Goal: Task Accomplishment & Management: Use online tool/utility

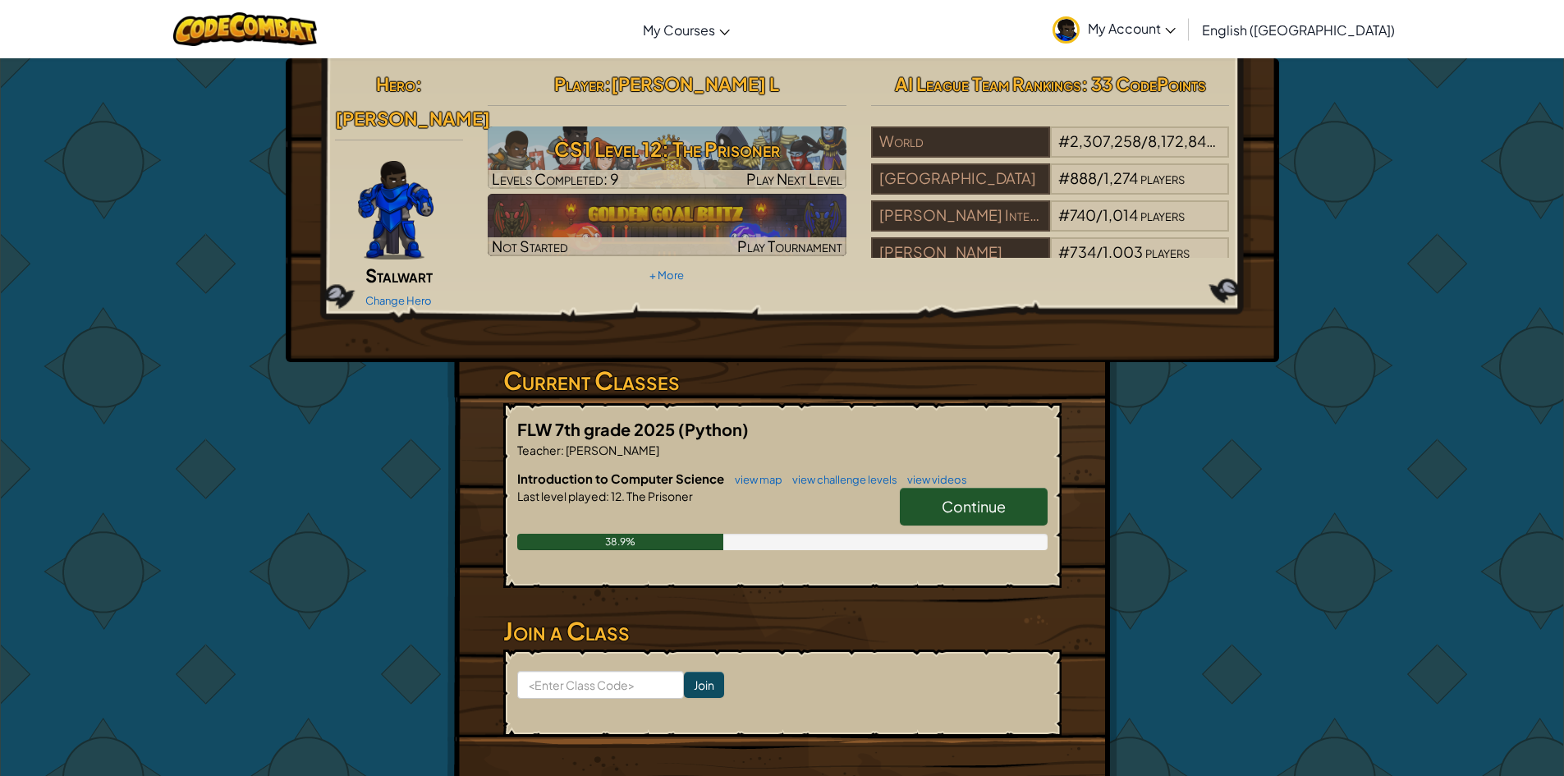
click at [993, 497] on span "Continue" at bounding box center [974, 506] width 64 height 19
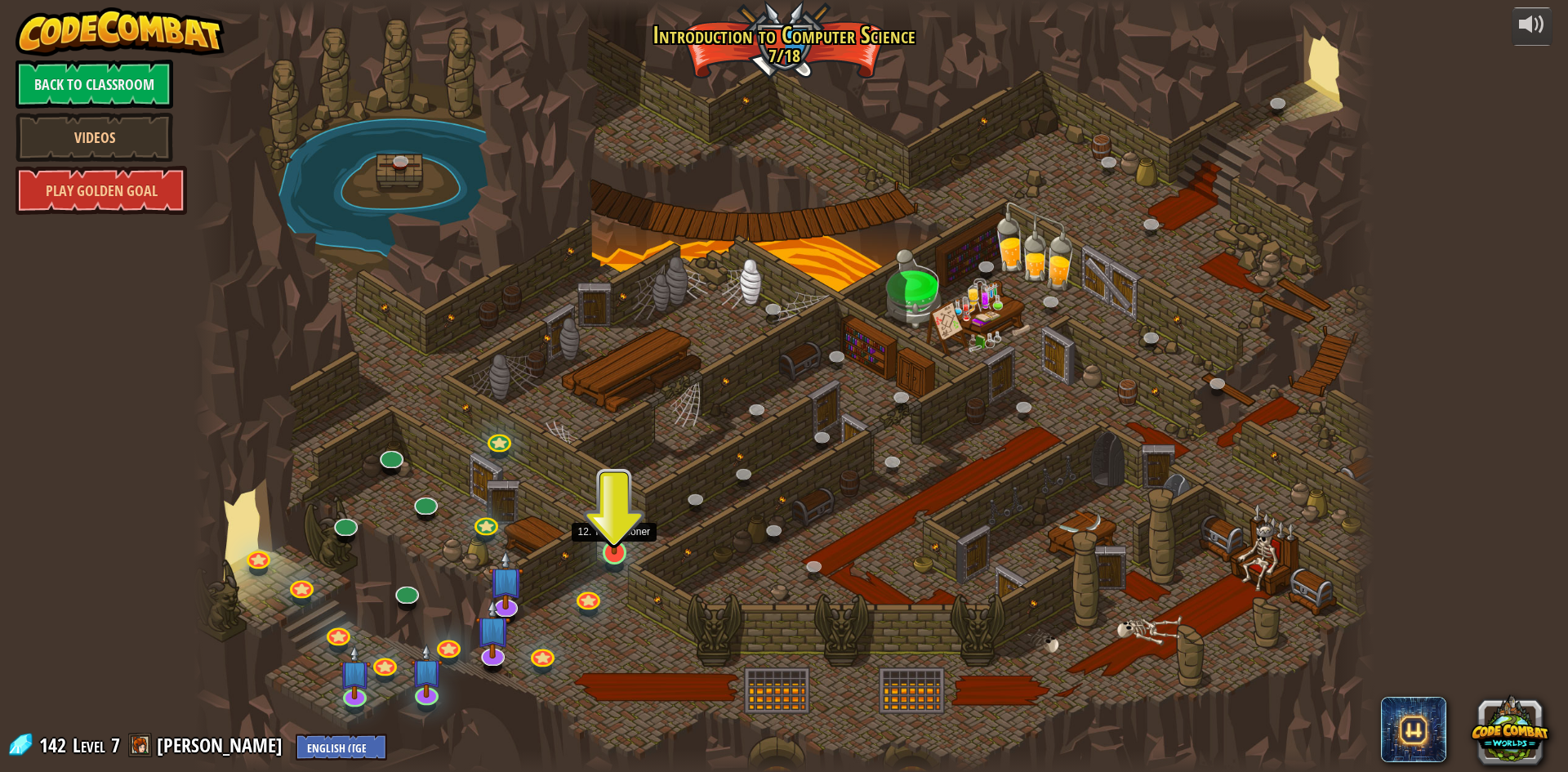
click at [614, 543] on img at bounding box center [615, 517] width 32 height 73
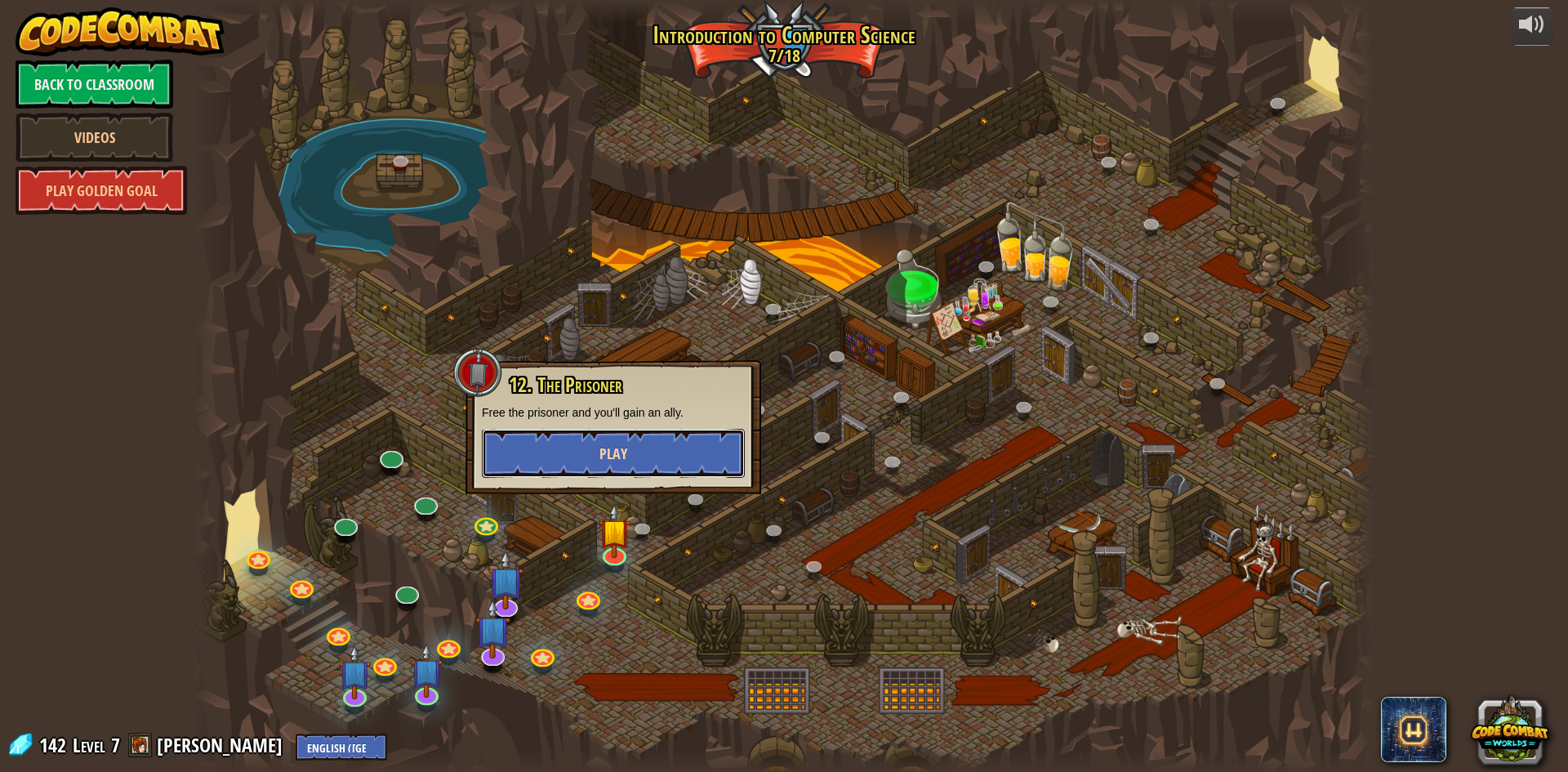
click at [673, 451] on button "Play" at bounding box center [613, 453] width 263 height 49
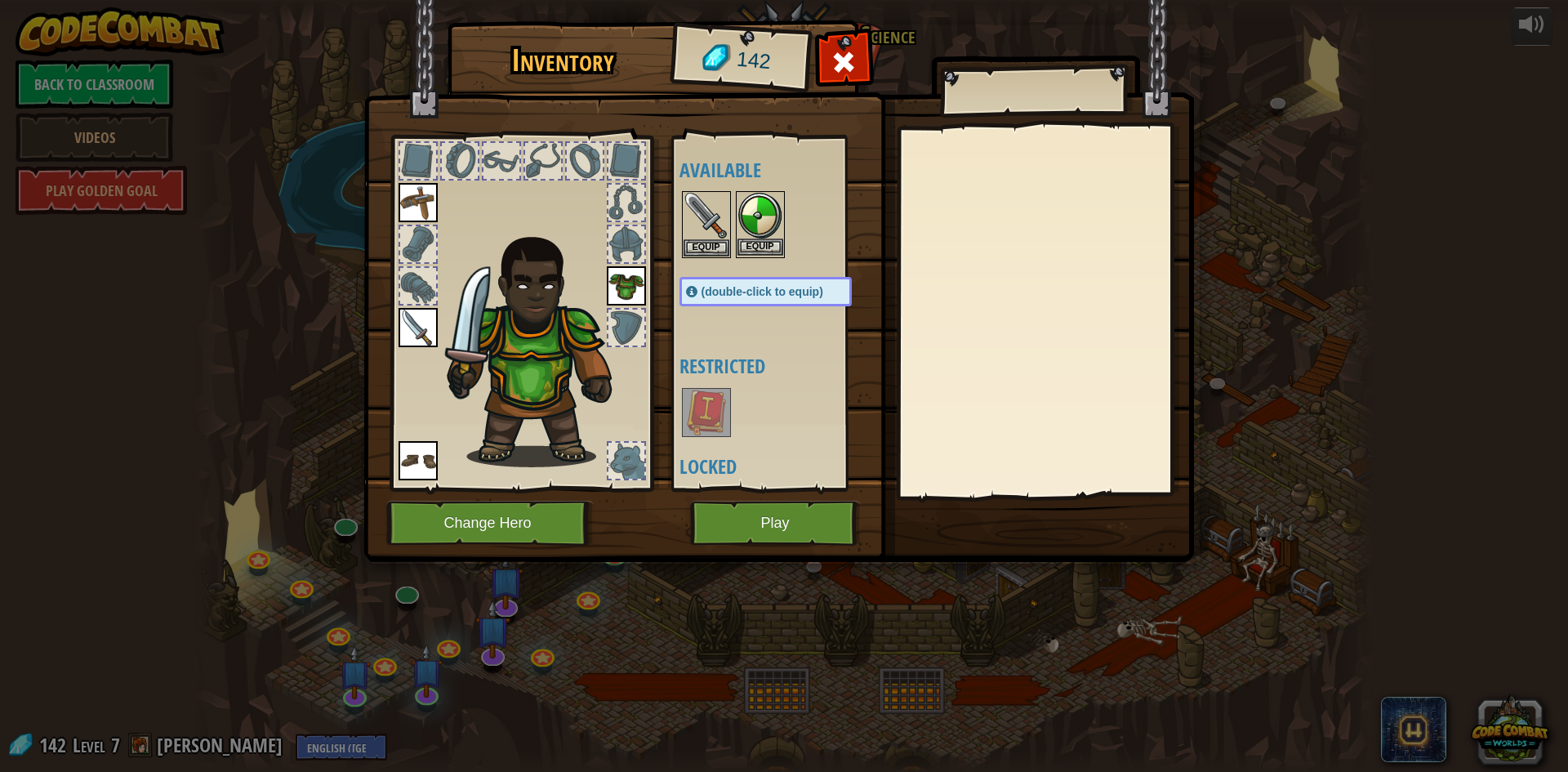
click at [755, 238] on img at bounding box center [760, 216] width 46 height 46
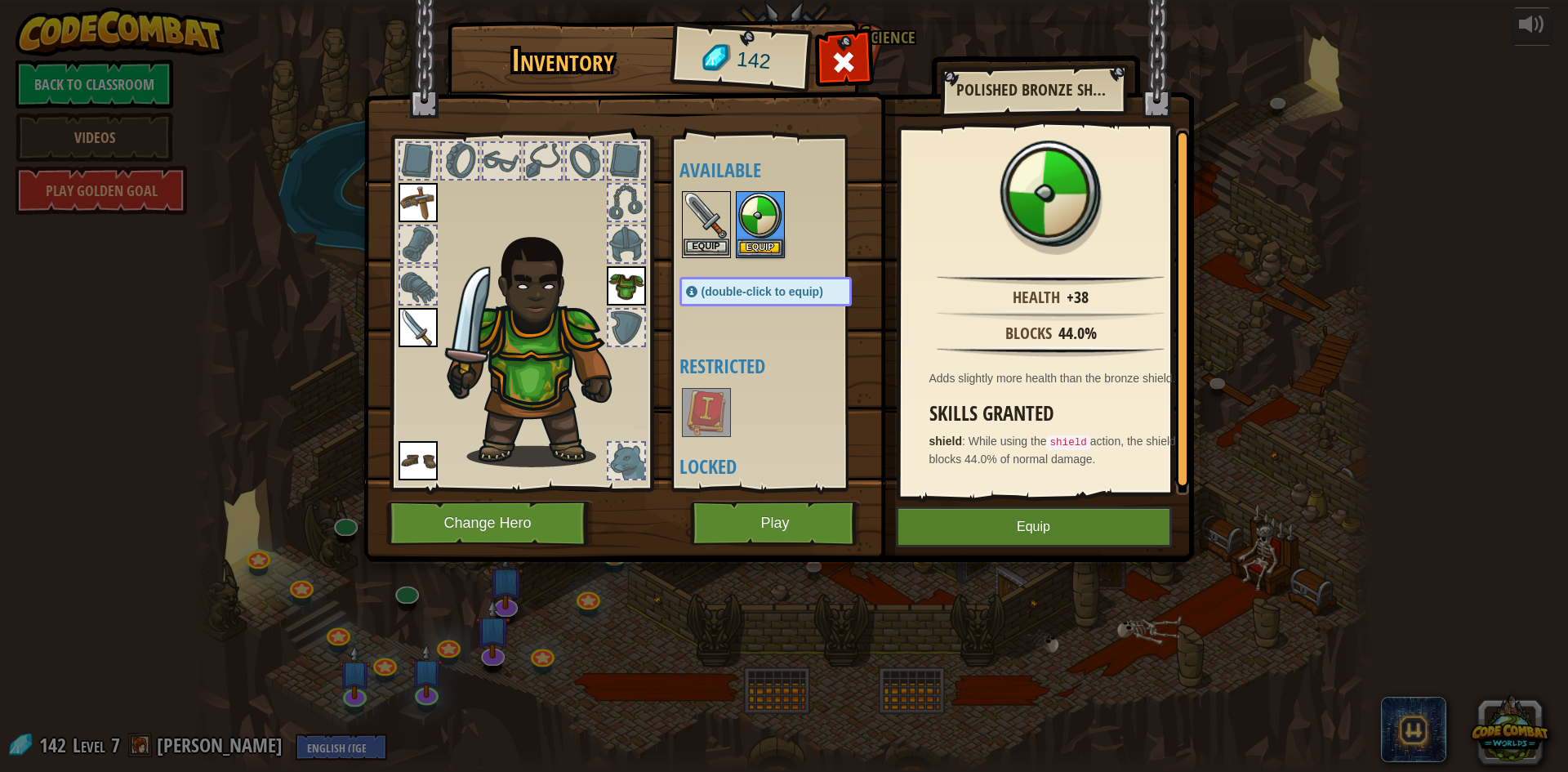
click at [722, 211] on img at bounding box center [706, 216] width 46 height 46
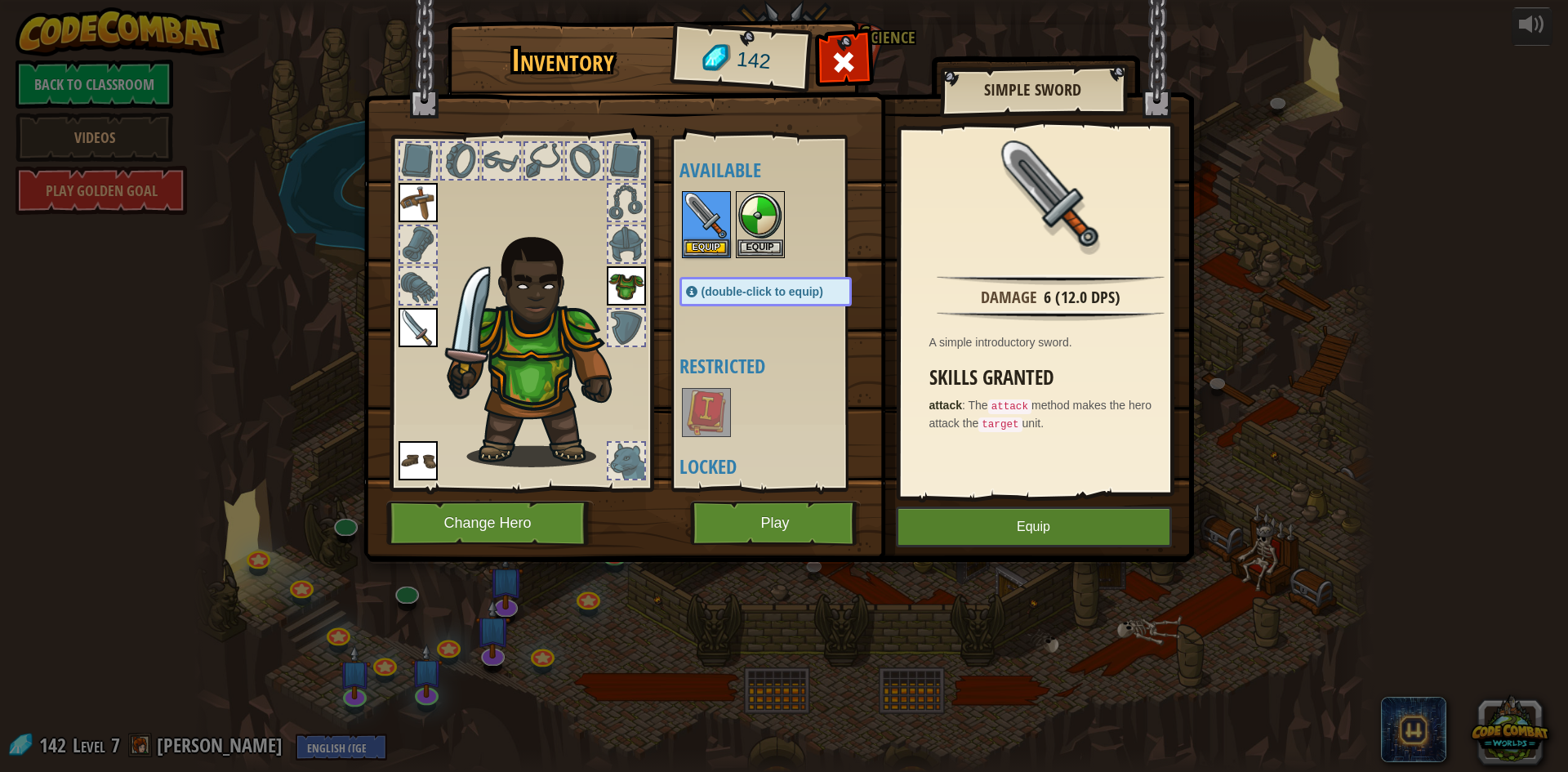
drag, startPoint x: 546, startPoint y: 279, endPoint x: 490, endPoint y: 311, distance: 64.5
click at [546, 280] on img at bounding box center [540, 347] width 202 height 240
click at [476, 330] on img at bounding box center [540, 347] width 202 height 240
click at [427, 219] on img at bounding box center [418, 202] width 39 height 39
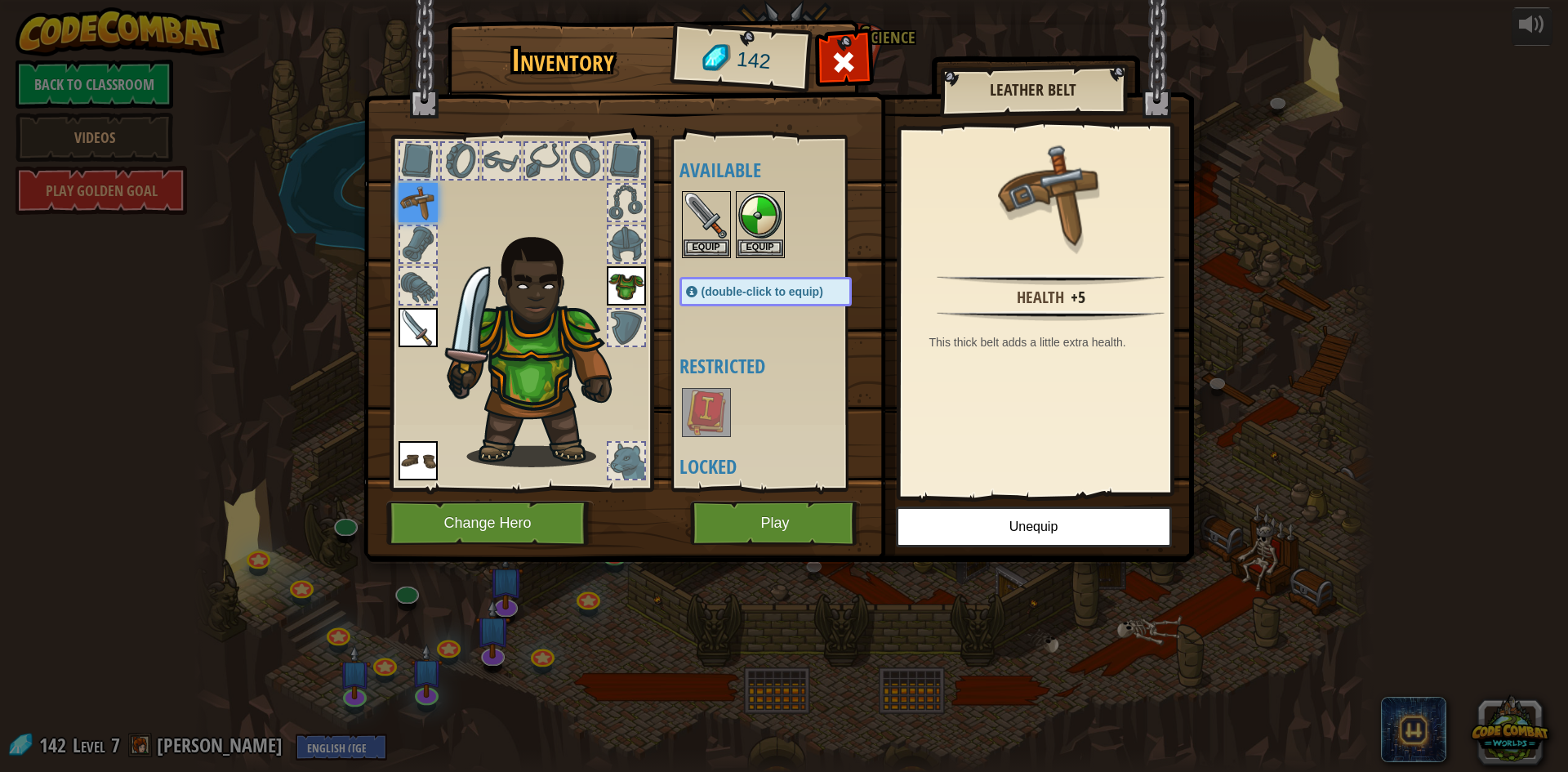
click at [422, 286] on div at bounding box center [418, 286] width 36 height 36
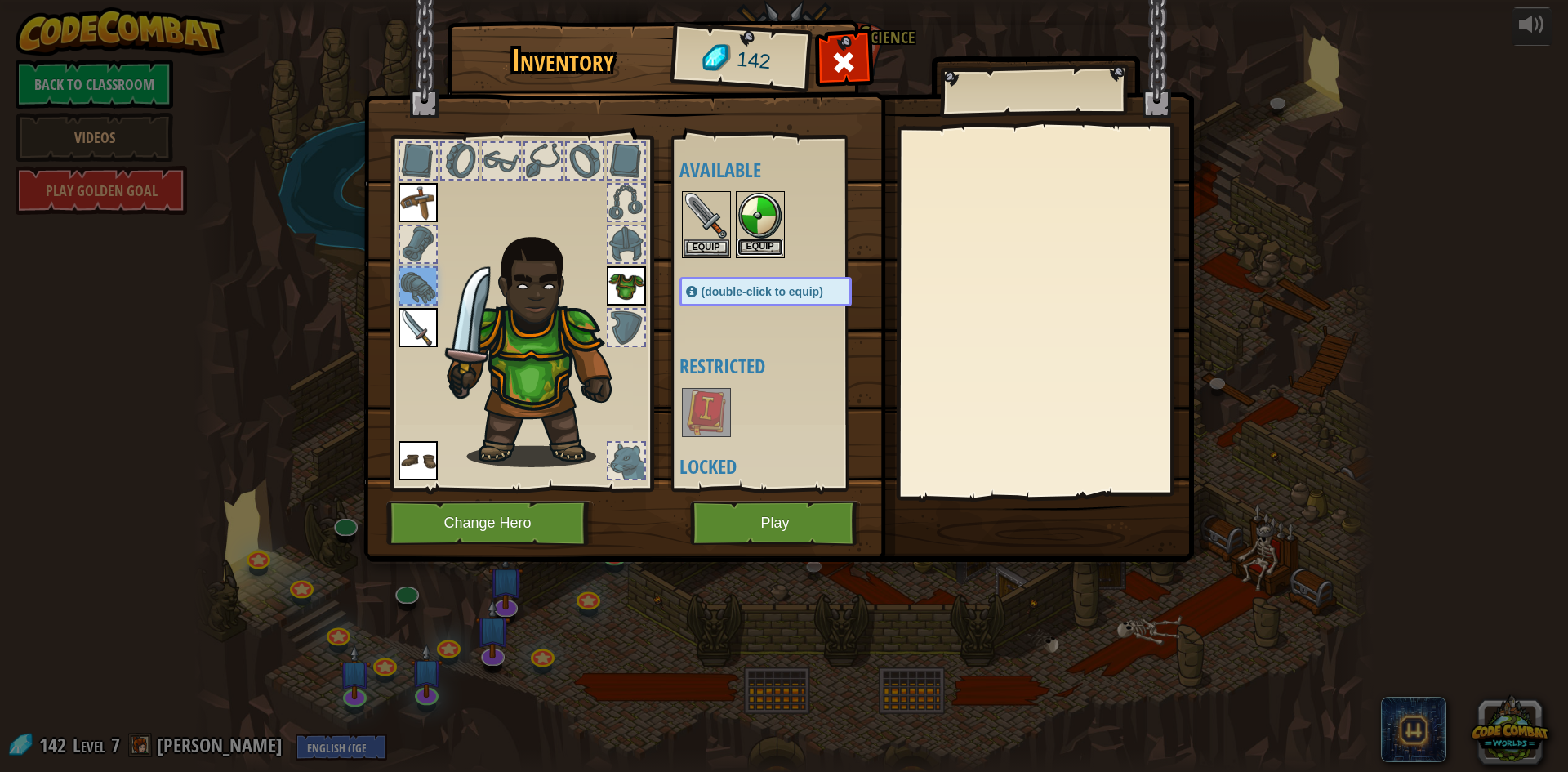
click at [741, 240] on button "Equip" at bounding box center [760, 247] width 46 height 17
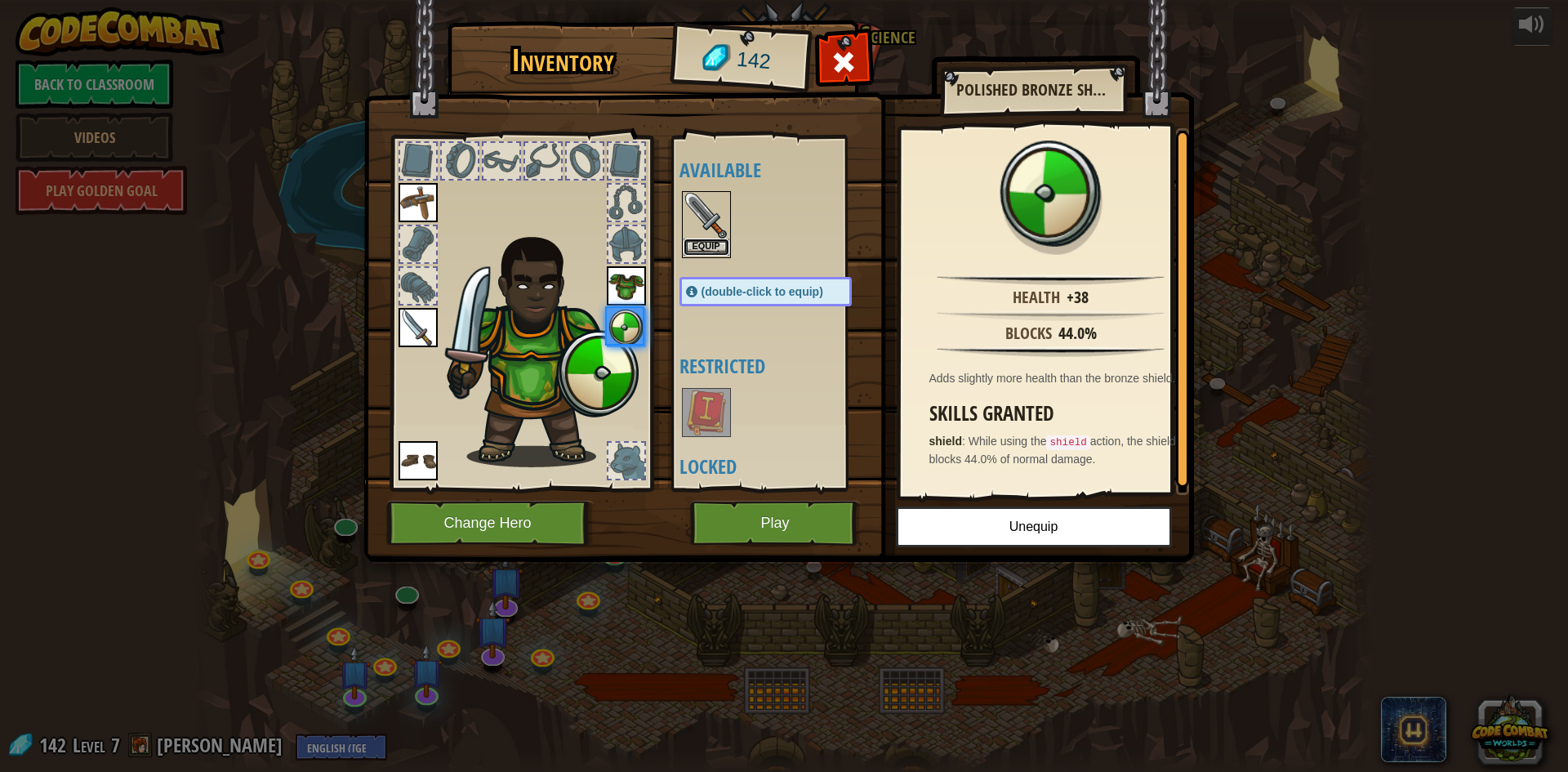
click at [716, 246] on button "Equip" at bounding box center [706, 247] width 46 height 17
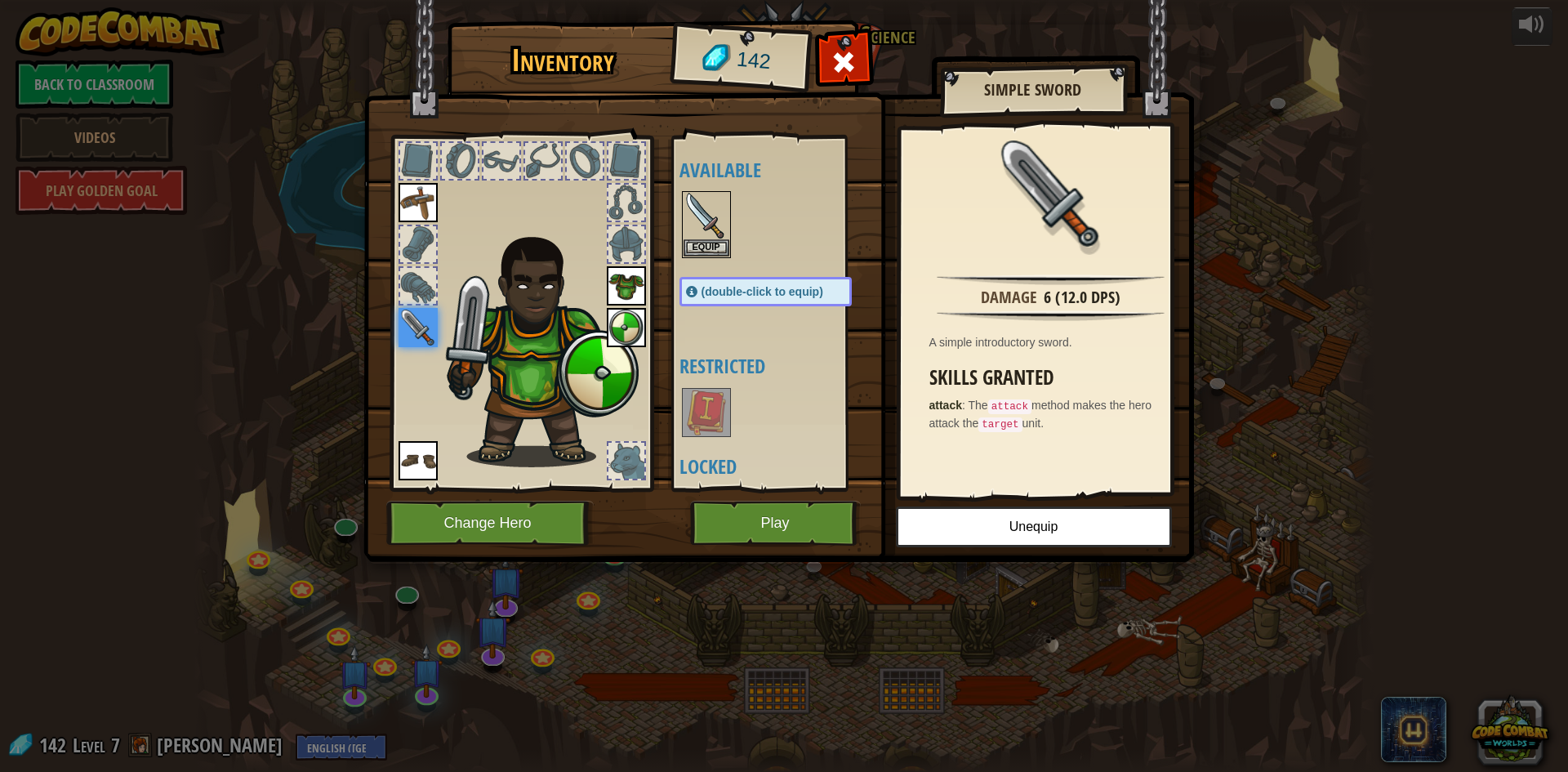
click at [434, 323] on img at bounding box center [418, 327] width 39 height 39
click at [709, 231] on img at bounding box center [706, 216] width 46 height 46
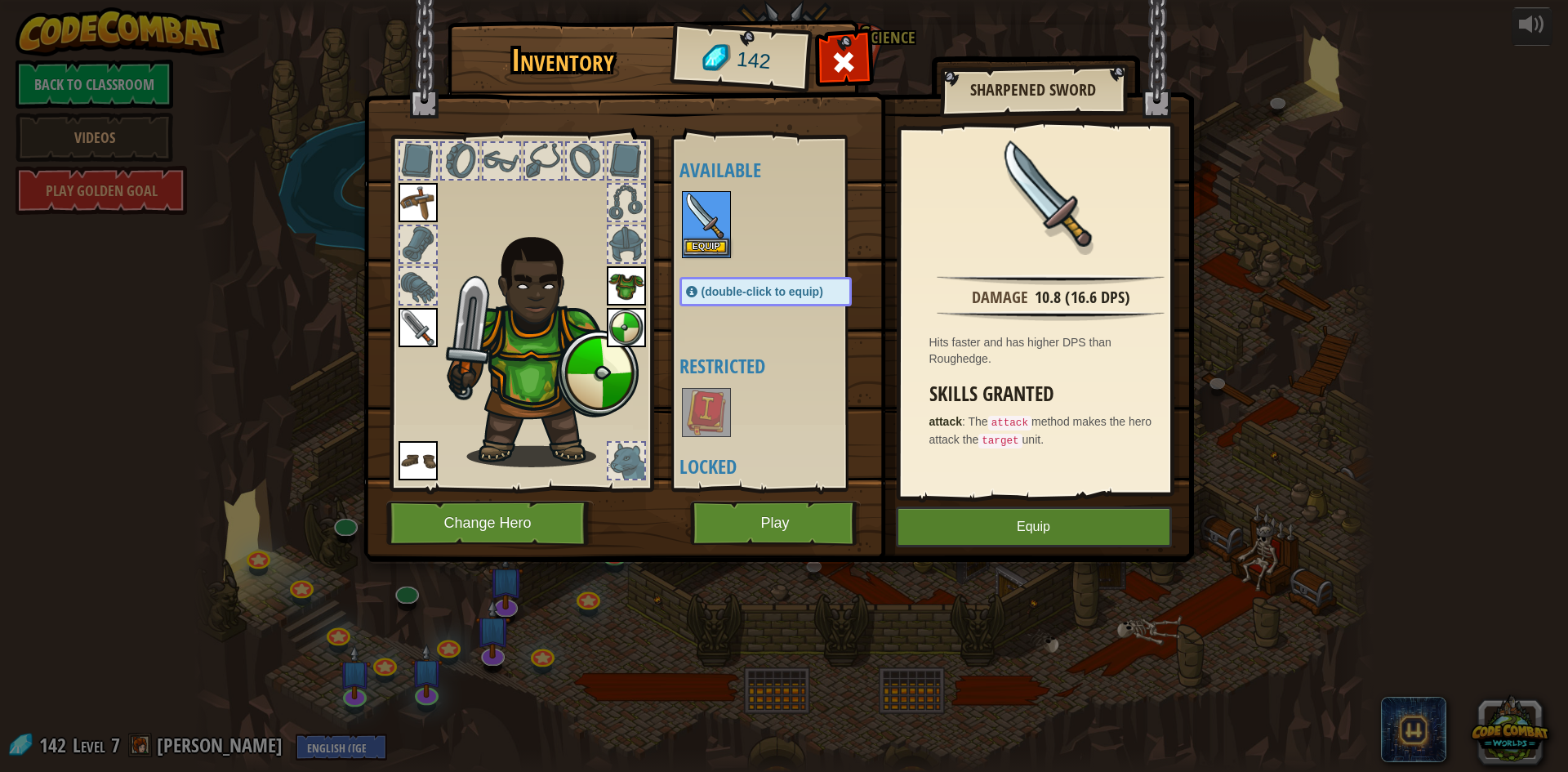
click at [729, 247] on div "Equip" at bounding box center [706, 224] width 49 height 67
click at [718, 247] on button "Equip" at bounding box center [706, 247] width 46 height 17
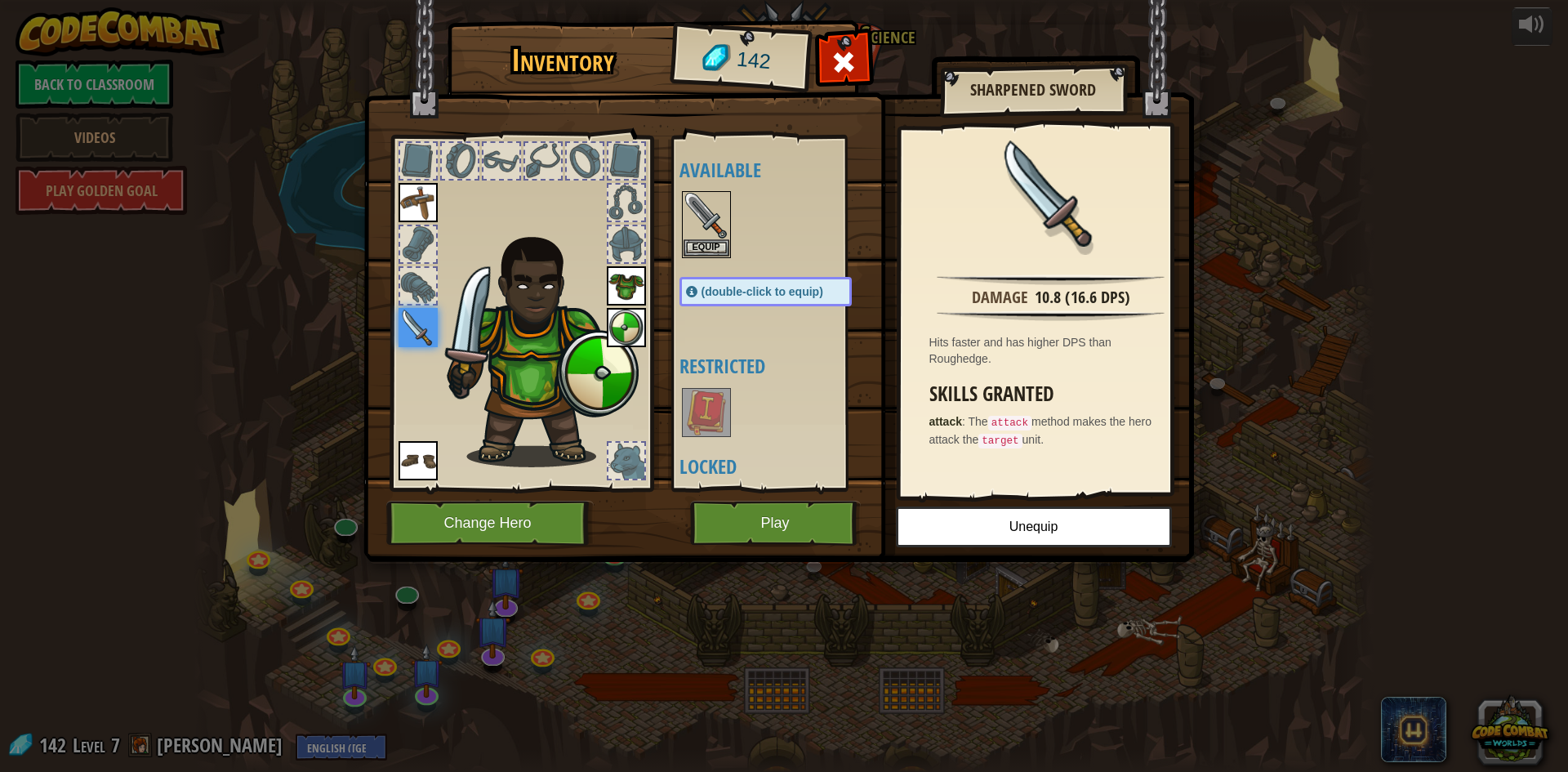
click at [644, 333] on img at bounding box center [626, 327] width 39 height 39
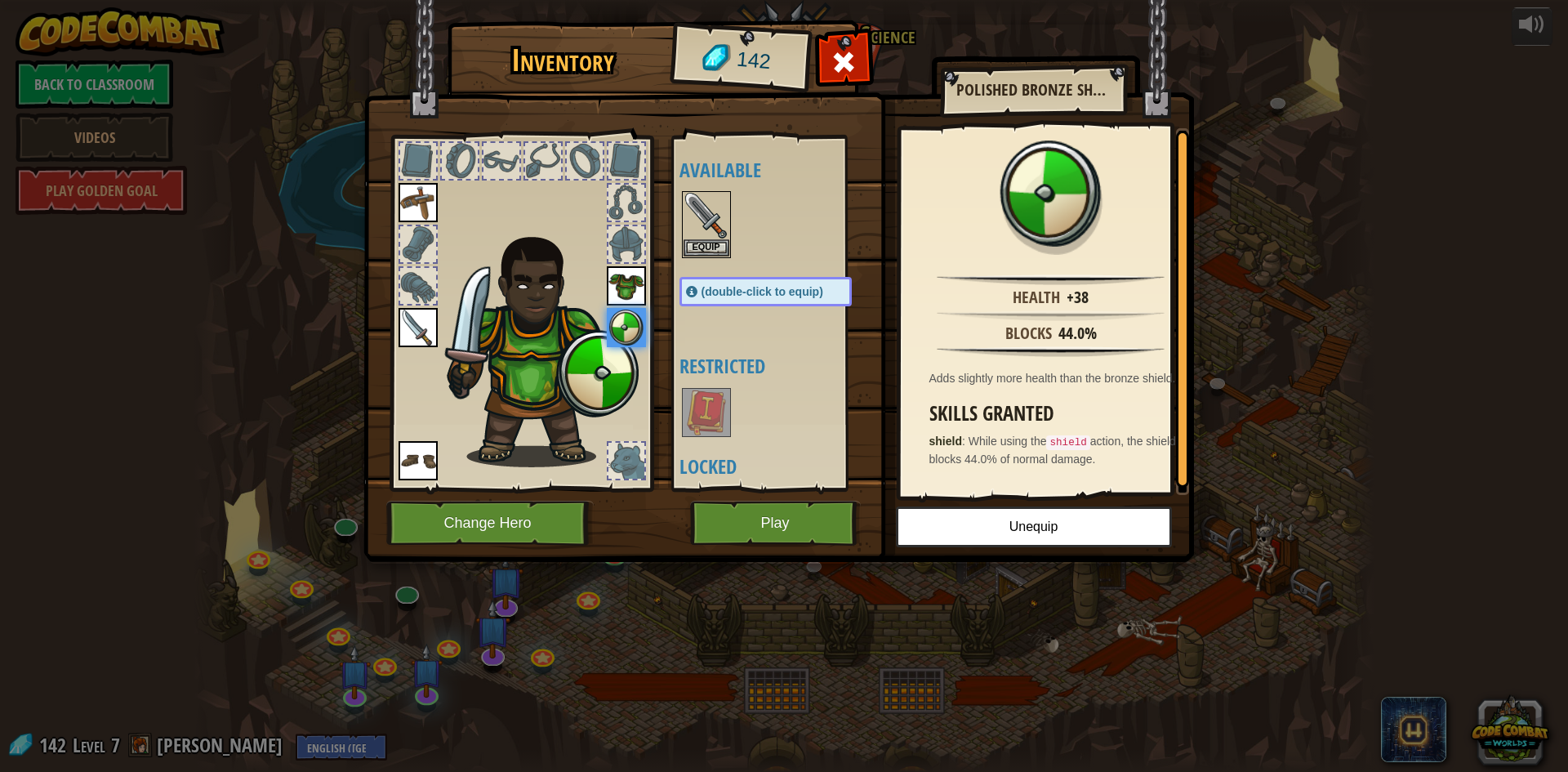
click at [641, 286] on img at bounding box center [626, 286] width 39 height 39
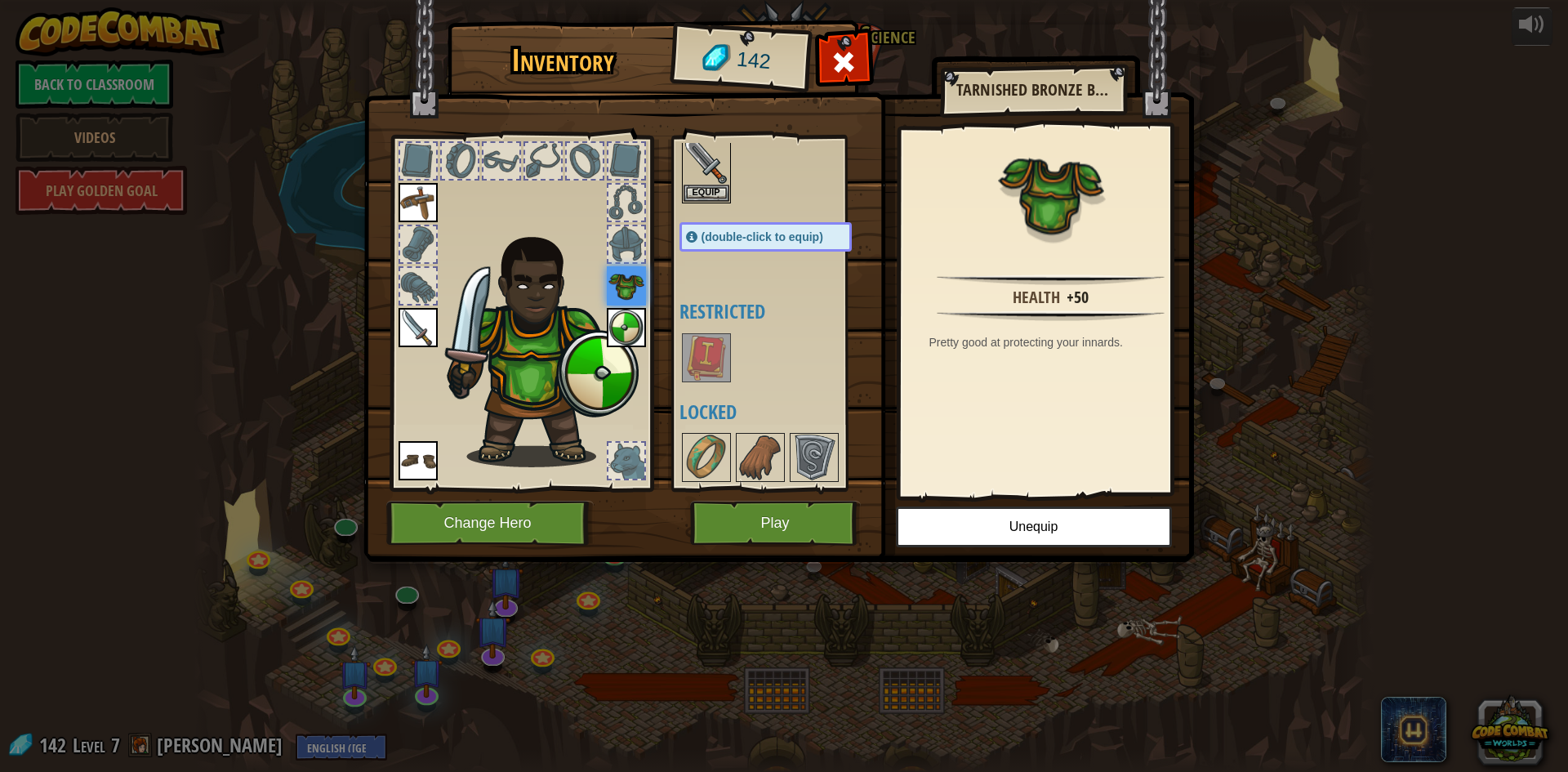
scroll to position [54, 0]
click at [630, 253] on div at bounding box center [627, 244] width 36 height 36
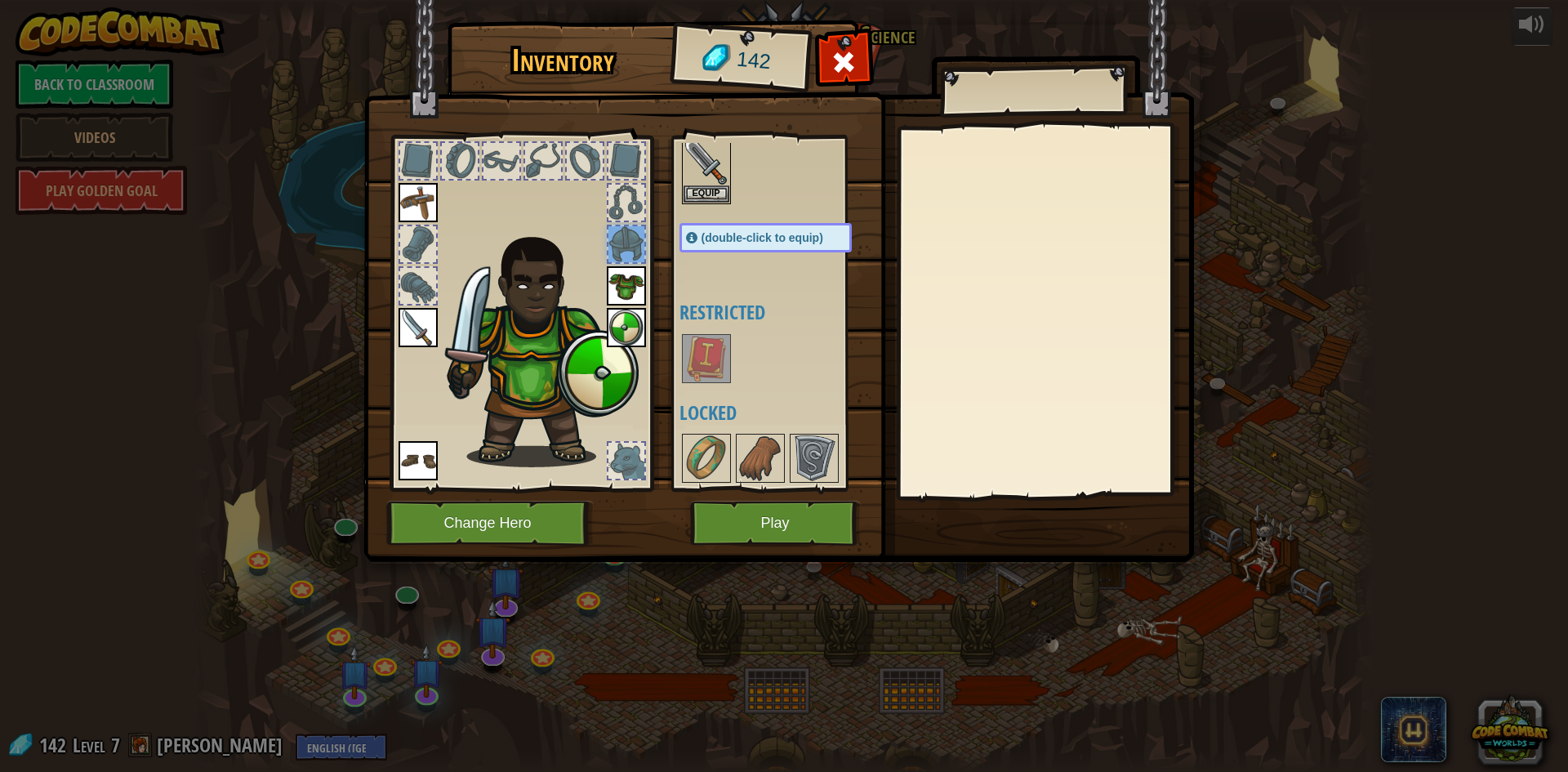
click at [637, 208] on div at bounding box center [627, 203] width 36 height 36
click at [748, 527] on button "Play" at bounding box center [776, 522] width 171 height 45
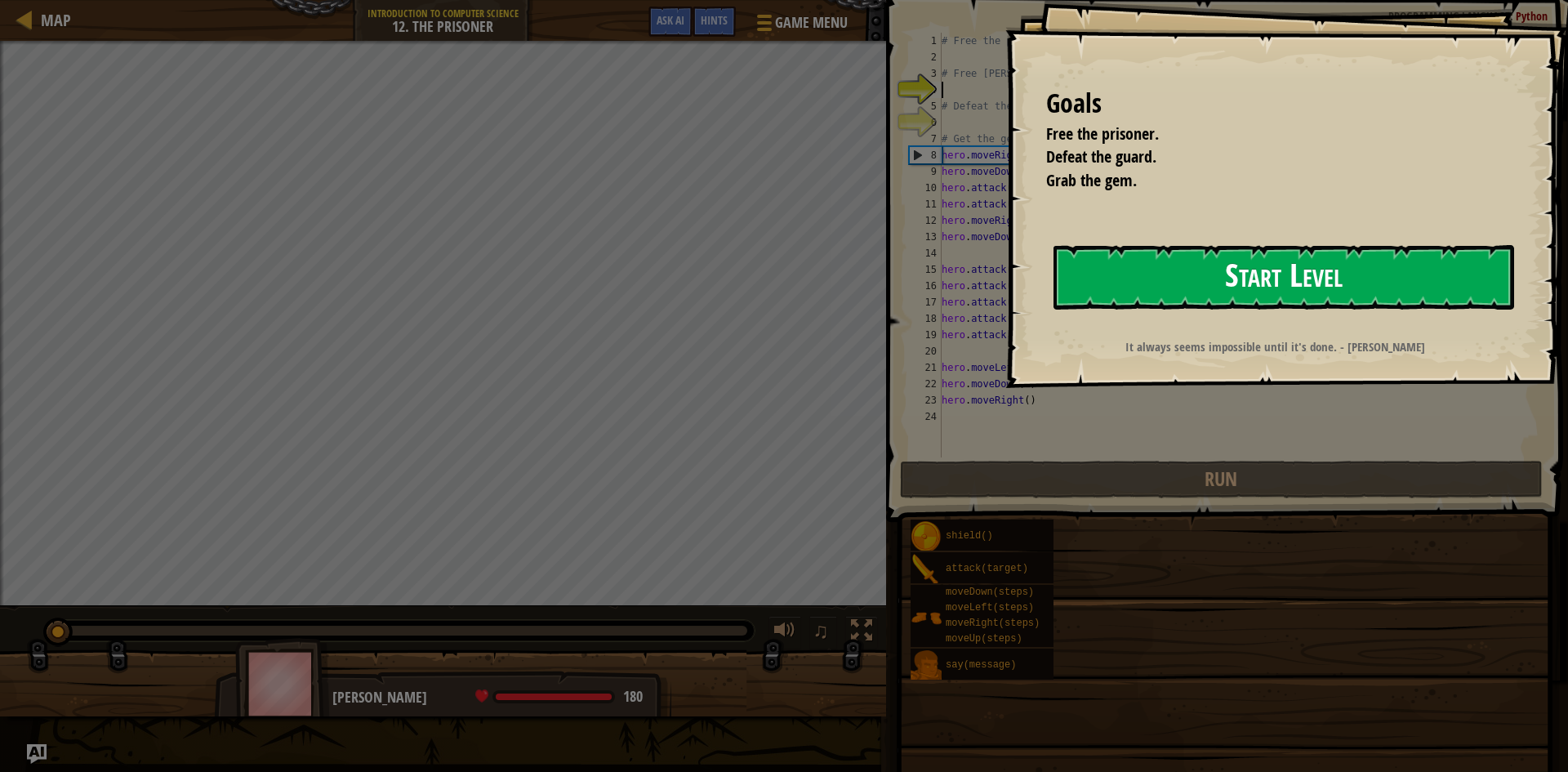
click at [1301, 307] on button "Start Level" at bounding box center [1283, 277] width 461 height 65
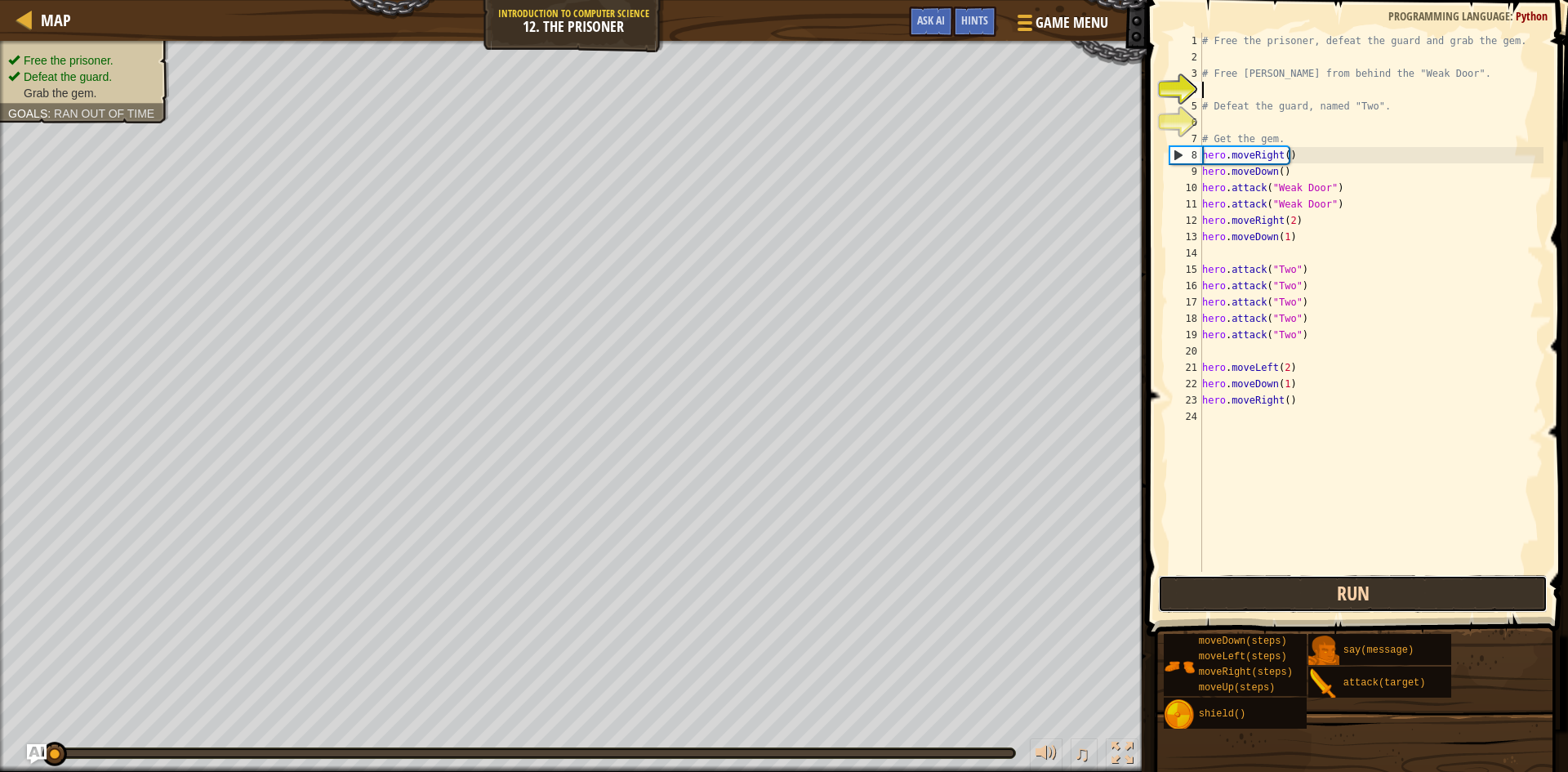
click at [1226, 594] on button "Run" at bounding box center [1353, 594] width 390 height 38
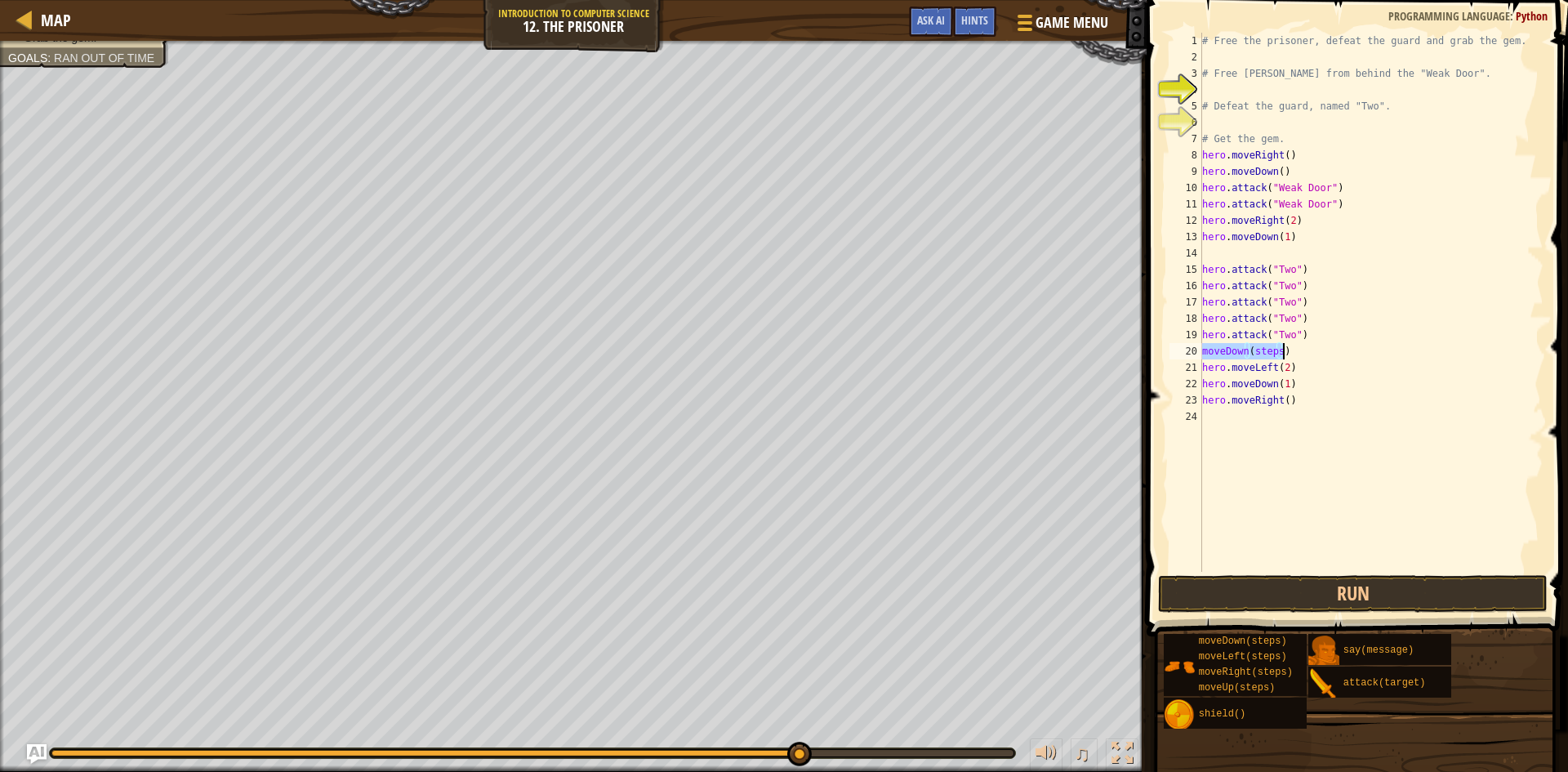
click at [1281, 350] on div "# Free the prisoner, defeat the guard and grab the gem. # Free [PERSON_NAME] fr…" at bounding box center [1371, 302] width 344 height 539
drag, startPoint x: 1277, startPoint y: 351, endPoint x: 1248, endPoint y: 352, distance: 29.0
click at [1248, 352] on div "# Free the prisoner, defeat the guard and grab the gem. # Free [PERSON_NAME] fr…" at bounding box center [1371, 318] width 344 height 572
click at [1278, 589] on button "Run" at bounding box center [1353, 594] width 390 height 38
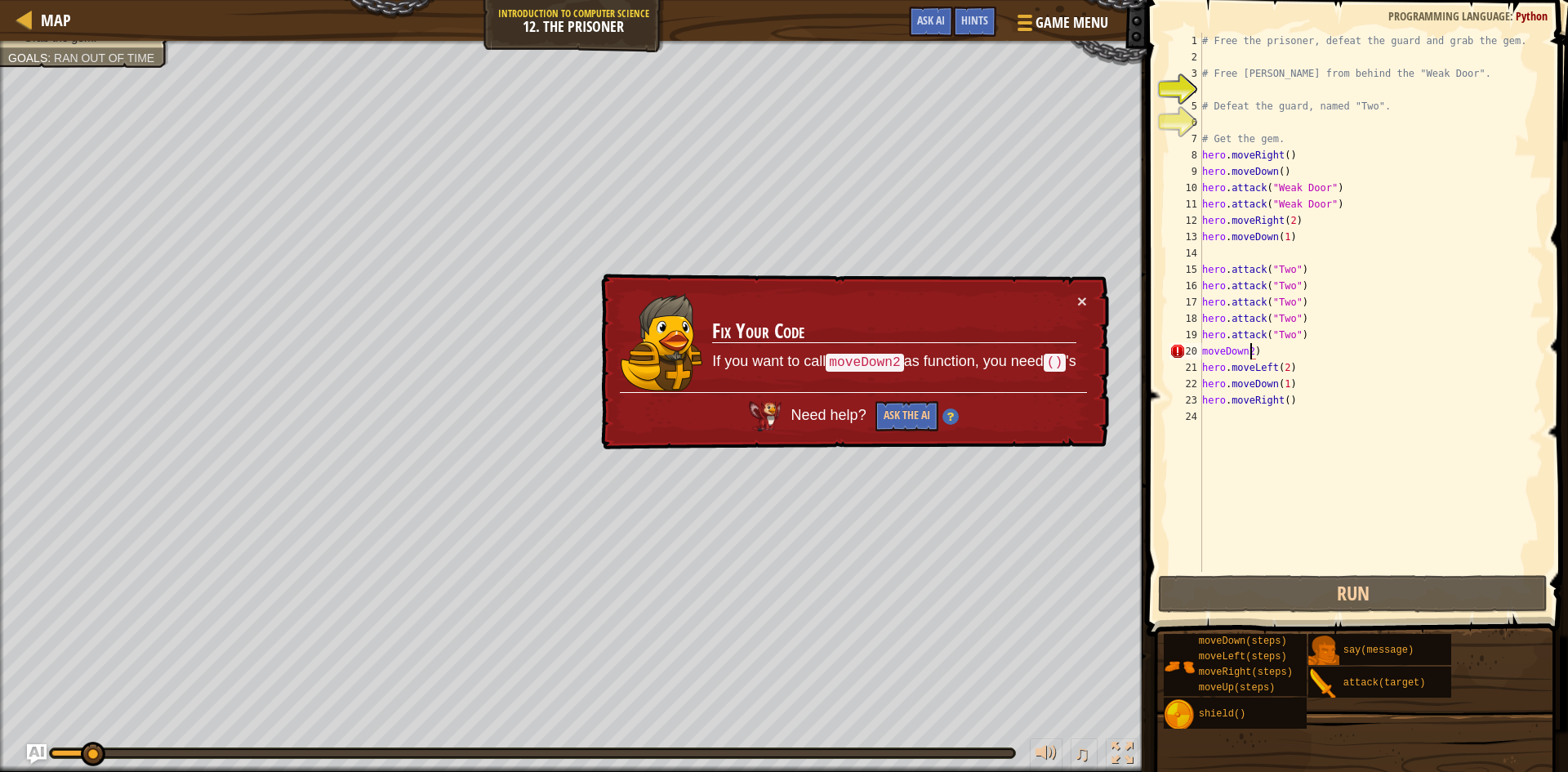
click at [1249, 356] on div "# Free the prisoner, defeat the guard and grab the gem. # Free [PERSON_NAME] fr…" at bounding box center [1371, 318] width 344 height 572
click at [1247, 356] on div "# Free the prisoner, defeat the guard and grab the gem. # Free [PERSON_NAME] fr…" at bounding box center [1371, 318] width 344 height 572
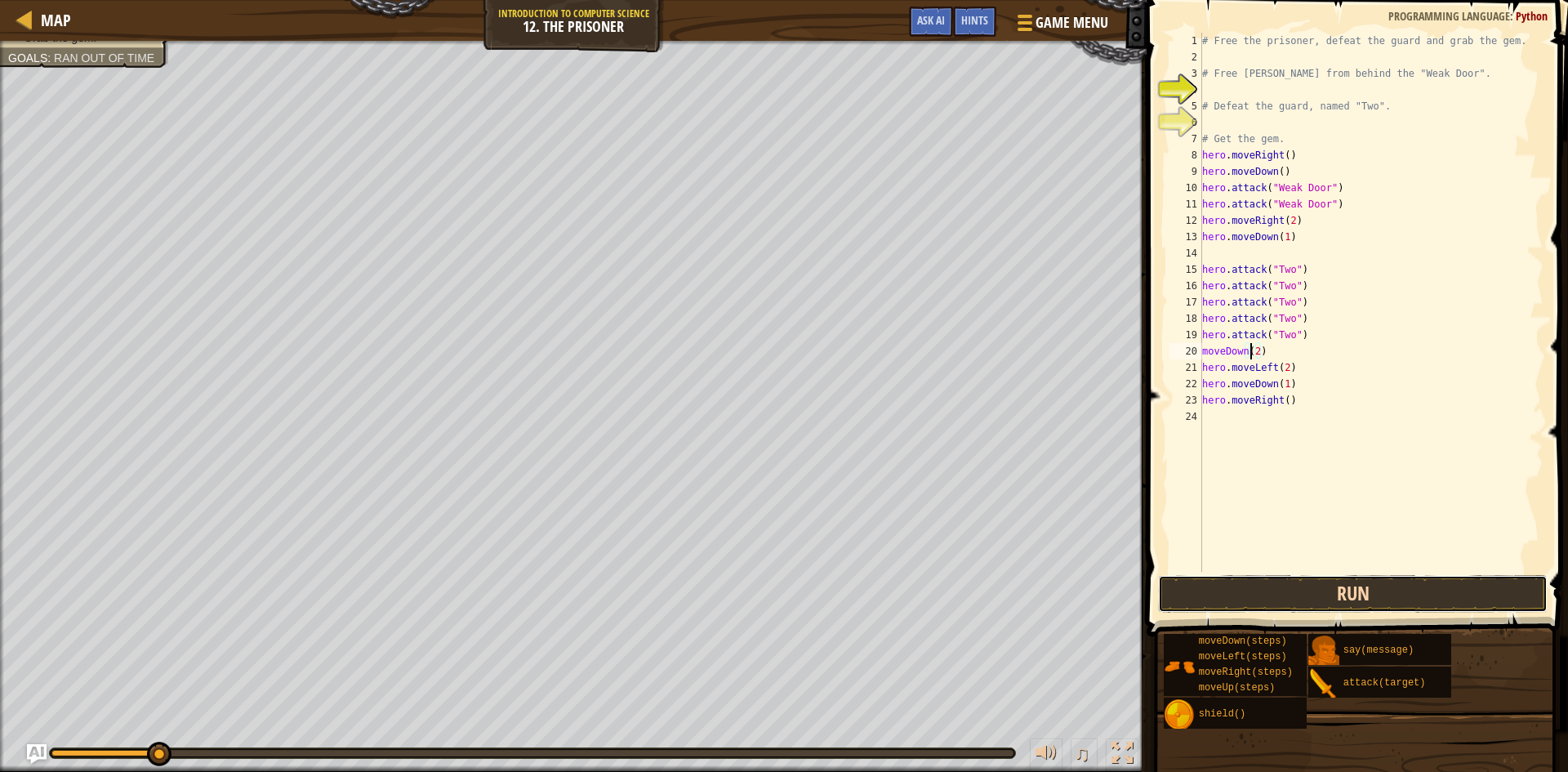
click at [1269, 591] on button "Run" at bounding box center [1353, 594] width 390 height 38
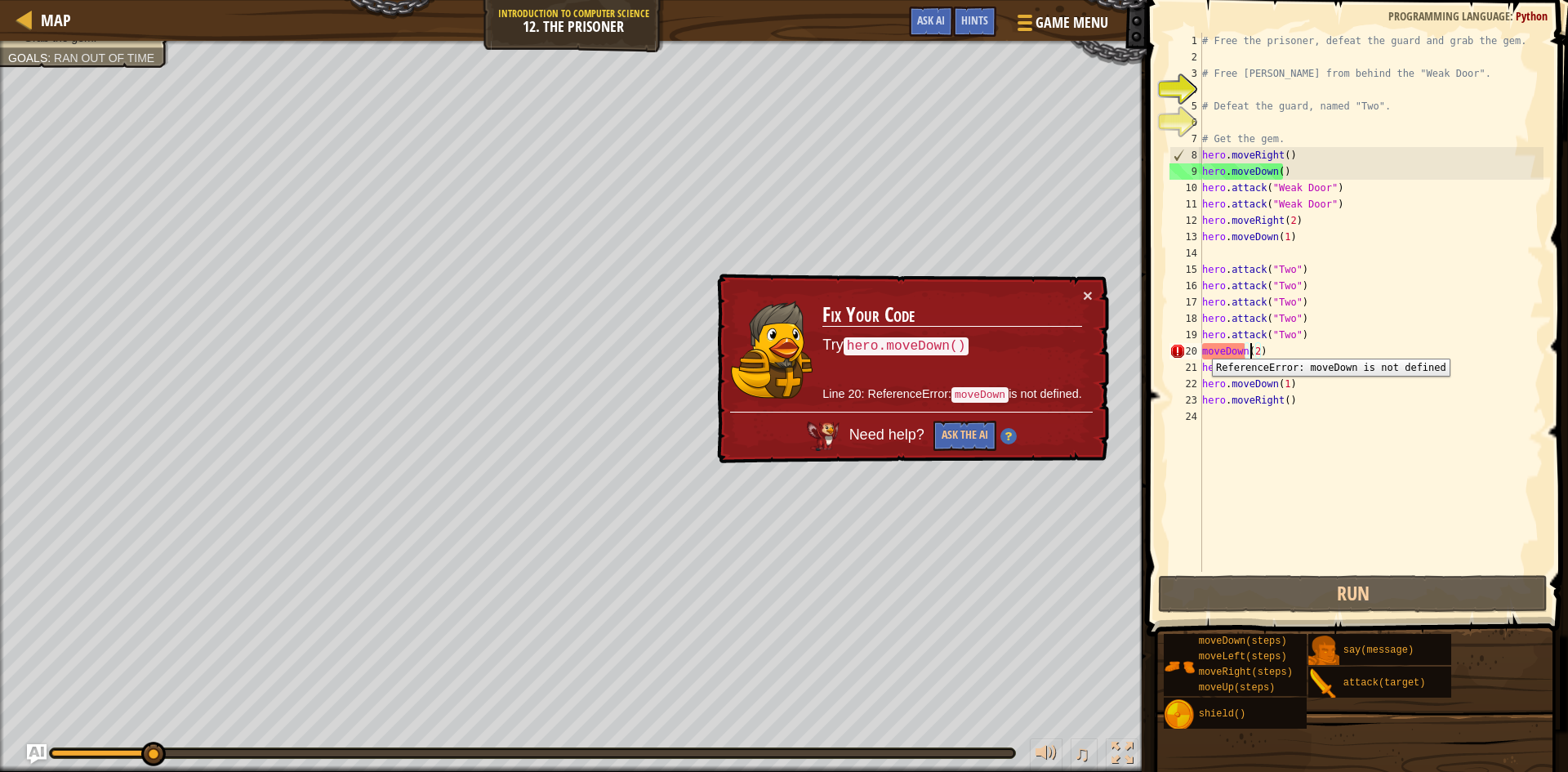
click at [1200, 346] on div "20" at bounding box center [1186, 351] width 33 height 16
click at [1204, 348] on div "# Free the prisoner, defeat the guard and grab the gem. # Free [PERSON_NAME] fr…" at bounding box center [1371, 318] width 344 height 572
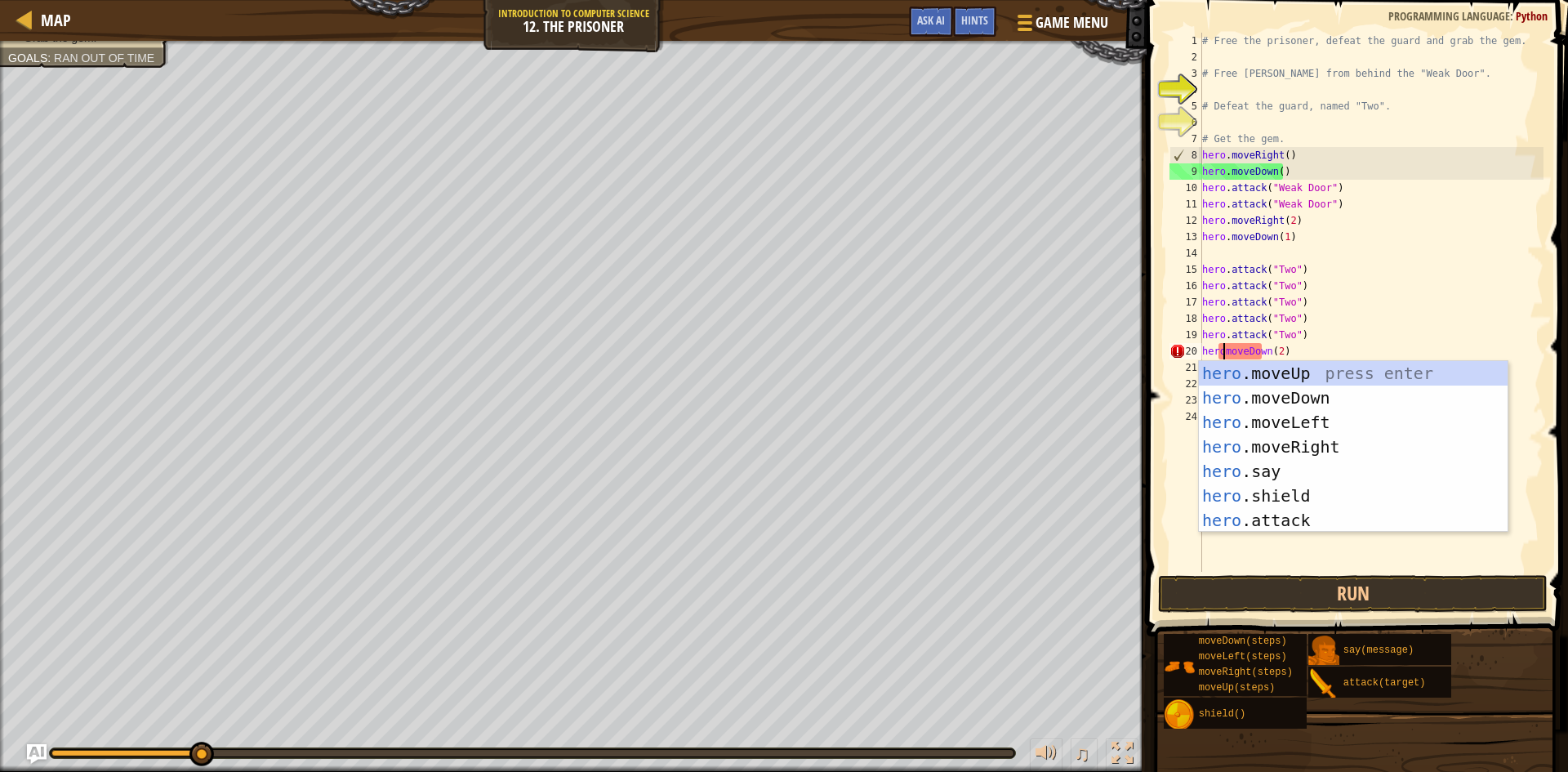
scroll to position [7, 2]
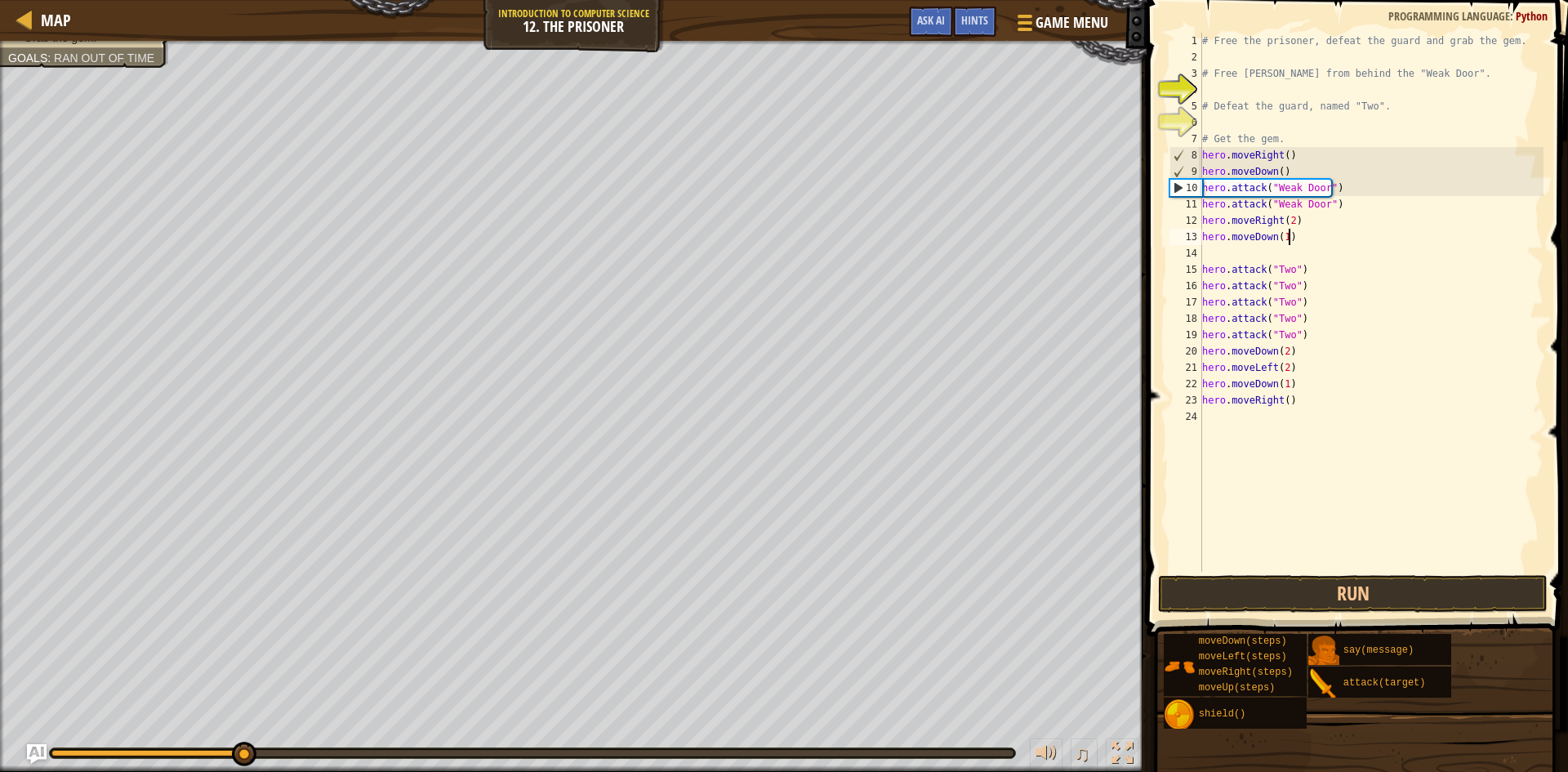
click at [1409, 232] on div "# Free the prisoner, defeat the guard and grab the gem. # Free [PERSON_NAME] fr…" at bounding box center [1371, 318] width 344 height 572
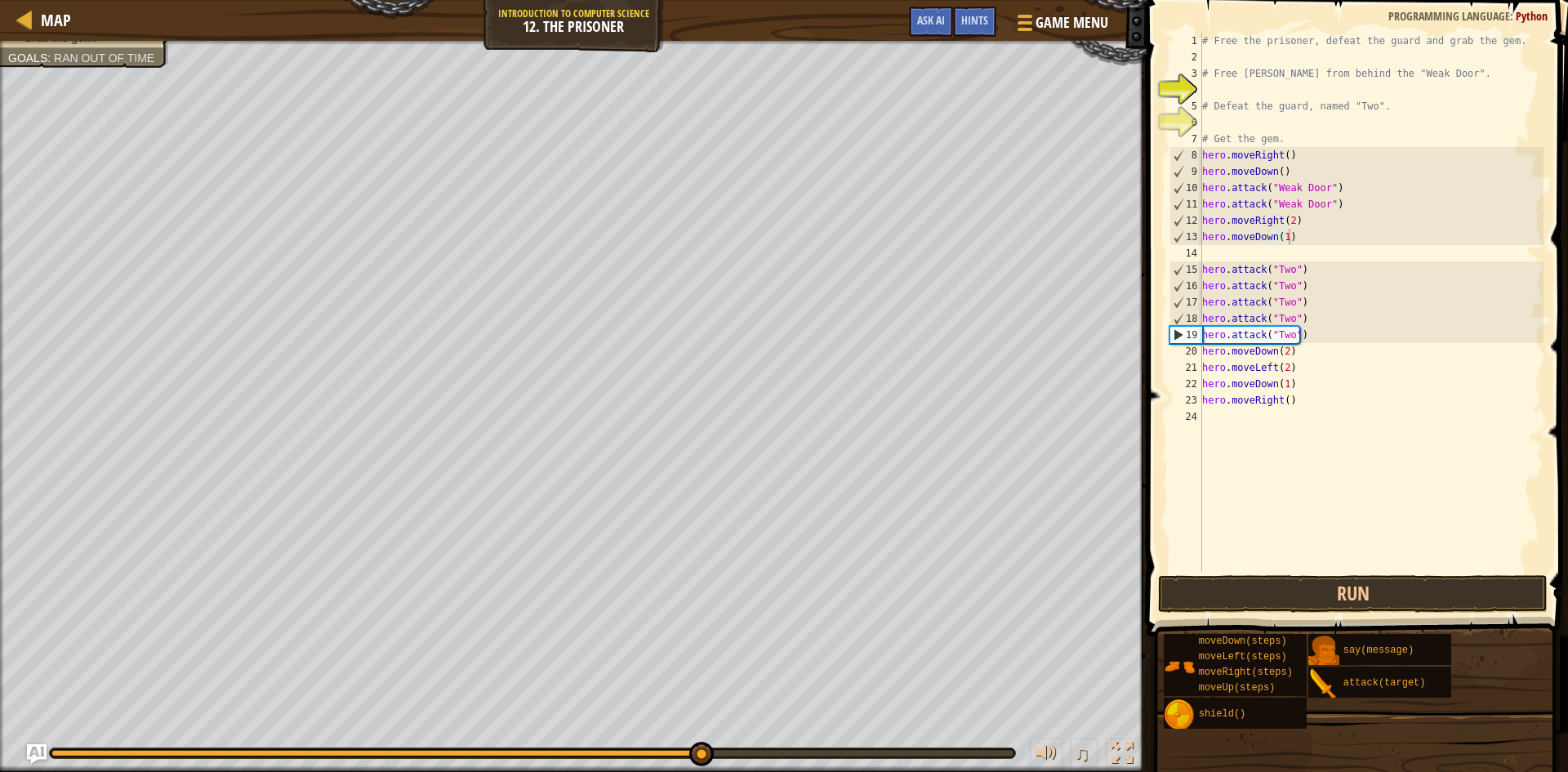
drag, startPoint x: 931, startPoint y: 738, endPoint x: 919, endPoint y: 757, distance: 22.5
click at [924, 749] on div "♫" at bounding box center [573, 748] width 1147 height 49
click at [919, 757] on div "0:36.1 Now: 0:27.0 Max: 0:39.9" at bounding box center [532, 753] width 965 height 10
click at [920, 750] on div at bounding box center [532, 753] width 962 height 7
click at [1184, 600] on button "Run" at bounding box center [1353, 594] width 390 height 38
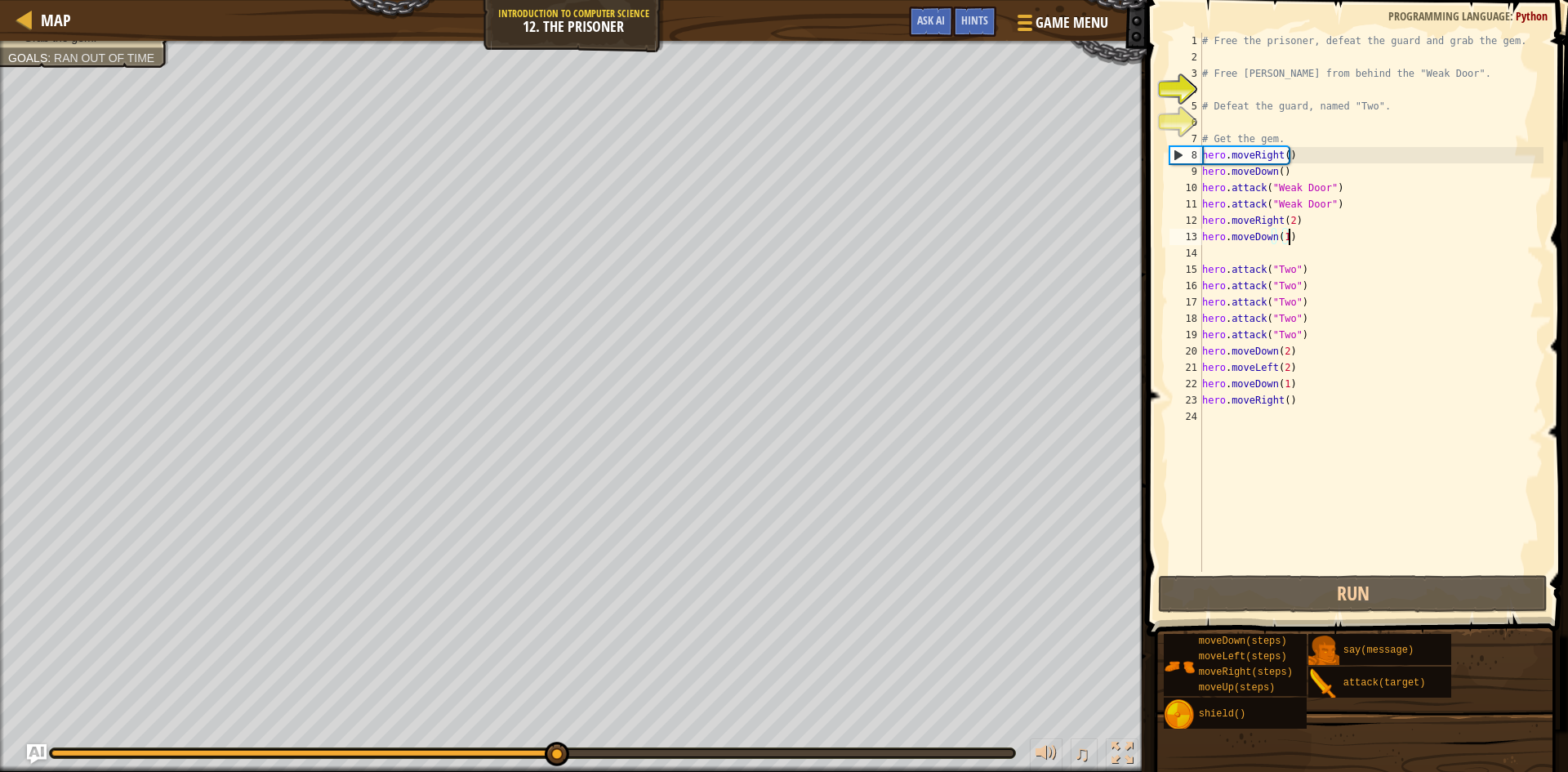
click at [1295, 388] on div "# Free the prisoner, defeat the guard and grab the gem. # Free [PERSON_NAME] fr…" at bounding box center [1371, 318] width 344 height 572
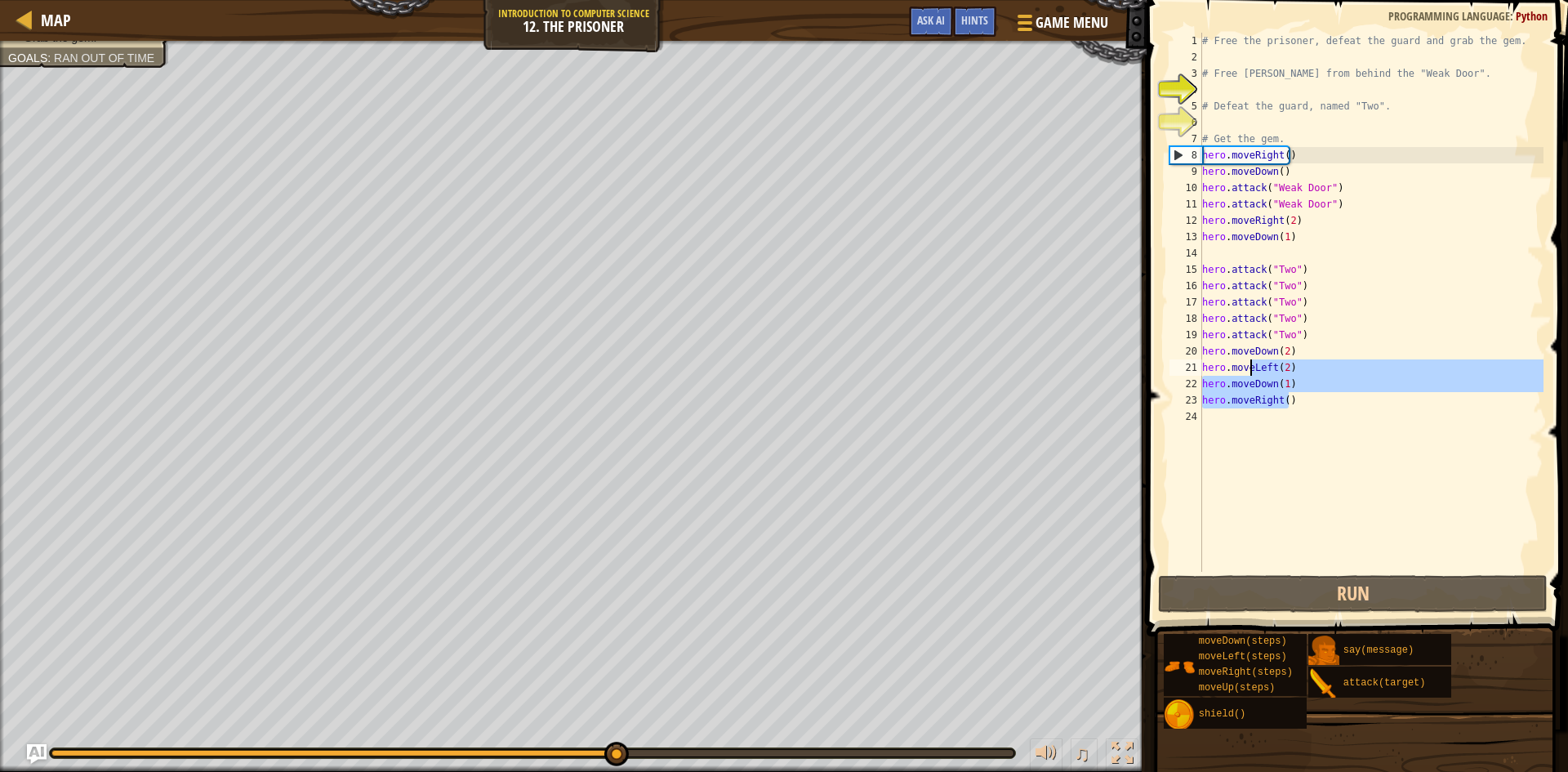
drag, startPoint x: 1295, startPoint y: 407, endPoint x: 1253, endPoint y: 369, distance: 56.6
click at [1253, 369] on div "# Free the prisoner, defeat the guard and grab the gem. # Free [PERSON_NAME] fr…" at bounding box center [1371, 318] width 344 height 572
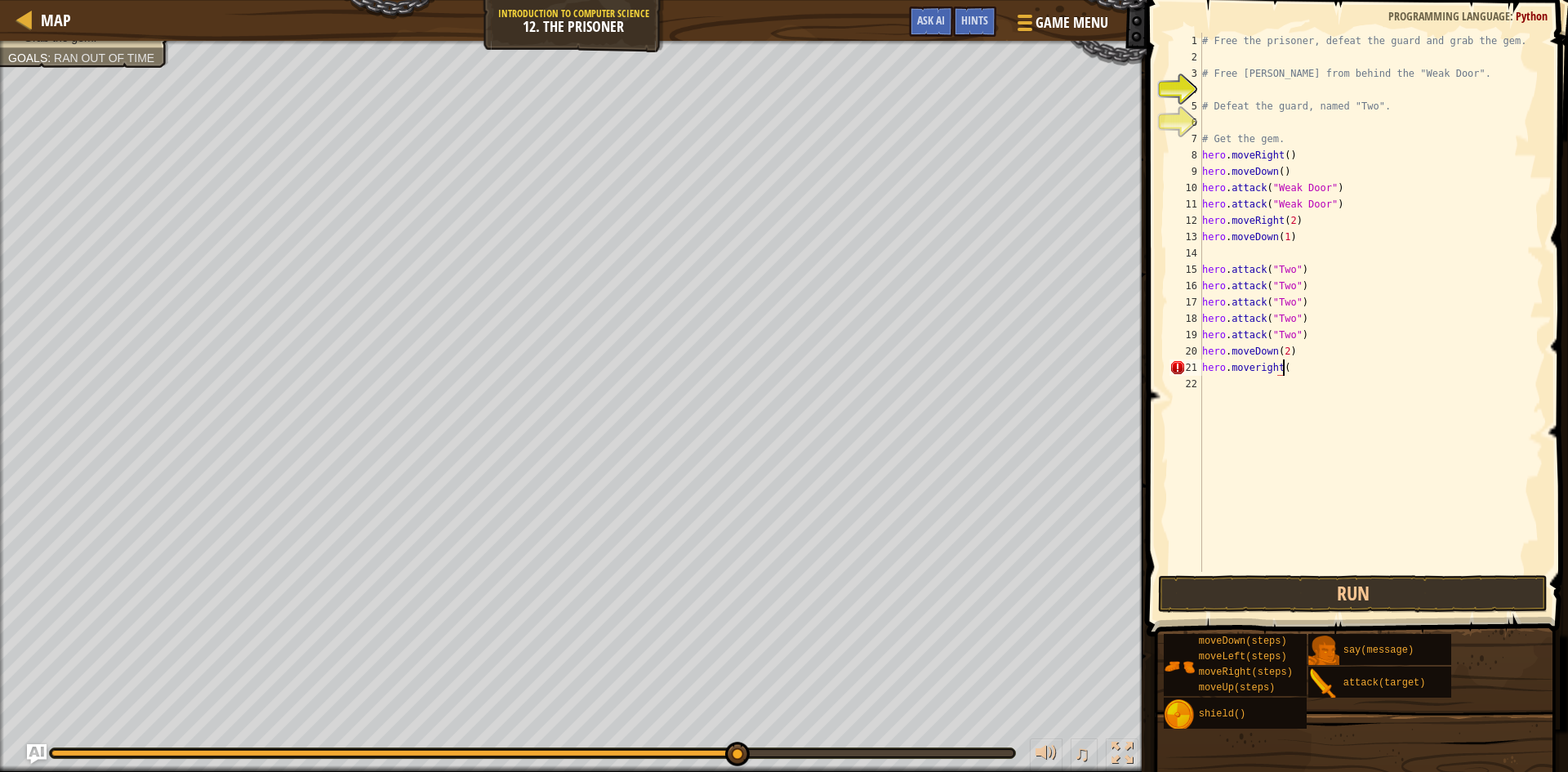
scroll to position [7, 7]
click at [1270, 604] on button "Run" at bounding box center [1353, 594] width 390 height 38
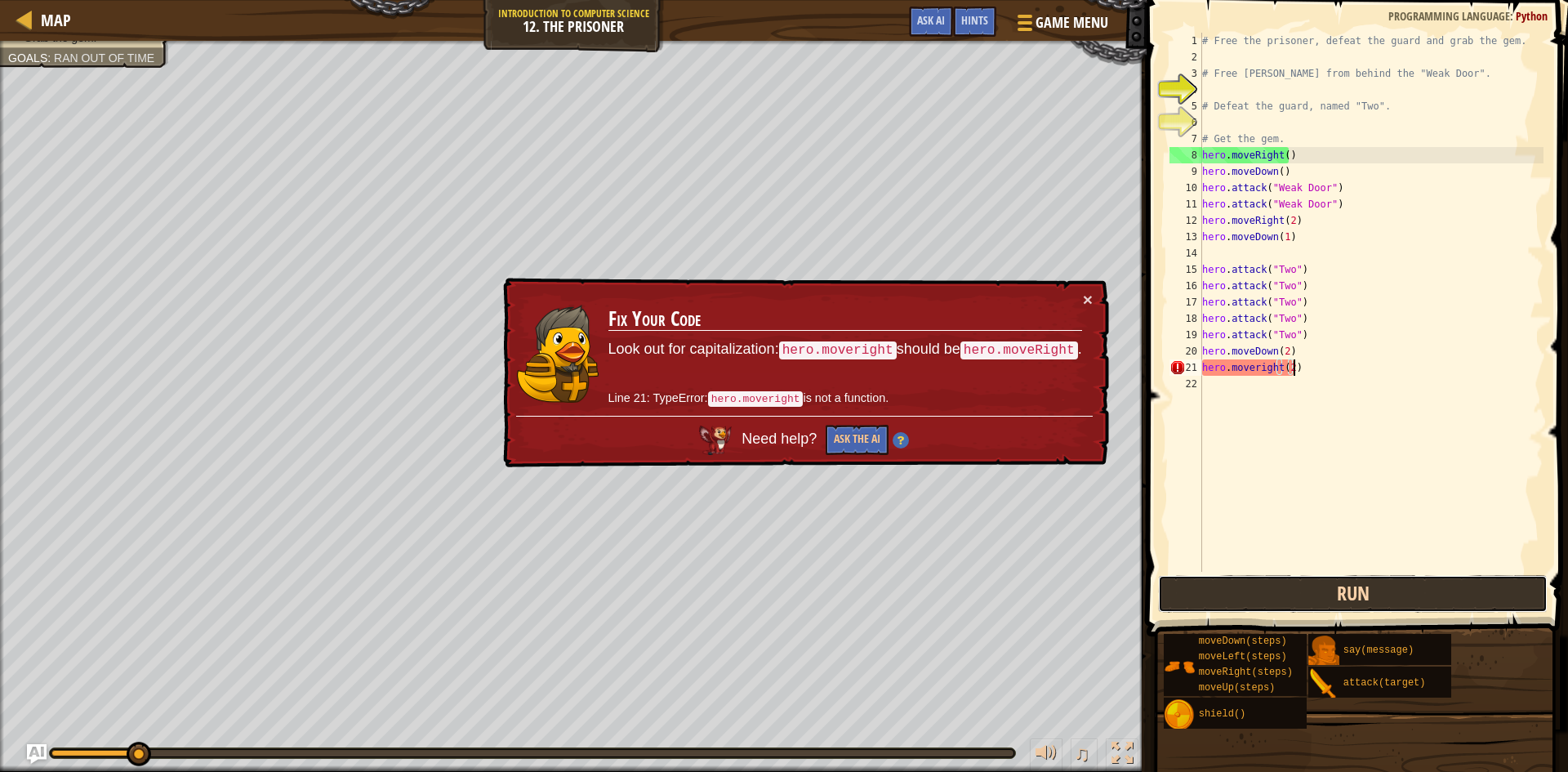
click at [1275, 598] on button "Run" at bounding box center [1353, 594] width 390 height 38
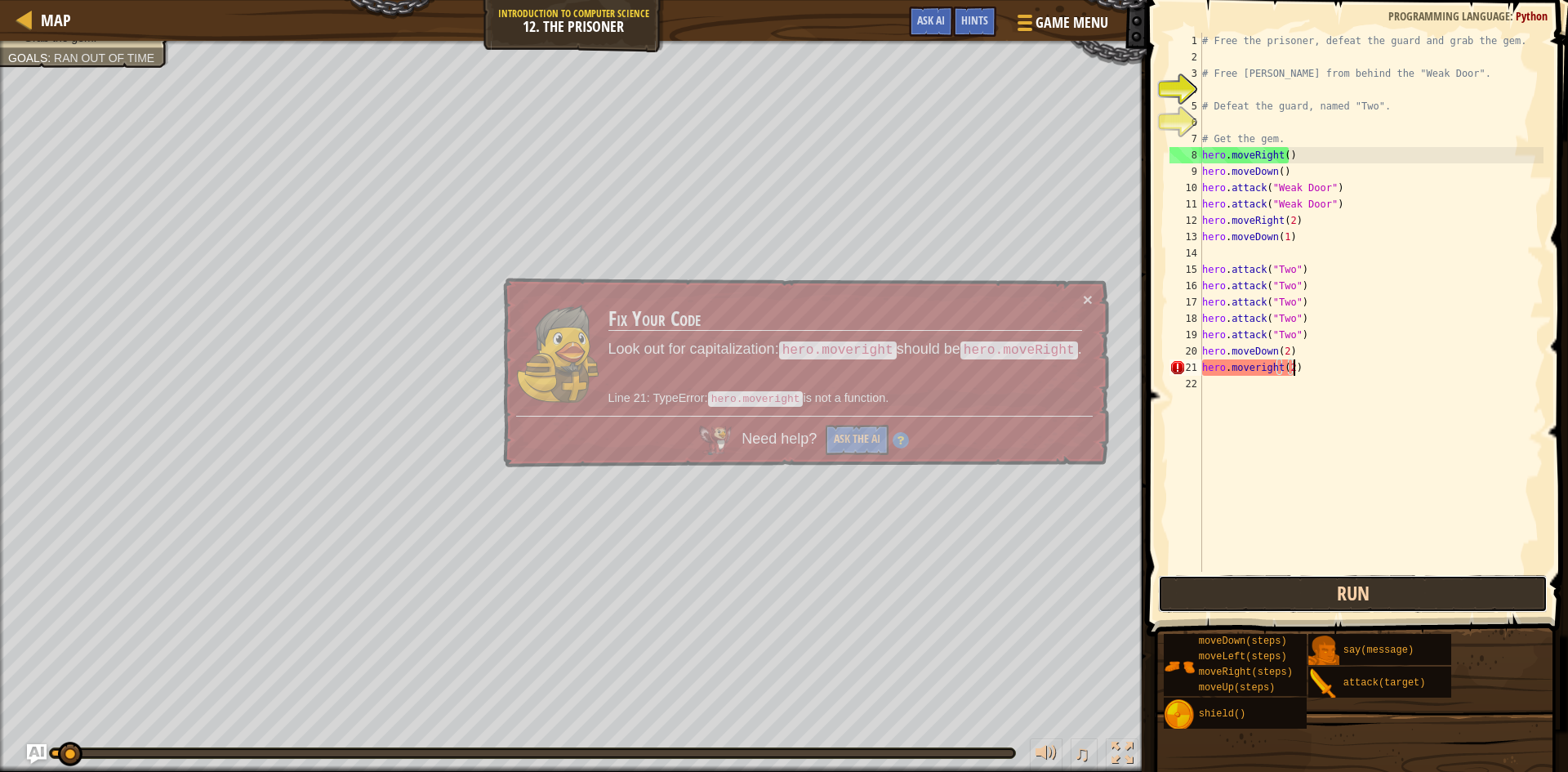
click at [1275, 598] on button "Run" at bounding box center [1353, 594] width 390 height 38
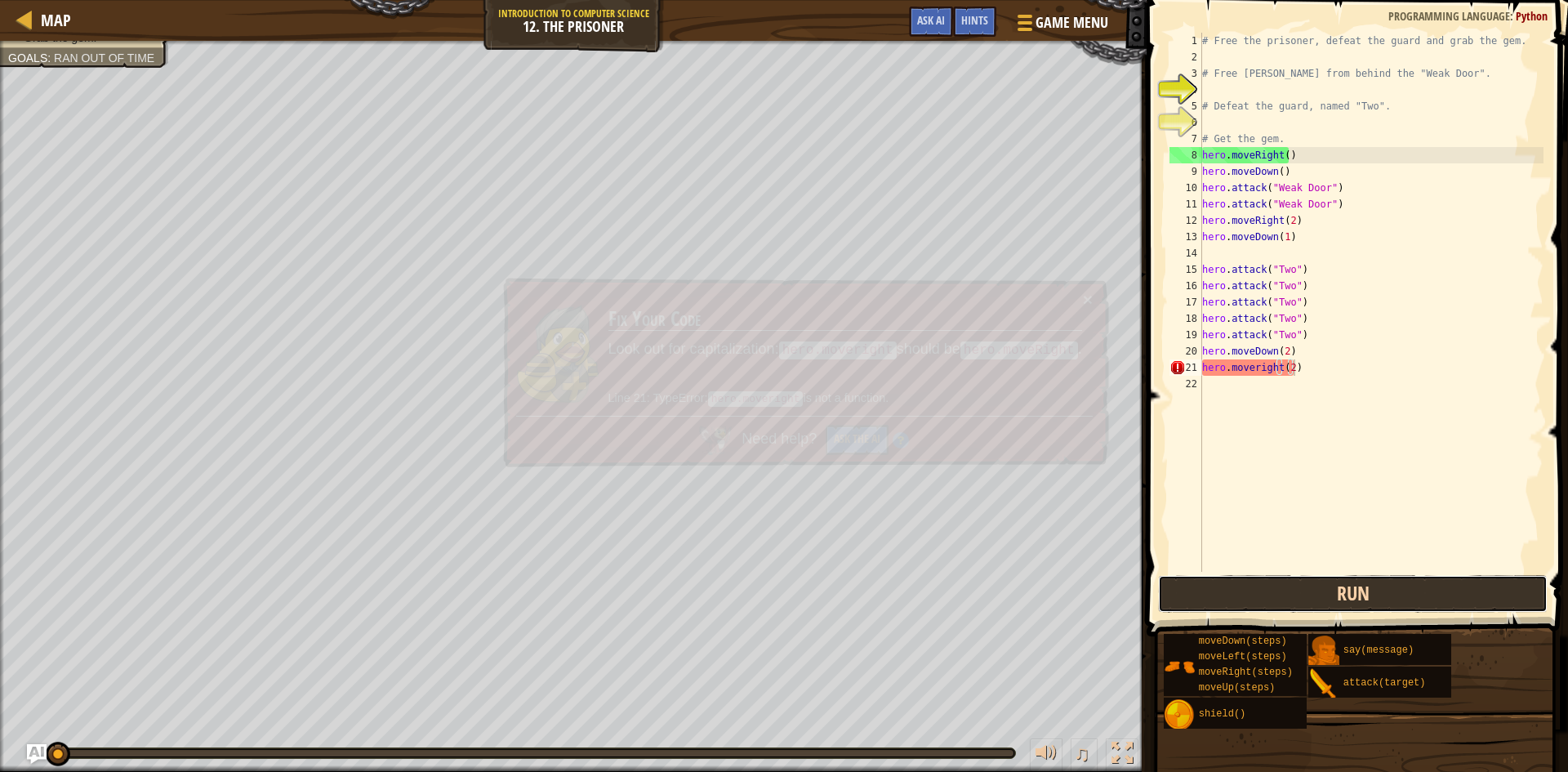
click at [1275, 597] on button "Run" at bounding box center [1353, 594] width 390 height 38
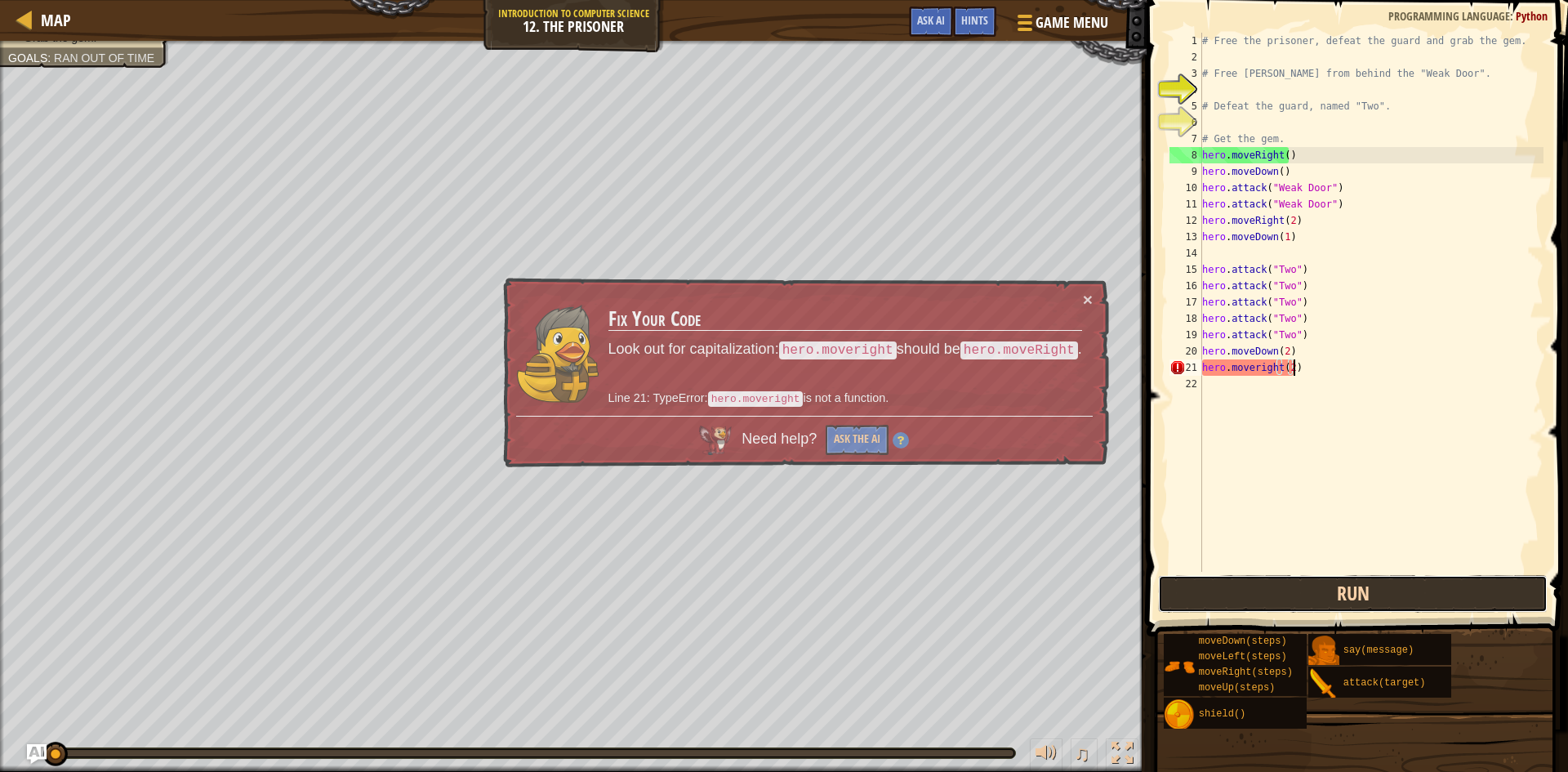
click at [1275, 597] on button "Run" at bounding box center [1353, 594] width 390 height 38
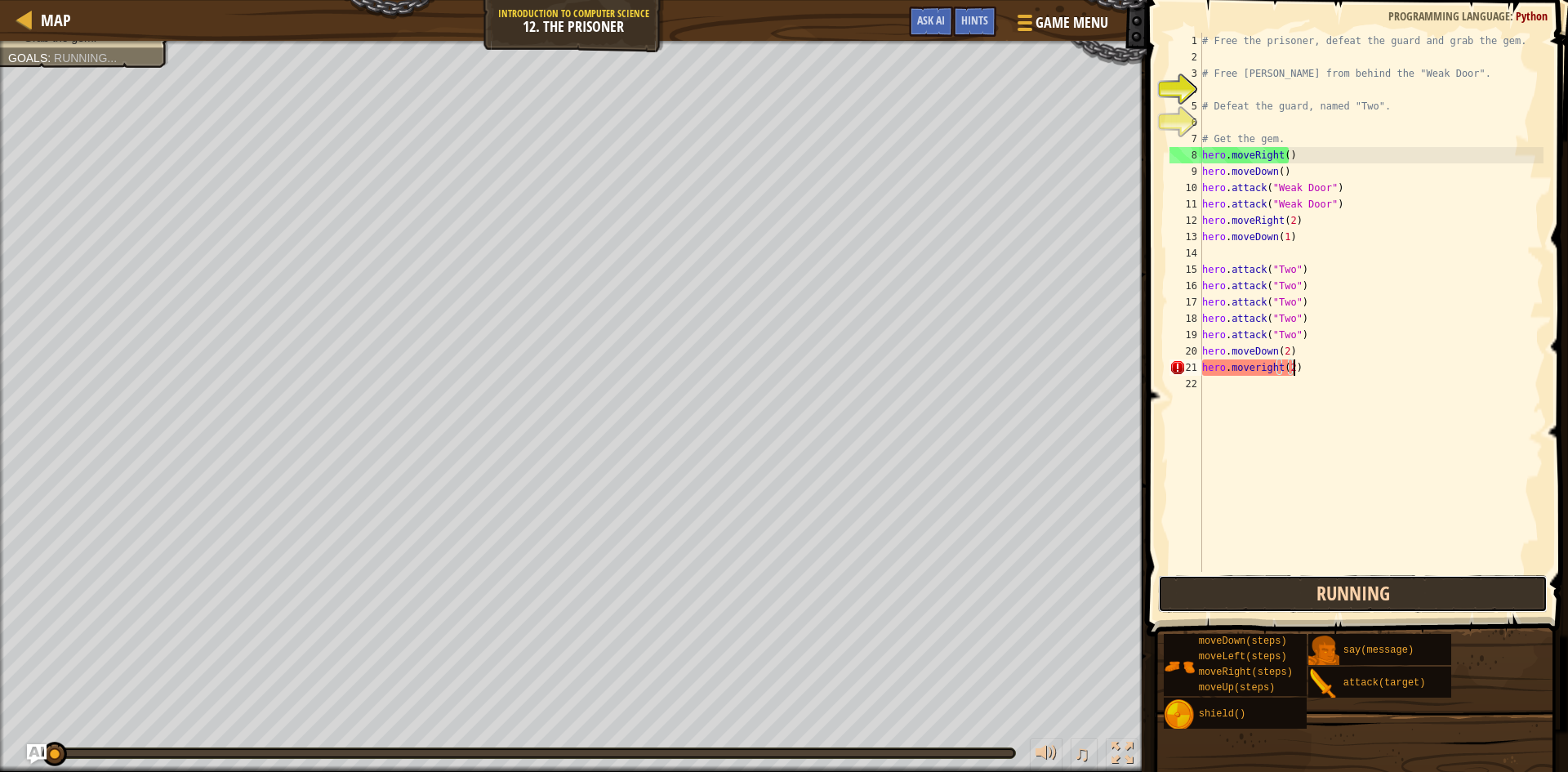
click at [1275, 595] on button "Running" at bounding box center [1353, 594] width 390 height 38
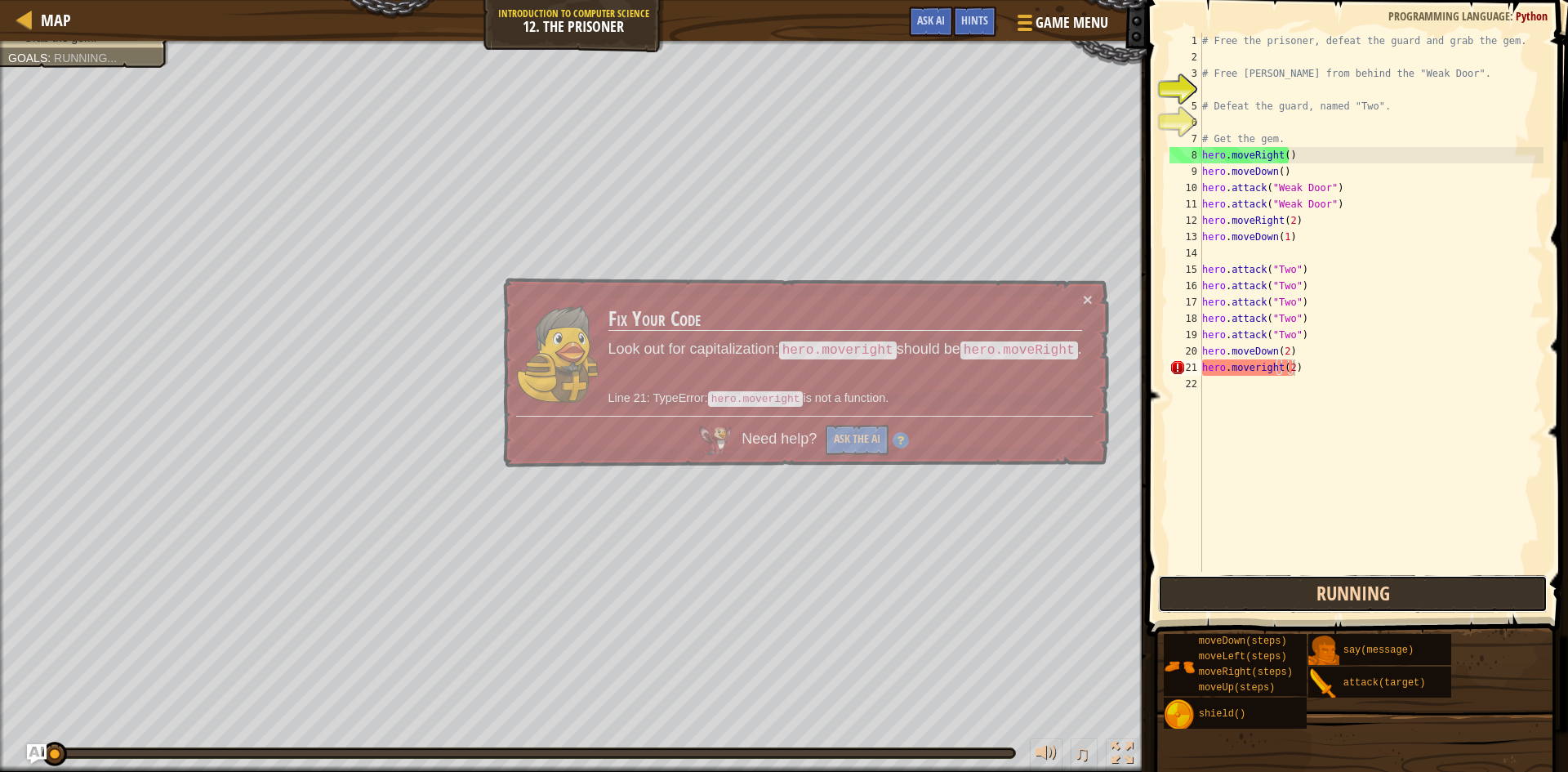
drag, startPoint x: 1275, startPoint y: 591, endPoint x: 1274, endPoint y: 579, distance: 12.0
click at [1275, 588] on button "Running" at bounding box center [1353, 594] width 390 height 38
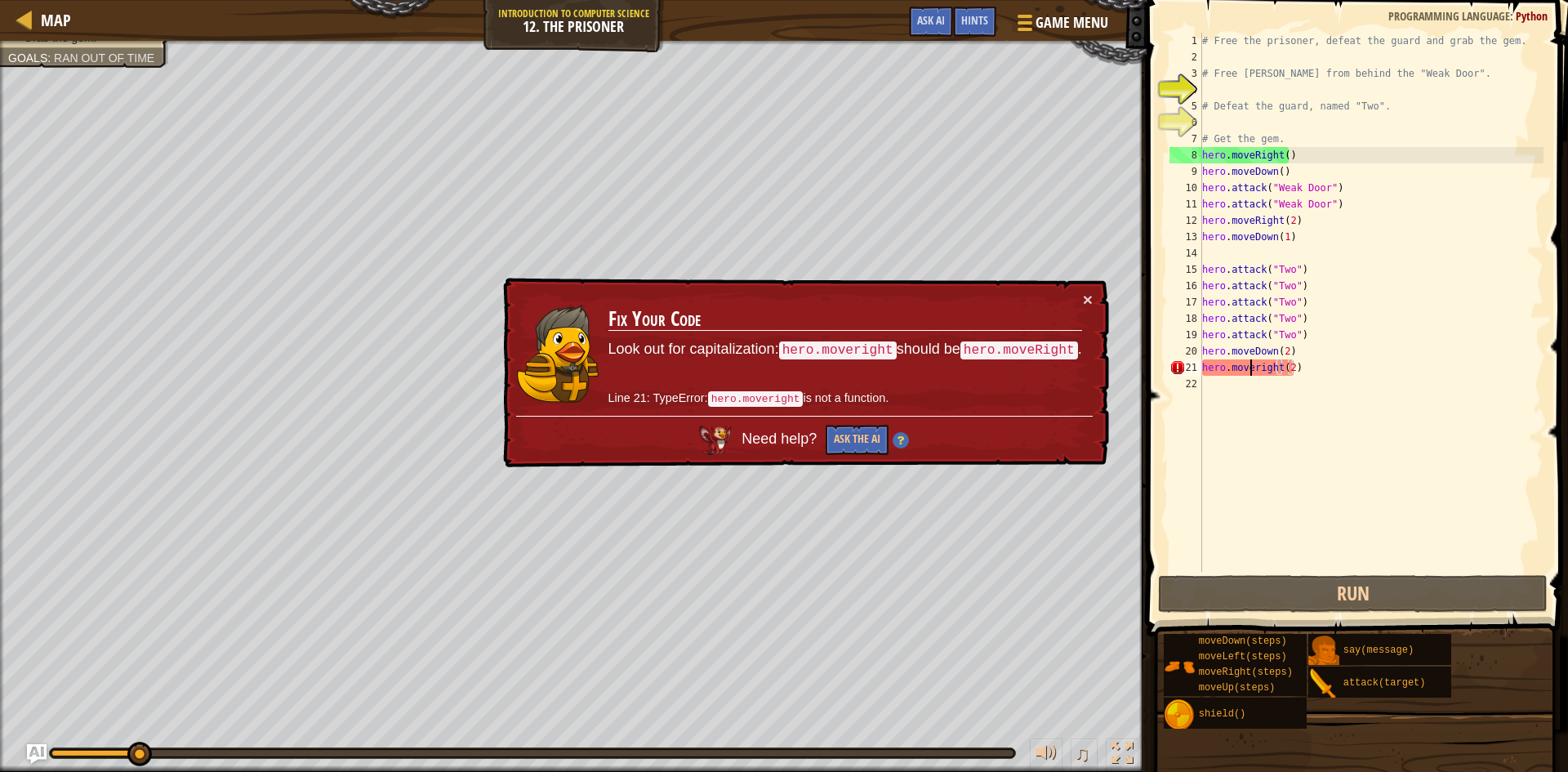
click at [1252, 371] on div "# Free the prisoner, defeat the guard and grab the gem. # Free [PERSON_NAME] fr…" at bounding box center [1371, 318] width 344 height 572
click at [1257, 370] on div "# Free the prisoner, defeat the guard and grab the gem. # Free [PERSON_NAME] fr…" at bounding box center [1371, 318] width 344 height 572
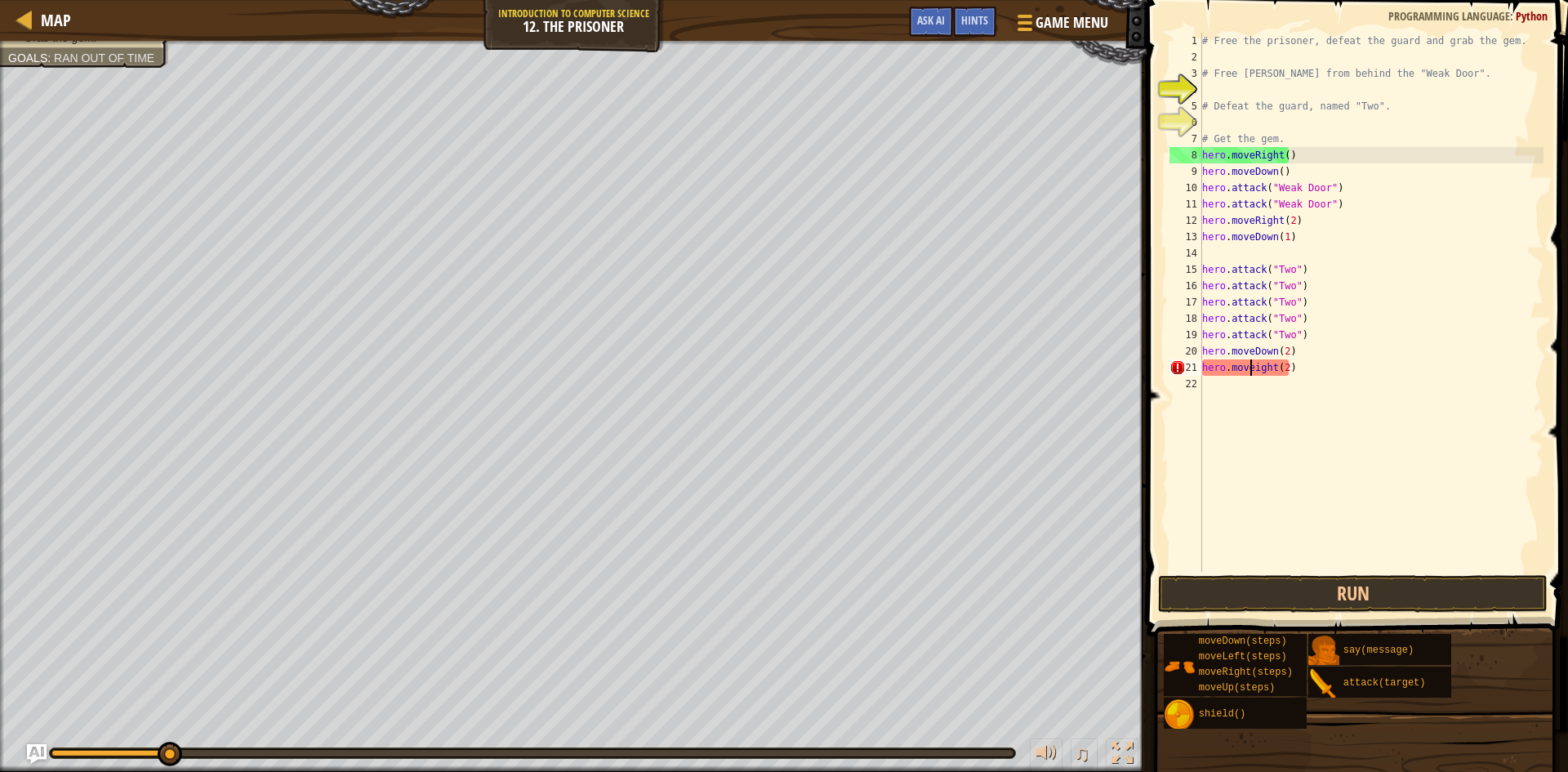
scroll to position [7, 5]
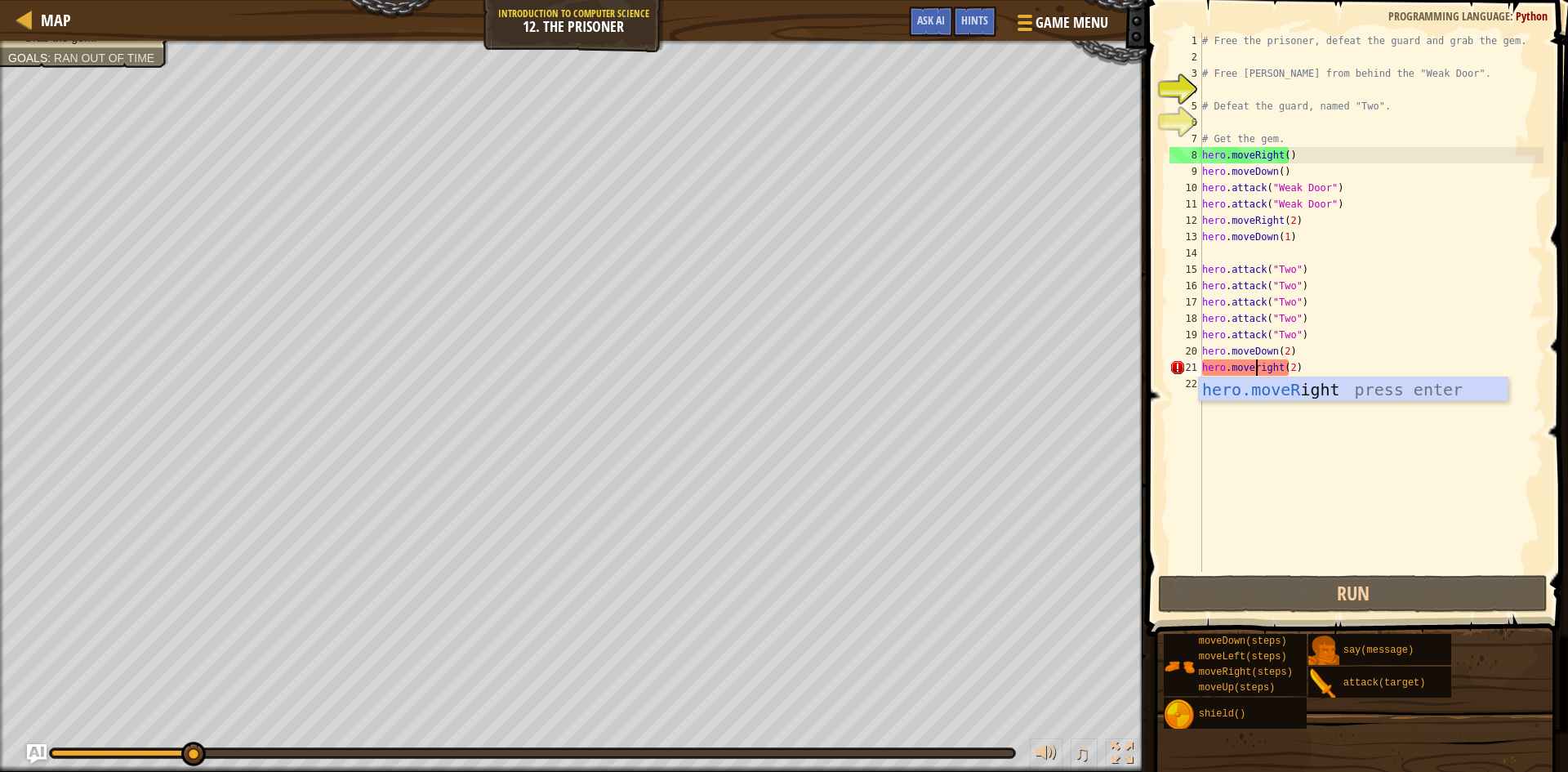
click at [1346, 383] on div "hero.moveR ight press enter" at bounding box center [1353, 414] width 308 height 74
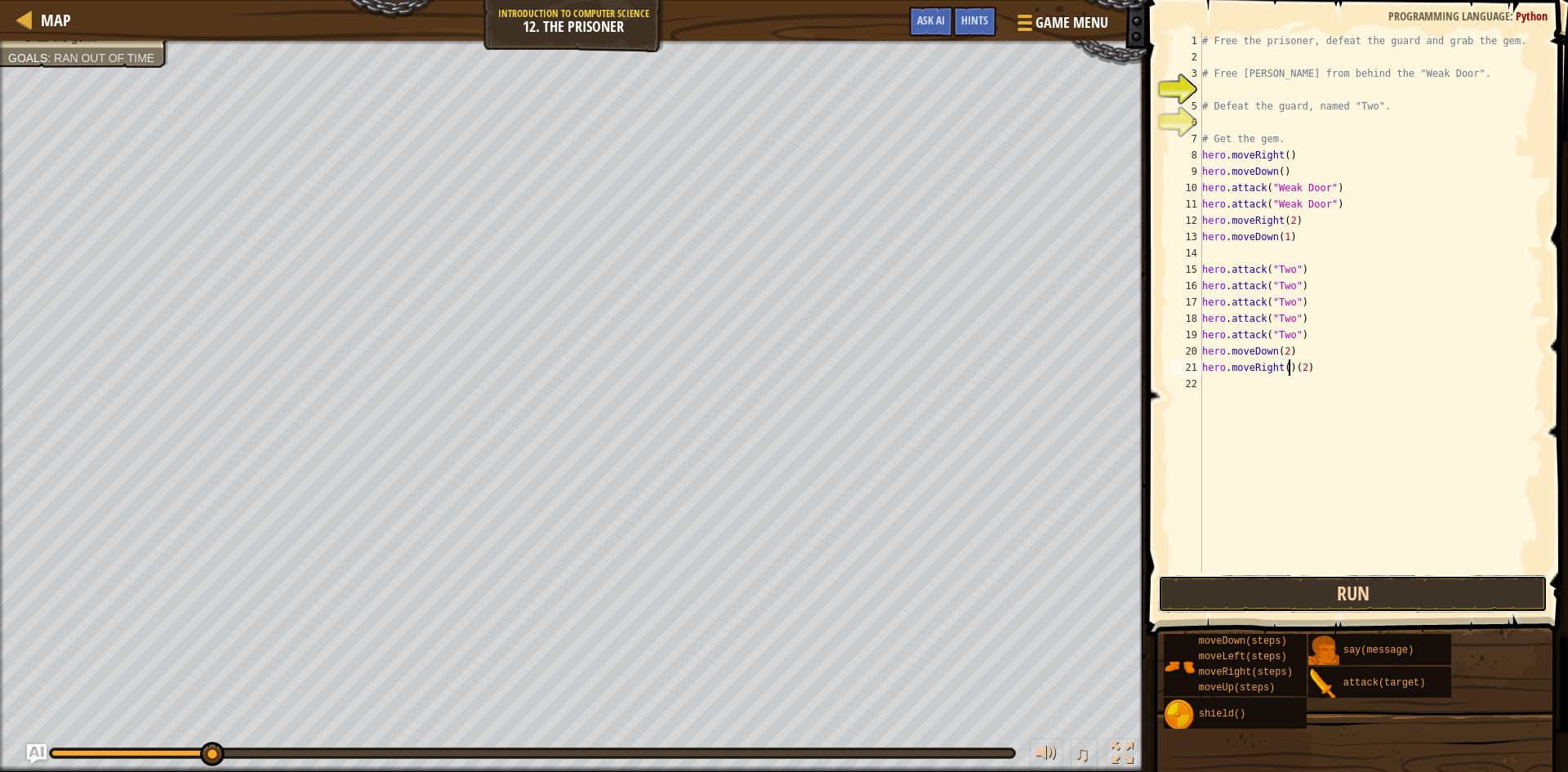
click at [1300, 597] on button "Run" at bounding box center [1353, 594] width 390 height 38
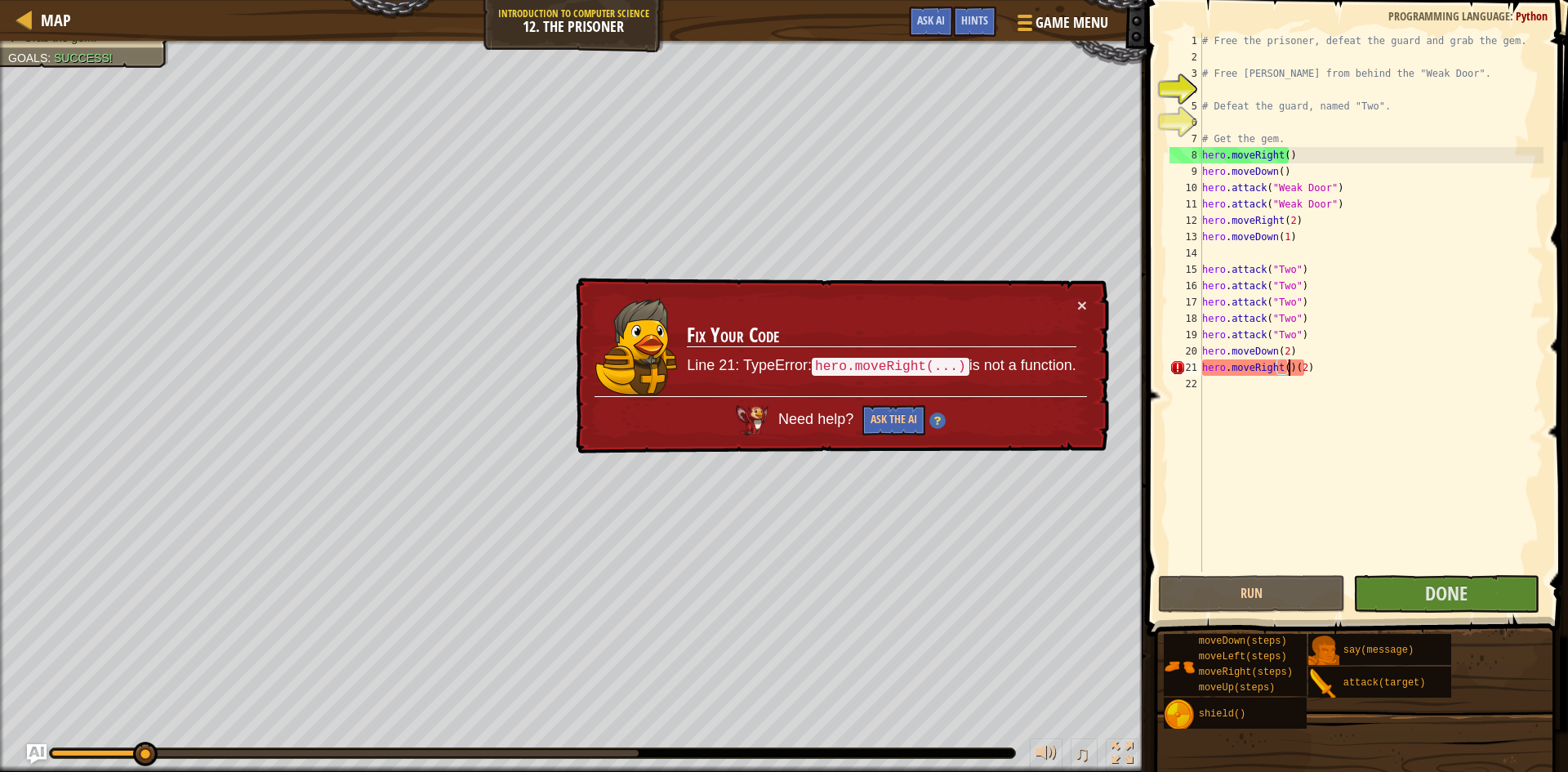
click at [1285, 372] on div "# Free the prisoner, defeat the guard and grab the gem. # Free [PERSON_NAME] fr…" at bounding box center [1371, 318] width 344 height 572
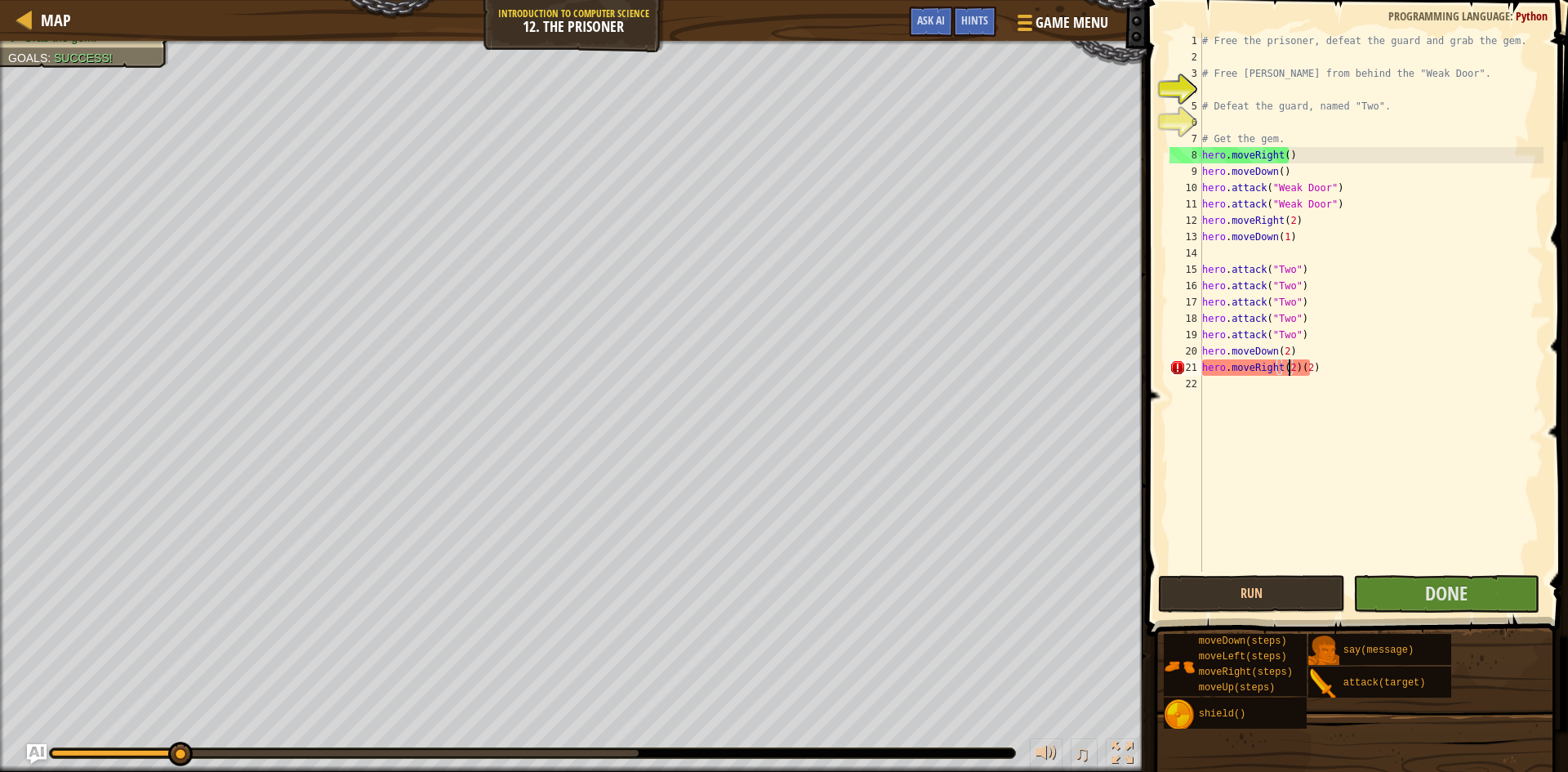
scroll to position [7, 7]
drag, startPoint x: 1320, startPoint y: 360, endPoint x: 1295, endPoint y: 367, distance: 26.0
click at [1295, 367] on div "# Free the prisoner, defeat the guard and grab the gem. # Free [PERSON_NAME] fr…" at bounding box center [1371, 318] width 344 height 572
type textarea "hero.moveRight(2)"
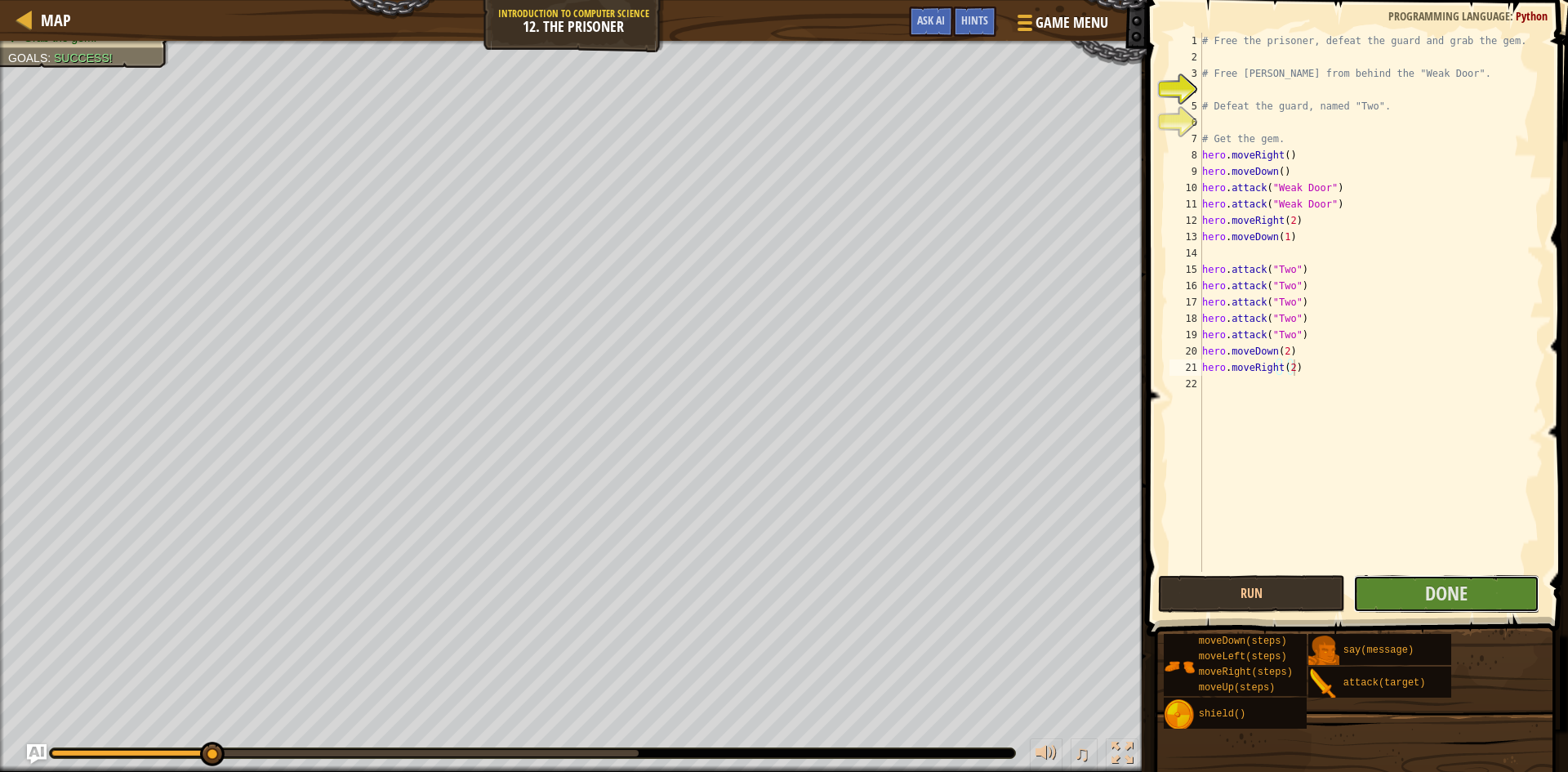
drag, startPoint x: 1382, startPoint y: 581, endPoint x: 1300, endPoint y: 529, distance: 97.1
click at [1306, 531] on div "hero.moveRight(2) 1 2 3 4 5 6 7 8 9 10 11 12 13 14 15 16 17 18 19 20 21 22 # Fr…" at bounding box center [1355, 350] width 427 height 684
click at [1278, 585] on button "Run" at bounding box center [1252, 594] width 187 height 38
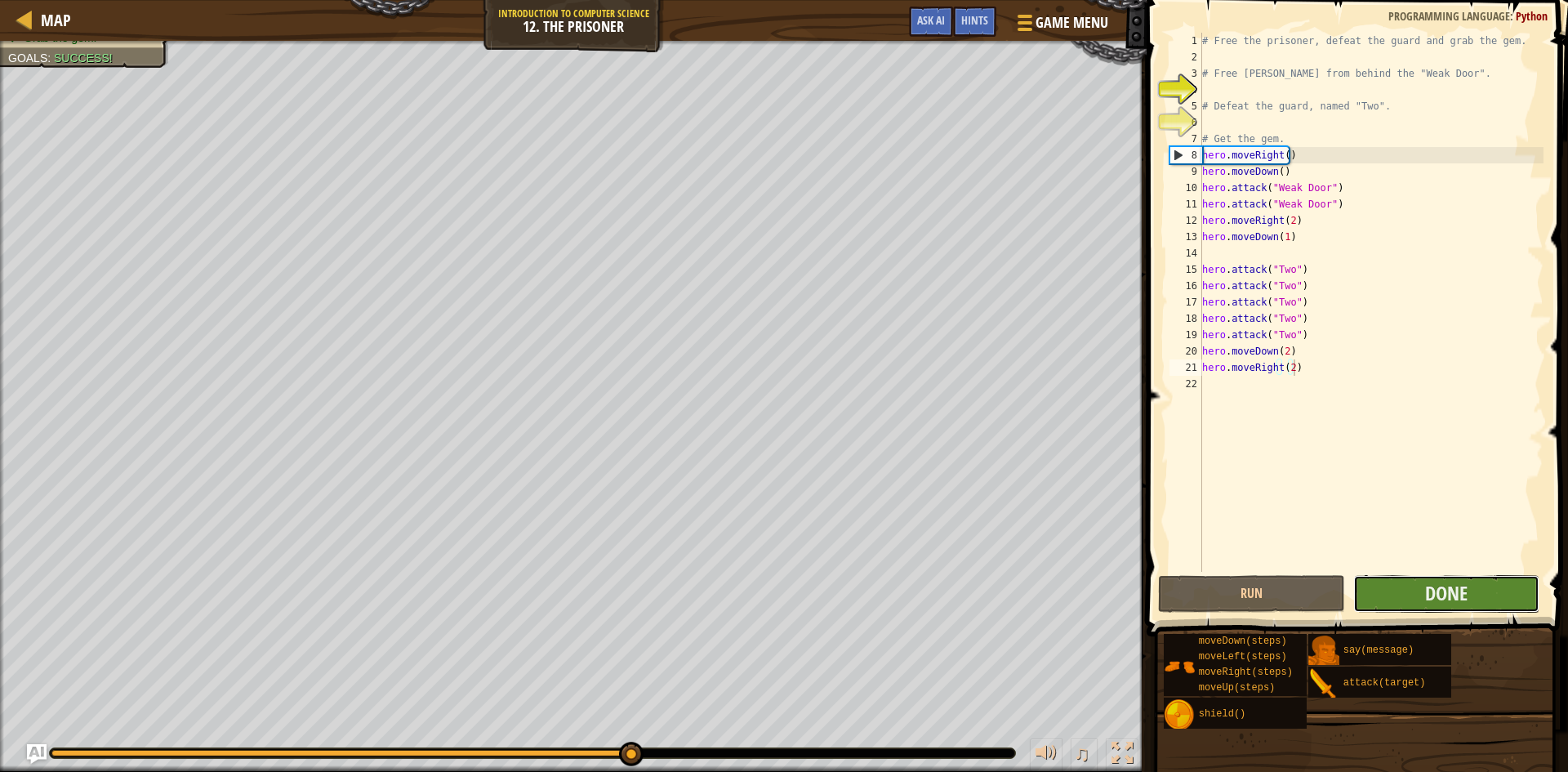
click at [1406, 598] on button "Done" at bounding box center [1447, 594] width 187 height 38
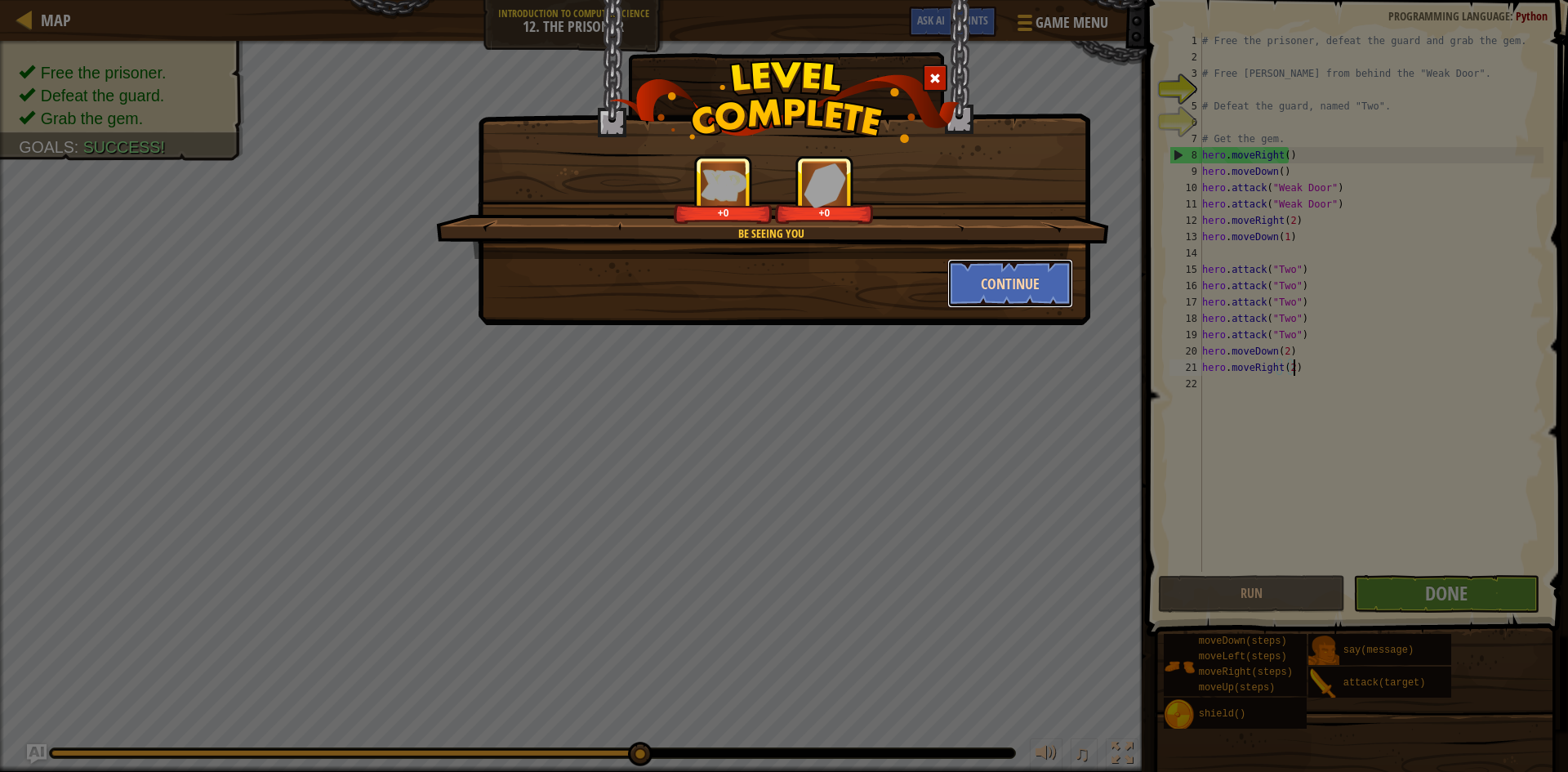
click at [1052, 290] on button "Continue" at bounding box center [1010, 283] width 126 height 49
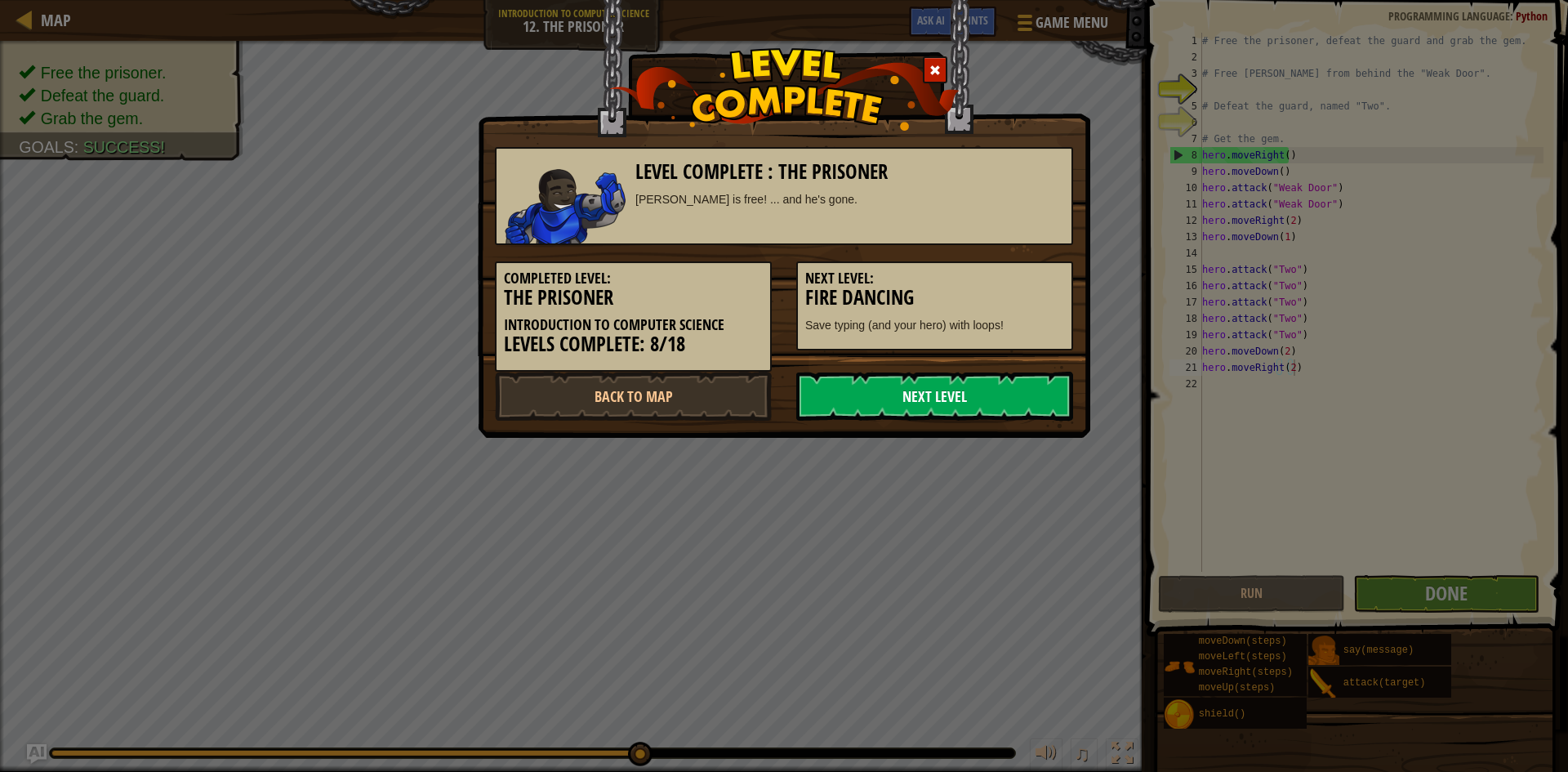
click at [994, 379] on link "Next Level" at bounding box center [934, 396] width 277 height 49
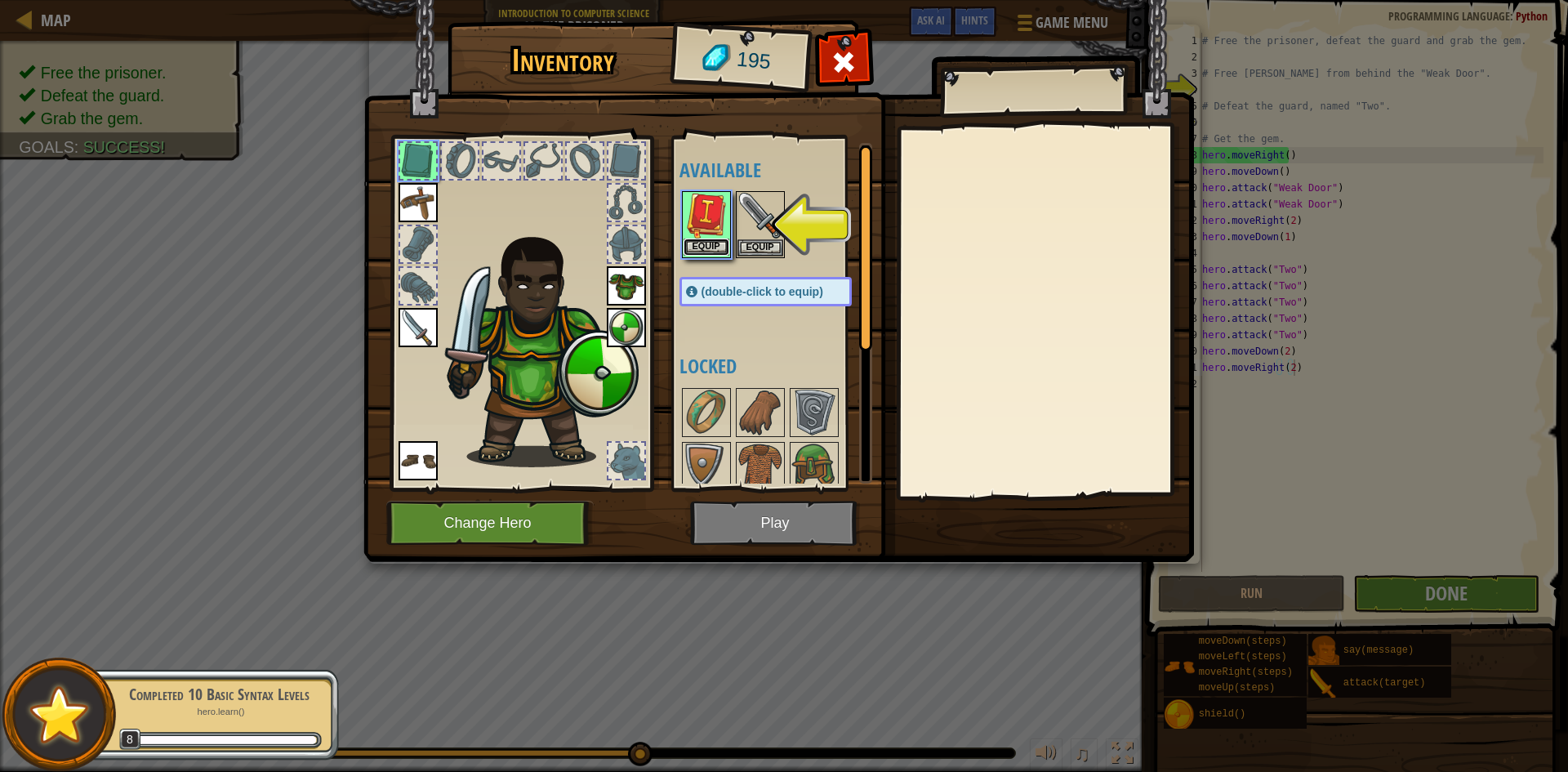
click at [703, 253] on button "Equip" at bounding box center [706, 247] width 46 height 17
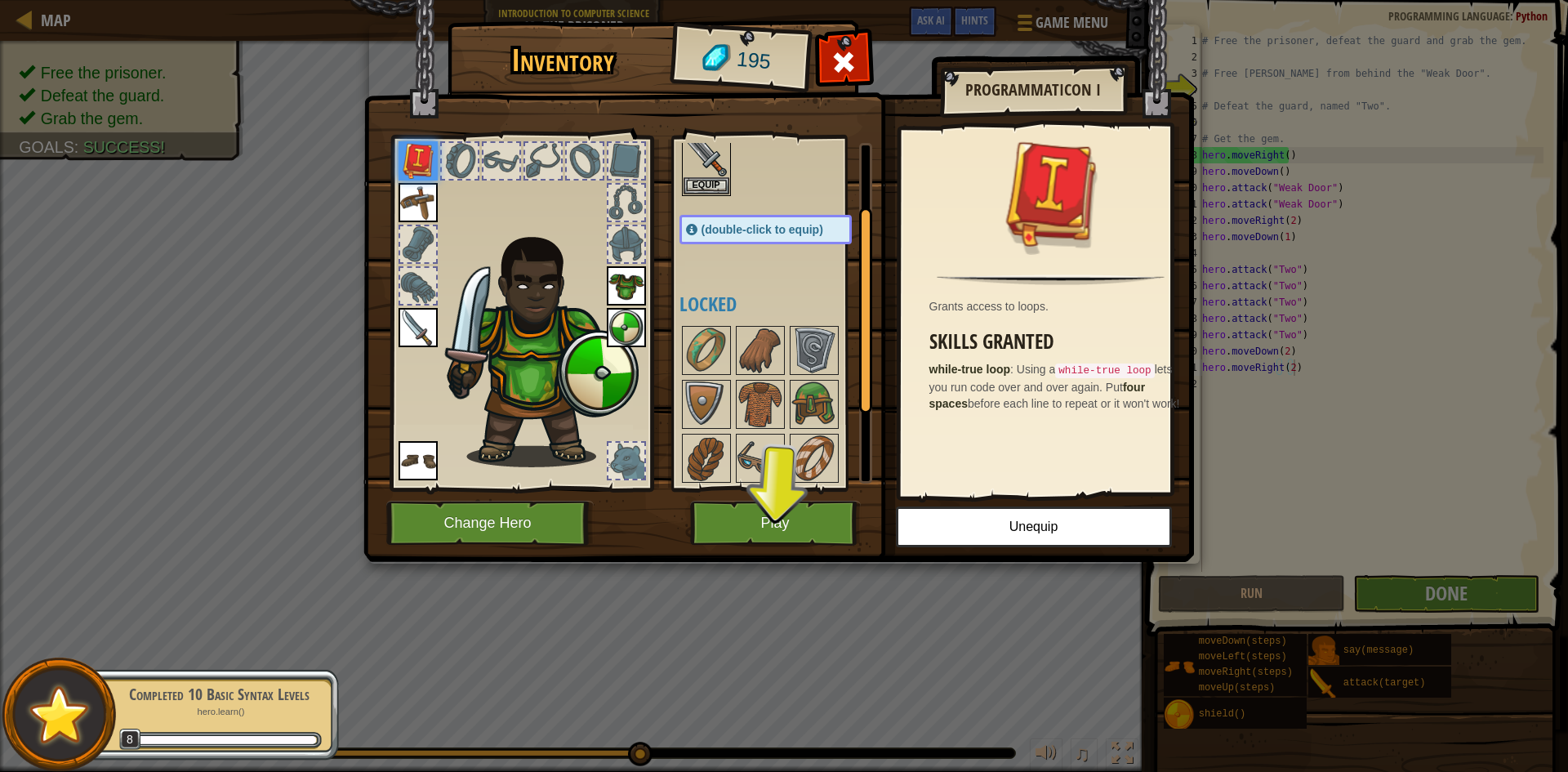
scroll to position [226, 0]
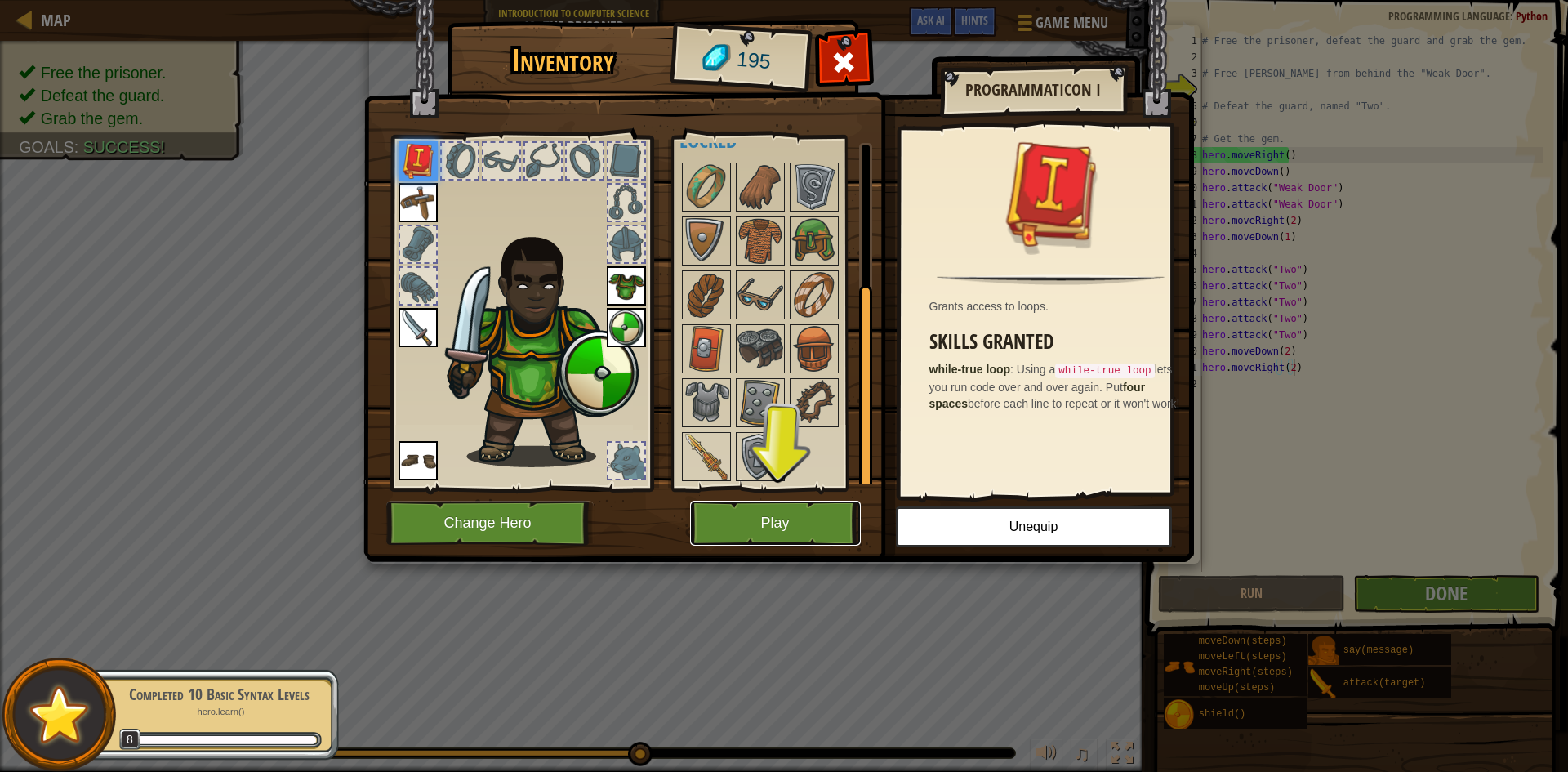
click at [754, 504] on button "Play" at bounding box center [776, 522] width 171 height 45
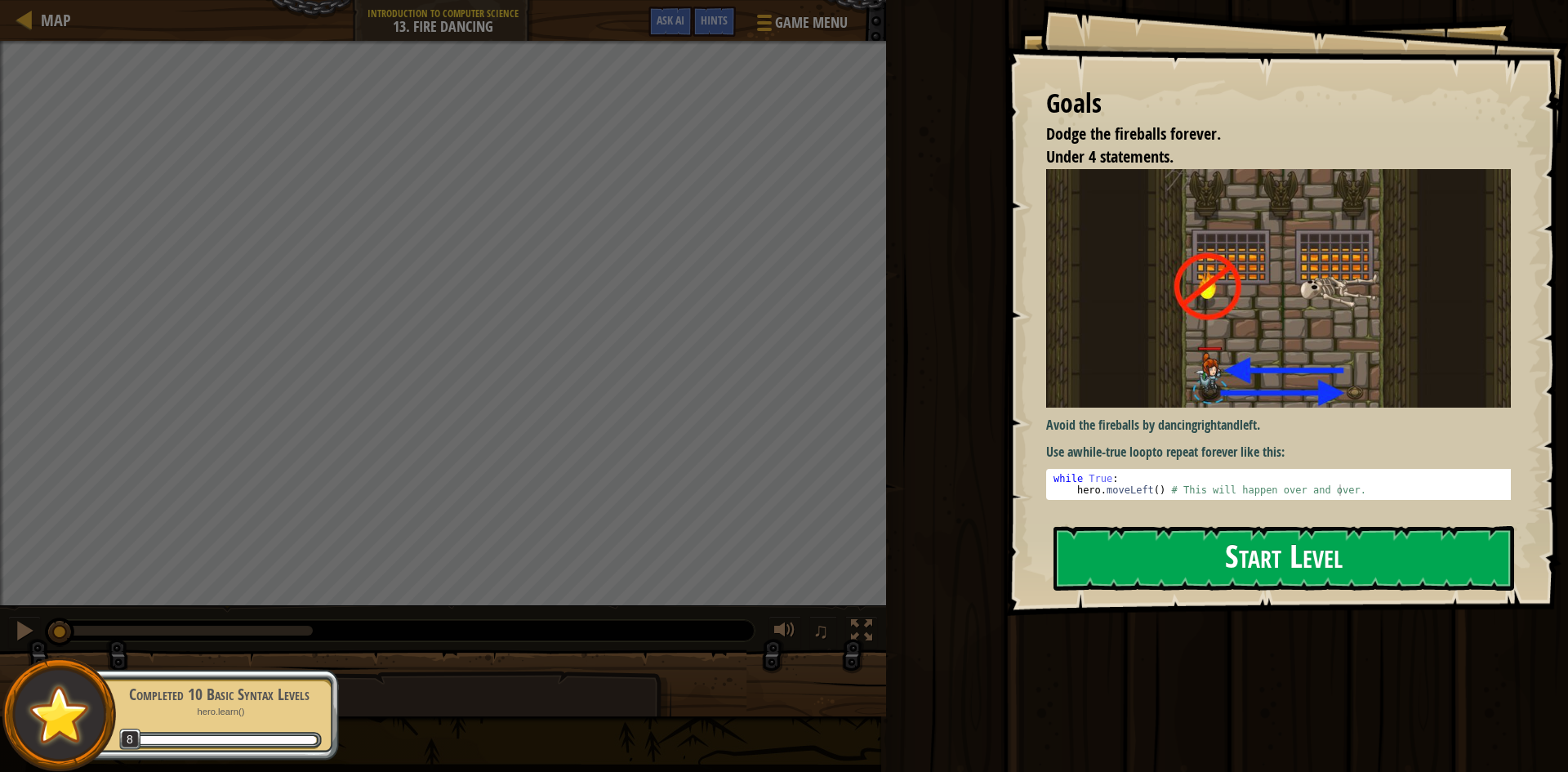
click at [1175, 526] on button "Start Level" at bounding box center [1283, 558] width 461 height 65
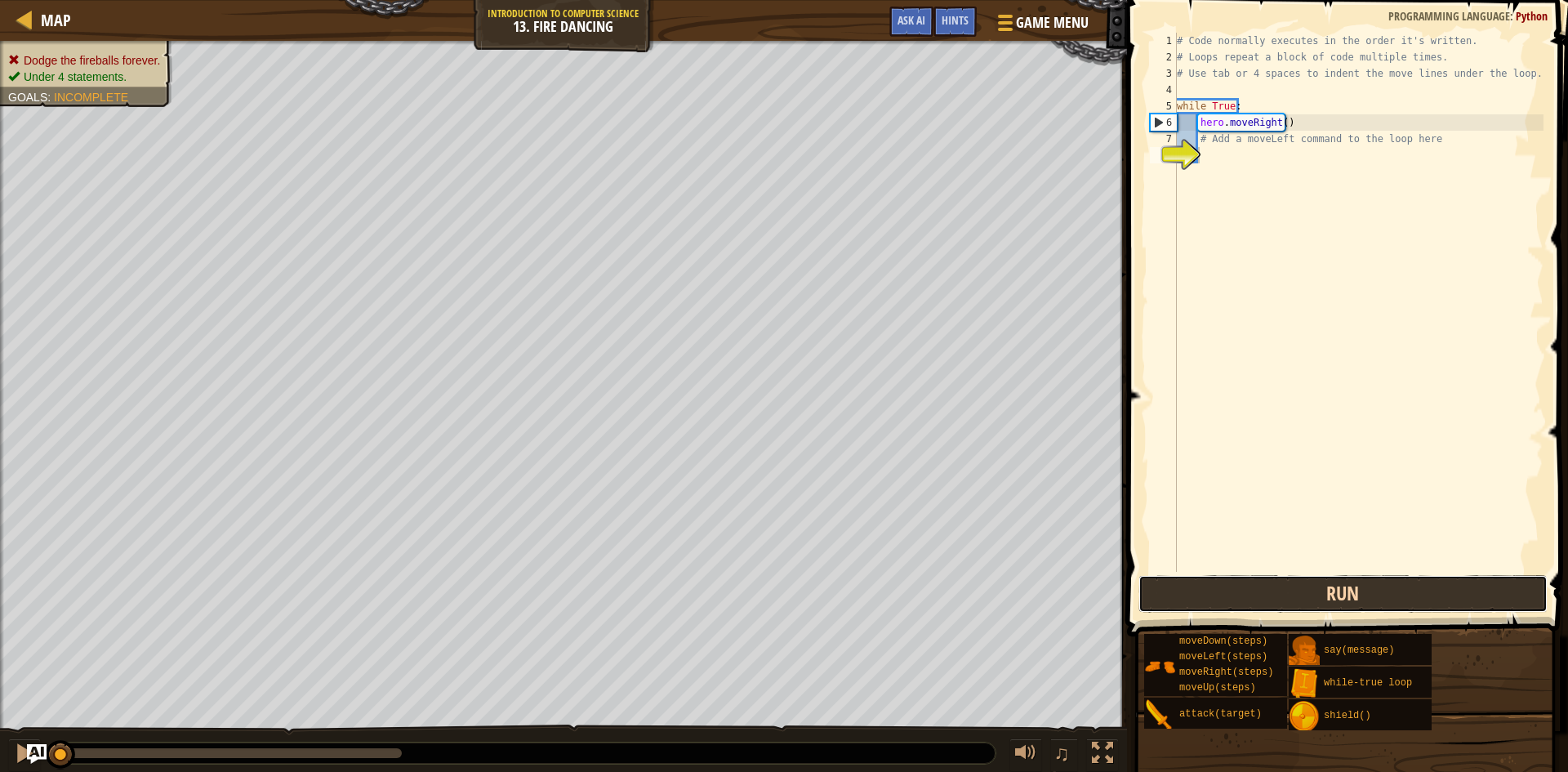
click at [1279, 578] on button "Run" at bounding box center [1342, 594] width 409 height 38
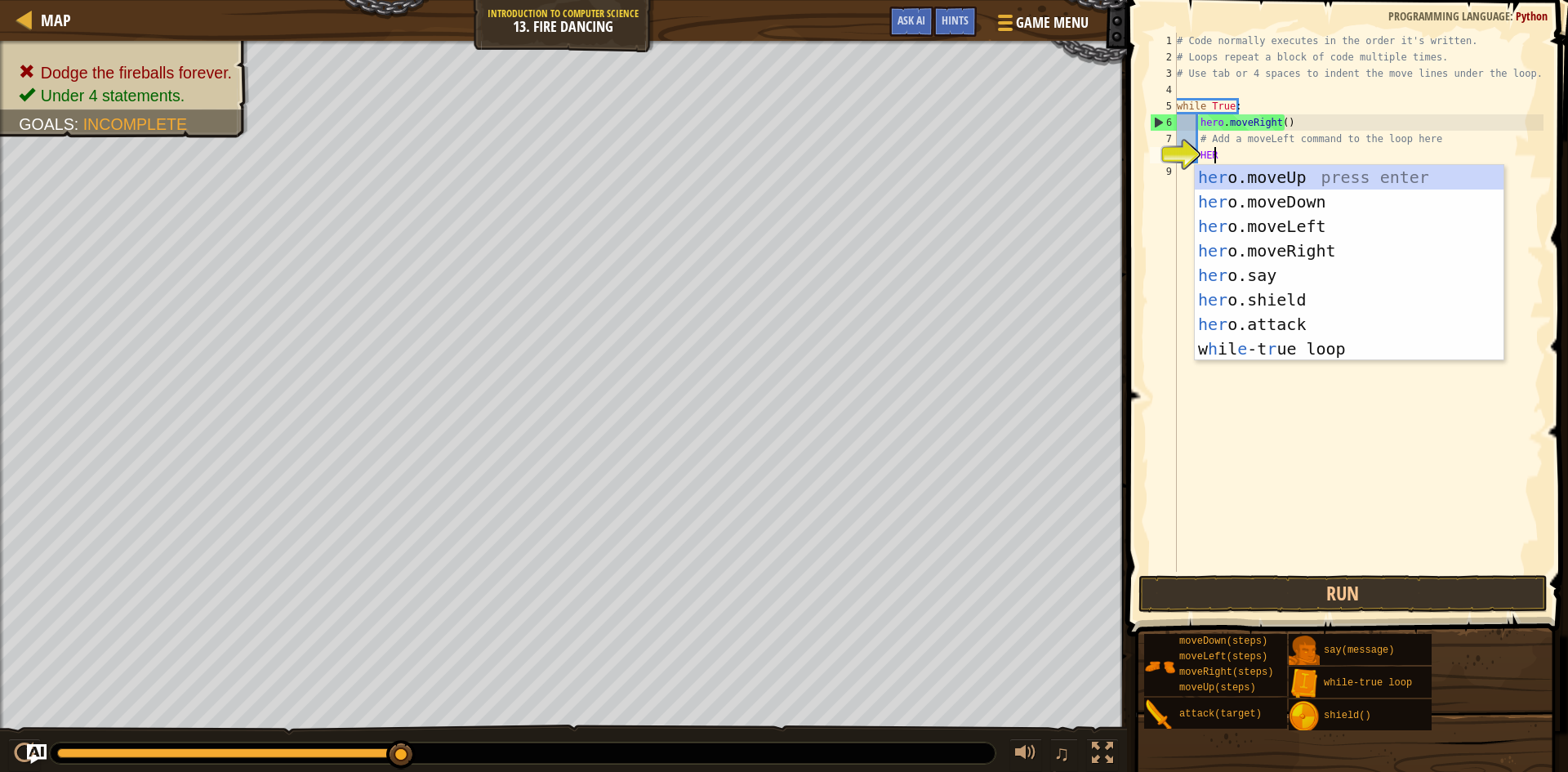
type textarea "HERO"
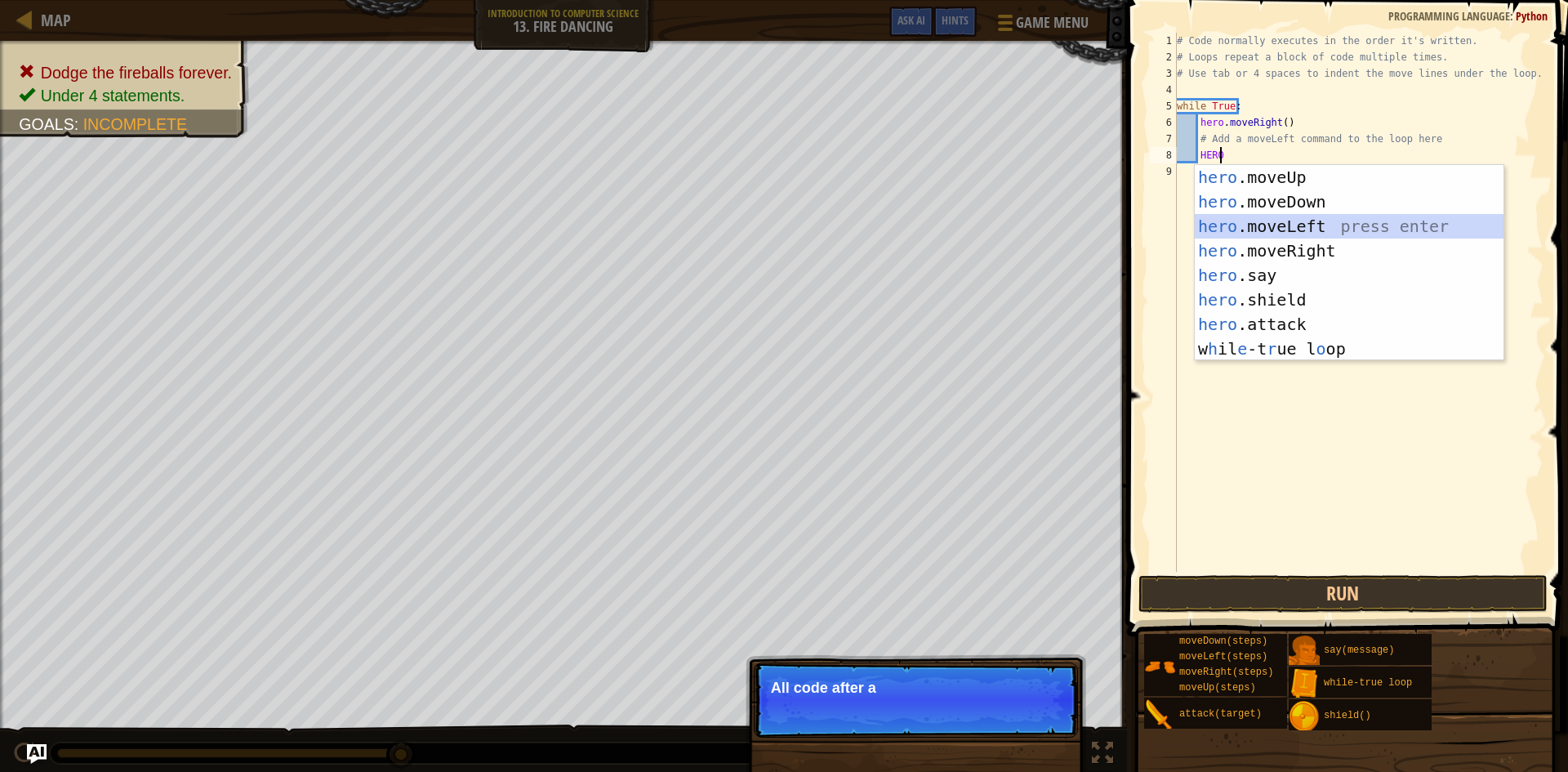
click at [1316, 223] on div "hero .moveUp press enter hero .moveDown press enter hero .moveLeft press enter …" at bounding box center [1349, 288] width 308 height 245
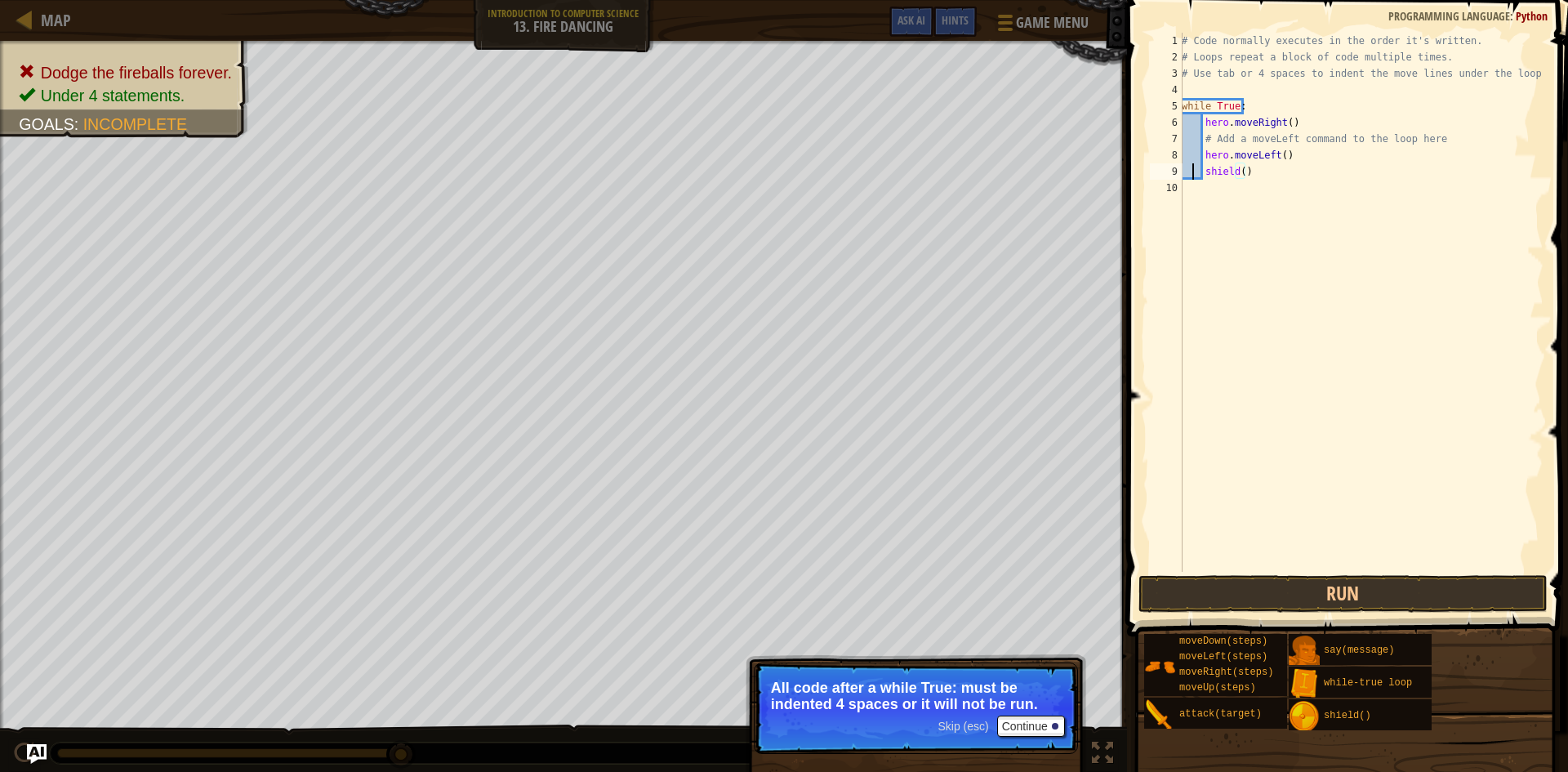
click at [1190, 166] on div "# Code normally executes in the order it's written. # Loops repeat a block of c…" at bounding box center [1361, 318] width 365 height 572
click at [1191, 161] on div "# Code normally executes in the order it's written. # Loops repeat a block of c…" at bounding box center [1361, 318] width 365 height 572
click at [1324, 599] on button "Run" at bounding box center [1342, 594] width 409 height 38
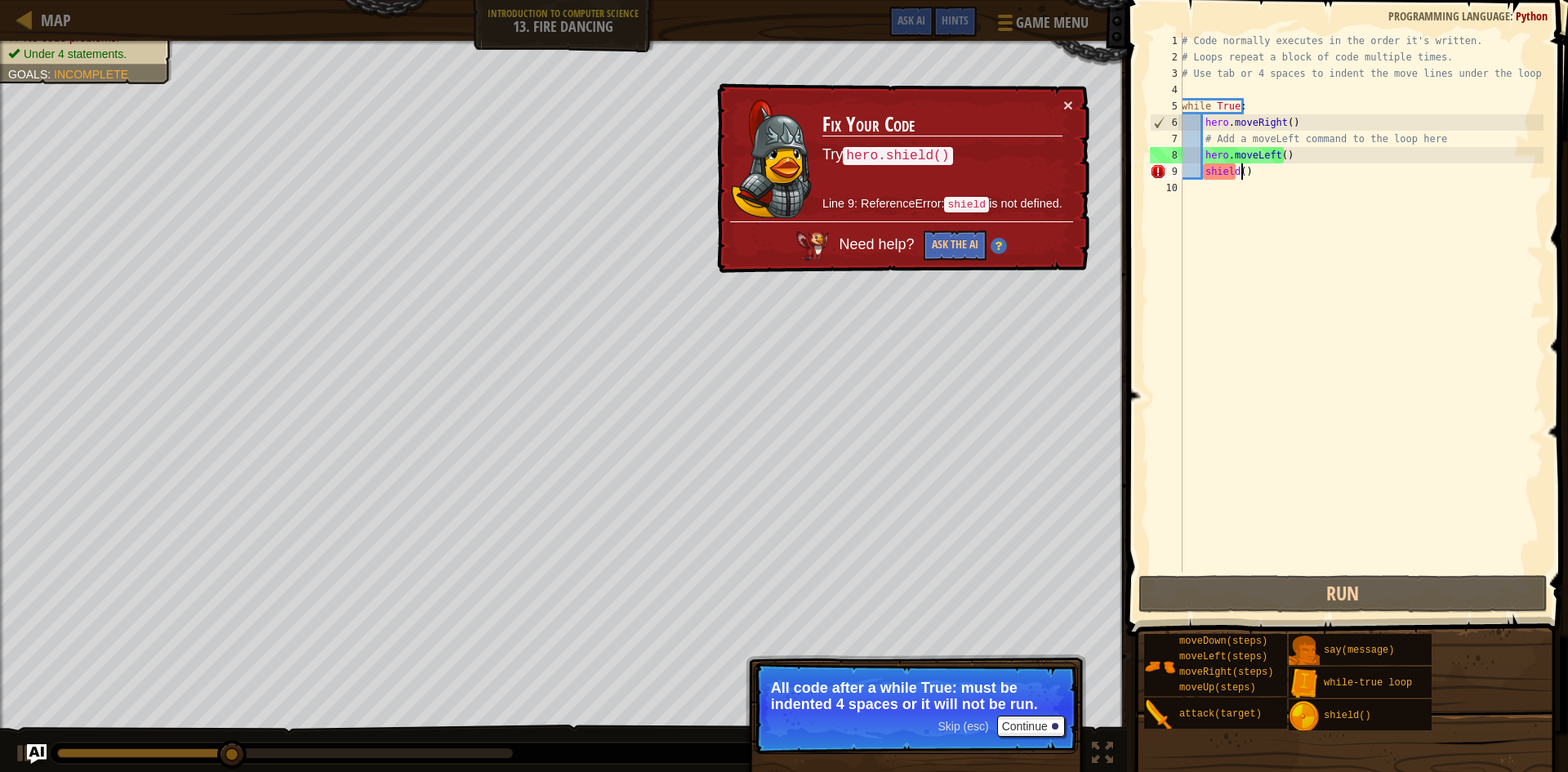
click at [1242, 171] on div "# Code normally executes in the order it's written. # Loops repeat a block of c…" at bounding box center [1361, 318] width 365 height 572
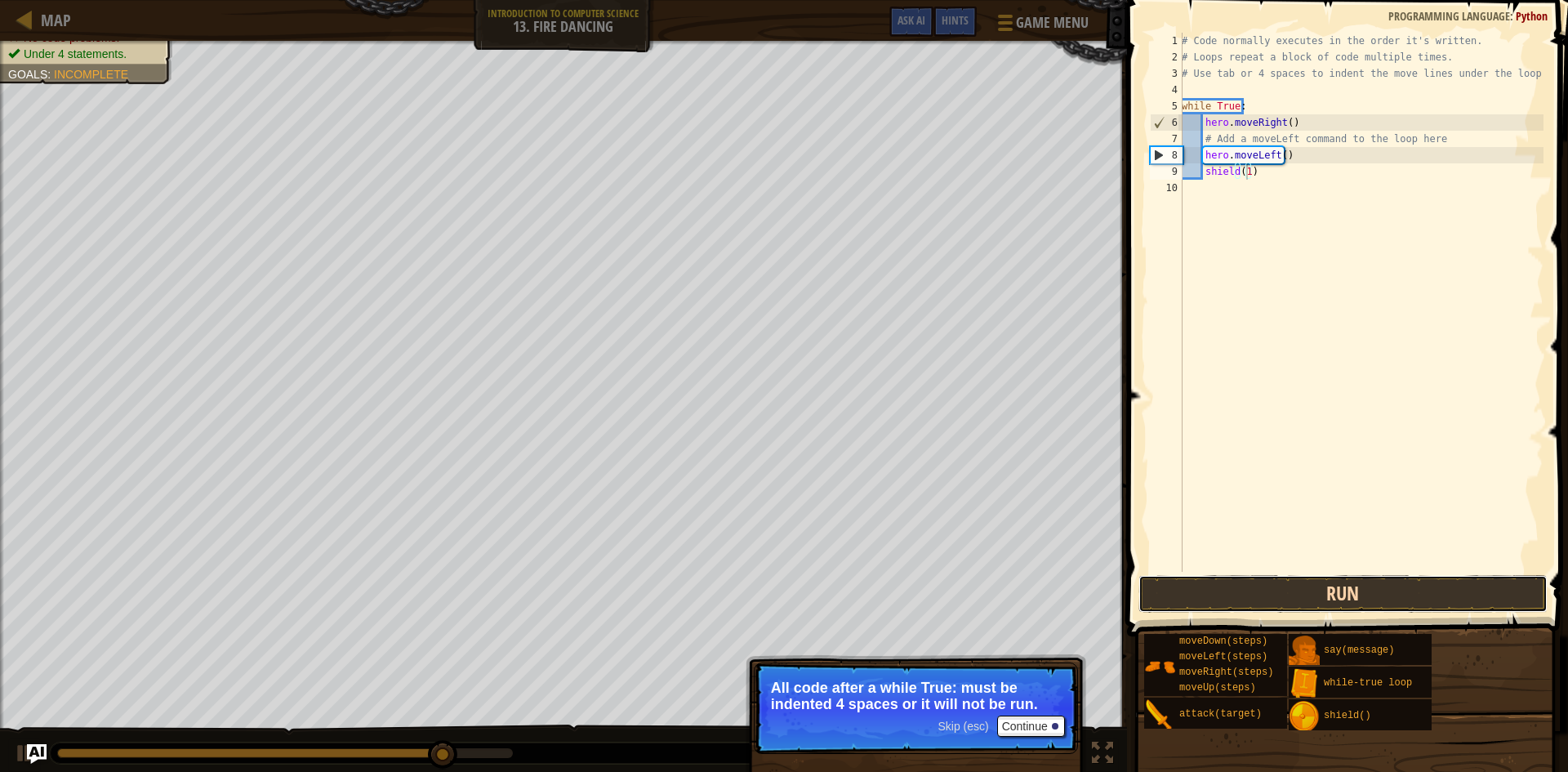
click at [1213, 596] on button "Run" at bounding box center [1342, 594] width 409 height 38
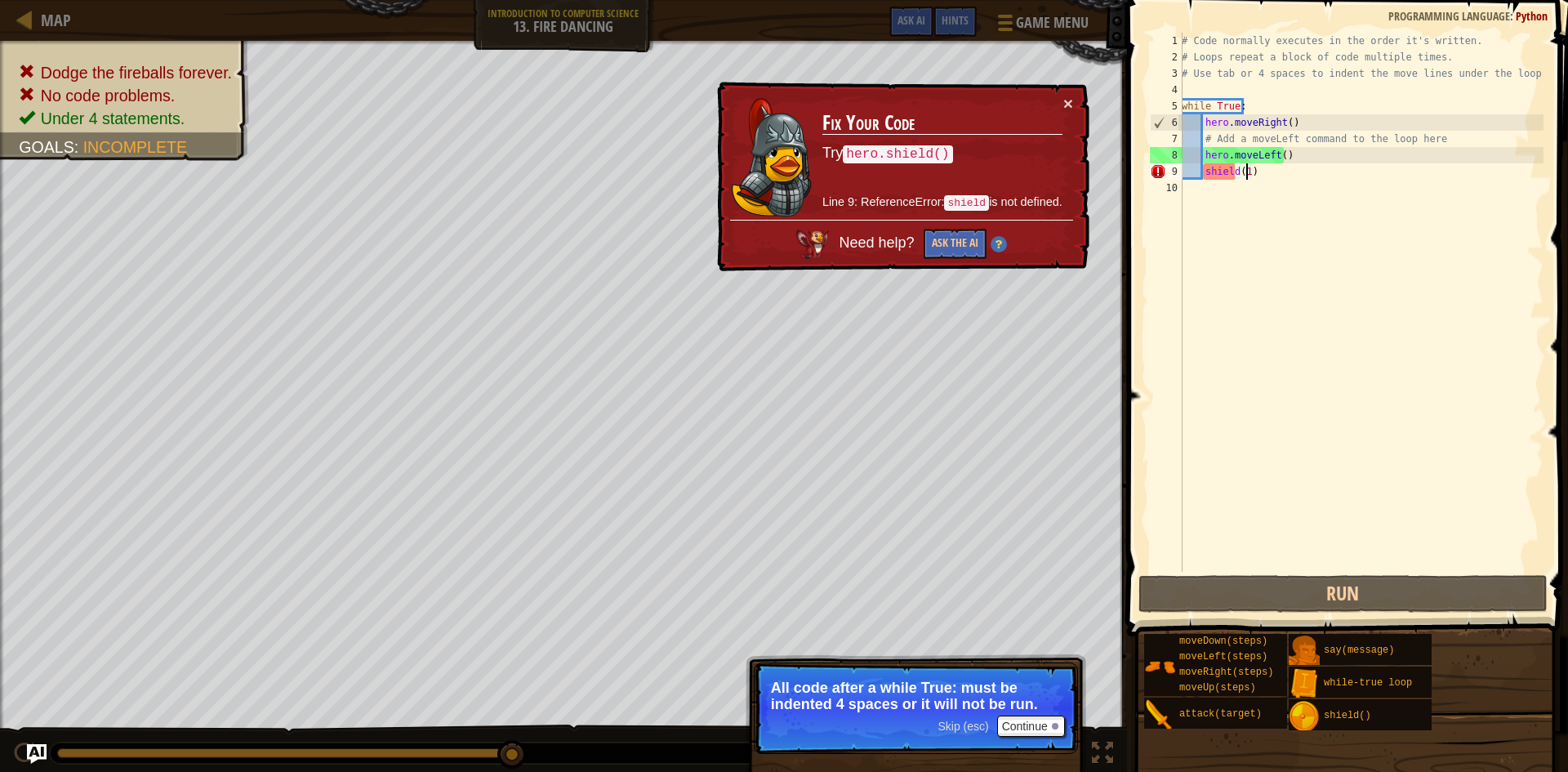
click at [1192, 165] on div "# Code normally executes in the order it's written. # Loops repeat a block of c…" at bounding box center [1361, 318] width 365 height 572
click at [1184, 166] on div "# Code normally executes in the order it's written. # Loops repeat a block of c…" at bounding box center [1361, 318] width 365 height 572
click at [1183, 166] on div "# Code normally executes in the order it's written. # Loops repeat a block of c…" at bounding box center [1361, 302] width 365 height 539
click at [1202, 168] on div "# Code normally executes in the order it's written. # Loops repeat a block of c…" at bounding box center [1361, 318] width 365 height 572
click at [1205, 169] on div "# Code normally executes in the order it's written. # Loops repeat a block of c…" at bounding box center [1361, 302] width 365 height 539
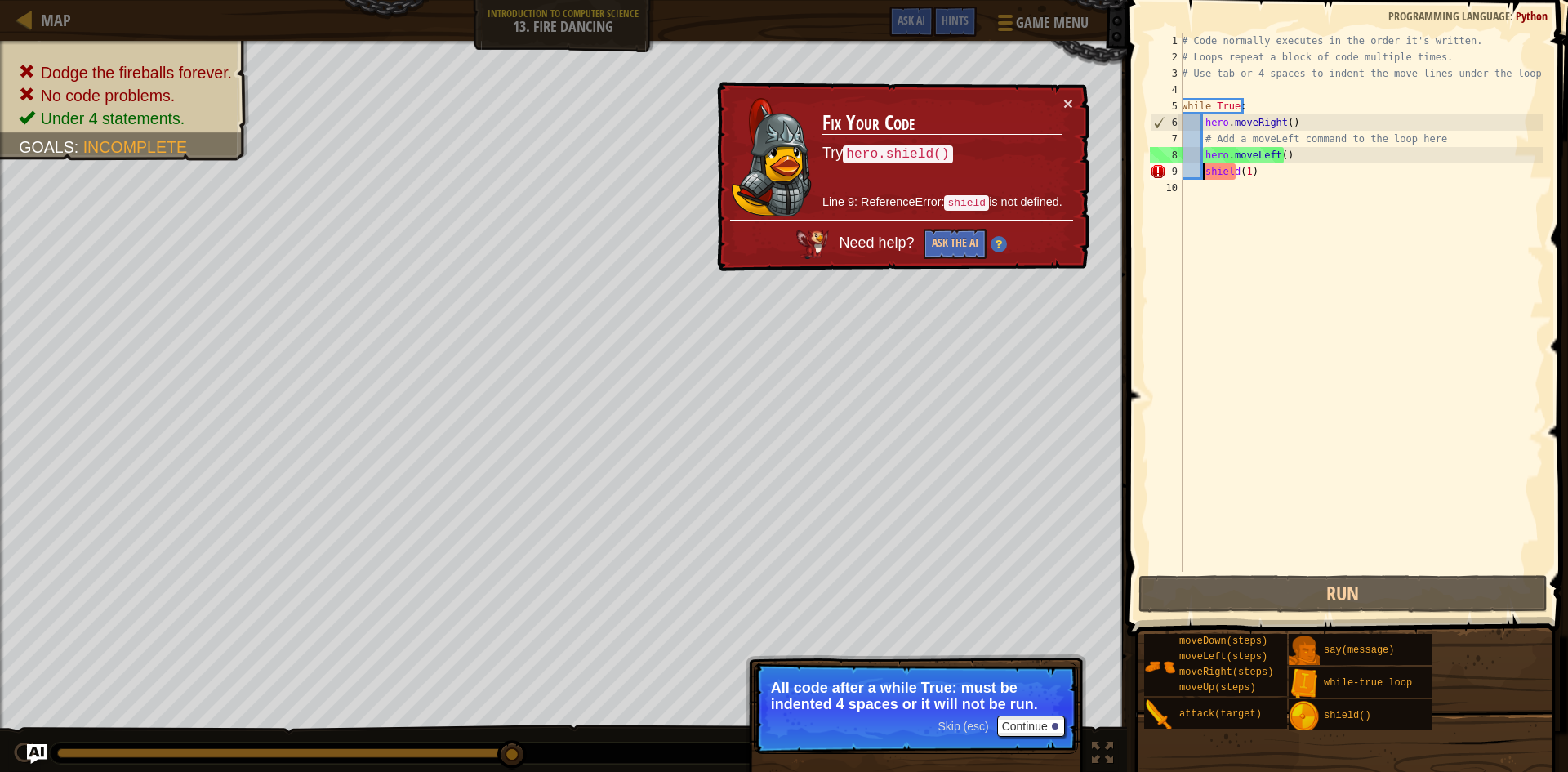
click at [1205, 169] on div "# Code normally executes in the order it's written. # Loops repeat a block of c…" at bounding box center [1361, 318] width 365 height 572
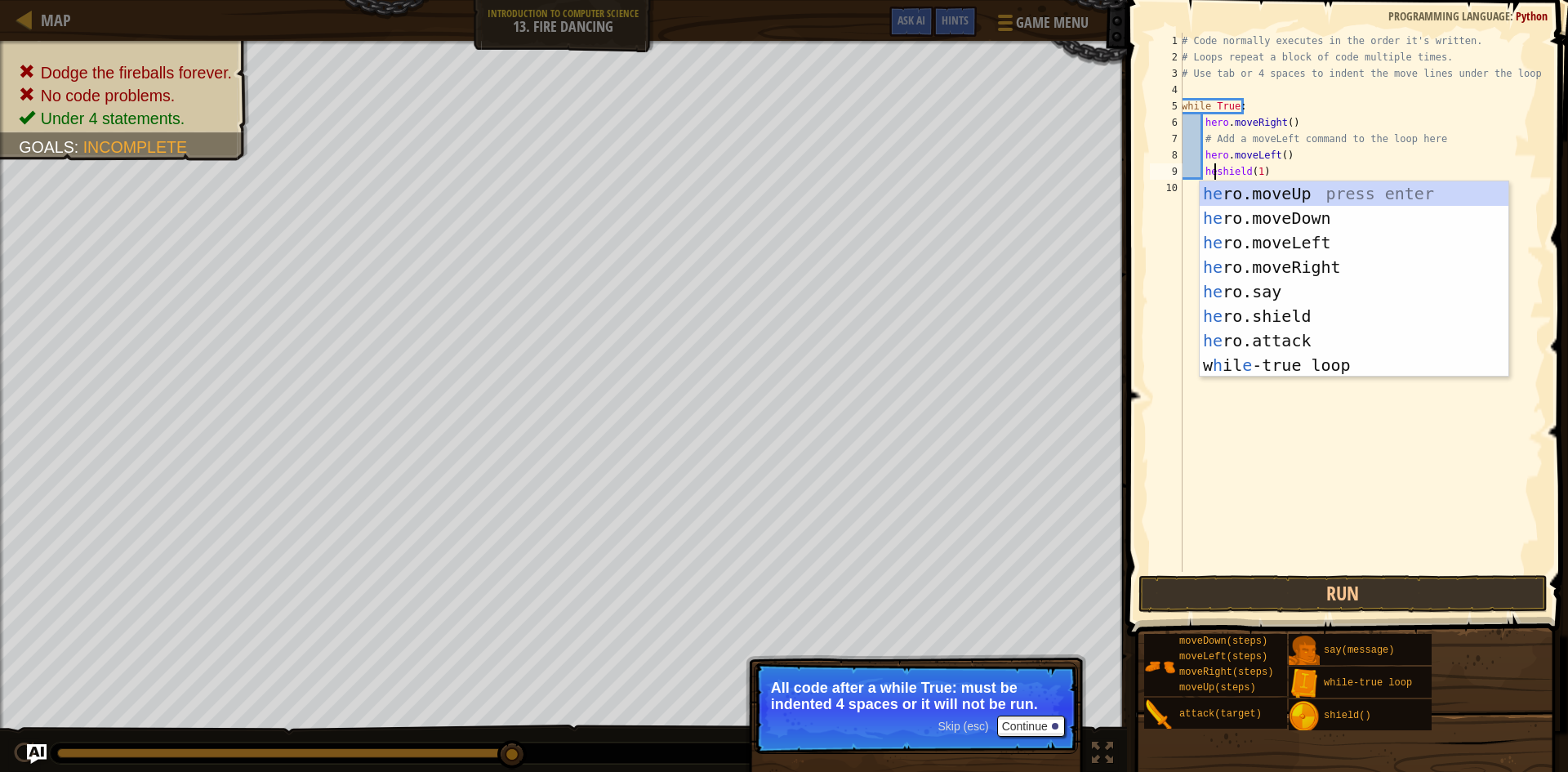
scroll to position [7, 3]
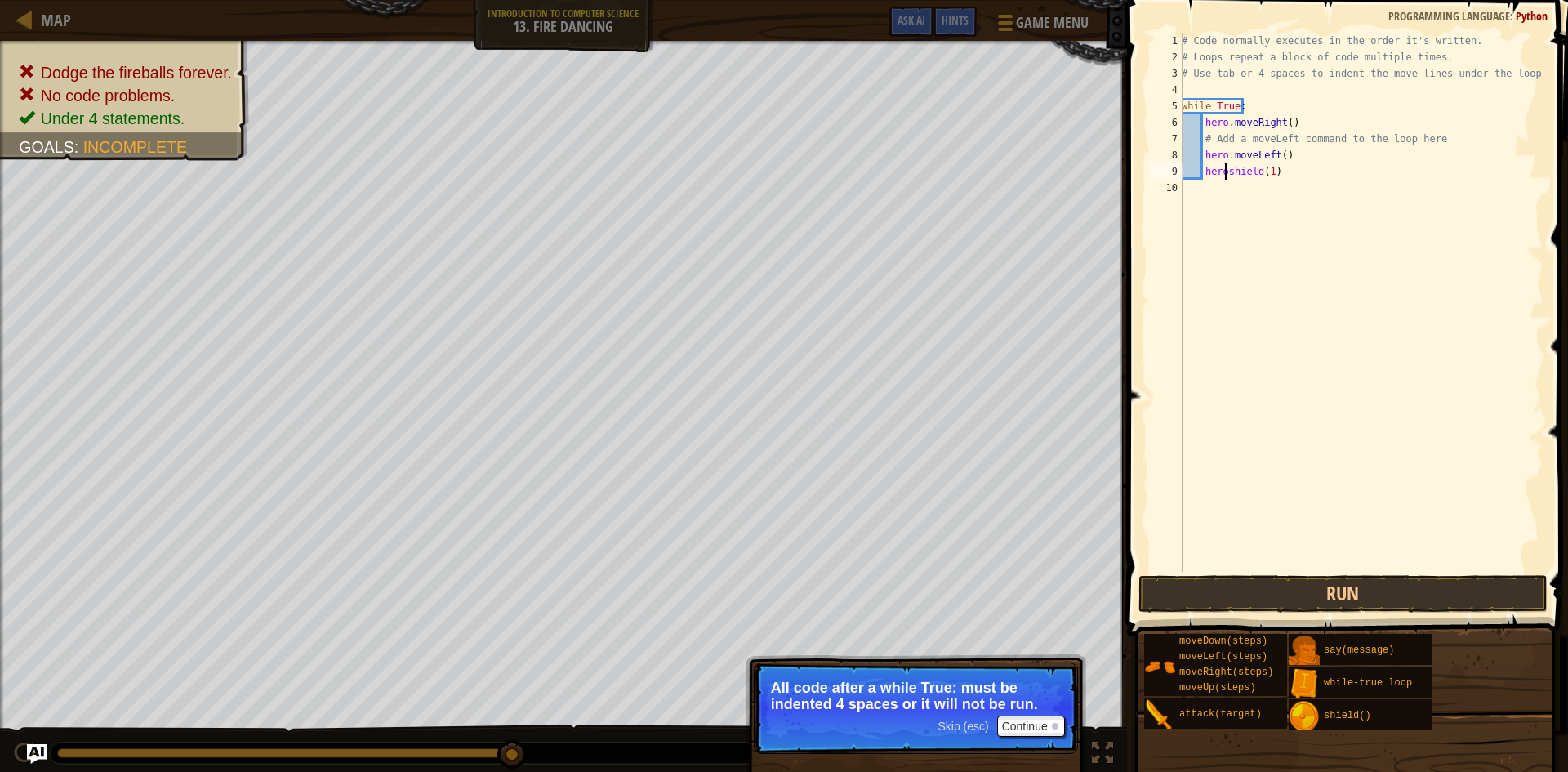
type textarea "hero.shield(1)"
click at [1263, 563] on div "# Code normally executes in the order it's written. # Loops repeat a block of c…" at bounding box center [1361, 318] width 365 height 572
click at [1262, 574] on div "1 2 3 4 5 6 7 8 9 10 # Code normally executes in the order it's written. # Loop…" at bounding box center [1345, 350] width 446 height 684
click at [1261, 577] on button "Run" at bounding box center [1342, 594] width 409 height 38
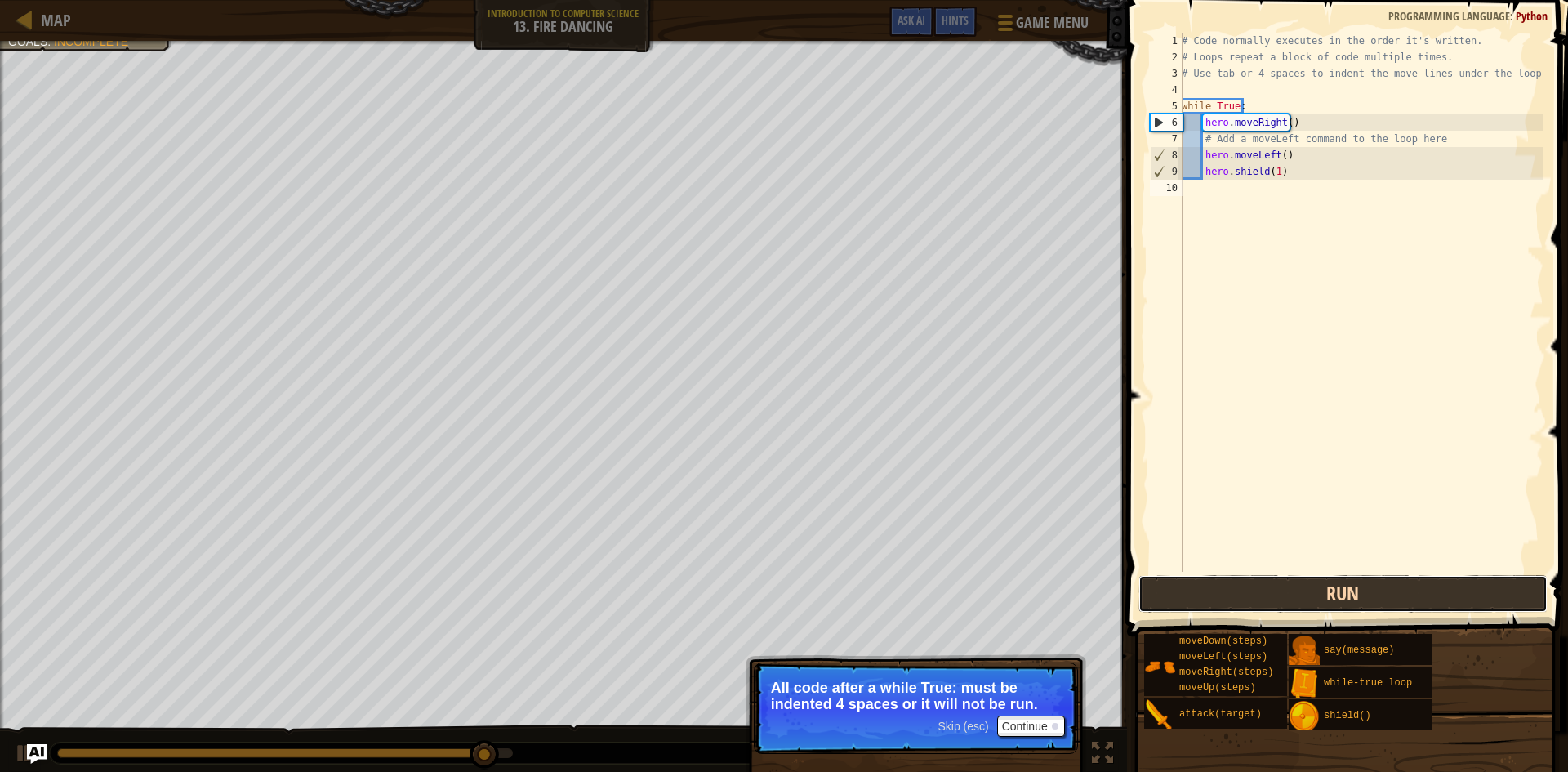
click at [1198, 592] on button "Run" at bounding box center [1342, 594] width 409 height 38
click at [1384, 609] on button "Run" at bounding box center [1342, 594] width 409 height 38
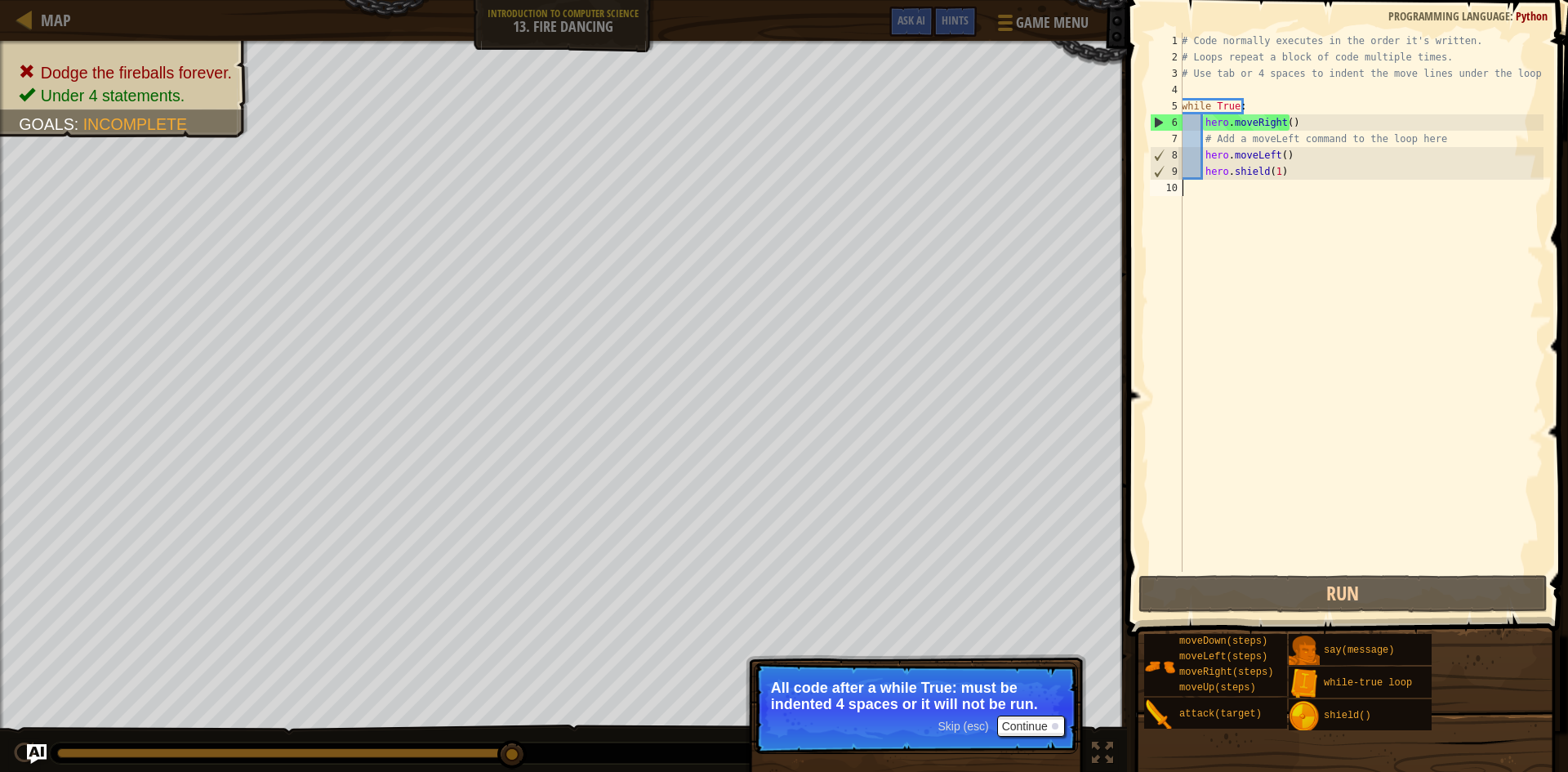
click at [1268, 168] on div "# Code normally executes in the order it's written. # Loops repeat a block of c…" at bounding box center [1361, 318] width 365 height 572
click at [1271, 169] on div "# Code normally executes in the order it's written. # Loops repeat a block of c…" at bounding box center [1361, 318] width 365 height 572
click at [1271, 173] on div "# Code normally executes in the order it's written. # Loops repeat a block of c…" at bounding box center [1361, 318] width 365 height 572
click at [1274, 173] on div "# Code normally executes in the order it's written. # Loops repeat a block of c…" at bounding box center [1361, 318] width 365 height 572
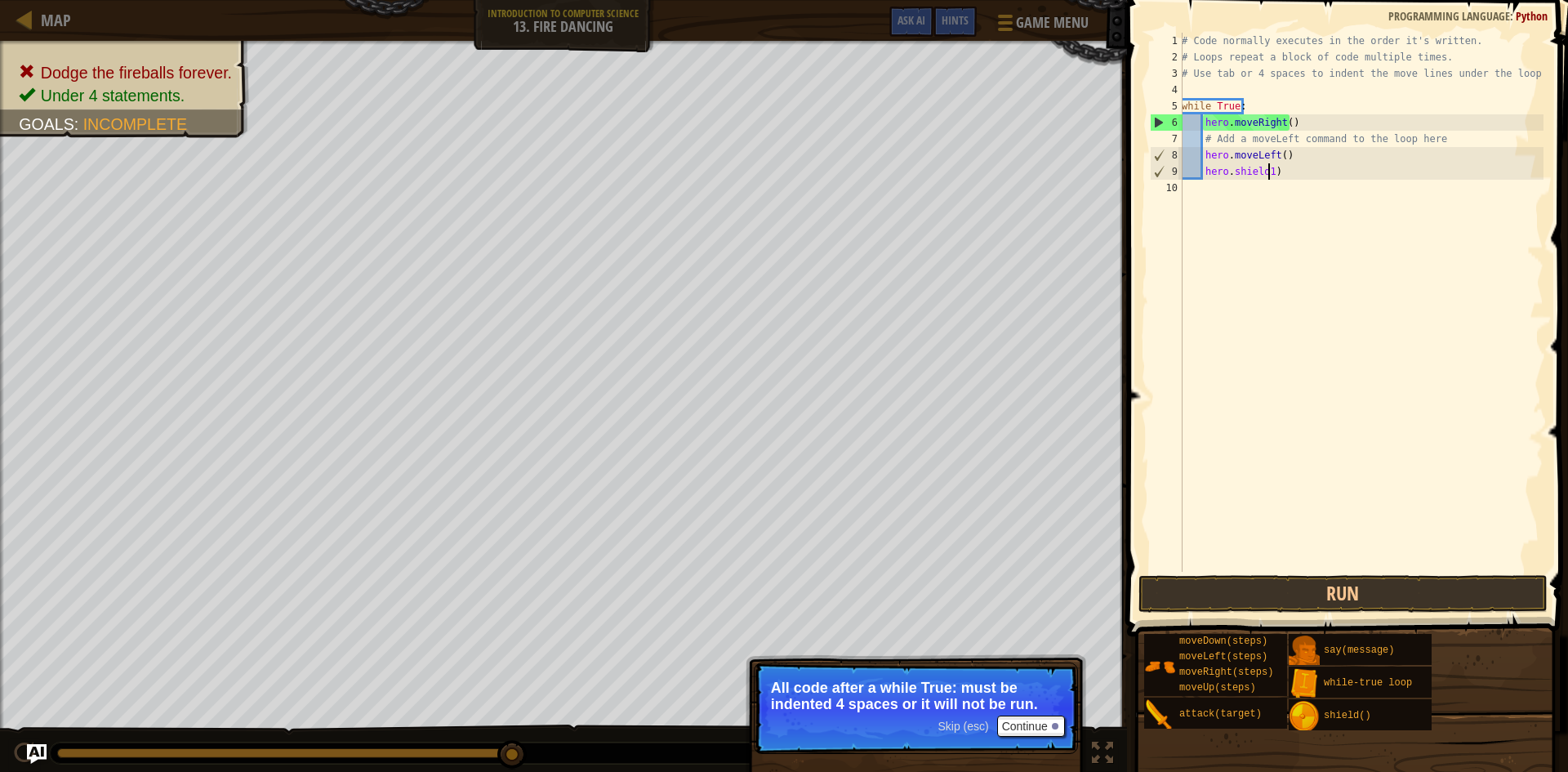
scroll to position [7, 7]
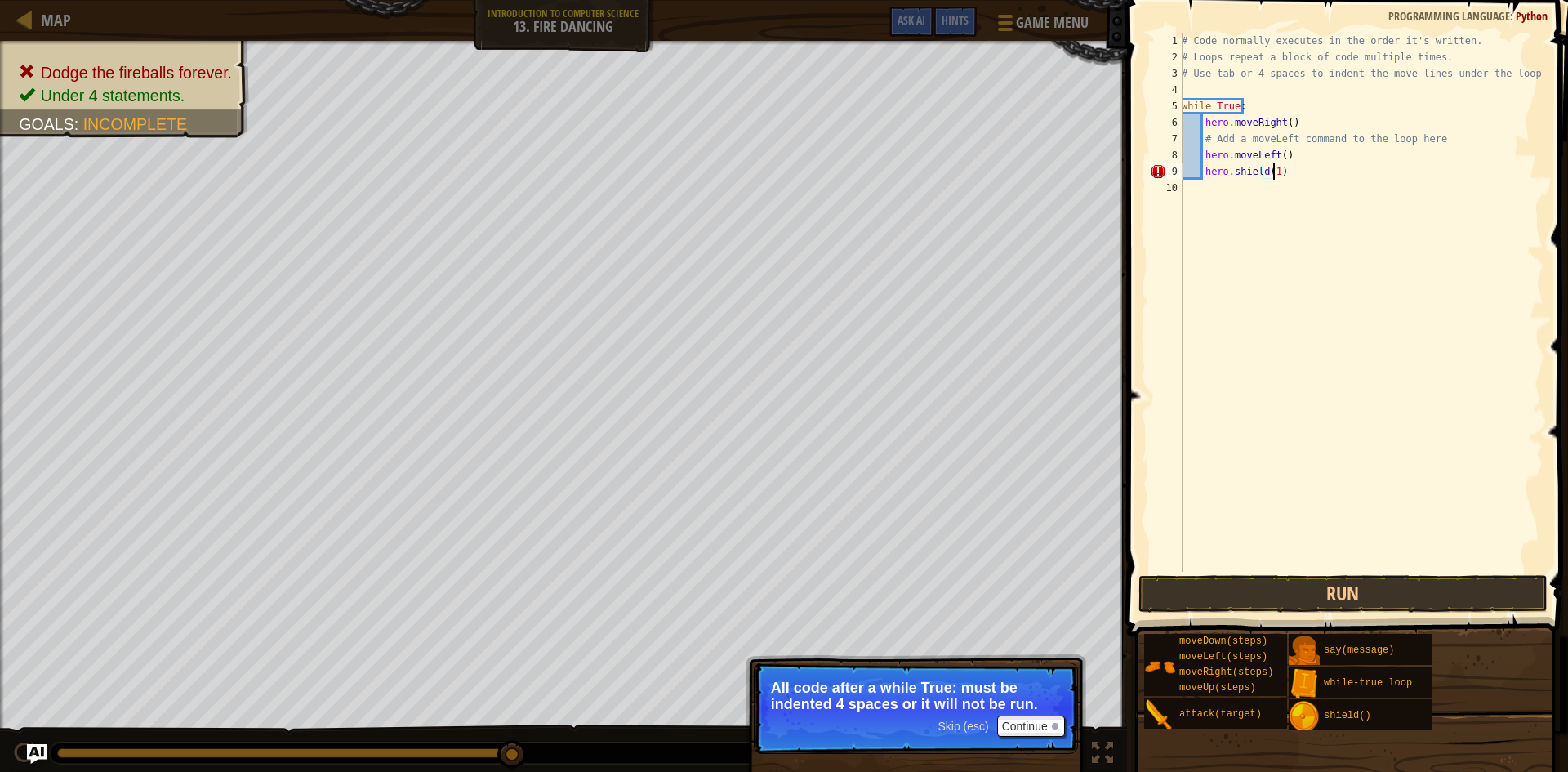
type textarea "hero.shield(100)"
click at [1476, 439] on div "# Code normally executes in the order it's written. # Loops repeat a block of c…" at bounding box center [1361, 318] width 365 height 572
click at [1284, 165] on div "# Code normally executes in the order it's written. # Loops repeat a block of c…" at bounding box center [1361, 318] width 365 height 572
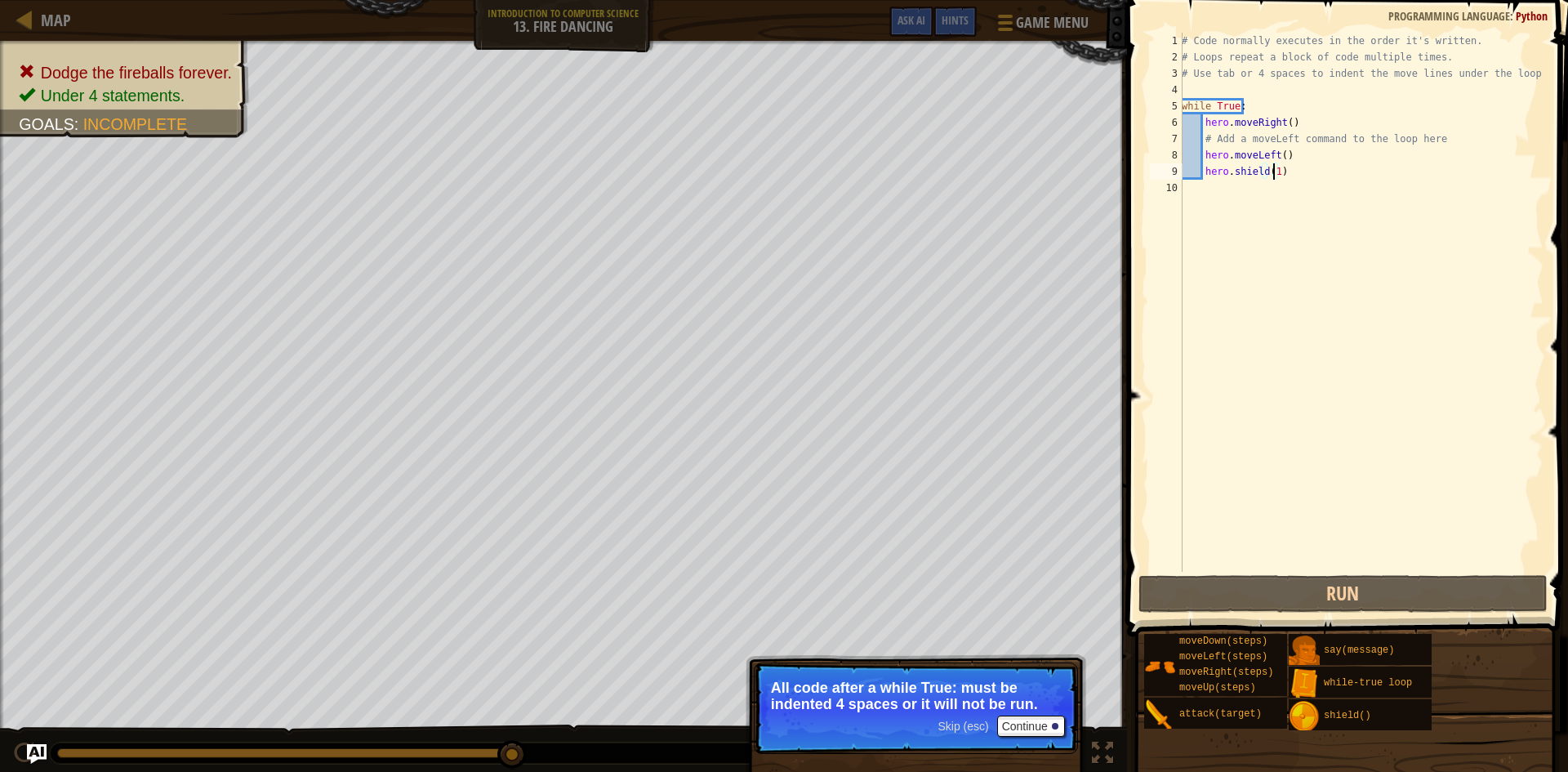
scroll to position [7, 7]
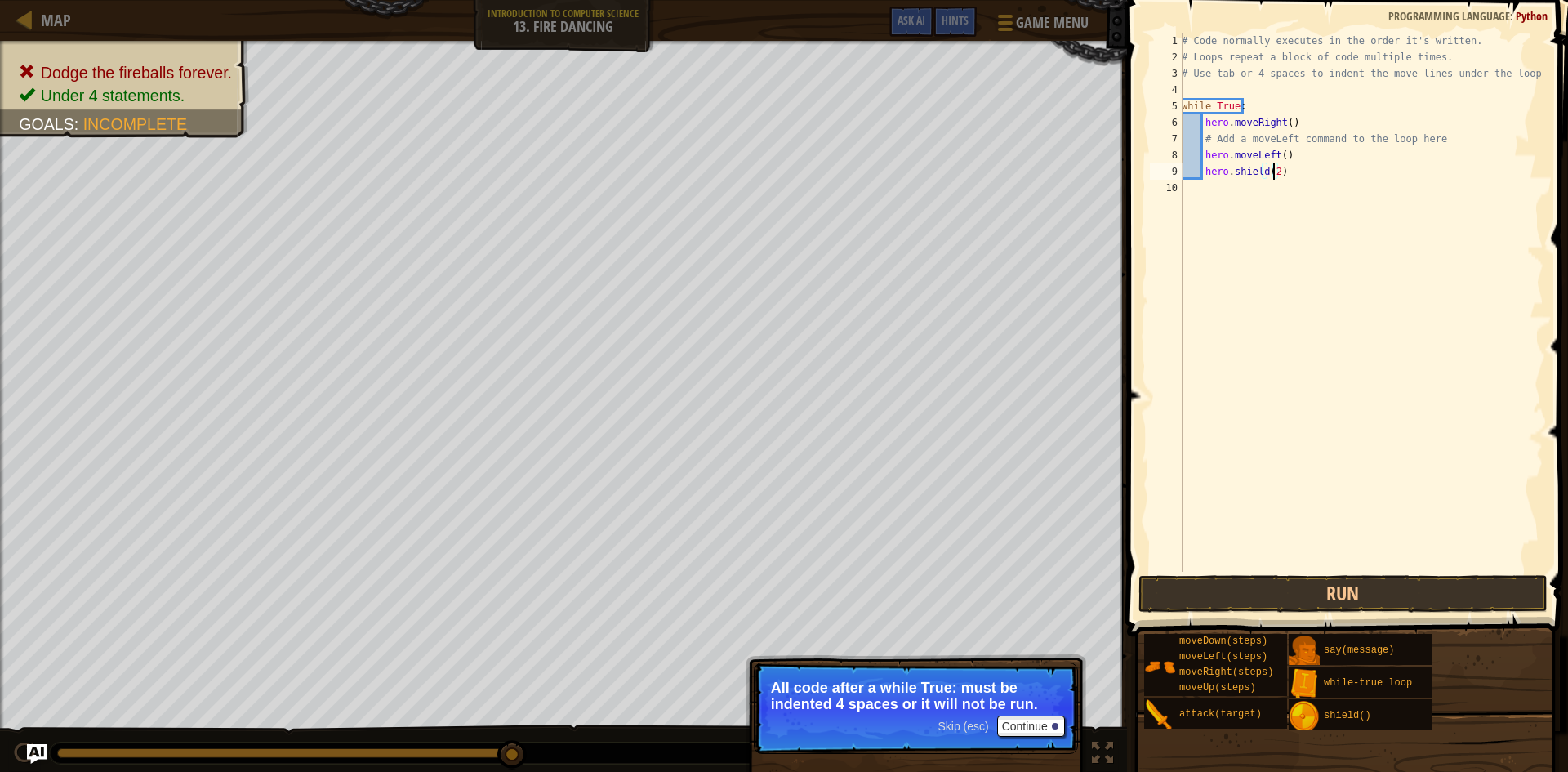
click at [1284, 165] on div "# Code normally executes in the order it's written. # Loops repeat a block of c…" at bounding box center [1361, 318] width 365 height 572
click at [1271, 167] on div "# Code normally executes in the order it's written. # Loops repeat a block of c…" at bounding box center [1361, 318] width 365 height 572
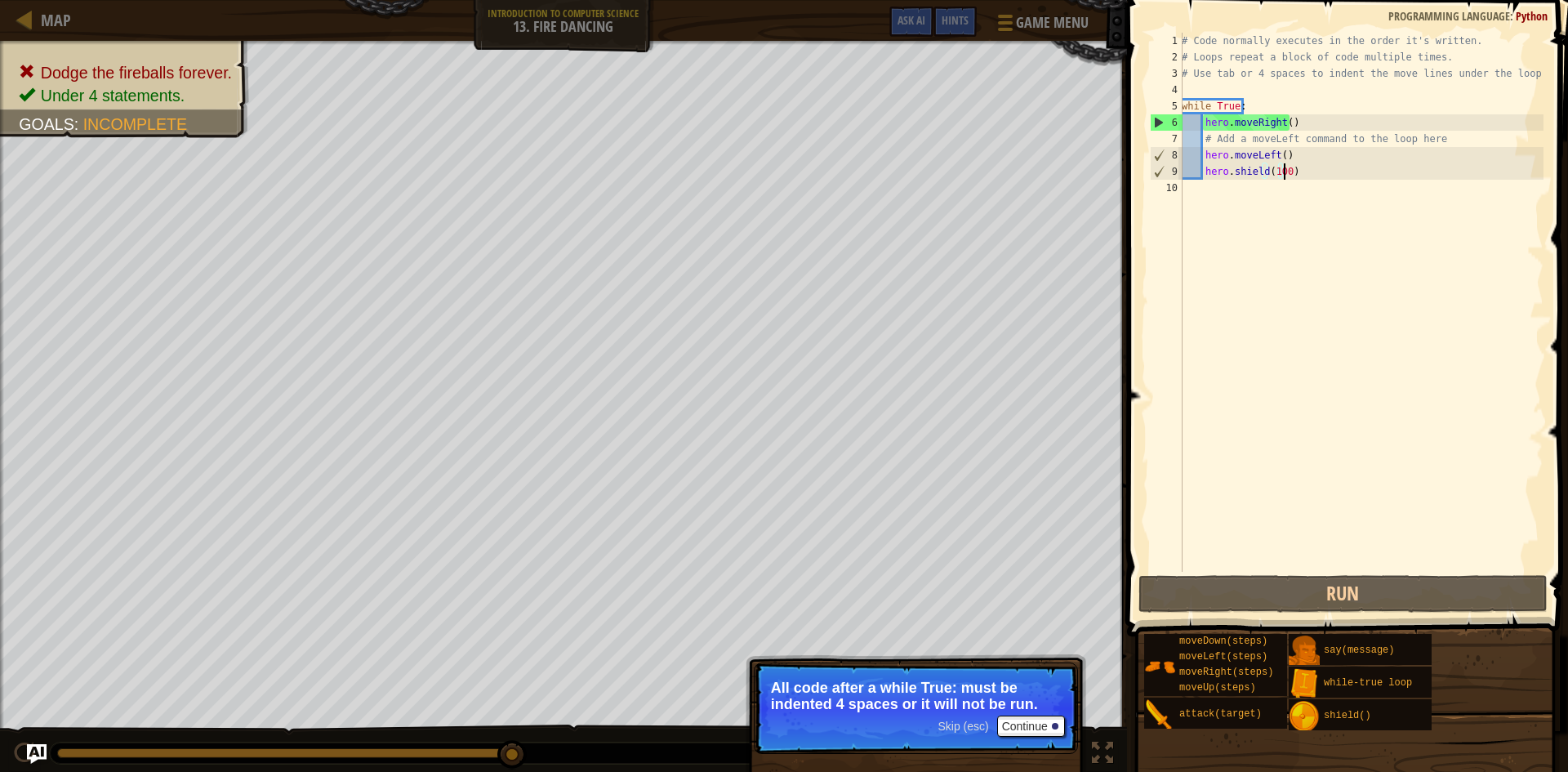
scroll to position [7, 8]
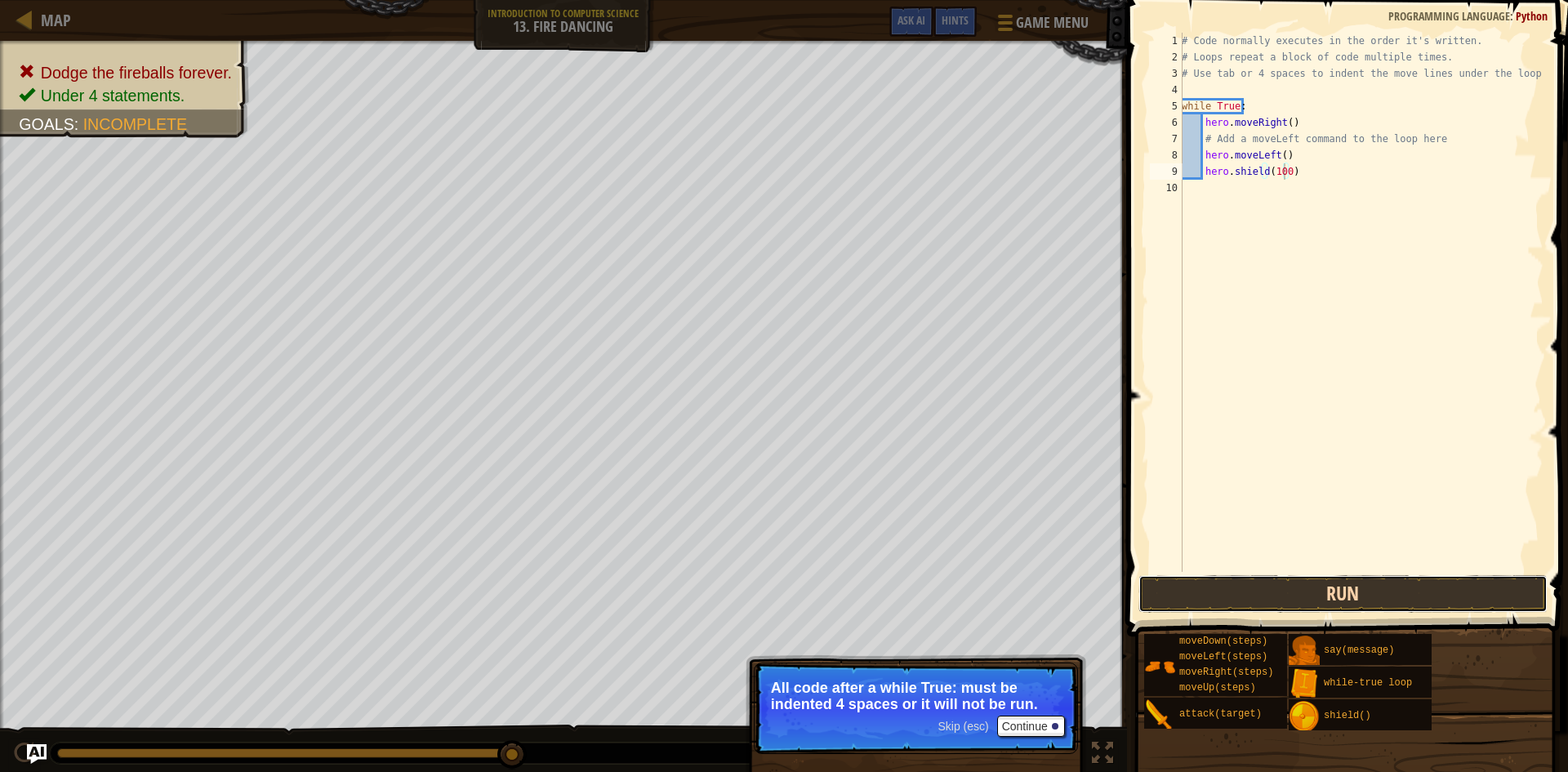
click at [1207, 575] on button "Run" at bounding box center [1342, 594] width 409 height 38
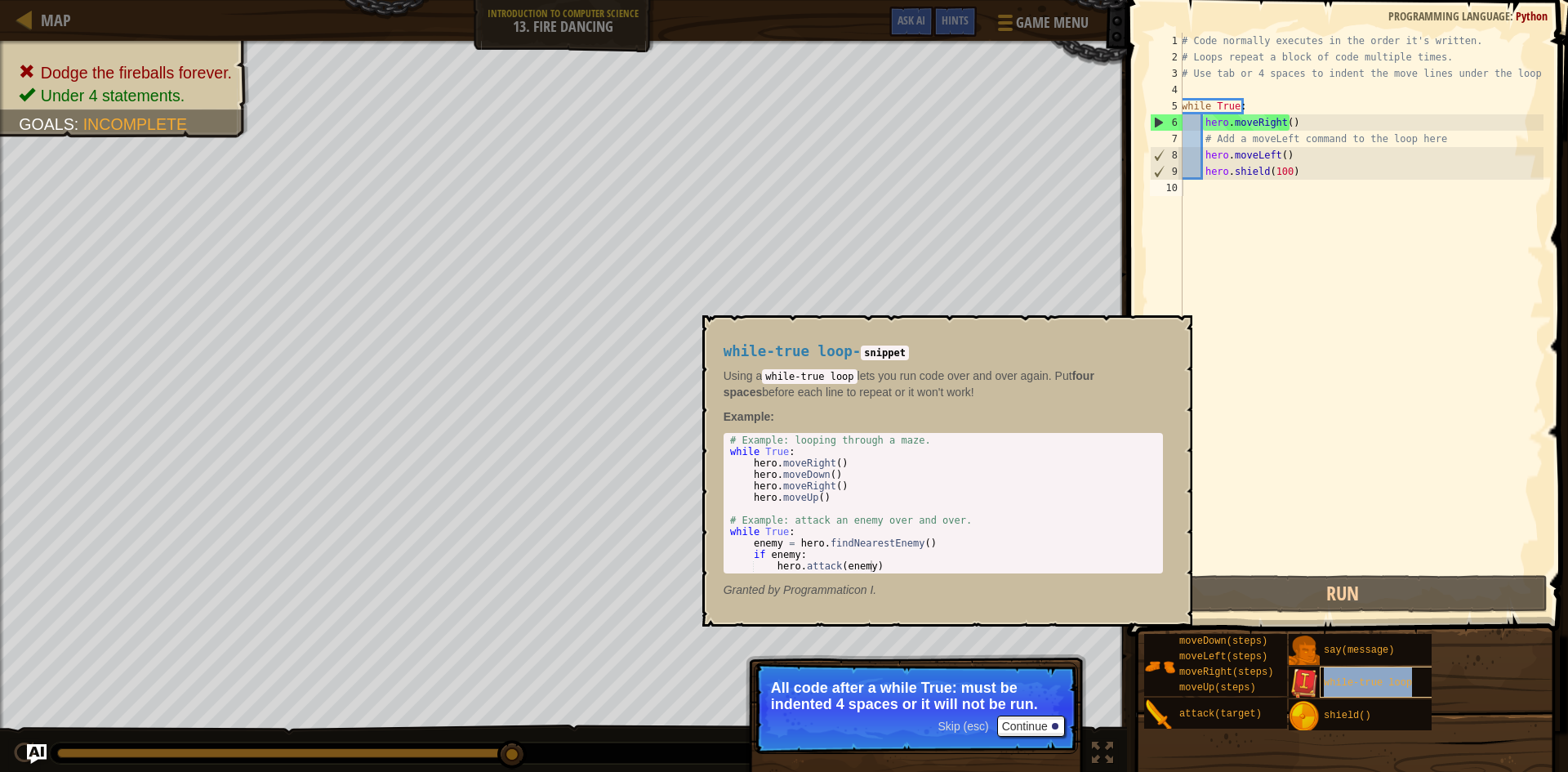
type textarea "while-true loop"
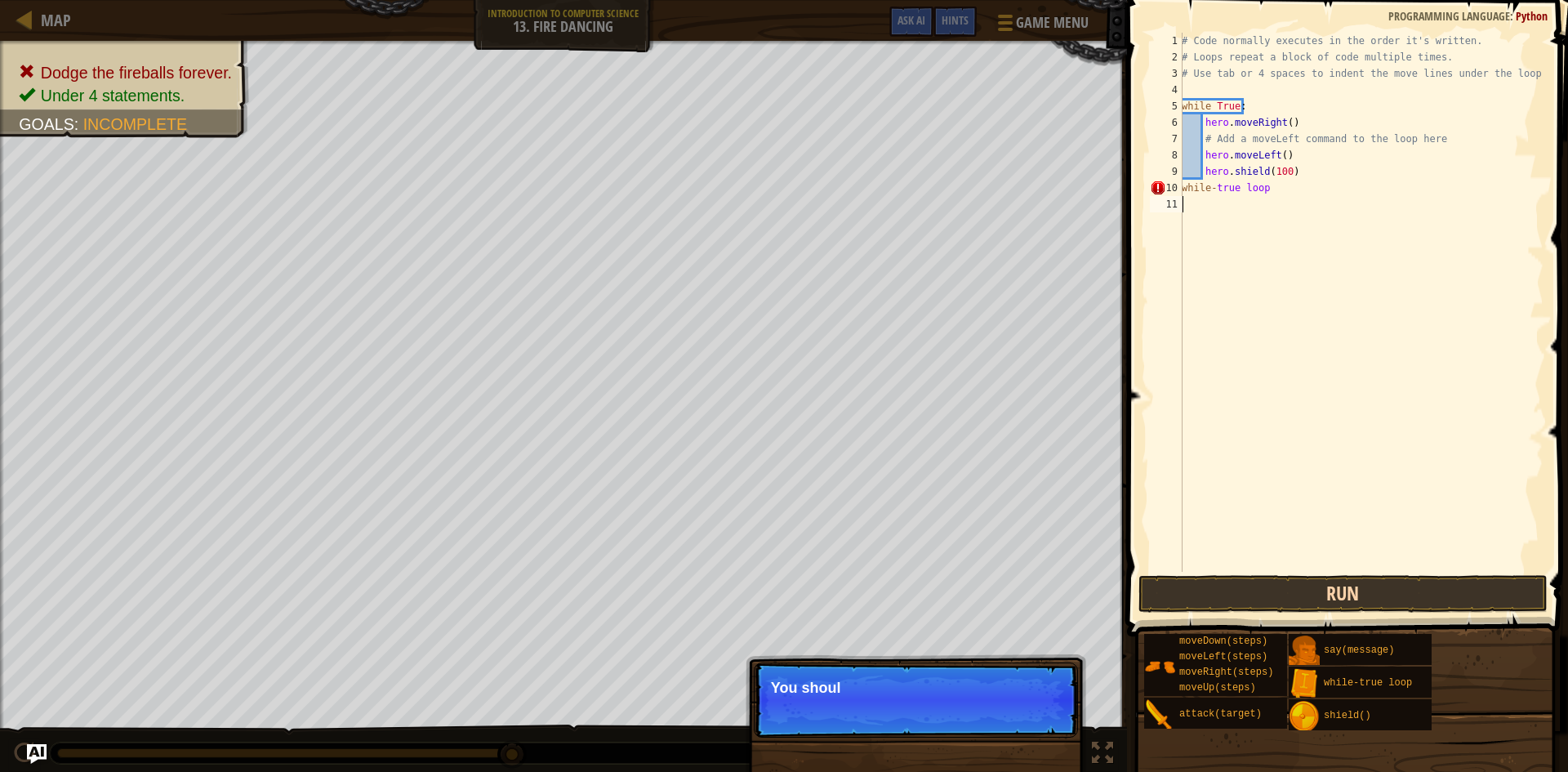
drag, startPoint x: 1360, startPoint y: 562, endPoint x: 1368, endPoint y: 585, distance: 24.4
click at [1361, 566] on div "# Code normally executes in the order it's written. # Loops repeat a block of c…" at bounding box center [1361, 318] width 365 height 572
click at [1370, 588] on button "Run" at bounding box center [1342, 594] width 409 height 38
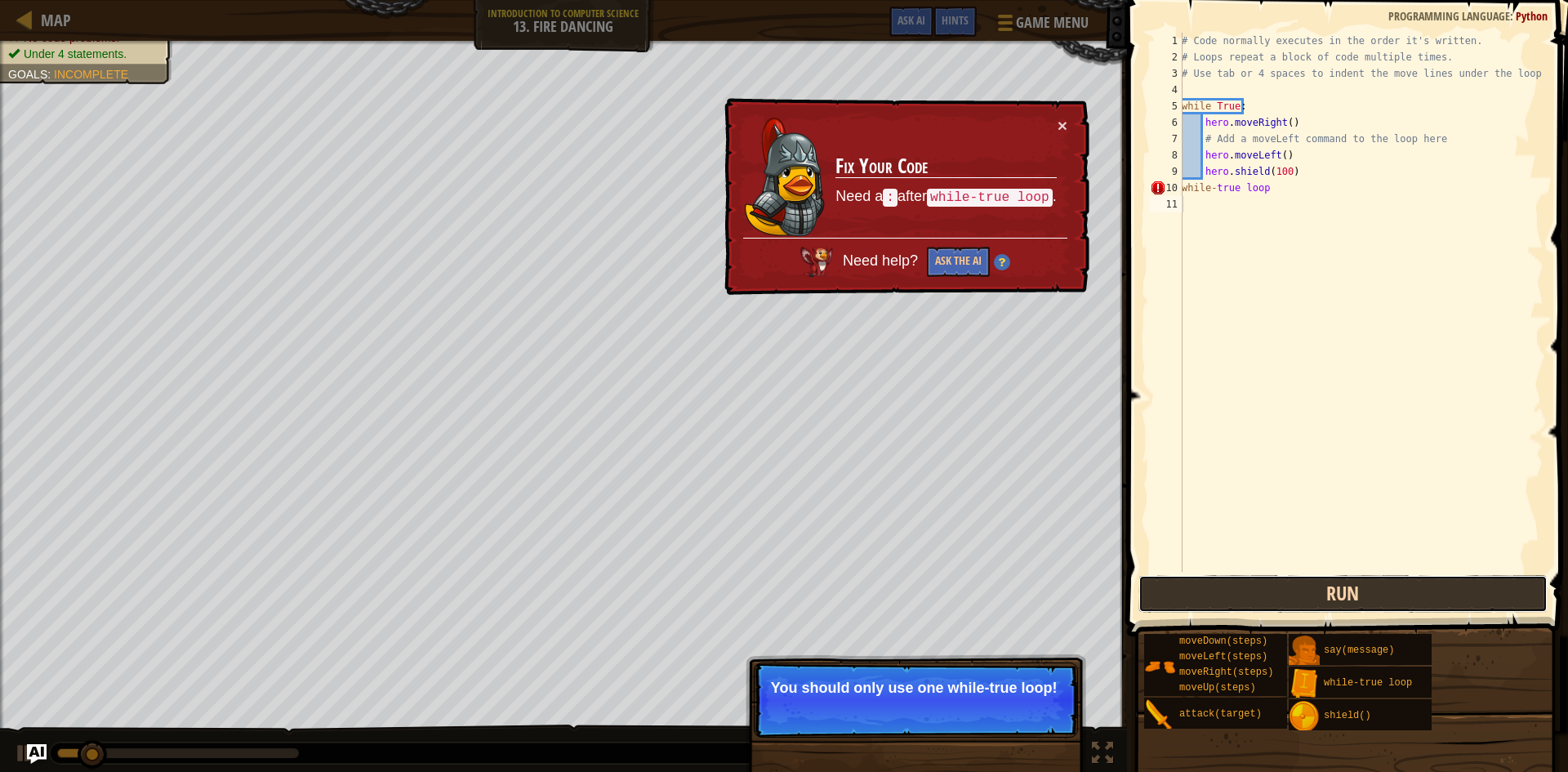
click at [1367, 583] on button "Run" at bounding box center [1342, 594] width 409 height 38
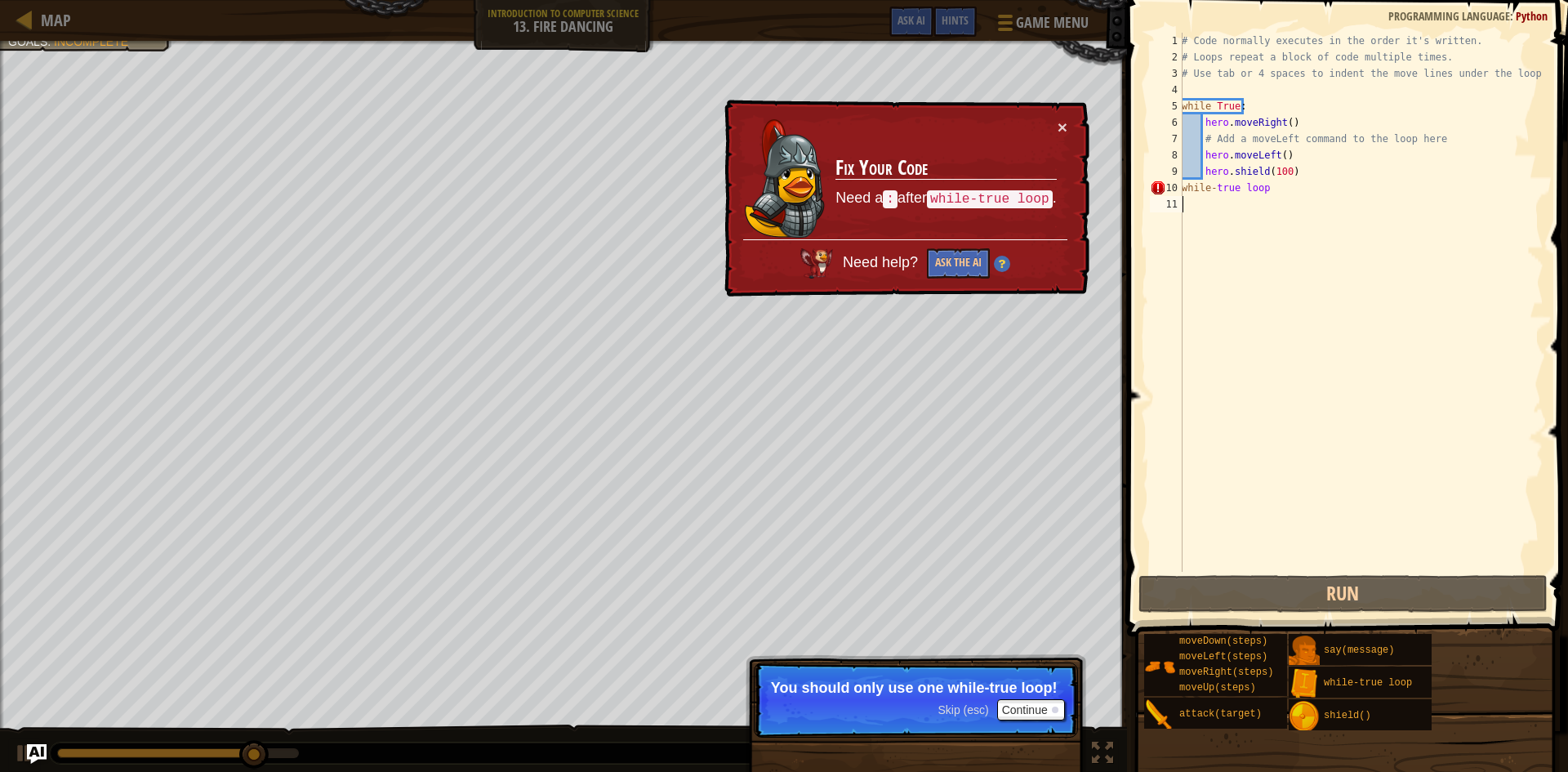
click at [1271, 188] on div "# Code normally executes in the order it's written. # Loops repeat a block of c…" at bounding box center [1361, 318] width 365 height 572
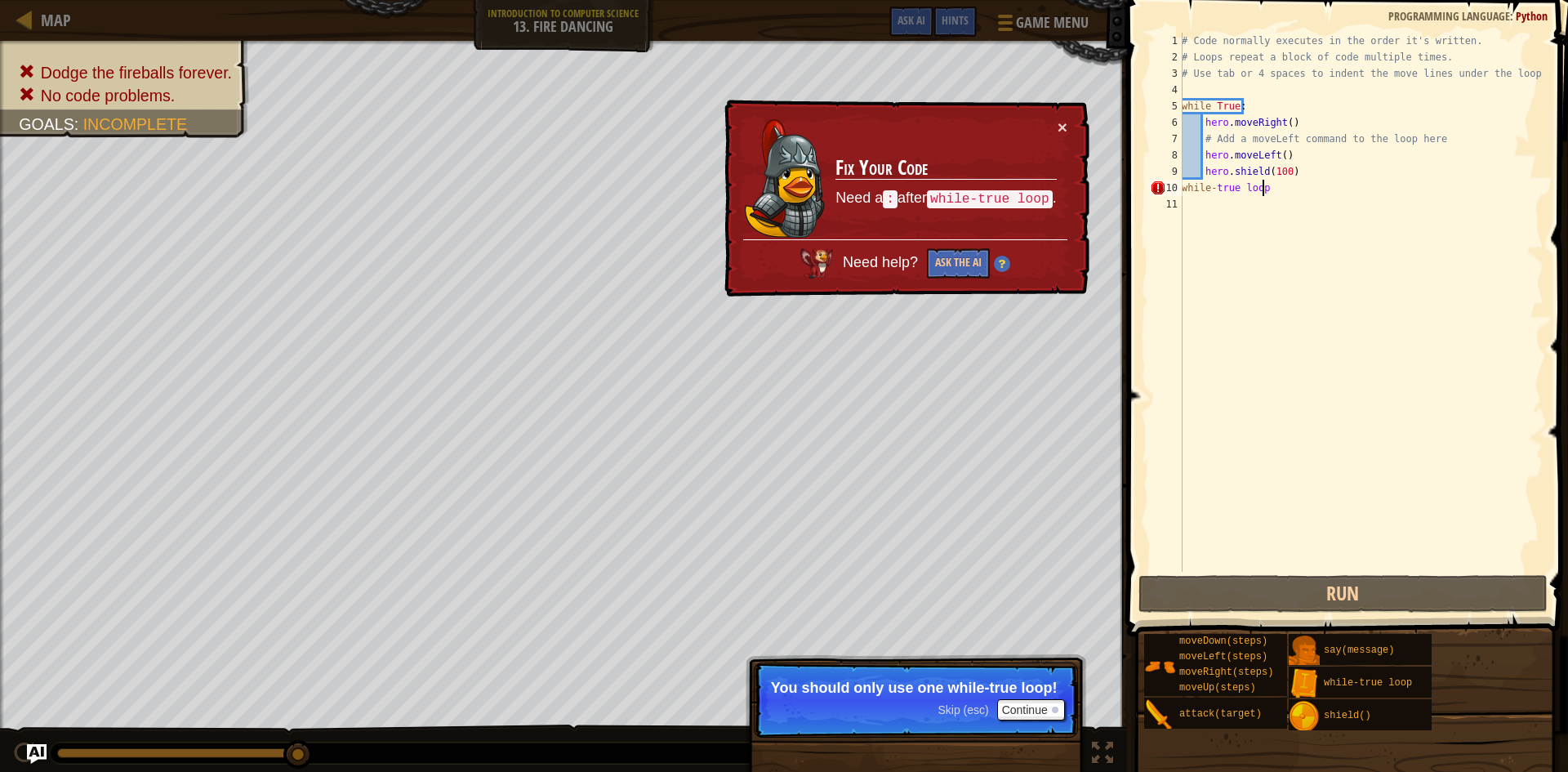
scroll to position [7, 6]
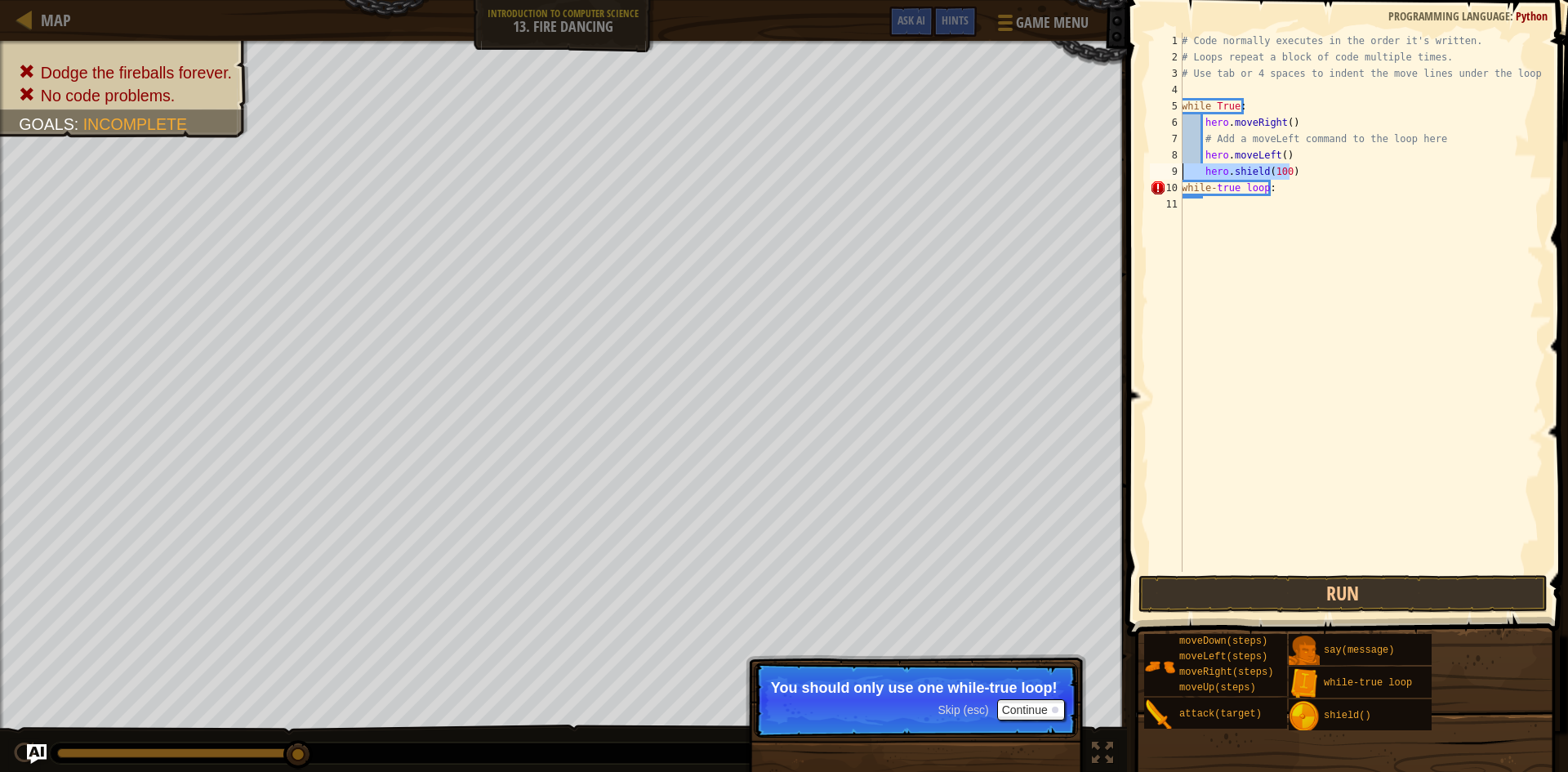
drag, startPoint x: 1294, startPoint y: 166, endPoint x: 1179, endPoint y: 169, distance: 115.0
click at [1179, 169] on div "while-true loop: 1 2 3 4 5 6 7 8 9 10 11 # Code normally executes in the order …" at bounding box center [1345, 302] width 397 height 539
type textarea "hero.shield(100)"
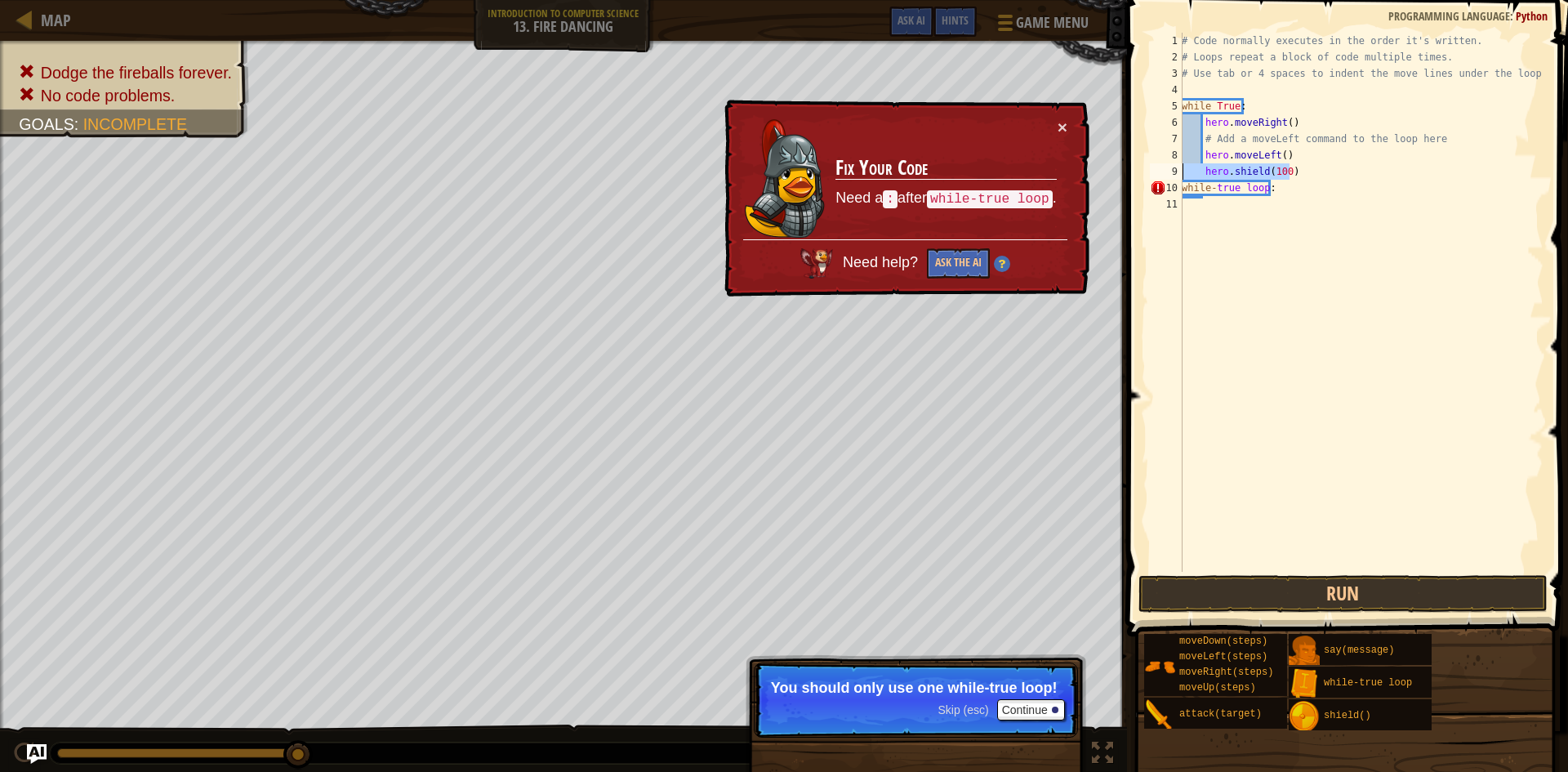
scroll to position [7, 0]
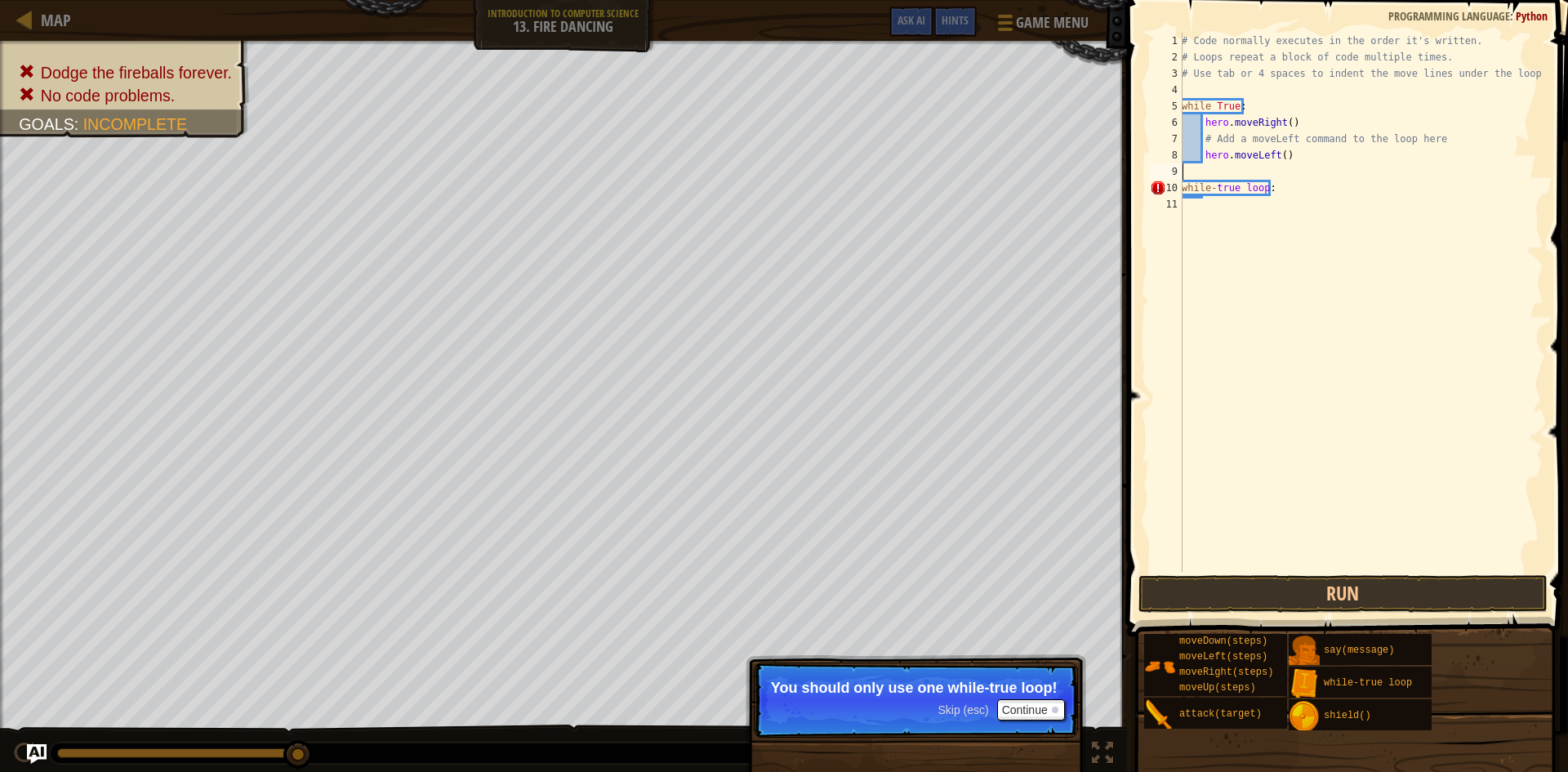
type textarea "hero.moveLeft()"
drag, startPoint x: 1331, startPoint y: 568, endPoint x: 1339, endPoint y: 597, distance: 30.1
click at [1336, 591] on div "1 2 3 4 5 6 7 8 9 10 # Code normally executes in the order it's written. # Loop…" at bounding box center [1345, 350] width 446 height 684
click at [1342, 597] on button "Run" at bounding box center [1342, 594] width 409 height 38
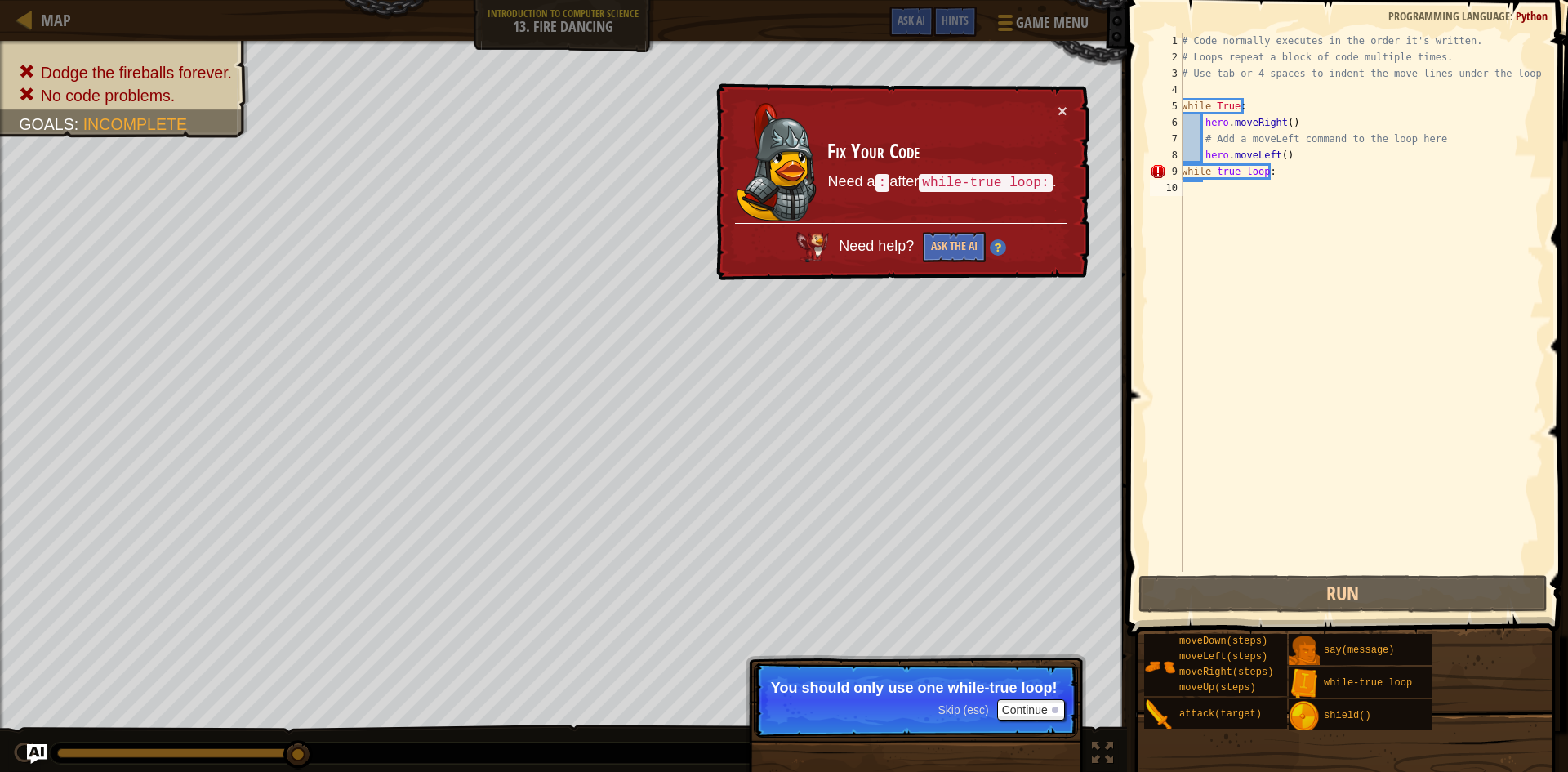
click at [1273, 174] on div "# Code normally executes in the order it's written. # Loops repeat a block of c…" at bounding box center [1361, 318] width 365 height 572
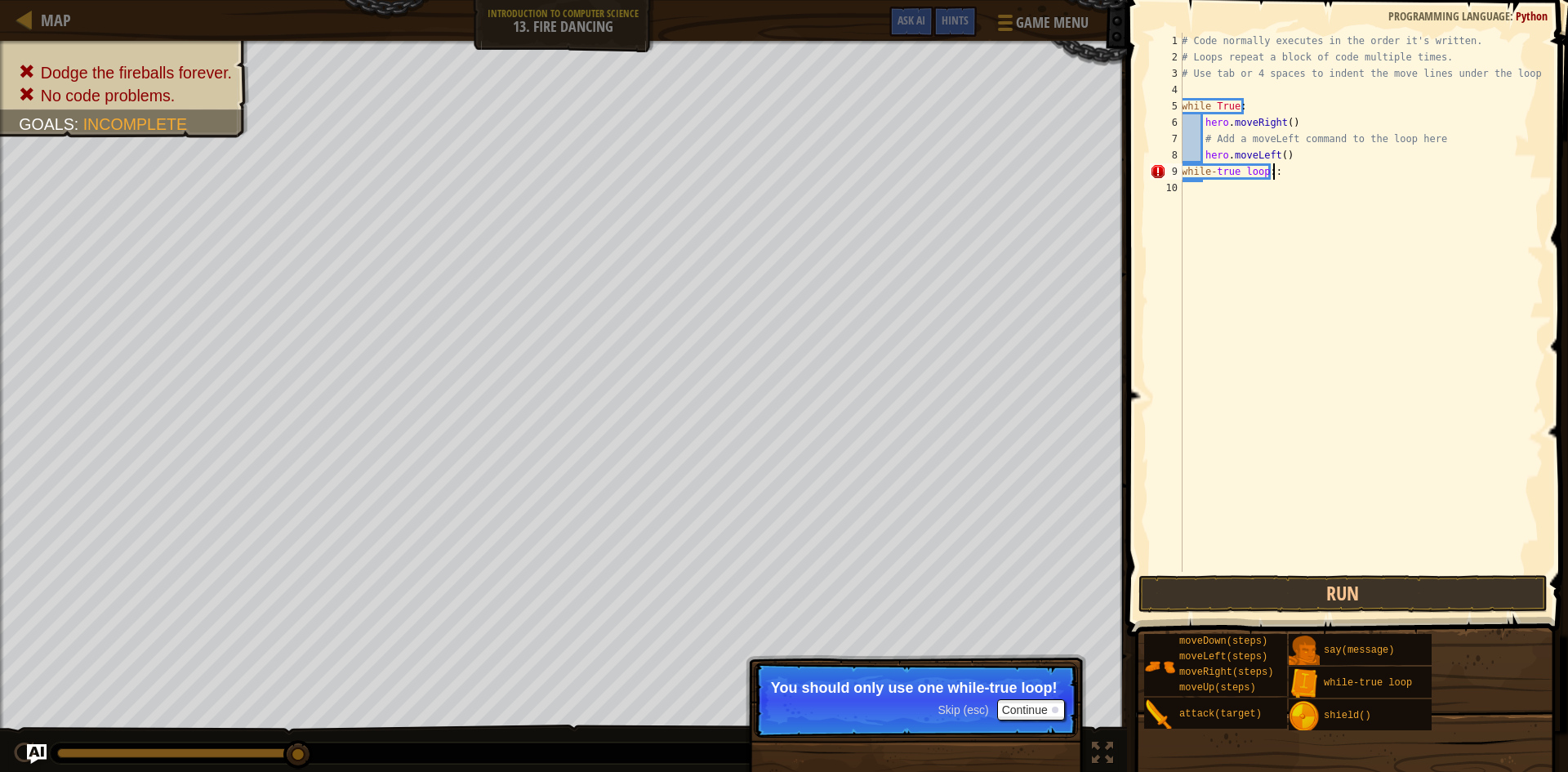
scroll to position [7, 7]
click at [1267, 169] on div "# Code normally executes in the order it's written. # Loops repeat a block of c…" at bounding box center [1361, 318] width 365 height 572
paste textarea
click at [1271, 595] on button "Run" at bounding box center [1342, 594] width 409 height 38
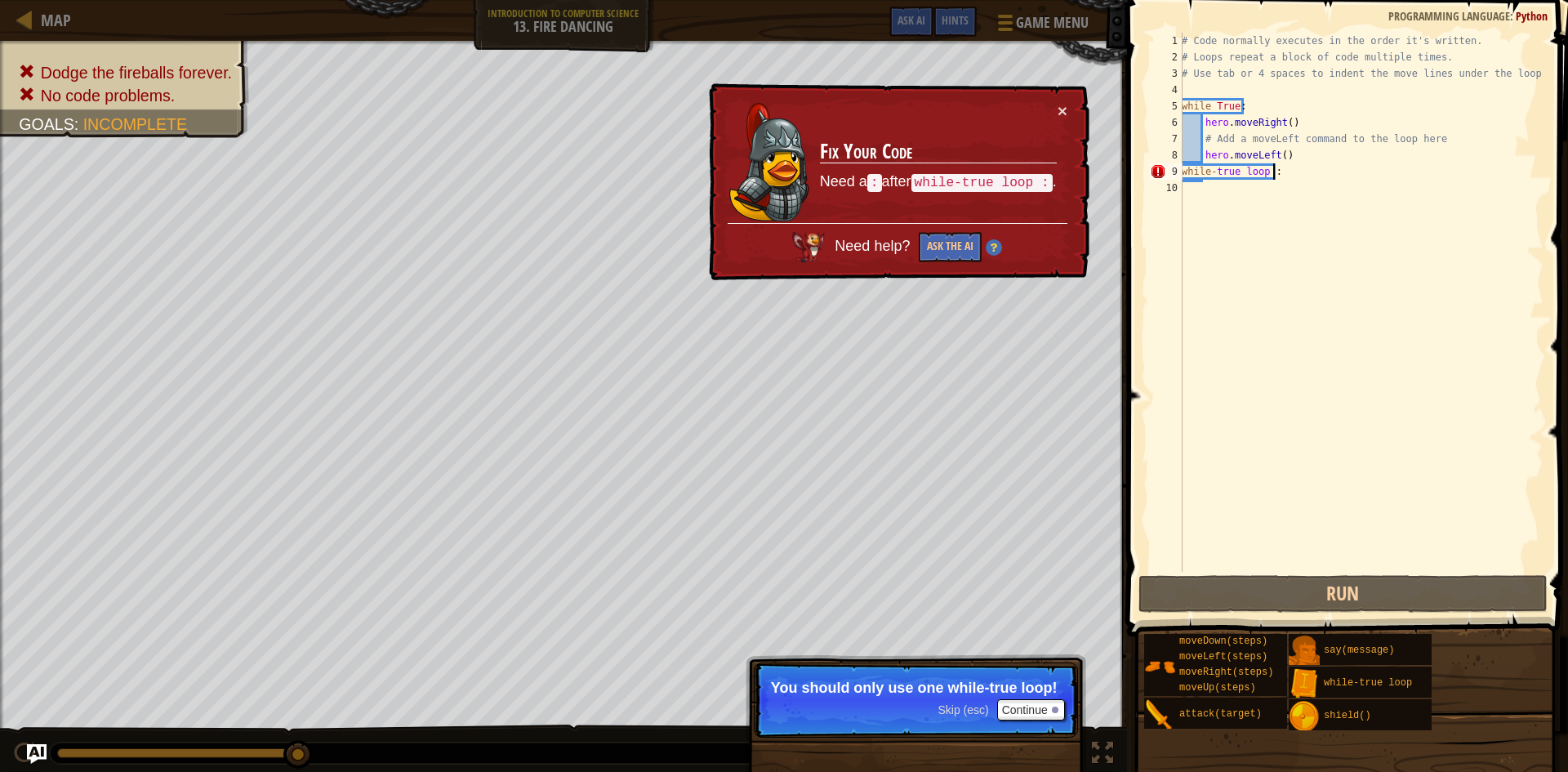
click at [1273, 169] on div "# Code normally executes in the order it's written. # Loops repeat a block of c…" at bounding box center [1361, 318] width 365 height 572
click at [1276, 169] on div "# Code normally executes in the order it's written. # Loops repeat a block of c…" at bounding box center [1361, 318] width 365 height 572
click at [1286, 158] on div "# Code normally executes in the order it's written. # Loops repeat a block of c…" at bounding box center [1361, 318] width 365 height 572
click at [1274, 174] on div "# Code normally executes in the order it's written. # Loops repeat a block of c…" at bounding box center [1361, 318] width 365 height 572
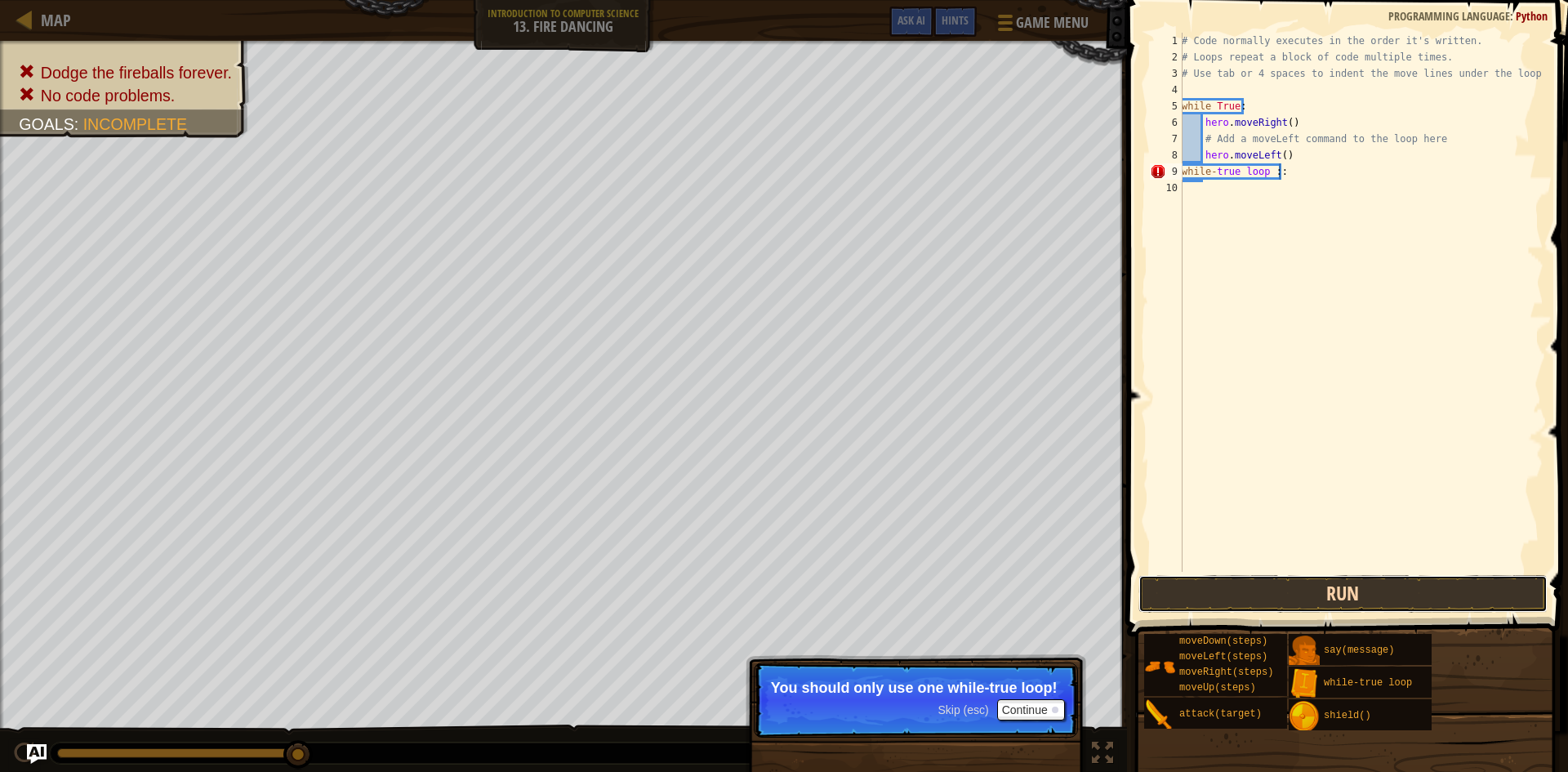
click at [1247, 577] on button "Run" at bounding box center [1342, 594] width 409 height 38
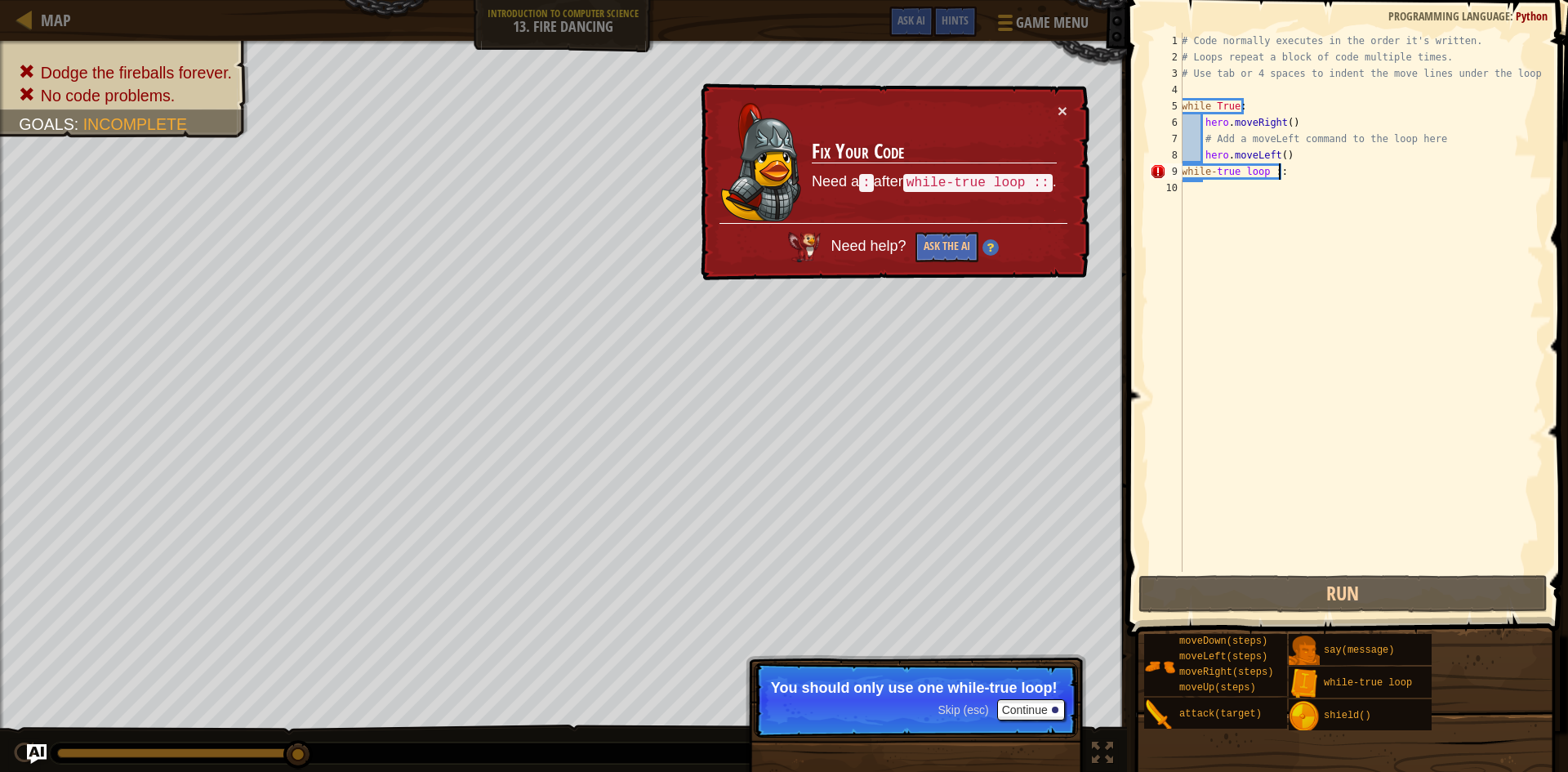
click at [1276, 171] on div "# Code normally executes in the order it's written. # Loops repeat a block of c…" at bounding box center [1361, 318] width 365 height 572
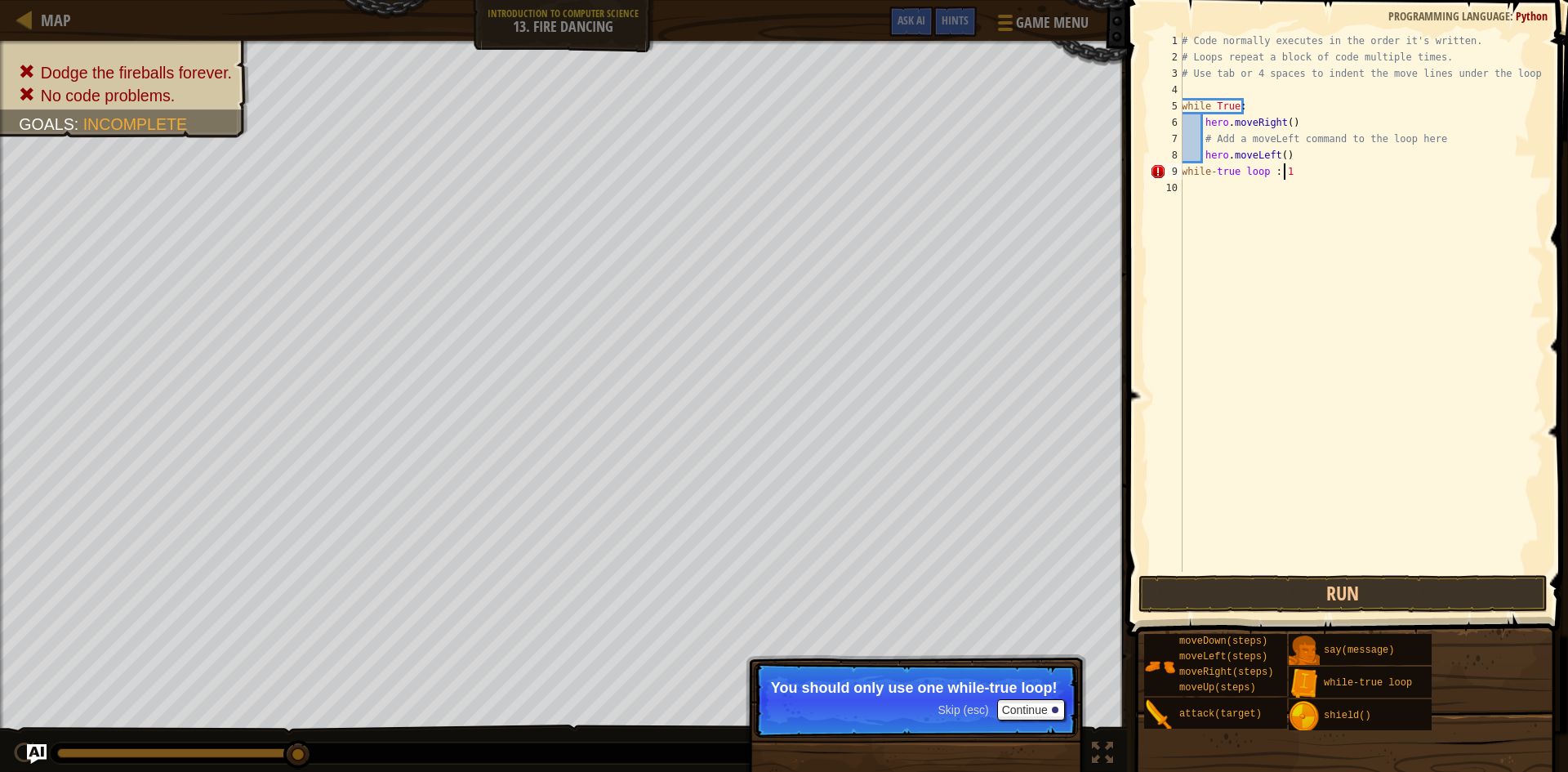
scroll to position [7, 7]
click at [1018, 709] on button "Continue" at bounding box center [1031, 709] width 68 height 21
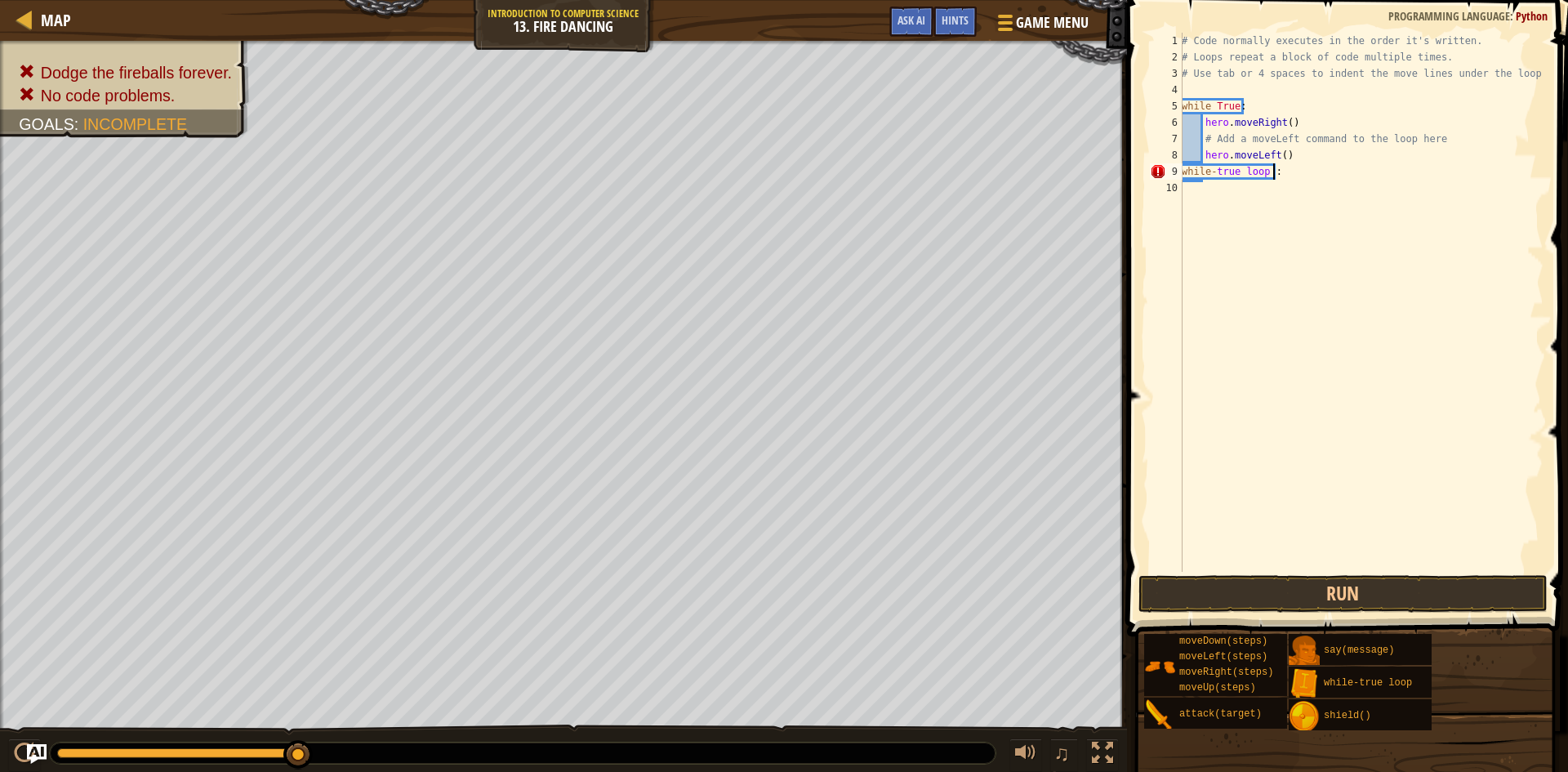
scroll to position [7, 7]
type textarea "while-true loop :1"
click at [1334, 584] on button "Run" at bounding box center [1342, 594] width 409 height 38
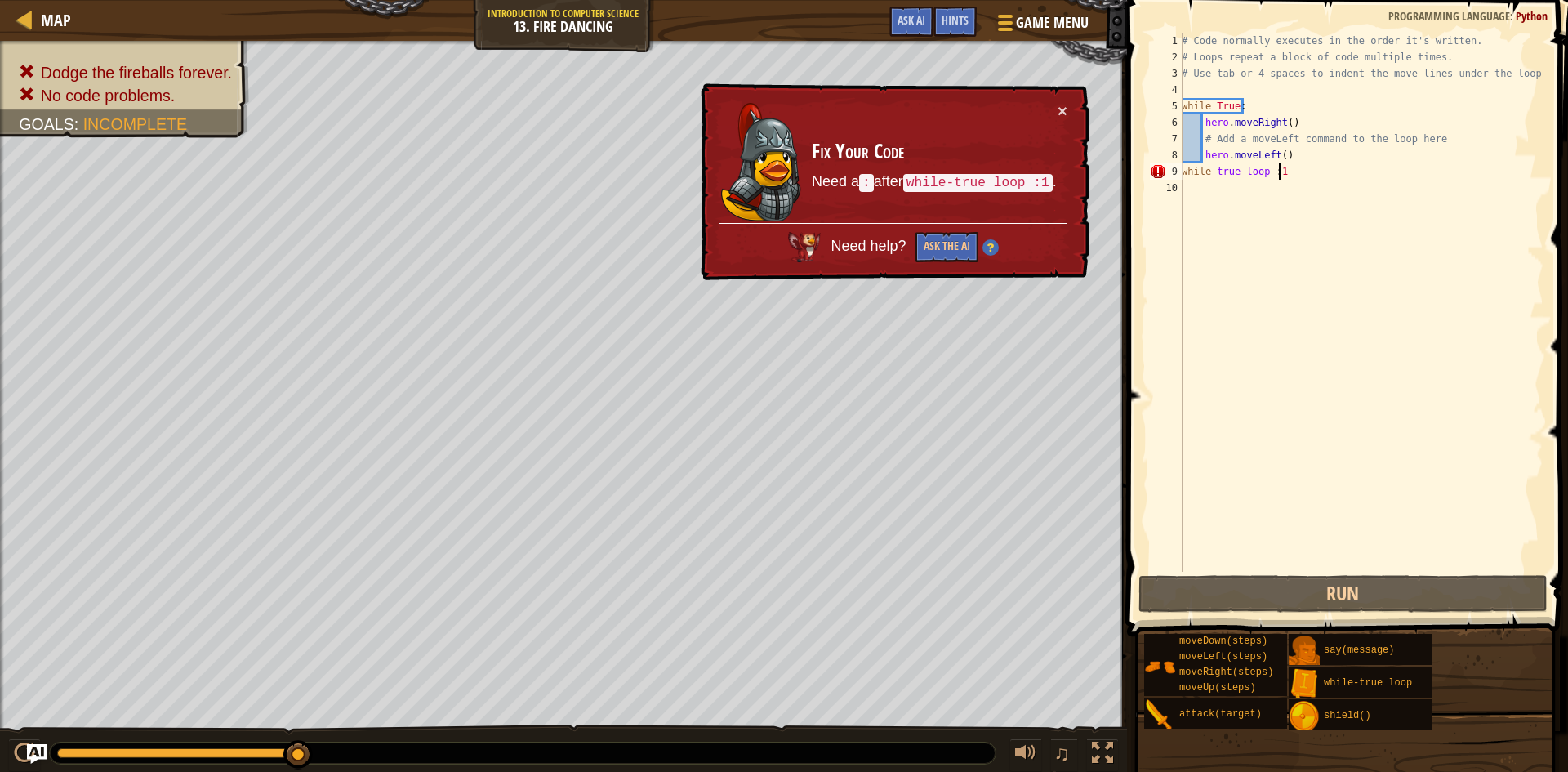
click at [1300, 558] on div "# Code normally executes in the order it's written. # Loops repeat a block of c…" at bounding box center [1361, 318] width 365 height 572
click at [1304, 558] on div "# Code normally executes in the order it's written. # Loops repeat a block of c…" at bounding box center [1361, 318] width 365 height 572
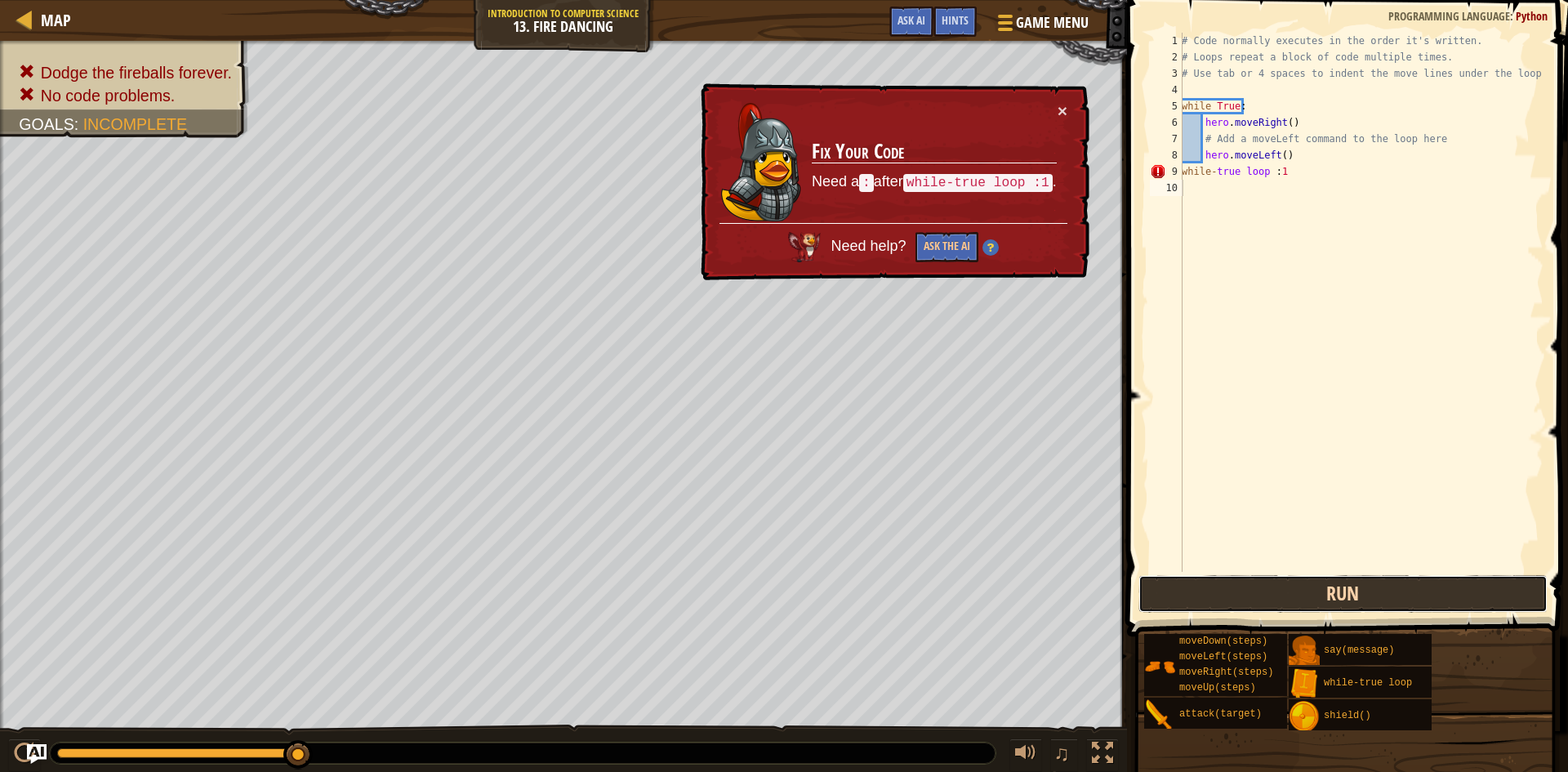
click at [1330, 578] on button "Run" at bounding box center [1342, 594] width 409 height 38
click at [948, 244] on button "Ask the AI" at bounding box center [945, 247] width 63 height 30
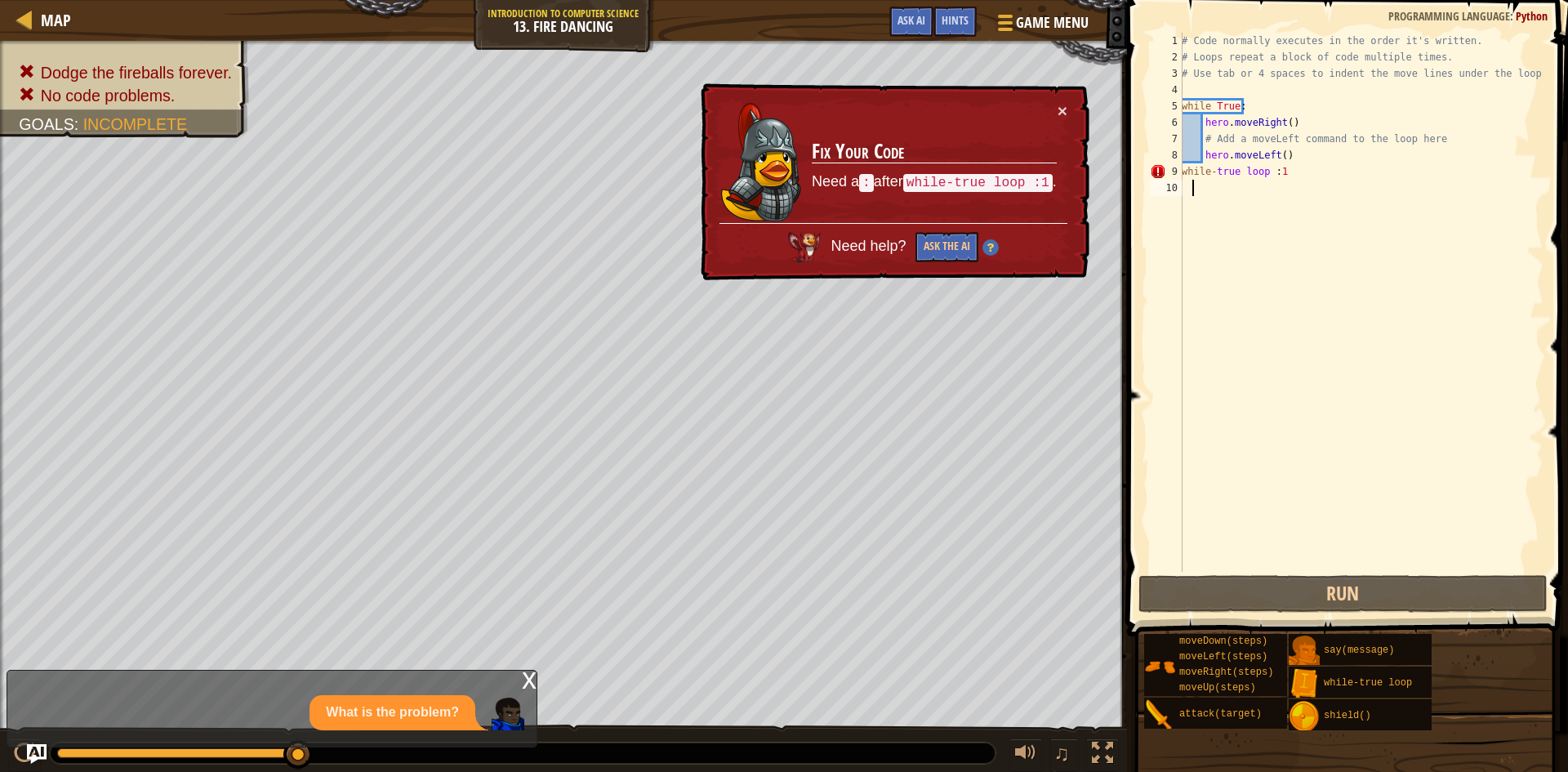
click at [996, 249] on img at bounding box center [989, 248] width 16 height 16
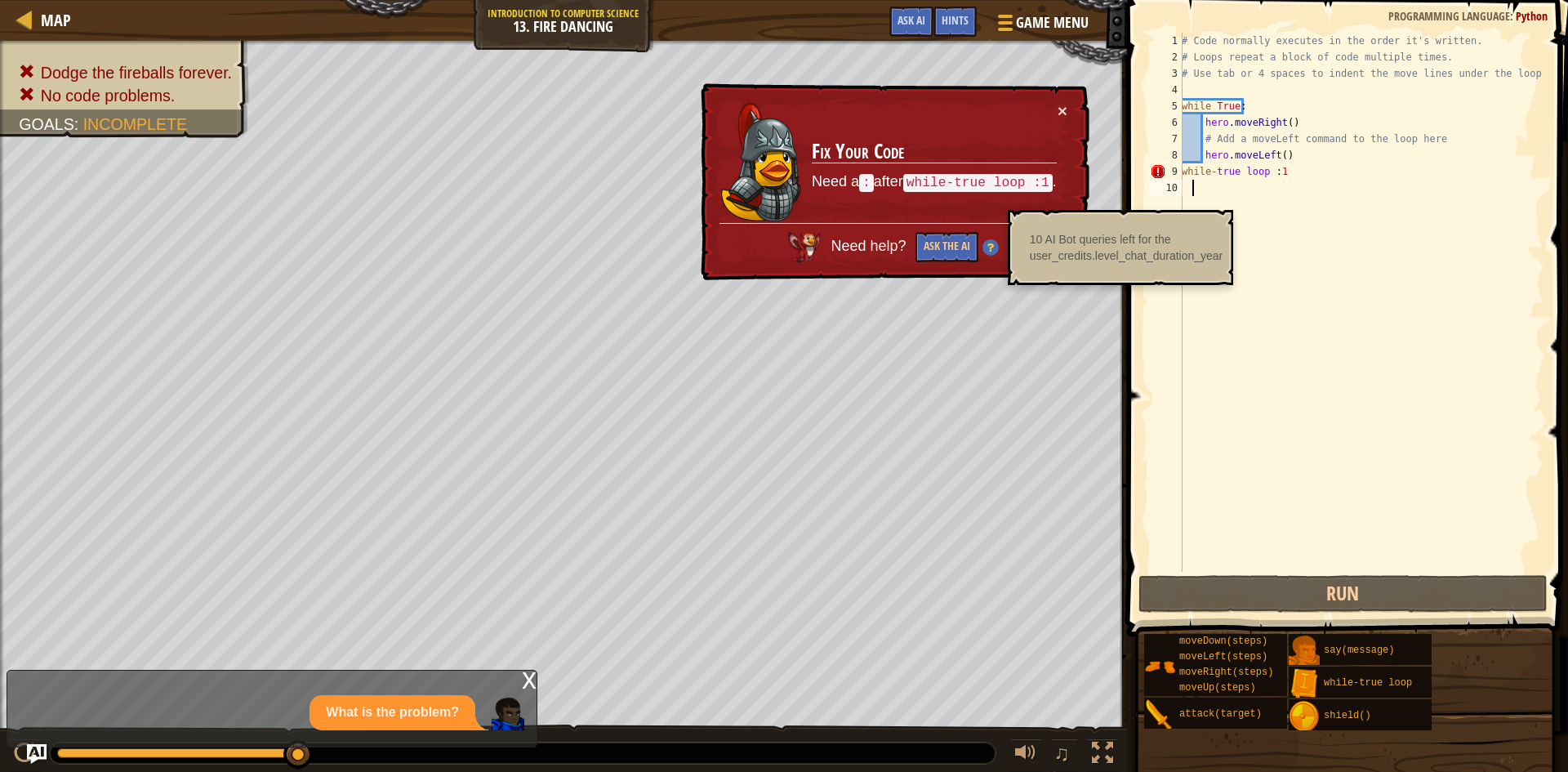
drag, startPoint x: 914, startPoint y: 6, endPoint x: 904, endPoint y: 19, distance: 16.4
click at [914, 7] on div "Map Introduction to Computer Science 13. Fire Dancing Game Menu Done Hints Ask …" at bounding box center [563, 20] width 1127 height 41
click at [899, 25] on span "Ask AI" at bounding box center [911, 20] width 28 height 16
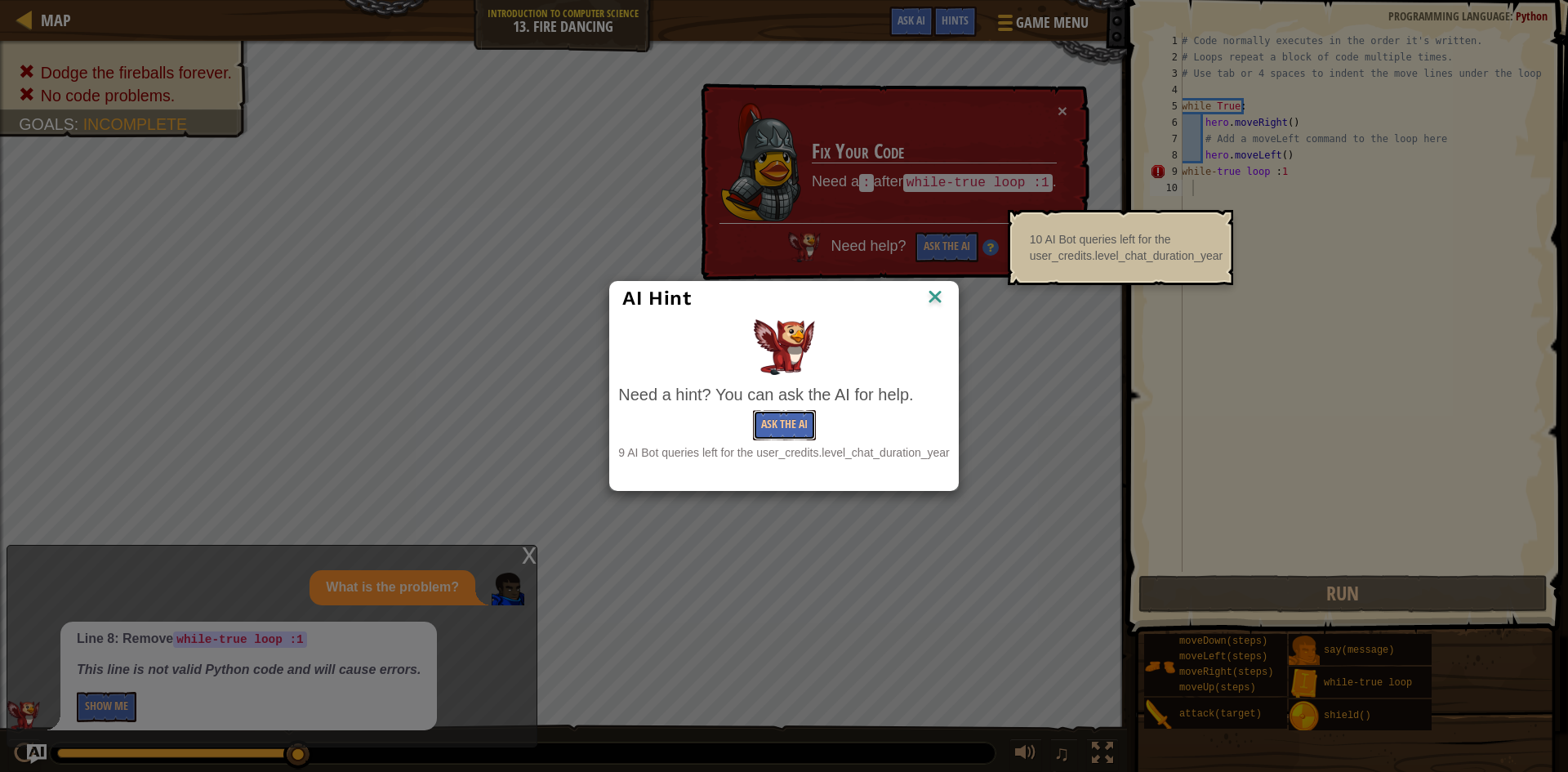
drag, startPoint x: 778, startPoint y: 424, endPoint x: 704, endPoint y: 405, distance: 76.4
click at [711, 404] on div "Need a hint? You can ask the AI for help. Ask the AI 9 AI Bot queries left for …" at bounding box center [783, 422] width 330 height 79
drag, startPoint x: 1388, startPoint y: 241, endPoint x: 1309, endPoint y: 203, distance: 87.7
click at [1381, 235] on div "AI Hint Need a hint? You can ask the AI for help. Ask the AI 9 AI Bot queries l…" at bounding box center [784, 386] width 1568 height 772
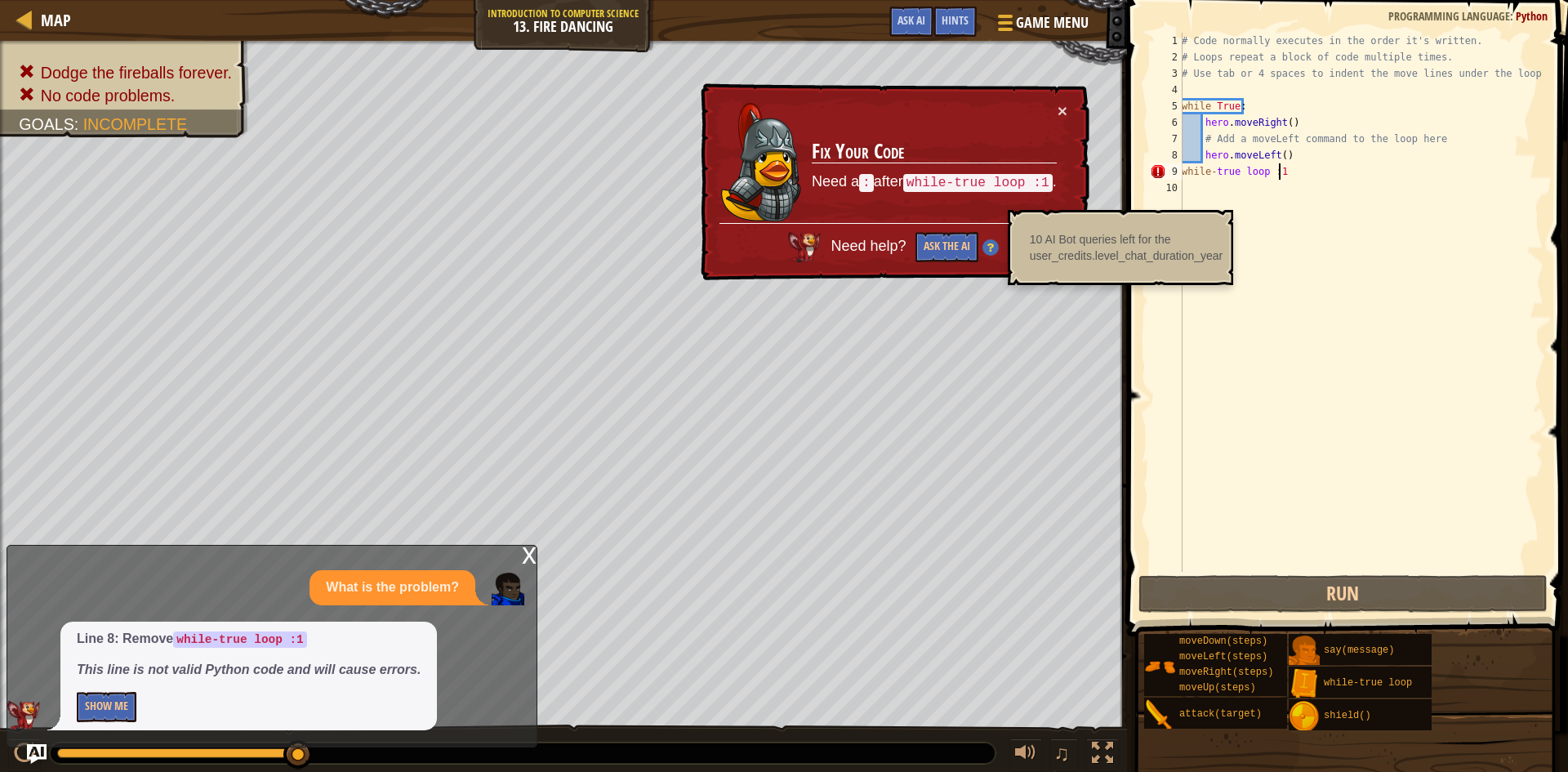
drag, startPoint x: 1330, startPoint y: 170, endPoint x: 1316, endPoint y: 170, distance: 14.0
click at [1325, 170] on div "# Code normally executes in the order it's written. # Loops repeat a block of c…" at bounding box center [1361, 318] width 365 height 572
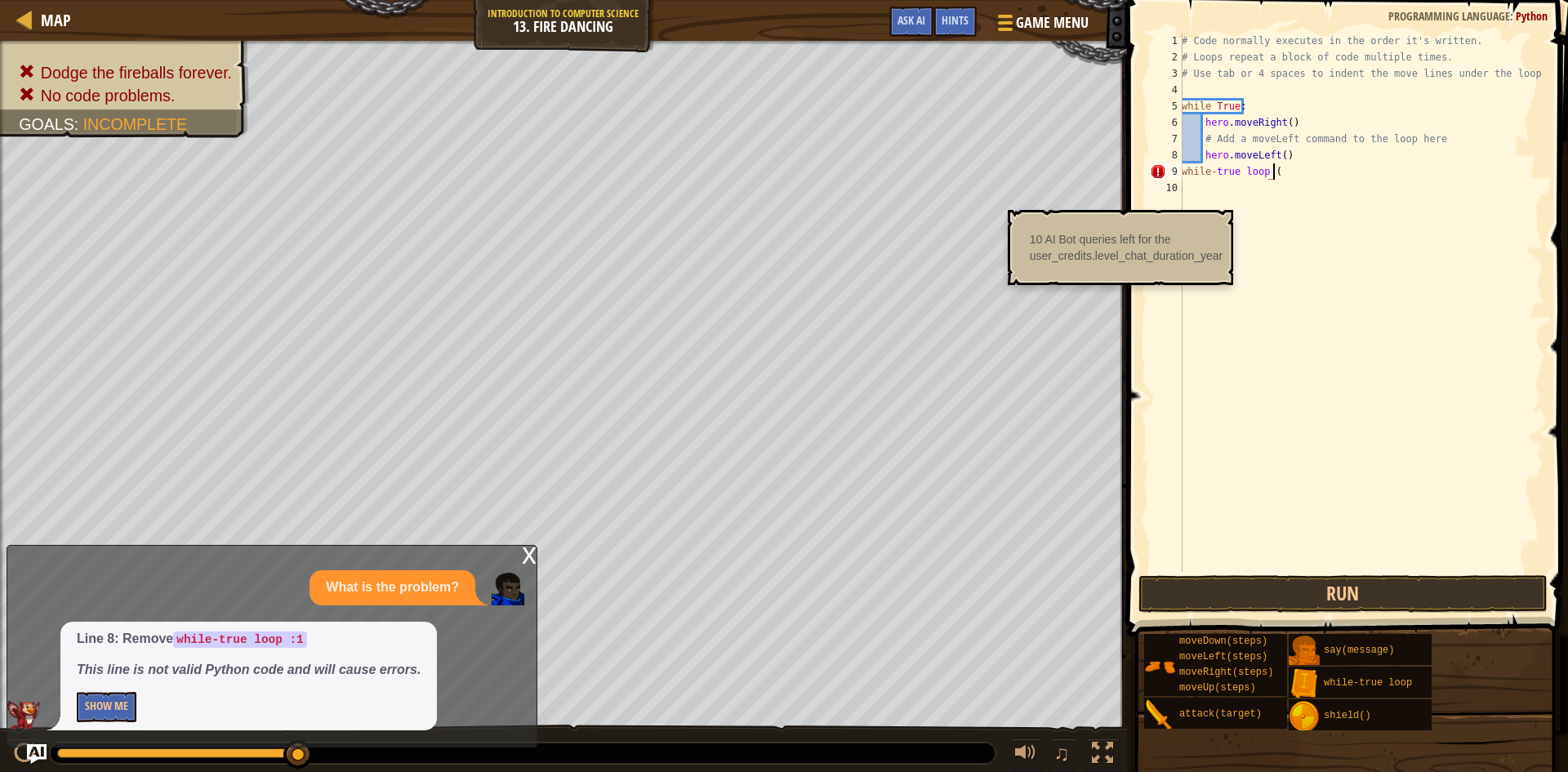
scroll to position [7, 7]
type textarea "while-true loop"
click at [910, 16] on span "Ask AI" at bounding box center [911, 20] width 28 height 16
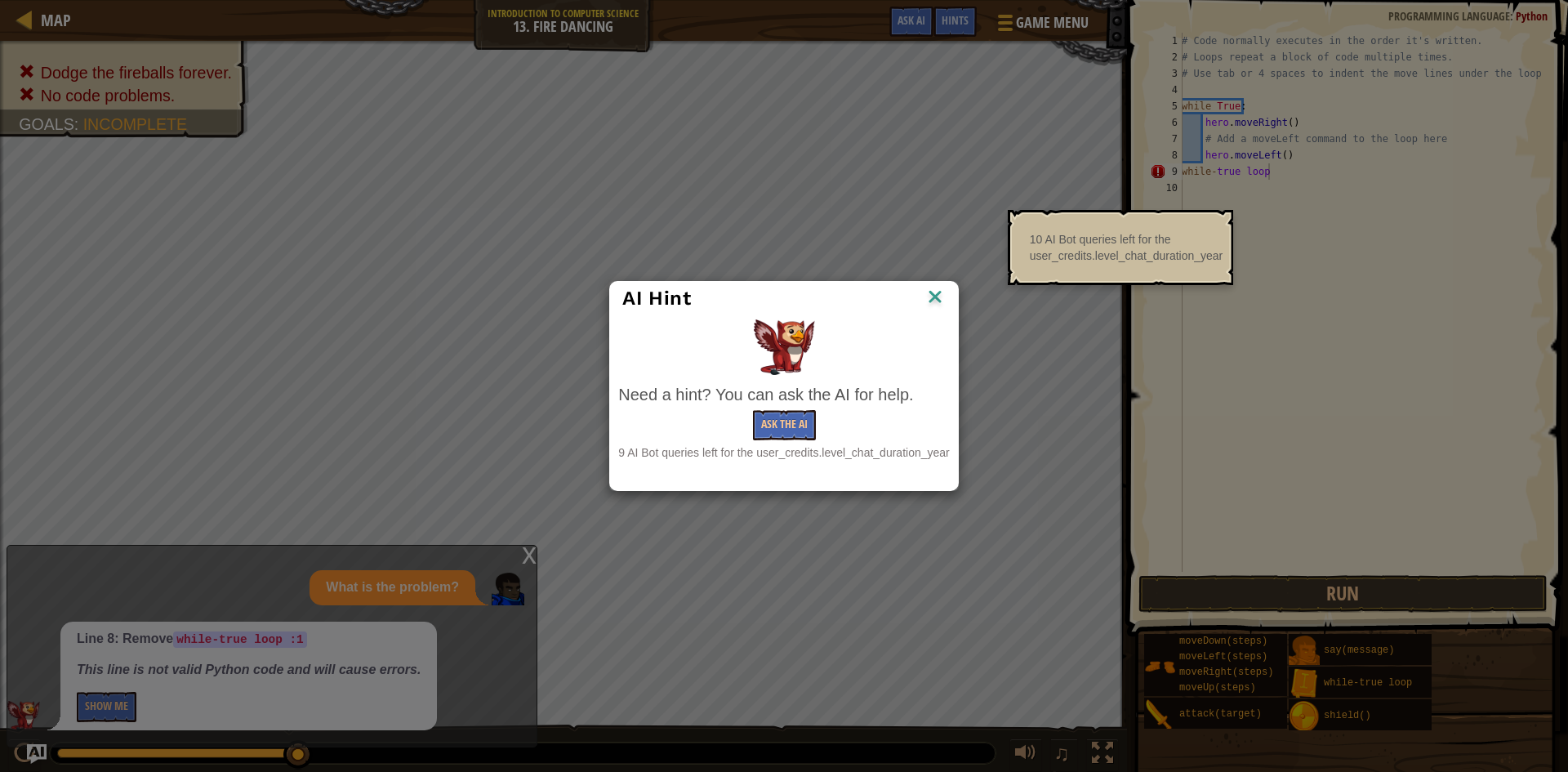
click at [794, 449] on div "9 AI Bot queries left for the user_credits.level_chat_duration_year" at bounding box center [783, 453] width 330 height 16
drag, startPoint x: 820, startPoint y: 431, endPoint x: 806, endPoint y: 427, distance: 14.6
click at [820, 430] on div "Ask the AI" at bounding box center [783, 425] width 330 height 30
click at [801, 427] on button "Ask the AI" at bounding box center [784, 425] width 63 height 30
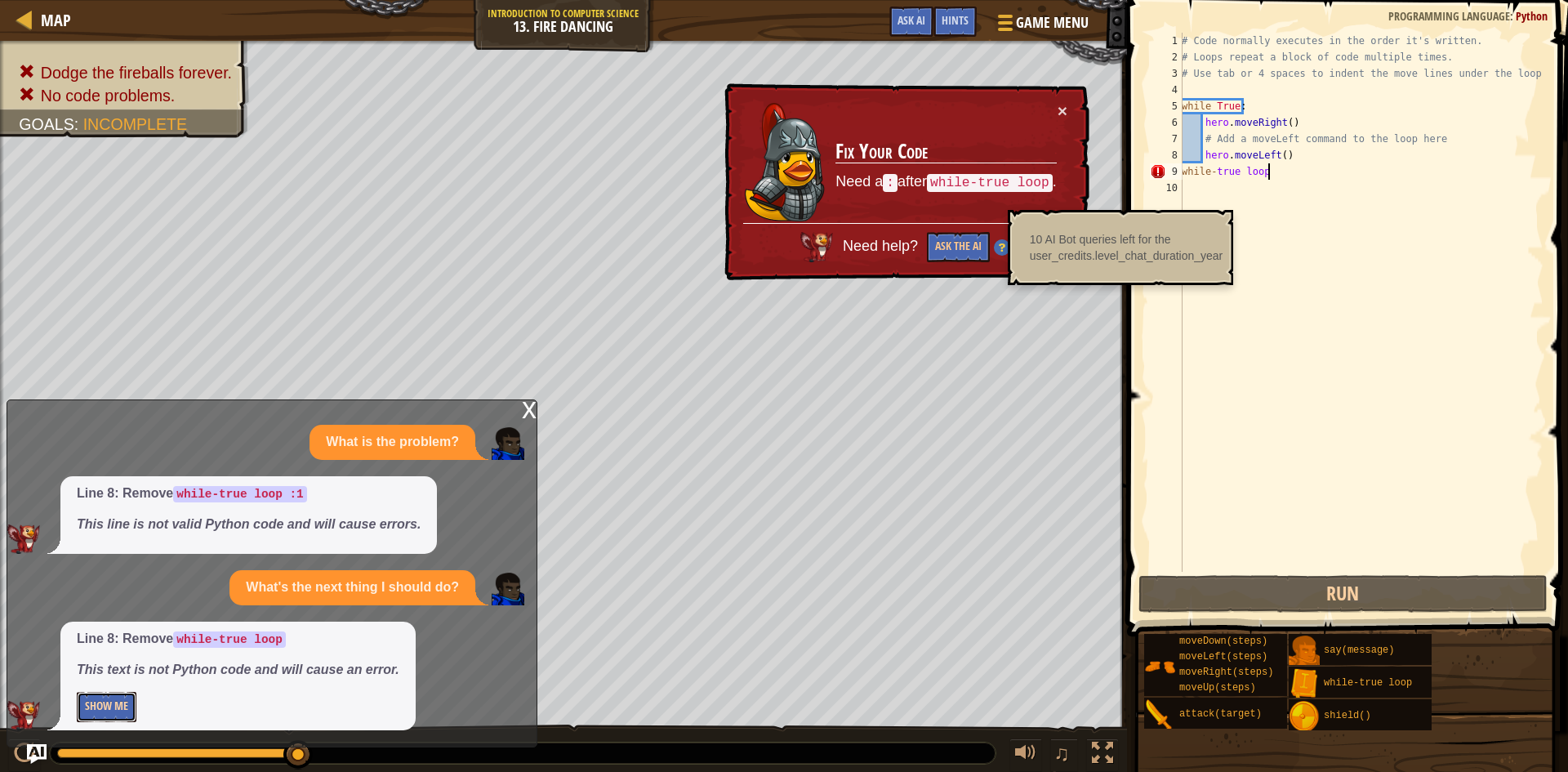
click at [119, 699] on button "Show Me" at bounding box center [106, 706] width 60 height 30
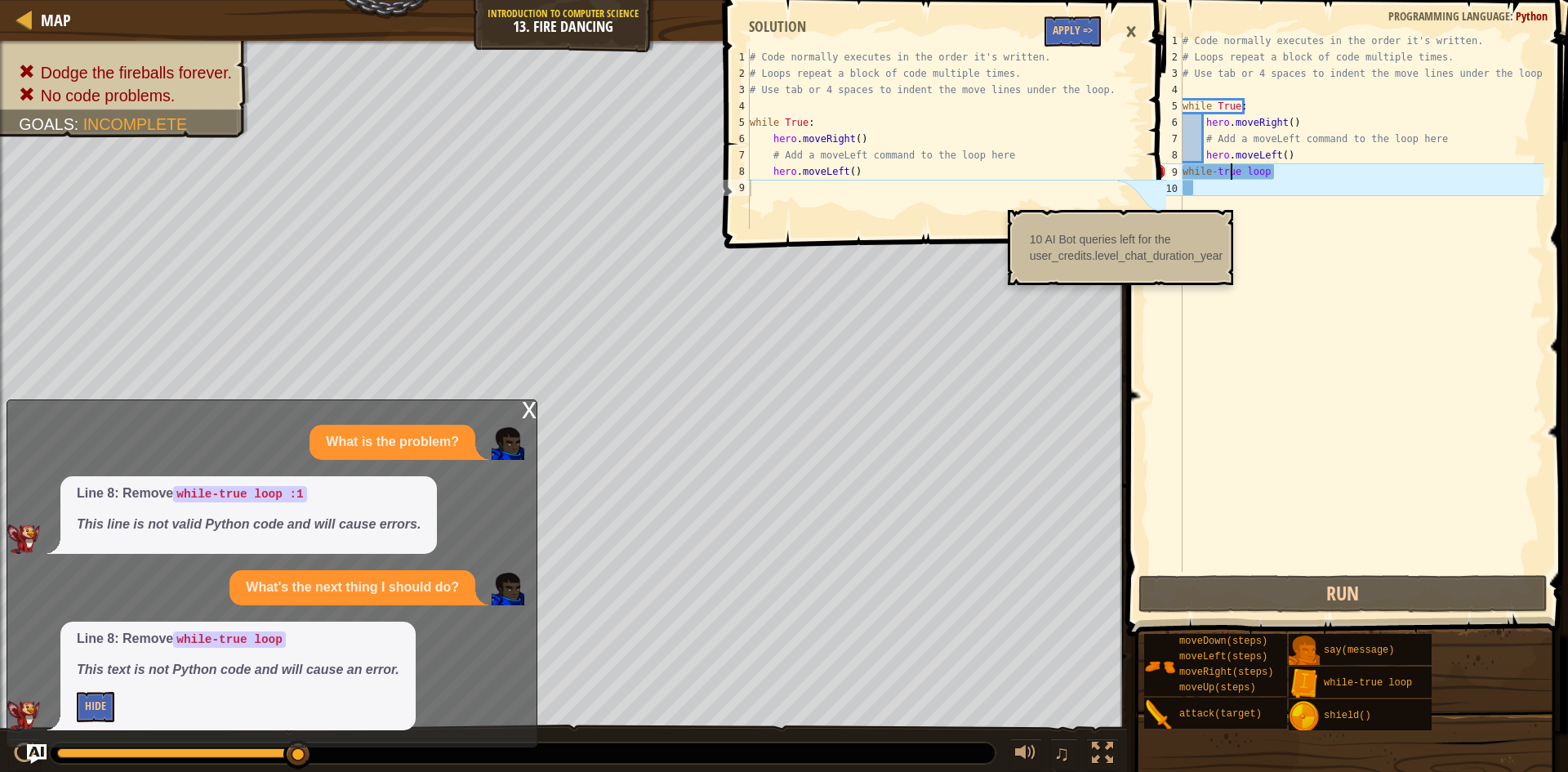
click at [1233, 174] on div "# Code normally executes in the order it's written. # Loops repeat a block of c…" at bounding box center [1361, 318] width 364 height 572
click at [1238, 172] on div "# Code normally executes in the order it's written. # Loops repeat a block of c…" at bounding box center [1361, 318] width 364 height 572
click at [1269, 201] on div "# Code normally executes in the order it's written. # Loops repeat a block of c…" at bounding box center [1361, 318] width 364 height 572
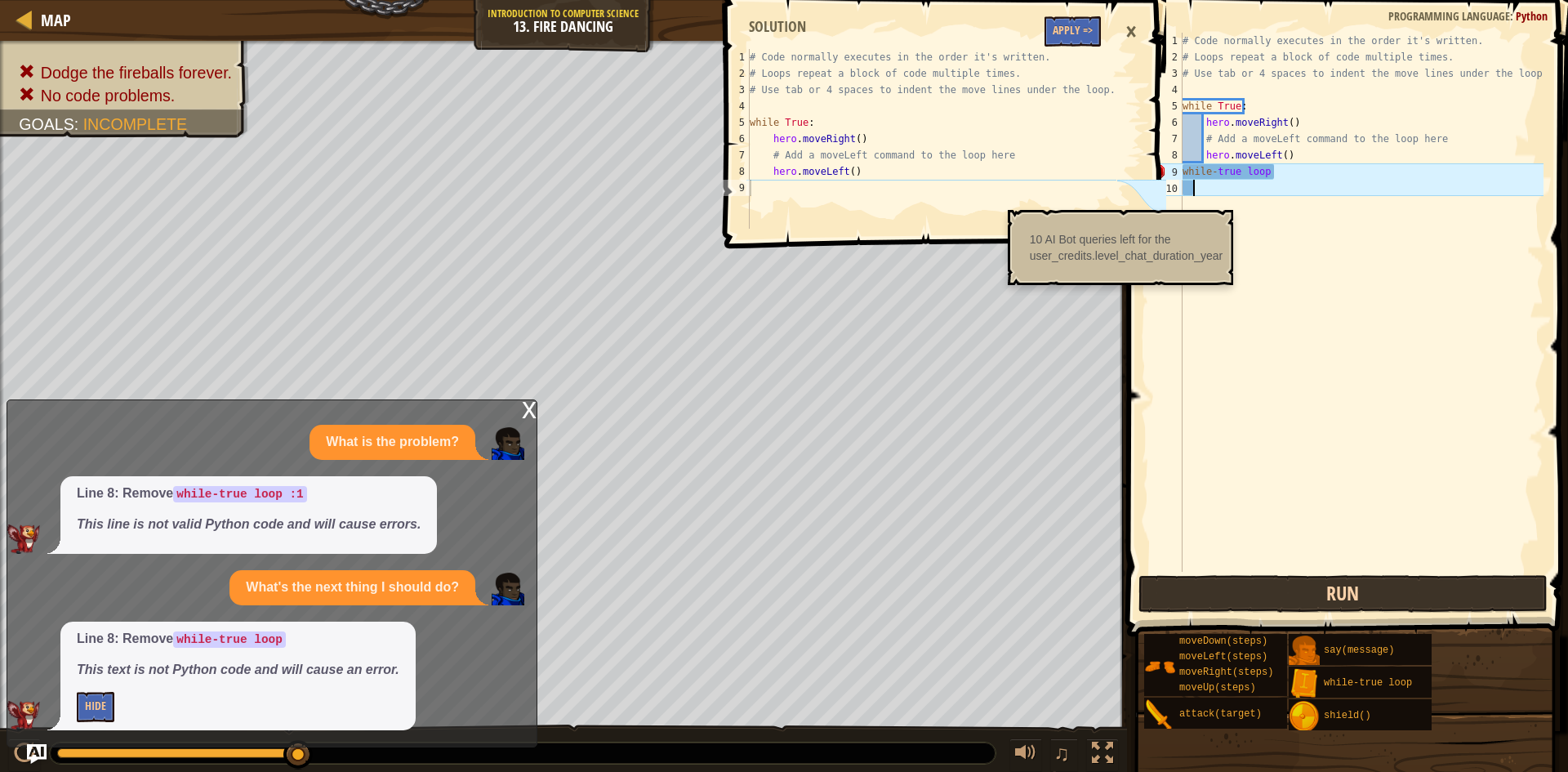
click at [1287, 585] on div "1 2 3 4 5 6 7 8 9 10 # Code normally executes in the order it's written. # Loop…" at bounding box center [1345, 350] width 446 height 684
click at [1291, 585] on button "Run" at bounding box center [1342, 594] width 409 height 38
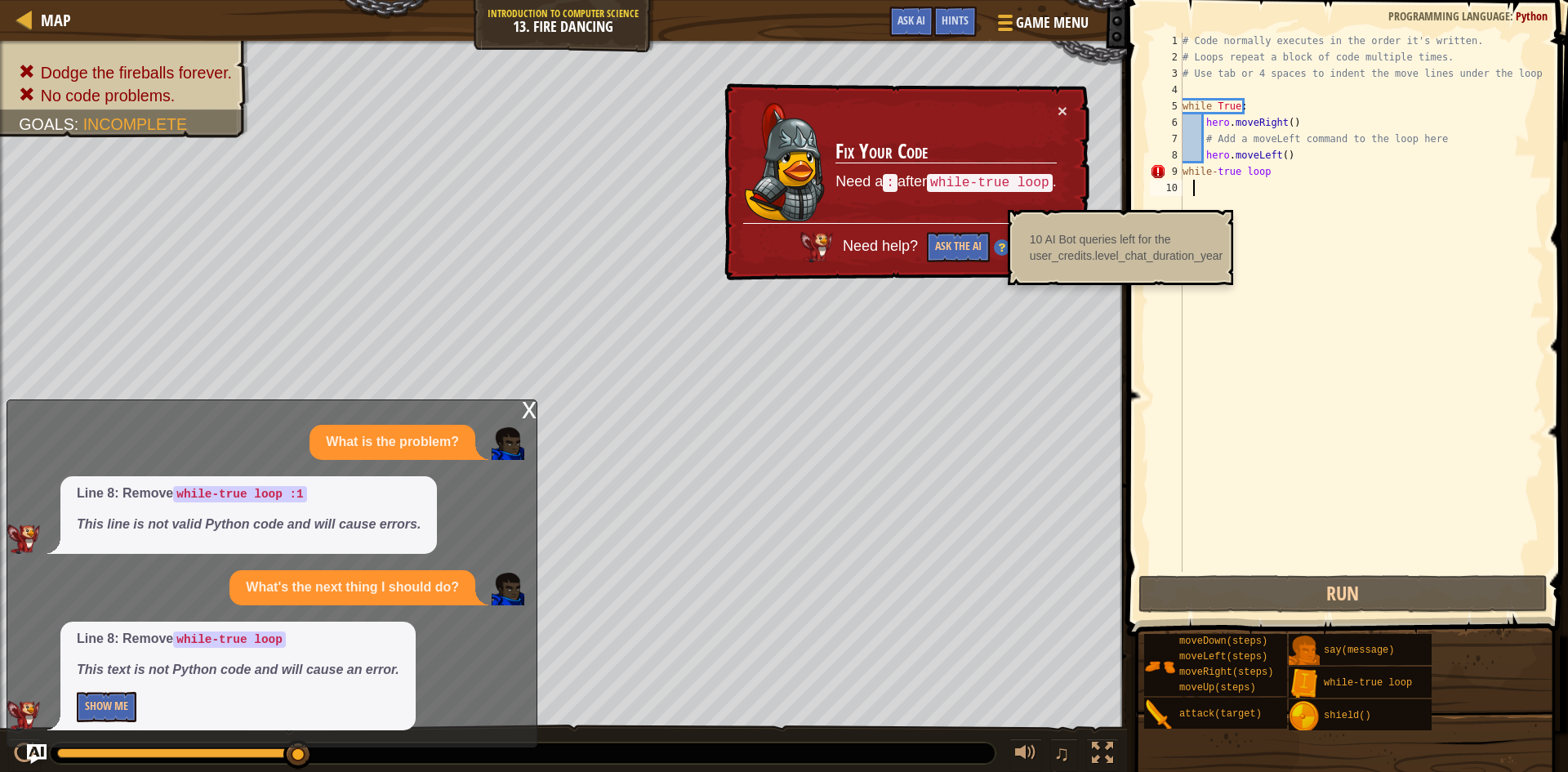
click at [1288, 175] on div "# Code normally executes in the order it's written. # Loops repeat a block of c…" at bounding box center [1361, 318] width 364 height 572
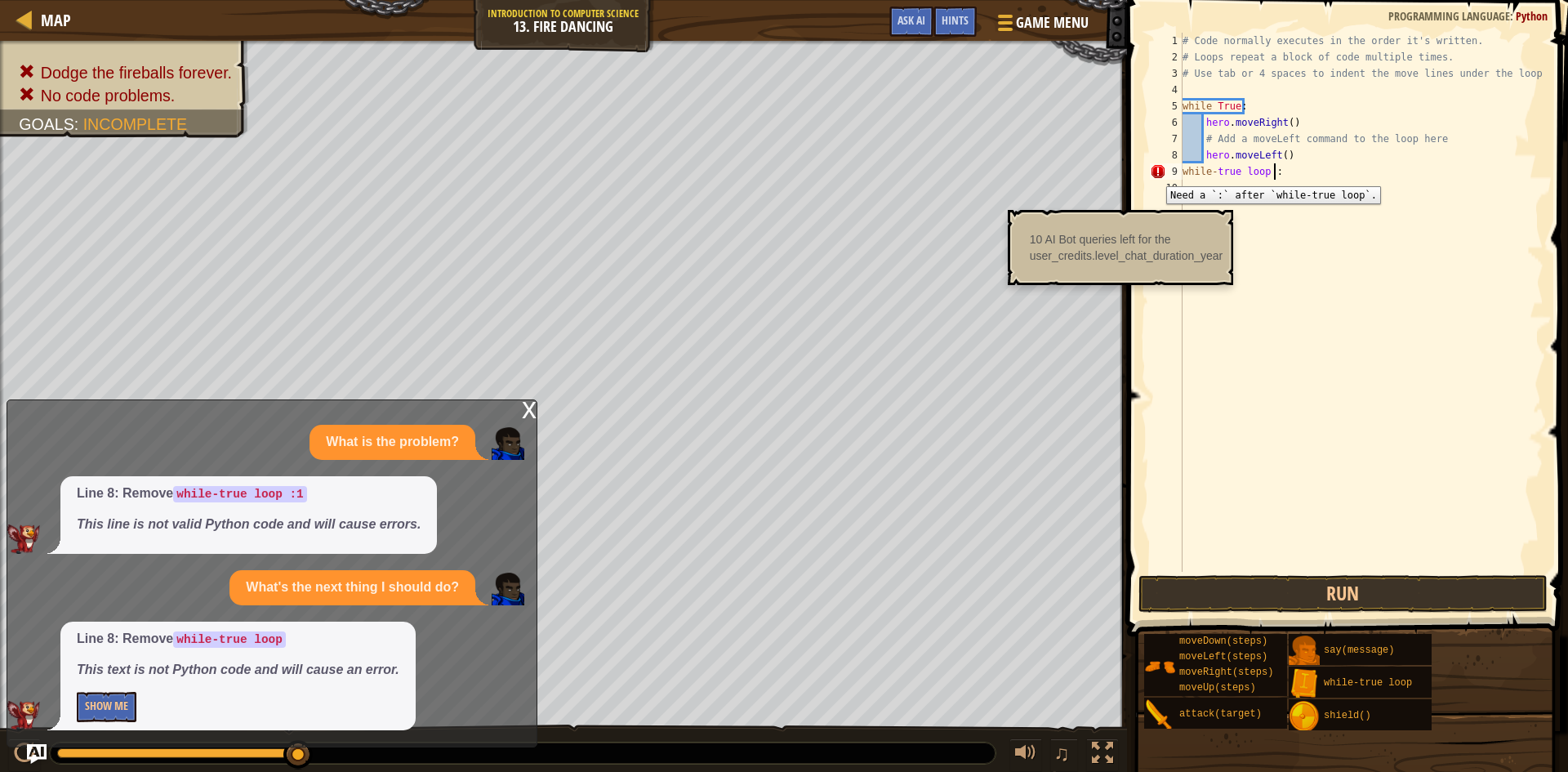
scroll to position [7, 7]
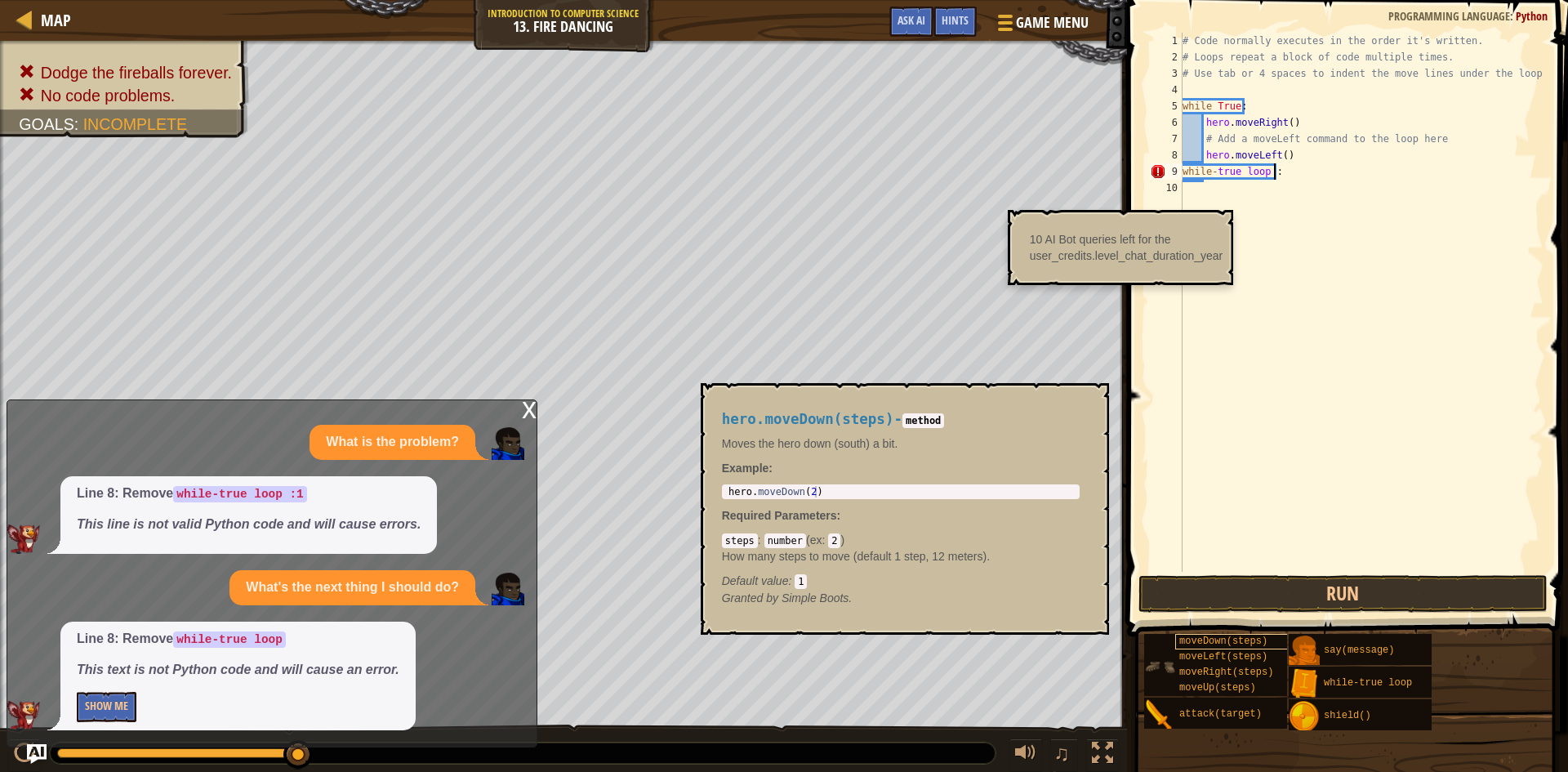
type textarea "while-true loop :"
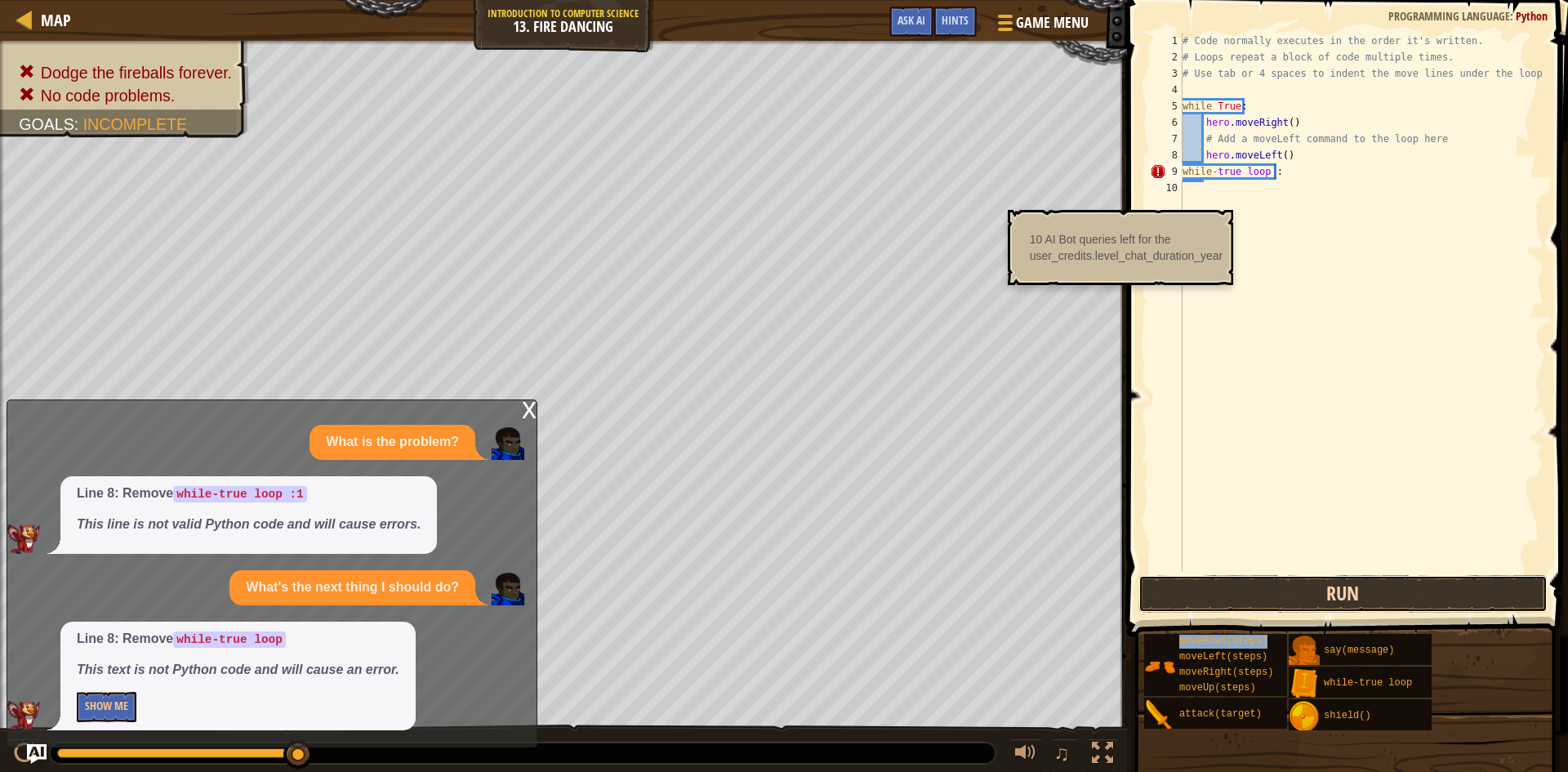
click at [1280, 581] on button "Run" at bounding box center [1342, 594] width 409 height 38
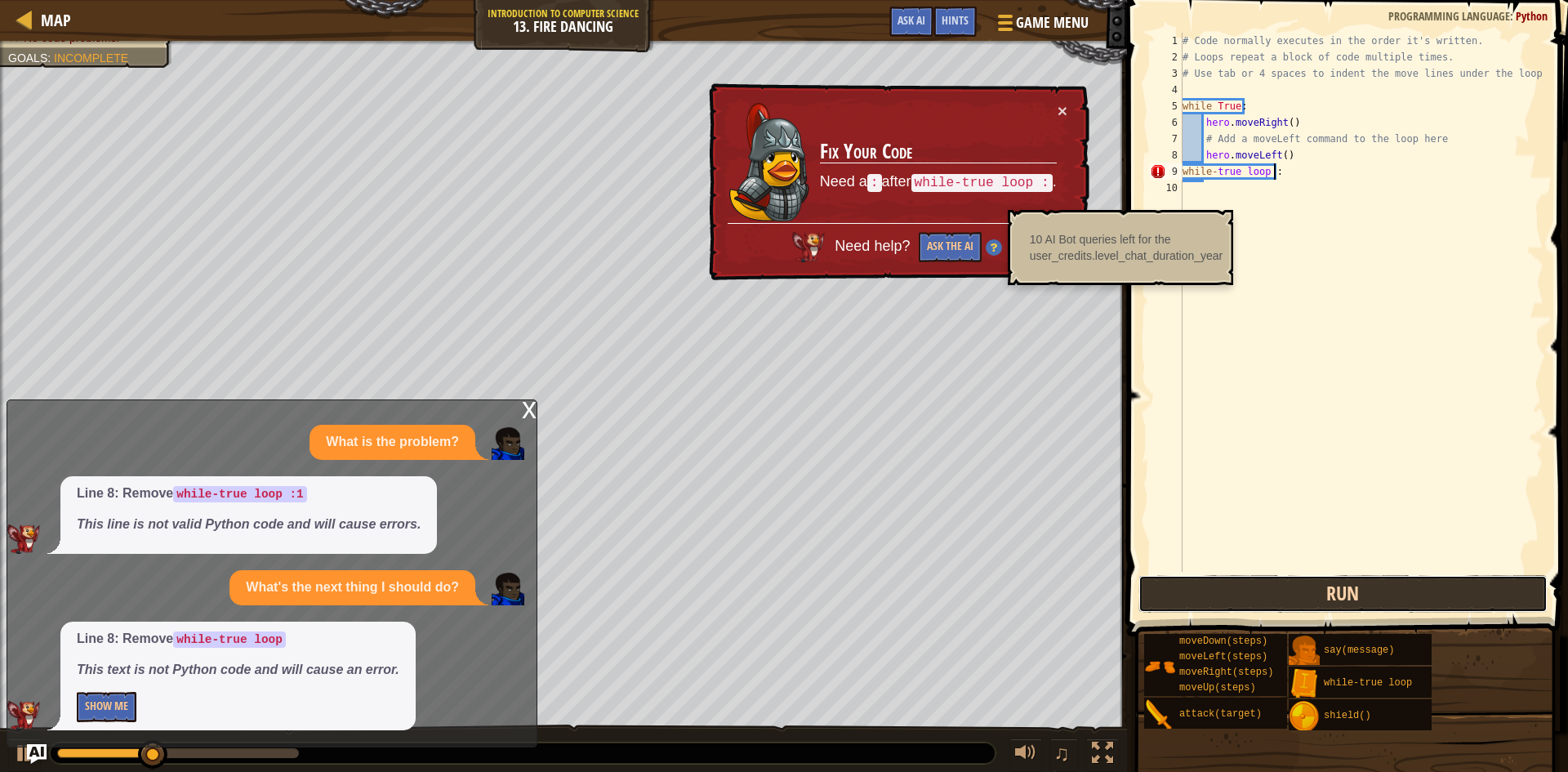
click at [1279, 585] on button "Run" at bounding box center [1342, 594] width 409 height 38
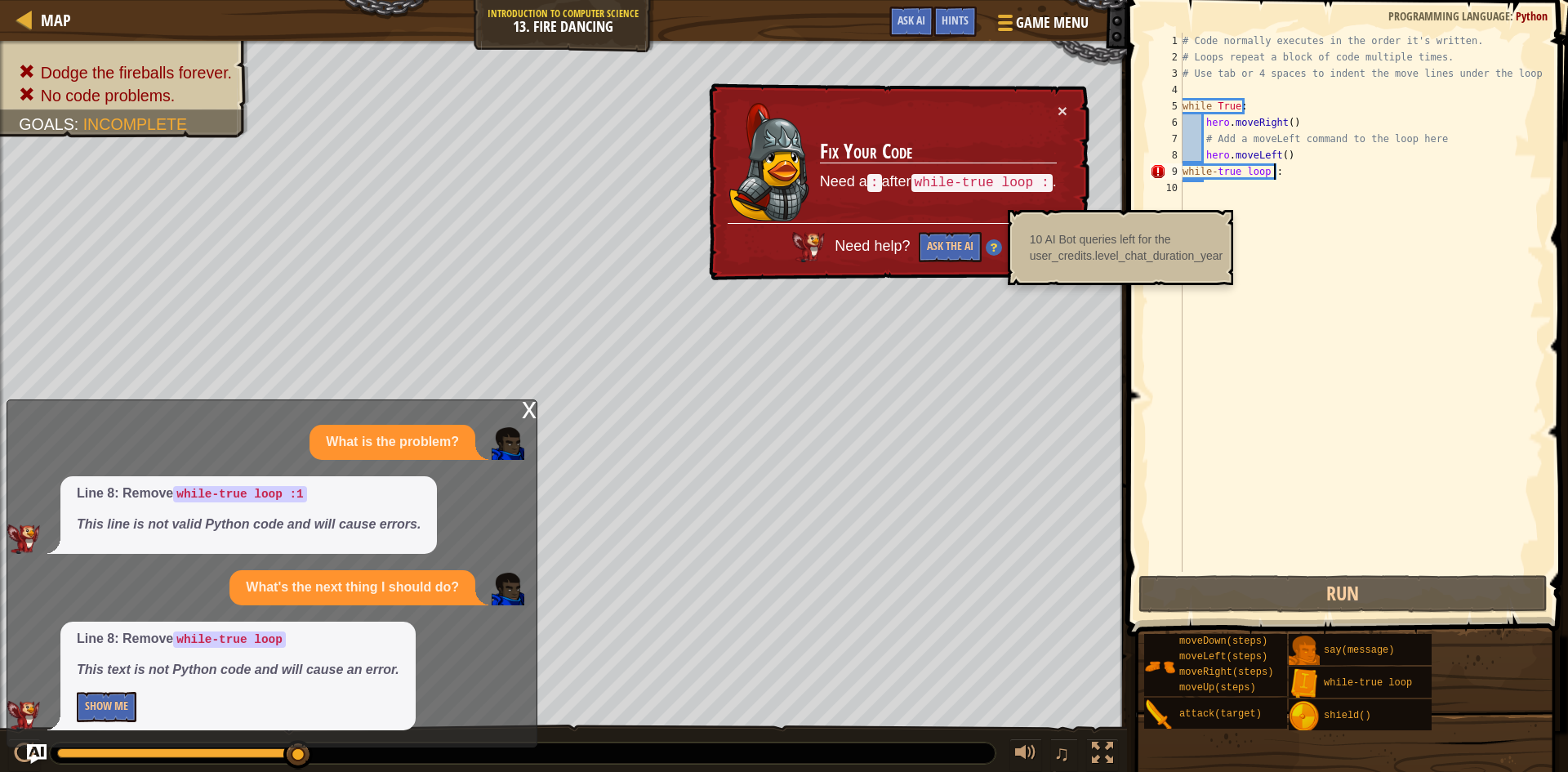
drag, startPoint x: 1302, startPoint y: 168, endPoint x: 1272, endPoint y: 159, distance: 31.3
click at [1279, 163] on div "# Code normally executes in the order it's written. # Loops repeat a block of c…" at bounding box center [1361, 318] width 364 height 572
click at [21, 26] on div at bounding box center [25, 19] width 21 height 21
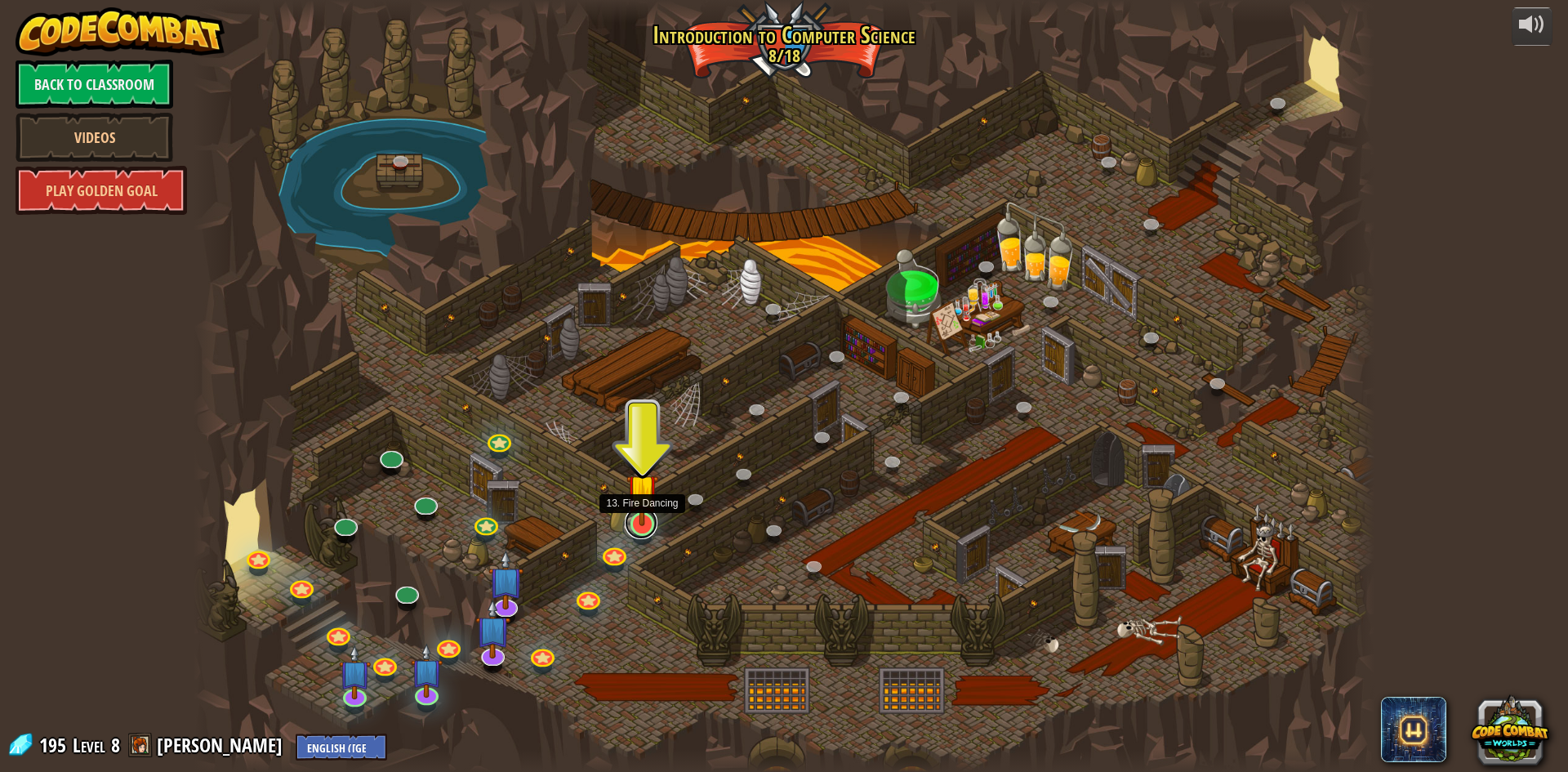
click at [644, 531] on link at bounding box center [641, 522] width 33 height 33
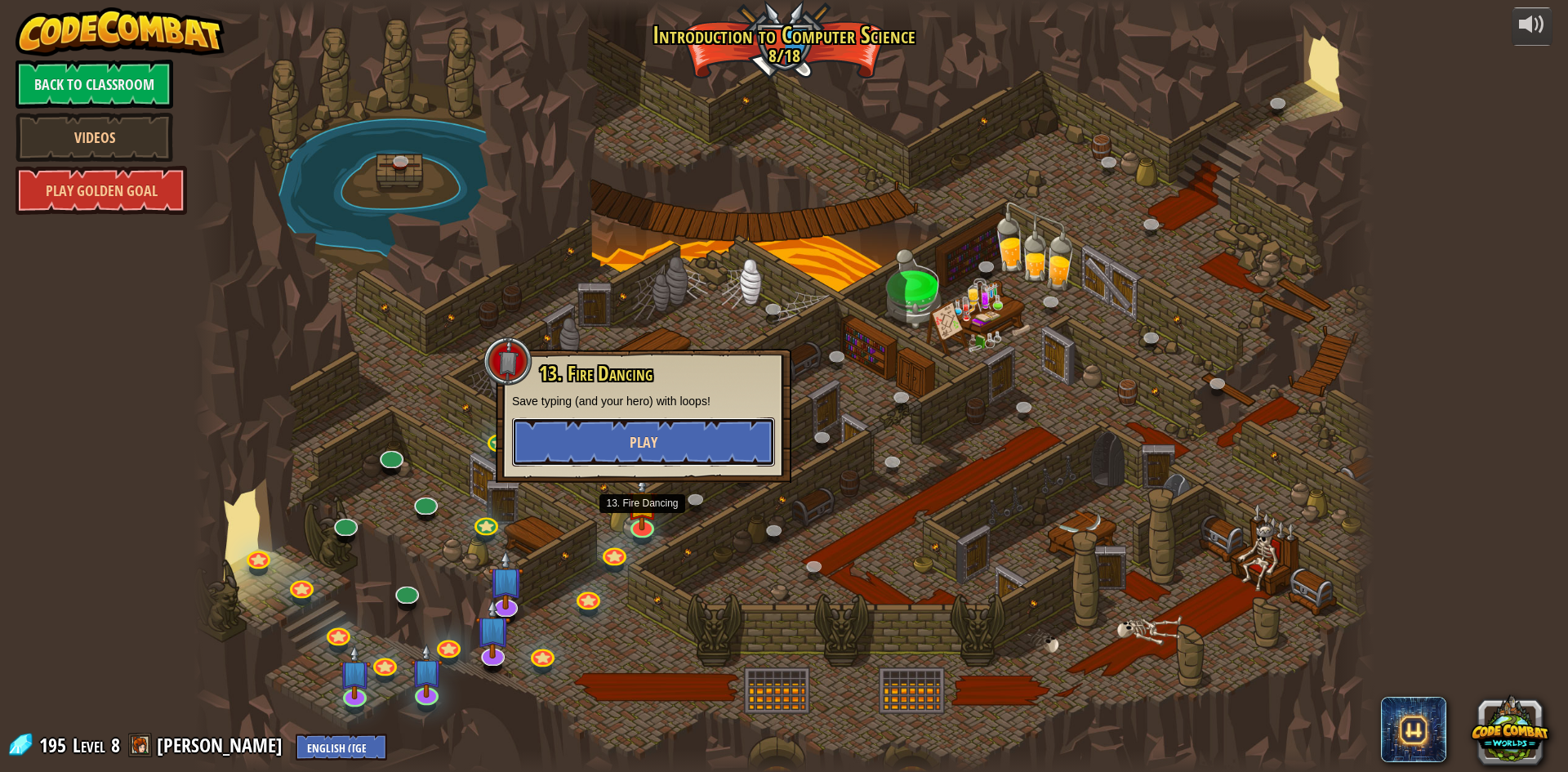
click at [642, 463] on button "Play" at bounding box center [644, 442] width 263 height 49
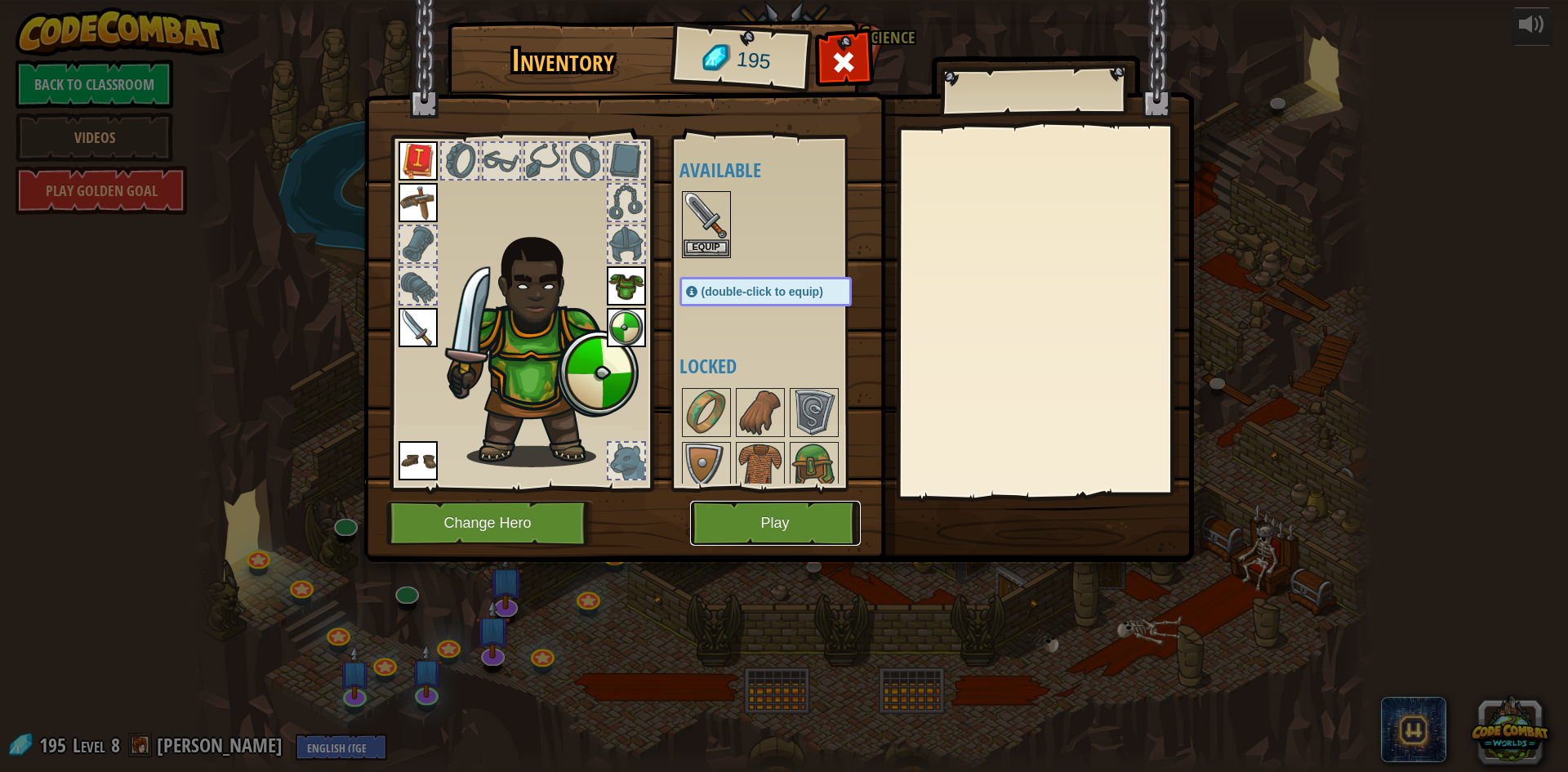
click at [722, 519] on button "Play" at bounding box center [776, 522] width 171 height 45
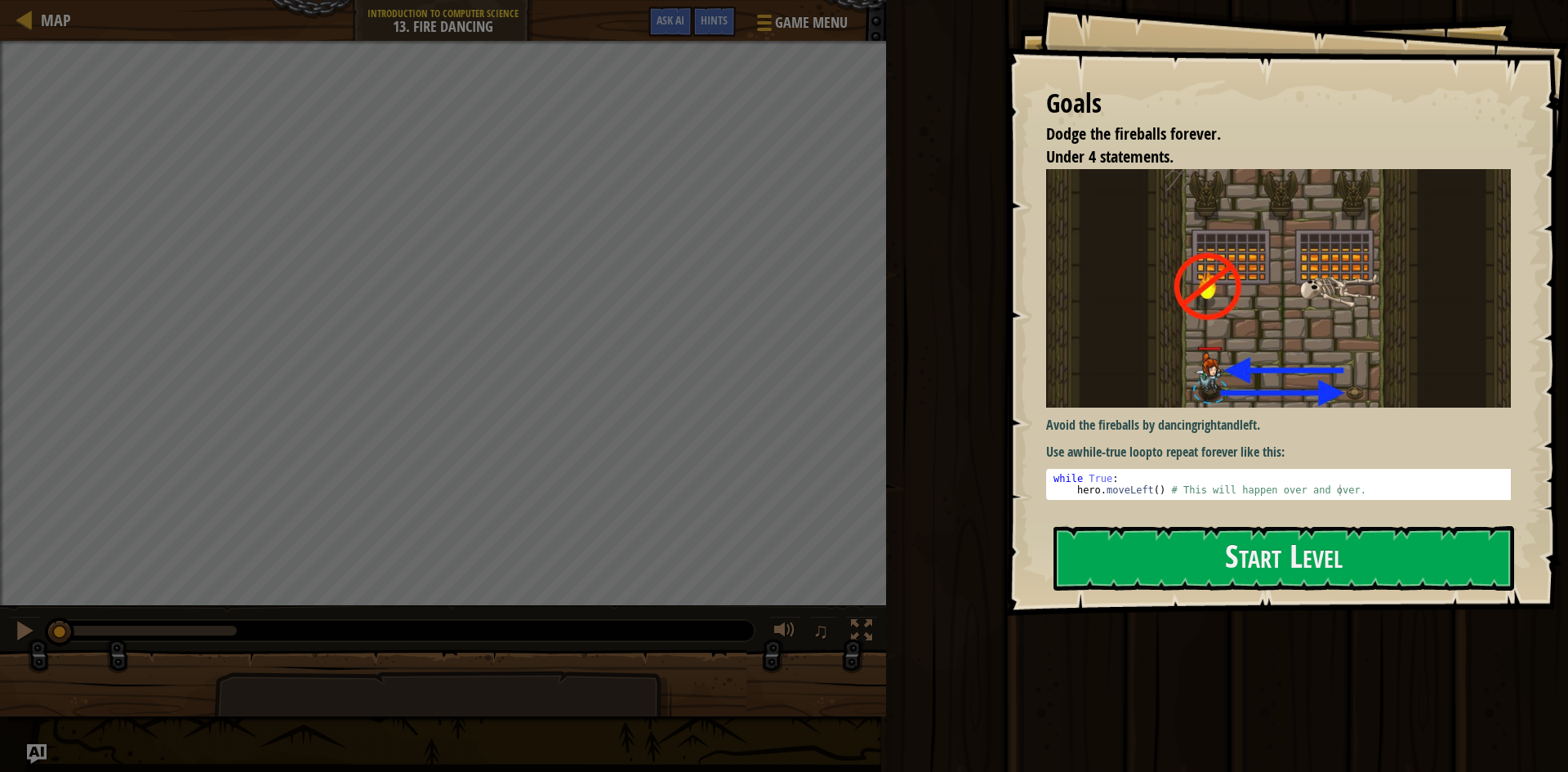
click at [1132, 526] on button "Start Level" at bounding box center [1283, 558] width 461 height 65
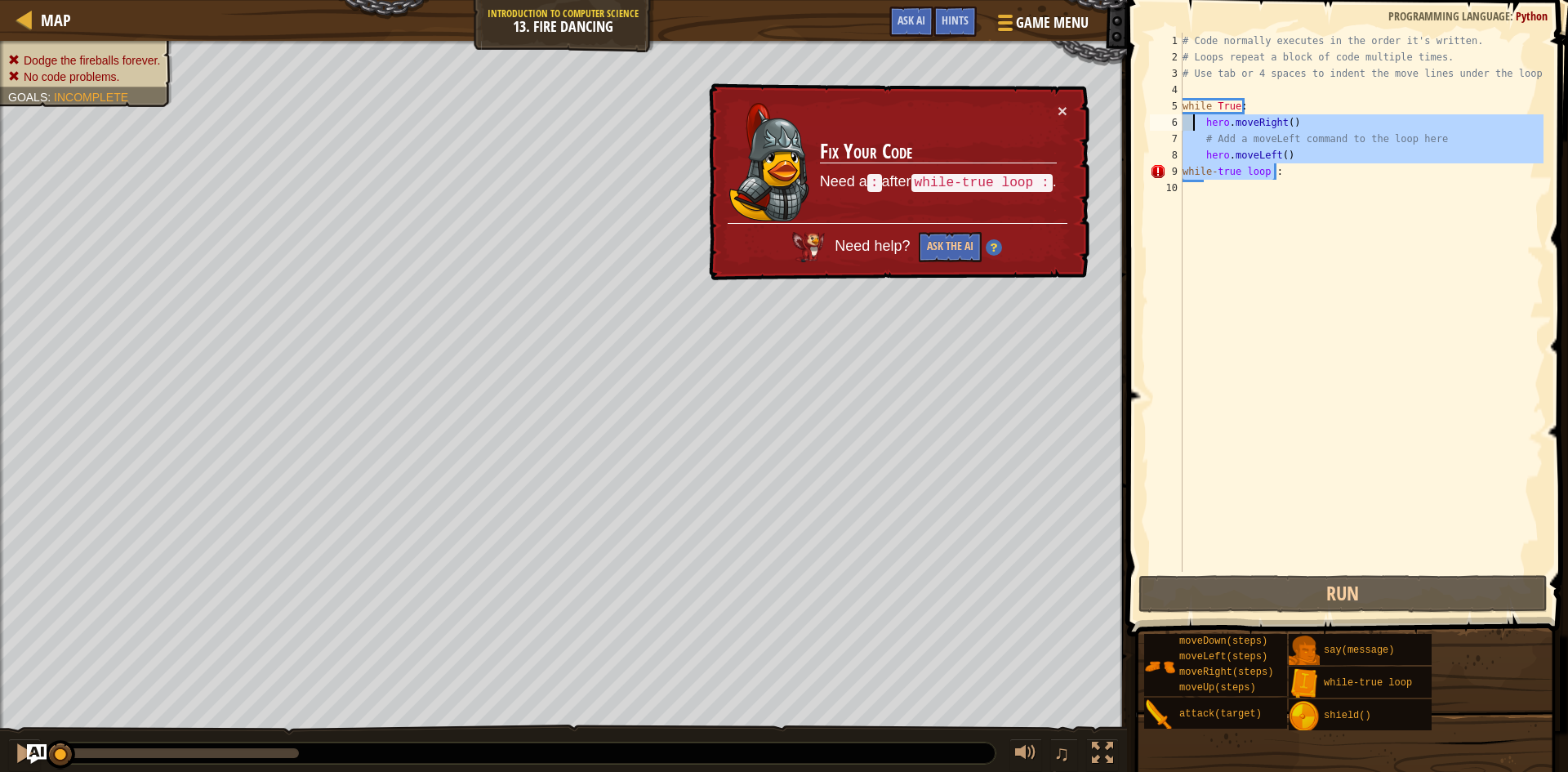
drag, startPoint x: 1320, startPoint y: 166, endPoint x: 1191, endPoint y: 125, distance: 135.4
click at [1191, 125] on div "# Code normally executes in the order it's written. # Loops repeat a block of c…" at bounding box center [1361, 318] width 364 height 572
type textarea "hero.moveRight() # Add a moveLeft command to the loop here"
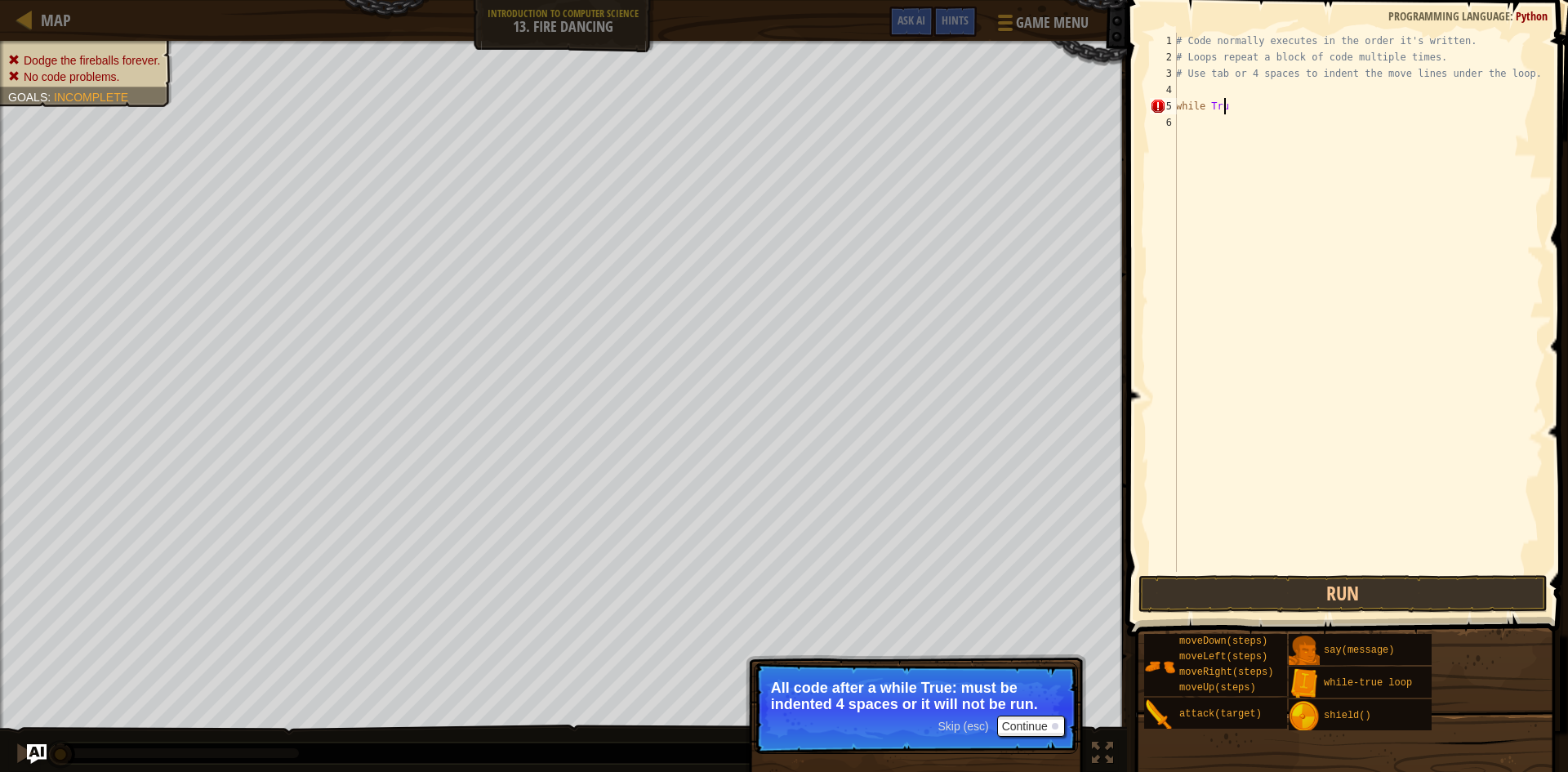
type textarea "while True"
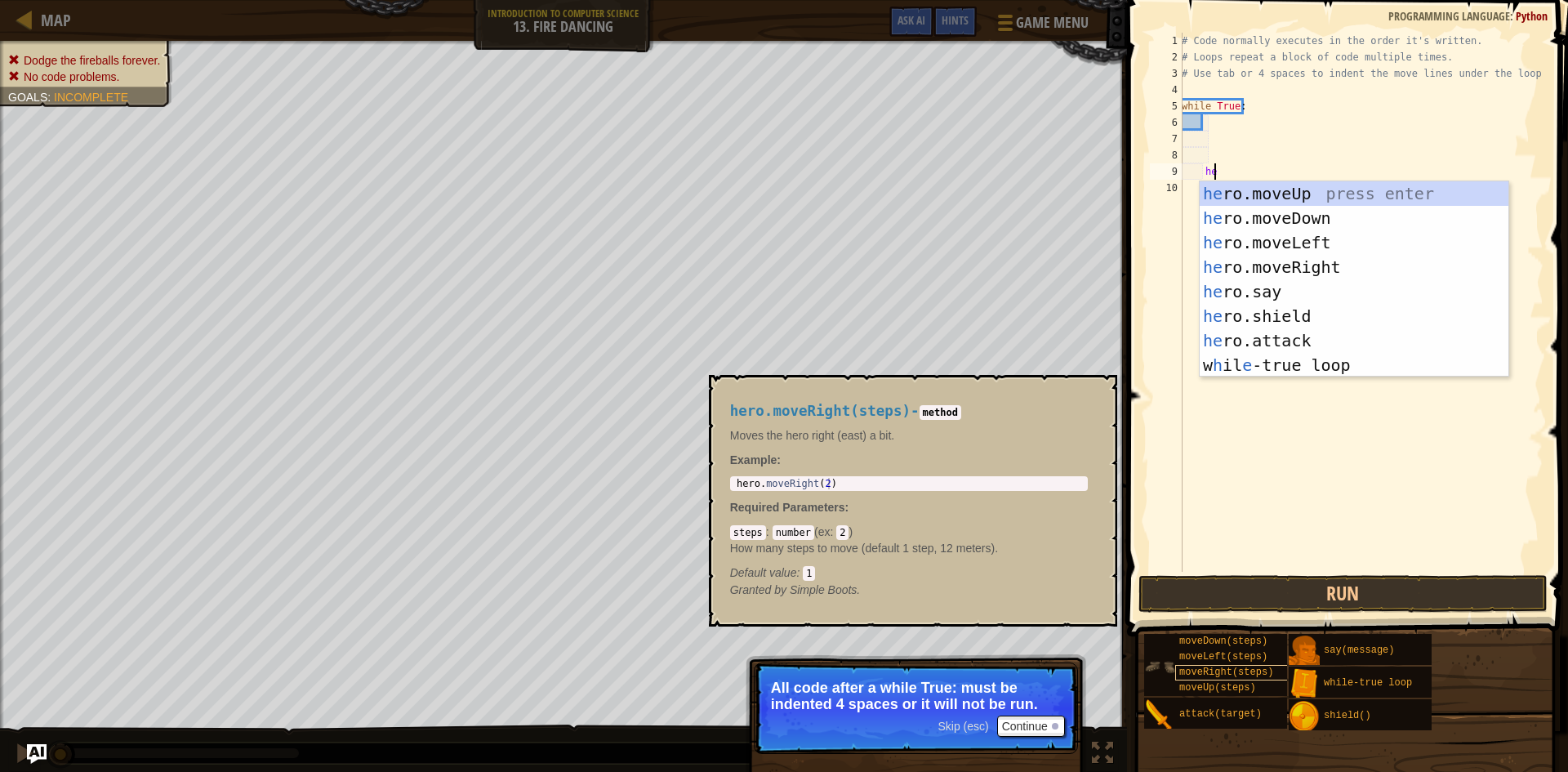
scroll to position [7, 2]
type textarea "her"
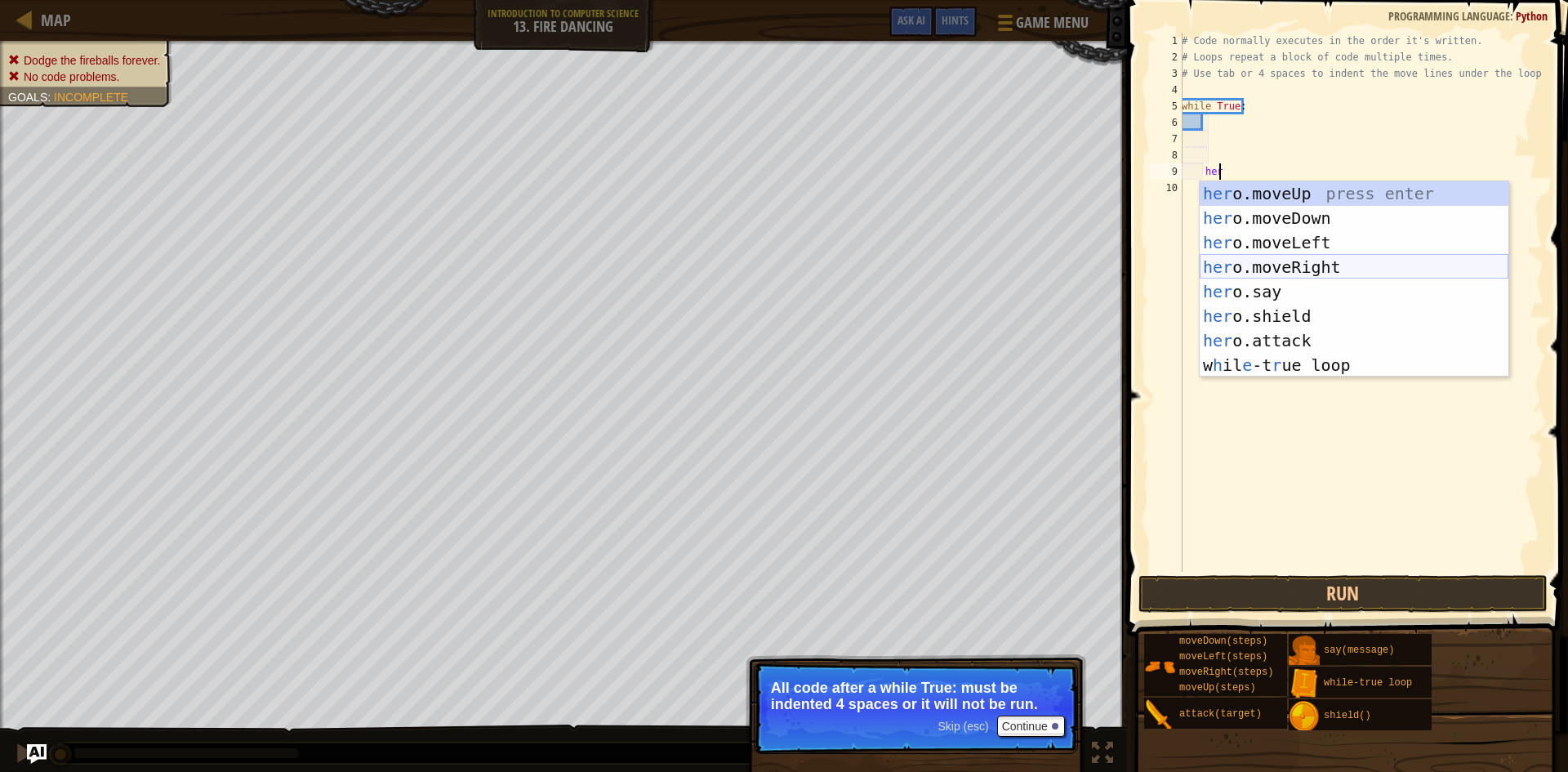
click at [1269, 262] on div "her o.moveUp press enter her o.moveDown press enter her o.moveLeft press enter …" at bounding box center [1354, 303] width 308 height 245
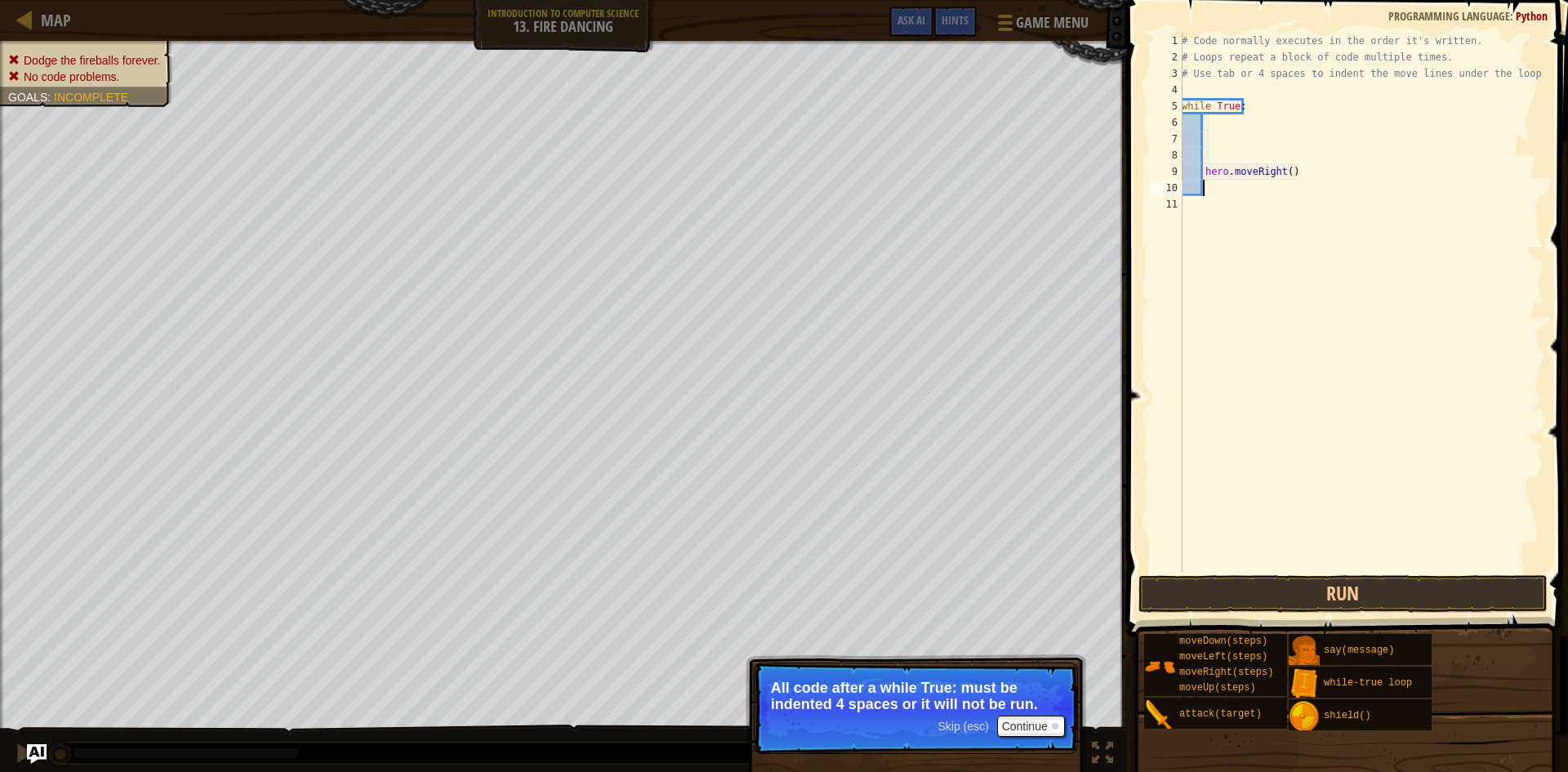
scroll to position [7, 1]
click at [1284, 168] on div "# Code normally executes in the order it's written. # Loops repeat a block of c…" at bounding box center [1361, 318] width 365 height 572
click at [1280, 185] on div "# Code normally executes in the order it's written. # Loops repeat a block of c…" at bounding box center [1361, 302] width 365 height 539
click at [1279, 185] on div "# Code normally executes in the order it's written. # Loops repeat a block of c…" at bounding box center [1361, 318] width 365 height 572
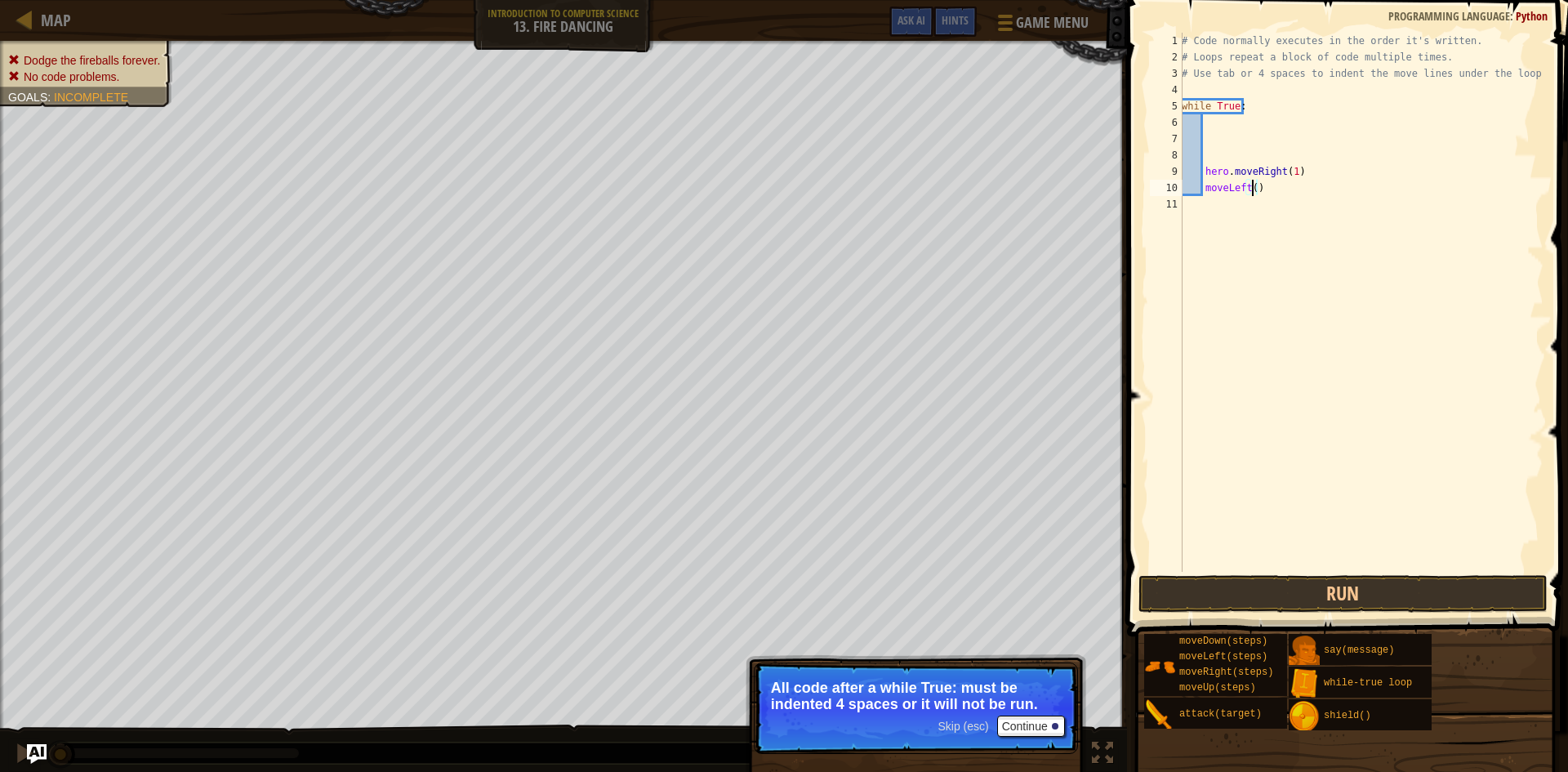
scroll to position [7, 6]
click at [1284, 171] on div "# Code normally executes in the order it's written. # Loops repeat a block of c…" at bounding box center [1361, 318] width 365 height 572
click at [1288, 172] on div "# Code normally executes in the order it's written. # Loops repeat a block of c…" at bounding box center [1361, 318] width 365 height 572
type textarea "hero.moveRight()"
click at [1424, 572] on div "hero.moveRight() 1 2 3 4 5 6 7 8 9 10 11 # Code normally executes in the order …" at bounding box center [1345, 350] width 446 height 684
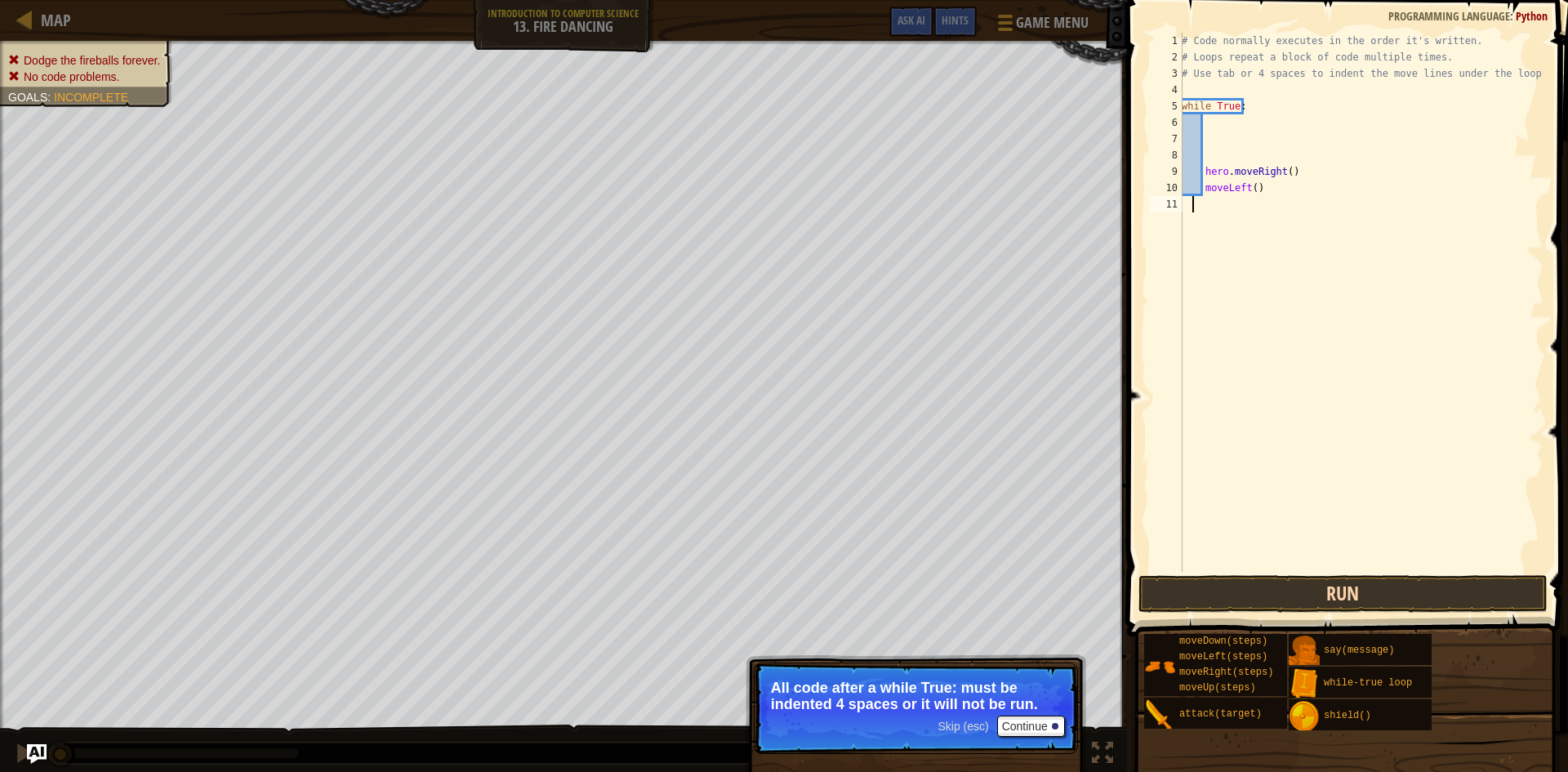
scroll to position [7, 0]
click at [1420, 586] on button "Run" at bounding box center [1342, 594] width 409 height 38
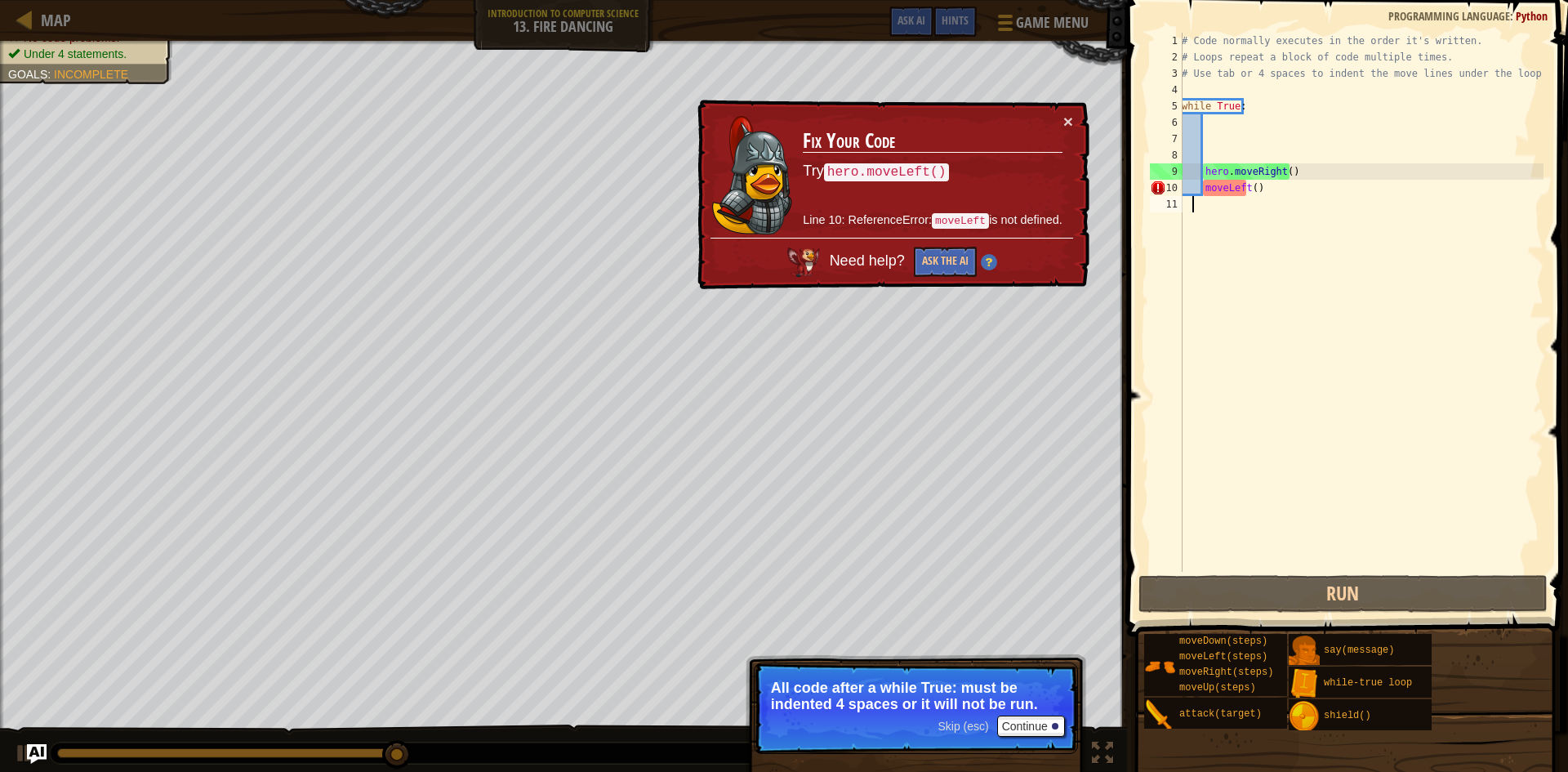
click at [1207, 188] on div "# Code normally executes in the order it's written. # Loops repeat a block of c…" at bounding box center [1361, 318] width 365 height 572
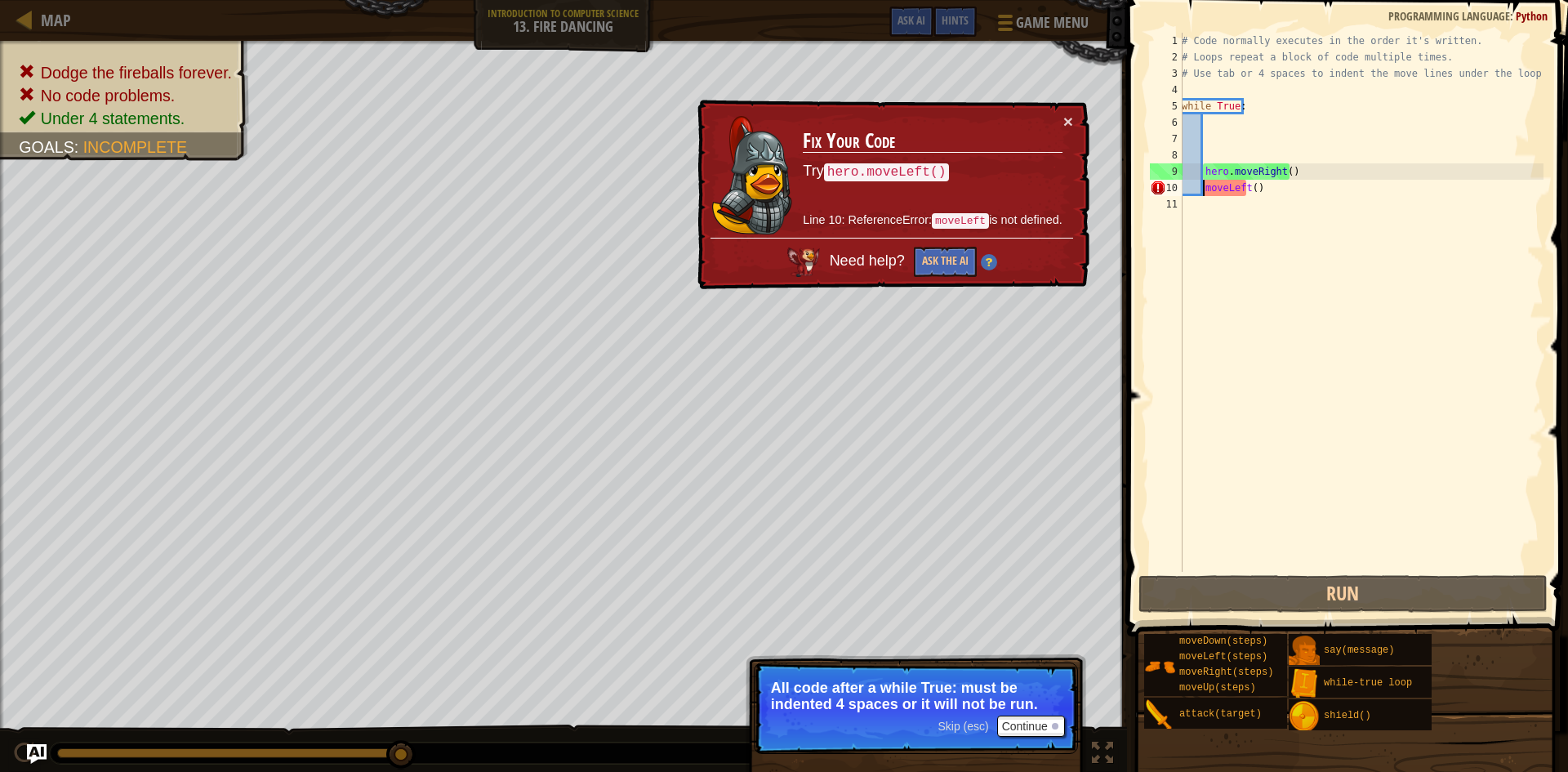
click at [1202, 189] on div "# Code normally executes in the order it's written. # Loops repeat a block of c…" at bounding box center [1361, 318] width 365 height 572
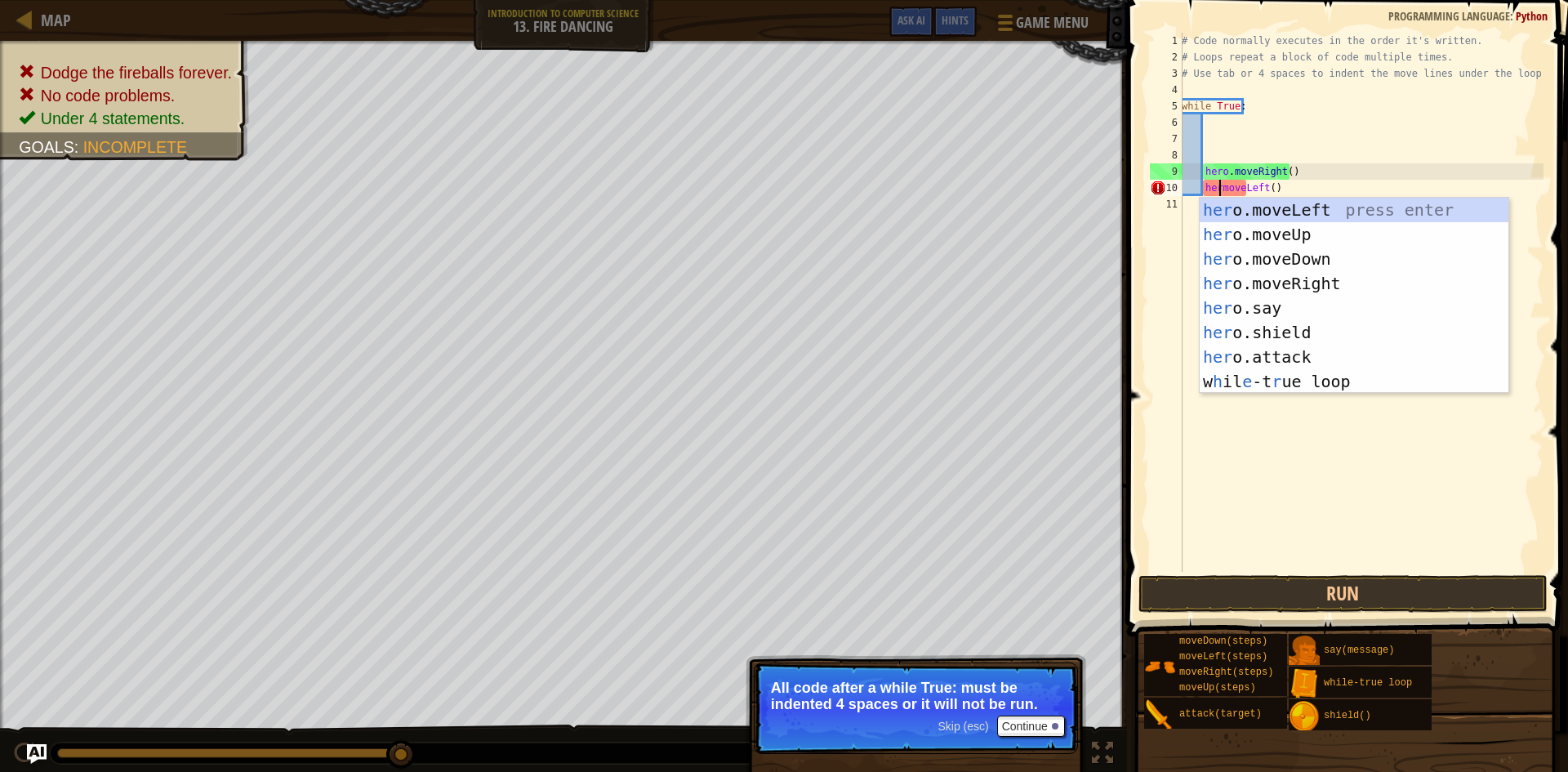
scroll to position [7, 3]
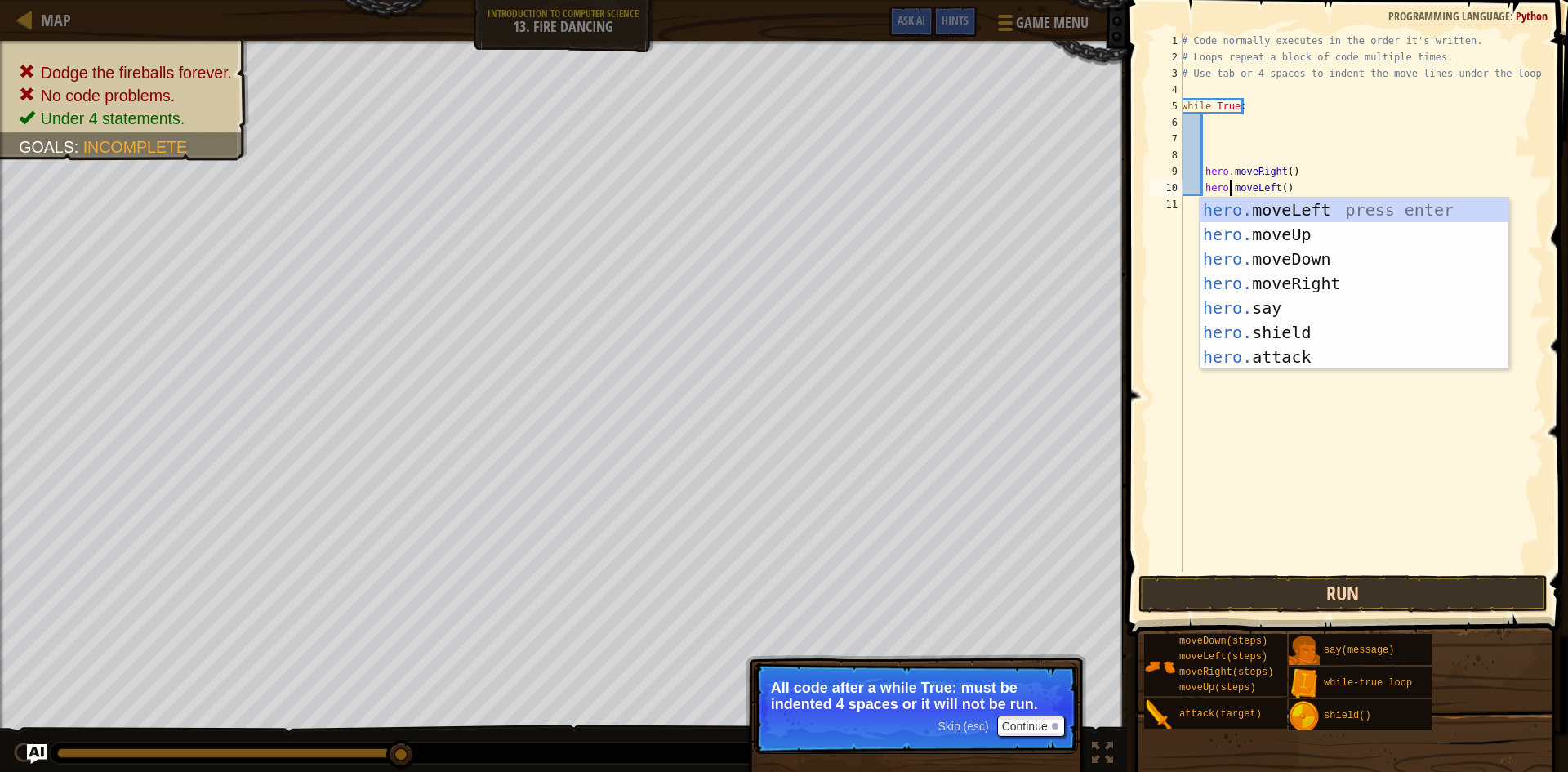
type textarea "hero.moveLeft()"
click at [1195, 593] on button "Run" at bounding box center [1342, 594] width 409 height 38
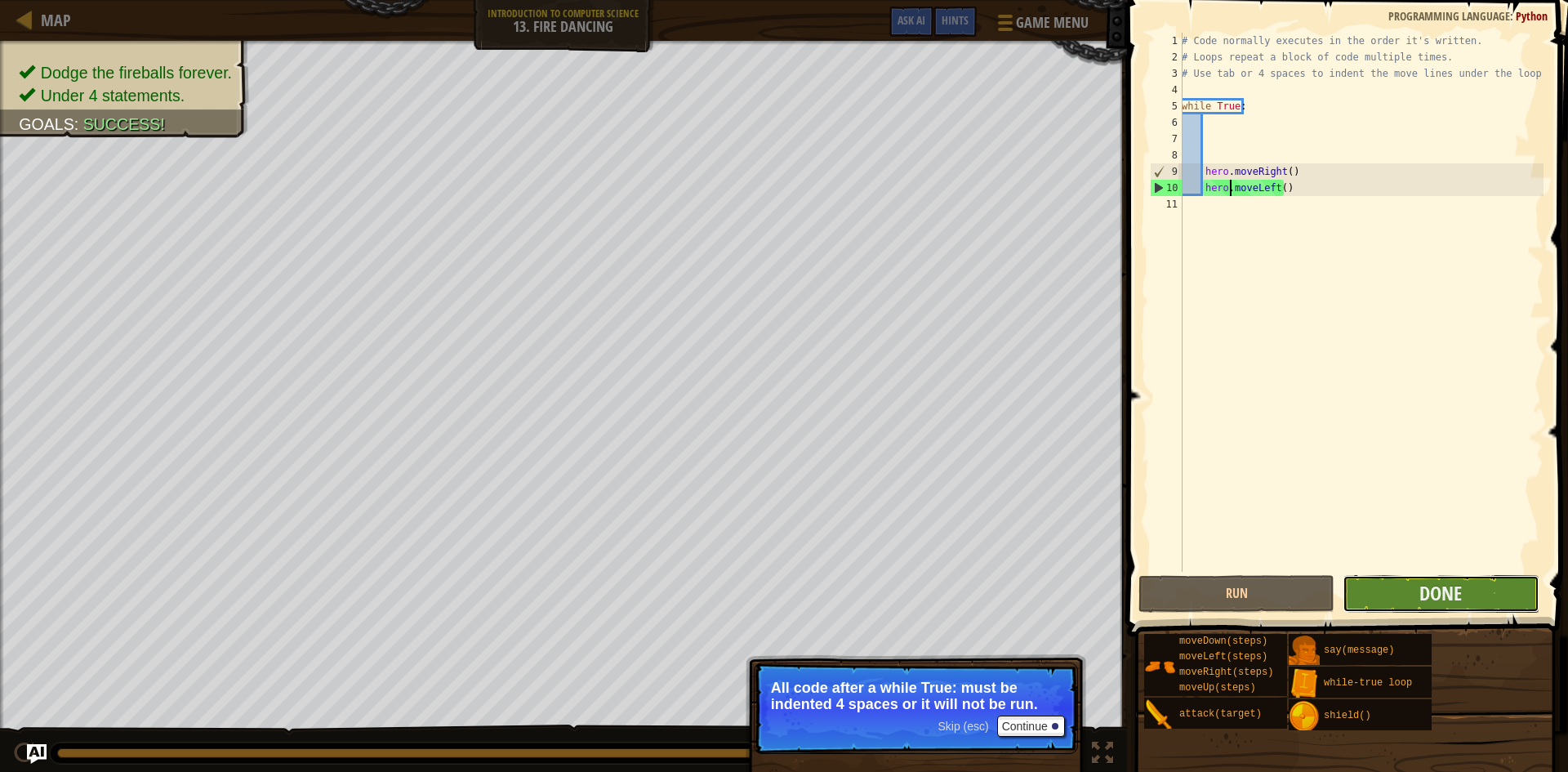
click at [1472, 595] on button "Done" at bounding box center [1441, 594] width 196 height 38
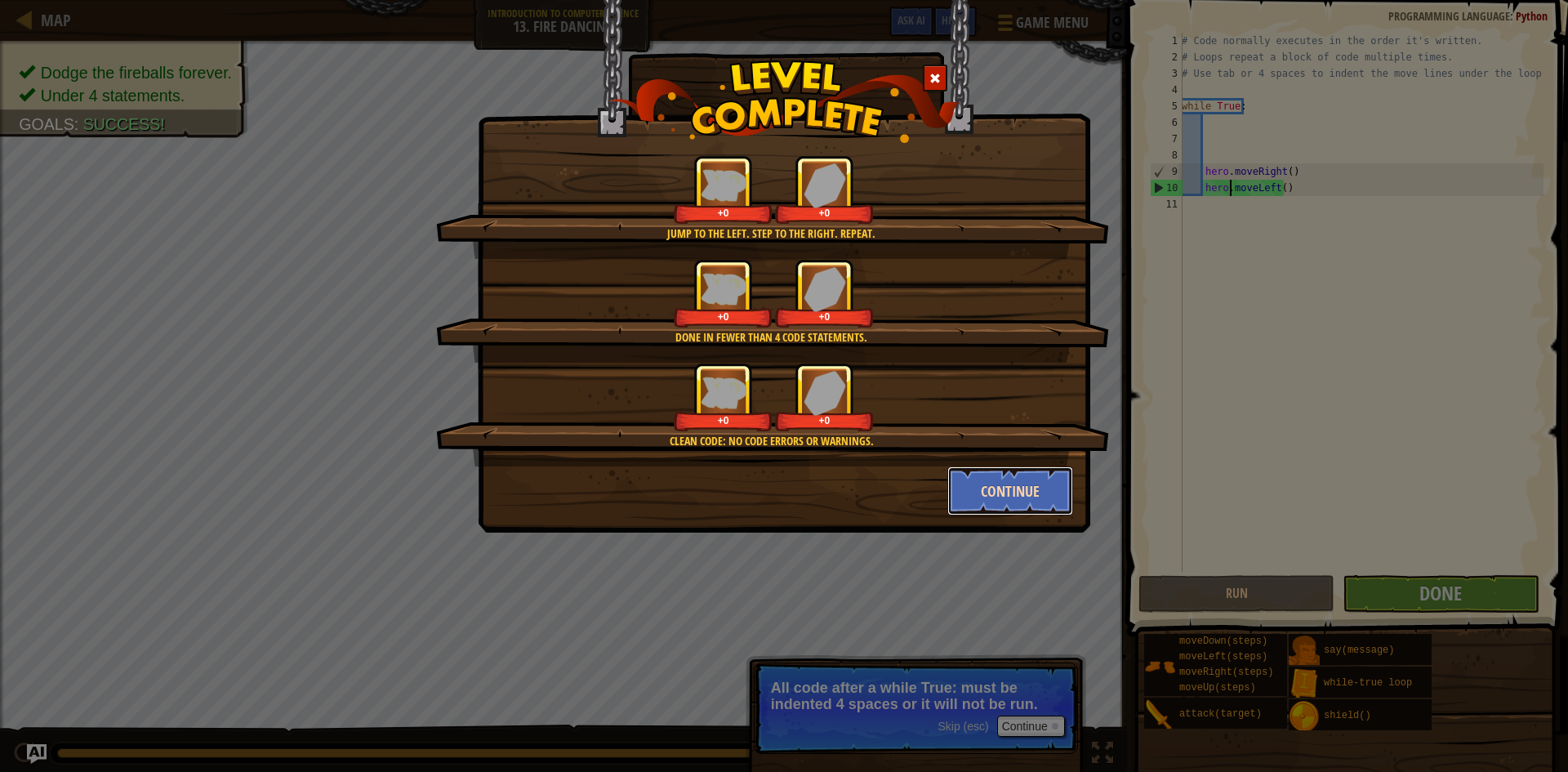
click at [992, 478] on button "Continue" at bounding box center [1010, 490] width 126 height 49
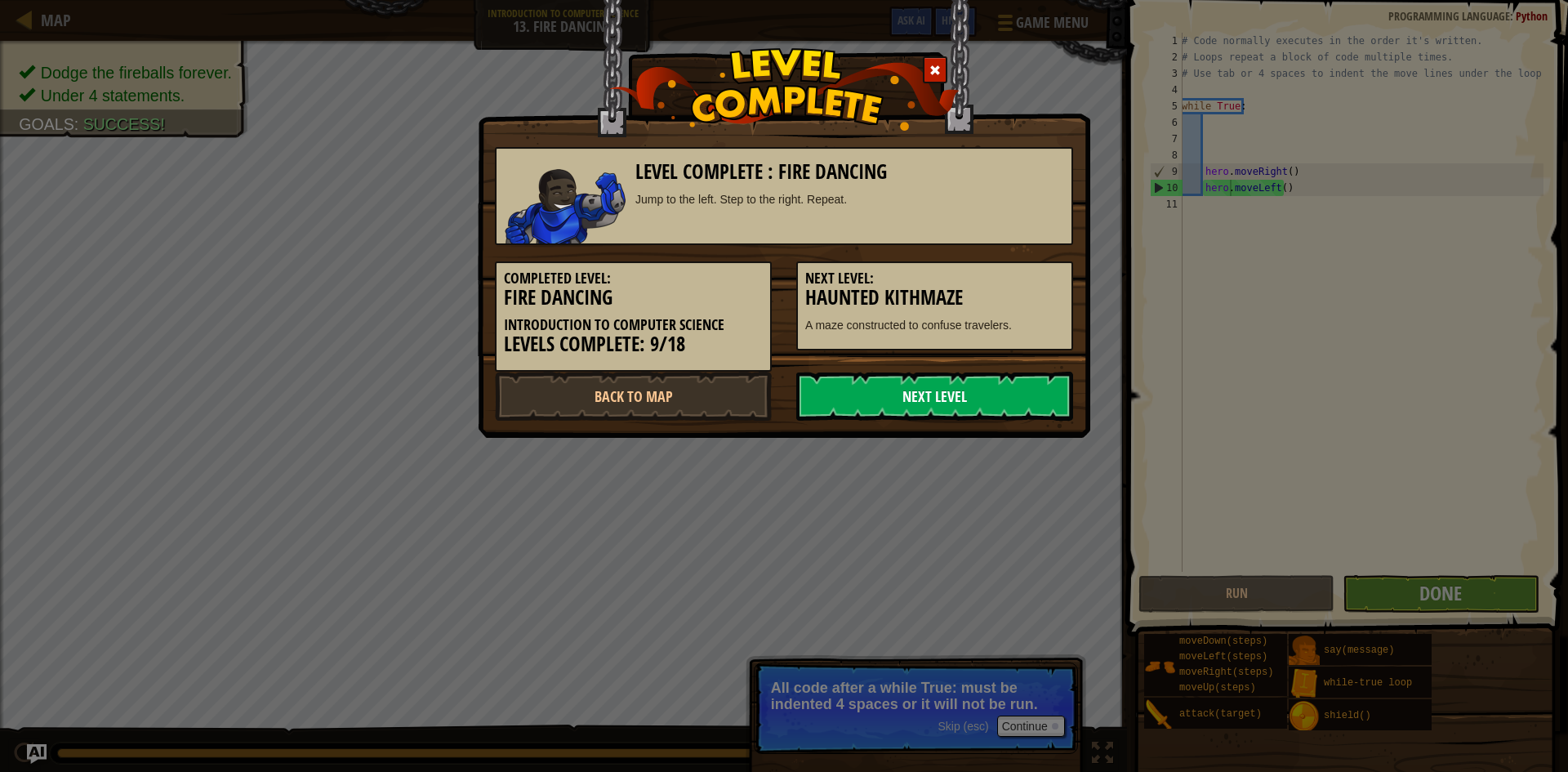
click at [1019, 412] on link "Next Level" at bounding box center [934, 396] width 277 height 49
click at [1017, 407] on link "Next Level" at bounding box center [934, 396] width 277 height 49
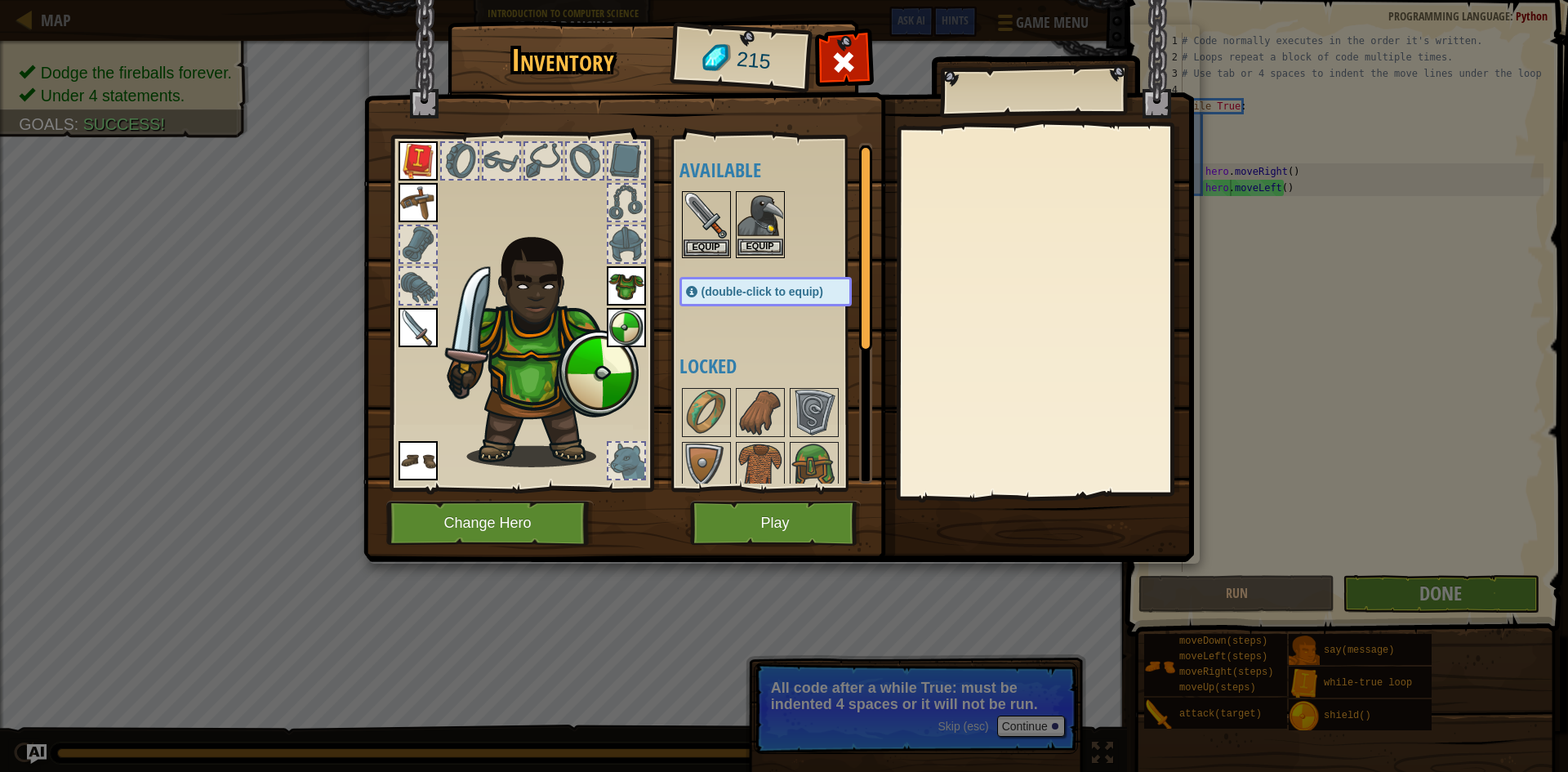
click at [780, 203] on img at bounding box center [760, 216] width 46 height 46
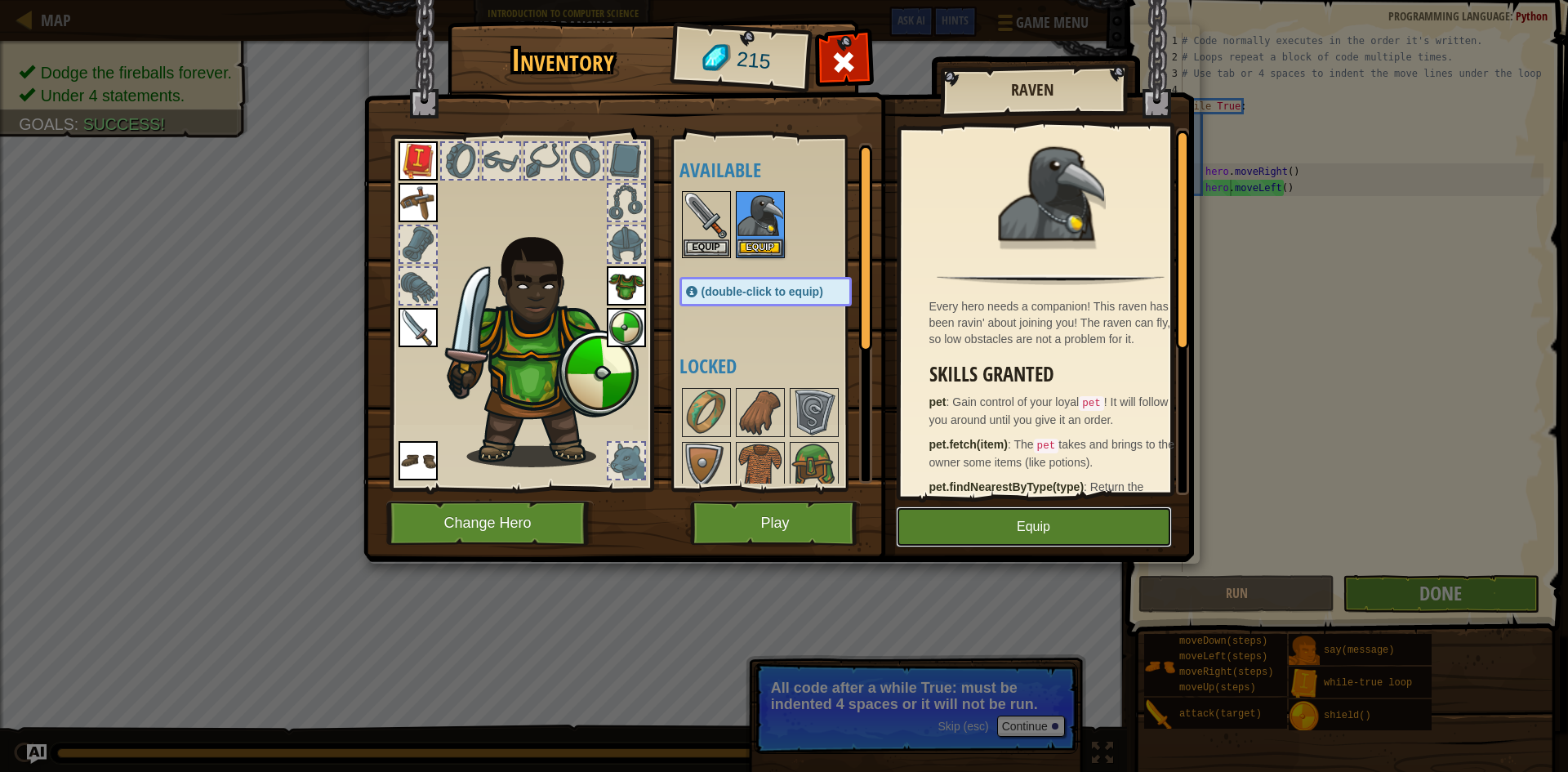
click at [965, 530] on button "Equip" at bounding box center [1034, 526] width 276 height 41
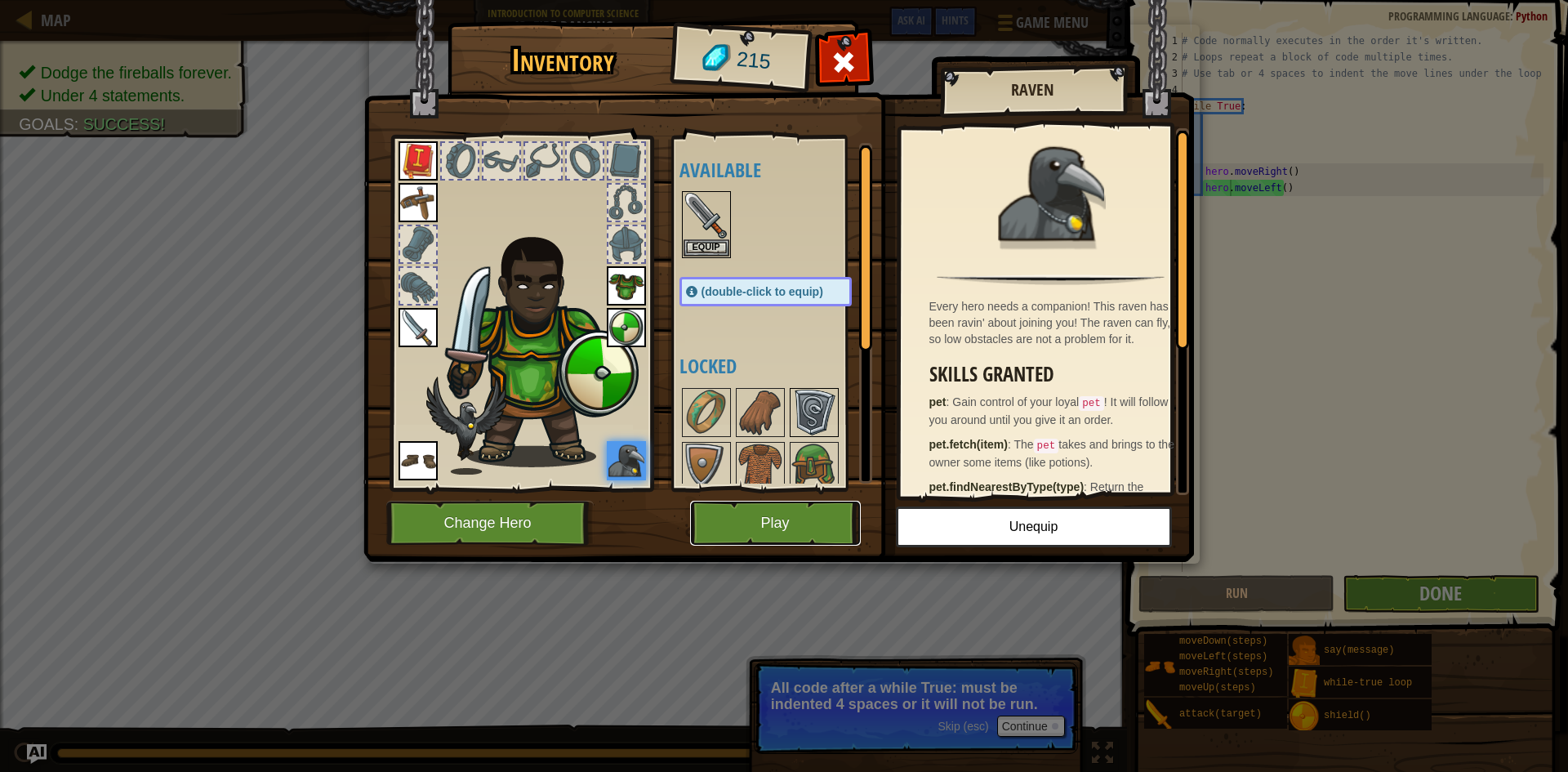
drag, startPoint x: 823, startPoint y: 529, endPoint x: 822, endPoint y: 415, distance: 114.0
click at [822, 415] on div "Inventory 215 Available Equip Equip Equip Equip Equip Equip Equip Equip (double…" at bounding box center [784, 294] width 831 height 539
click at [816, 449] on img at bounding box center [815, 467] width 46 height 46
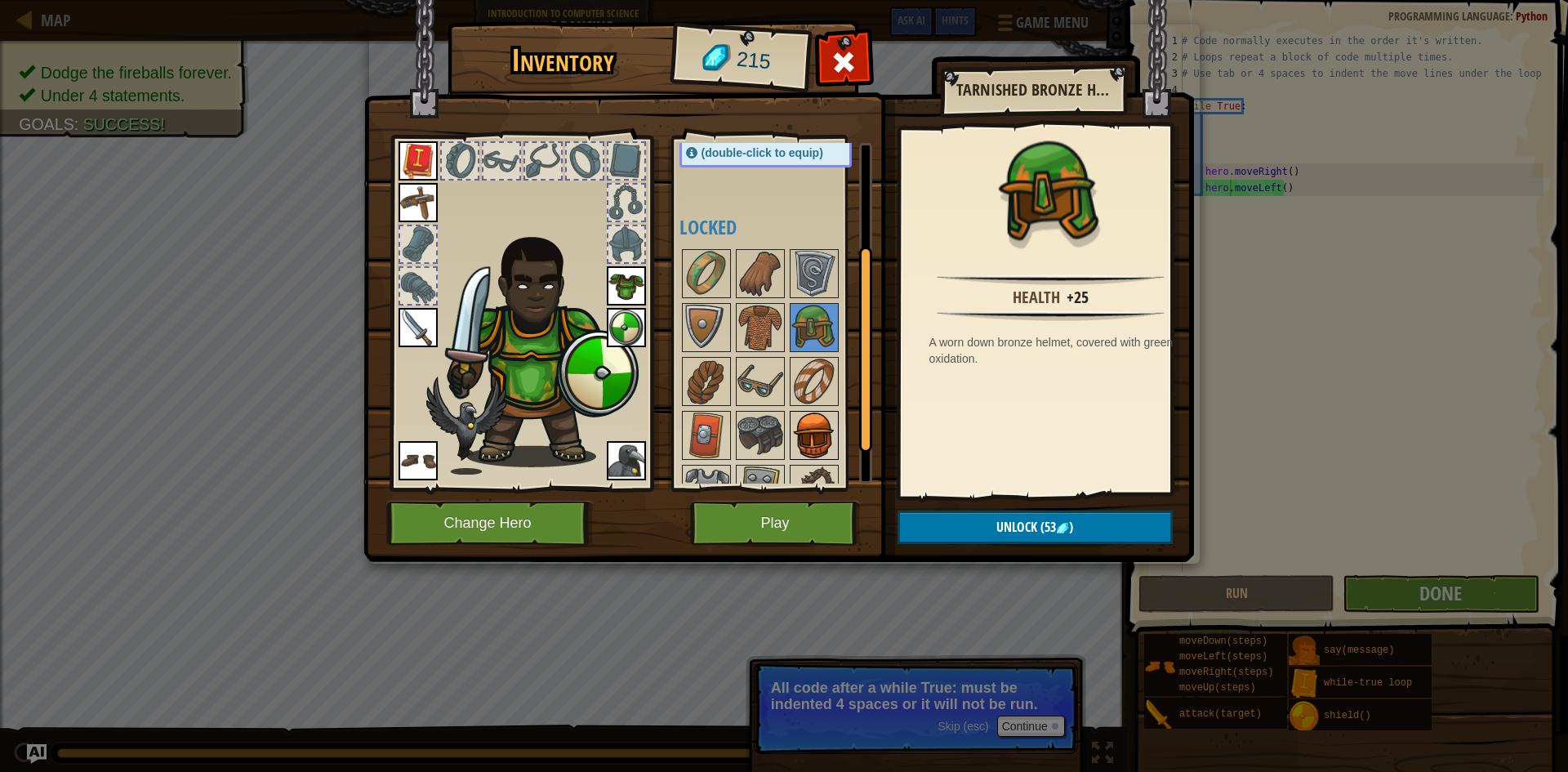
scroll to position [163, 0]
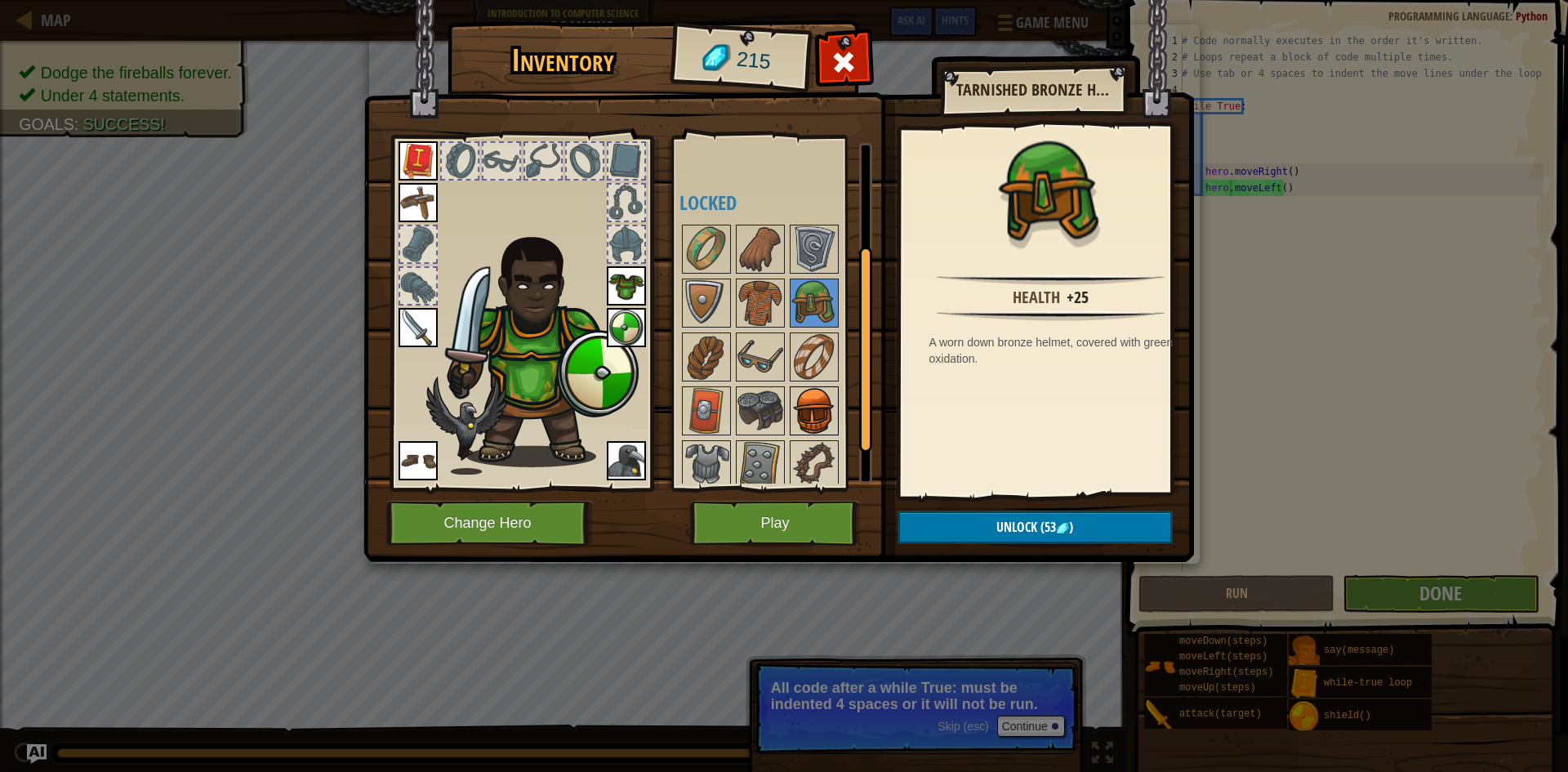
click at [821, 410] on img at bounding box center [815, 411] width 46 height 46
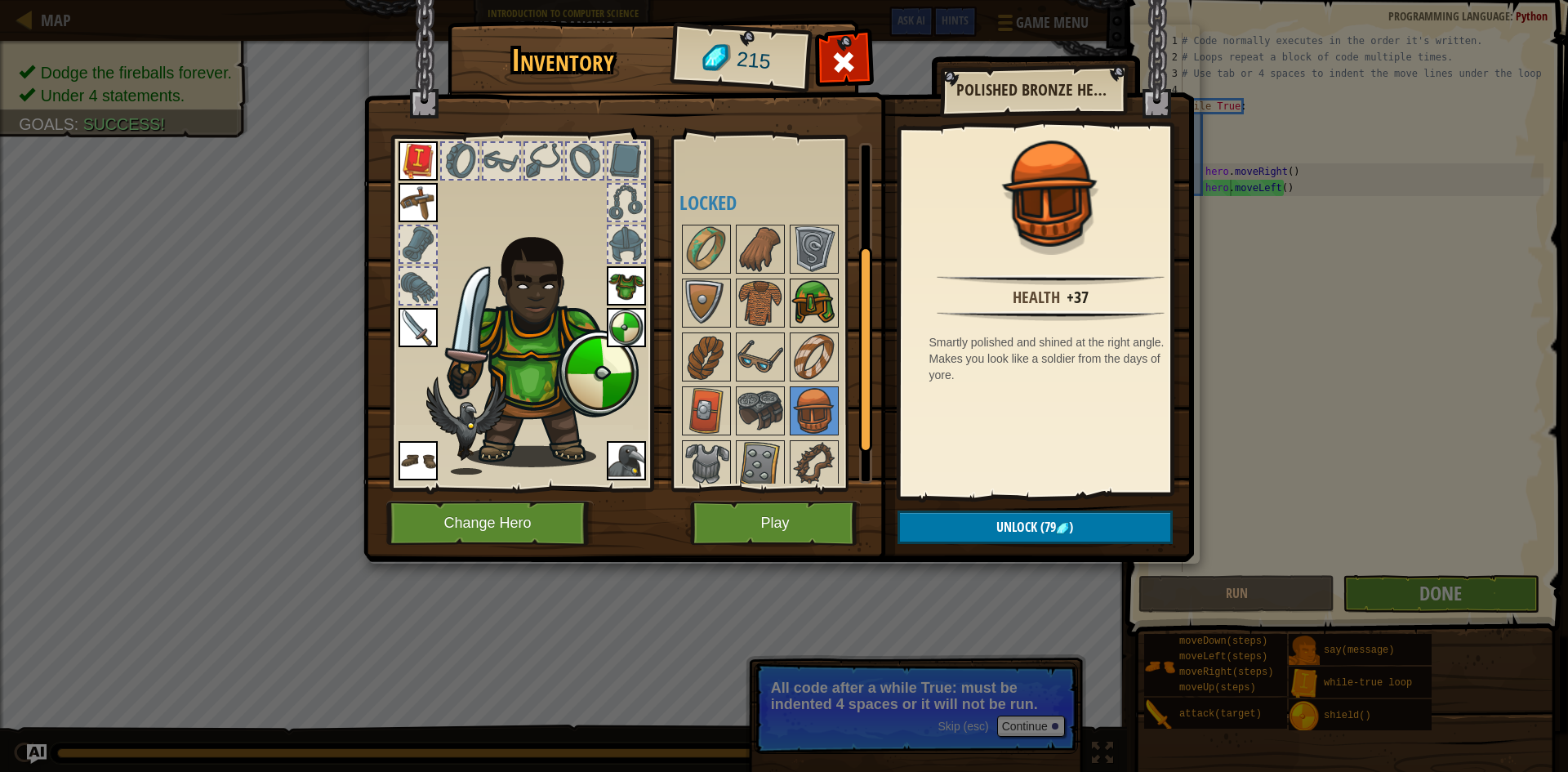
click at [830, 304] on img at bounding box center [815, 303] width 46 height 46
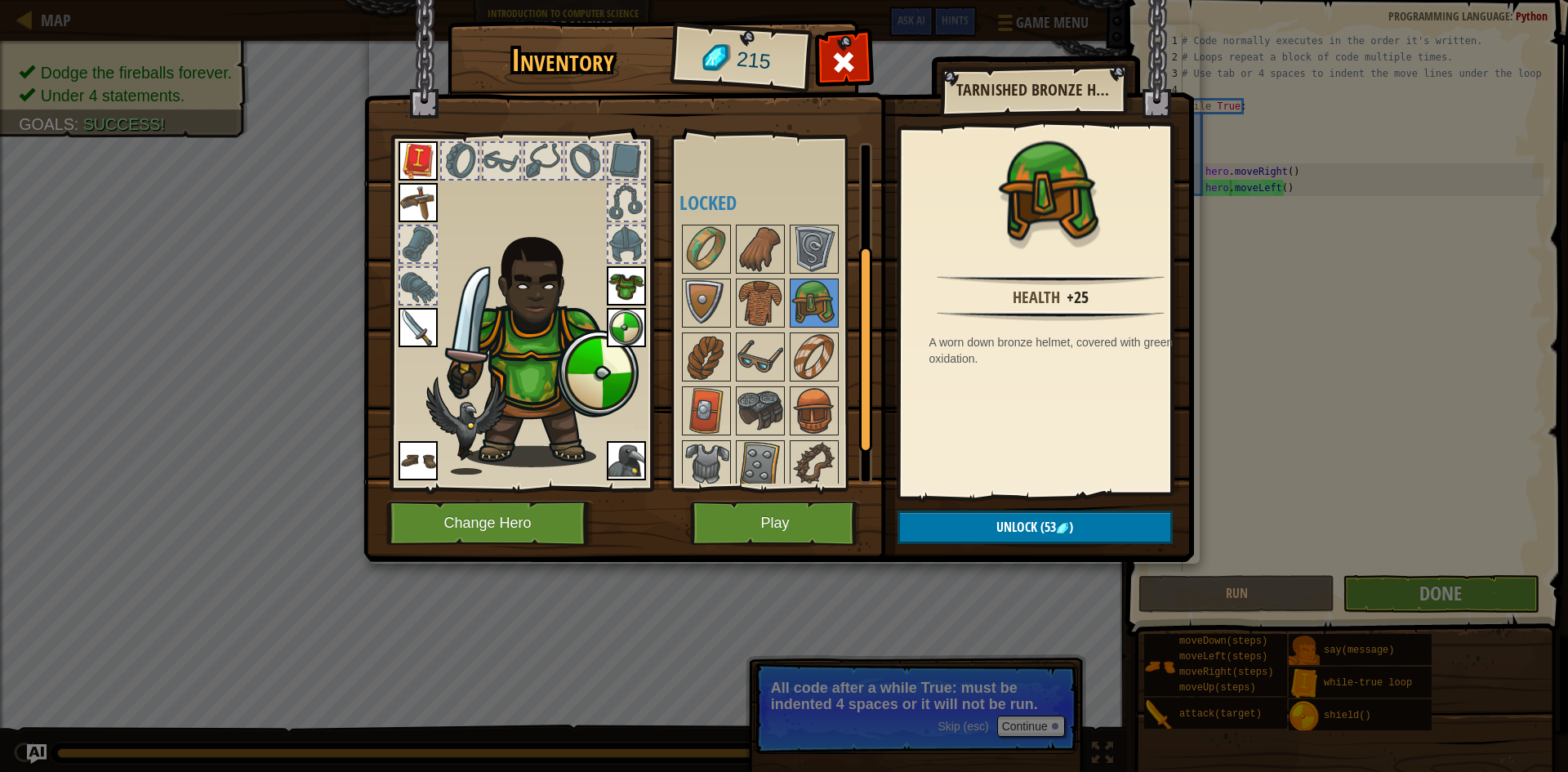
click at [830, 439] on div at bounding box center [782, 383] width 205 height 323
click at [819, 447] on img at bounding box center [815, 465] width 46 height 46
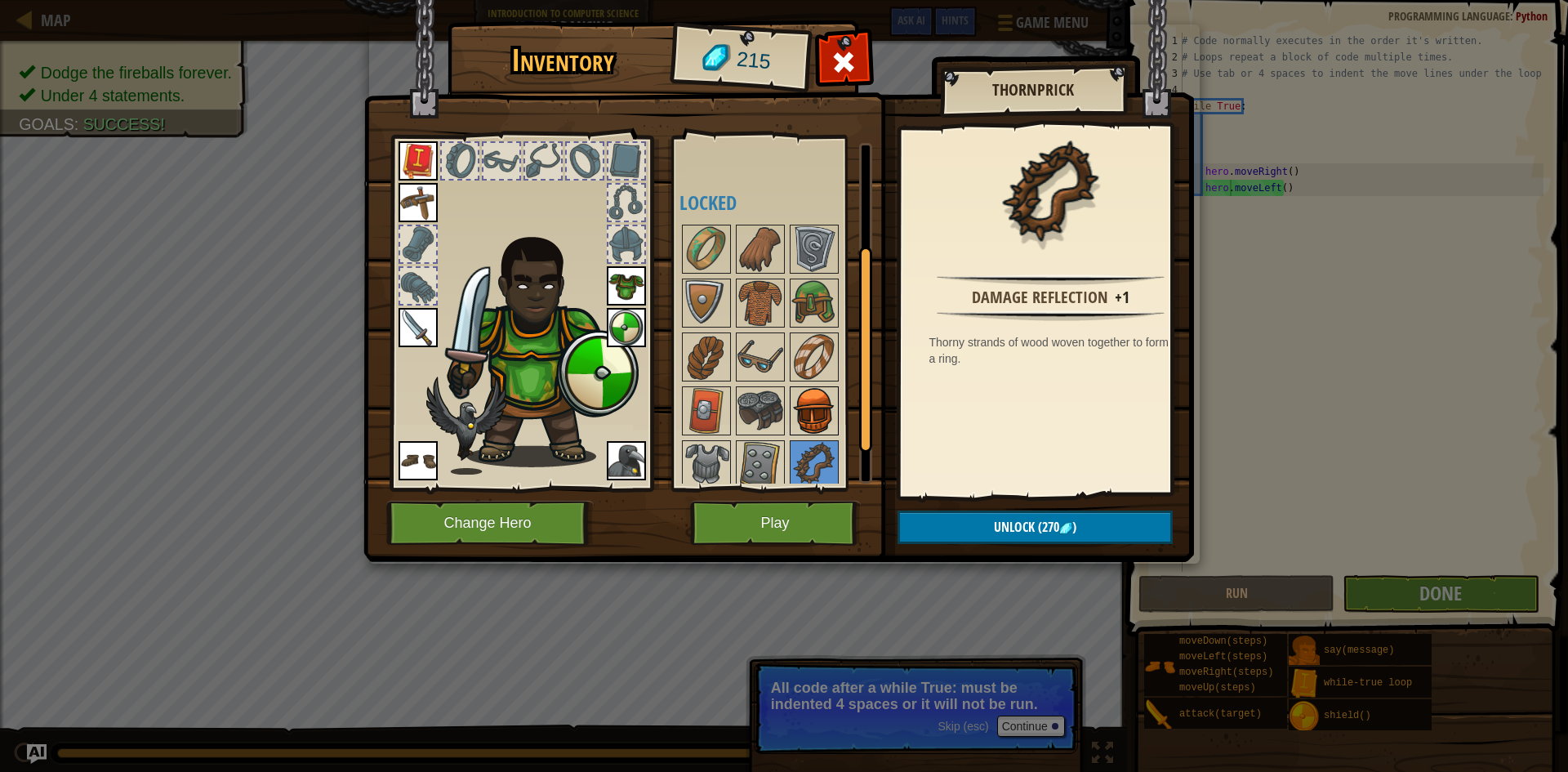
click at [819, 420] on img at bounding box center [815, 411] width 46 height 46
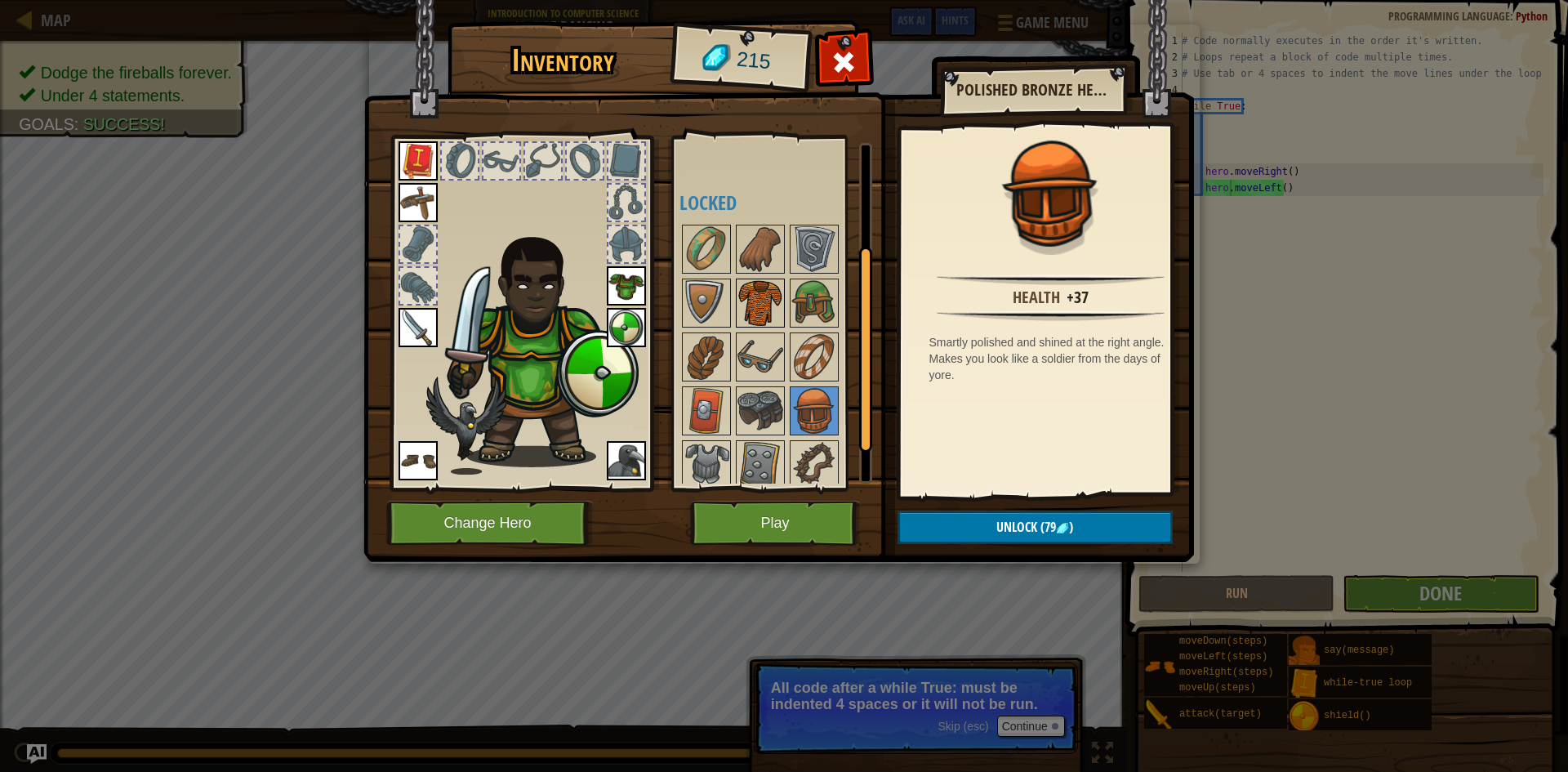
click at [777, 302] on img at bounding box center [760, 303] width 46 height 46
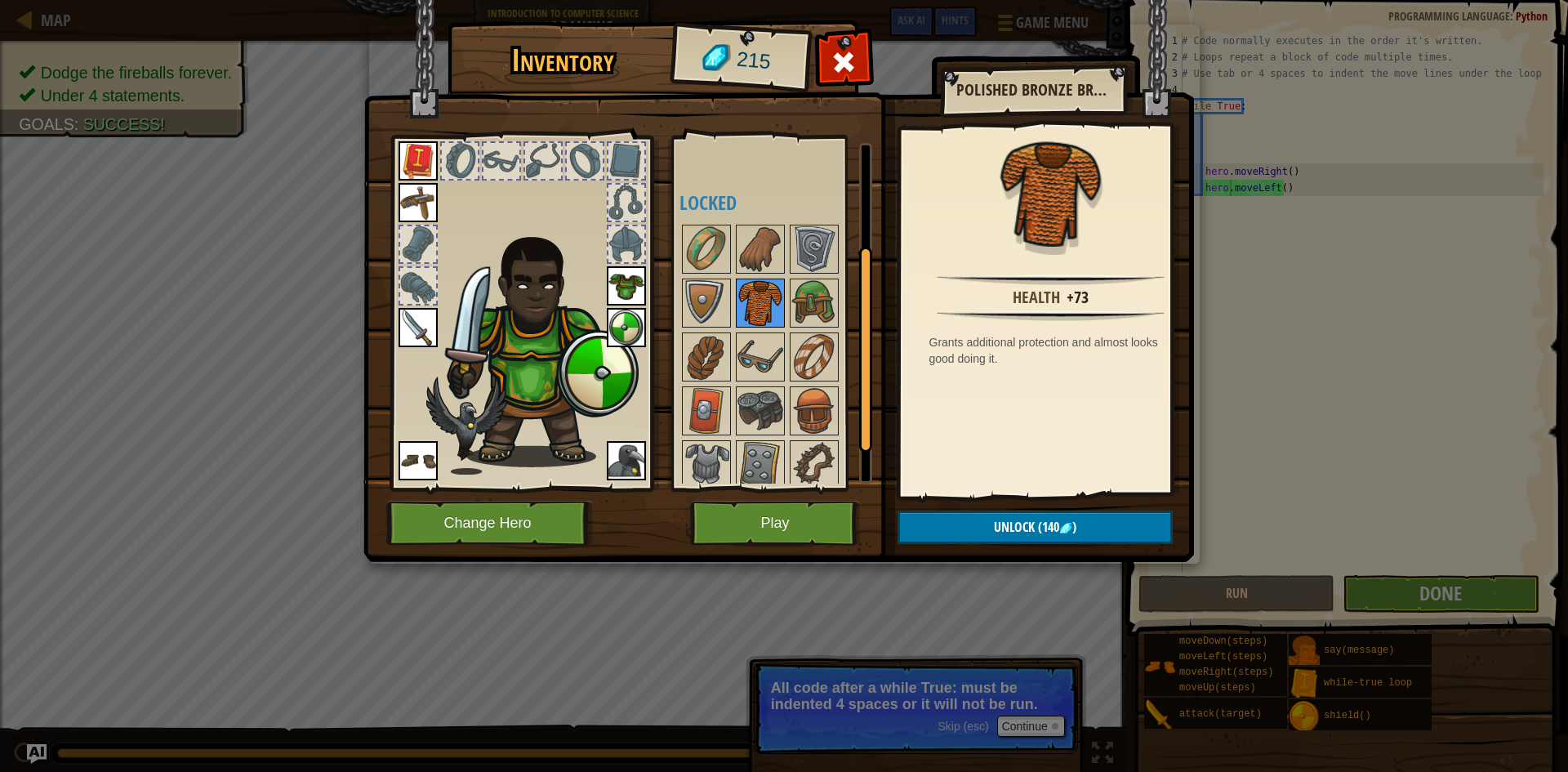
click at [774, 302] on img at bounding box center [760, 303] width 46 height 46
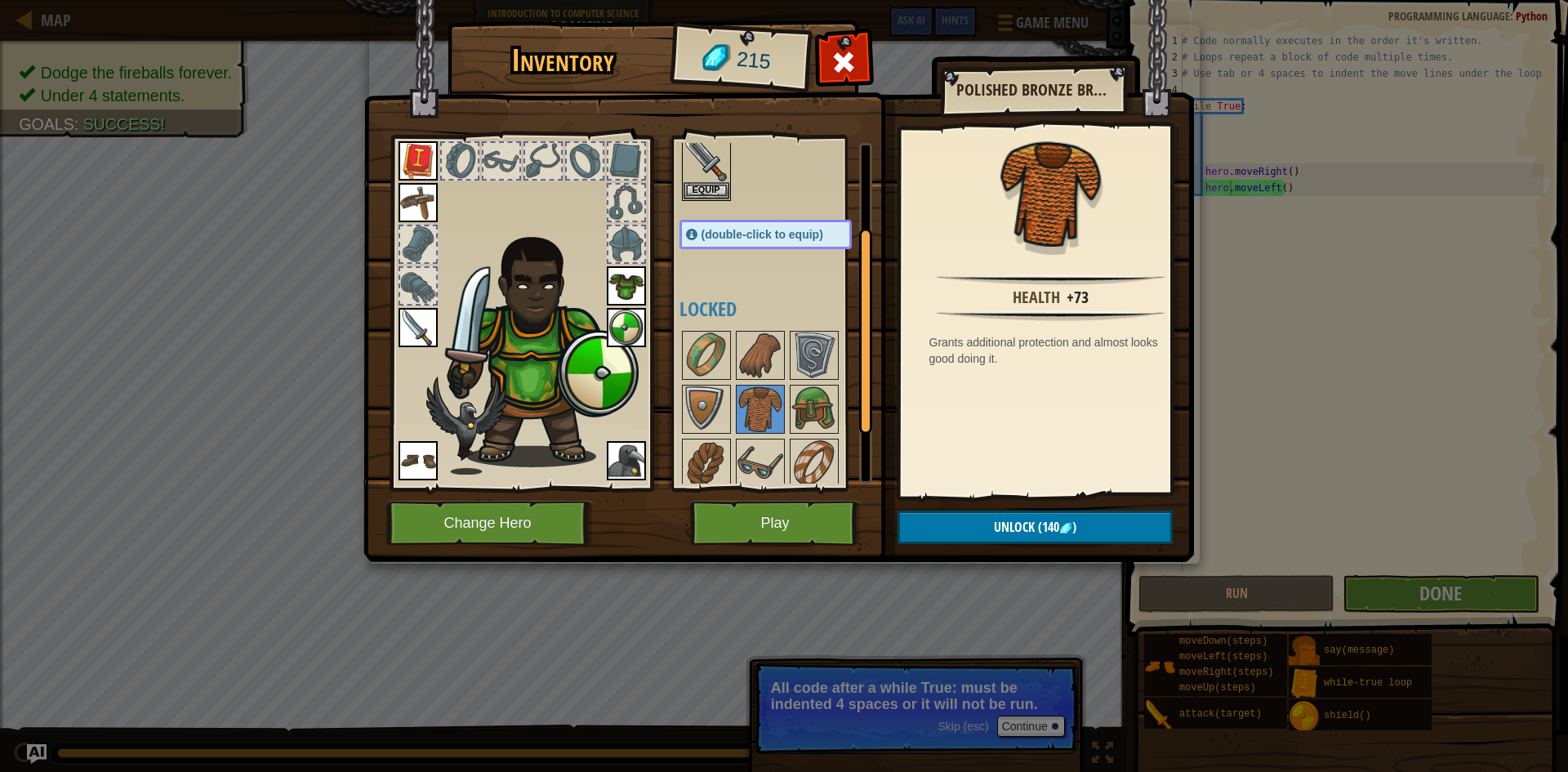
scroll to position [0, 0]
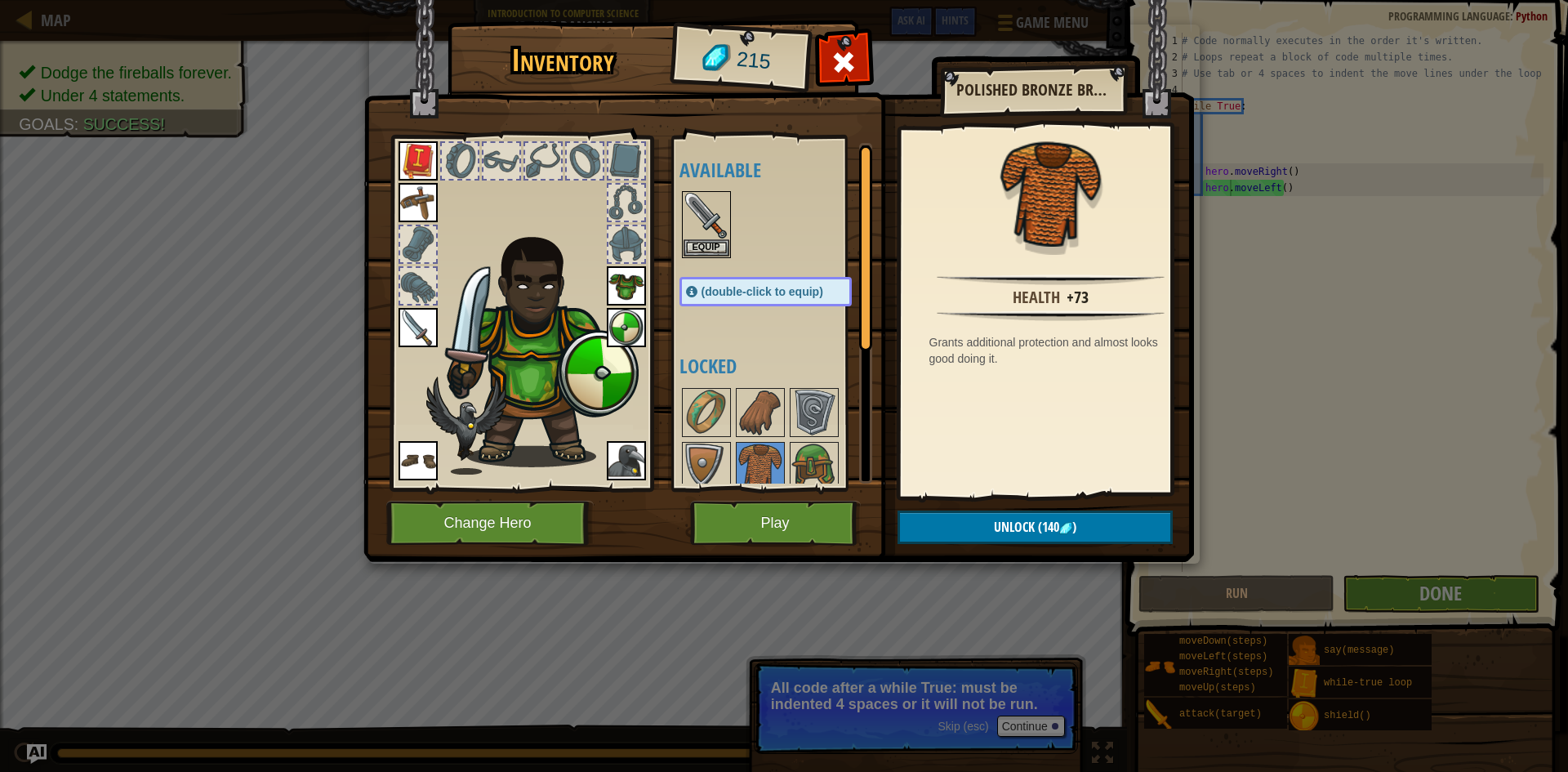
click at [624, 253] on div at bounding box center [627, 244] width 36 height 36
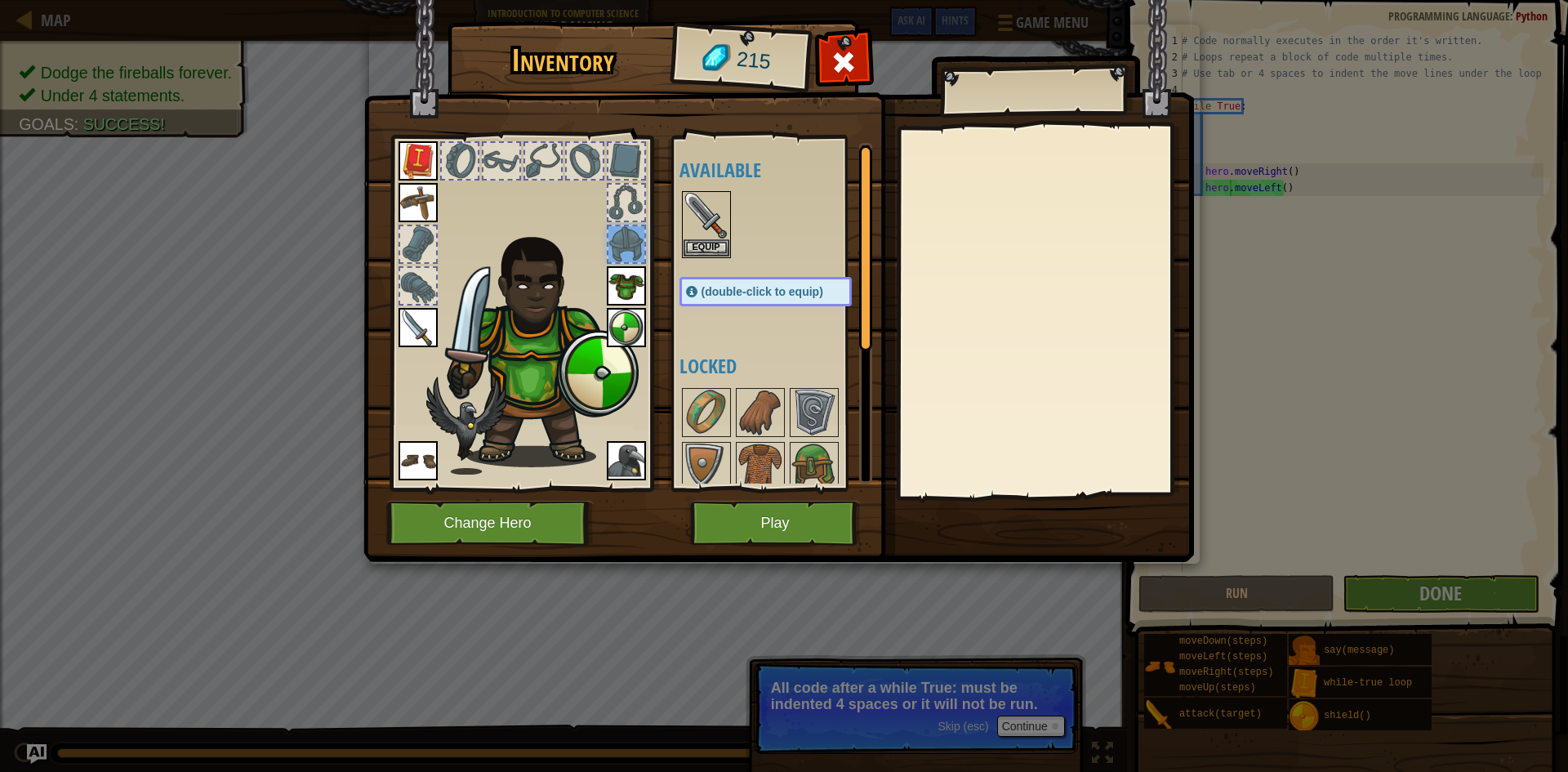
drag, startPoint x: 624, startPoint y: 263, endPoint x: 623, endPoint y: 283, distance: 20.0
click at [624, 265] on div at bounding box center [520, 308] width 270 height 367
click at [622, 285] on img at bounding box center [626, 286] width 39 height 39
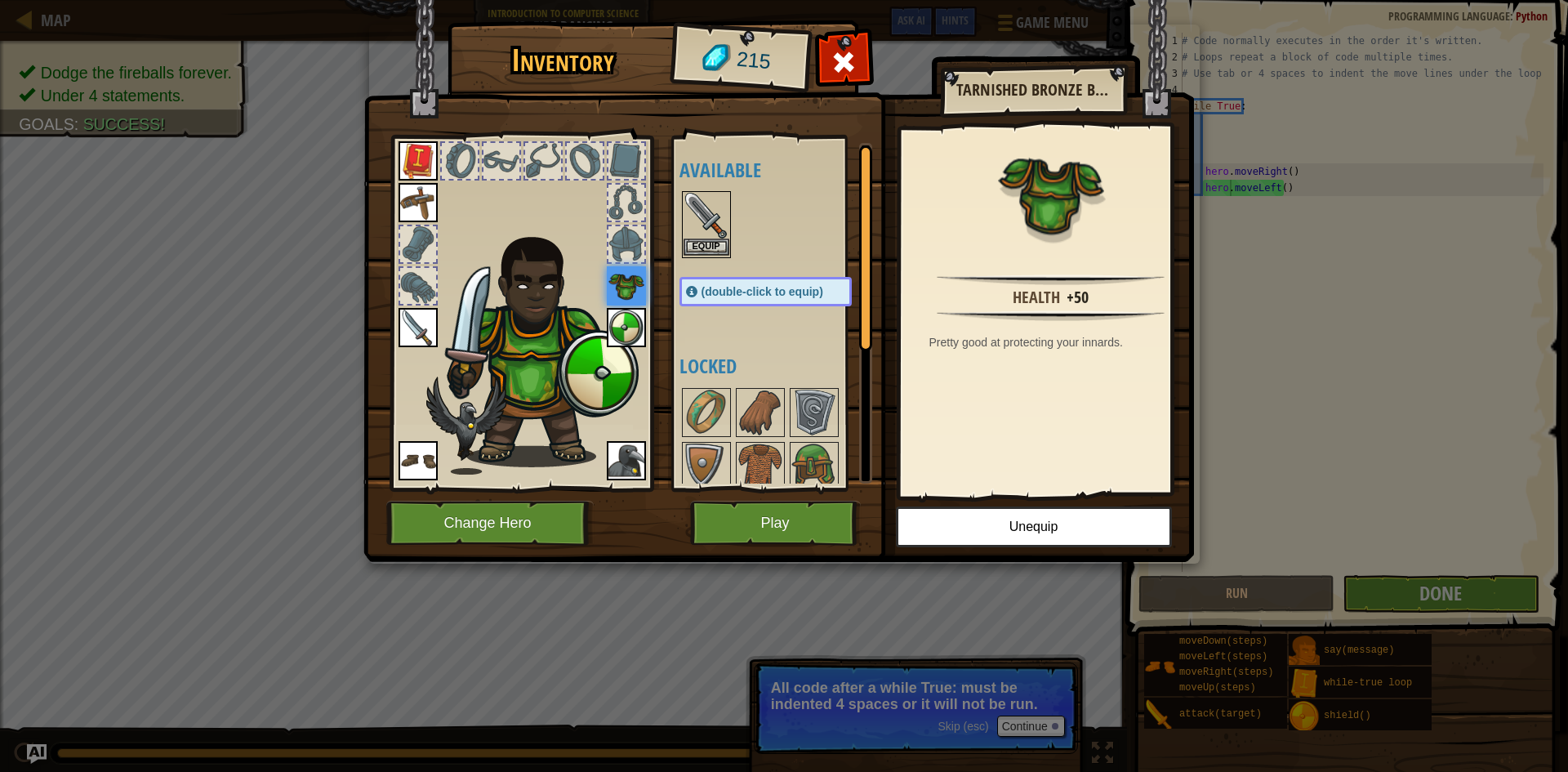
click at [698, 221] on img at bounding box center [706, 216] width 46 height 46
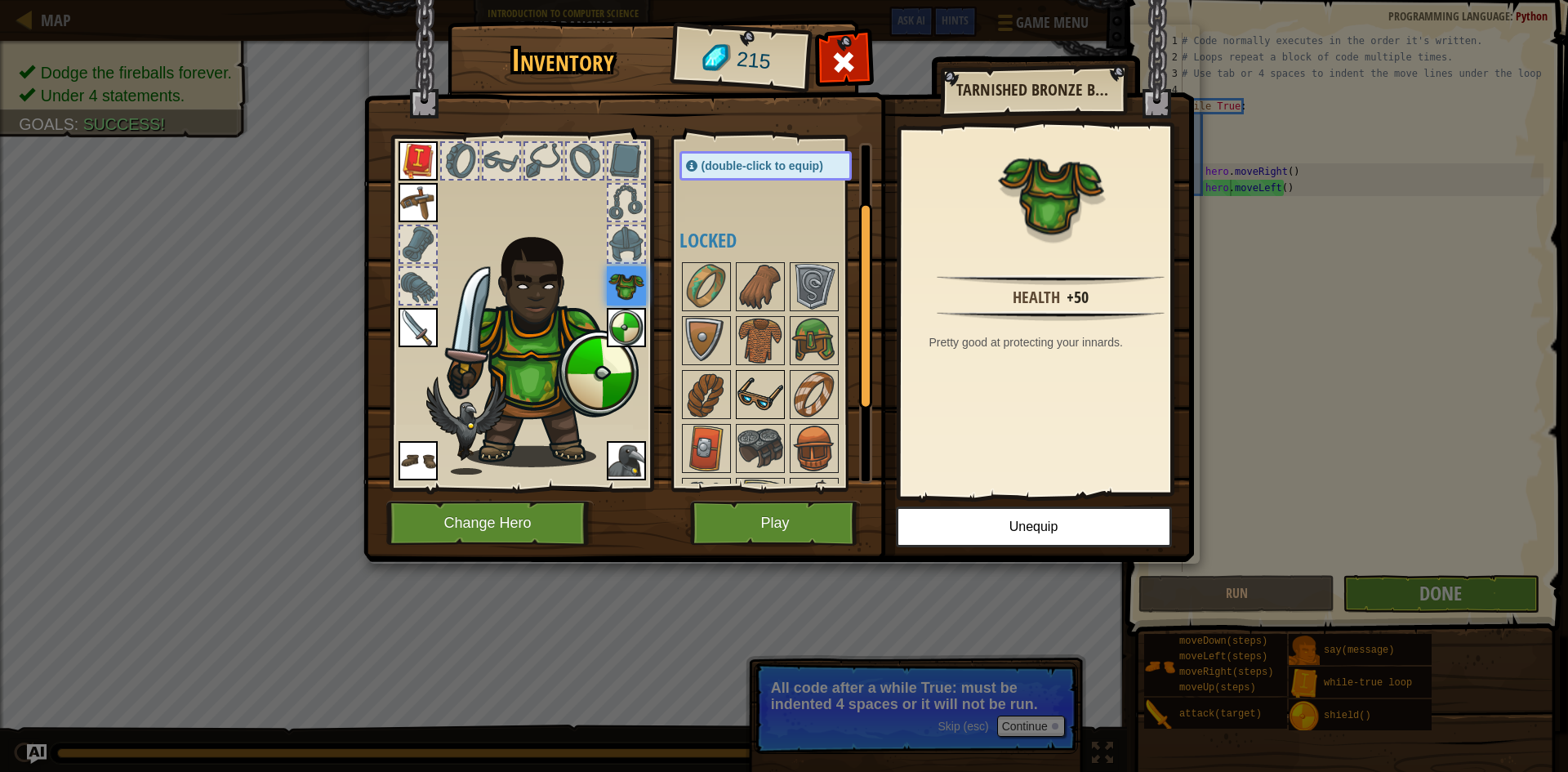
scroll to position [163, 0]
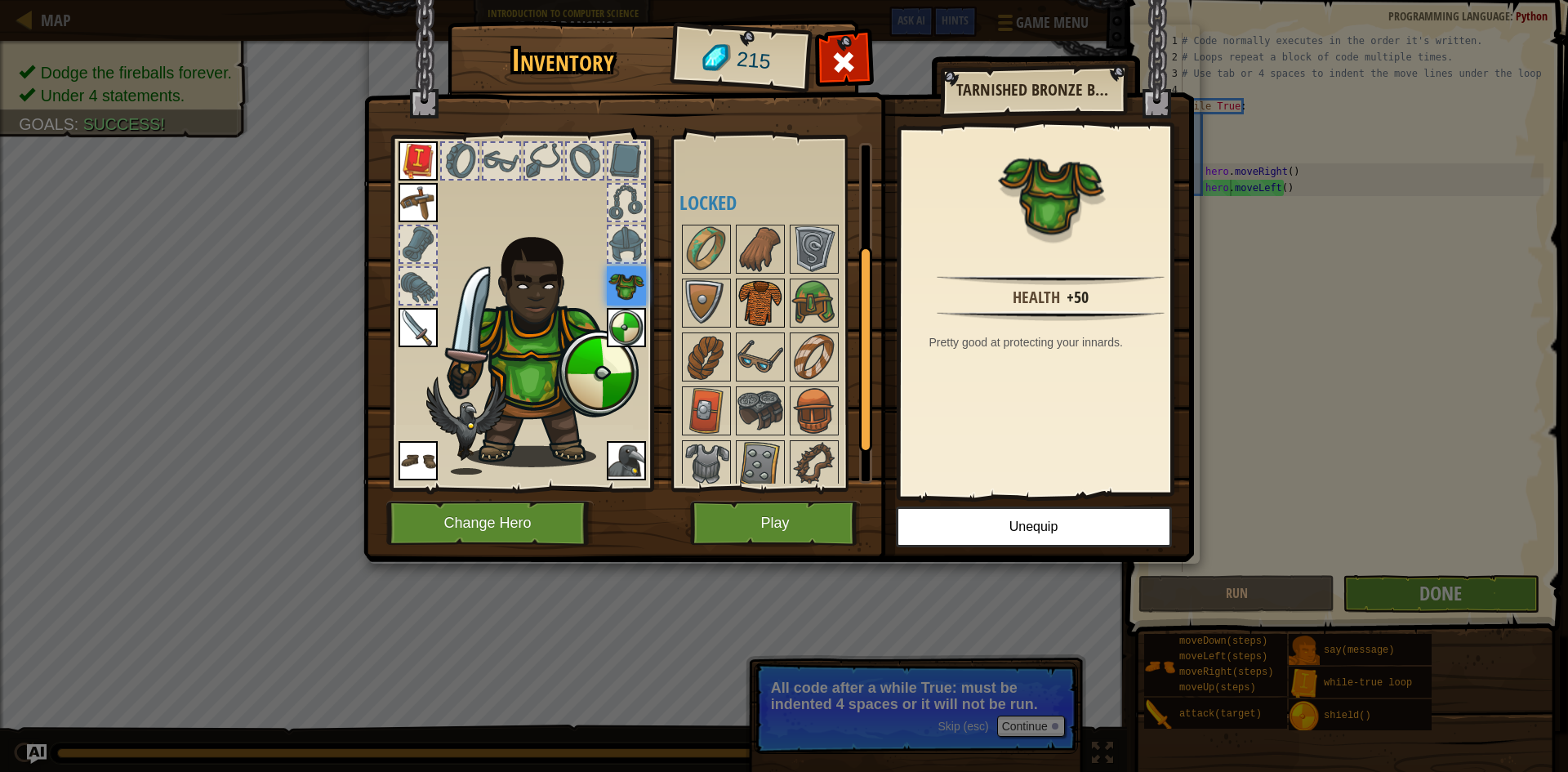
click at [759, 317] on img at bounding box center [760, 303] width 46 height 46
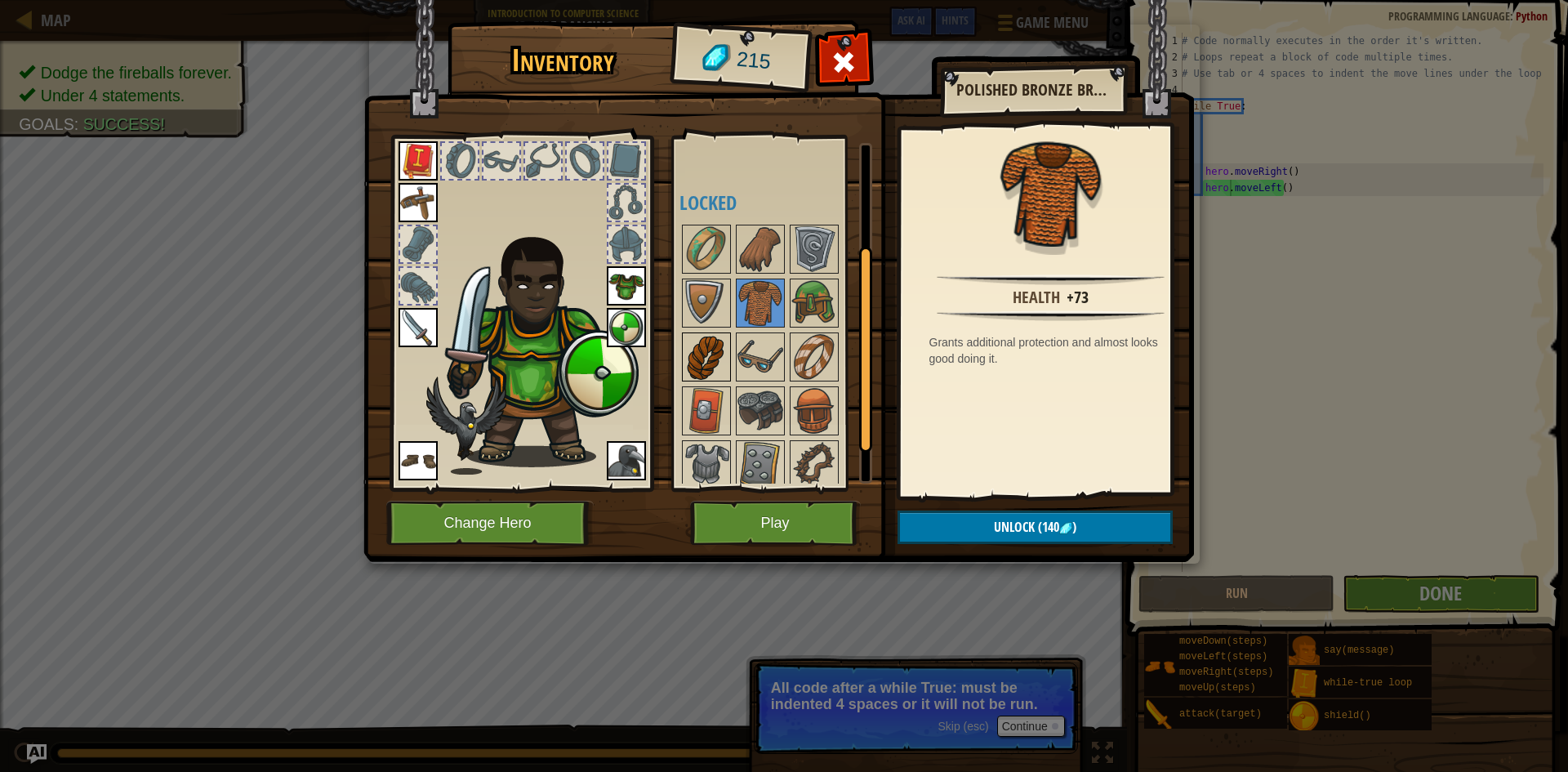
click at [712, 354] on img at bounding box center [706, 357] width 46 height 46
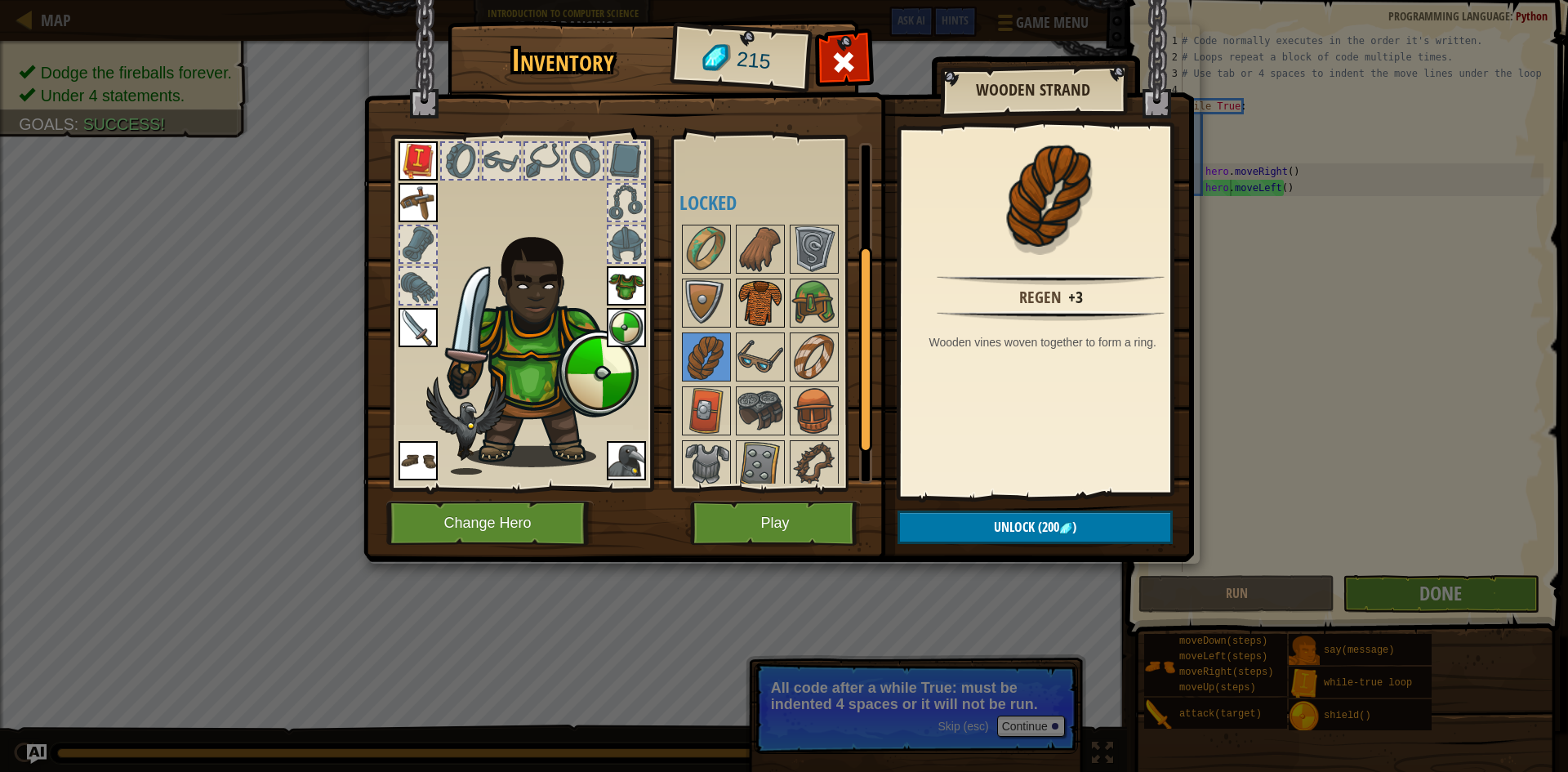
click at [752, 315] on img at bounding box center [760, 303] width 46 height 46
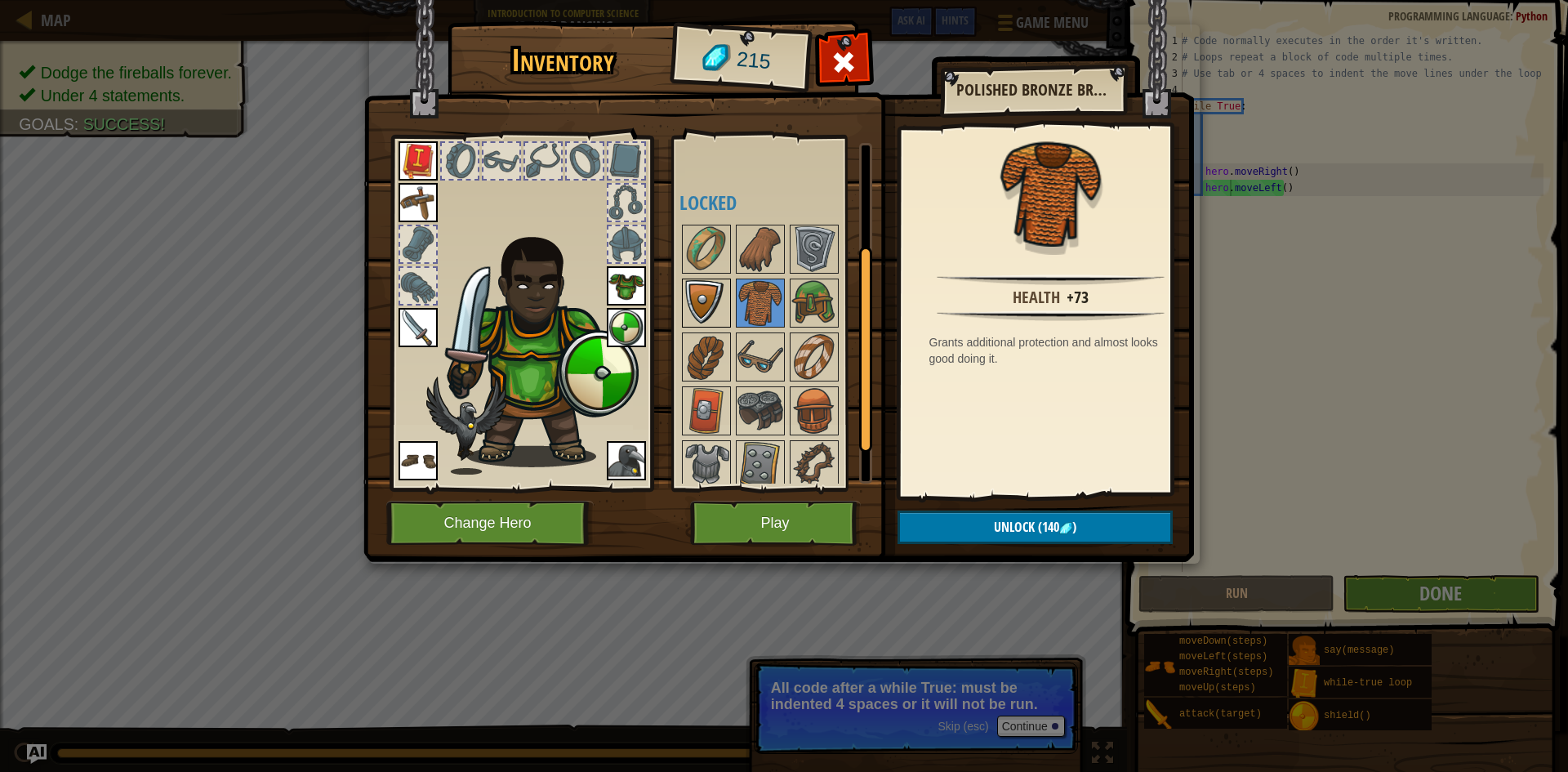
click at [707, 312] on img at bounding box center [706, 303] width 46 height 46
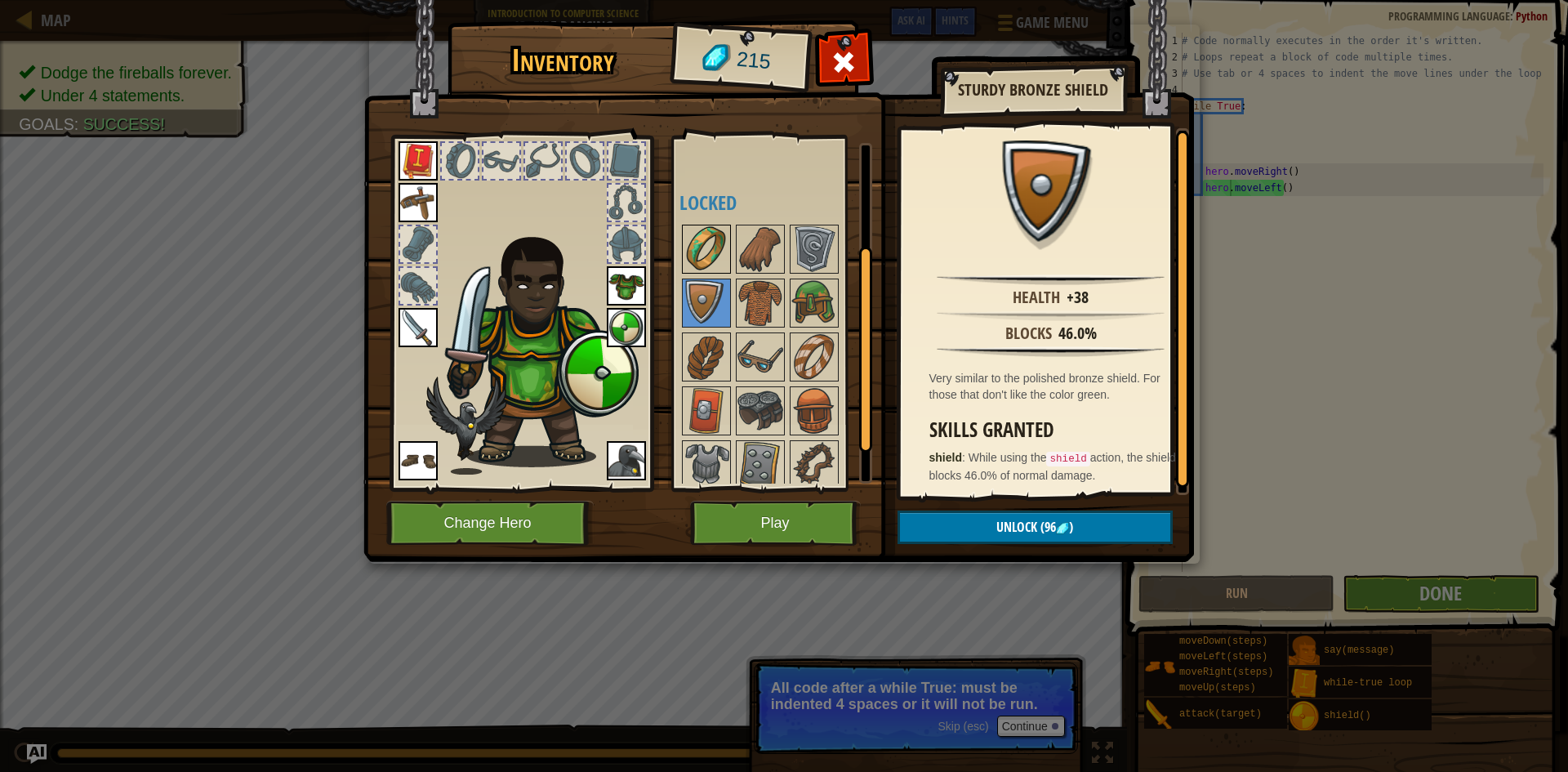
click at [718, 244] on img at bounding box center [706, 249] width 46 height 46
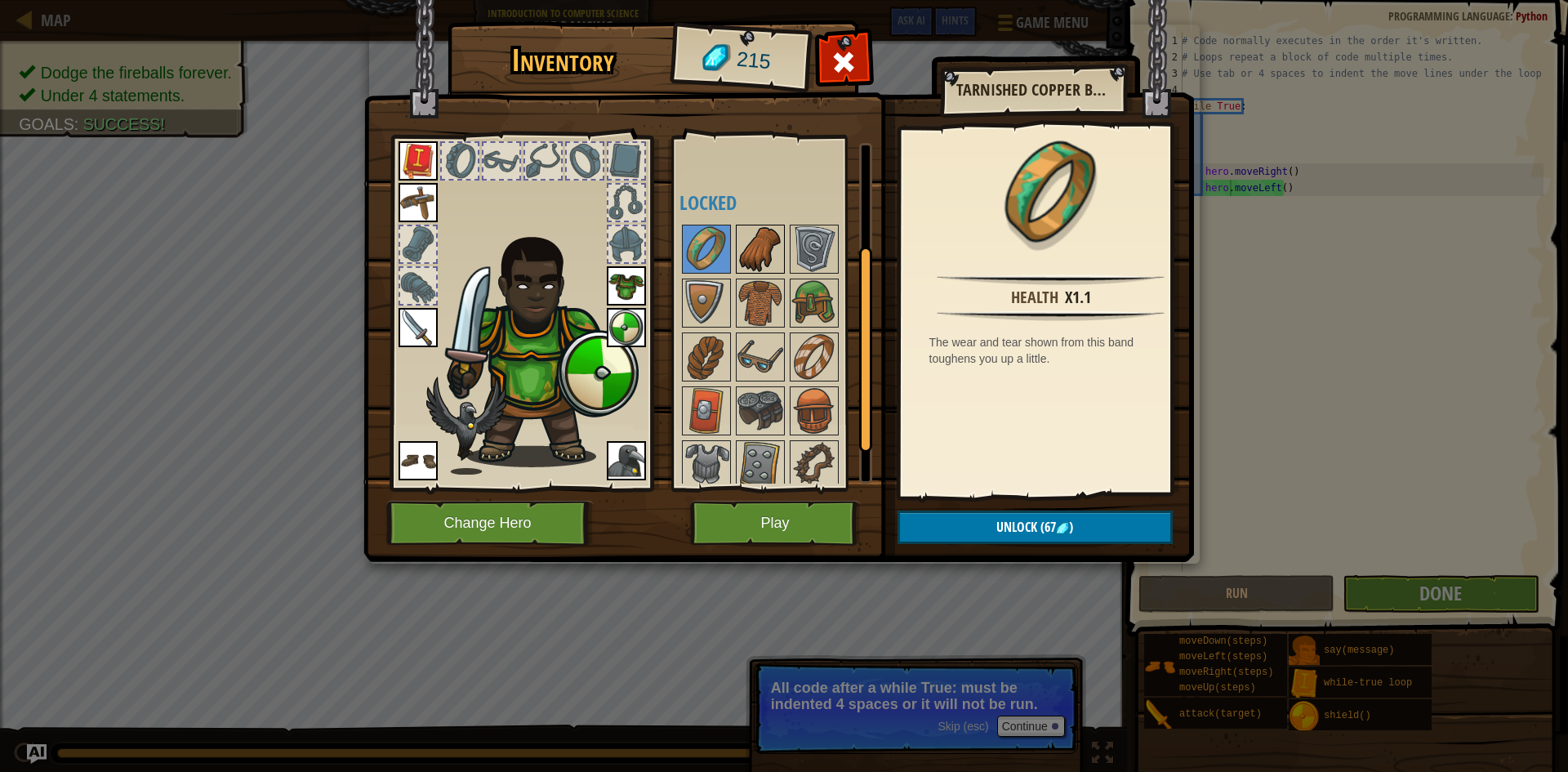
click at [740, 245] on img at bounding box center [760, 249] width 46 height 46
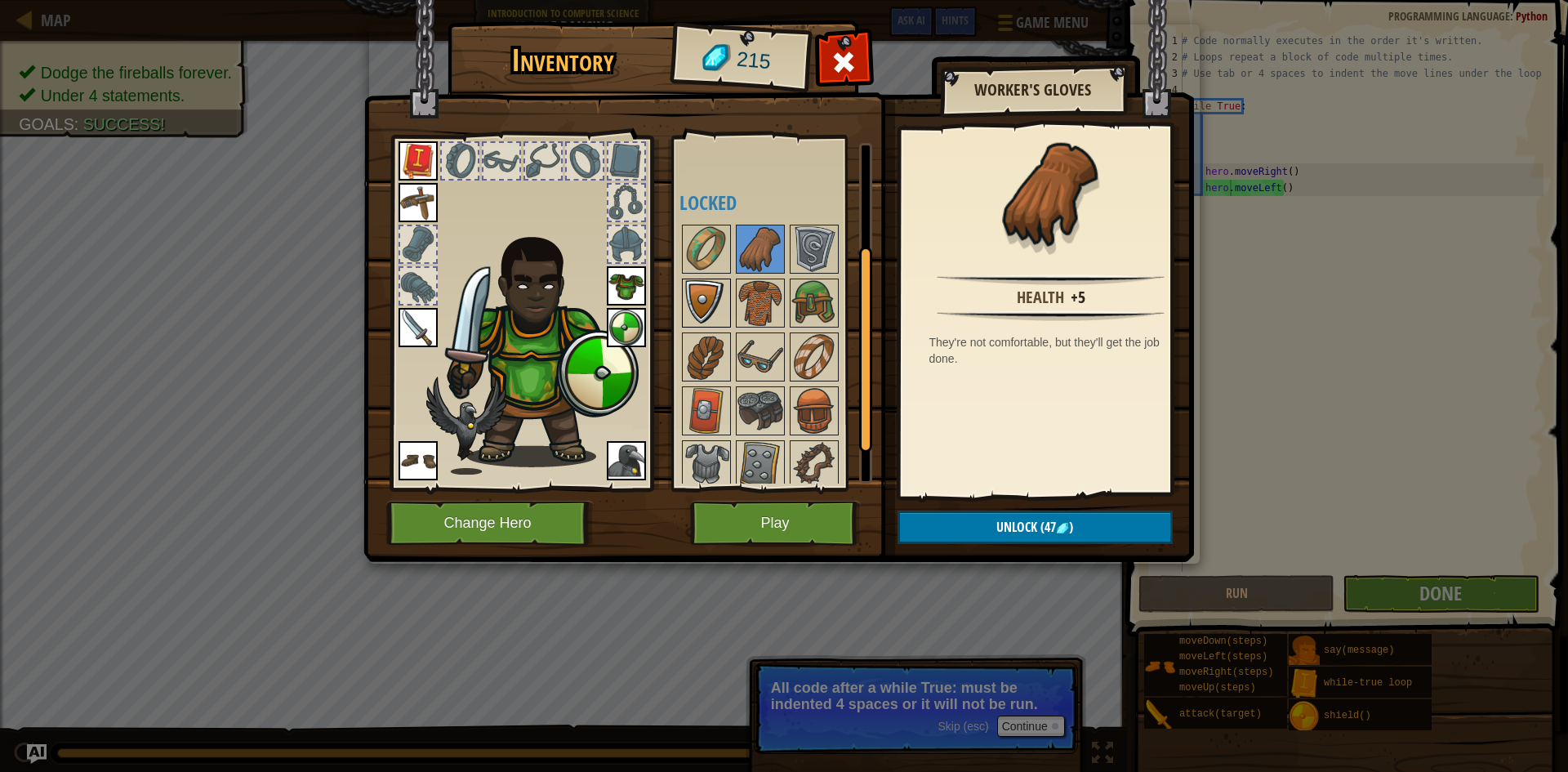
click at [704, 278] on div "Available Equip Equip Equip Equip Equip Equip Equip Equip (double-click to equi…" at bounding box center [782, 313] width 205 height 340
click at [704, 281] on img at bounding box center [706, 303] width 46 height 46
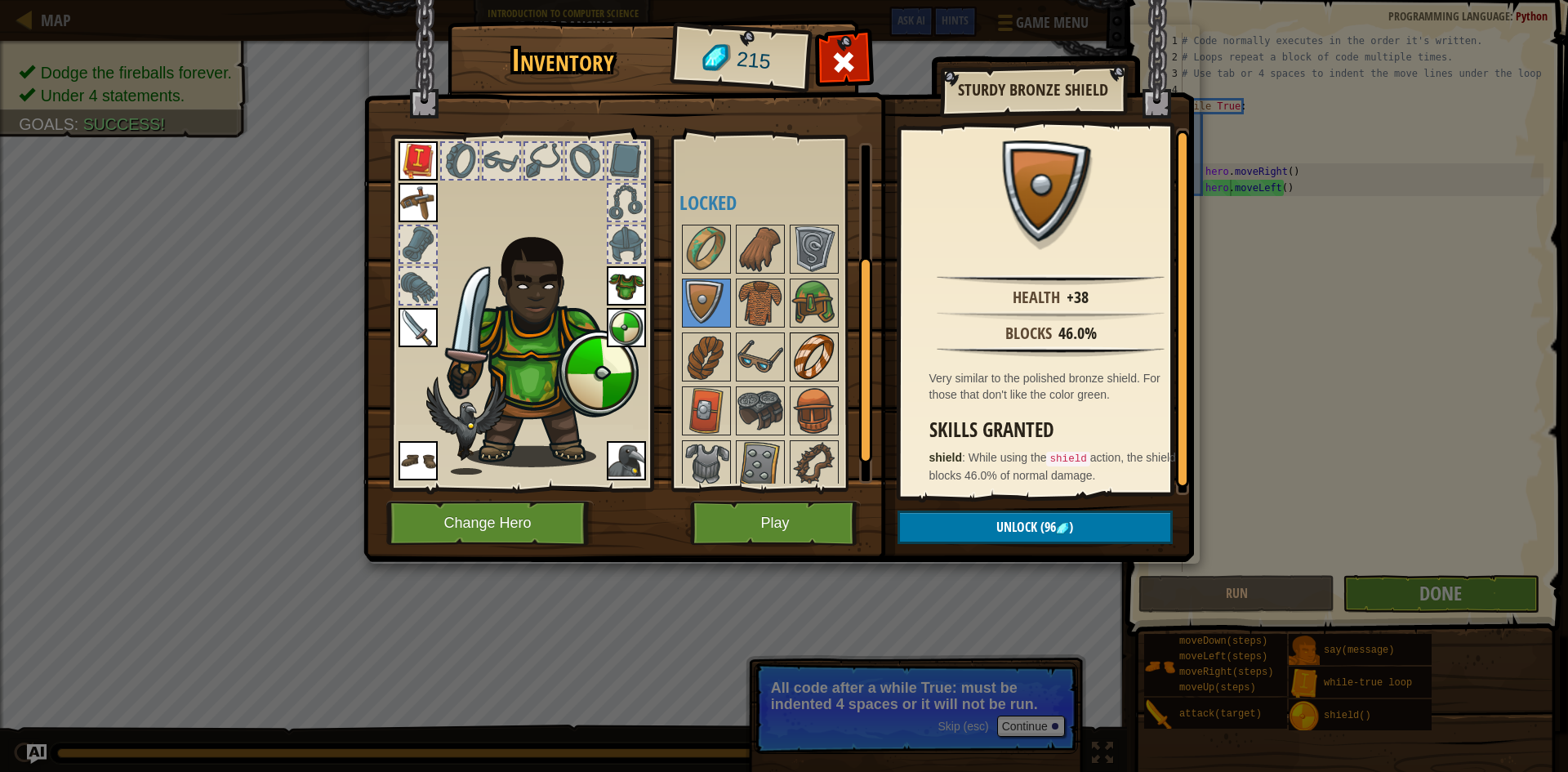
scroll to position [226, 0]
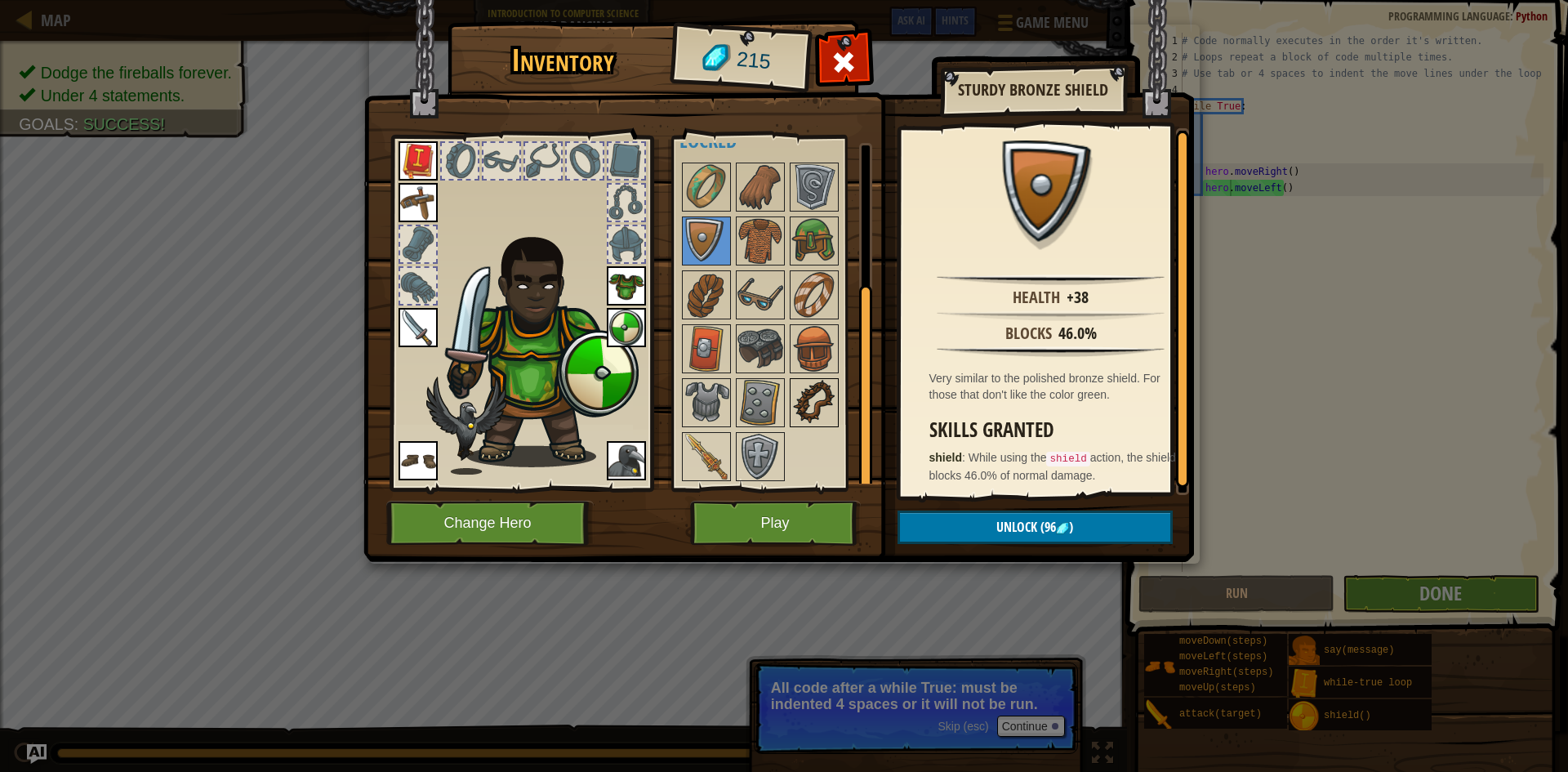
click at [792, 381] on img at bounding box center [815, 403] width 46 height 46
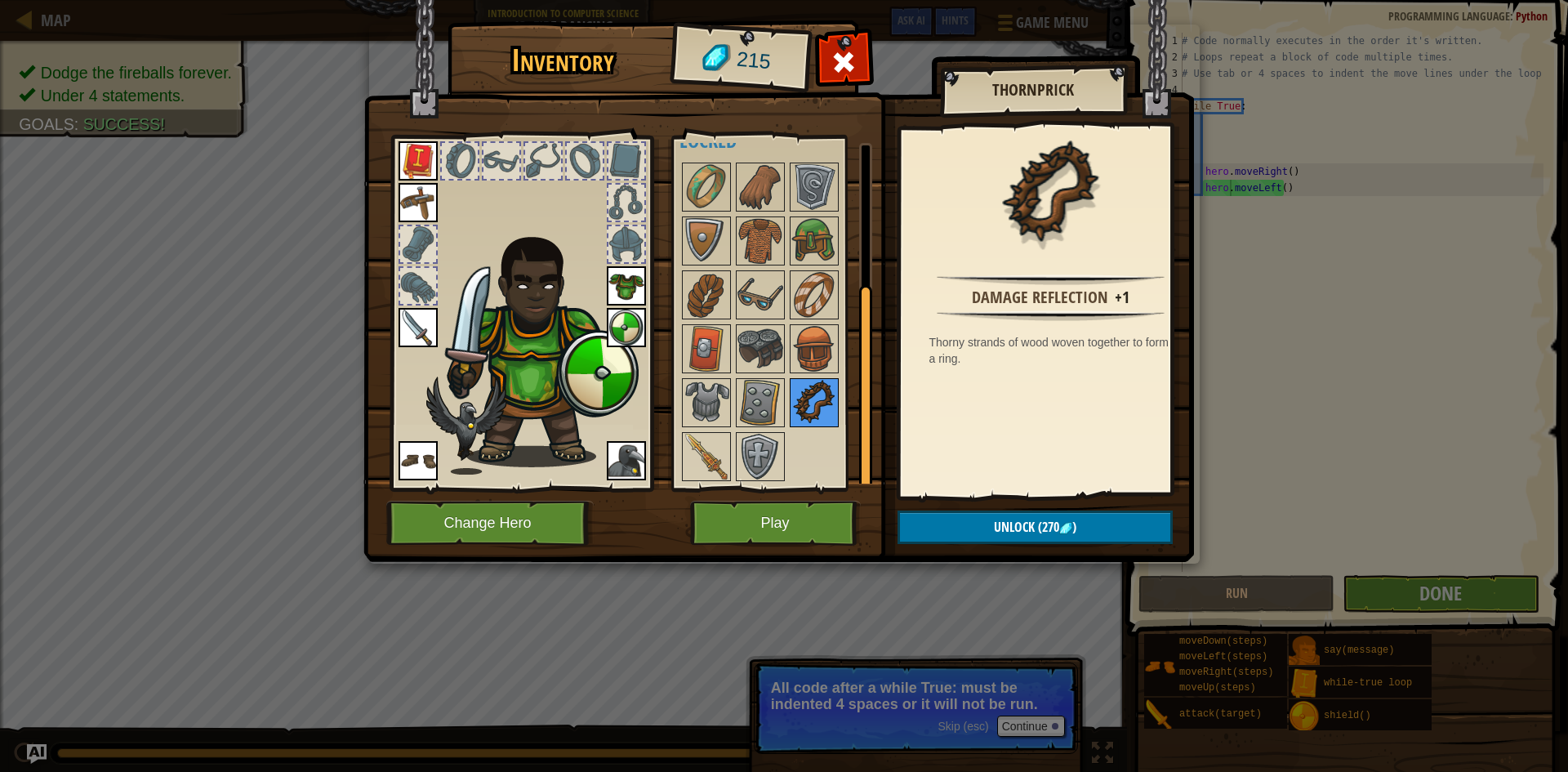
click at [793, 389] on img at bounding box center [815, 403] width 46 height 46
click at [736, 400] on div at bounding box center [760, 402] width 49 height 49
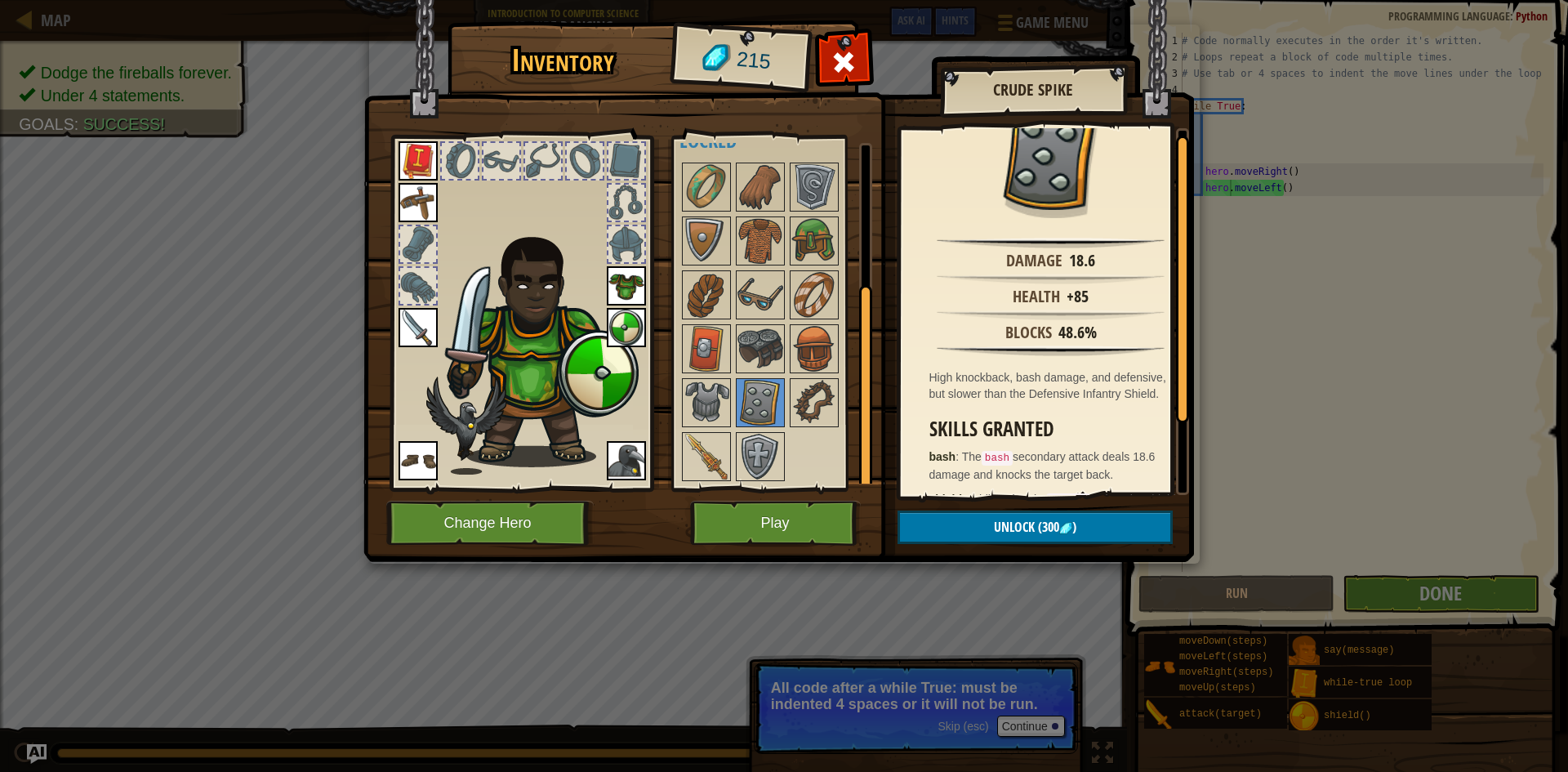
scroll to position [96, 0]
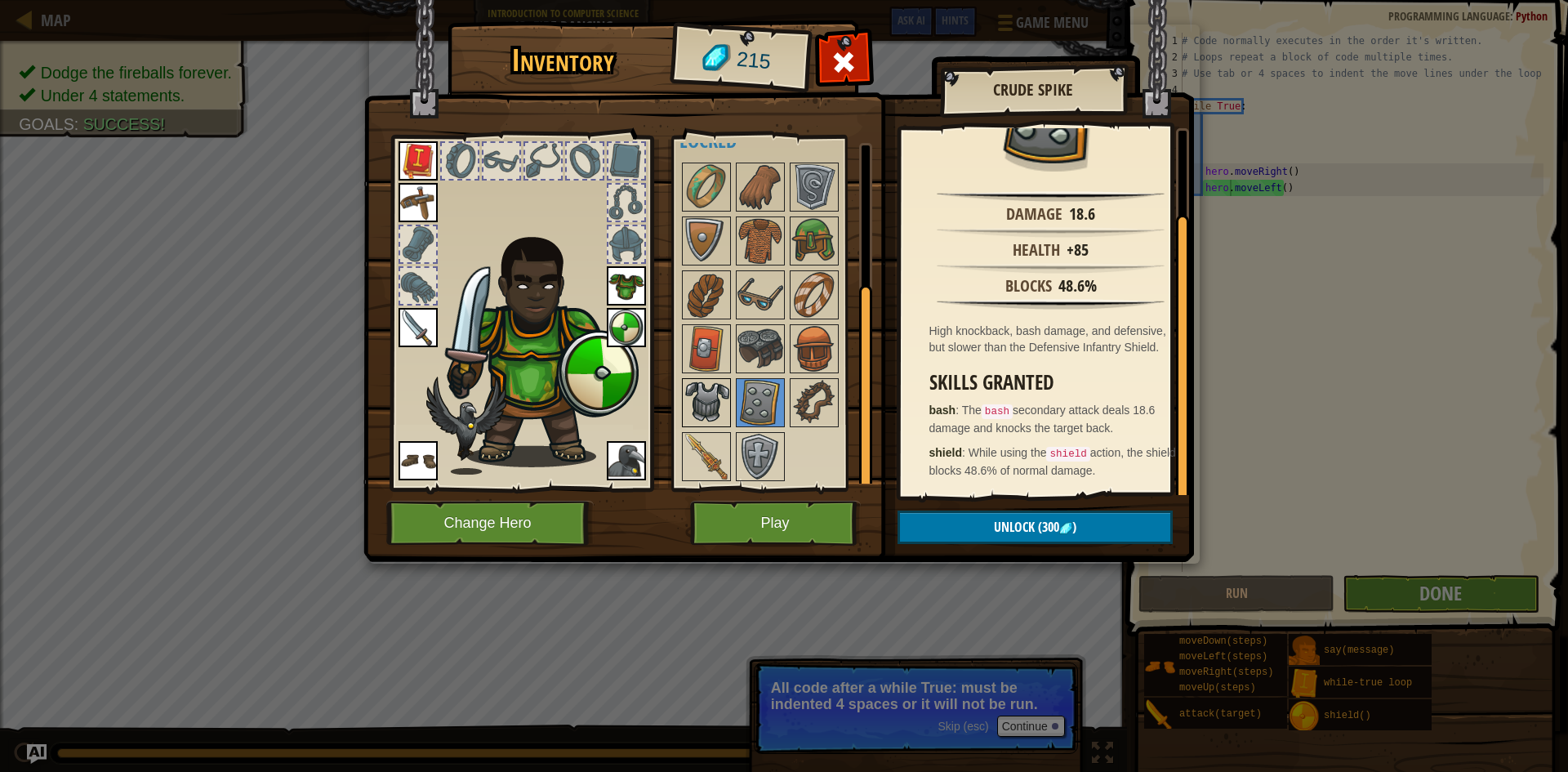
click at [700, 384] on img at bounding box center [706, 403] width 46 height 46
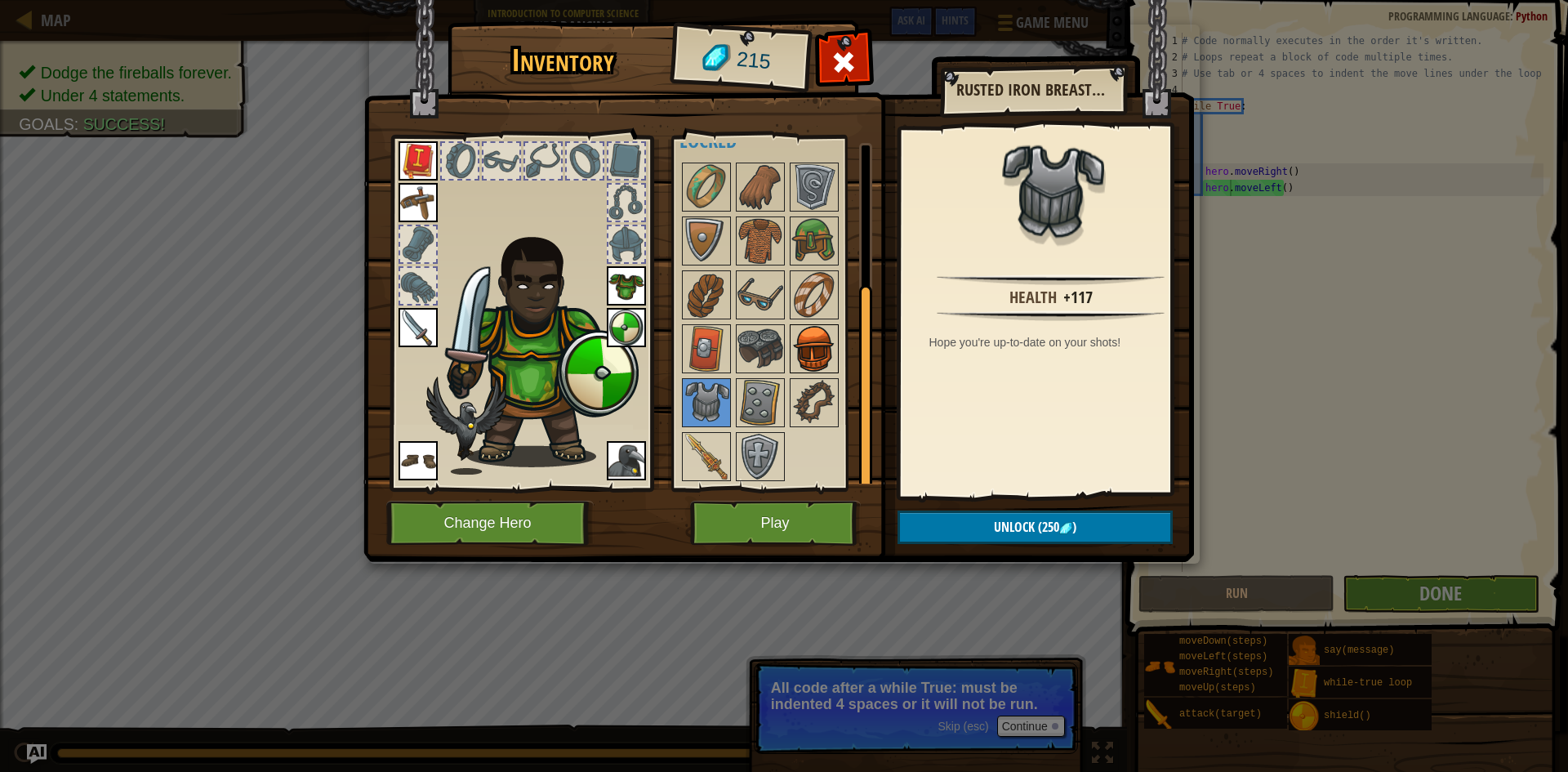
click at [808, 338] on img at bounding box center [815, 349] width 46 height 46
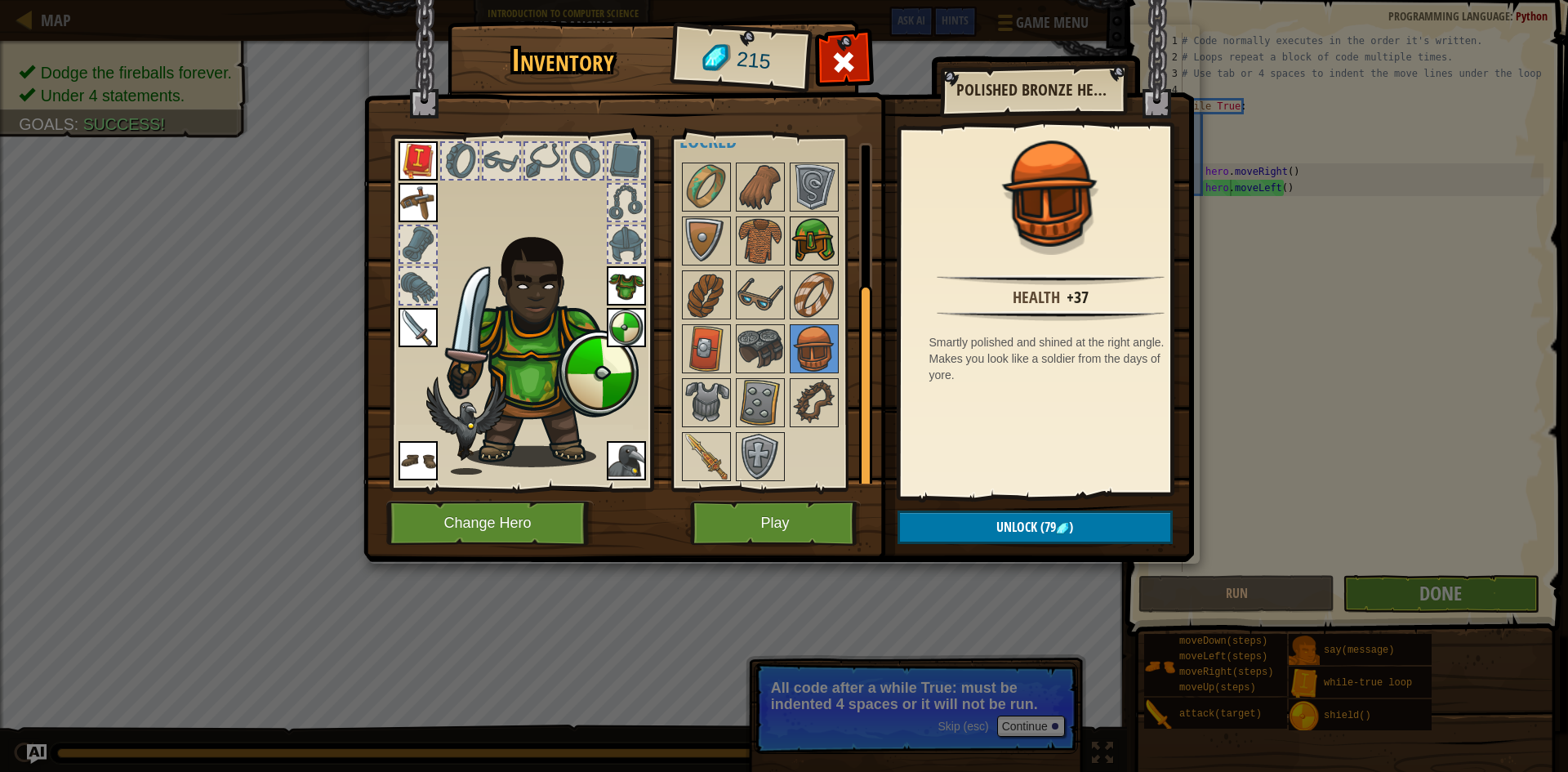
click at [802, 263] on img at bounding box center [815, 241] width 46 height 46
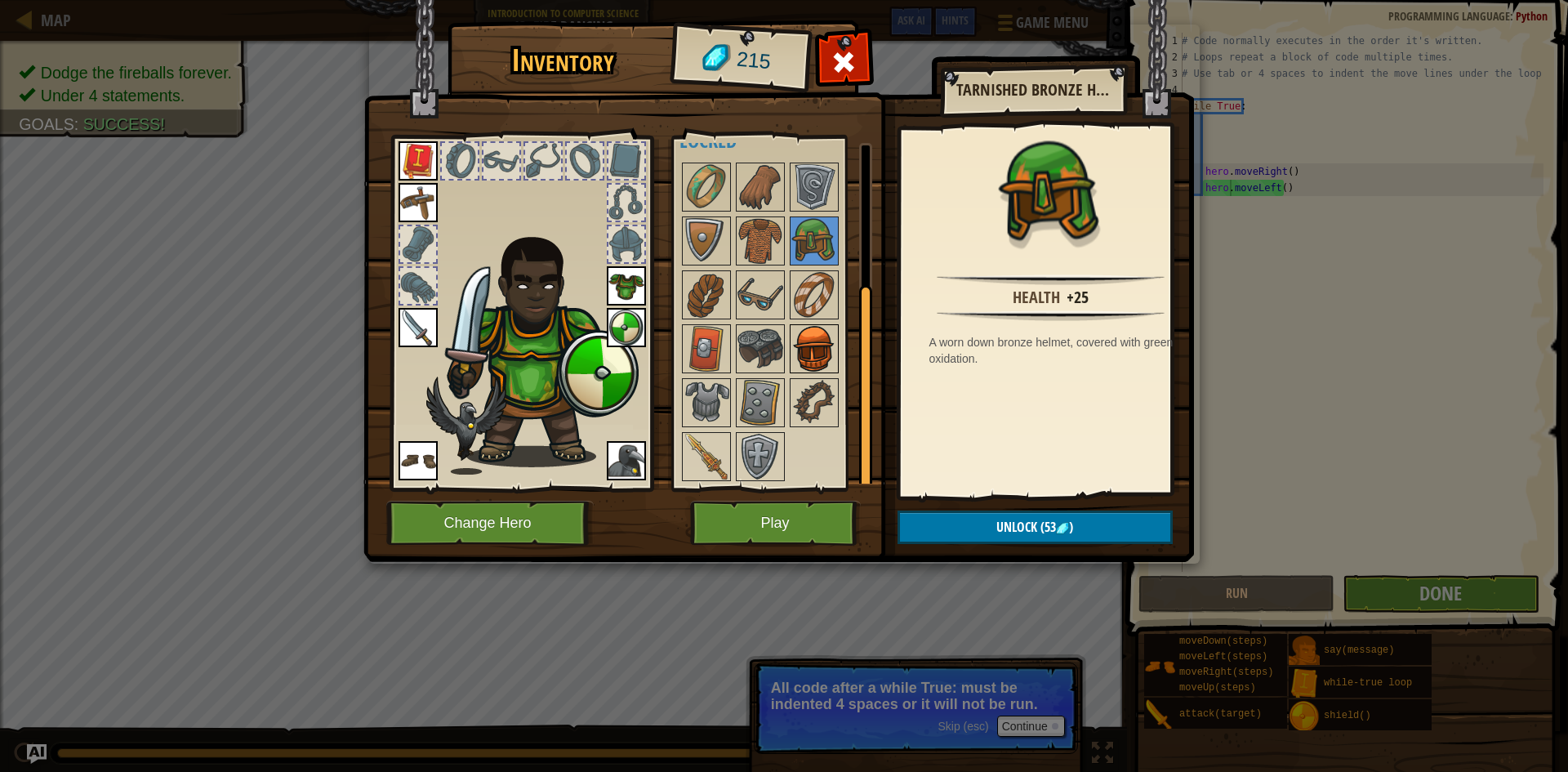
click at [822, 338] on img at bounding box center [815, 349] width 46 height 46
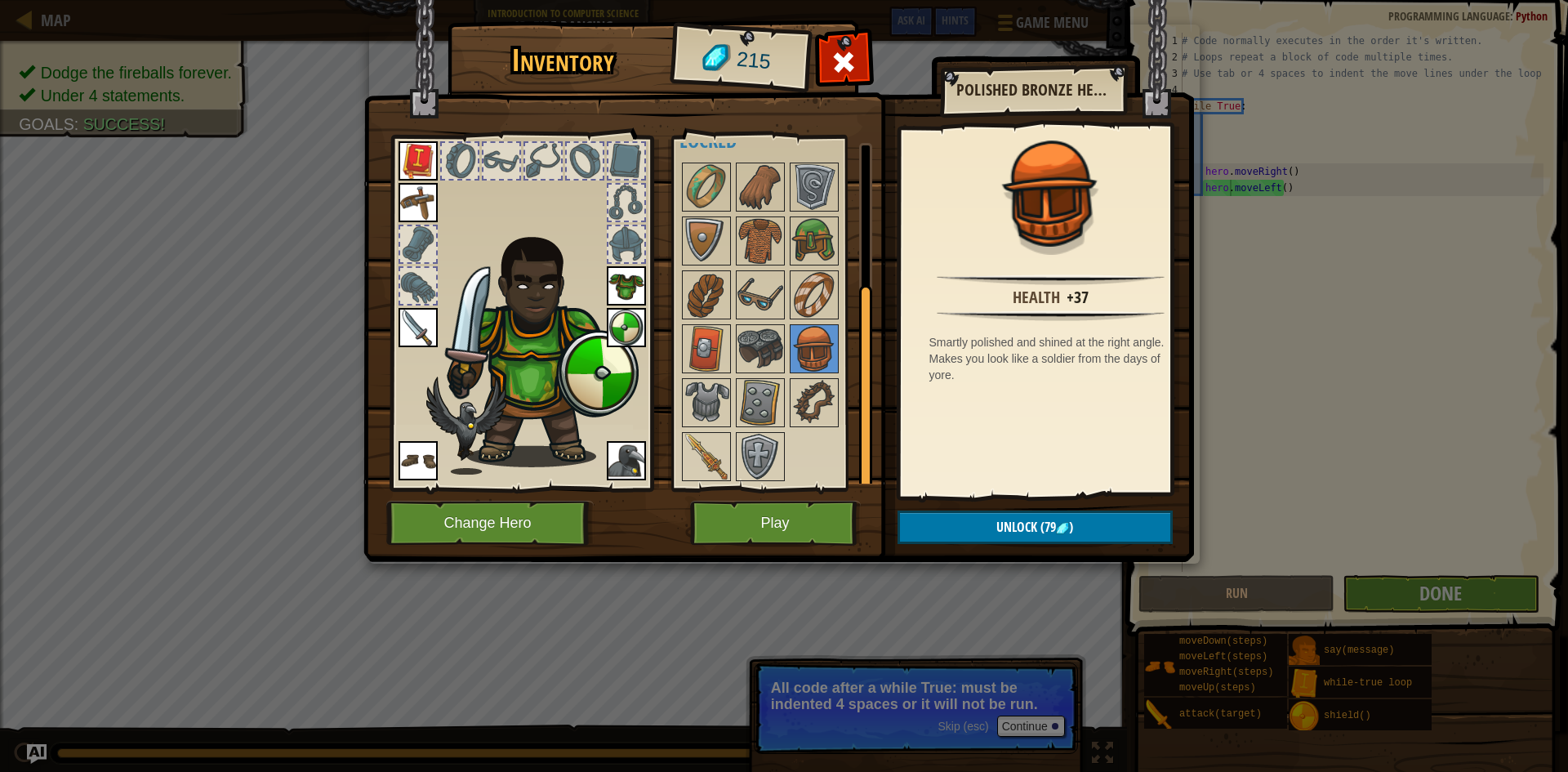
click at [819, 267] on div at bounding box center [782, 321] width 205 height 323
click at [824, 282] on img at bounding box center [815, 294] width 46 height 46
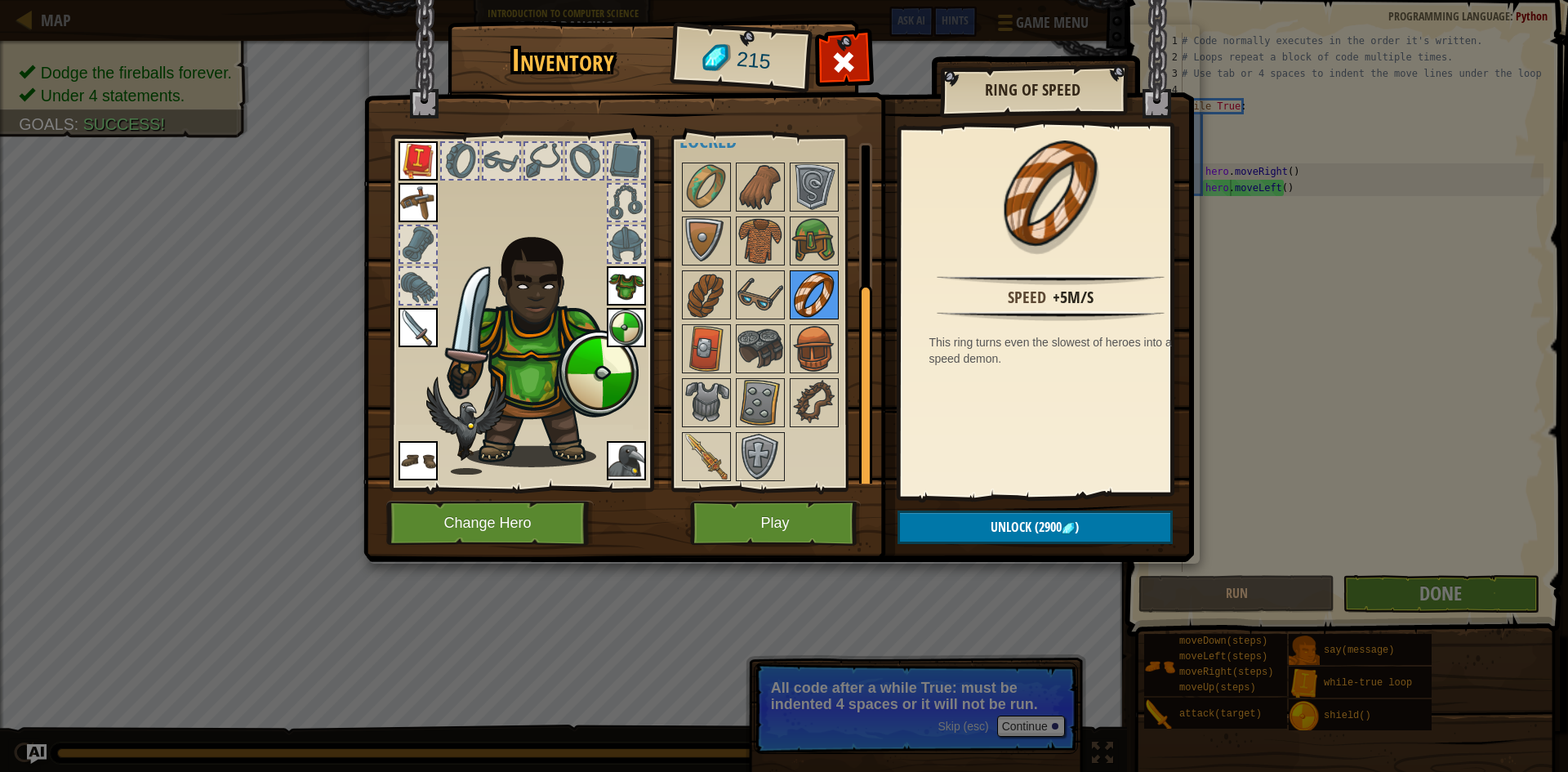
click at [808, 286] on img at bounding box center [815, 294] width 46 height 46
click at [805, 527] on button "Play" at bounding box center [776, 522] width 171 height 45
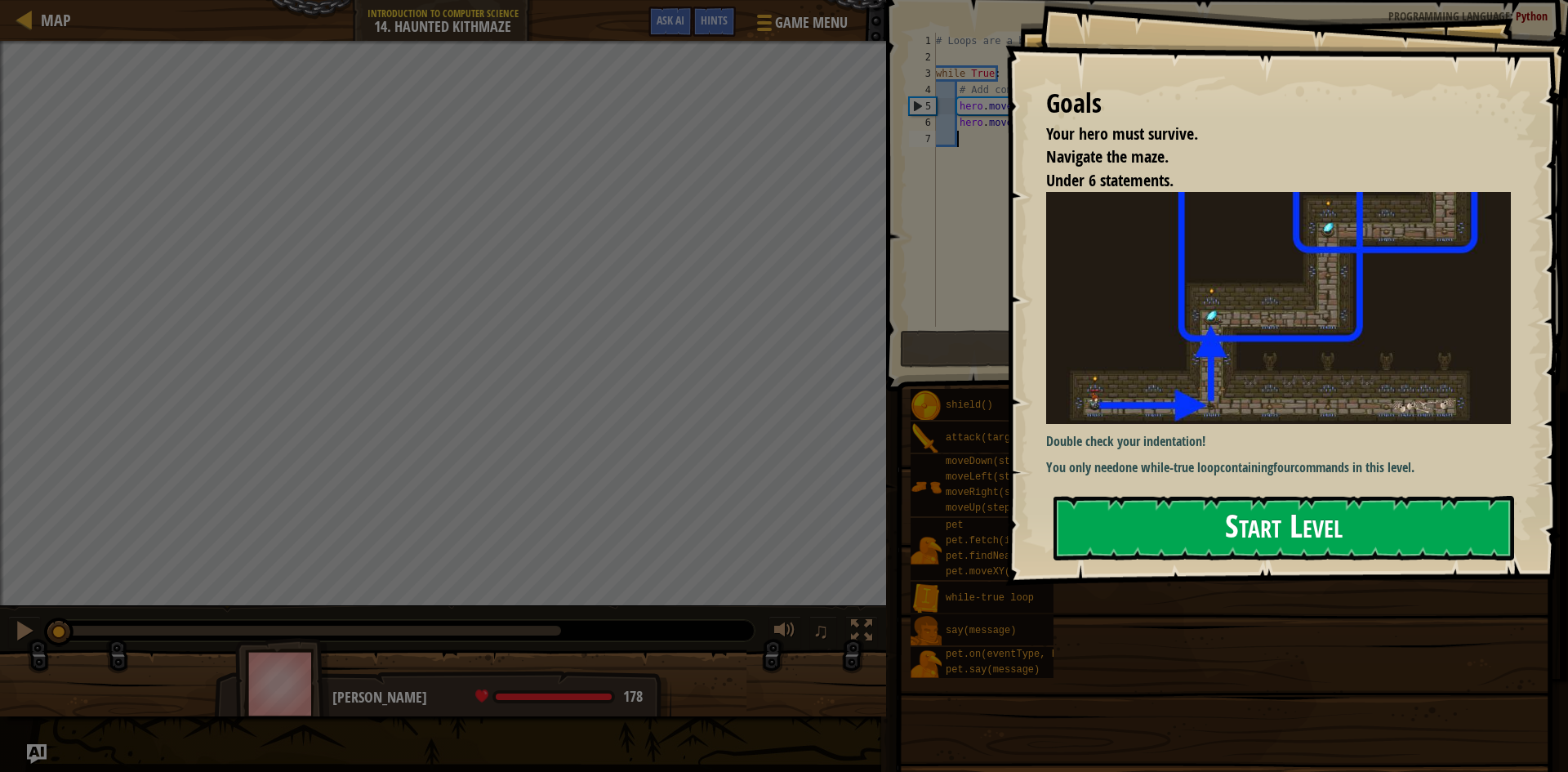
click at [1124, 510] on button "Start Level" at bounding box center [1283, 527] width 461 height 65
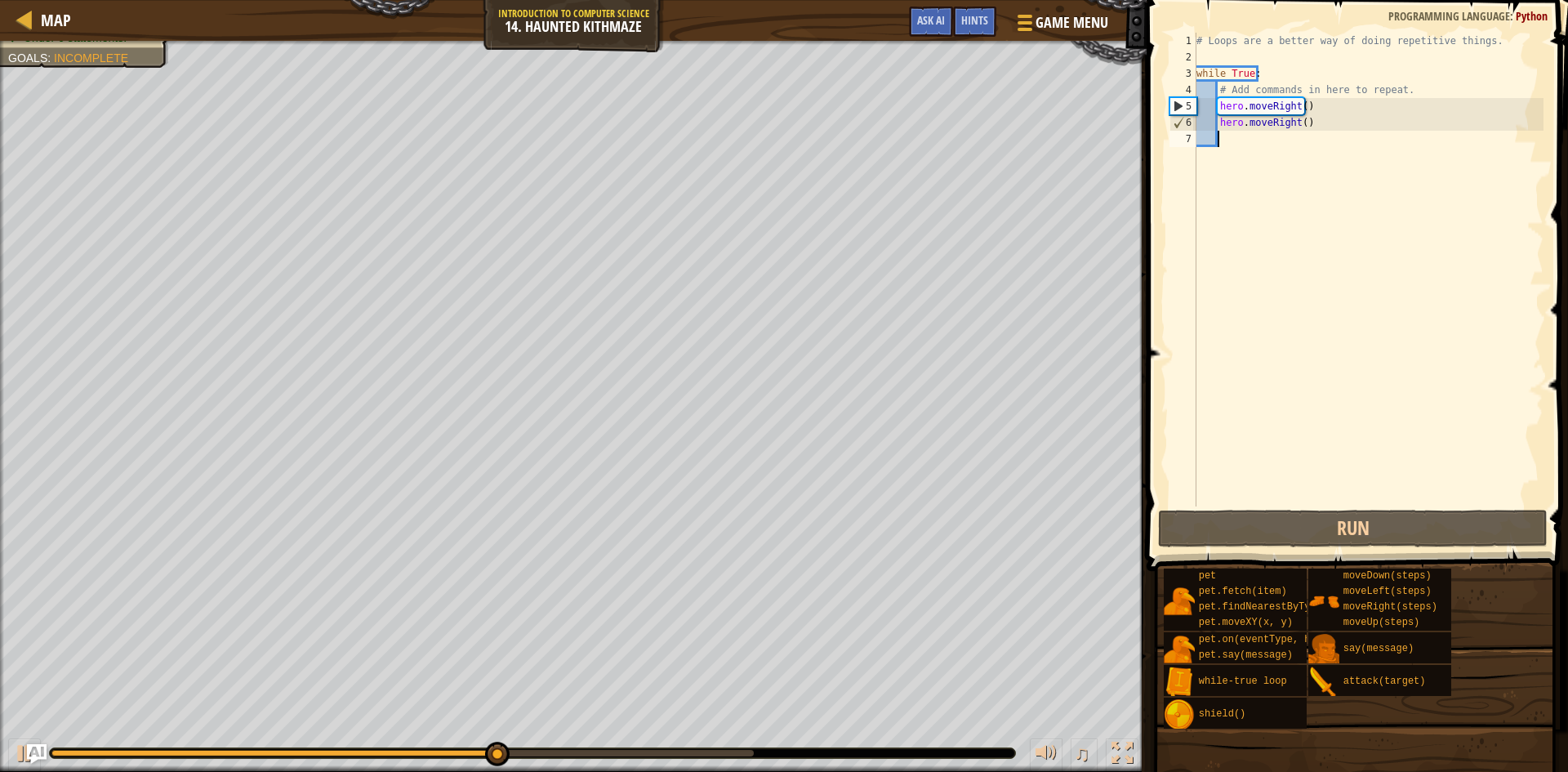
drag, startPoint x: 1258, startPoint y: 161, endPoint x: 1230, endPoint y: 134, distance: 38.9
click at [1230, 134] on div "# Loops are a better way of doing repetitive things. while True : # Add command…" at bounding box center [1368, 286] width 350 height 506
click at [1225, 158] on div "# Loops are a better way of doing repetitive things. while True : # Add command…" at bounding box center [1368, 286] width 350 height 506
drag, startPoint x: 1211, startPoint y: 158, endPoint x: 1207, endPoint y: 129, distance: 29.3
click at [1207, 129] on div "# Loops are a better way of doing repetitive things. while True : # Add command…" at bounding box center [1368, 286] width 350 height 506
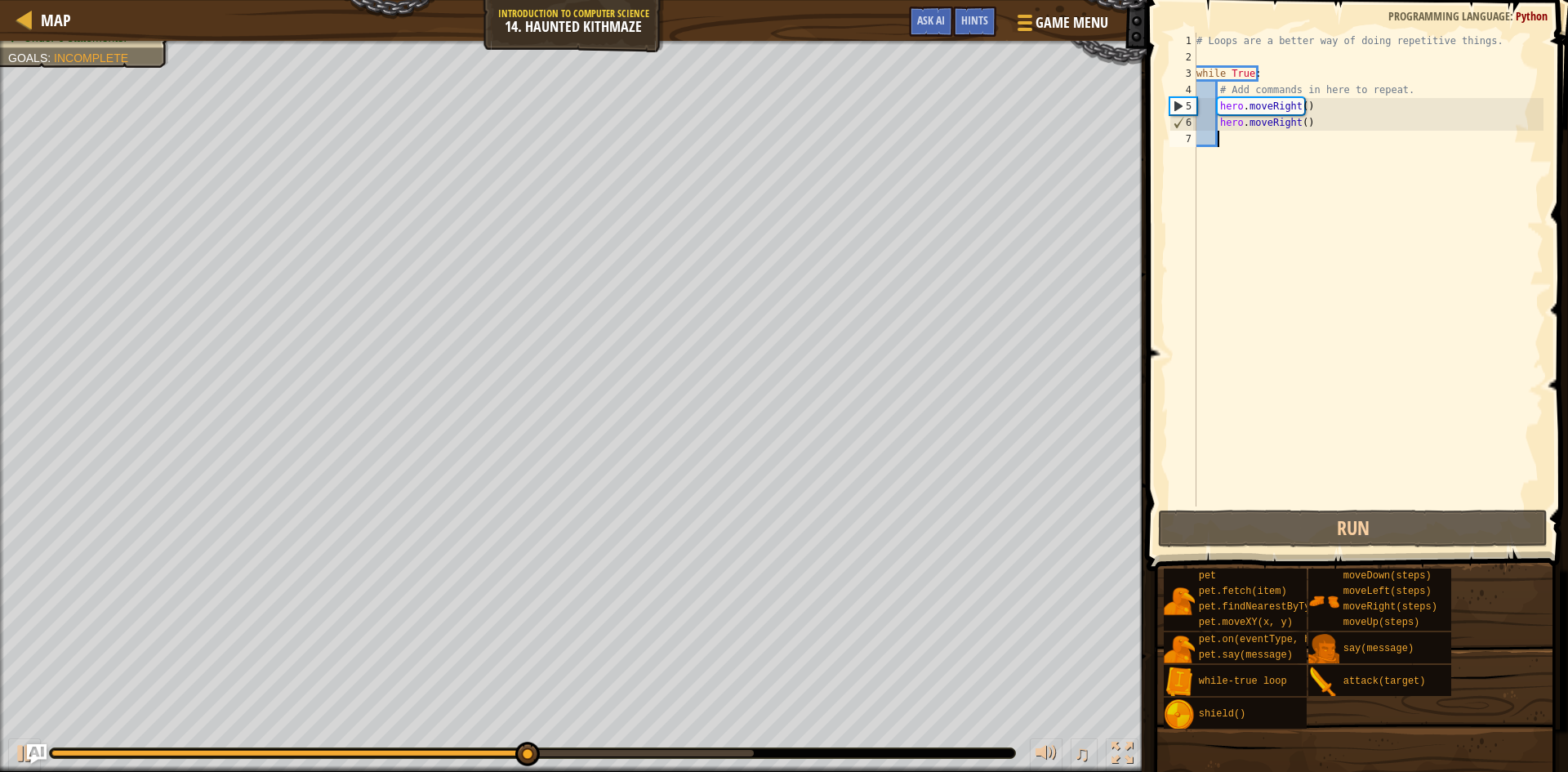
type textarea "hero.moveRight()"
click at [1213, 148] on div "# Loops are a better way of doing repetitive things. while True : # Add command…" at bounding box center [1368, 270] width 350 height 474
click at [1218, 147] on div "# Loops are a better way of doing repetitive things. while True : # Add command…" at bounding box center [1368, 286] width 350 height 506
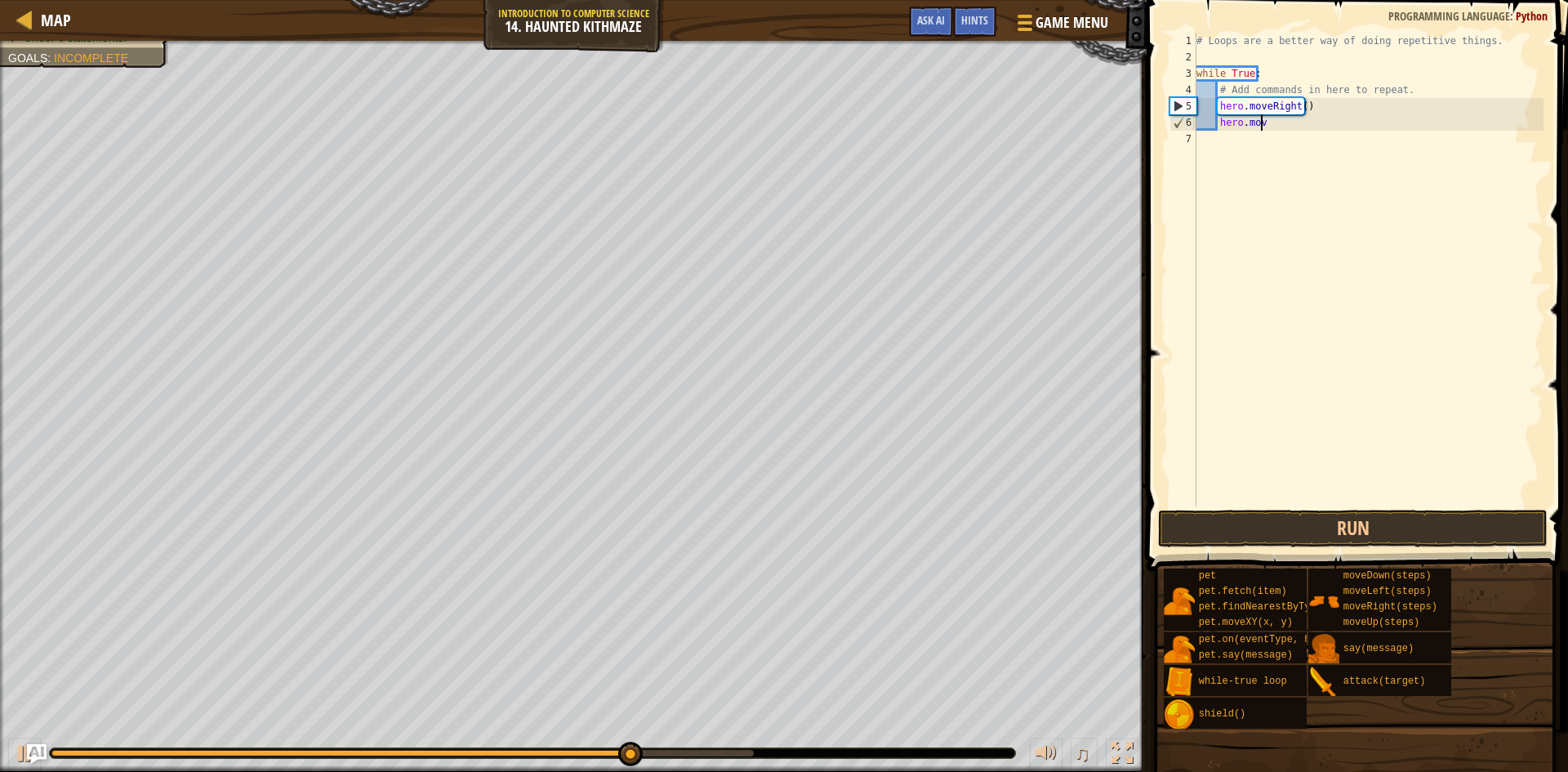
type textarea "h"
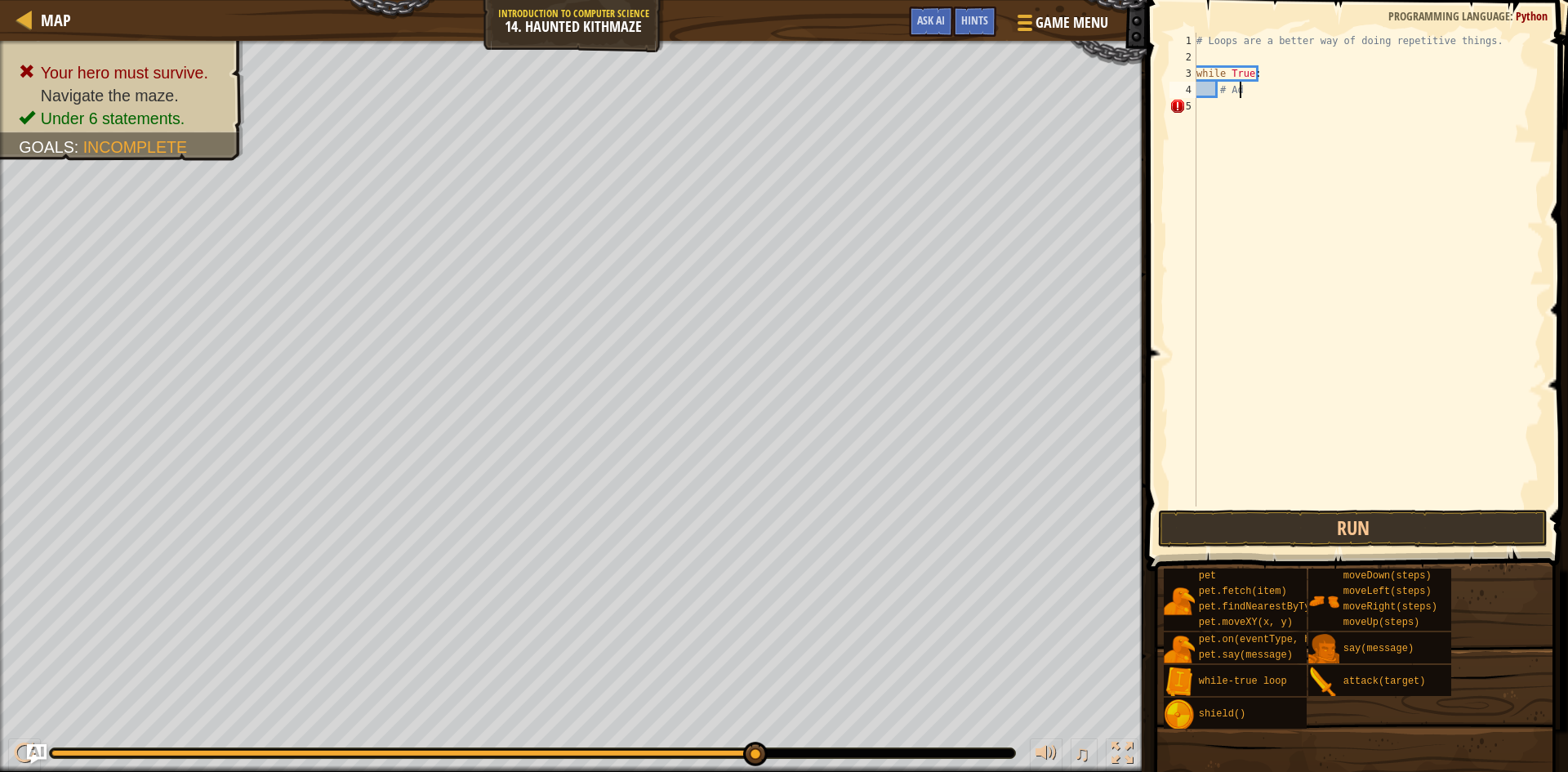
type textarea "#"
click at [1233, 111] on div "# Loops are a better way of doing repetitive things. while True :" at bounding box center [1368, 286] width 350 height 506
click at [1217, 96] on div "# Loops are a better way of doing repetitive things. while True :" at bounding box center [1368, 286] width 350 height 506
click at [1211, 118] on div "# Loops are a better way of doing repetitive things. while True :" at bounding box center [1368, 286] width 350 height 506
type textarea "while True:"
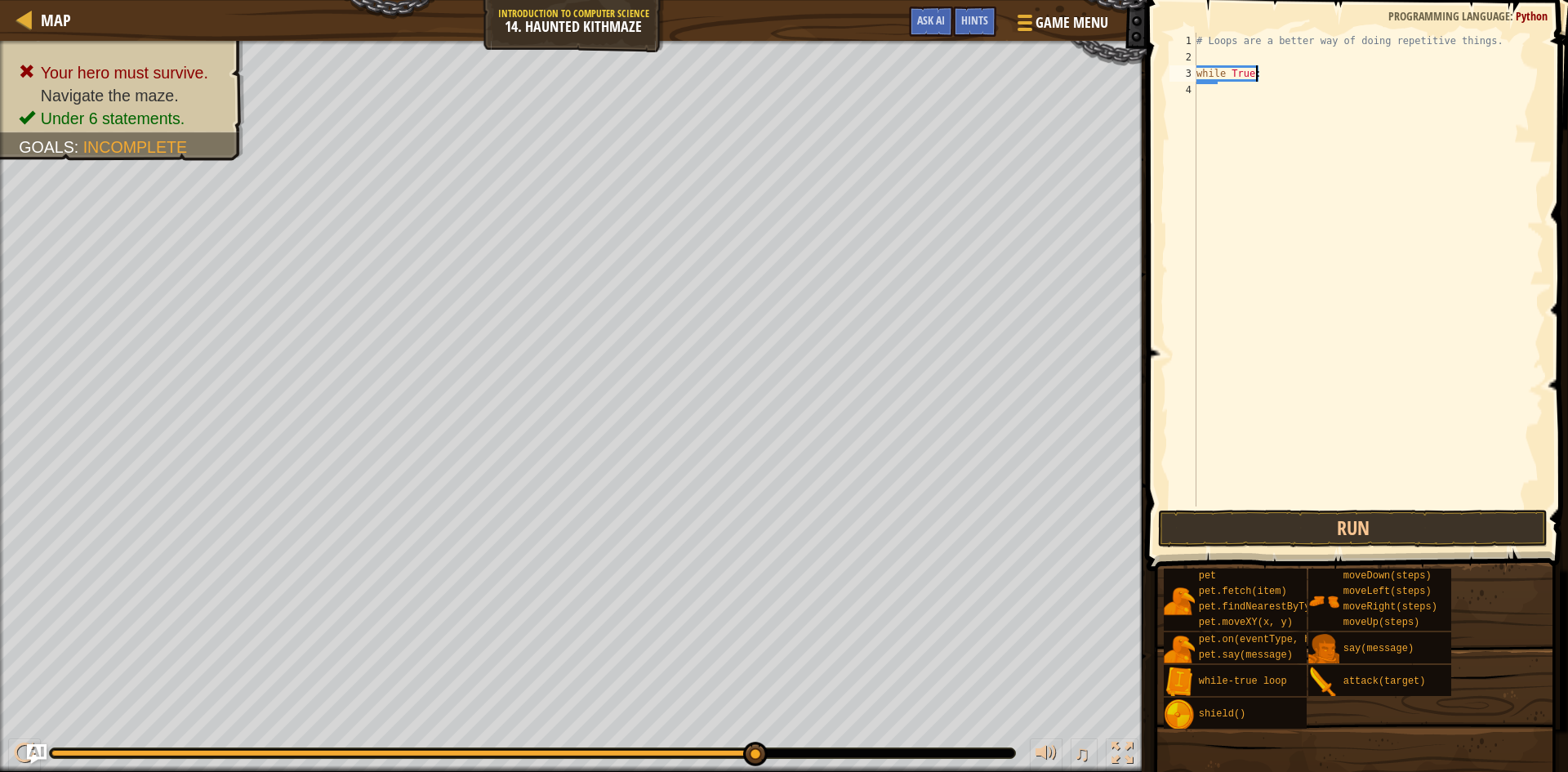
click at [1207, 98] on div "# Loops are a better way of doing repetitive things. while True :" at bounding box center [1368, 286] width 350 height 506
click at [1211, 89] on div "# Loops are a better way of doing repetitive things. while True :" at bounding box center [1368, 286] width 350 height 506
click at [1205, 90] on div "# Loops are a better way of doing repetitive things. while True :" at bounding box center [1368, 286] width 350 height 506
click at [1201, 98] on div "# Loops are a better way of doing repetitive things. while True :" at bounding box center [1368, 286] width 350 height 506
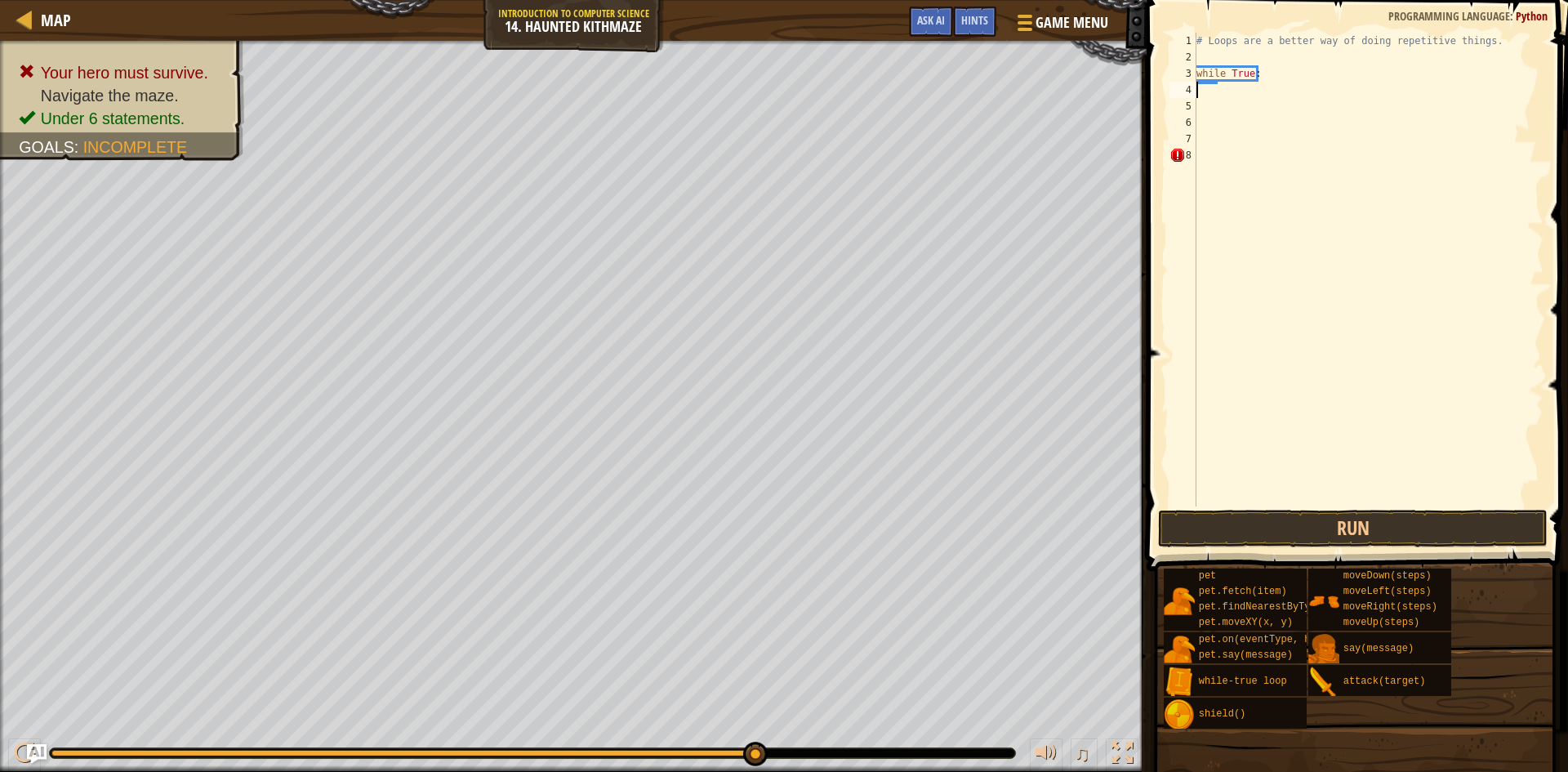
click at [1202, 91] on div "# Loops are a better way of doing repetitive things. while True :" at bounding box center [1368, 286] width 350 height 506
drag, startPoint x: 1213, startPoint y: 82, endPoint x: 1218, endPoint y: 103, distance: 21.6
click at [1207, 109] on div "# Loops are a better way of doing repetitive things. while True :" at bounding box center [1368, 286] width 350 height 506
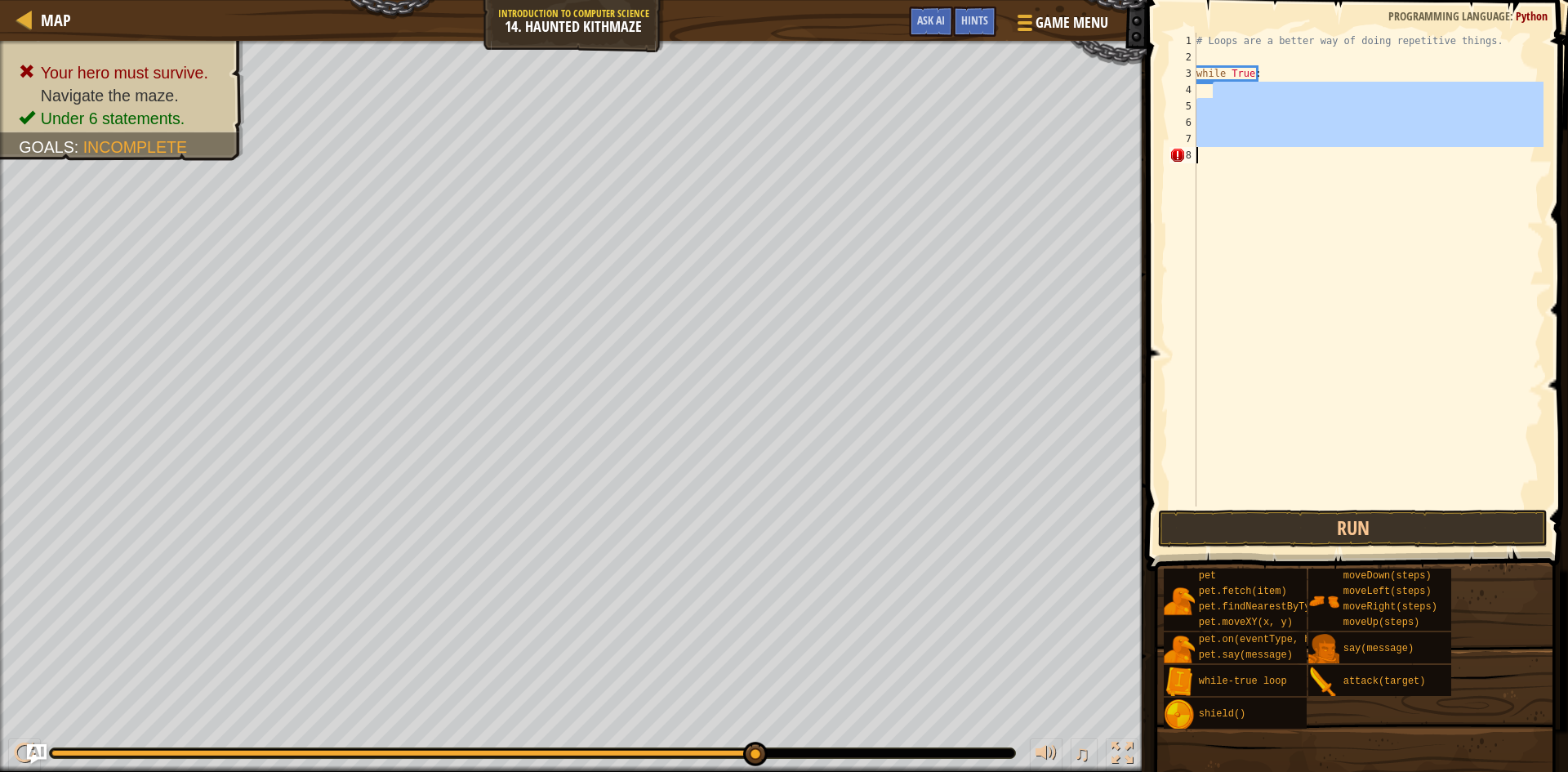
drag, startPoint x: 1211, startPoint y: 85, endPoint x: 1567, endPoint y: 300, distance: 415.9
click at [1555, 300] on div "1 2 3 4 5 6 7 8 # Loops are a better way of doing repetitive things. while True…" at bounding box center [1355, 317] width 427 height 619
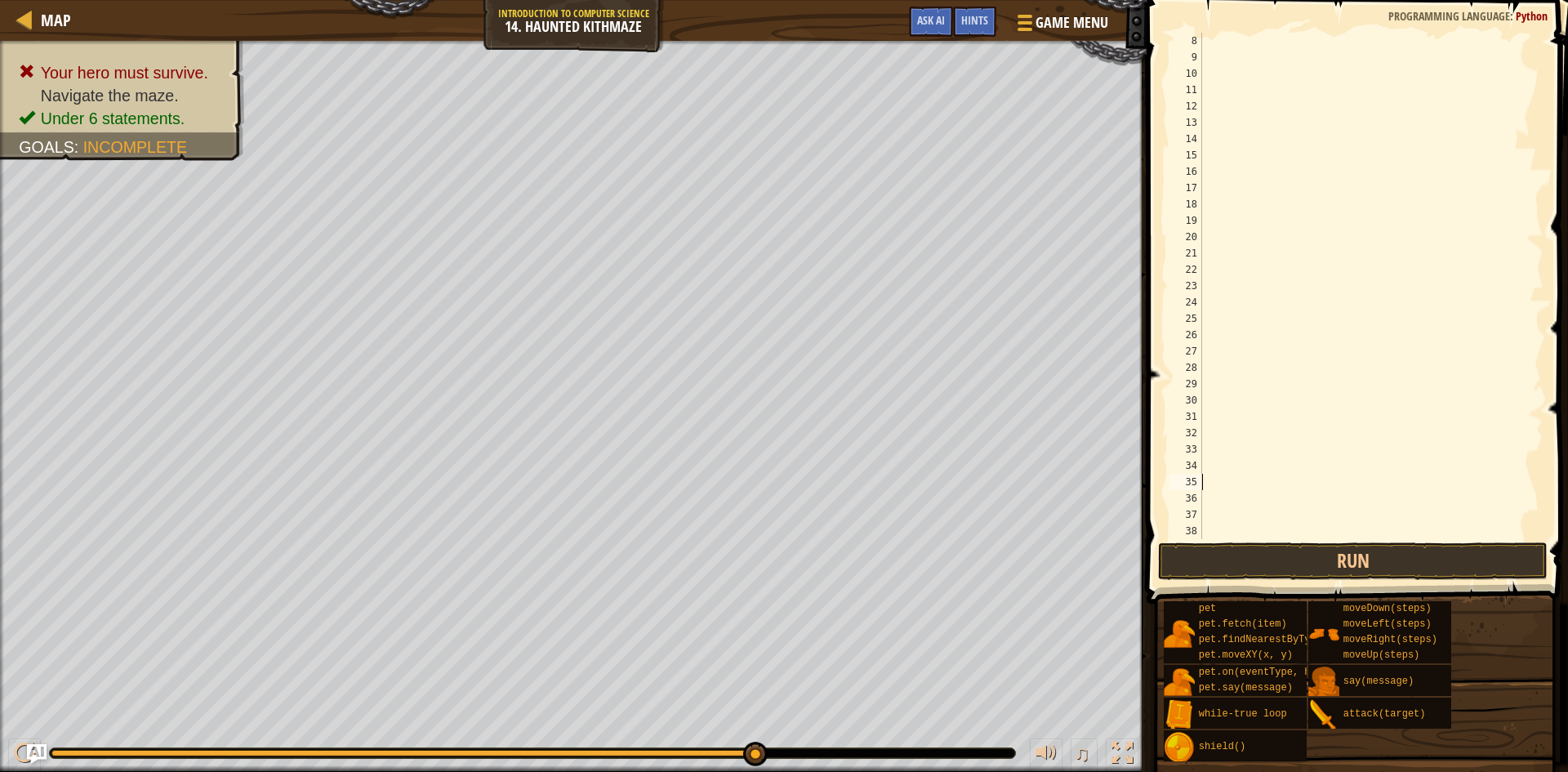
click at [1272, 492] on div at bounding box center [1364, 302] width 333 height 539
click at [1266, 518] on div at bounding box center [1364, 302] width 333 height 539
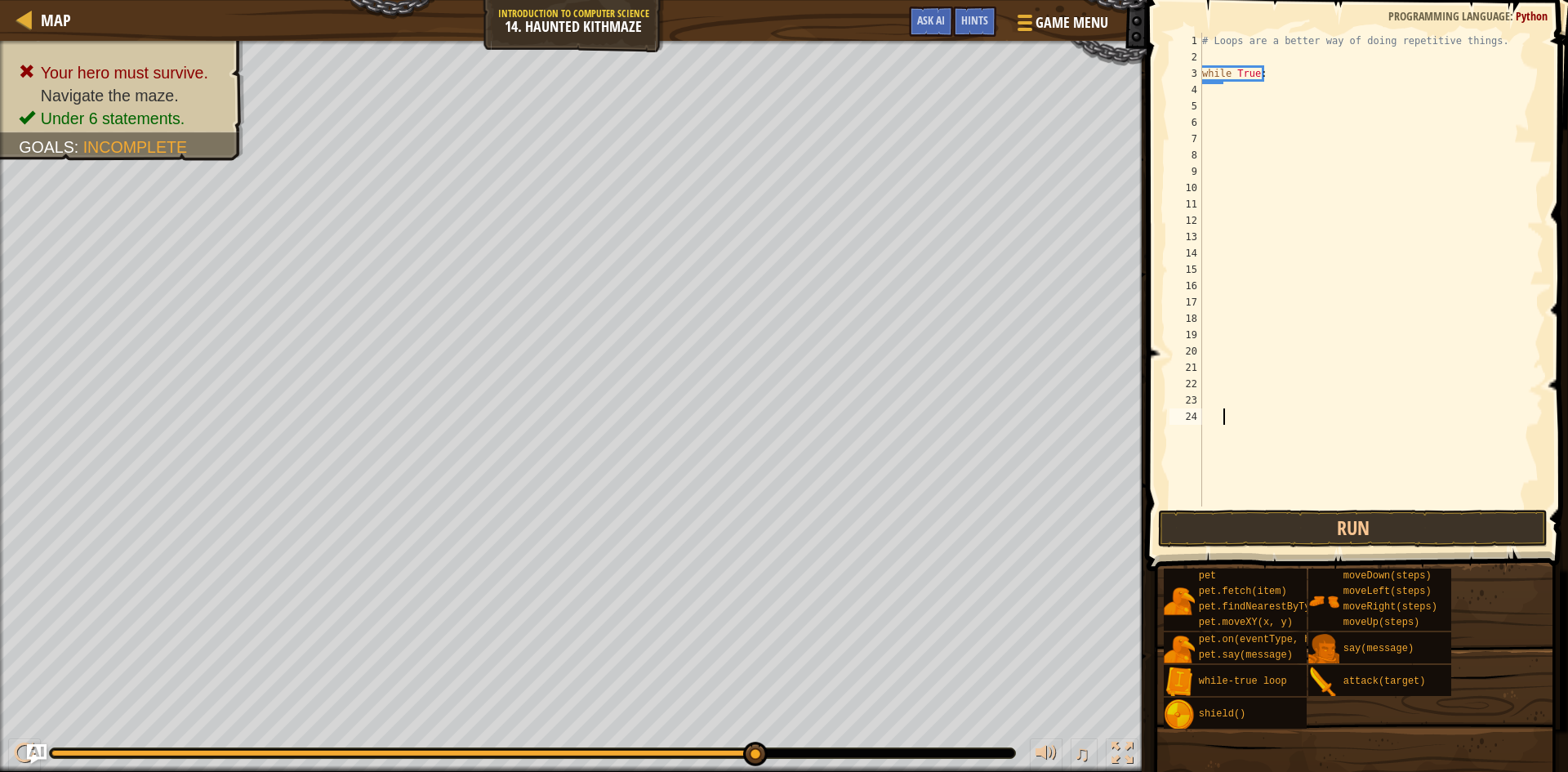
click at [1220, 443] on div "# Loops are a better way of doing repetitive things. while True :" at bounding box center [1371, 286] width 344 height 506
click at [1269, 70] on div "# Loops are a better way of doing repetitive things. while True :" at bounding box center [1368, 286] width 350 height 506
type textarea "while True:"
click at [1225, 89] on div "# Loops are a better way of doing repetitive things. while True :" at bounding box center [1370, 286] width 345 height 506
click at [1272, 71] on div "# Loops are a better way of doing repetitive things. while True :" at bounding box center [1370, 286] width 345 height 506
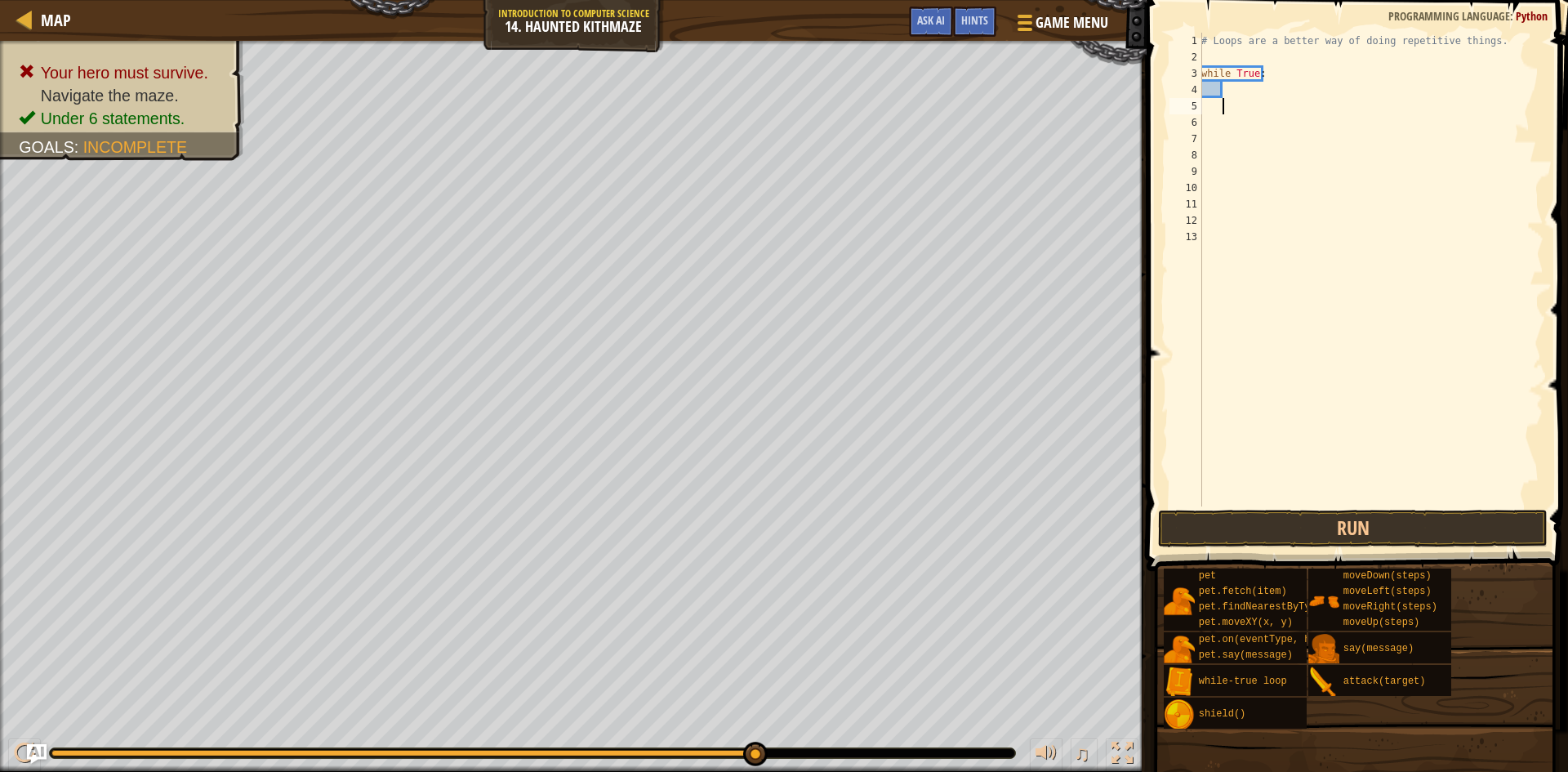
type textarea "while True:"
click at [1215, 90] on div "# Loops are a better way of doing repetitive things. while True :" at bounding box center [1370, 286] width 345 height 506
click at [1220, 90] on div "# Loops are a better way of doing repetitive things. while True :" at bounding box center [1370, 286] width 345 height 506
click at [1227, 90] on div "# Loops are a better way of doing repetitive things. while True :" at bounding box center [1370, 286] width 345 height 506
click at [1271, 66] on div "# Loops are a better way of doing repetitive things. while True :" at bounding box center [1370, 286] width 345 height 506
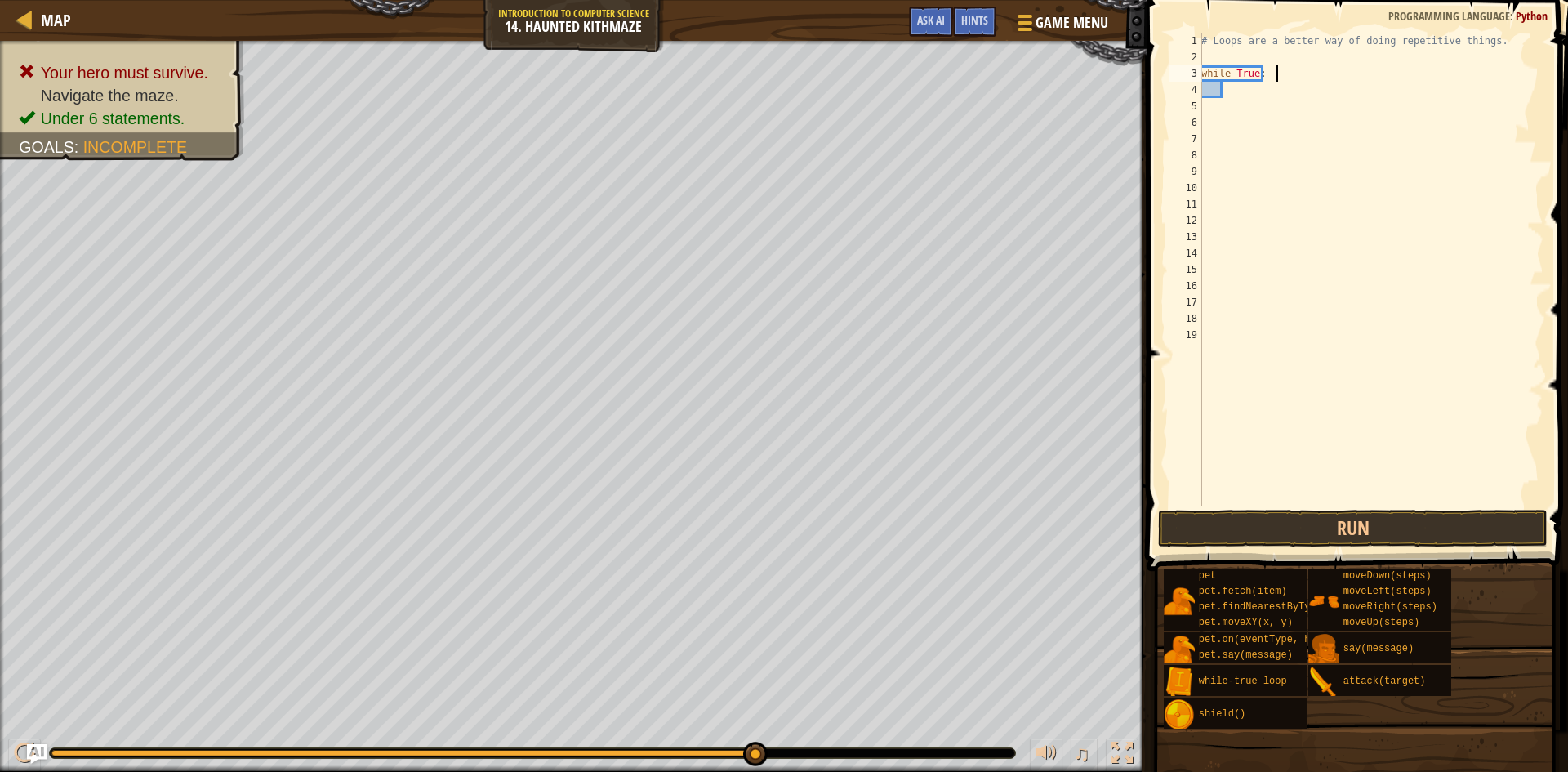
type textarea "while True:"
click at [1225, 90] on div "# Loops are a better way of doing repetitive things. while True :" at bounding box center [1370, 286] width 345 height 506
click at [1214, 110] on div "# Loops are a better way of doing repetitive things. while True :" at bounding box center [1370, 286] width 345 height 506
click at [1207, 110] on div "# Loops are a better way of doing repetitive things. while True :" at bounding box center [1370, 286] width 345 height 506
click at [1204, 110] on div "# Loops are a better way of doing repetitive things. while True :" at bounding box center [1370, 286] width 345 height 506
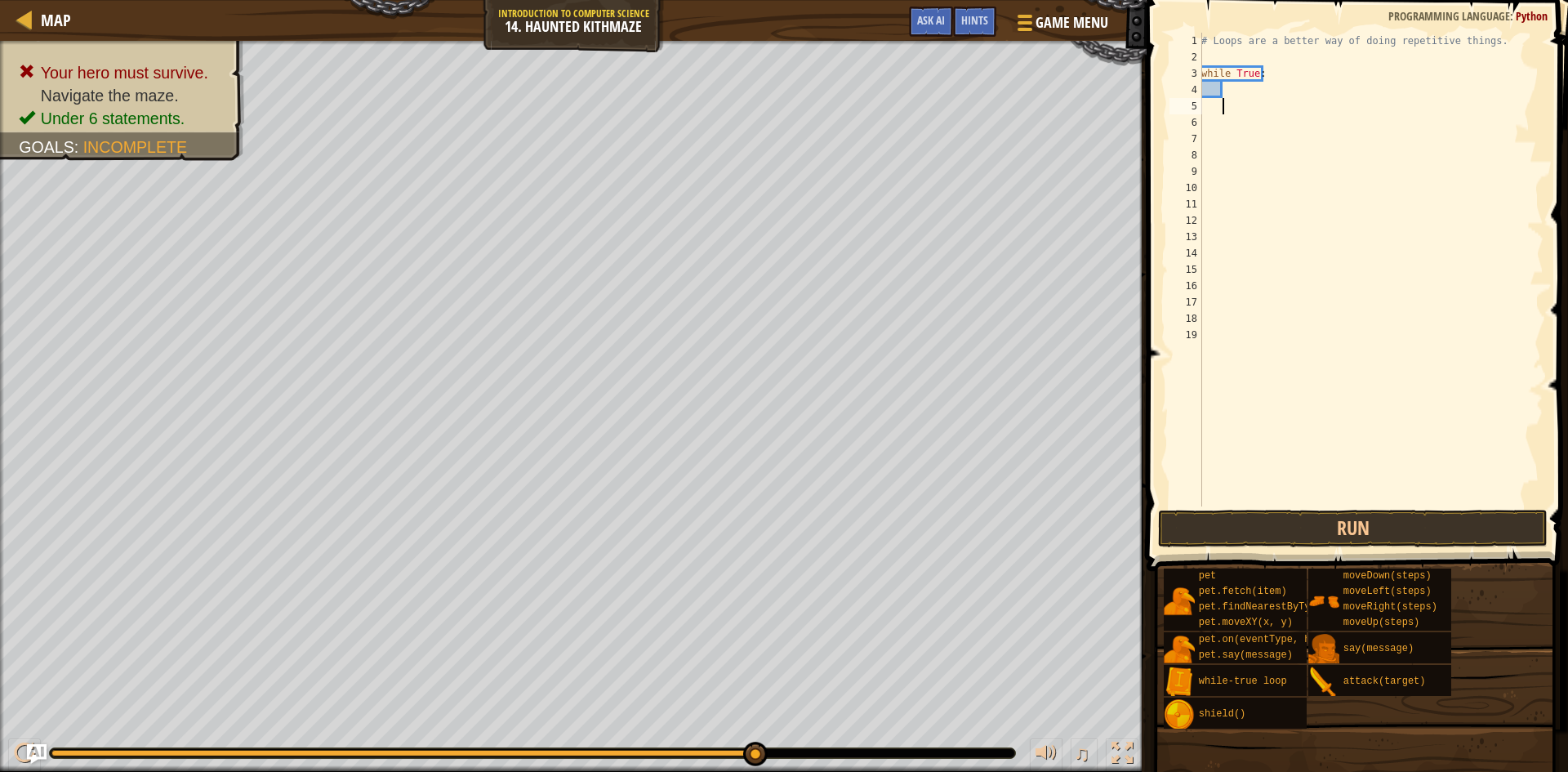
click at [1204, 111] on div "# Loops are a better way of doing repetitive things. while True :" at bounding box center [1370, 286] width 345 height 506
click at [1204, 117] on div "# Loops are a better way of doing repetitive things. while True :" at bounding box center [1370, 286] width 345 height 506
click at [1198, 153] on div "8" at bounding box center [1186, 155] width 33 height 16
click at [1202, 137] on div "# Loops are a better way of doing repetitive things. while True :" at bounding box center [1370, 286] width 345 height 506
click at [1281, 71] on div "# Loops are a better way of doing repetitive things. while True :" at bounding box center [1370, 286] width 345 height 506
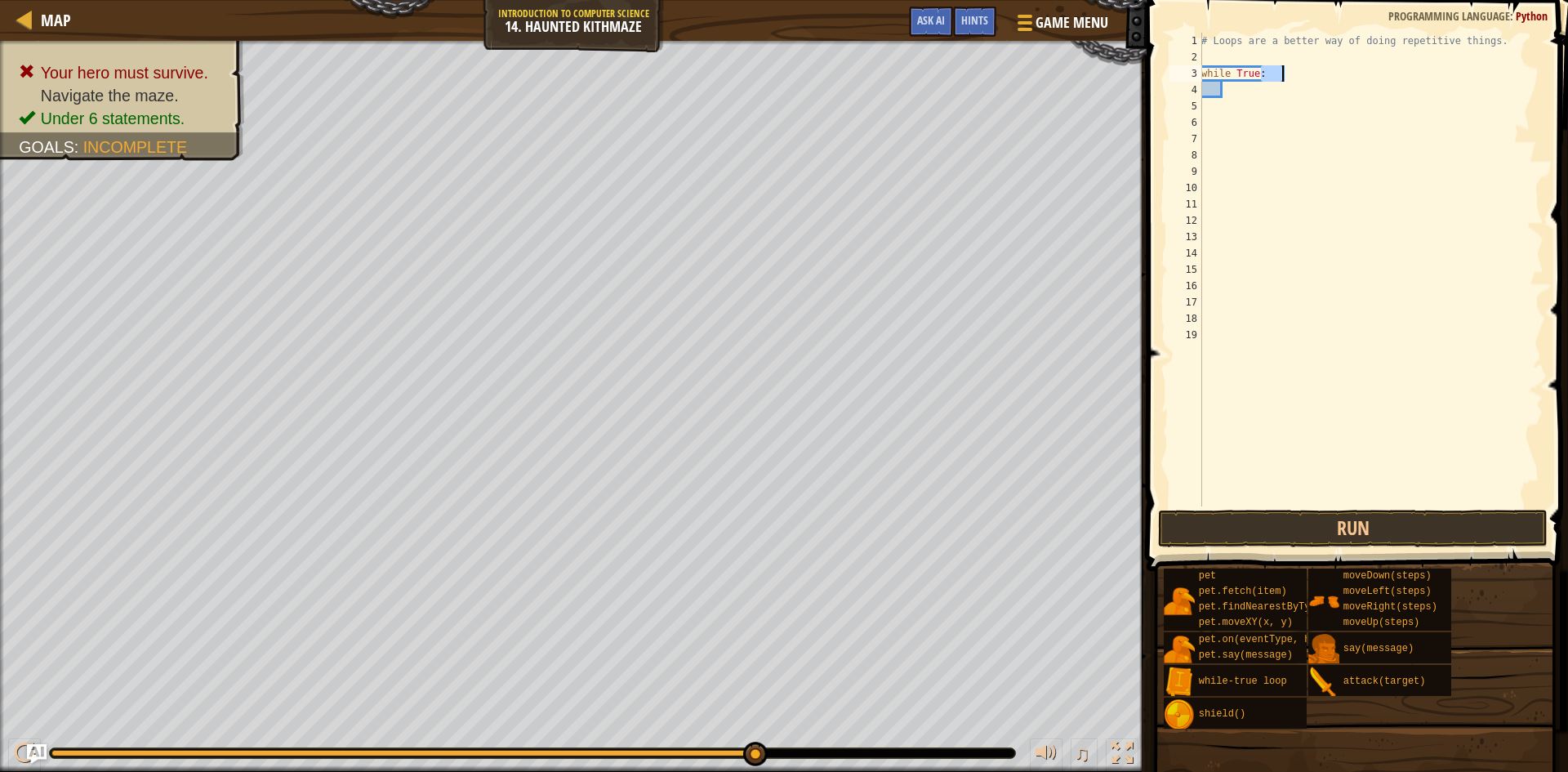
drag, startPoint x: 1282, startPoint y: 71, endPoint x: 1292, endPoint y: 70, distance: 10.0
click at [1292, 70] on div "# Loops are a better way of doing repetitive things. while True :" at bounding box center [1370, 286] width 345 height 506
click at [1293, 70] on div "# Loops are a better way of doing repetitive things. while True :" at bounding box center [1370, 270] width 345 height 474
click at [1276, 72] on div "# Loops are a better way of doing repetitive things. while True :" at bounding box center [1370, 286] width 345 height 506
type textarea "while True:"
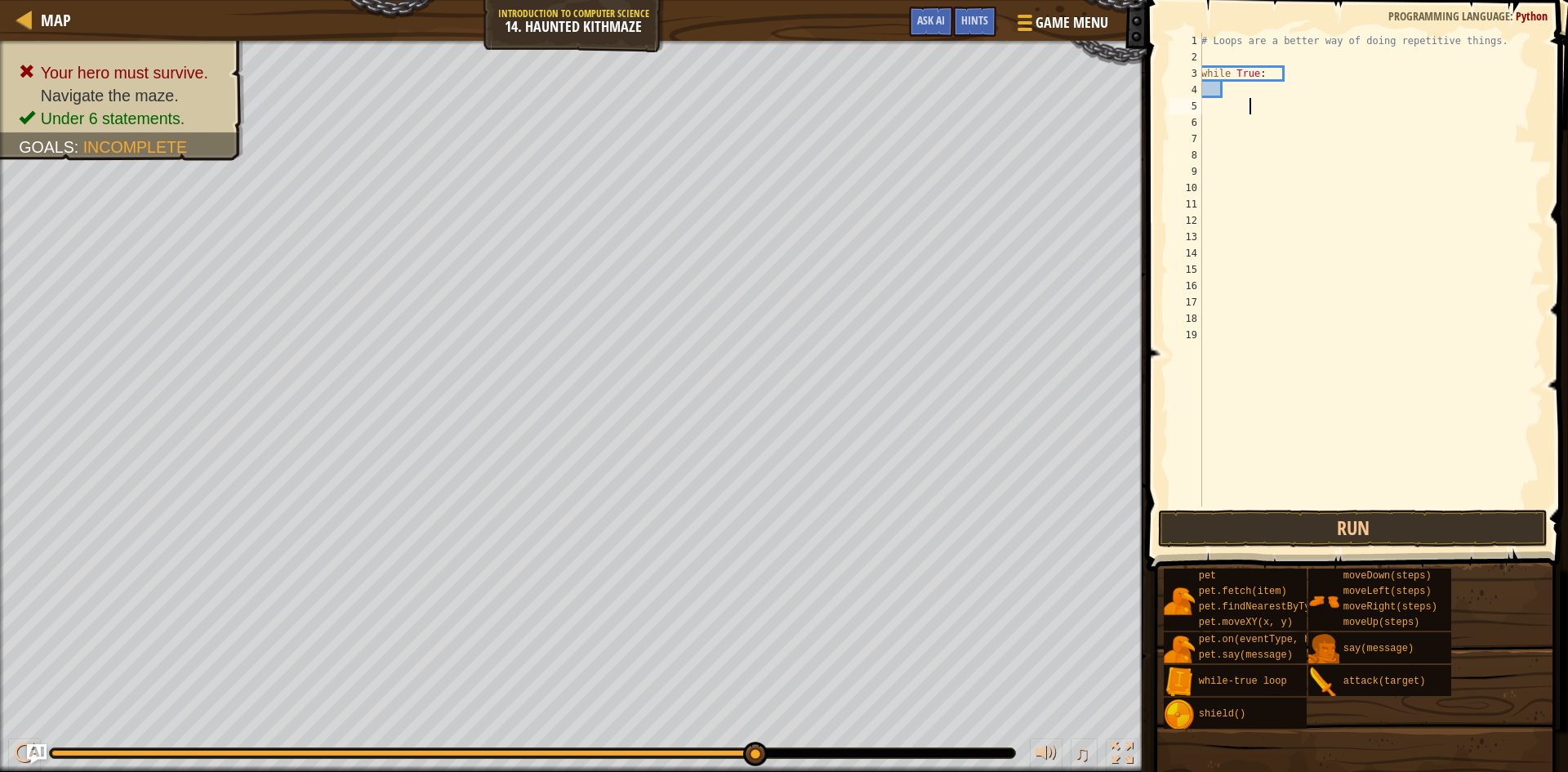
click at [1275, 98] on div "# Loops are a better way of doing repetitive things. while True :" at bounding box center [1370, 286] width 345 height 506
click at [1223, 109] on div "# Loops are a better way of doing repetitive things. while True :" at bounding box center [1370, 286] width 345 height 506
click at [1202, 114] on div "6" at bounding box center [1186, 122] width 33 height 16
click at [1202, 130] on div "7" at bounding box center [1186, 138] width 33 height 16
click at [1212, 105] on div "# Loops are a better way of doing repetitive things. while True :" at bounding box center [1370, 286] width 345 height 506
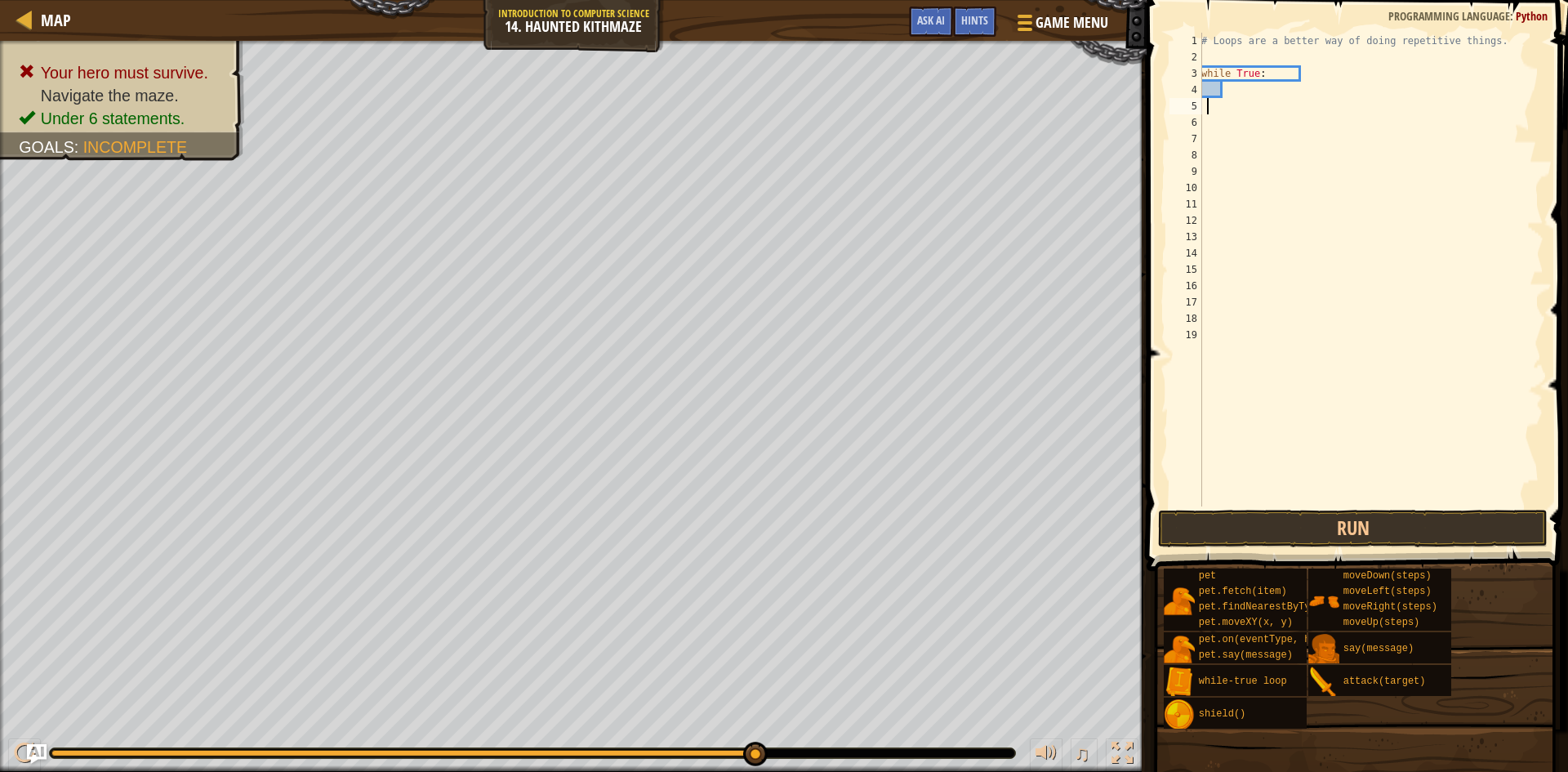
click at [1208, 105] on div "# Loops are a better way of doing repetitive things. while True :" at bounding box center [1370, 286] width 345 height 506
click at [1207, 106] on div "# Loops are a better way of doing repetitive things. while True :" at bounding box center [1370, 286] width 345 height 506
click at [1200, 112] on div "5" at bounding box center [1186, 106] width 33 height 16
click at [1200, 120] on div "6" at bounding box center [1186, 122] width 33 height 16
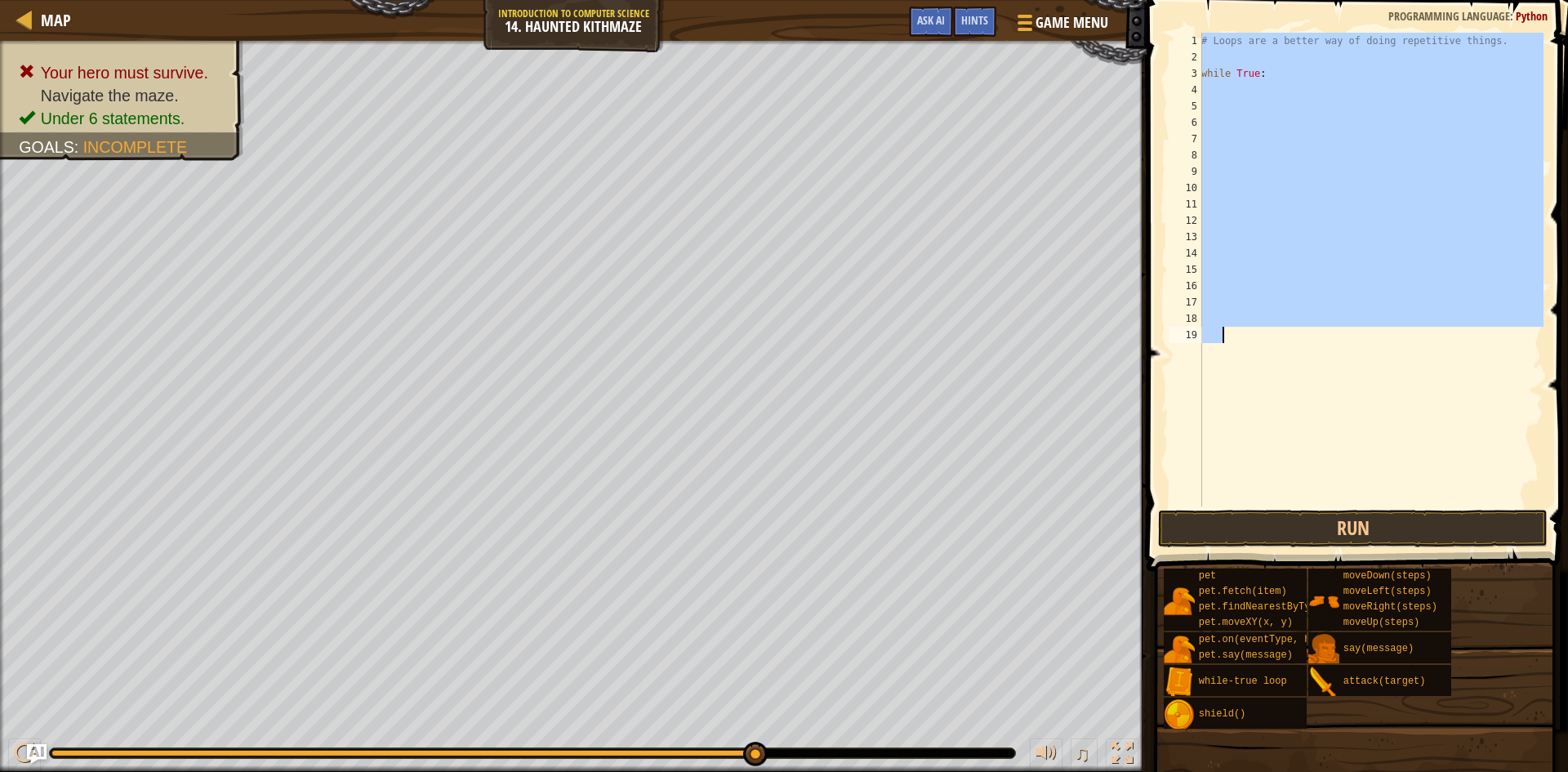
click at [1200, 120] on div "6" at bounding box center [1186, 122] width 33 height 16
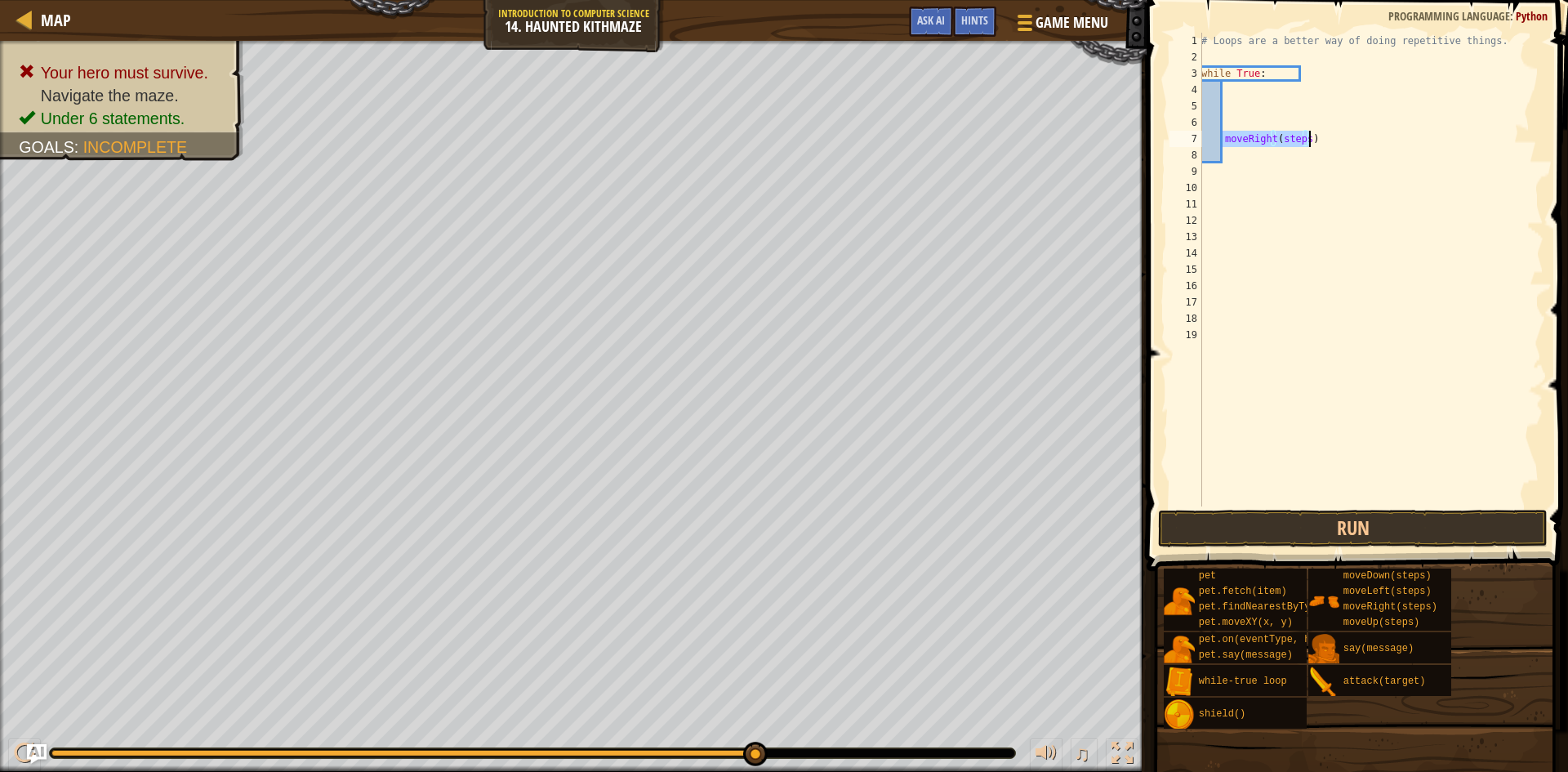
click at [1302, 139] on div "# Loops are a better way of doing repetitive things. while True : moveRight ( s…" at bounding box center [1370, 270] width 345 height 474
click at [1302, 139] on div "# Loops are a better way of doing repetitive things. while True : moveRight ( s…" at bounding box center [1370, 286] width 345 height 506
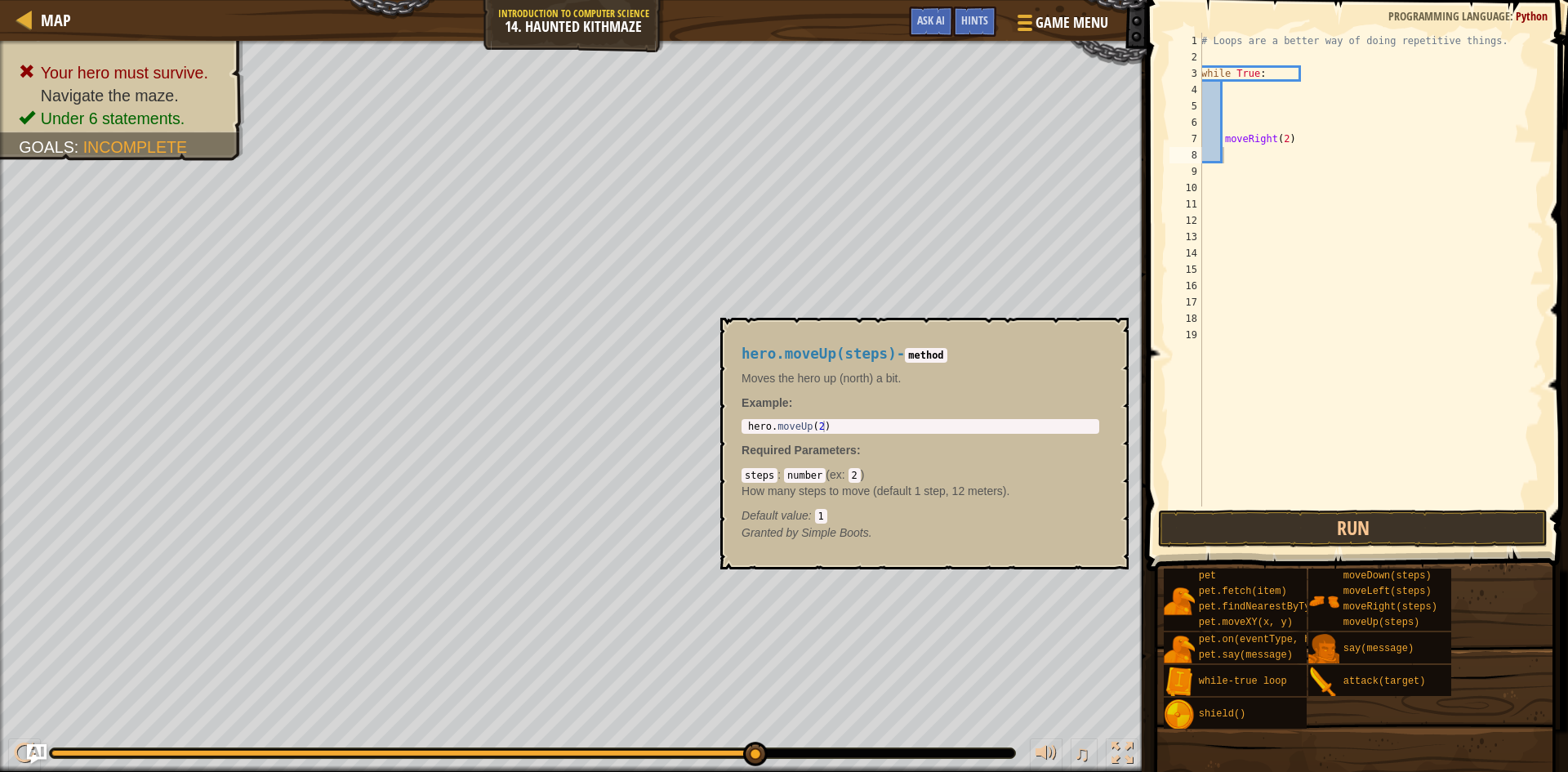
scroll to position [7, 7]
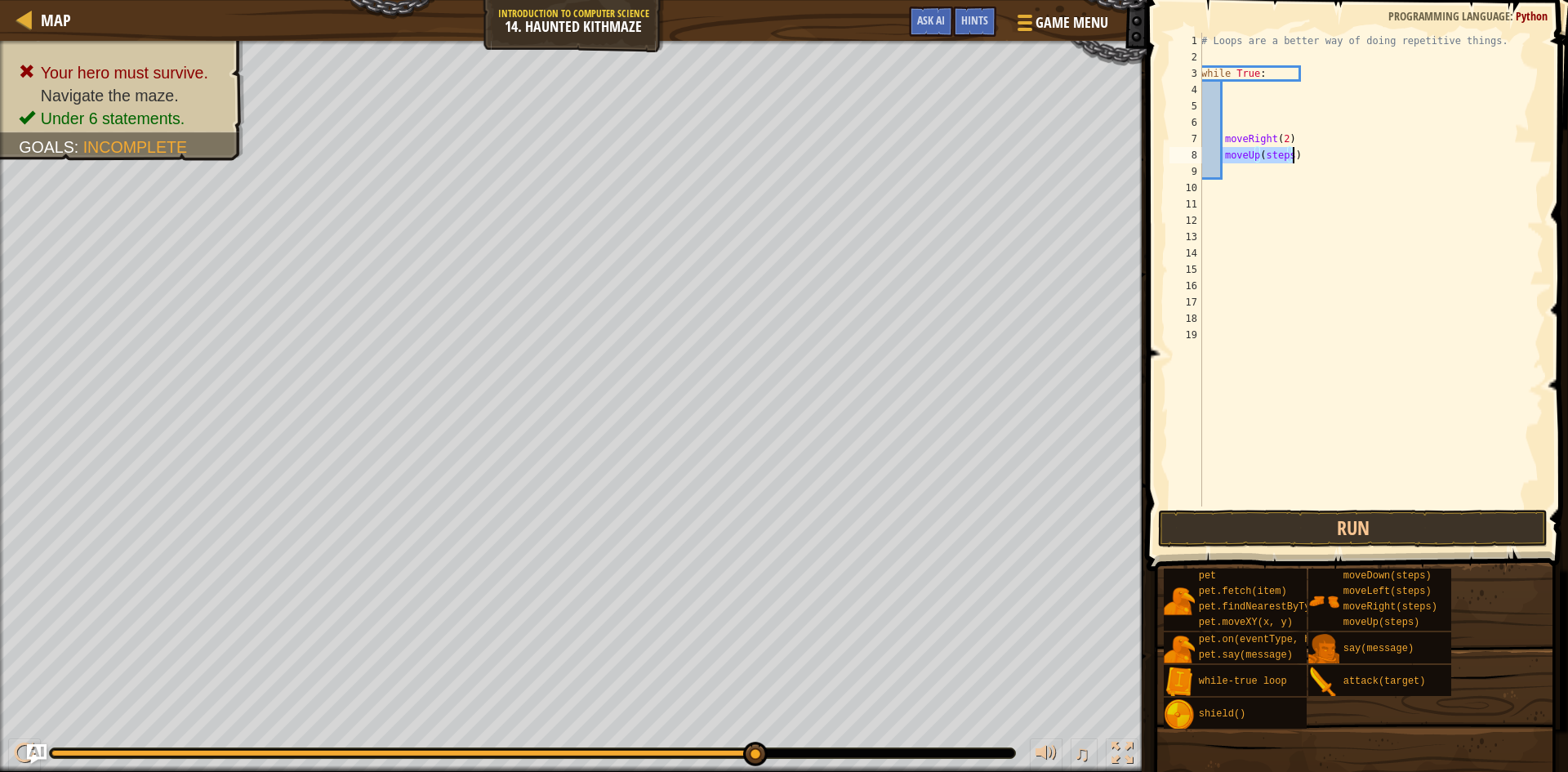
click at [1285, 158] on div "# Loops are a better way of doing repetitive things. while True : moveRight ( 2…" at bounding box center [1370, 270] width 345 height 474
click at [1285, 158] on div "# Loops are a better way of doing repetitive things. while True : moveRight ( 2…" at bounding box center [1370, 286] width 345 height 506
click at [1263, 532] on button "Run" at bounding box center [1353, 528] width 390 height 38
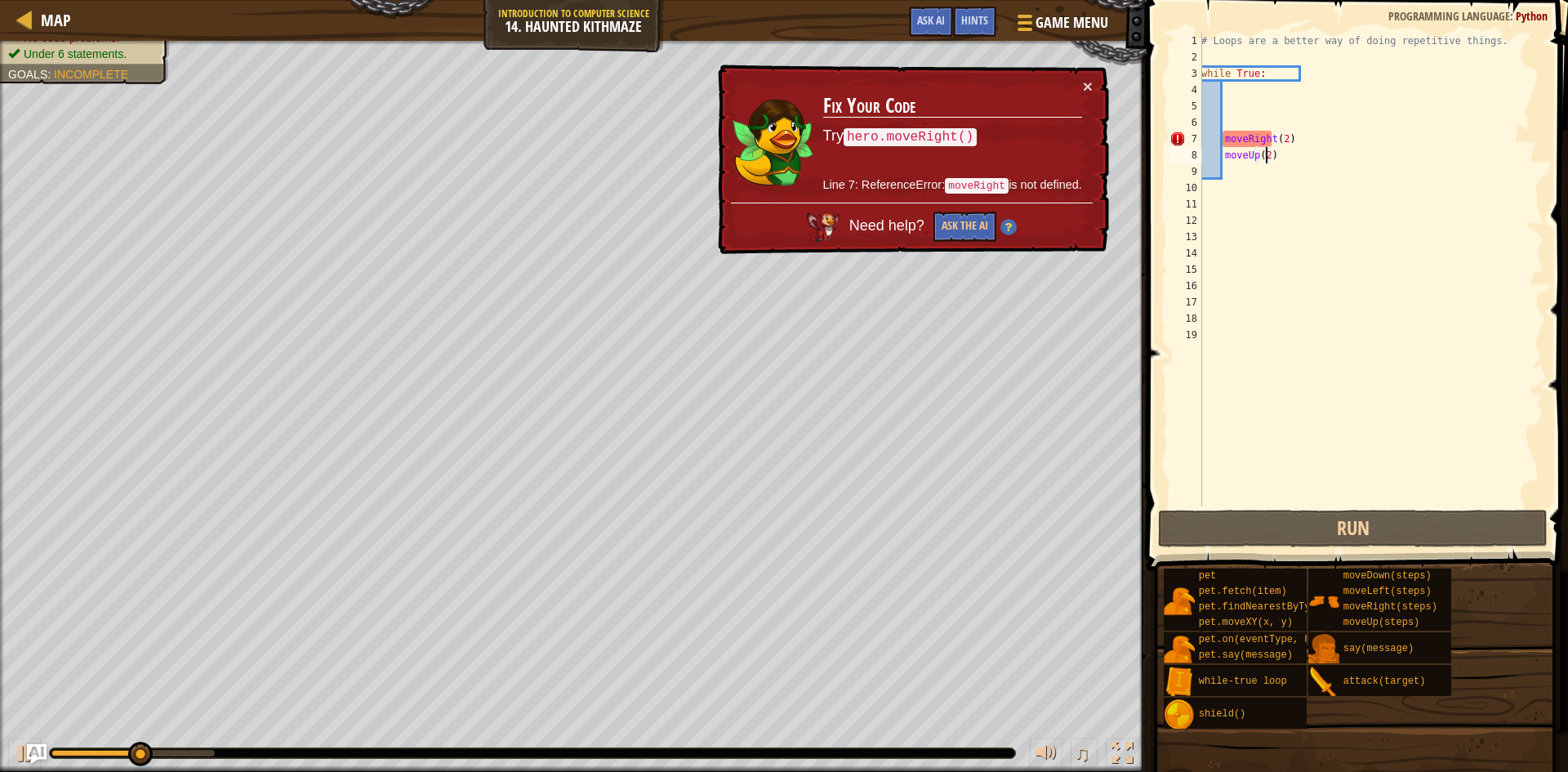
click at [1226, 137] on div "# Loops are a better way of doing repetitive things. while True : moveRight ( 2…" at bounding box center [1370, 286] width 345 height 506
click at [1223, 139] on div "# Loops are a better way of doing repetitive things. while True : moveRight ( 2…" at bounding box center [1370, 286] width 345 height 506
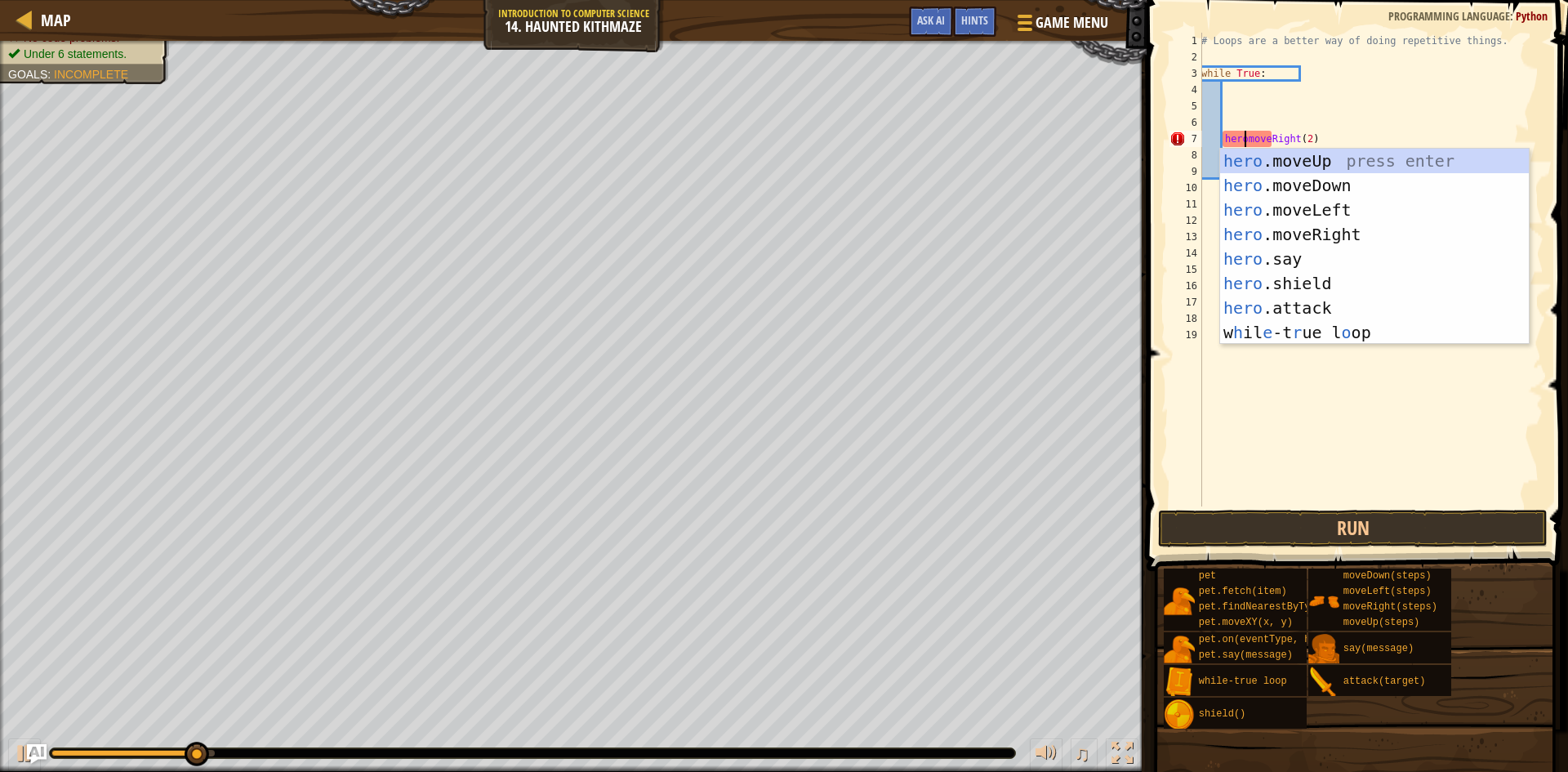
scroll to position [7, 4]
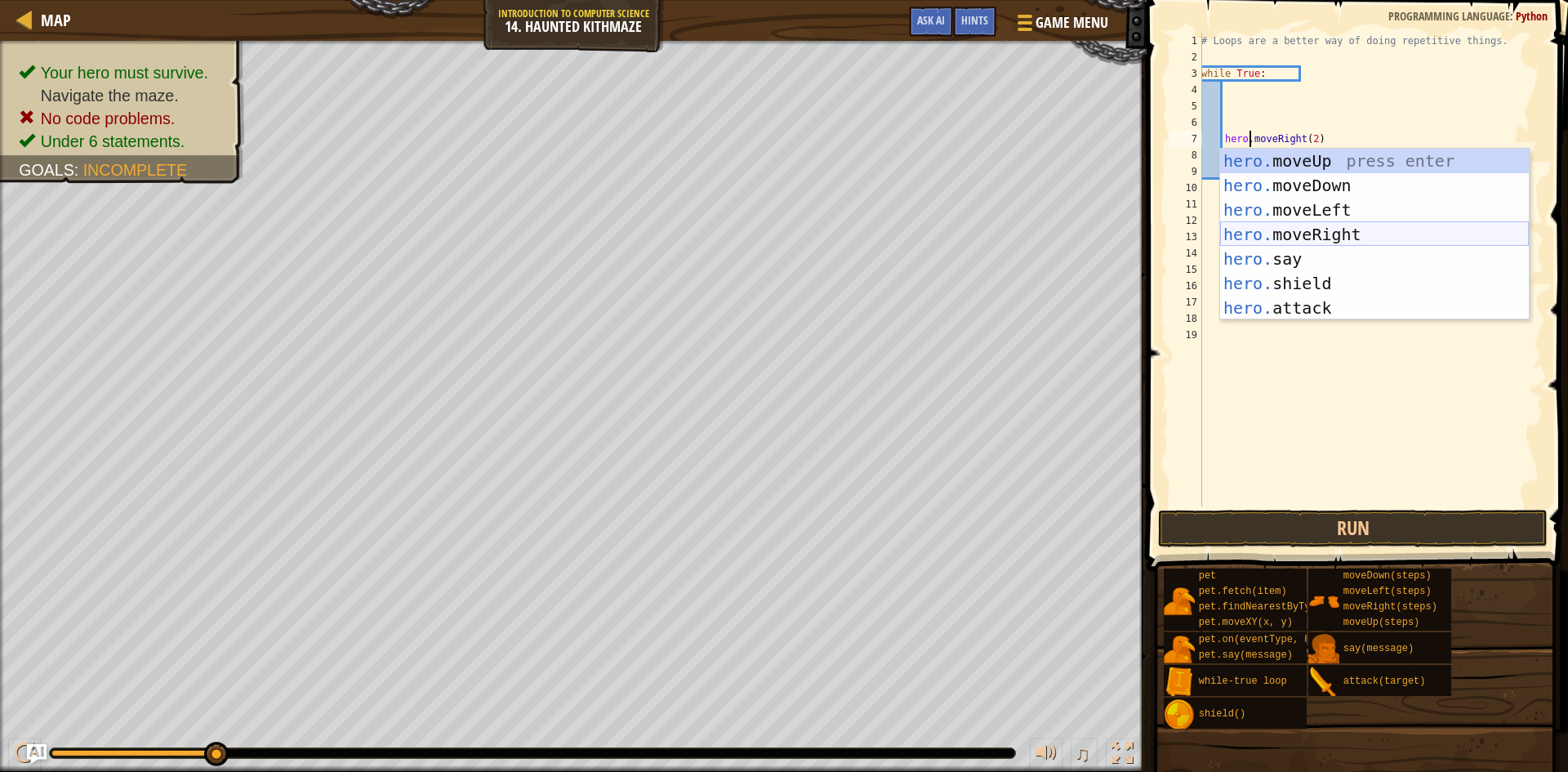
click at [1299, 224] on div "hero. moveUp press enter hero. moveDown press enter hero. moveLeft press enter …" at bounding box center [1375, 259] width 308 height 221
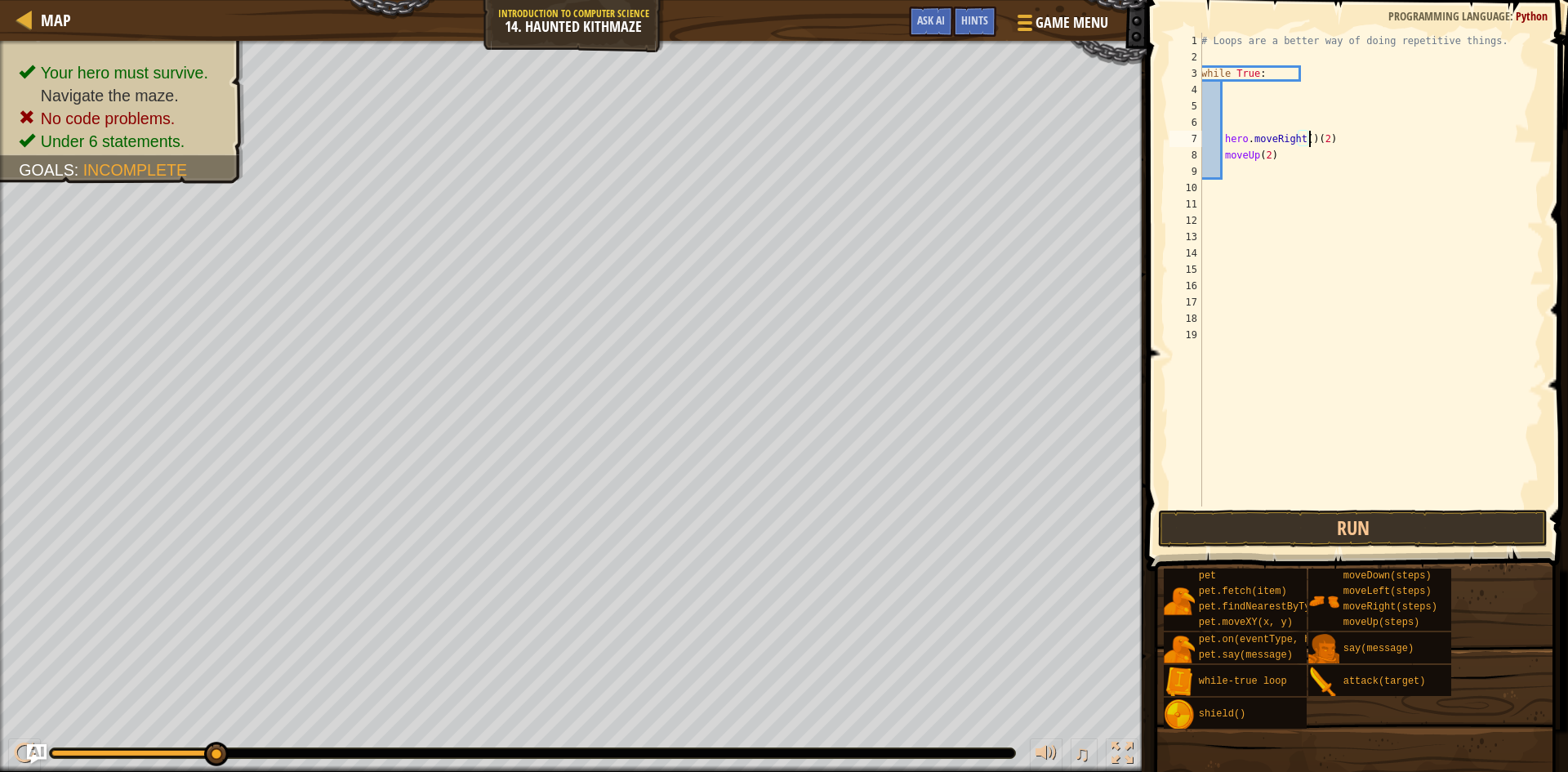
click at [1307, 141] on div "# Loops are a better way of doing repetitive things. while True : hero . moveRi…" at bounding box center [1370, 286] width 345 height 506
click at [1299, 141] on div "# Loops are a better way of doing repetitive things. while True : hero . moveRi…" at bounding box center [1370, 286] width 345 height 506
click at [1301, 141] on div "# Loops are a better way of doing repetitive things. while True : hero . moveRi…" at bounding box center [1370, 286] width 345 height 506
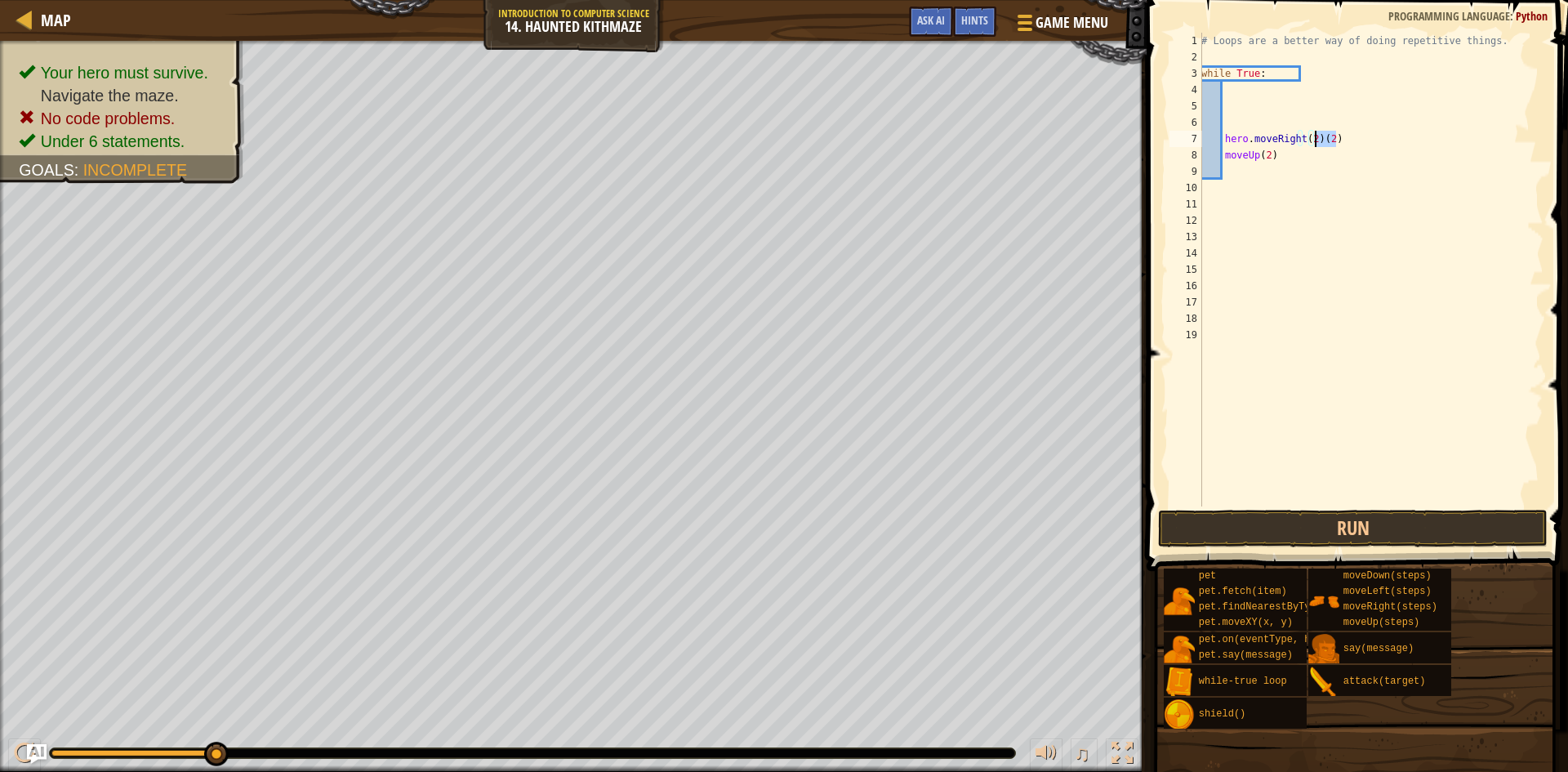
drag, startPoint x: 1334, startPoint y: 136, endPoint x: 1316, endPoint y: 146, distance: 20.6
click at [1316, 146] on div "# Loops are a better way of doing repetitive things. while True : hero . moveRi…" at bounding box center [1370, 286] width 345 height 506
click at [1225, 159] on div "# Loops are a better way of doing repetitive things. while True : hero . moveRi…" at bounding box center [1370, 286] width 345 height 506
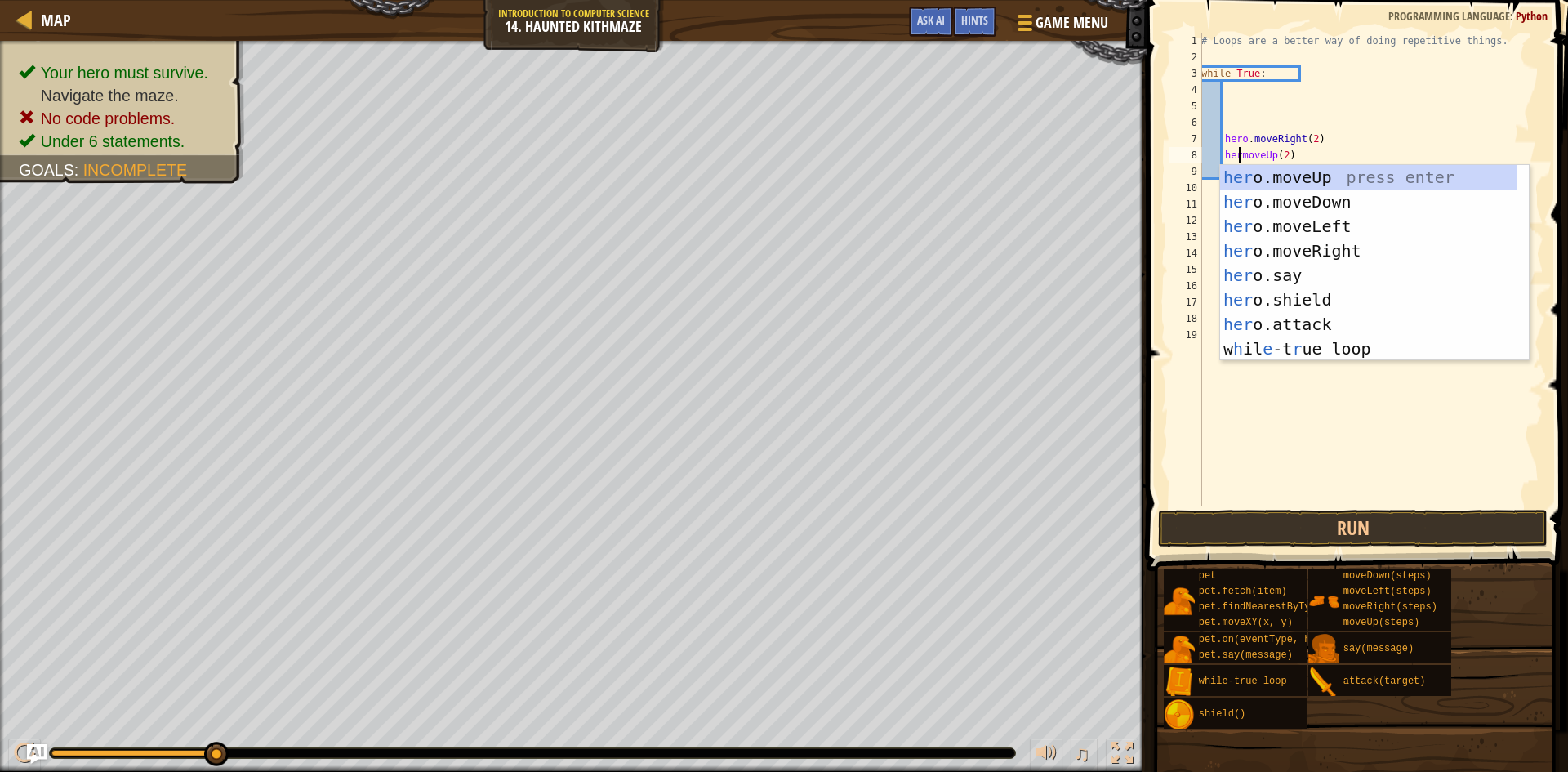
scroll to position [7, 4]
click at [1357, 508] on span at bounding box center [1359, 262] width 435 height 619
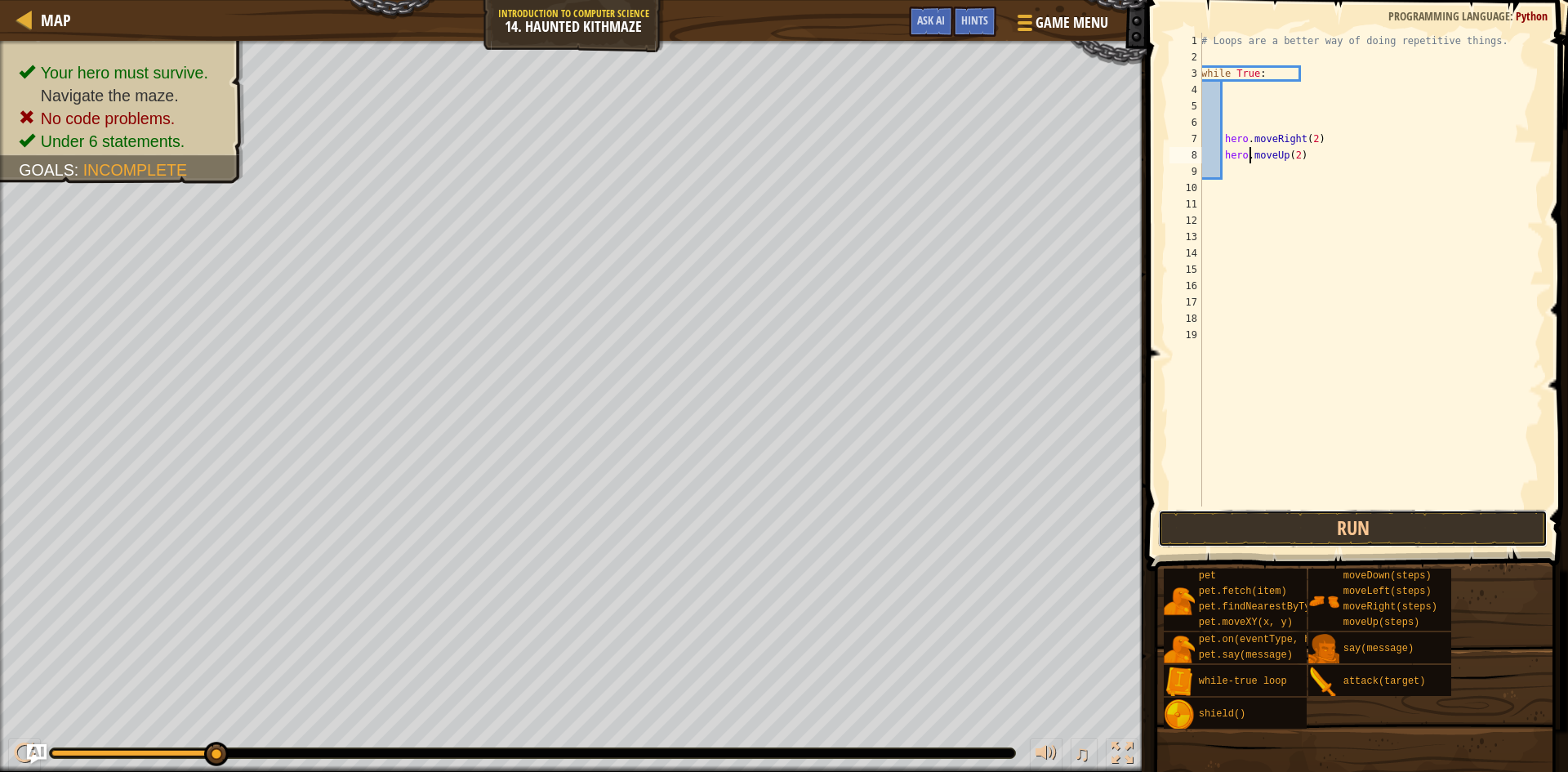
drag, startPoint x: 1356, startPoint y: 515, endPoint x: 1346, endPoint y: 495, distance: 22.4
click at [1357, 515] on button "Run" at bounding box center [1353, 528] width 390 height 38
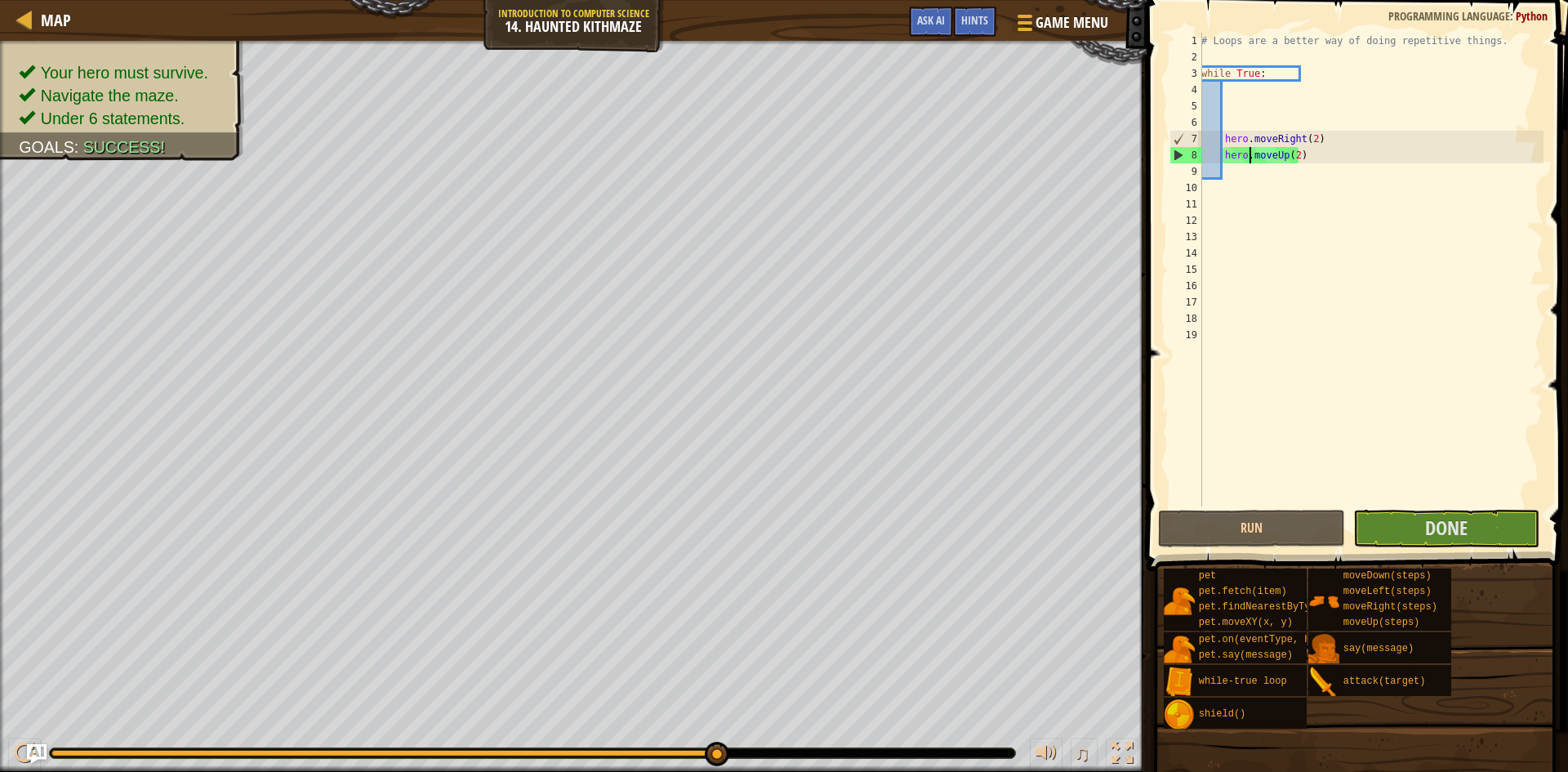
type textarea "moveUp(2)"
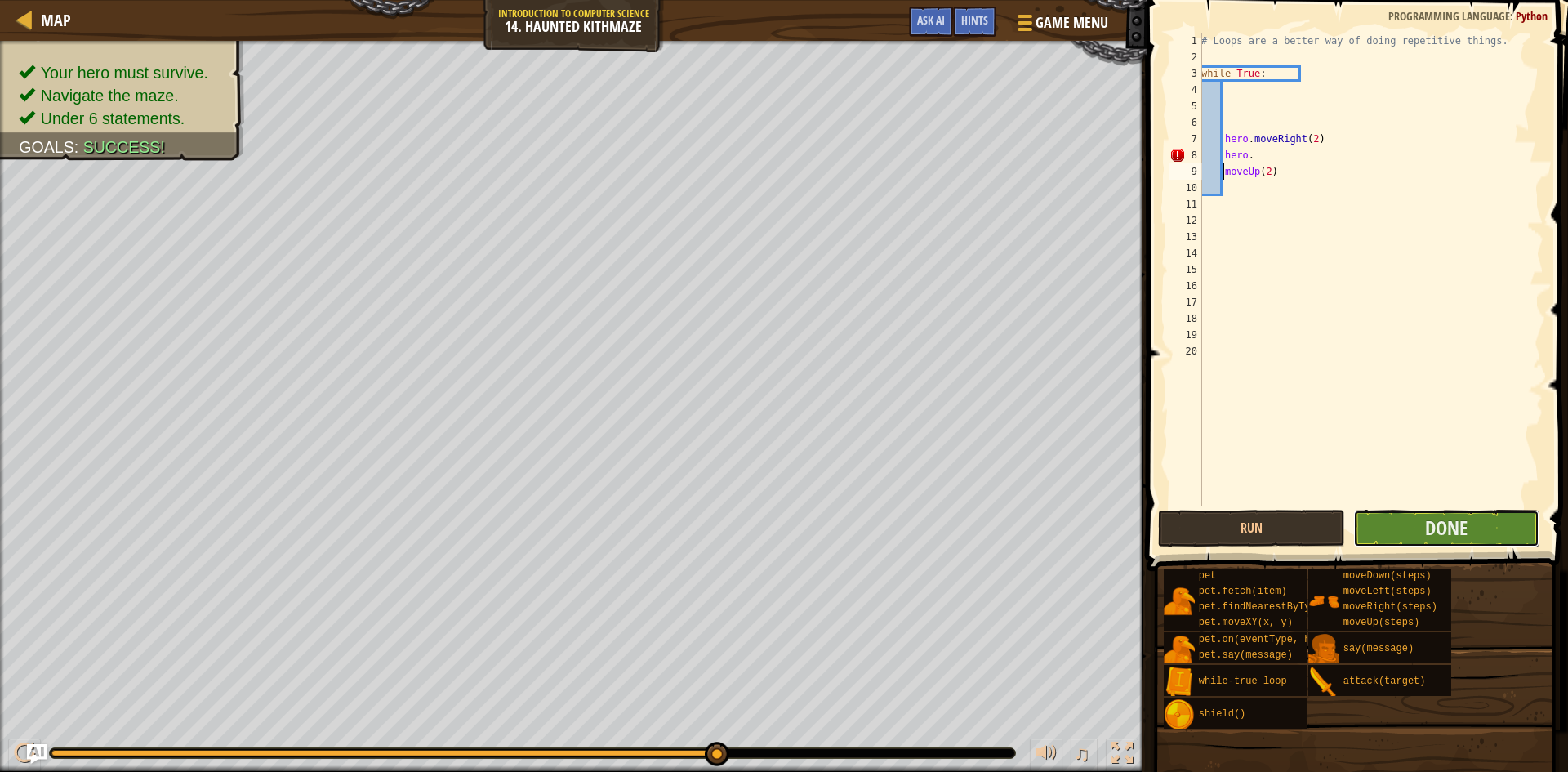
click at [1486, 534] on button "Done" at bounding box center [1447, 528] width 187 height 38
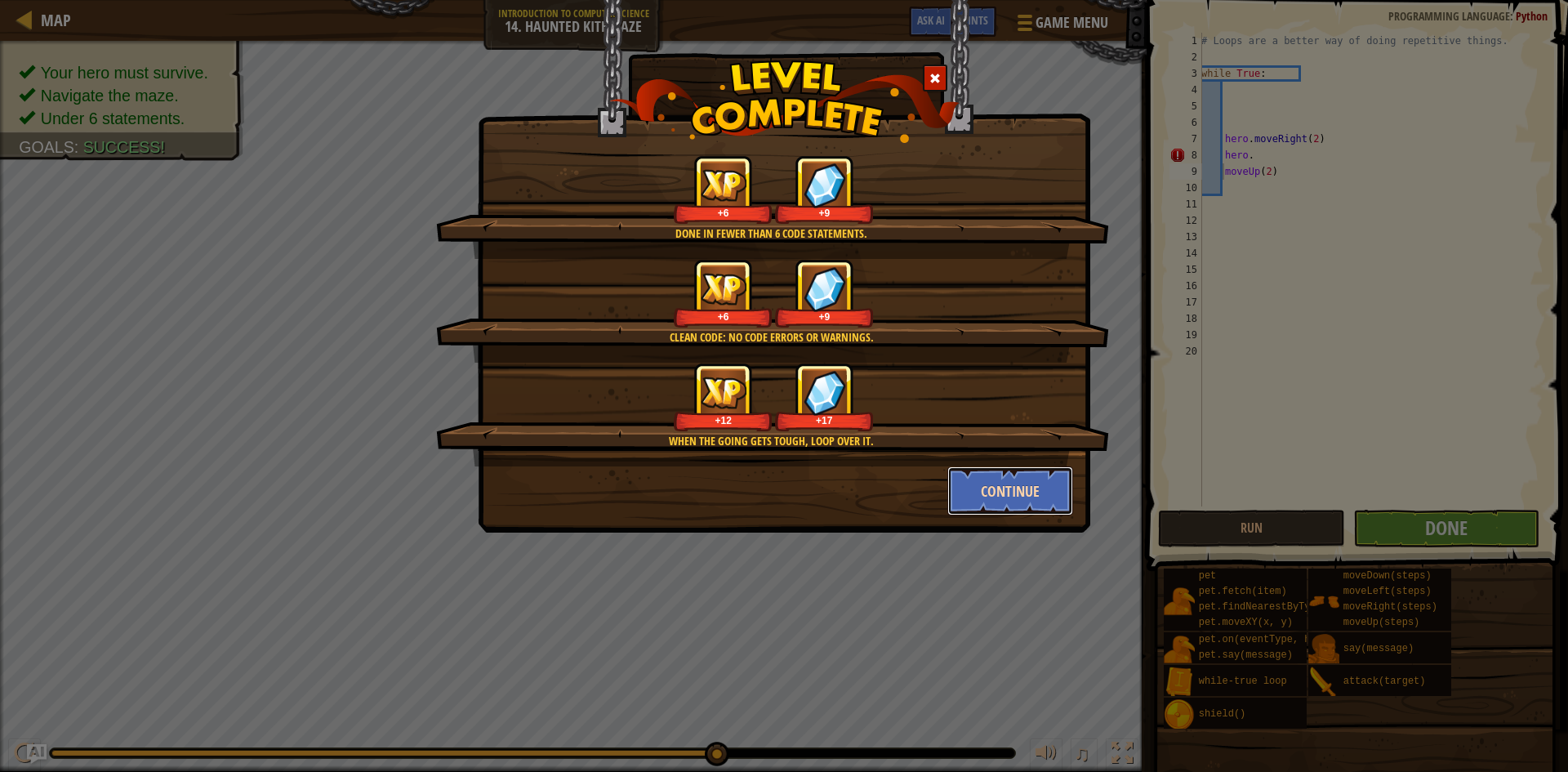
click at [1036, 499] on button "Continue" at bounding box center [1010, 490] width 126 height 49
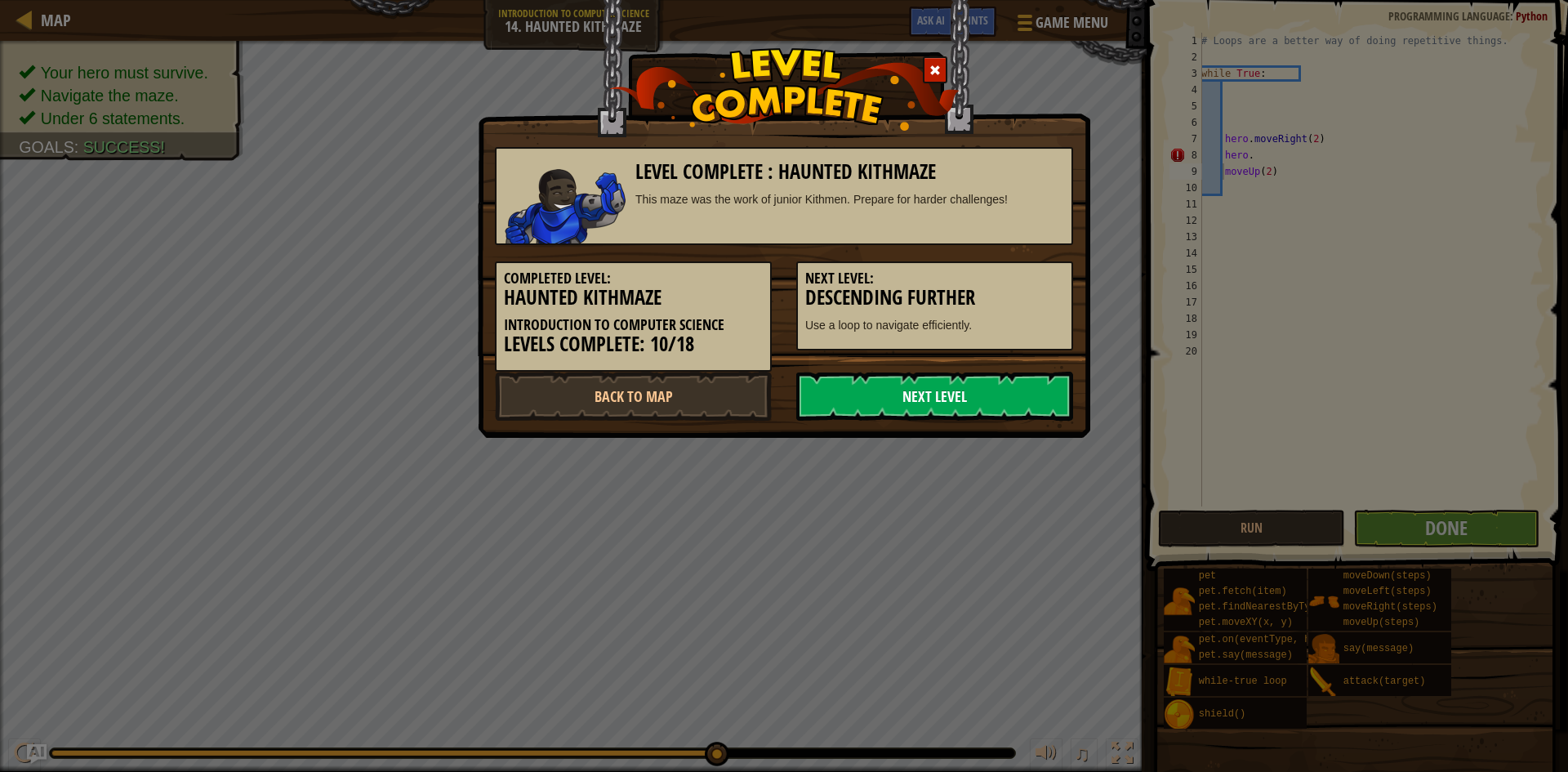
click at [1043, 396] on link "Next Level" at bounding box center [934, 396] width 277 height 49
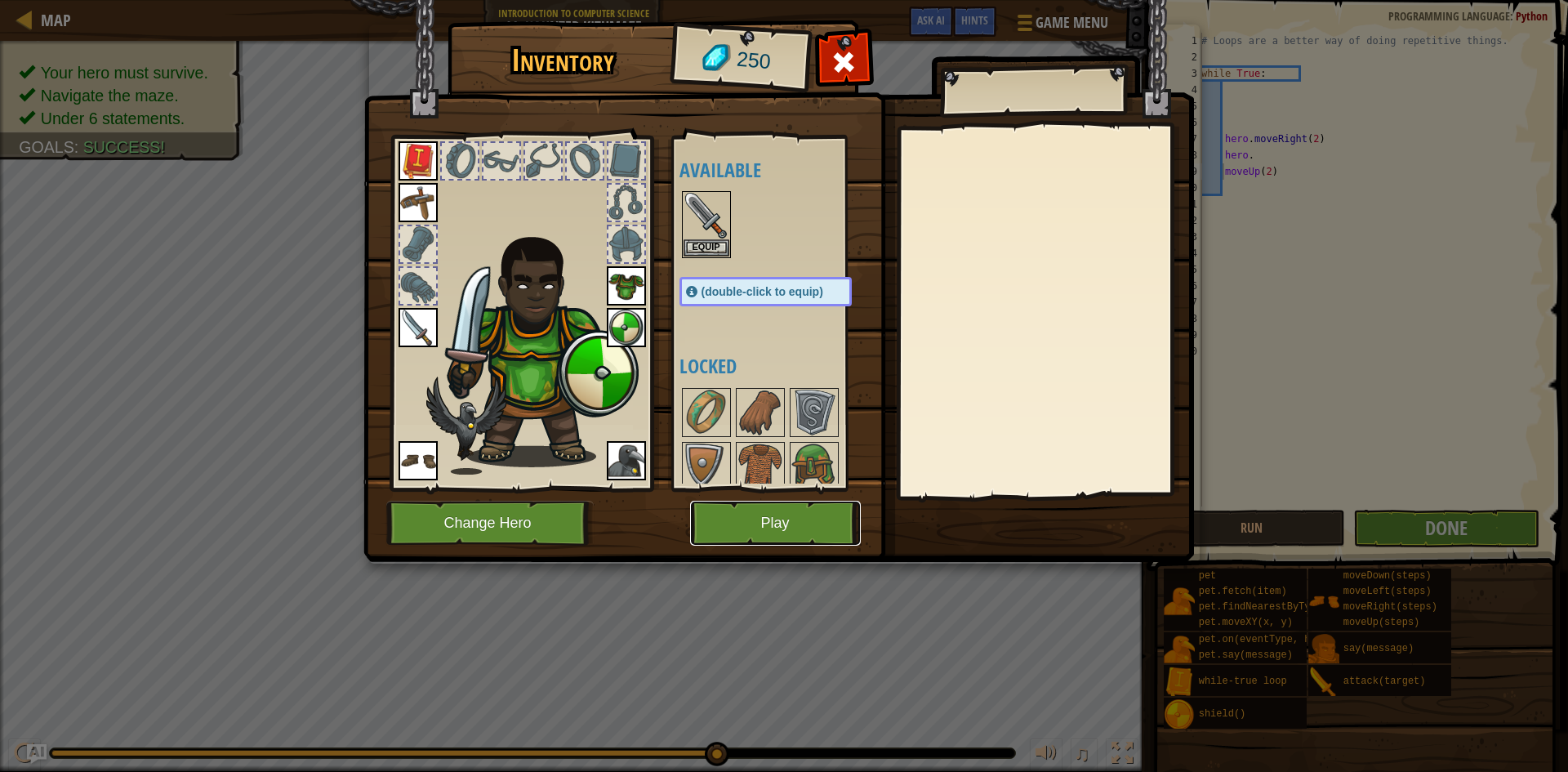
click at [740, 524] on button "Play" at bounding box center [776, 522] width 171 height 45
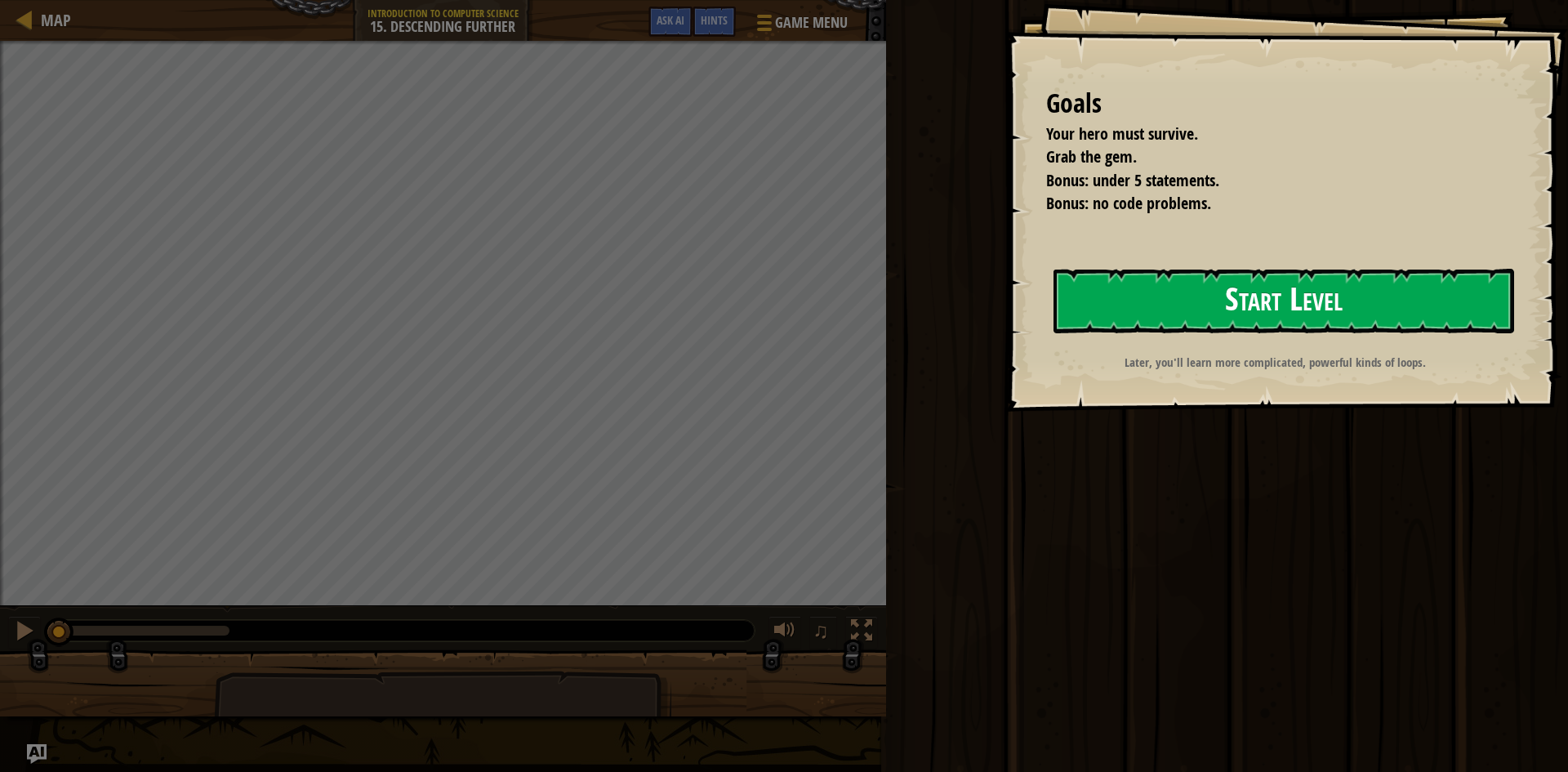
click at [1127, 321] on button "Start Level" at bounding box center [1283, 300] width 461 height 65
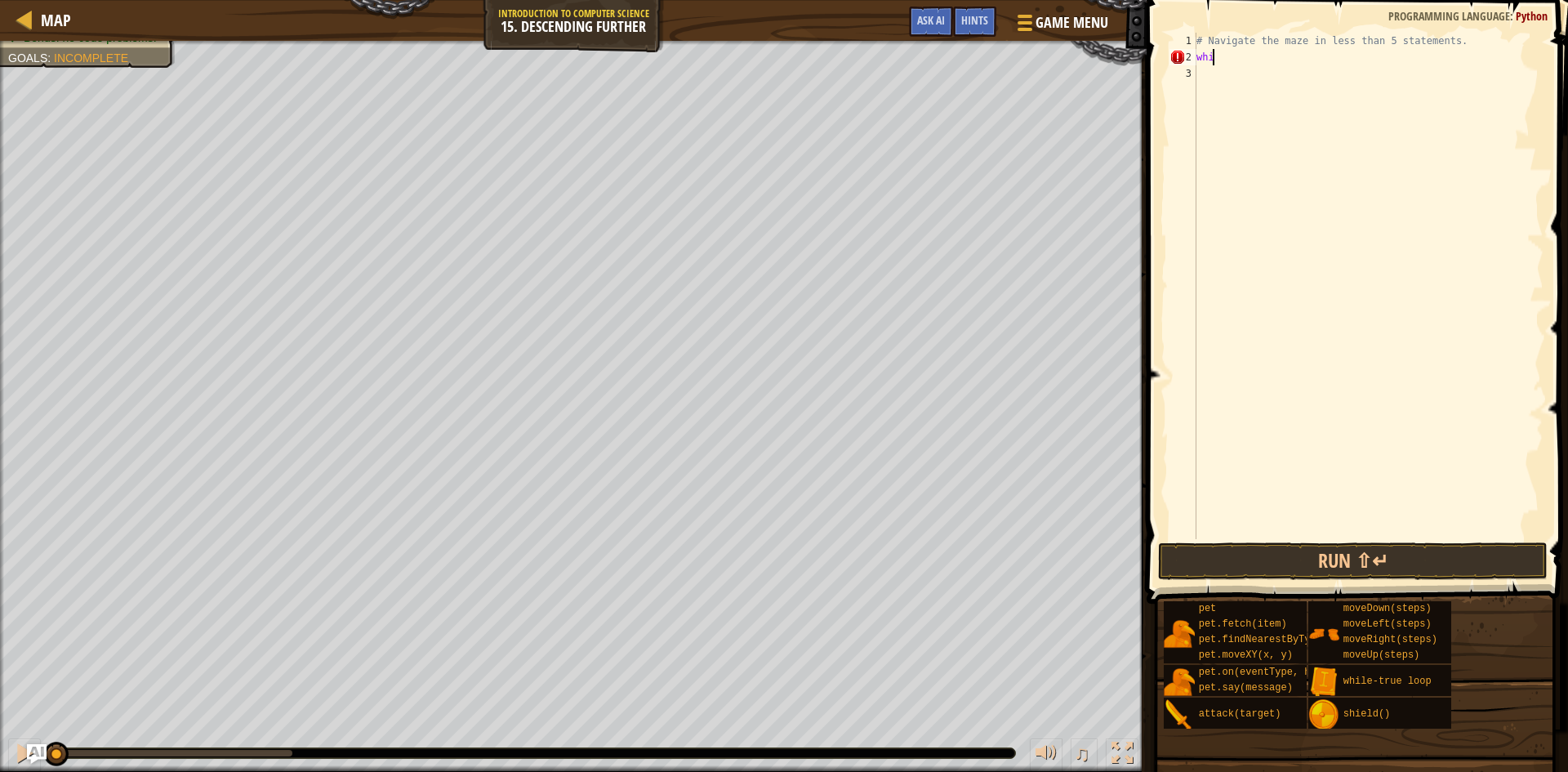
scroll to position [7, 0]
type textarea "w"
click at [1274, 62] on div "# Navigate the maze in less than 5 statements. while - true loop" at bounding box center [1368, 286] width 350 height 506
click at [1279, 57] on div "# Navigate the maze in less than 5 statements. while - true loop" at bounding box center [1368, 302] width 350 height 539
drag, startPoint x: 1281, startPoint y: 57, endPoint x: 1247, endPoint y: 61, distance: 34.2
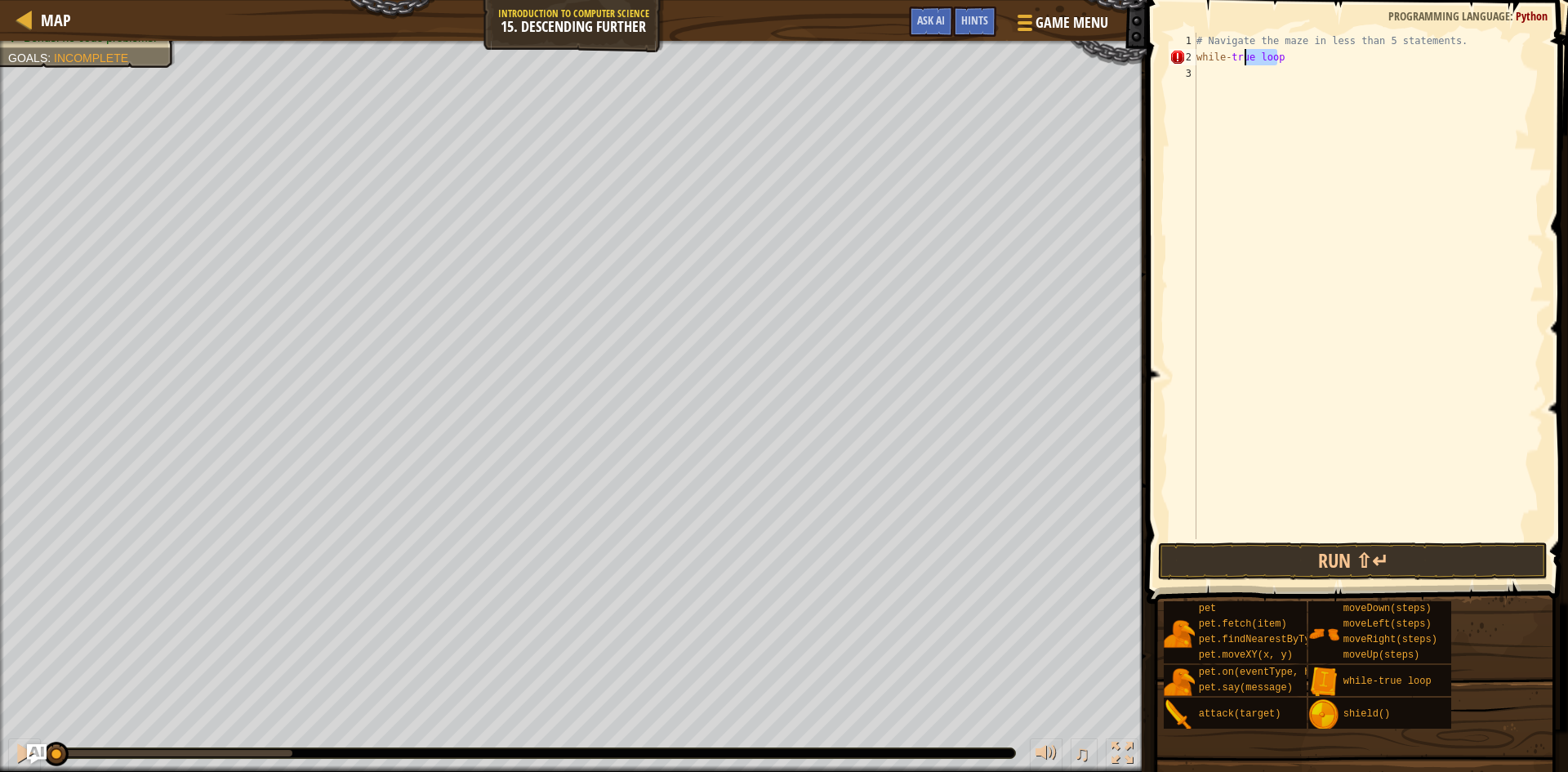
click at [1247, 61] on div "# Navigate the maze in less than 5 statements. while - true loop" at bounding box center [1368, 302] width 350 height 539
drag, startPoint x: 1254, startPoint y: 65, endPoint x: 1329, endPoint y: 105, distance: 85.0
click at [1288, 88] on div "# Navigate the maze in less than 5 statements. while - true :" at bounding box center [1368, 302] width 350 height 539
type textarea "while-true:"
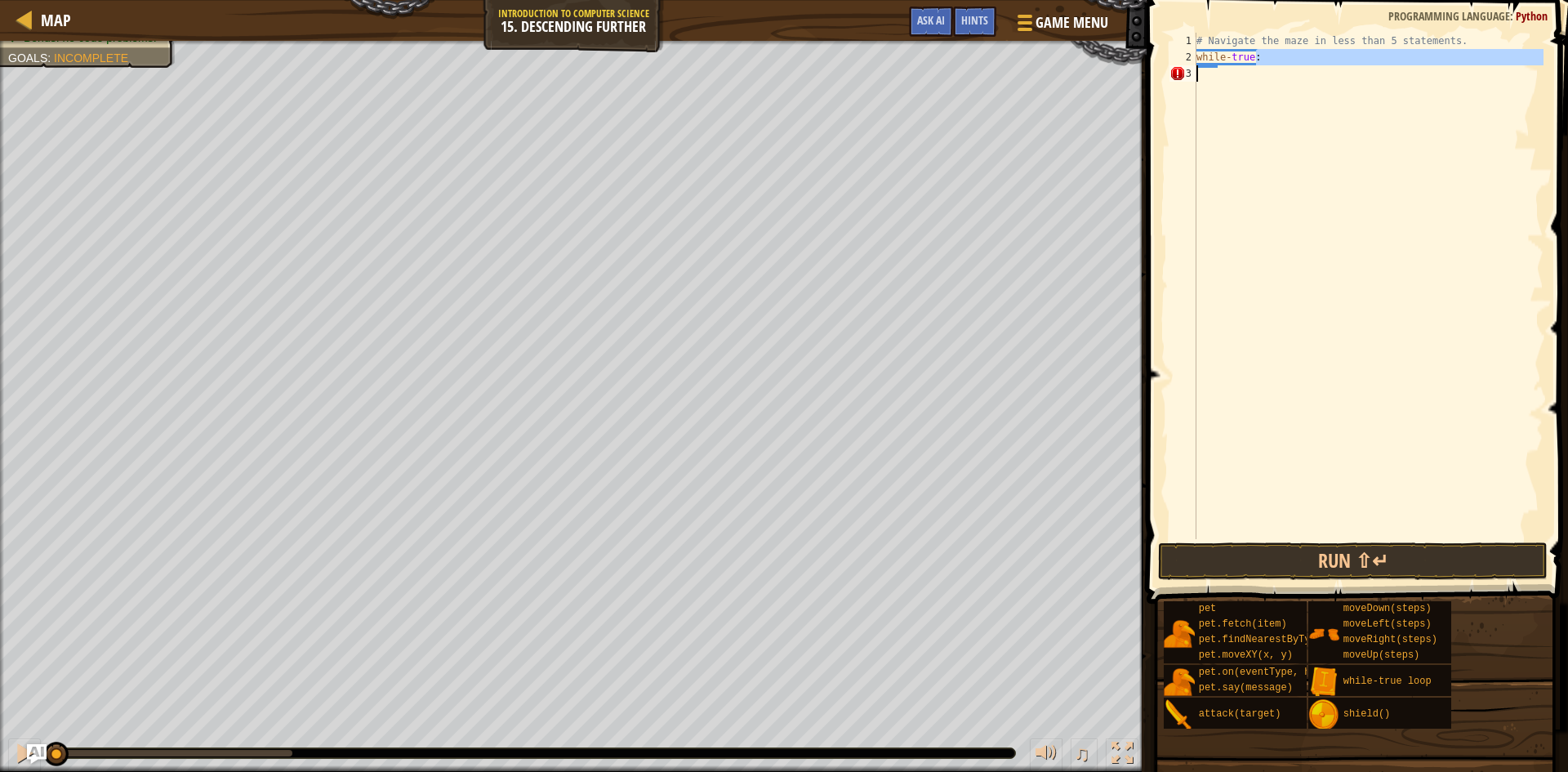
scroll to position [7, 0]
click at [1289, 81] on div "# Navigate the maze in less than 5 statements. while - true :" at bounding box center [1368, 302] width 350 height 539
drag, startPoint x: 1276, startPoint y: 140, endPoint x: 1249, endPoint y: 144, distance: 27.3
click at [1249, 144] on div "# Navigate the maze in less than 5 statements. while - true : moveRight ( steps…" at bounding box center [1368, 302] width 350 height 539
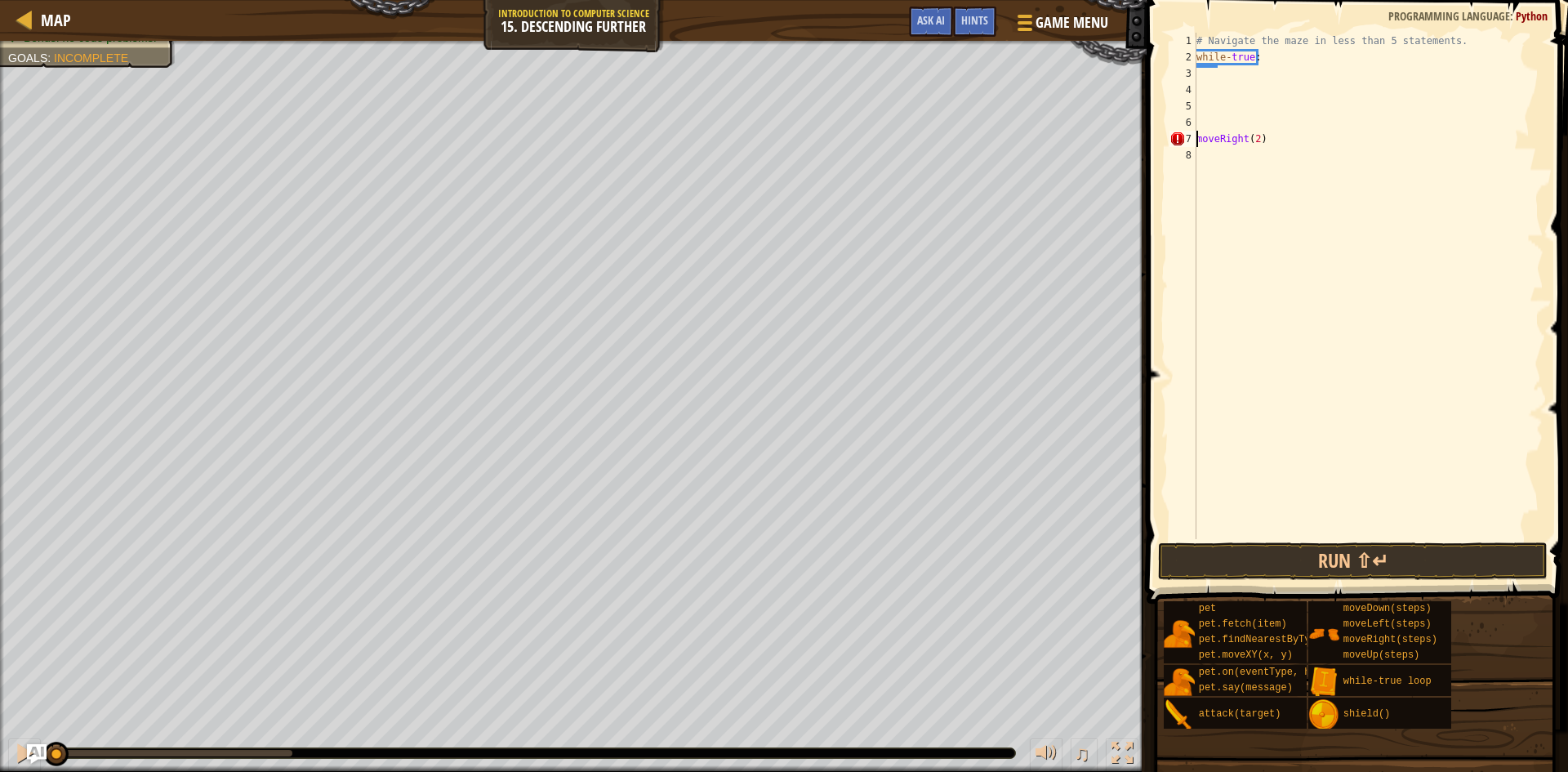
click at [1198, 145] on div "# Navigate the maze in less than 5 statements. while - true : moveRight ( 2 )" at bounding box center [1368, 302] width 350 height 539
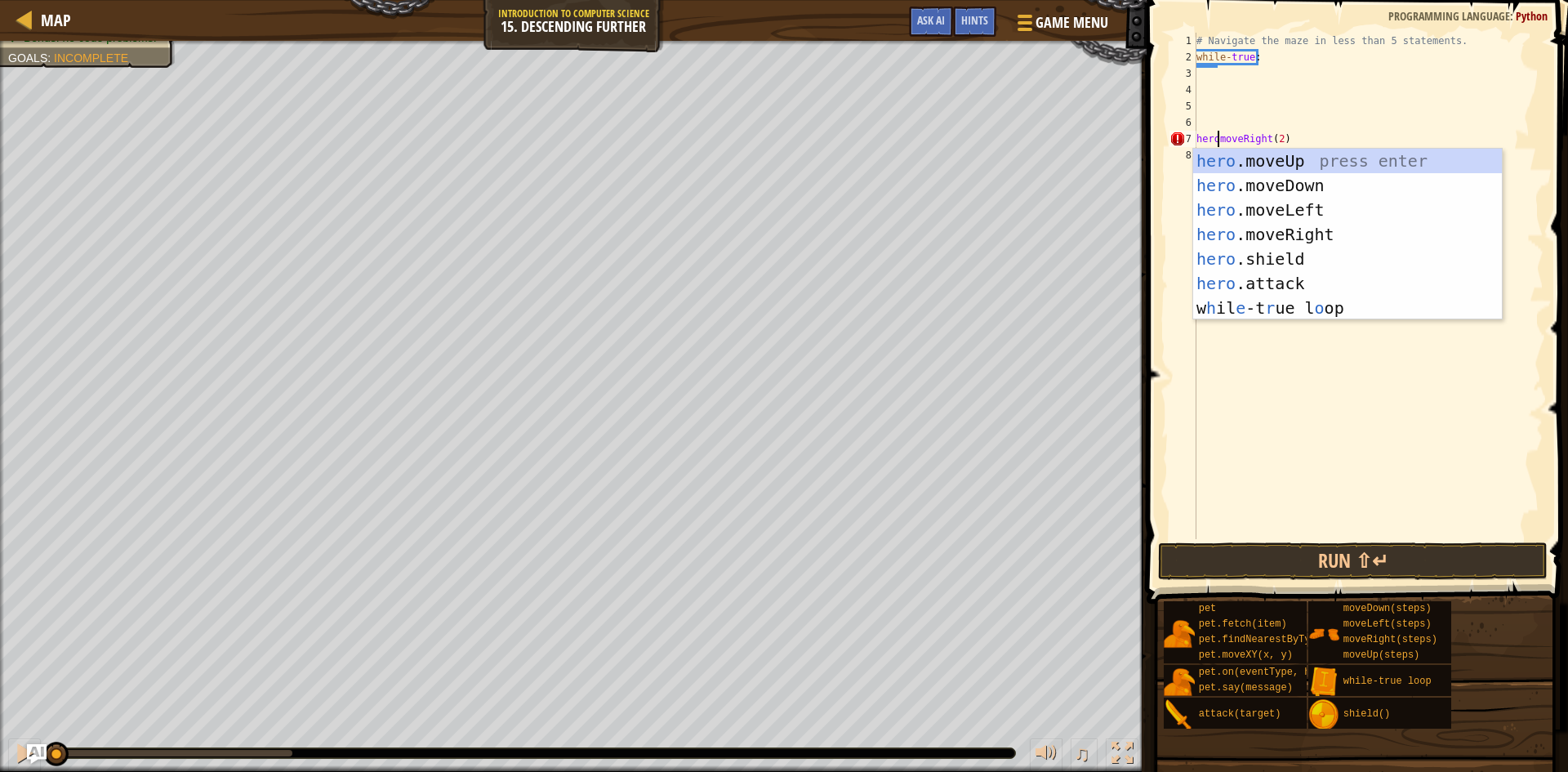
scroll to position [7, 2]
type textarea "hero.moveRight(2)"
click at [1471, 417] on div "# Navigate the maze in less than 5 statements. while - true : hero . moveRight …" at bounding box center [1368, 302] width 350 height 539
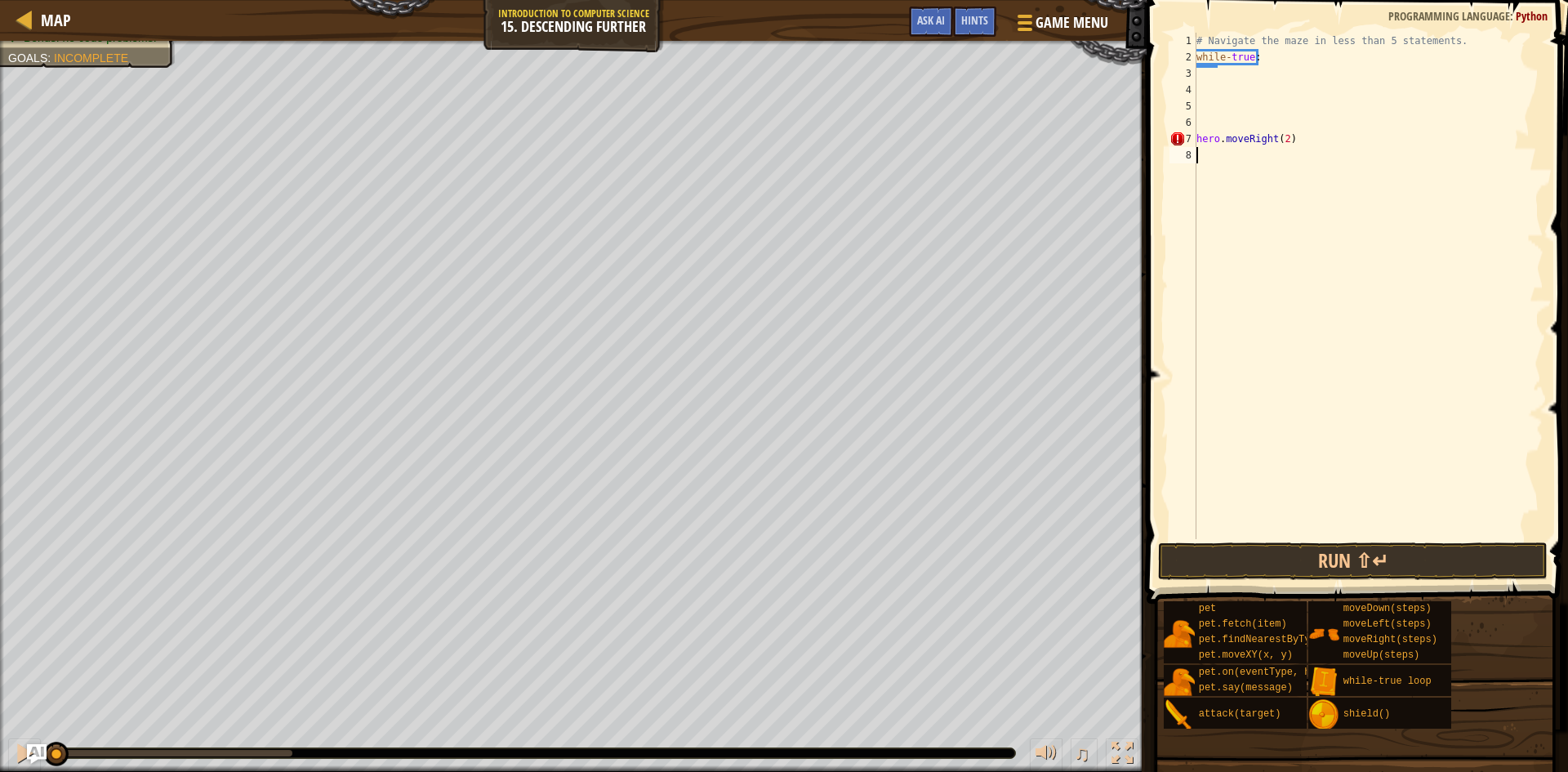
scroll to position [7, 0]
click at [1225, 139] on div "# Navigate the maze in less than 5 statements. while - true : hero . moveRight …" at bounding box center [1368, 302] width 350 height 539
click at [1313, 144] on div "# Navigate the maze in less than 5 statements. while - true : hero . moveRight …" at bounding box center [1368, 302] width 350 height 539
type textarea "h"
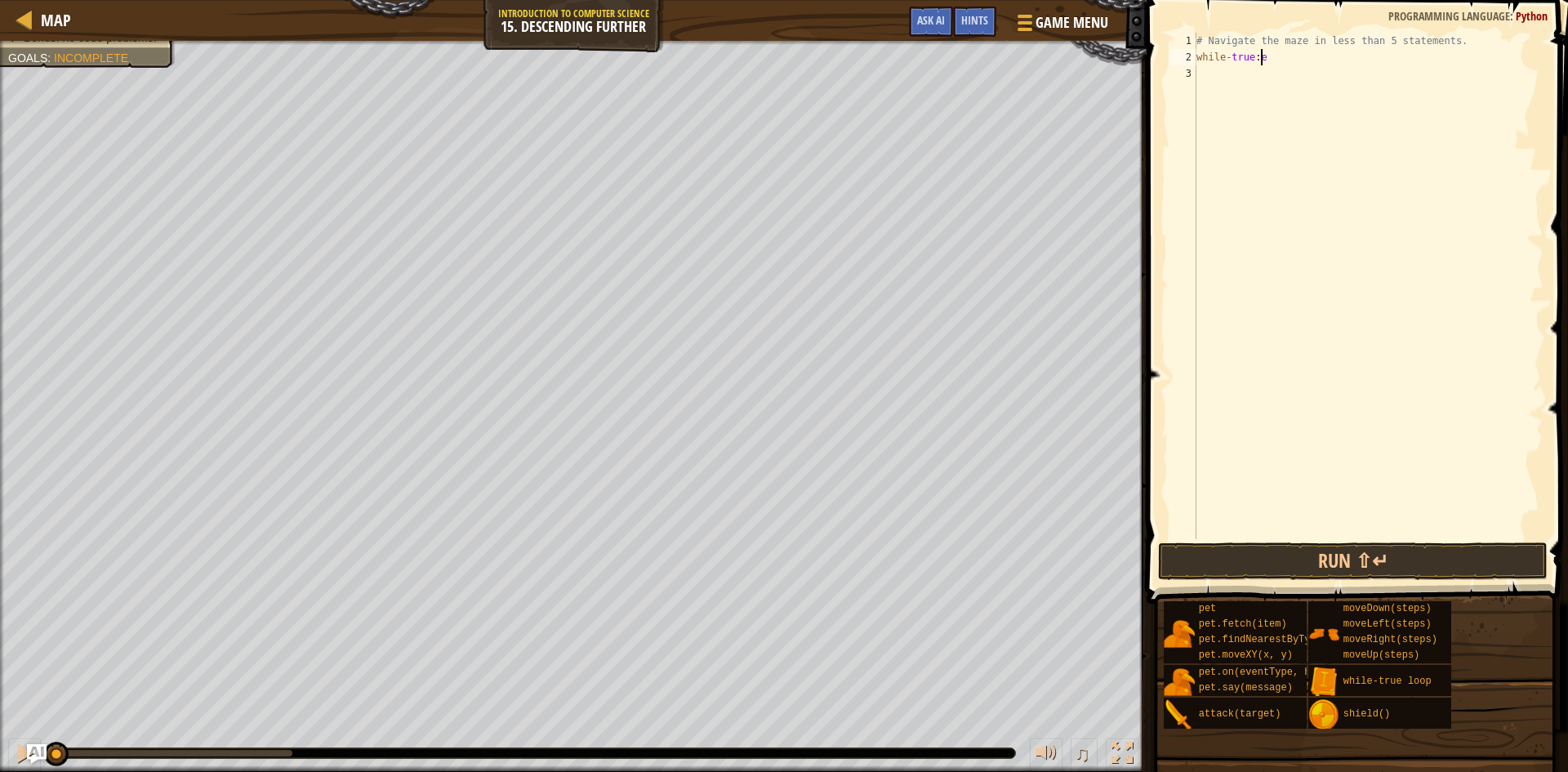
type textarea "while-true:"
click at [1207, 130] on div "# Navigate the maze in less than 5 statements. while - true :" at bounding box center [1368, 302] width 350 height 539
click at [1234, 160] on div "# Navigate the maze in less than 5 statements. while - true :" at bounding box center [1368, 302] width 350 height 539
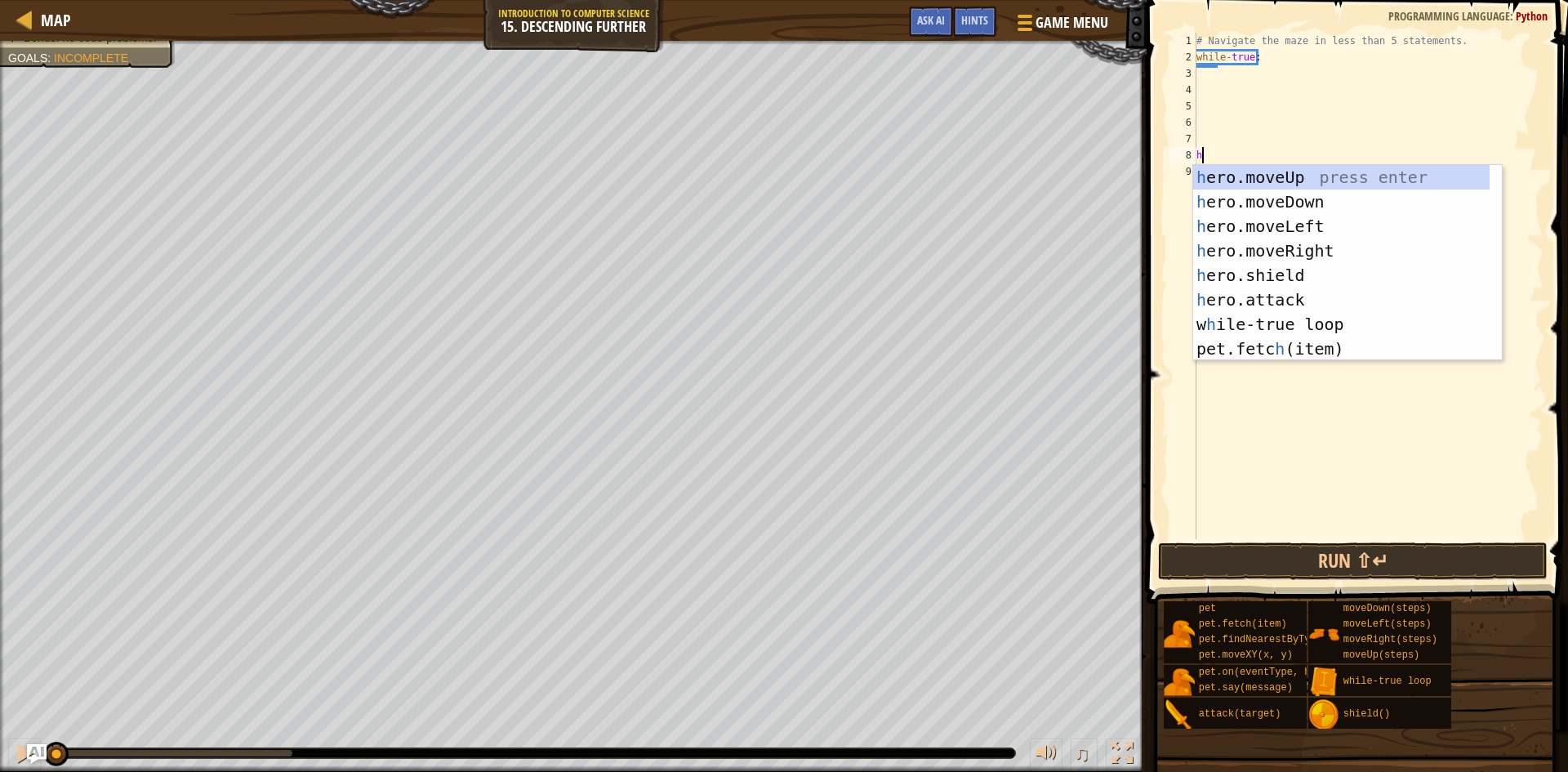
type textarea "he"
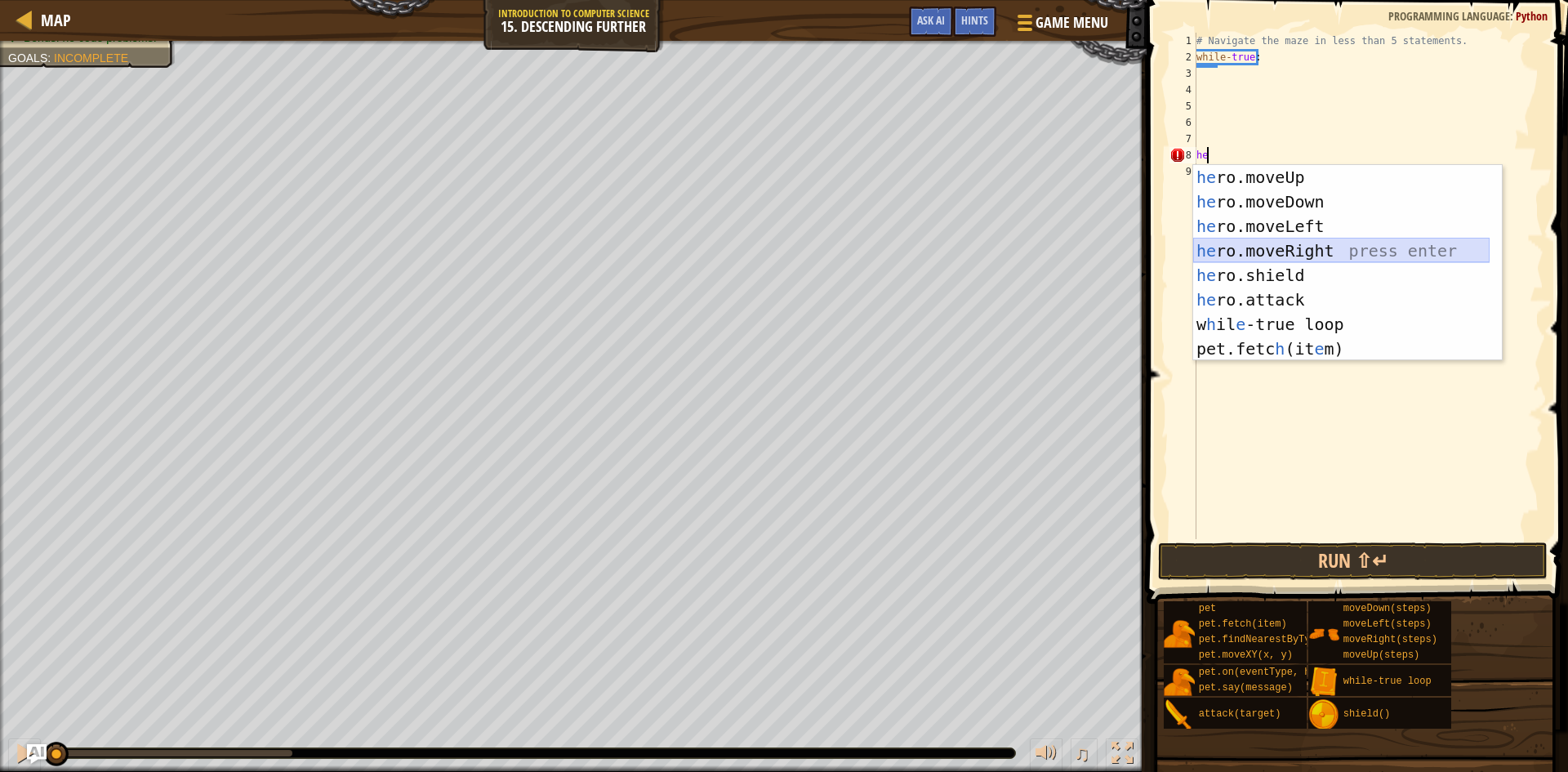
click at [1284, 252] on div "he ro.moveUp press enter he ro.moveDown press enter he ro.moveLeft press enter …" at bounding box center [1341, 288] width 296 height 245
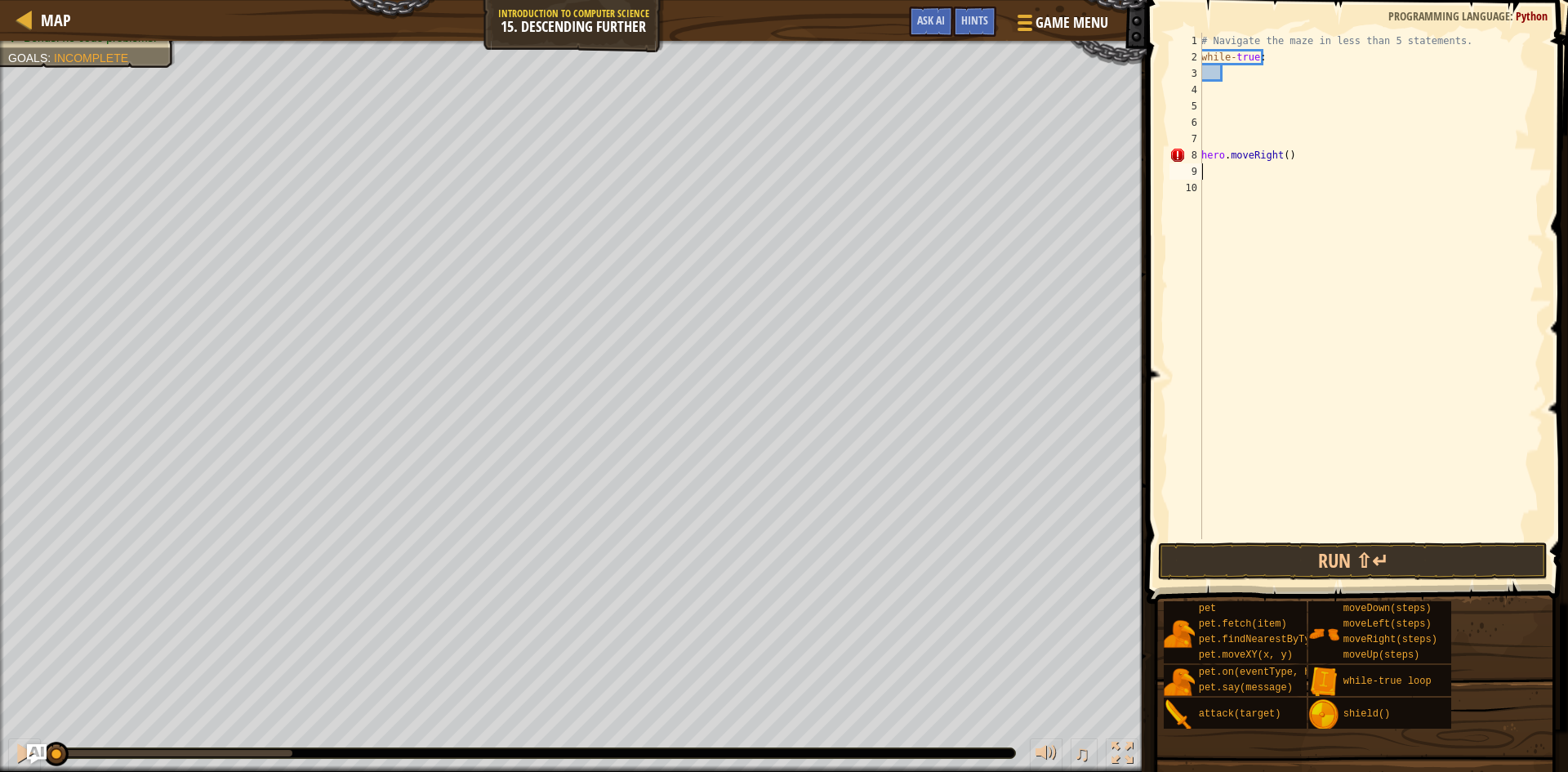
click at [1281, 159] on div "# Navigate the maze in less than 5 statements. while - true : hero . moveRight …" at bounding box center [1370, 302] width 345 height 539
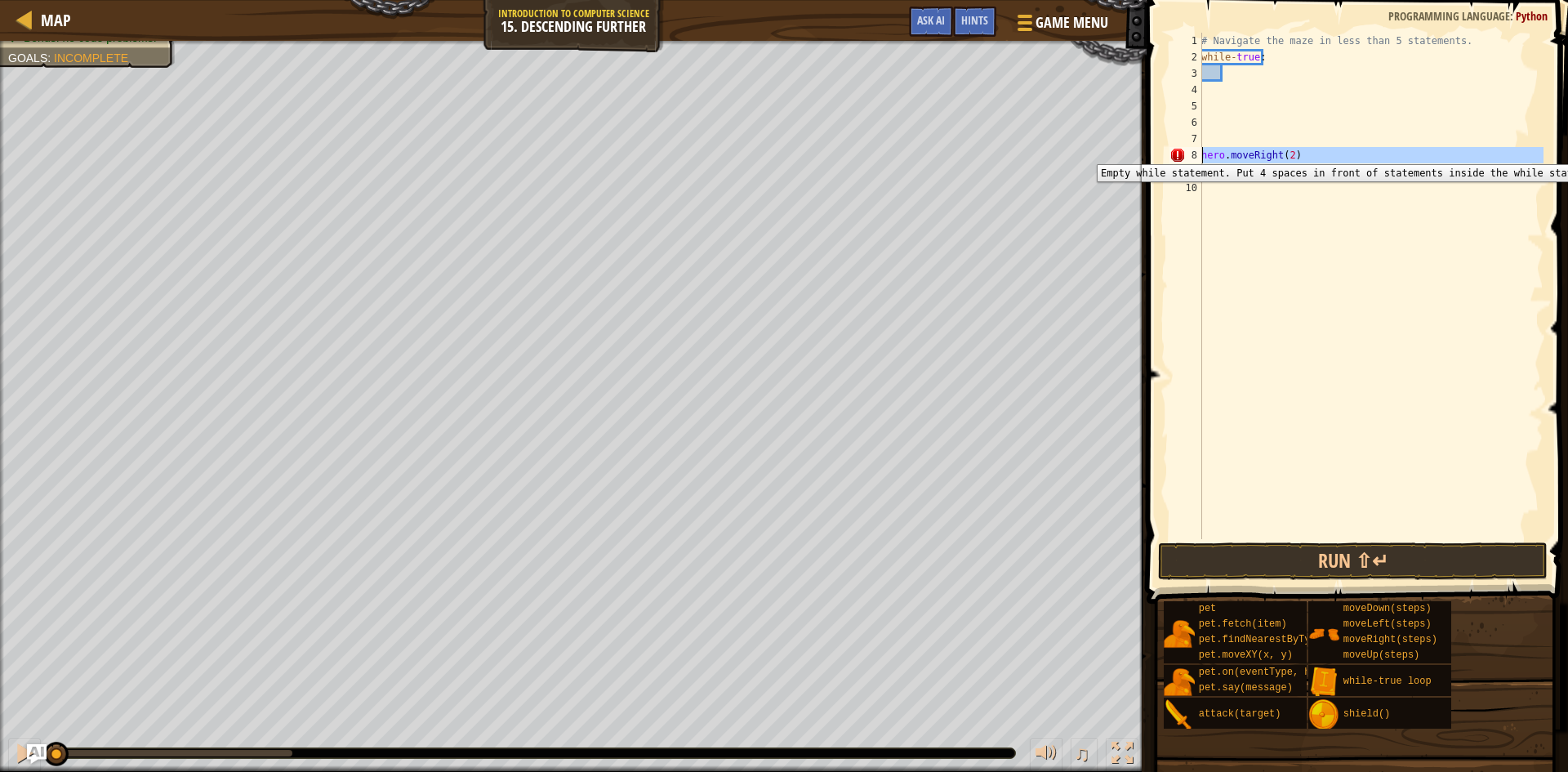
click at [1175, 152] on div "8" at bounding box center [1186, 155] width 33 height 16
type textarea "hero.moveRight(2)"
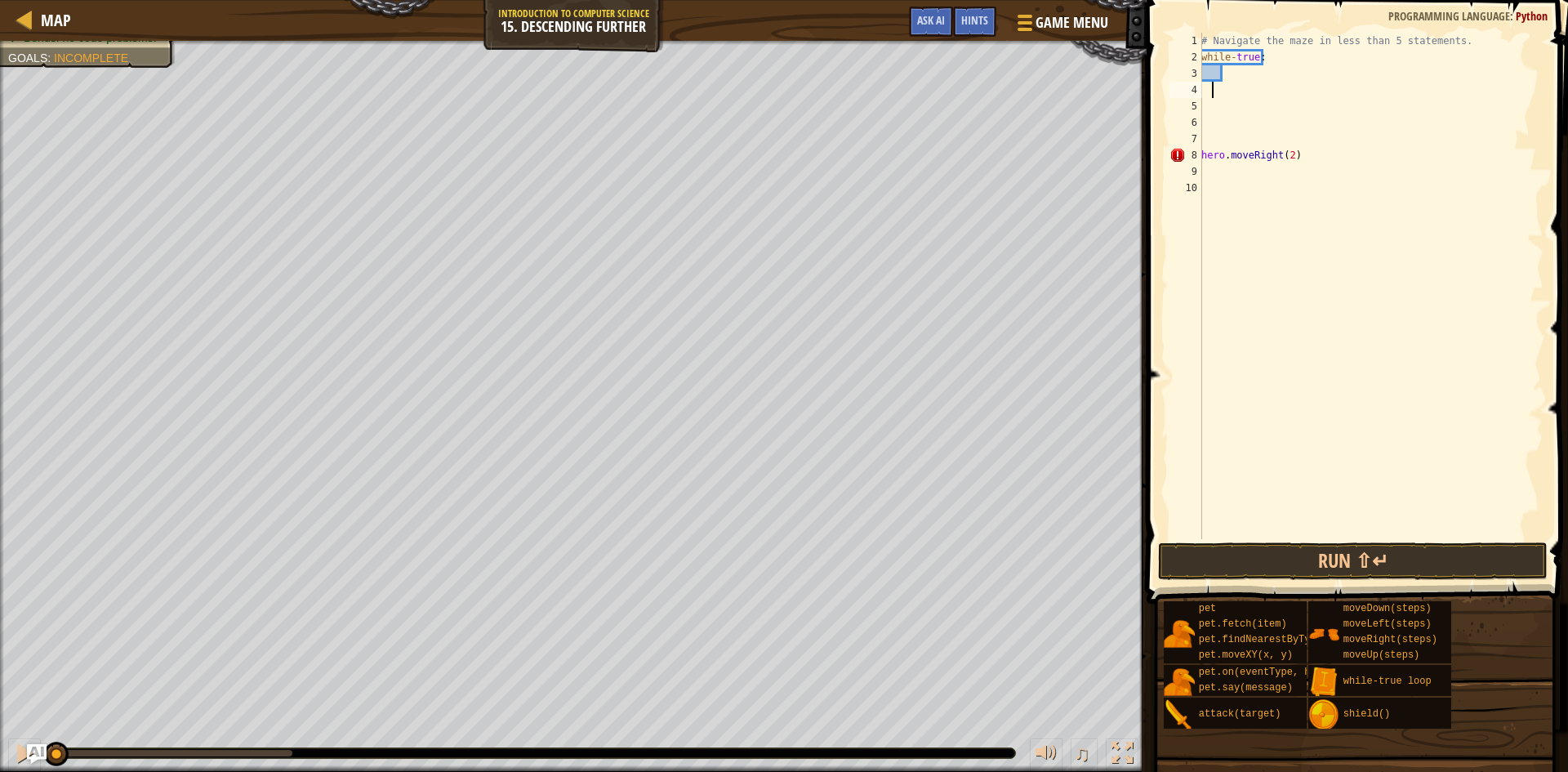
click at [1213, 94] on div "# Navigate the maze in less than 5 statements. while - true : hero . moveRight …" at bounding box center [1370, 302] width 345 height 539
click at [1199, 94] on div "1 2 3 4 5 6 7 8 9 10 # Navigate the maze in less than 5 statements. while - tru…" at bounding box center [1354, 286] width 377 height 506
click at [1198, 94] on div "4" at bounding box center [1186, 90] width 33 height 16
click at [1202, 94] on div "4" at bounding box center [1186, 90] width 33 height 16
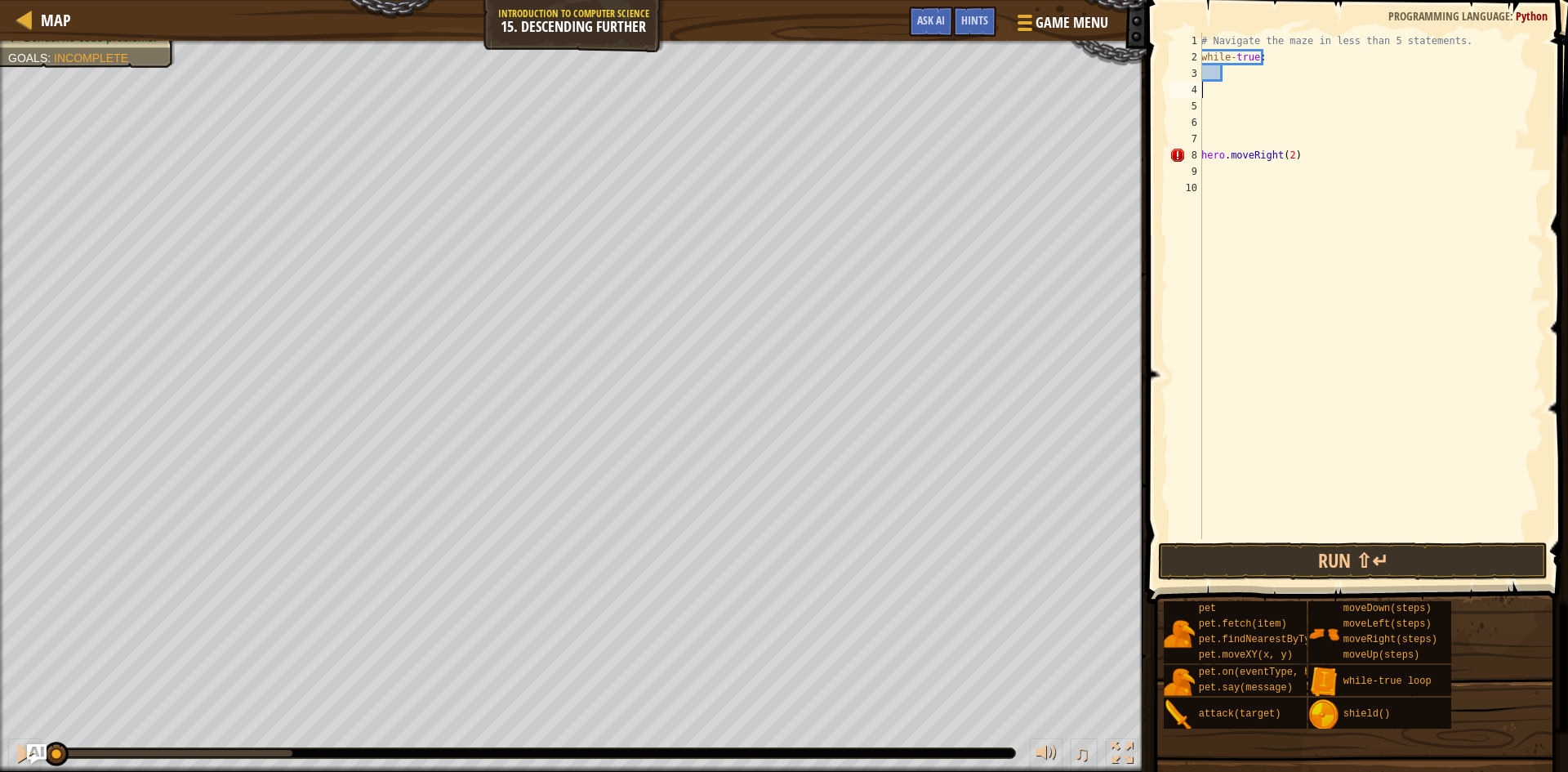
click at [1207, 89] on div "# Navigate the maze in less than 5 statements. while - true : hero . moveRight …" at bounding box center [1370, 302] width 345 height 539
click at [1201, 91] on div "4" at bounding box center [1186, 90] width 33 height 16
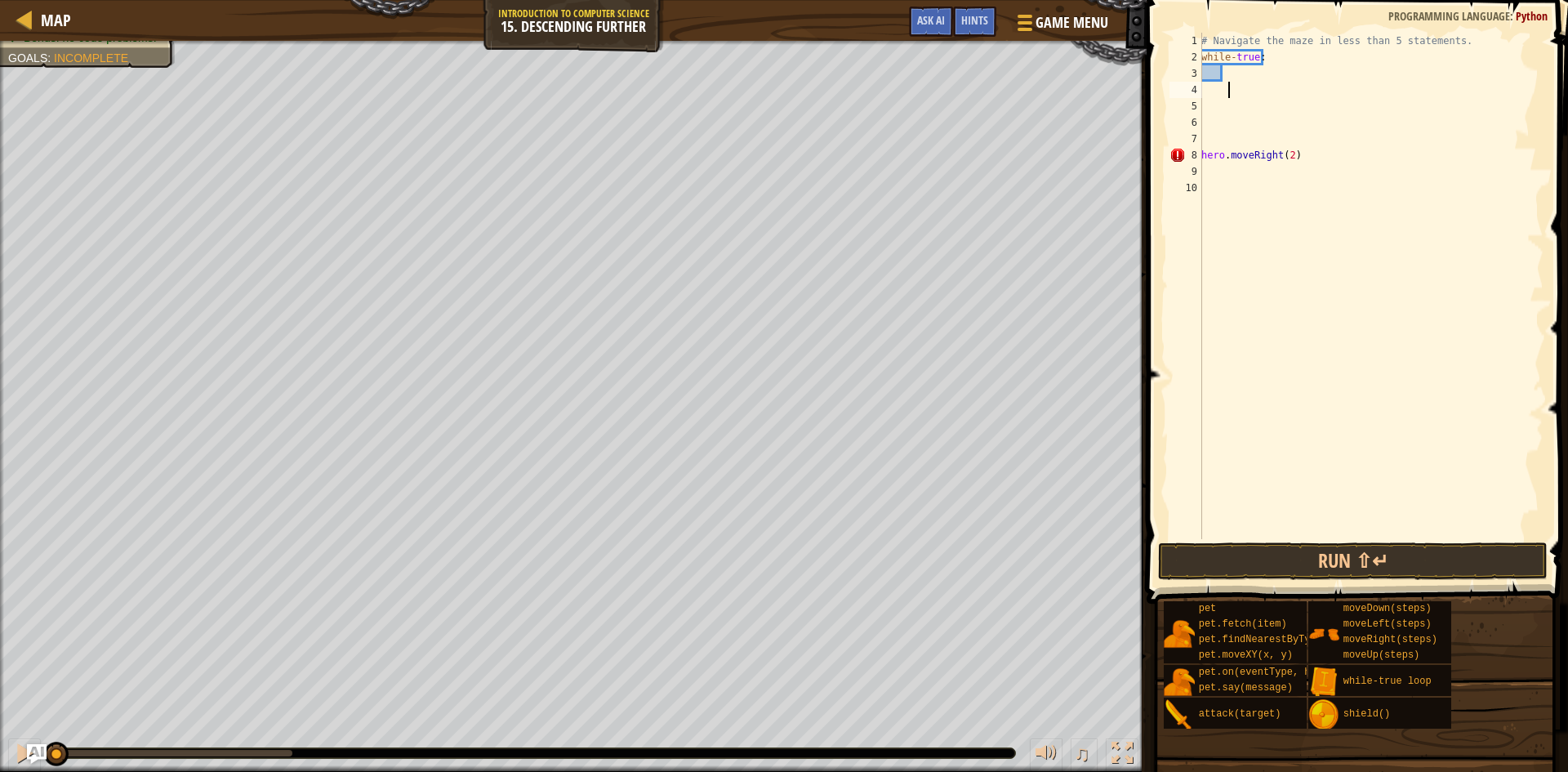
click at [1202, 106] on div "# Navigate the maze in less than 5 statements. while - true : hero . moveRight …" at bounding box center [1370, 302] width 345 height 539
click at [1202, 125] on div "# Navigate the maze in less than 5 statements. while - true : hero . moveRight …" at bounding box center [1370, 302] width 345 height 539
click at [1202, 134] on div "hero.moveRight(2) 1 2 3 4 5 6 7 8 9 10 # Navigate the maze in less than 5 state…" at bounding box center [1354, 286] width 377 height 506
type textarea "hero.moveRight(2)"
drag, startPoint x: 1305, startPoint y: 143, endPoint x: 1198, endPoint y: 139, distance: 107.1
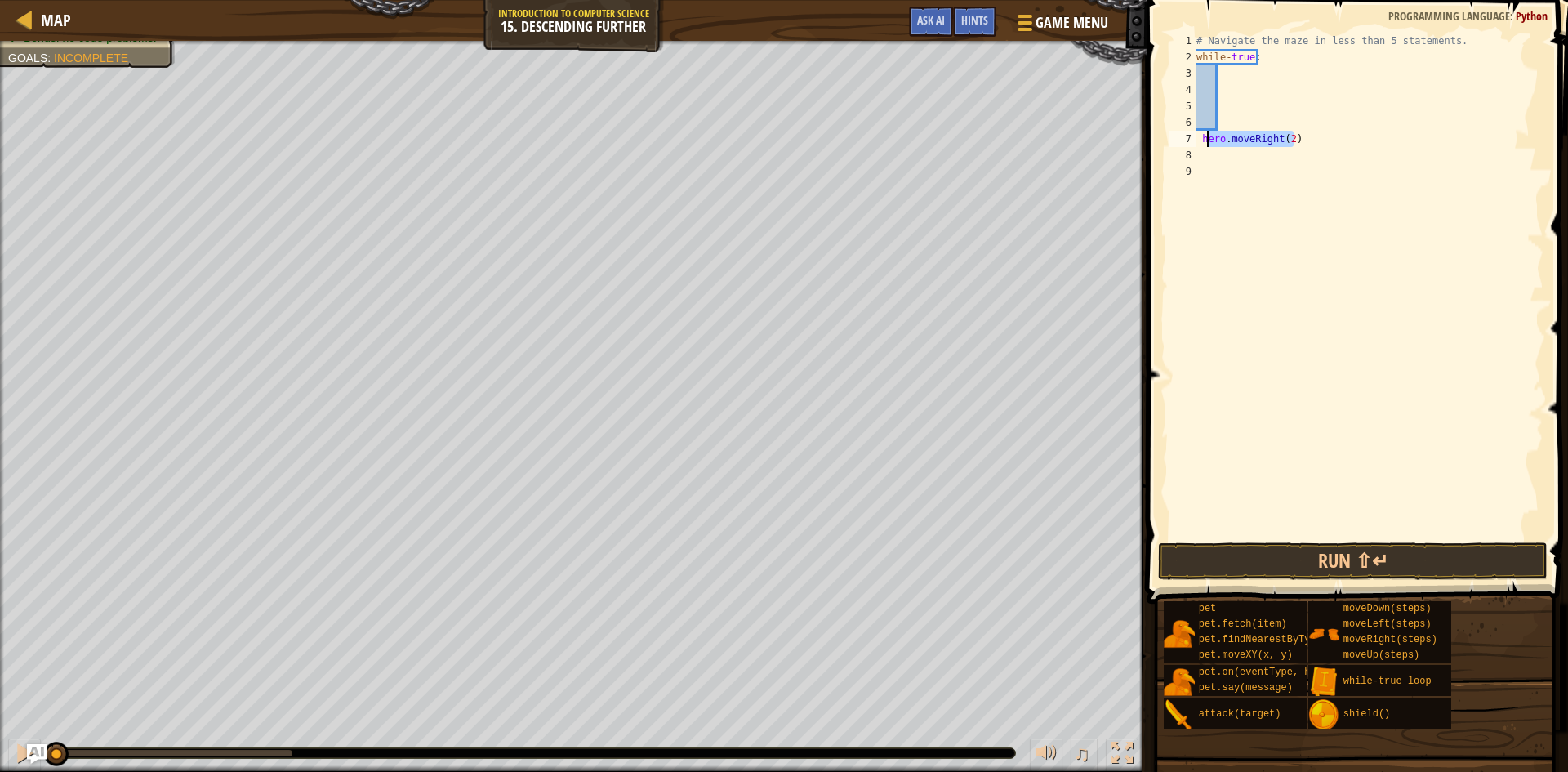
click at [1198, 139] on div "# Navigate the maze in less than 5 statements. while - true : hero . moveRight …" at bounding box center [1368, 302] width 350 height 539
click at [1201, 92] on div "# Navigate the maze in less than 5 statements. while - true :" at bounding box center [1368, 302] width 350 height 539
click at [1196, 112] on div "5" at bounding box center [1183, 106] width 27 height 16
click at [1205, 128] on div "# Navigate the maze in less than 5 statements. while - true :" at bounding box center [1368, 302] width 350 height 539
click at [1205, 139] on div "# Navigate the maze in less than 5 statements. while - true :" at bounding box center [1368, 302] width 350 height 539
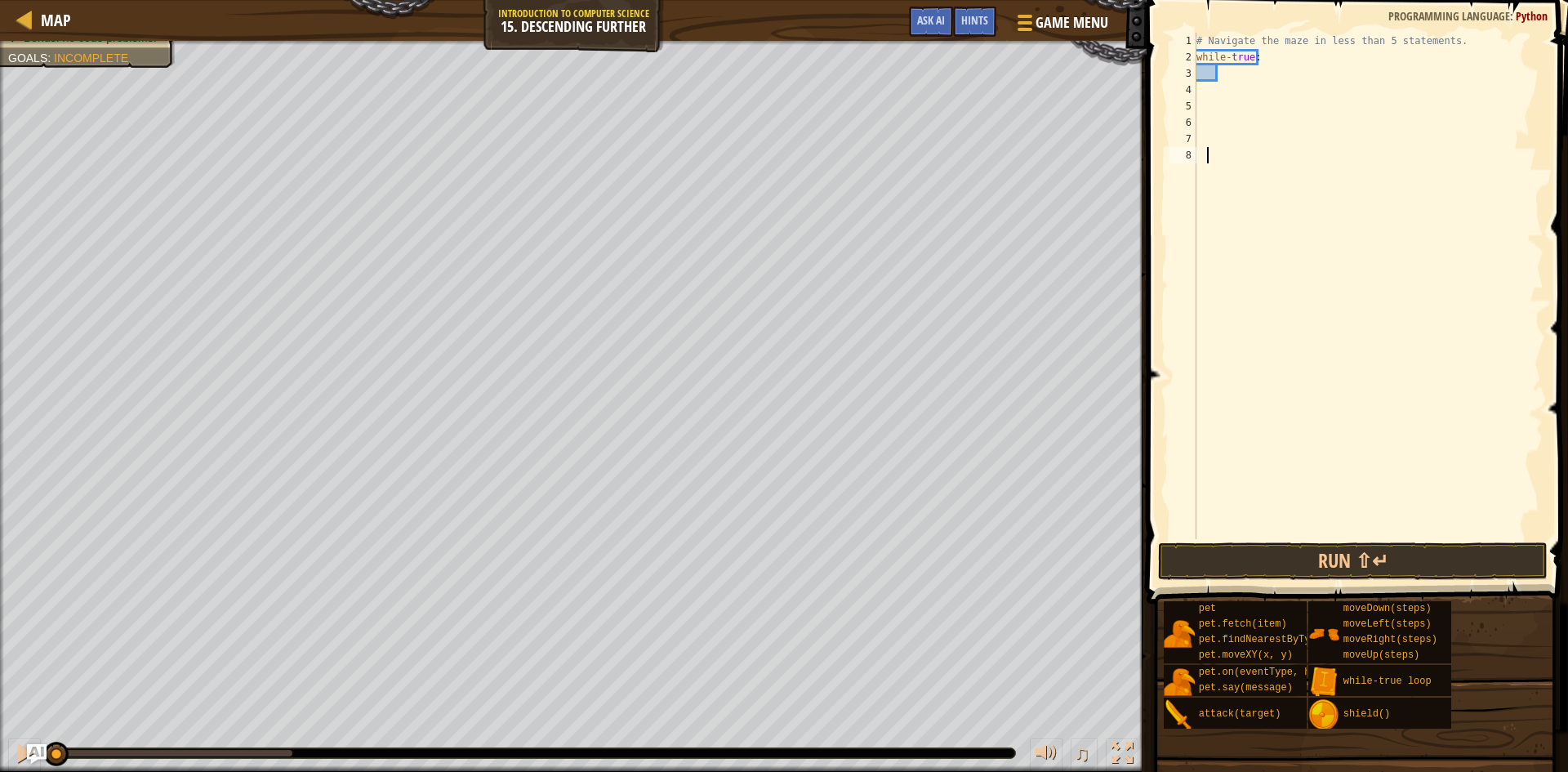
click at [1205, 153] on div "# Navigate the maze in less than 5 statements. while - true :" at bounding box center [1368, 302] width 350 height 539
click at [1199, 143] on div "# Navigate the maze in less than 5 statements. while - true :" at bounding box center [1368, 302] width 350 height 539
click at [1201, 150] on div "# Navigate the maze in less than 5 statements. while - true :" at bounding box center [1368, 302] width 350 height 539
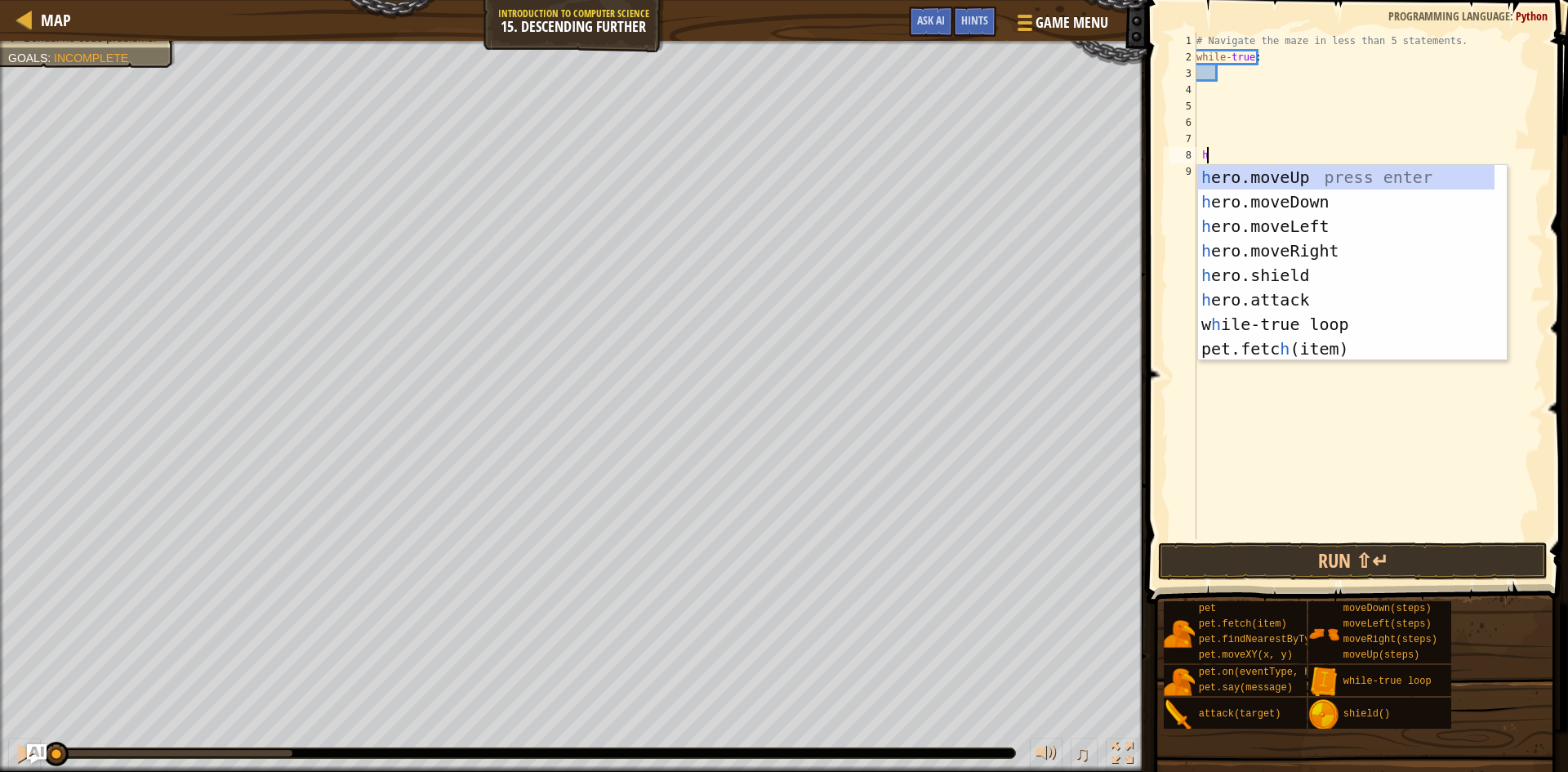
type textarea "her"
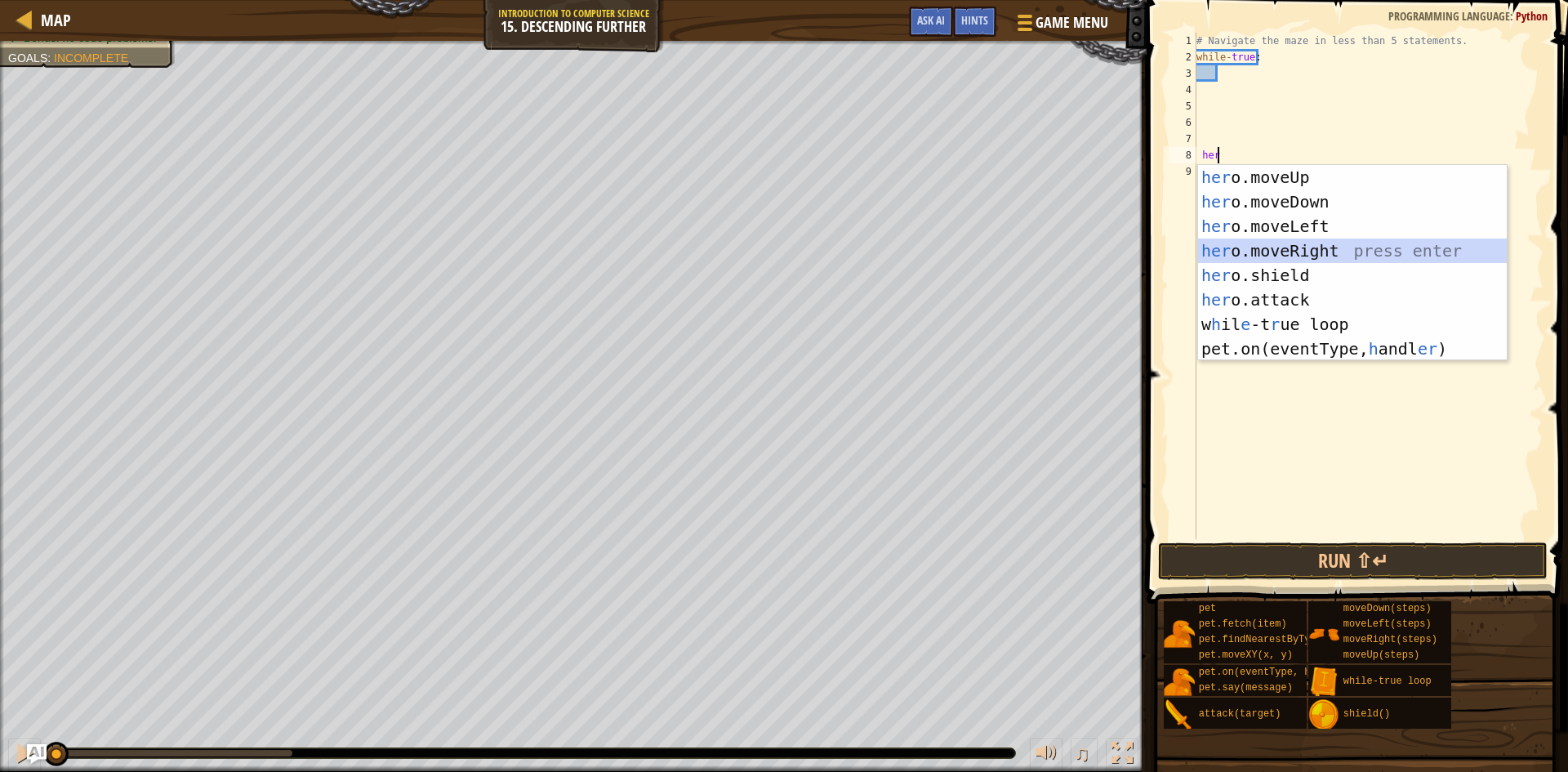
click at [1247, 247] on div "her o.moveUp press enter her o.moveDown press enter her o.moveLeft press enter …" at bounding box center [1352, 288] width 308 height 245
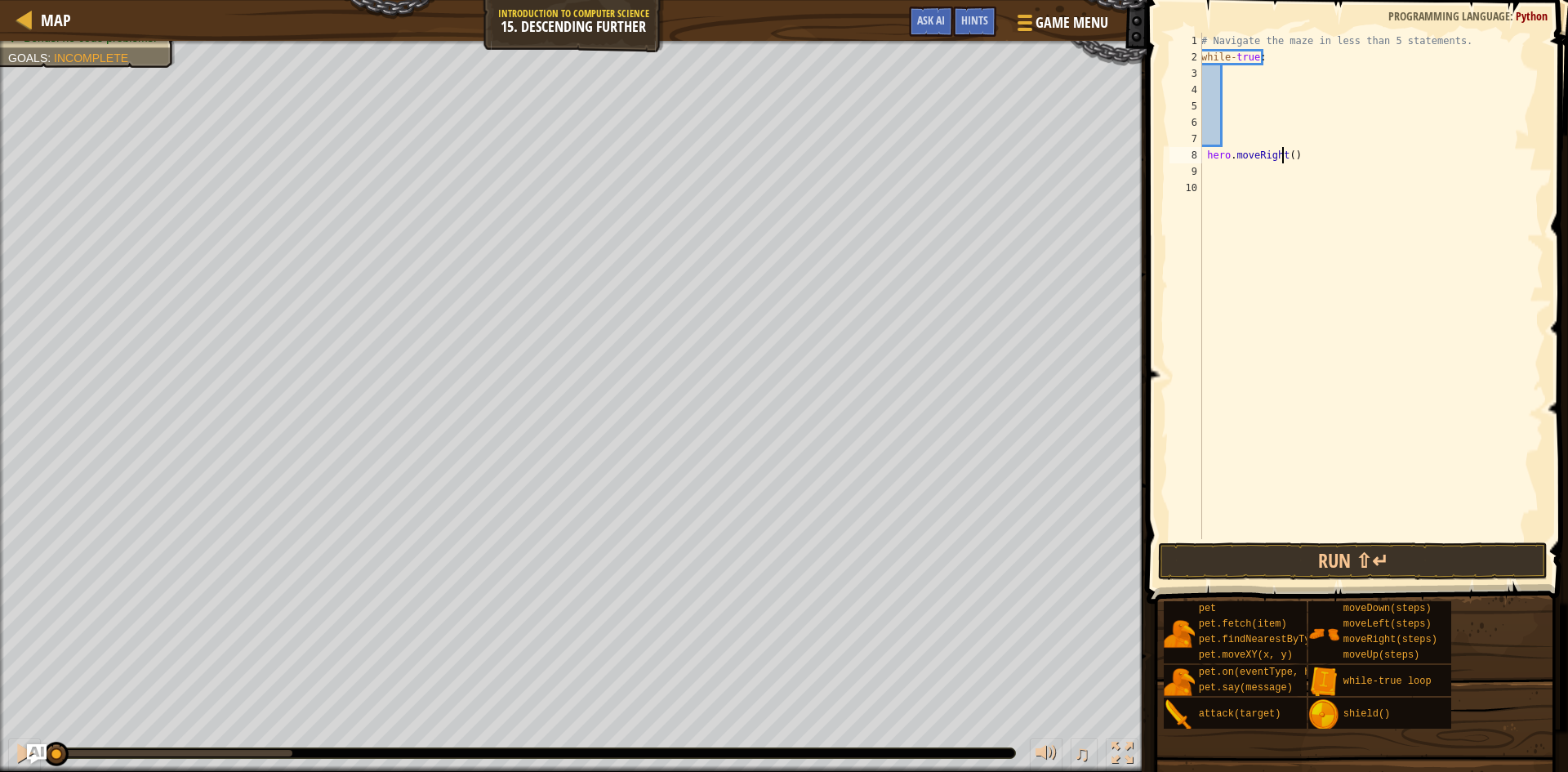
click at [1284, 157] on div "# Navigate the maze in less than 5 statements. while - true : hero . moveRight …" at bounding box center [1370, 302] width 345 height 539
click at [1288, 157] on div "# Navigate the maze in less than 5 statements. while - true : hero . moveRight …" at bounding box center [1370, 302] width 345 height 539
type textarea "hero.moveRight(2)"
click at [1217, 172] on div "# Navigate the maze in less than 5 statements. while - true : hero . moveRight …" at bounding box center [1370, 302] width 345 height 539
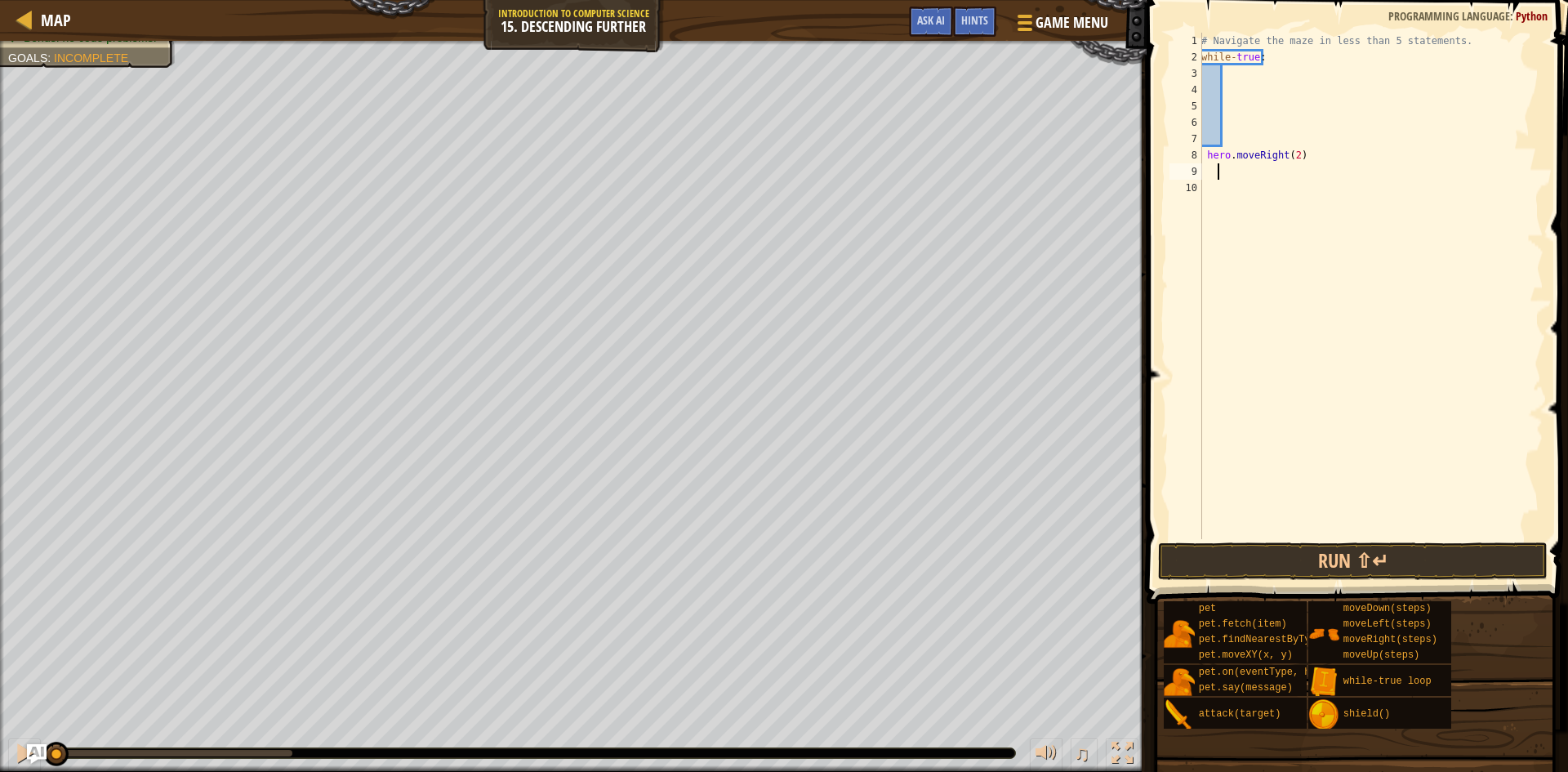
scroll to position [7, 2]
drag, startPoint x: 1291, startPoint y: 180, endPoint x: 1270, endPoint y: 177, distance: 21.2
click at [1270, 177] on div "# Navigate the maze in less than 5 statements. while - true : hero . moveRight …" at bounding box center [1370, 302] width 345 height 539
click at [1287, 178] on div "# Navigate the maze in less than 5 statements. while - true : hero . moveRight …" at bounding box center [1370, 286] width 345 height 506
click at [1286, 175] on div "# Navigate the maze in less than 5 statements. while - true : hero . moveRight …" at bounding box center [1370, 302] width 345 height 539
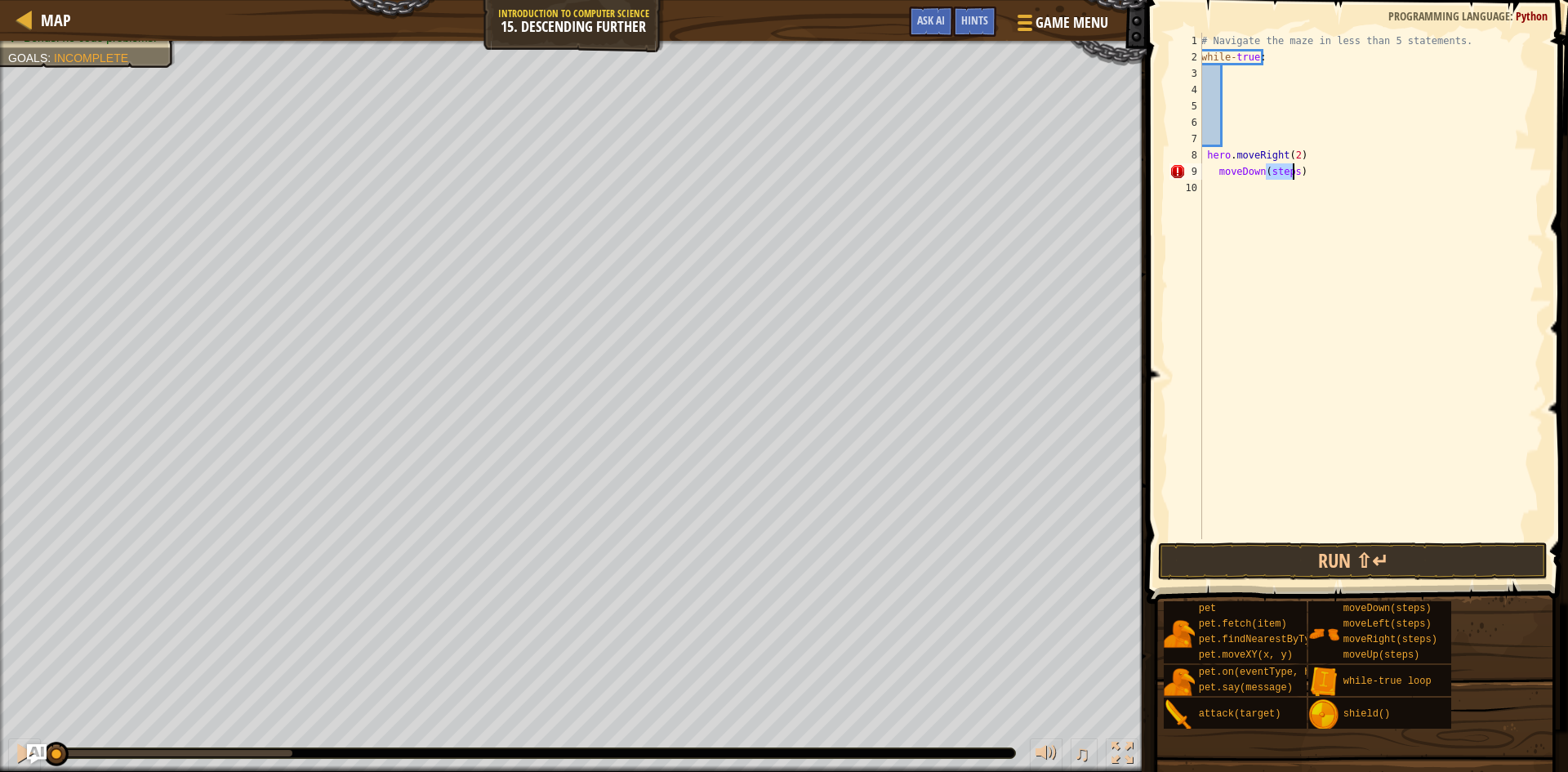
click at [1286, 175] on div "# Navigate the maze in less than 5 statements. while - true : hero . moveRight …" at bounding box center [1370, 302] width 345 height 539
click at [1214, 172] on div "# Navigate the maze in less than 5 statements. while - true : hero . moveRight …" at bounding box center [1370, 302] width 345 height 539
drag, startPoint x: 1214, startPoint y: 172, endPoint x: 1204, endPoint y: 172, distance: 10.0
click at [1204, 172] on div "# Navigate the maze in less than 5 statements. while - true : hero . moveRight …" at bounding box center [1370, 302] width 345 height 539
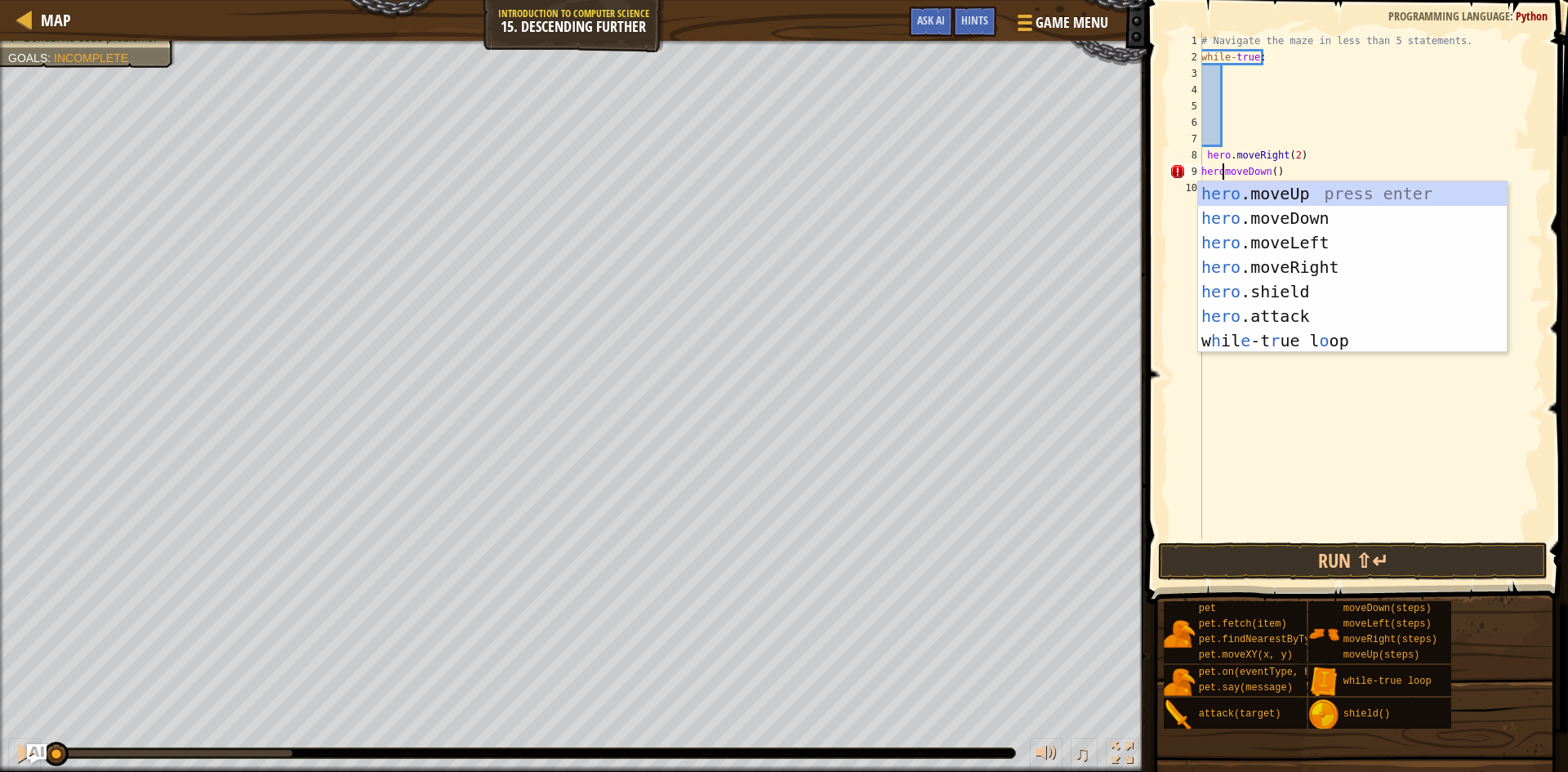
scroll to position [7, 2]
click at [1473, 177] on div "# Navigate the maze in less than 5 statements. while - true : hero . moveRight …" at bounding box center [1370, 302] width 345 height 539
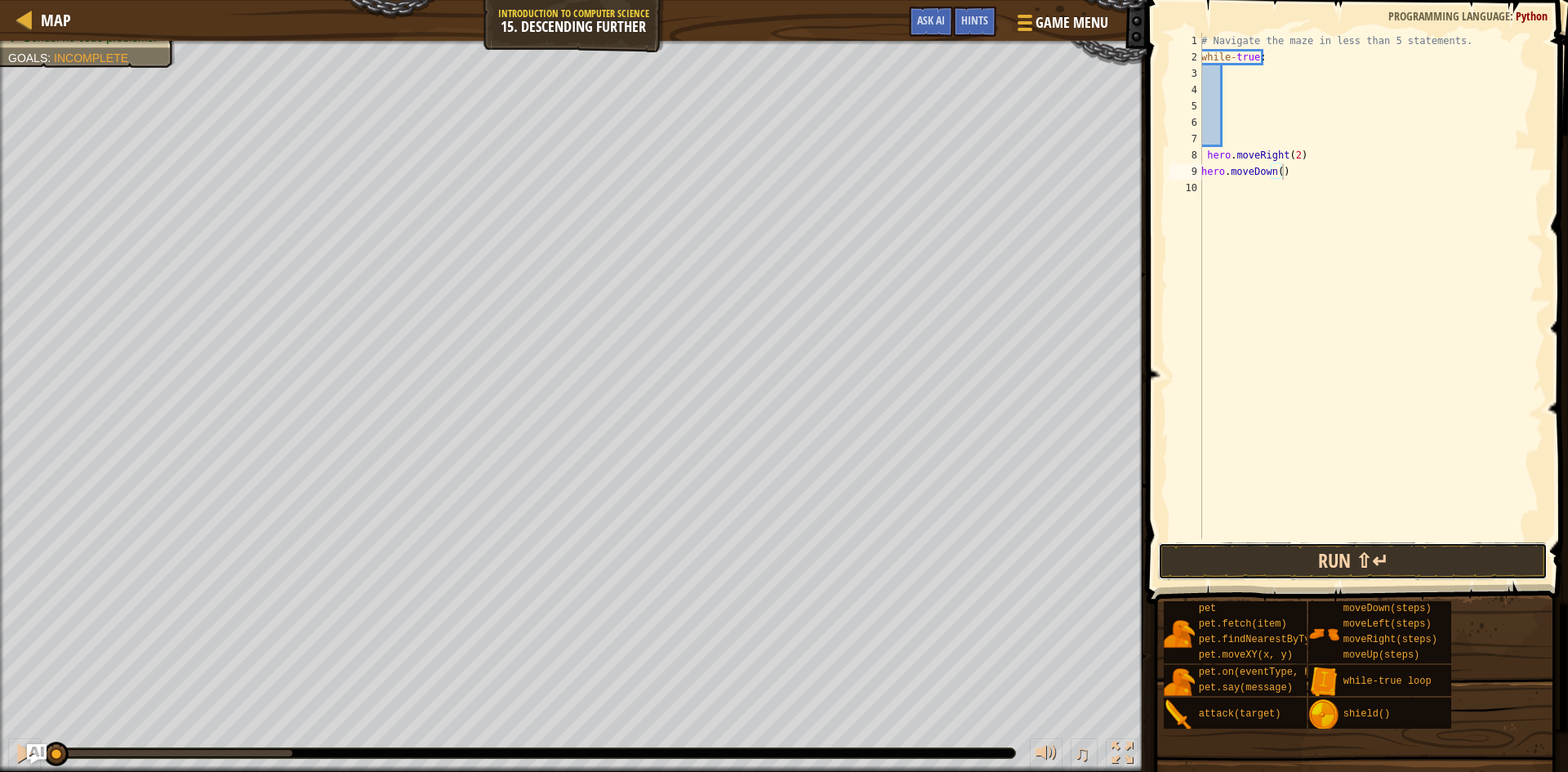
click at [1366, 553] on button "Run ⇧↵" at bounding box center [1353, 561] width 390 height 38
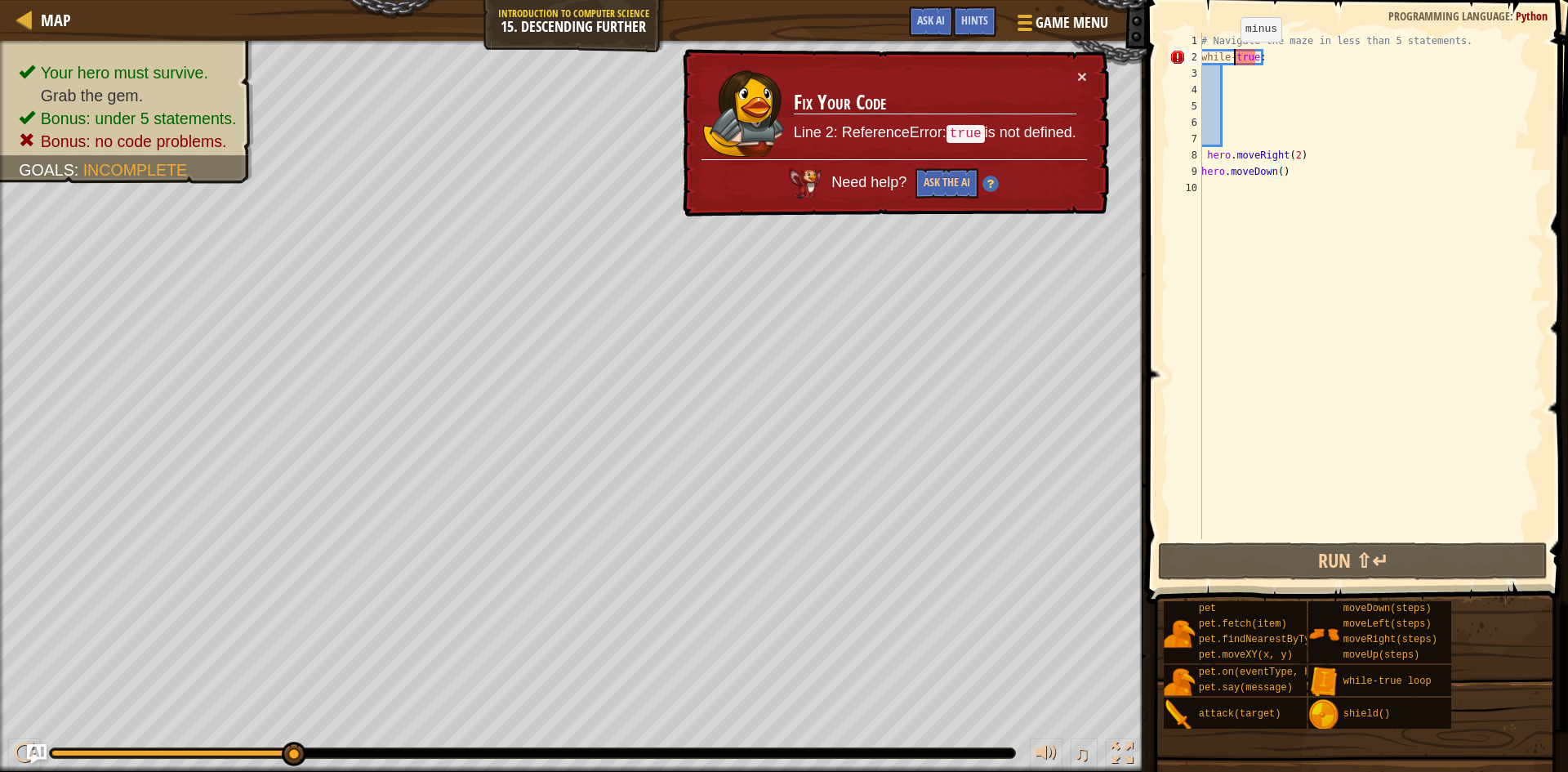
click at [1232, 58] on div "# Navigate the maze in less than 5 statements. while - true : hero . moveRight …" at bounding box center [1370, 302] width 345 height 539
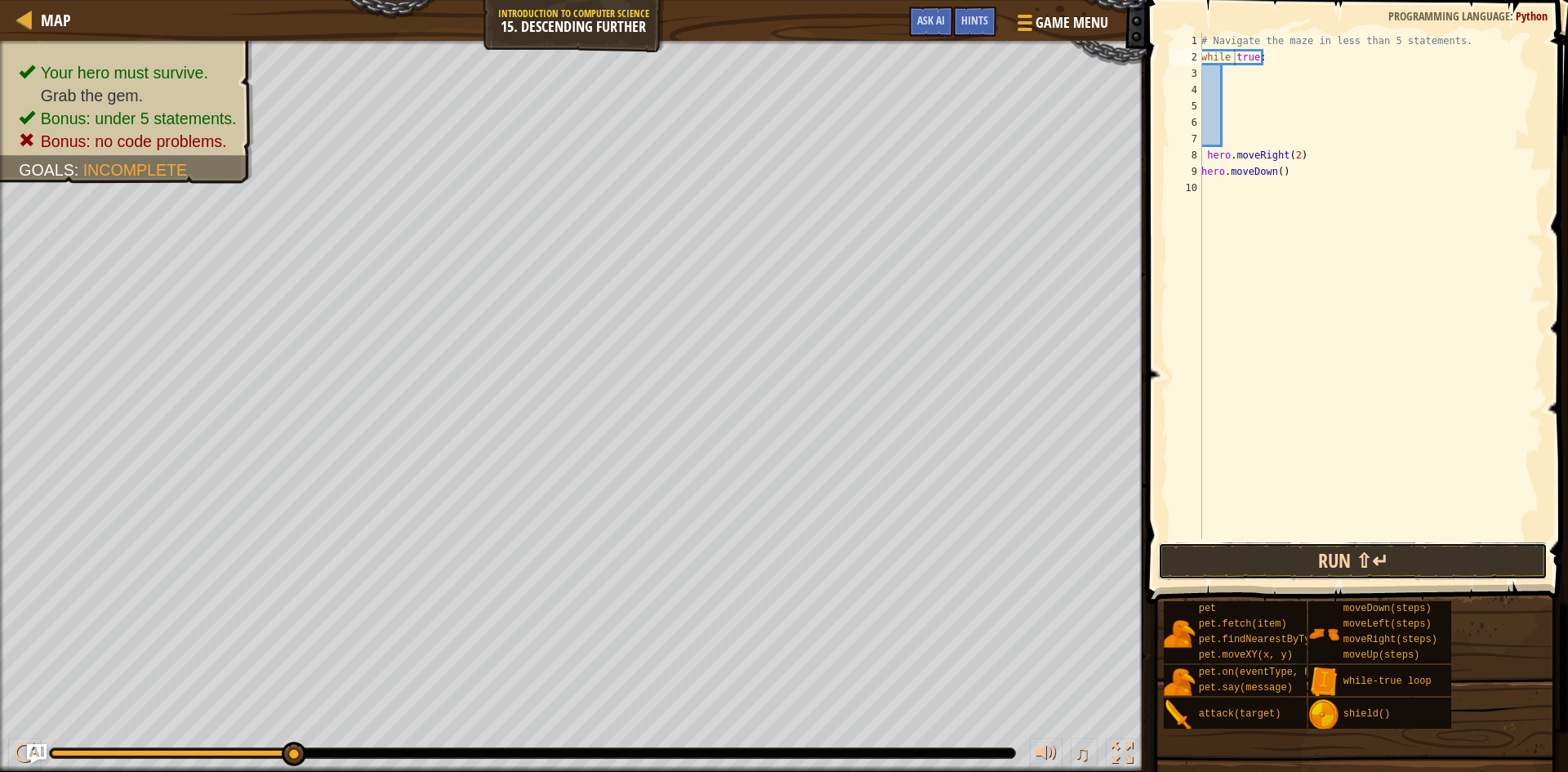
click at [1304, 555] on button "Run ⇧↵" at bounding box center [1353, 561] width 390 height 38
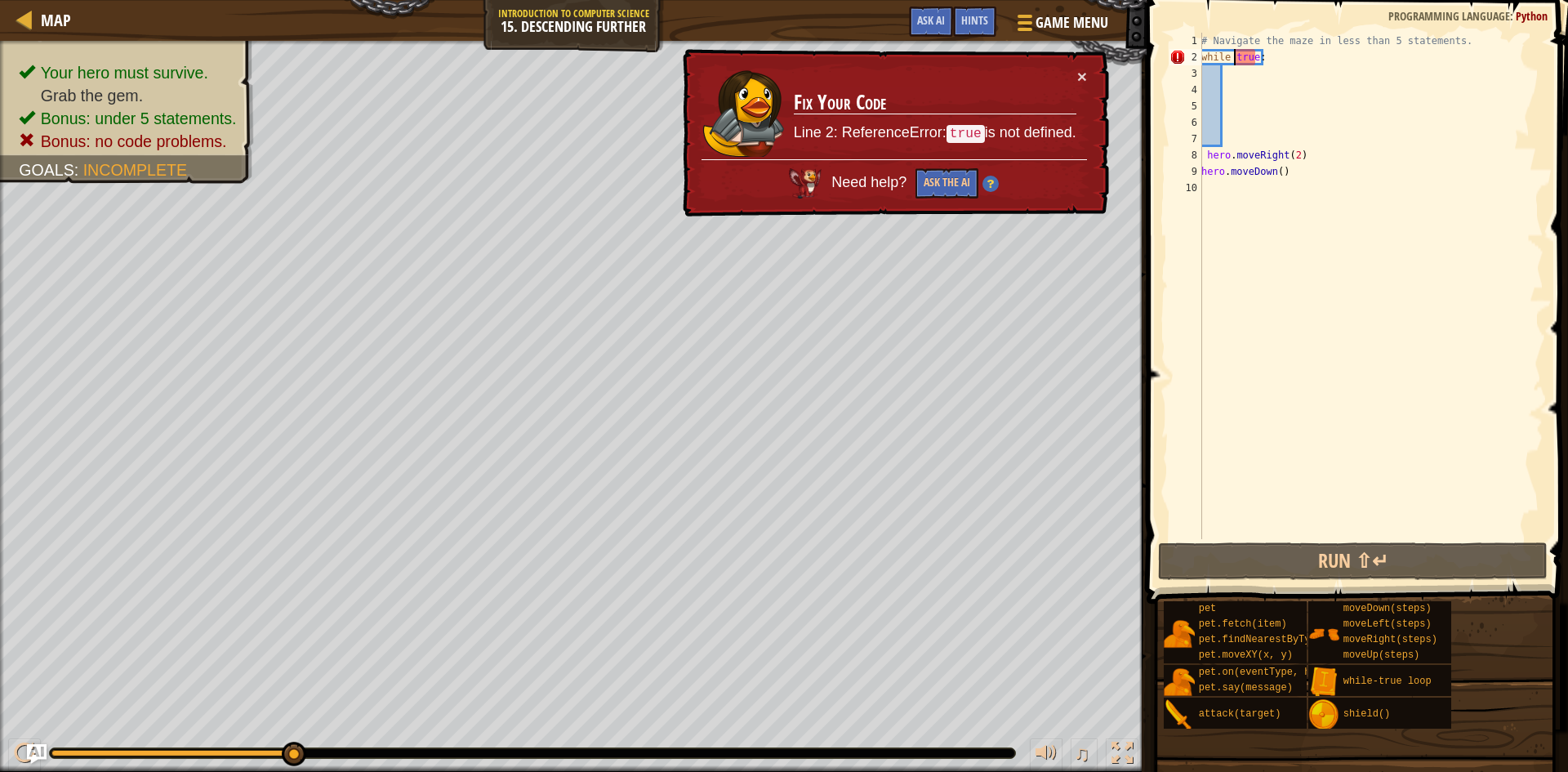
click at [1234, 58] on div "# Navigate the maze in less than 5 statements. while true : hero . moveRight ( …" at bounding box center [1370, 302] width 345 height 539
click at [1230, 57] on div "# Navigate the maze in less than 5 statements. while true : hero . moveRight ( …" at bounding box center [1370, 302] width 345 height 539
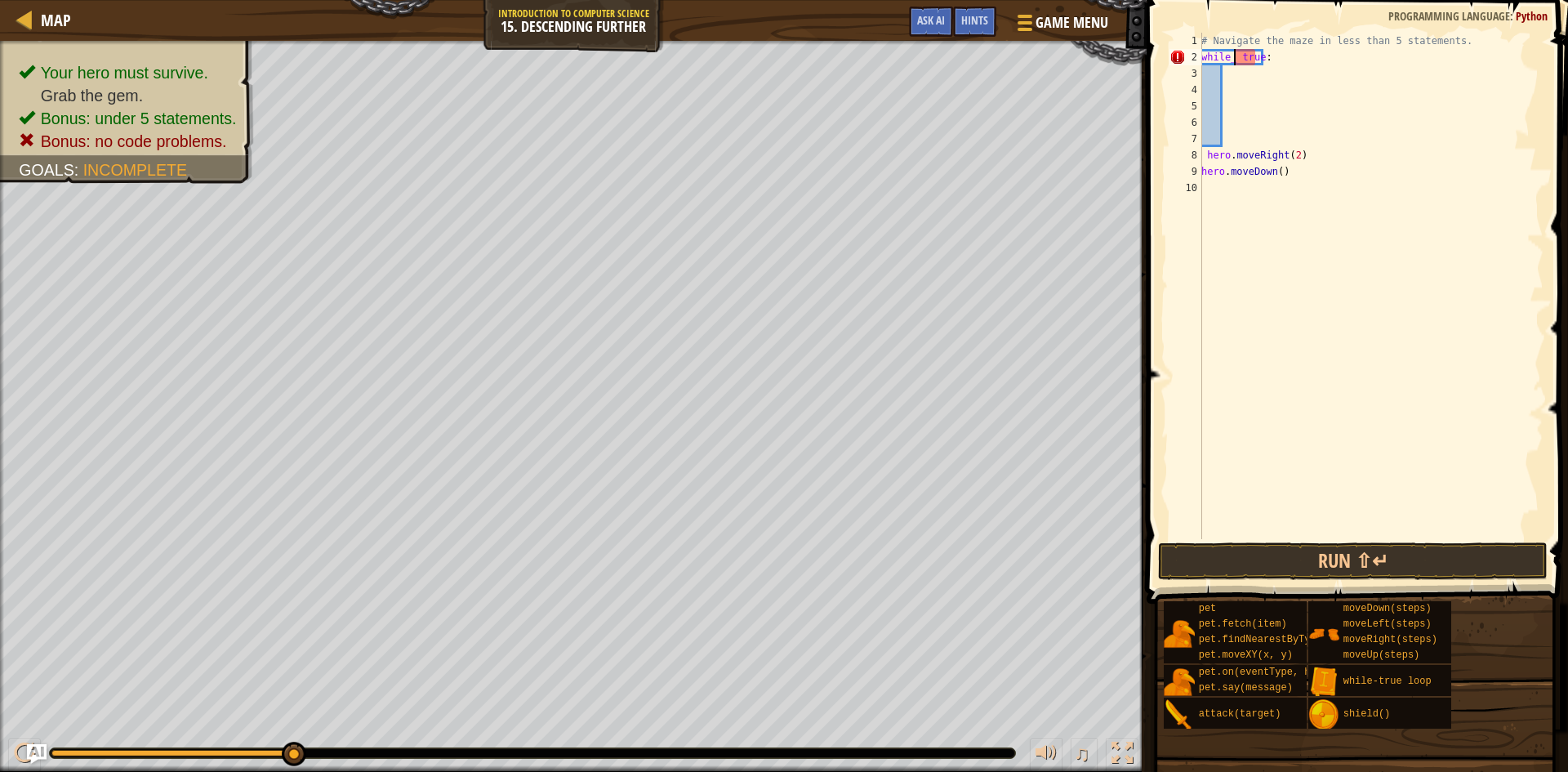
scroll to position [7, 3]
click at [1238, 62] on div "# Navigate the maze in less than 5 statements. while - true : hero . moveRight …" at bounding box center [1370, 302] width 345 height 539
click at [1240, 62] on div "# Navigate the maze in less than 5 statements. while - true : hero . moveRight …" at bounding box center [1370, 286] width 345 height 506
click at [1240, 62] on div "# Navigate the maze in less than 5 statements. while - true : hero . moveRight …" at bounding box center [1370, 302] width 345 height 539
click at [1415, 571] on button "Run ⇧↵" at bounding box center [1353, 561] width 390 height 38
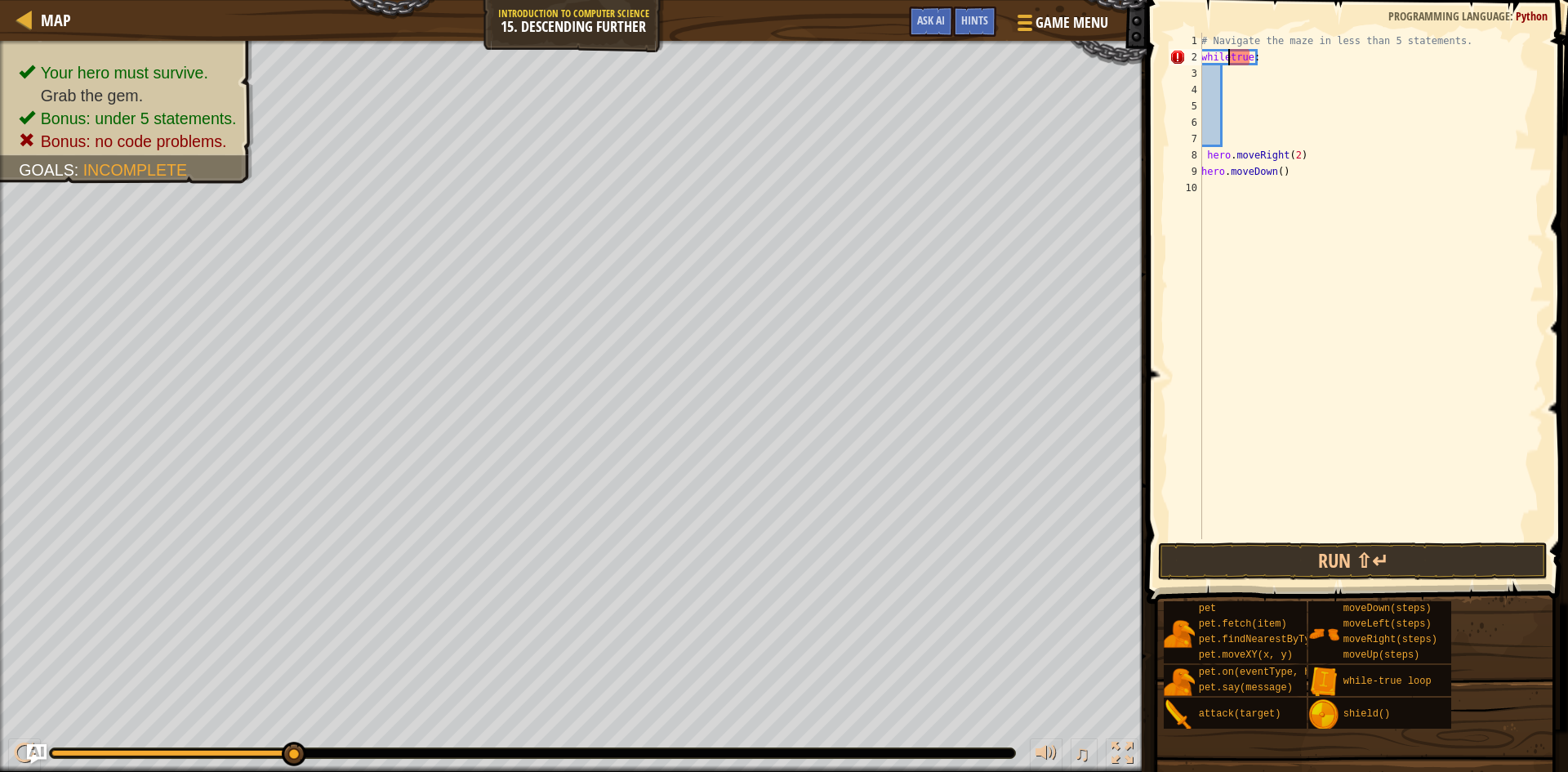
type textarea "while true:"
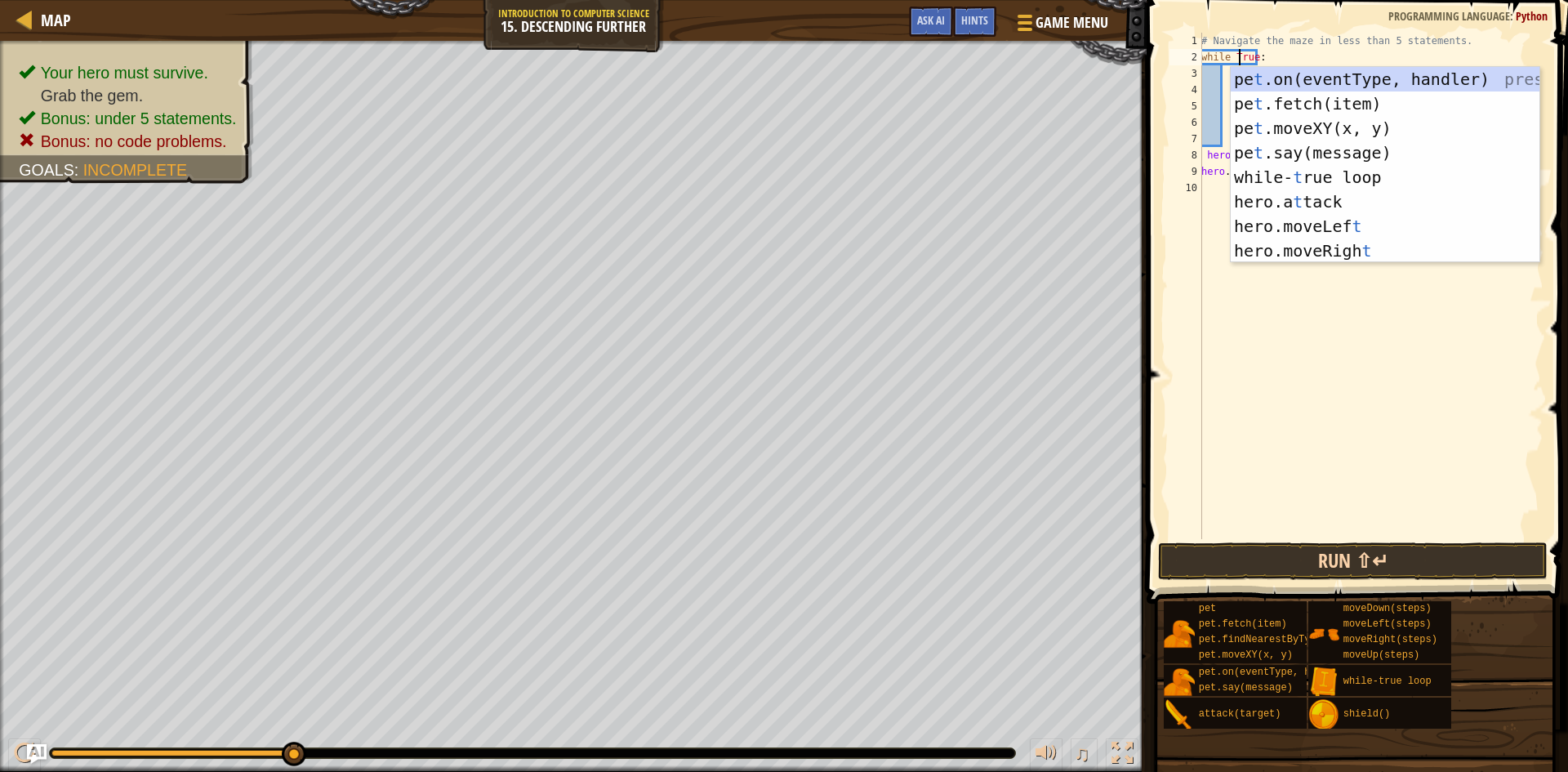
type textarea "while True:"
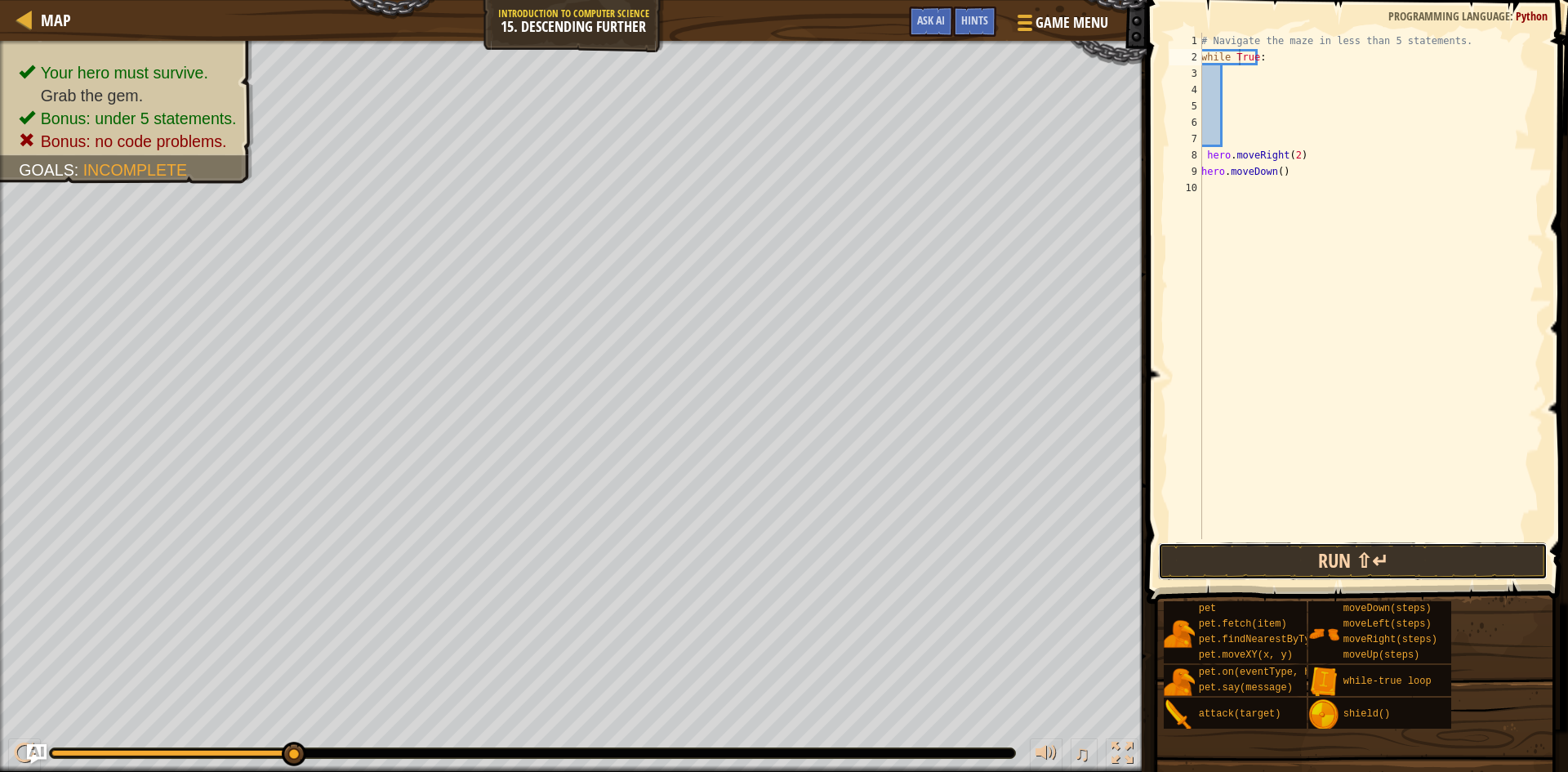
drag, startPoint x: 1400, startPoint y: 558, endPoint x: 1408, endPoint y: 562, distance: 8.9
click at [1401, 559] on button "Run ⇧↵" at bounding box center [1353, 561] width 390 height 38
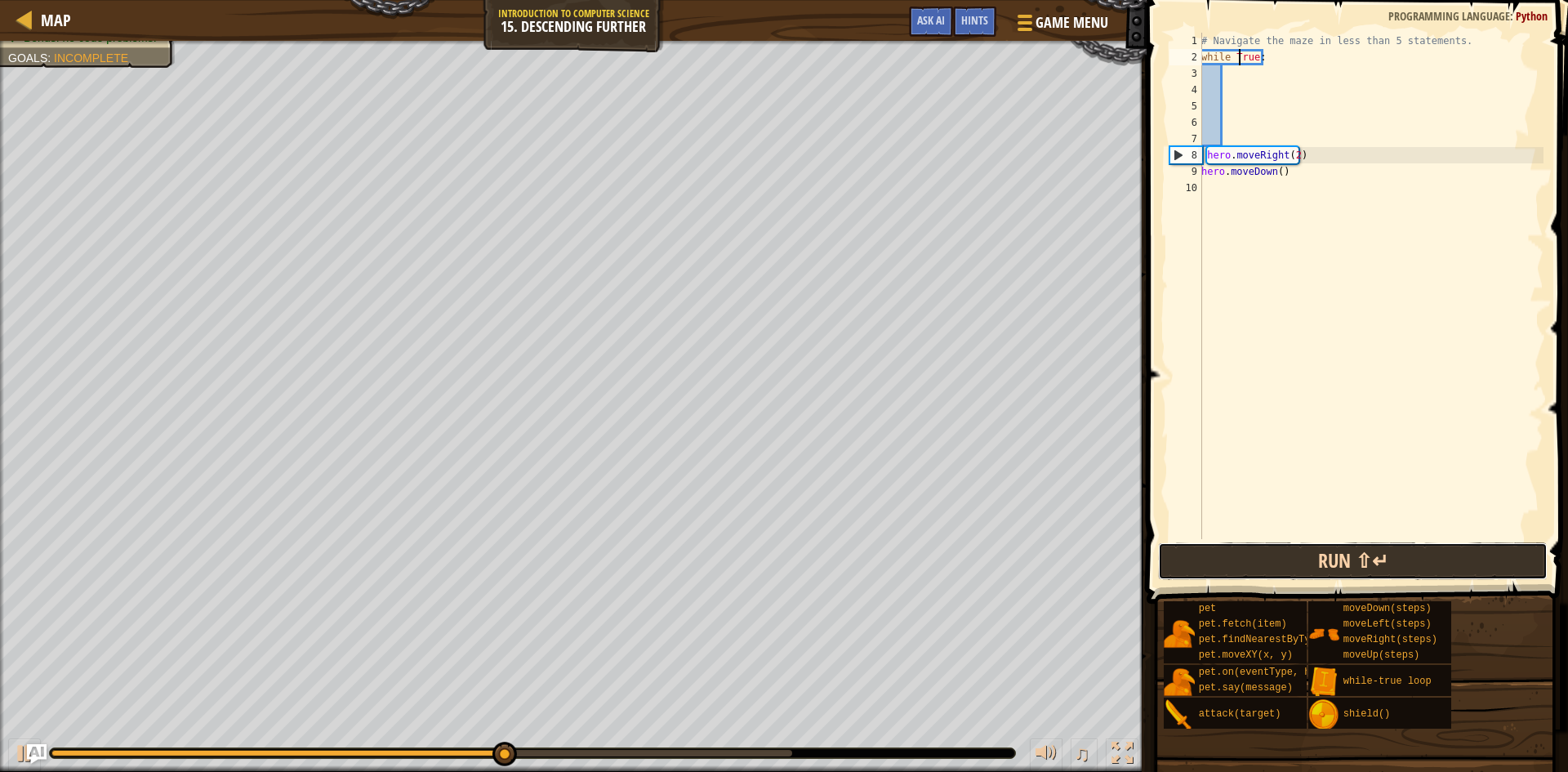
click at [1286, 570] on button "Run ⇧↵" at bounding box center [1353, 561] width 390 height 38
click at [1290, 568] on button "Run ⇧↵" at bounding box center [1353, 561] width 390 height 38
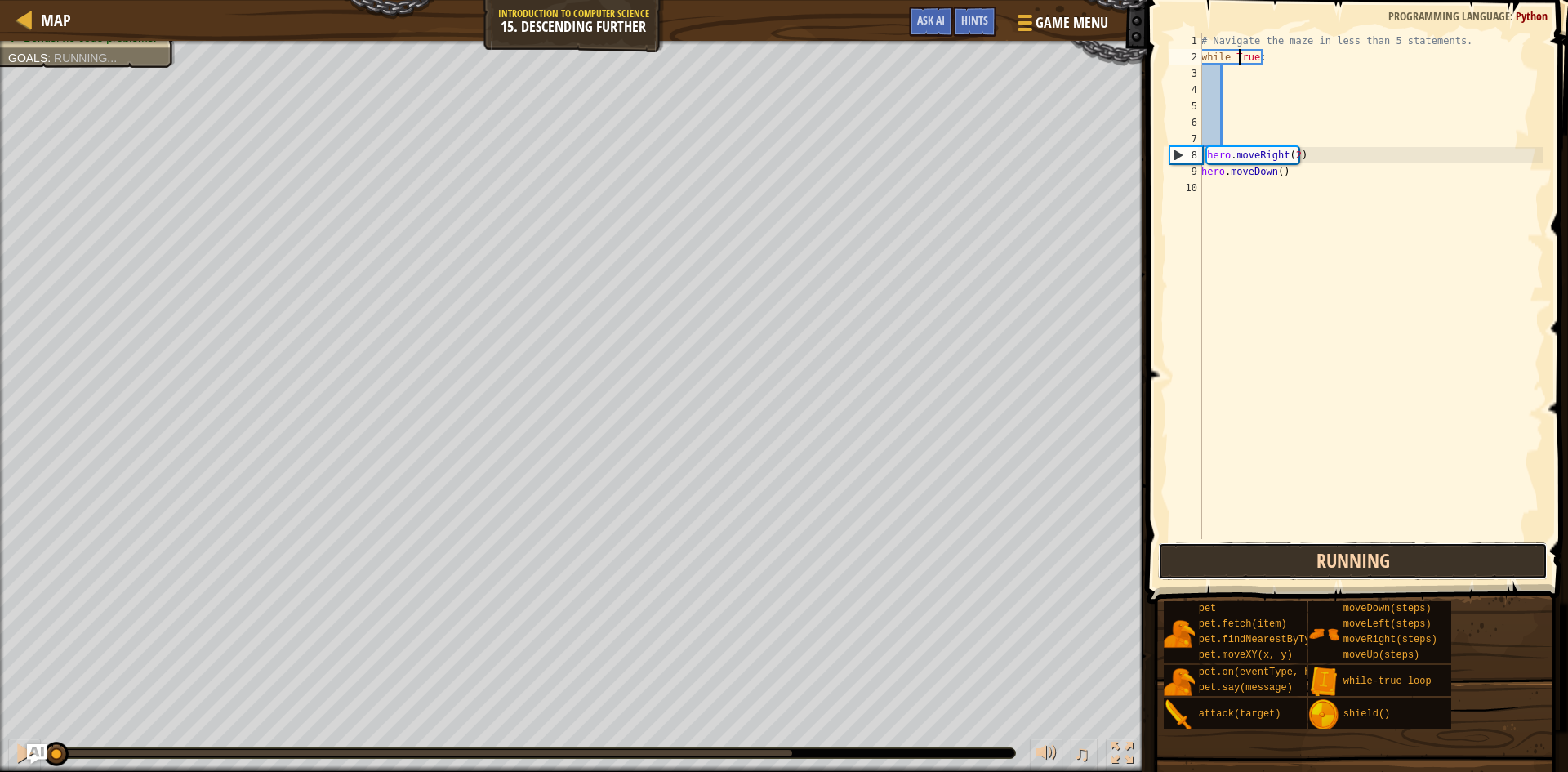
click at [1290, 568] on button "Running" at bounding box center [1353, 561] width 390 height 38
click at [1290, 568] on button "Run ⇧↵" at bounding box center [1353, 561] width 390 height 38
click at [1290, 568] on button "Running" at bounding box center [1353, 561] width 390 height 38
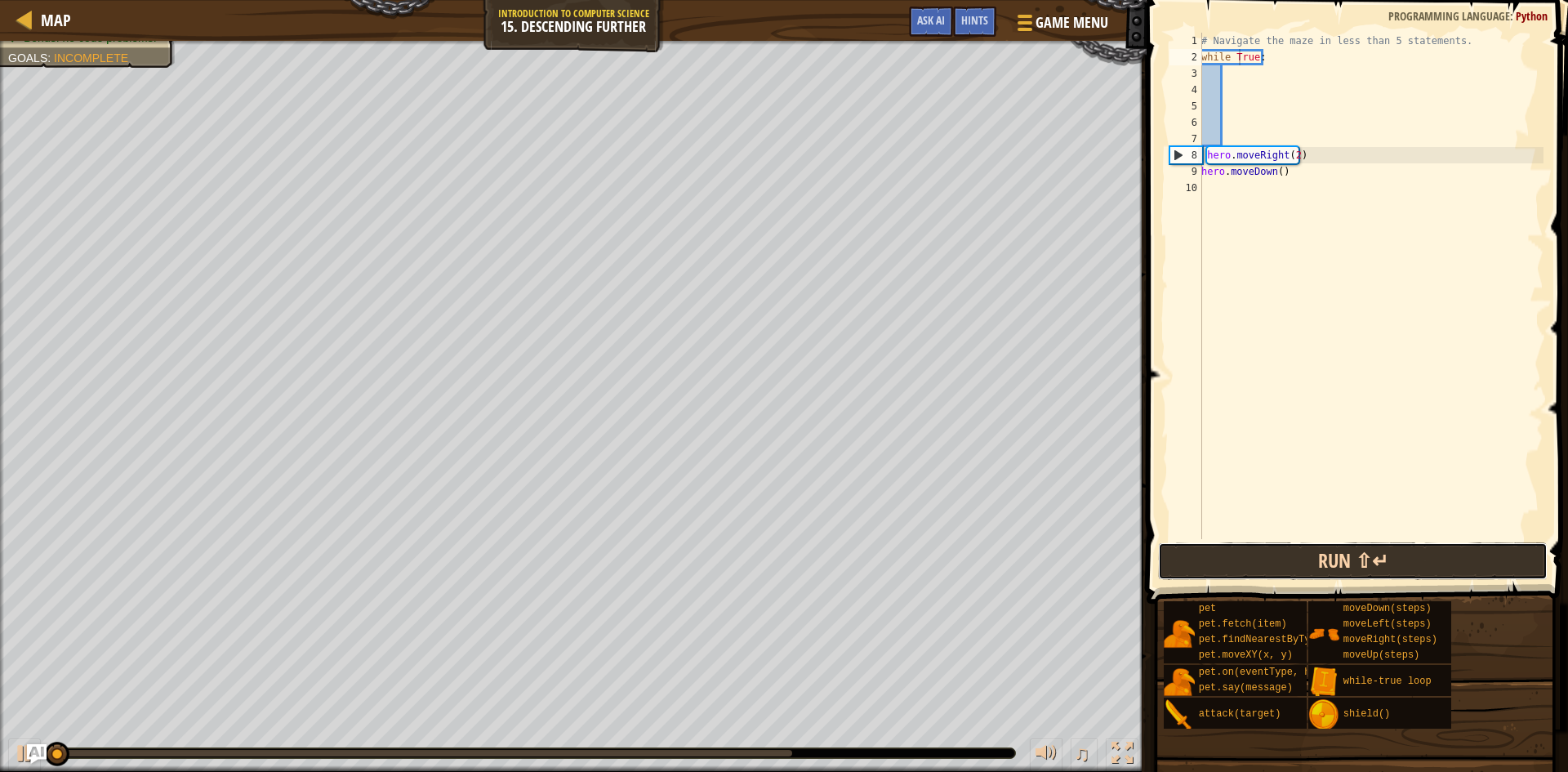
click at [1290, 568] on button "Run ⇧↵" at bounding box center [1353, 561] width 390 height 38
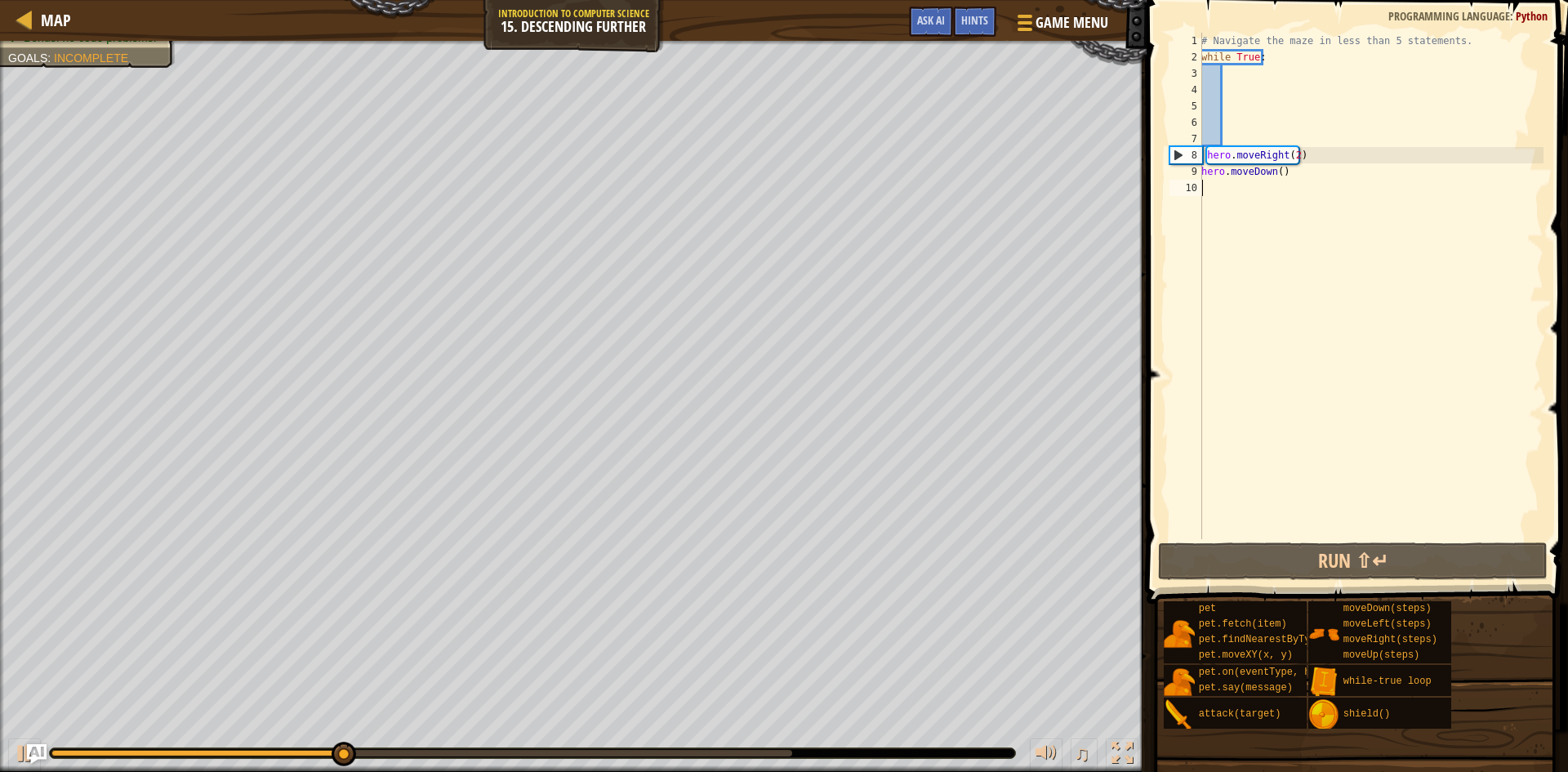
click at [1280, 180] on div "# Navigate the maze in less than 5 statements. while True : hero . moveRight ( …" at bounding box center [1370, 302] width 345 height 539
click at [1277, 176] on div "# Navigate the maze in less than 5 statements. while True : hero . moveRight ( …" at bounding box center [1370, 302] width 345 height 539
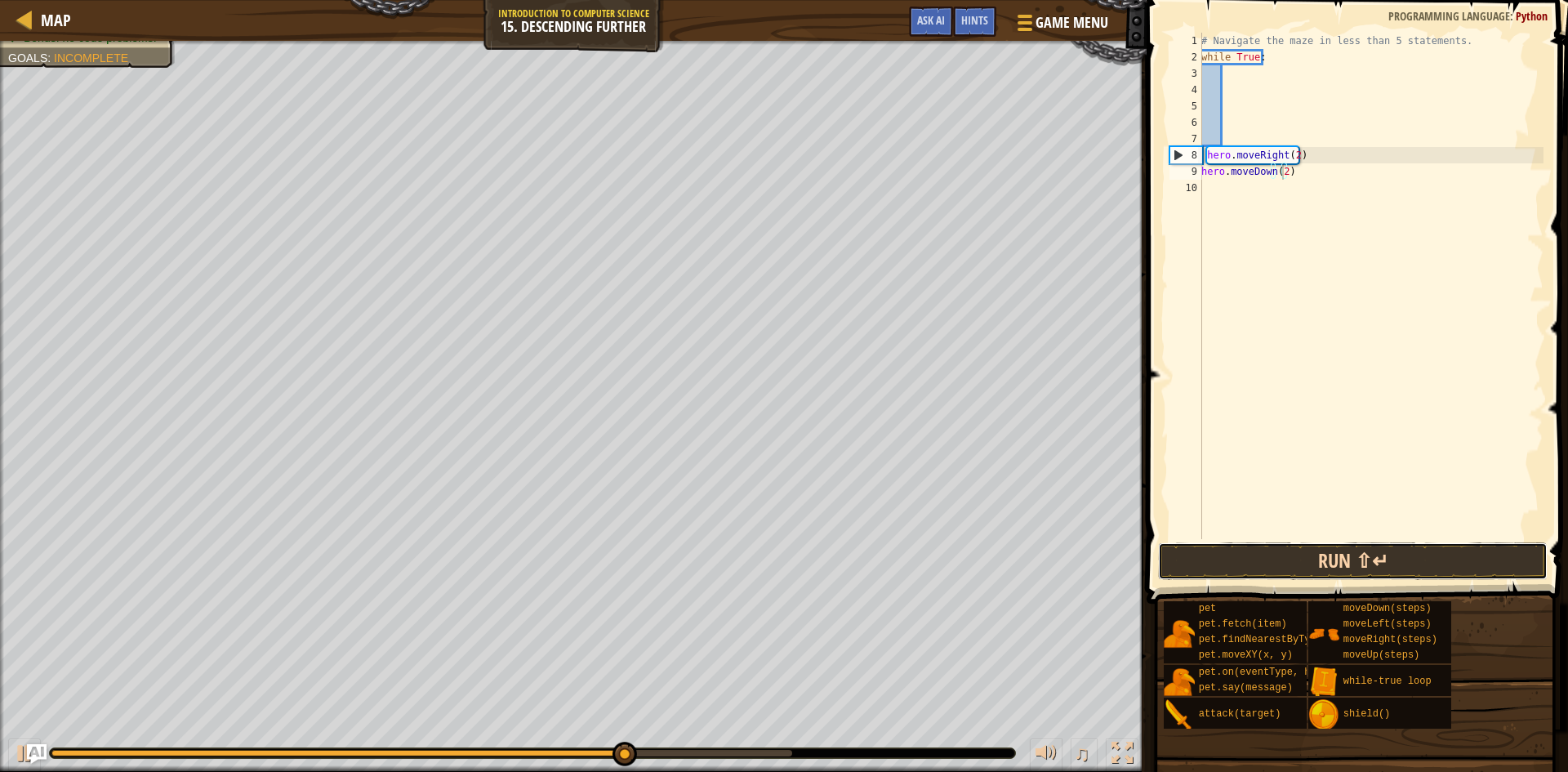
click at [1347, 551] on button "Run ⇧↵" at bounding box center [1353, 561] width 390 height 38
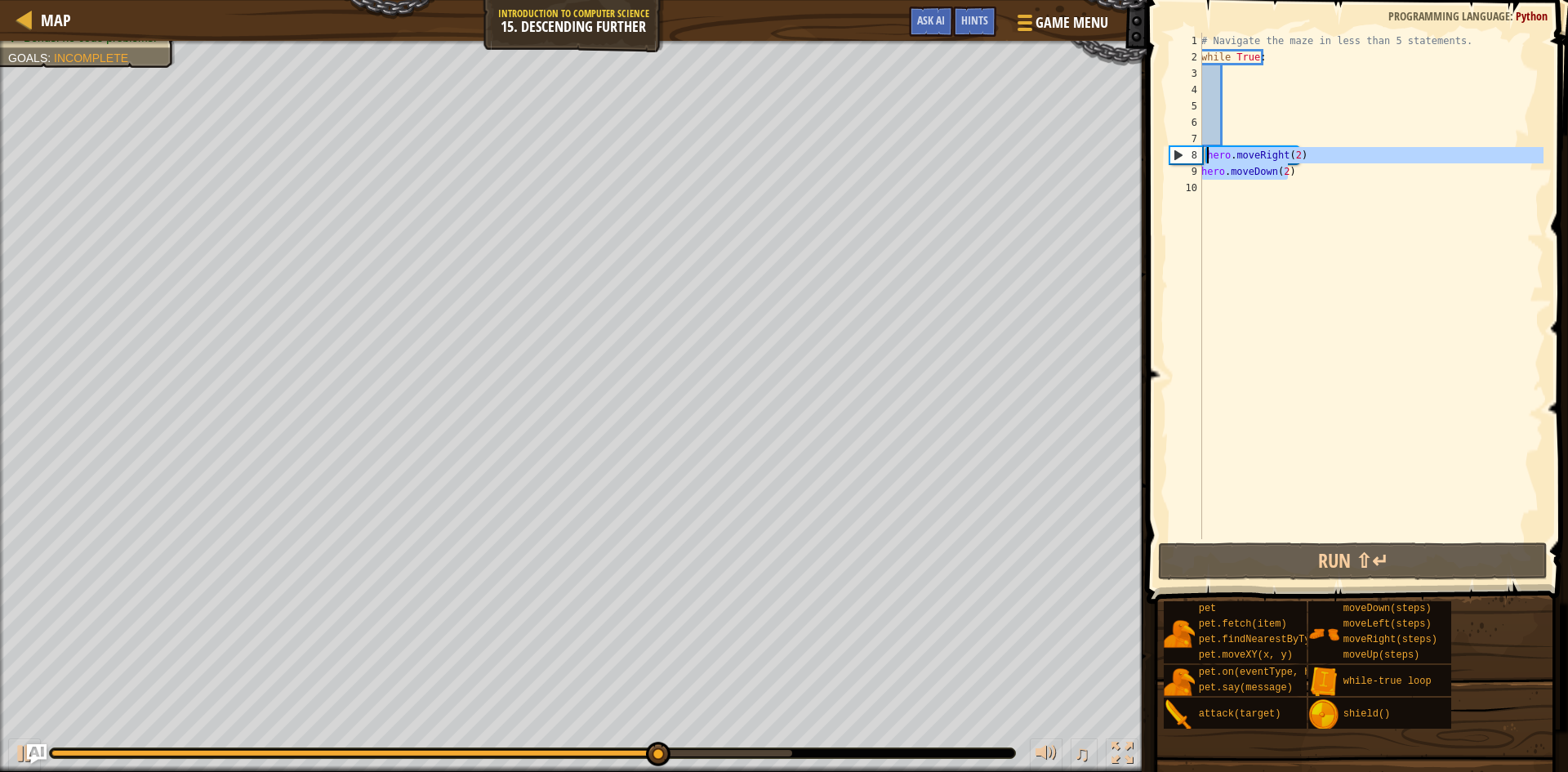
drag, startPoint x: 1288, startPoint y: 176, endPoint x: 1206, endPoint y: 157, distance: 84.2
click at [1206, 157] on div "# Navigate the maze in less than 5 statements. while True : hero . moveRight ( …" at bounding box center [1370, 302] width 345 height 539
type textarea "hero.moveRight(2) hero.moveDown(2)"
click at [1262, 135] on div "# Navigate the maze in less than 5 statements. while True : hero . moveRight ( …" at bounding box center [1370, 302] width 345 height 539
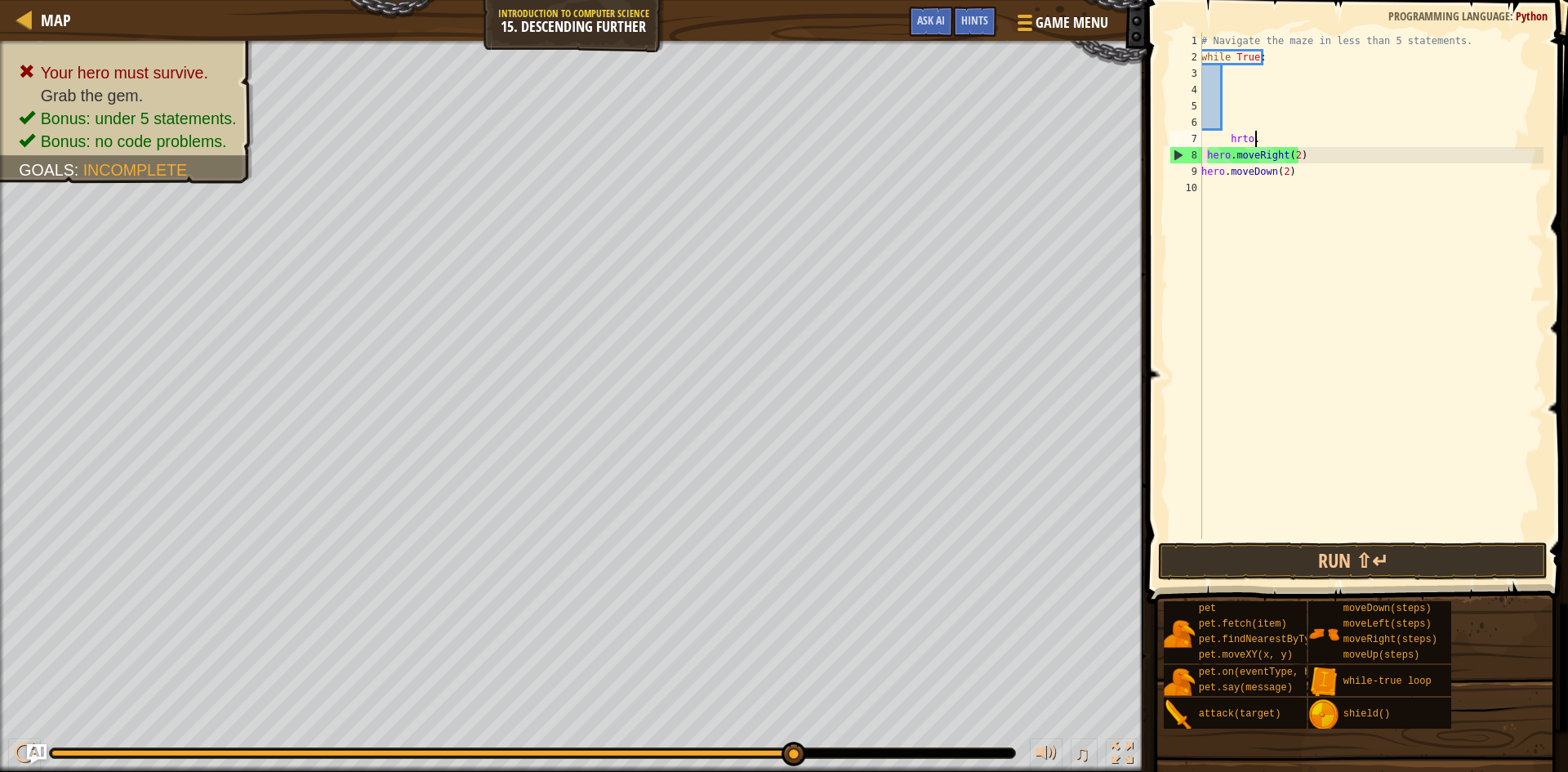
scroll to position [7, 4]
type textarea "h"
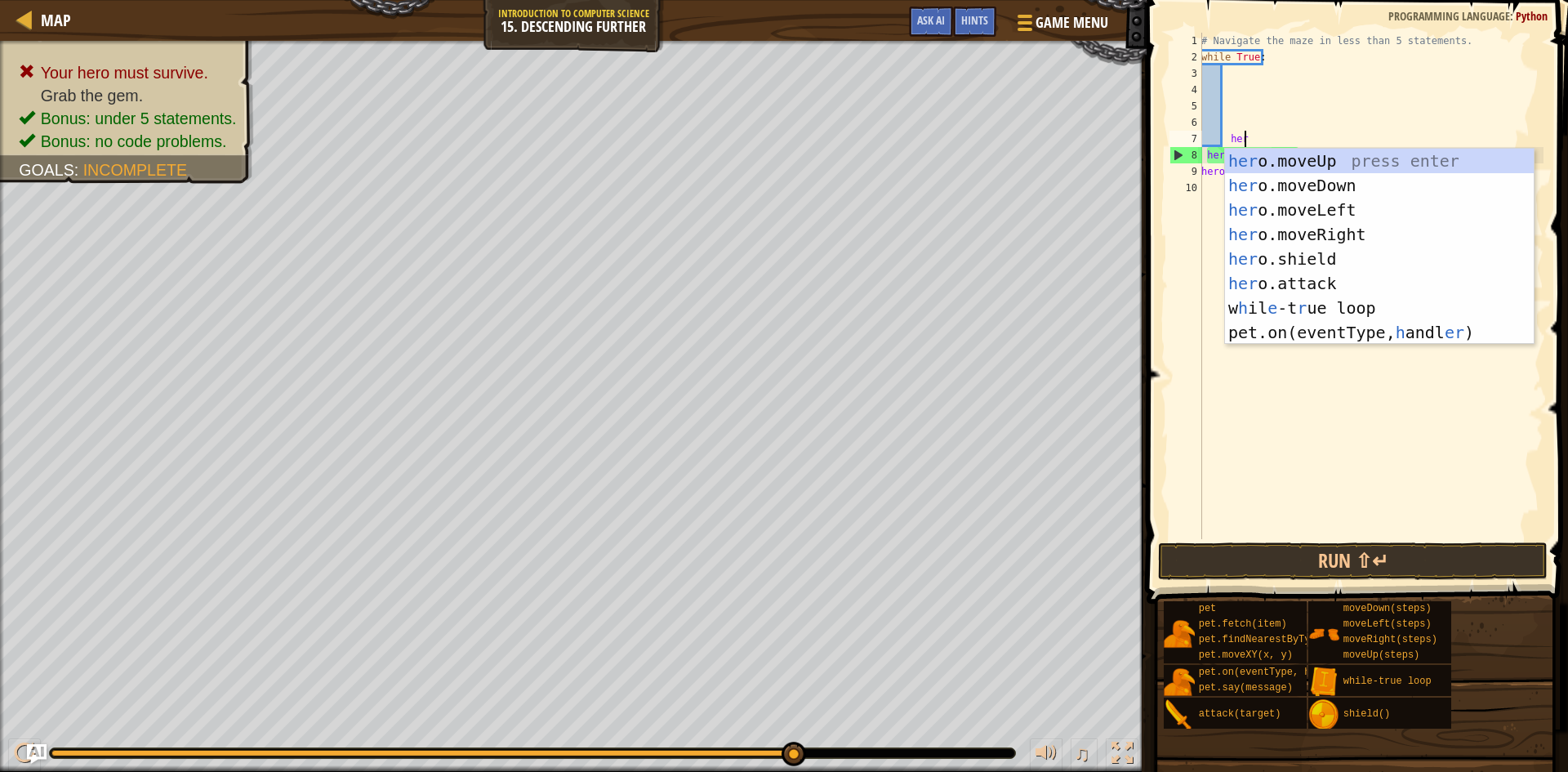
type textarea "hero"
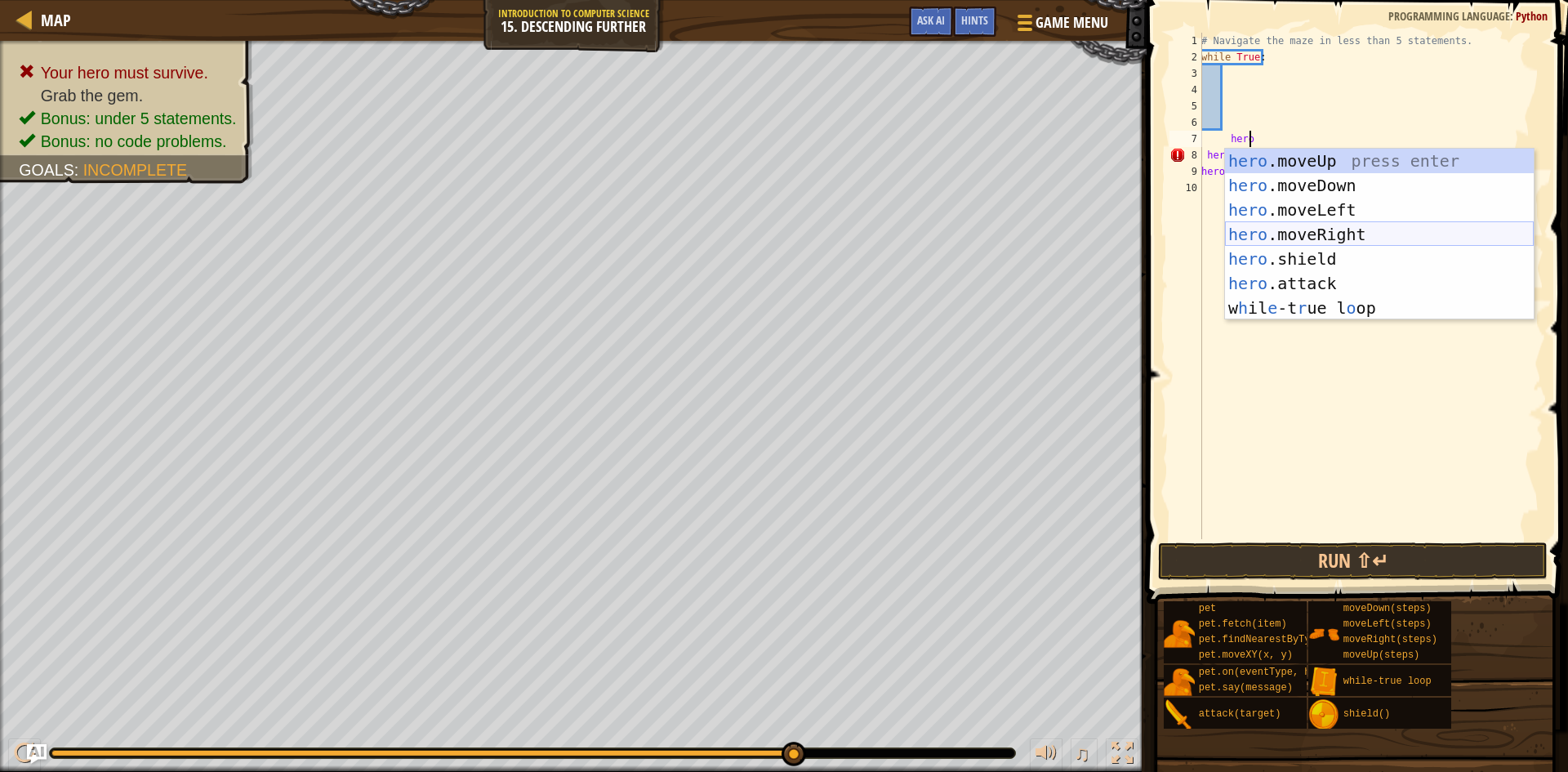
click at [1462, 245] on div "hero .moveUp press enter hero .moveDown press enter hero .moveLeft press enter …" at bounding box center [1379, 259] width 308 height 221
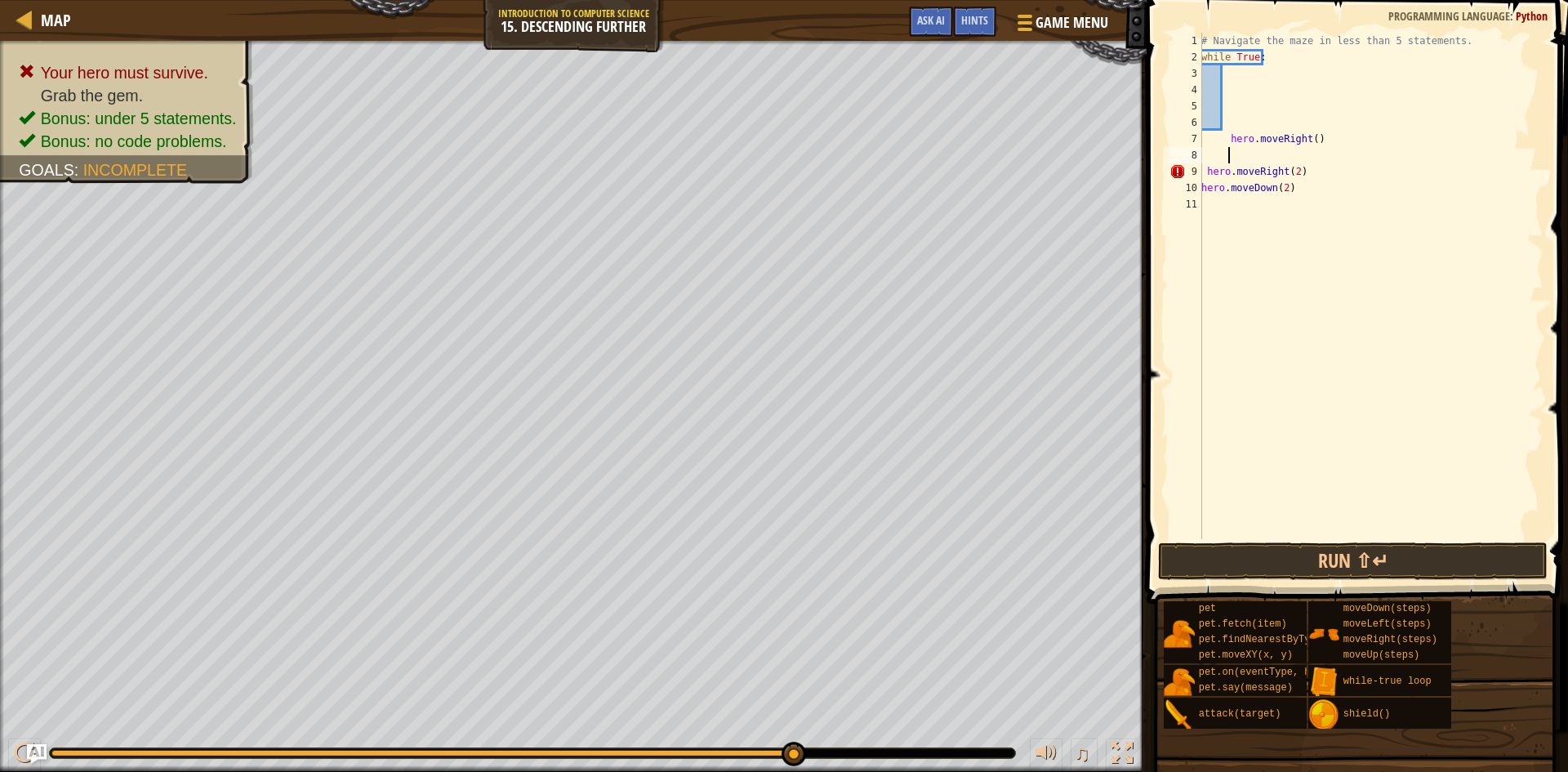
scroll to position [7, 2]
click at [1309, 137] on div "# Navigate the maze in less than 5 statements. while True : hero . moveRight ( …" at bounding box center [1370, 302] width 345 height 539
drag, startPoint x: 1285, startPoint y: 176, endPoint x: 1202, endPoint y: 176, distance: 83.0
click at [1202, 176] on div "# Navigate the maze in less than 5 statements. while True : hero . moveRight ( …" at bounding box center [1370, 302] width 345 height 539
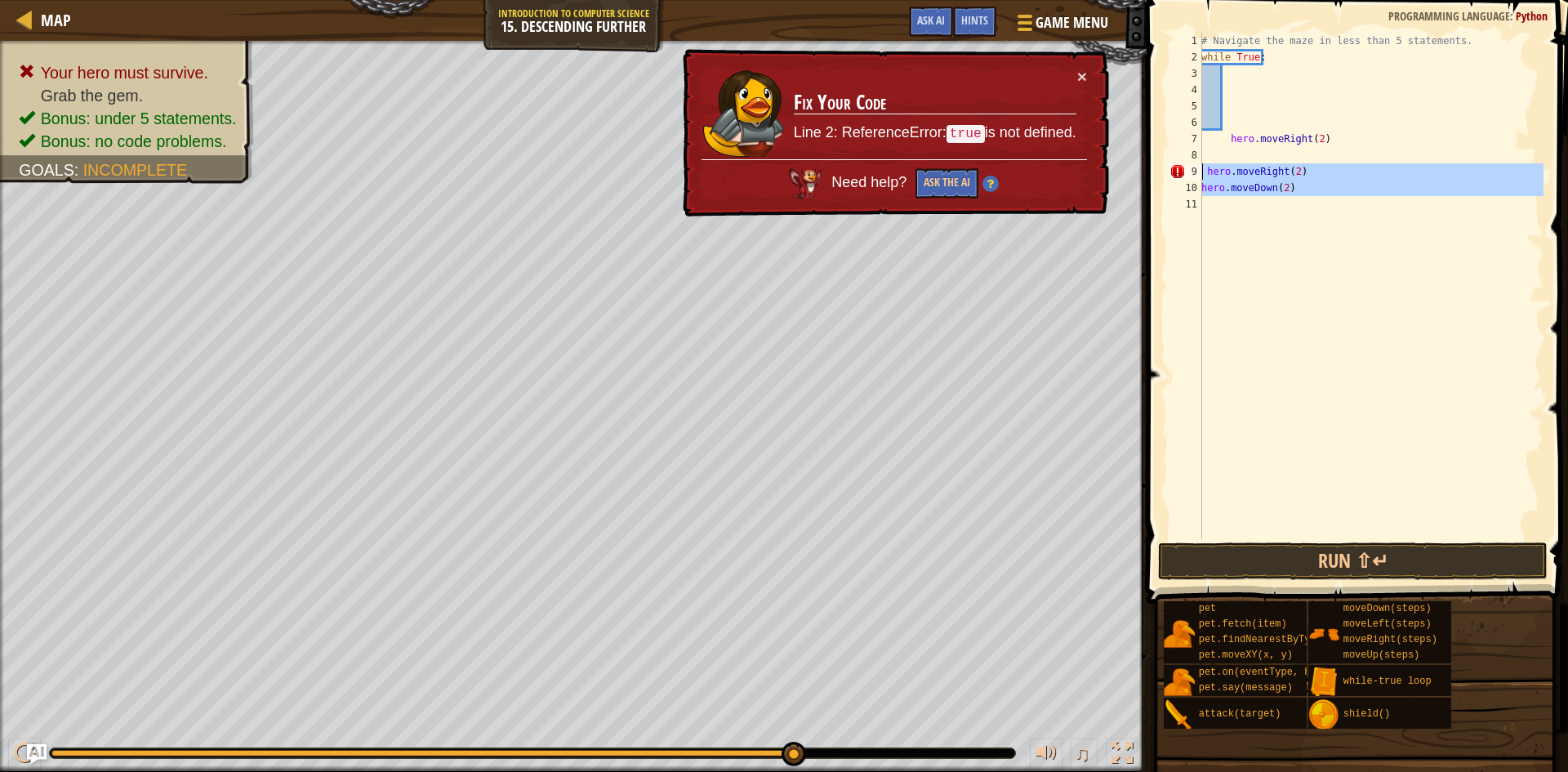
drag, startPoint x: 1316, startPoint y: 206, endPoint x: 1191, endPoint y: 170, distance: 130.1
click at [1191, 170] on div "hero.moveRight(2) 1 2 3 4 5 6 7 8 9 10 11 # Navigate the maze in less than 5 st…" at bounding box center [1354, 286] width 377 height 506
type textarea "hero.moveRight(2) hero.moveDown(2)"
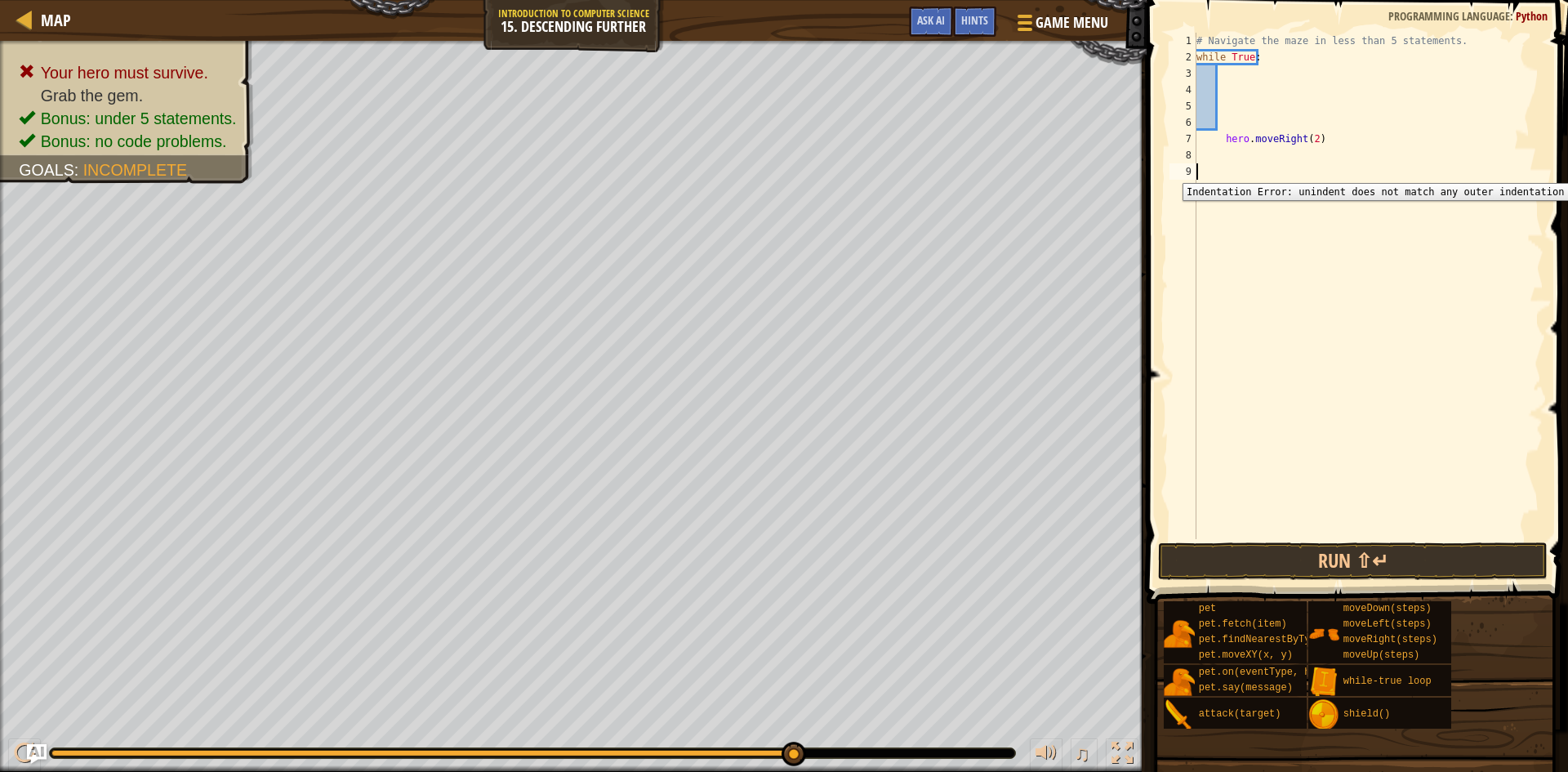
scroll to position [7, 0]
click at [1201, 160] on div "# Navigate the maze in less than 5 statements. while True : hero . moveRight ( …" at bounding box center [1368, 302] width 350 height 539
type textarea "h"
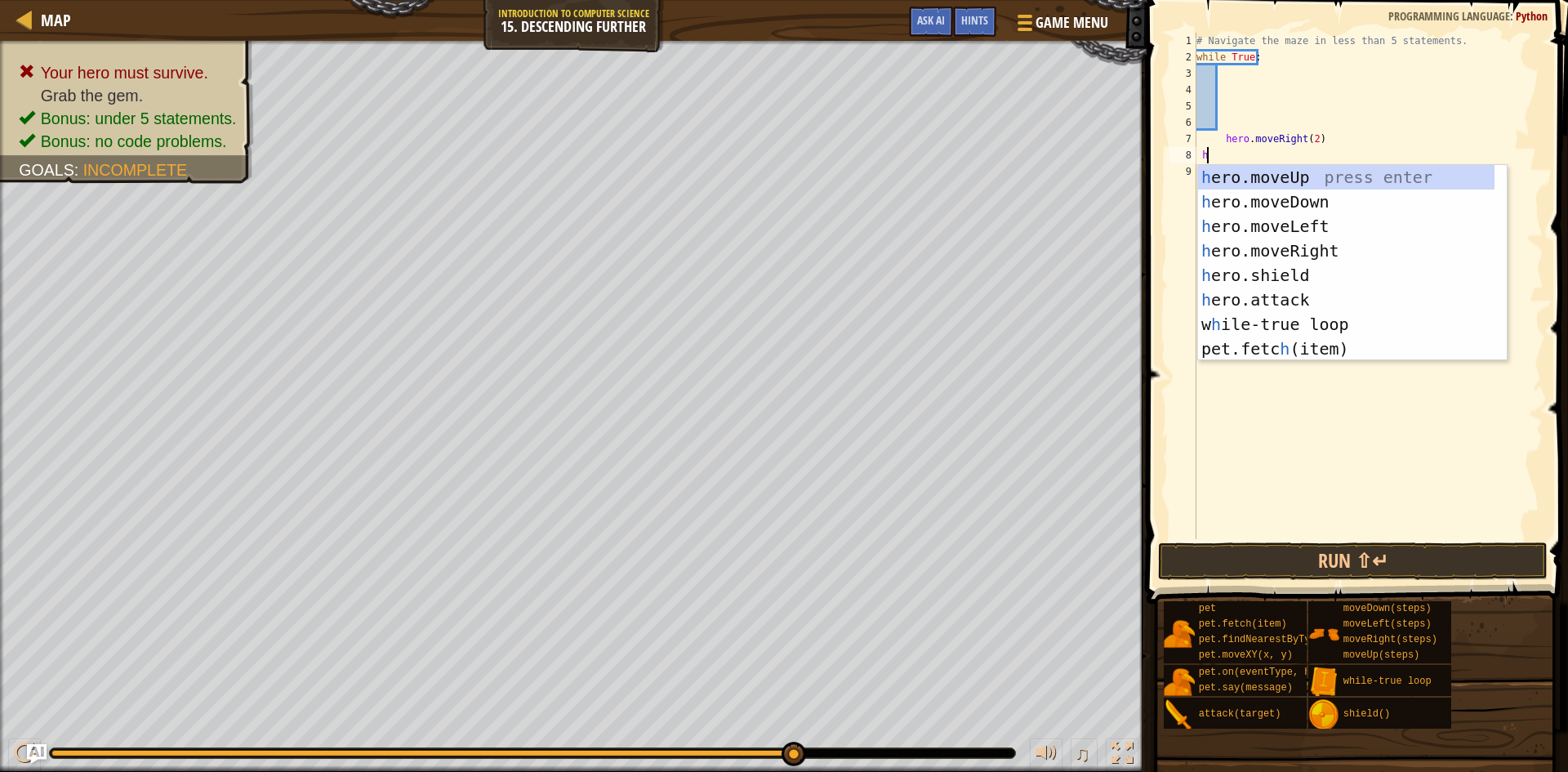
scroll to position [7, 2]
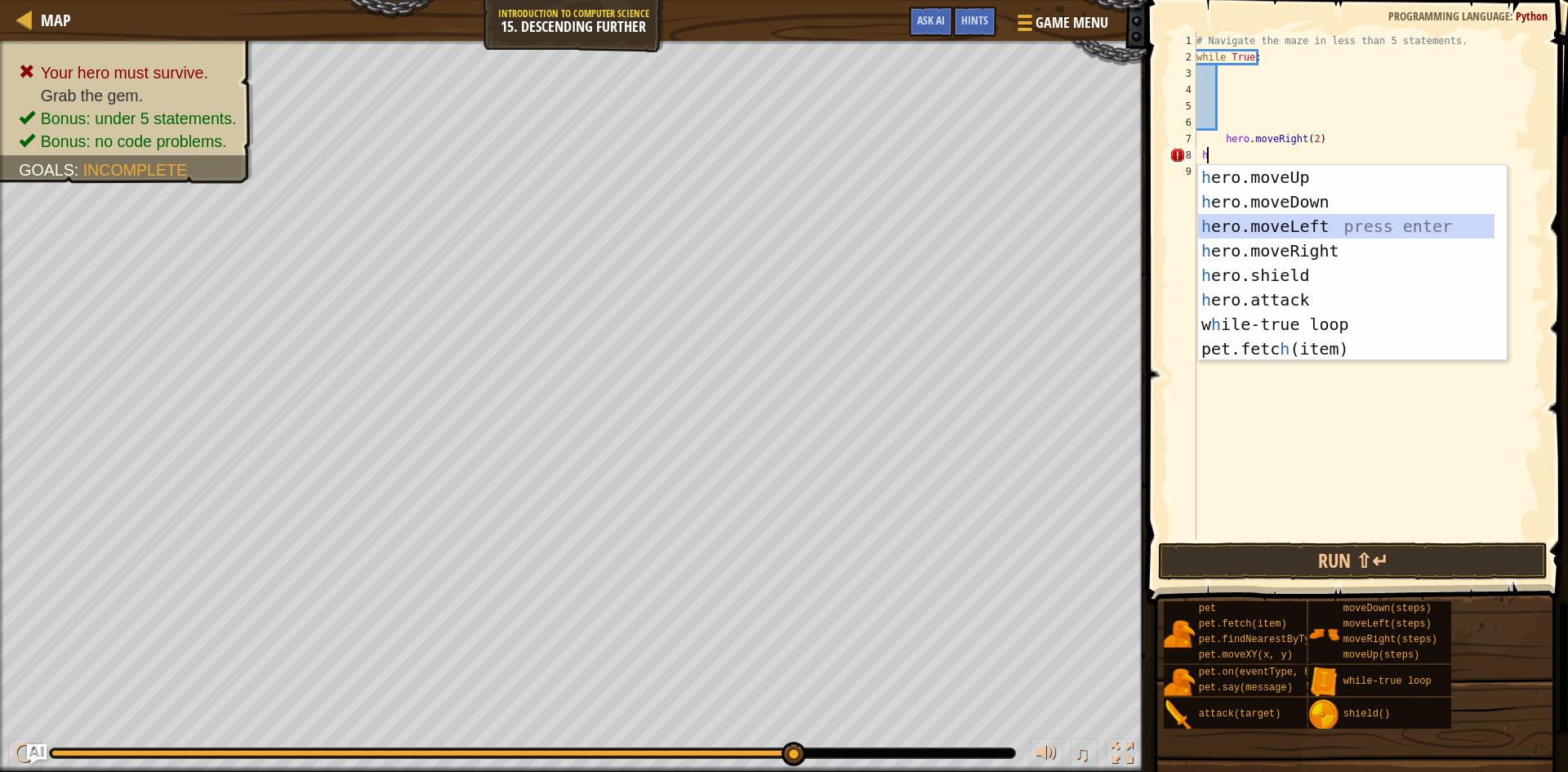
click at [1254, 221] on div "h ero.moveUp press enter h ero.moveDown press enter h ero.moveLeft press enter …" at bounding box center [1346, 288] width 296 height 245
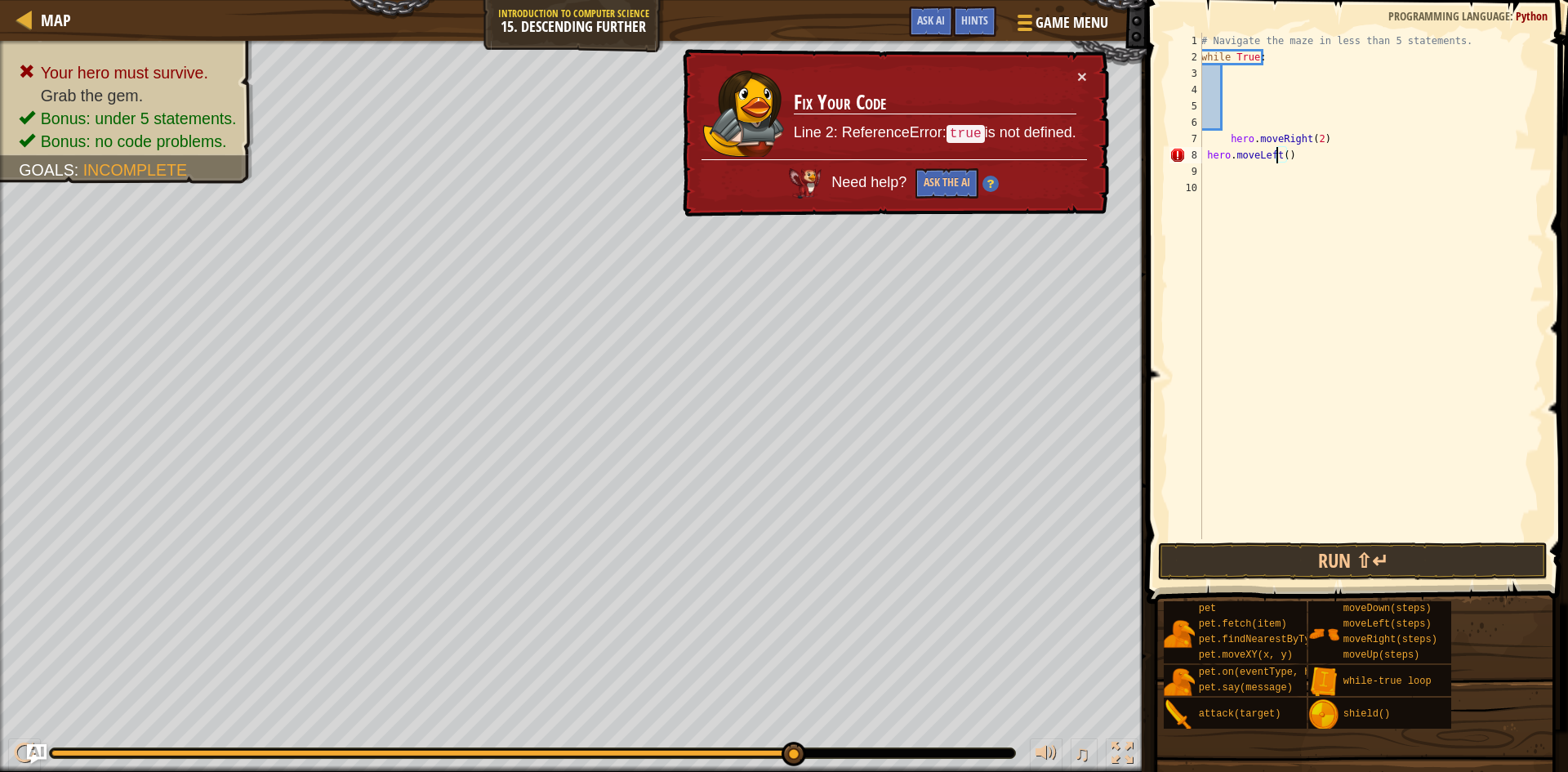
click at [1279, 154] on div "# Navigate the maze in less than 5 statements. while True : hero . moveRight ( …" at bounding box center [1370, 302] width 345 height 539
click at [1282, 154] on div "# Navigate the maze in less than 5 statements. while True : hero . moveRight ( …" at bounding box center [1370, 302] width 345 height 539
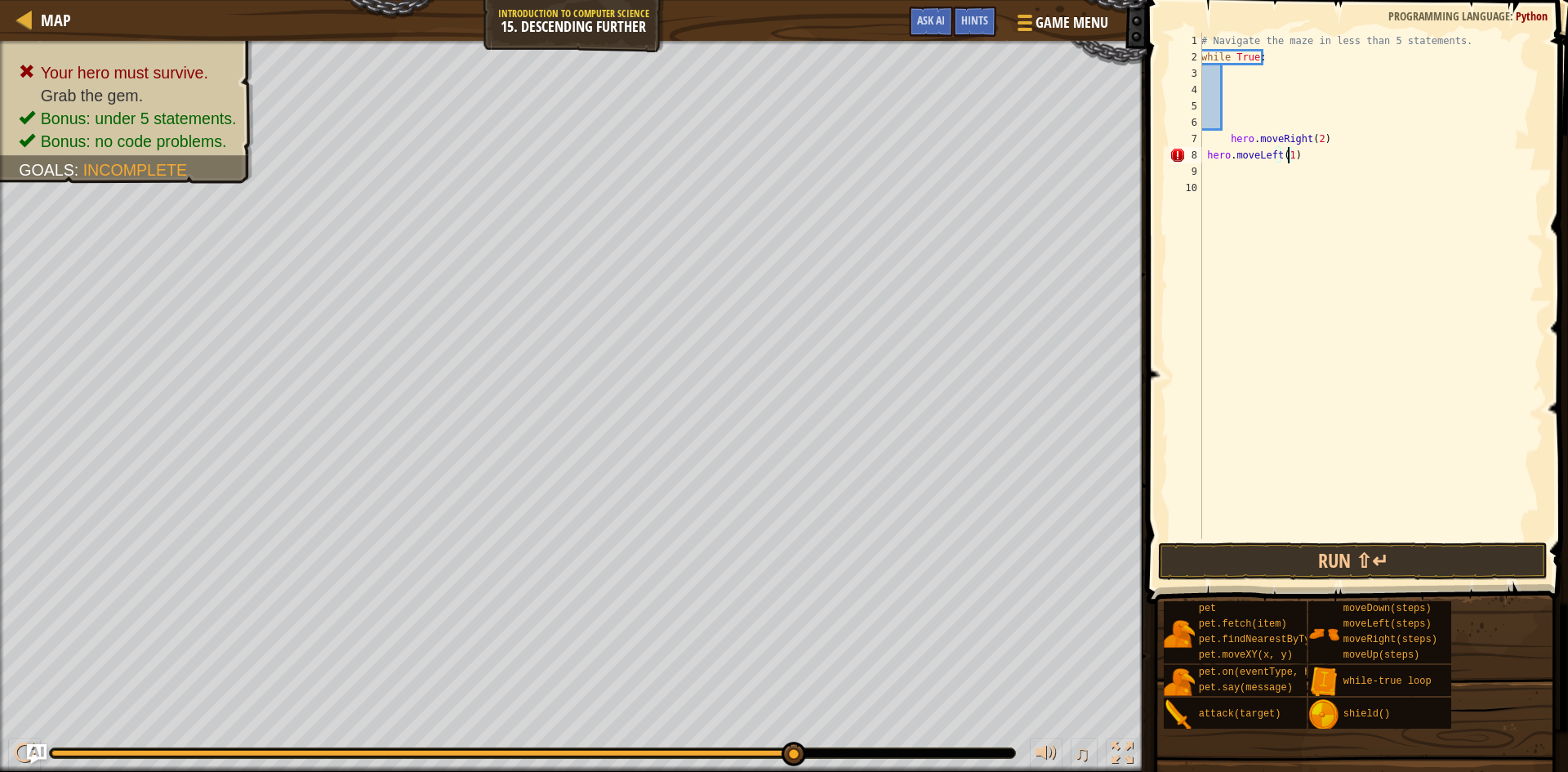
type textarea "hero.moveLeft()"
drag, startPoint x: 1307, startPoint y: 157, endPoint x: 1202, endPoint y: 159, distance: 105.0
click at [1202, 159] on div "# Navigate the maze in less than 5 statements. while True : hero . moveRight ( …" at bounding box center [1370, 302] width 345 height 539
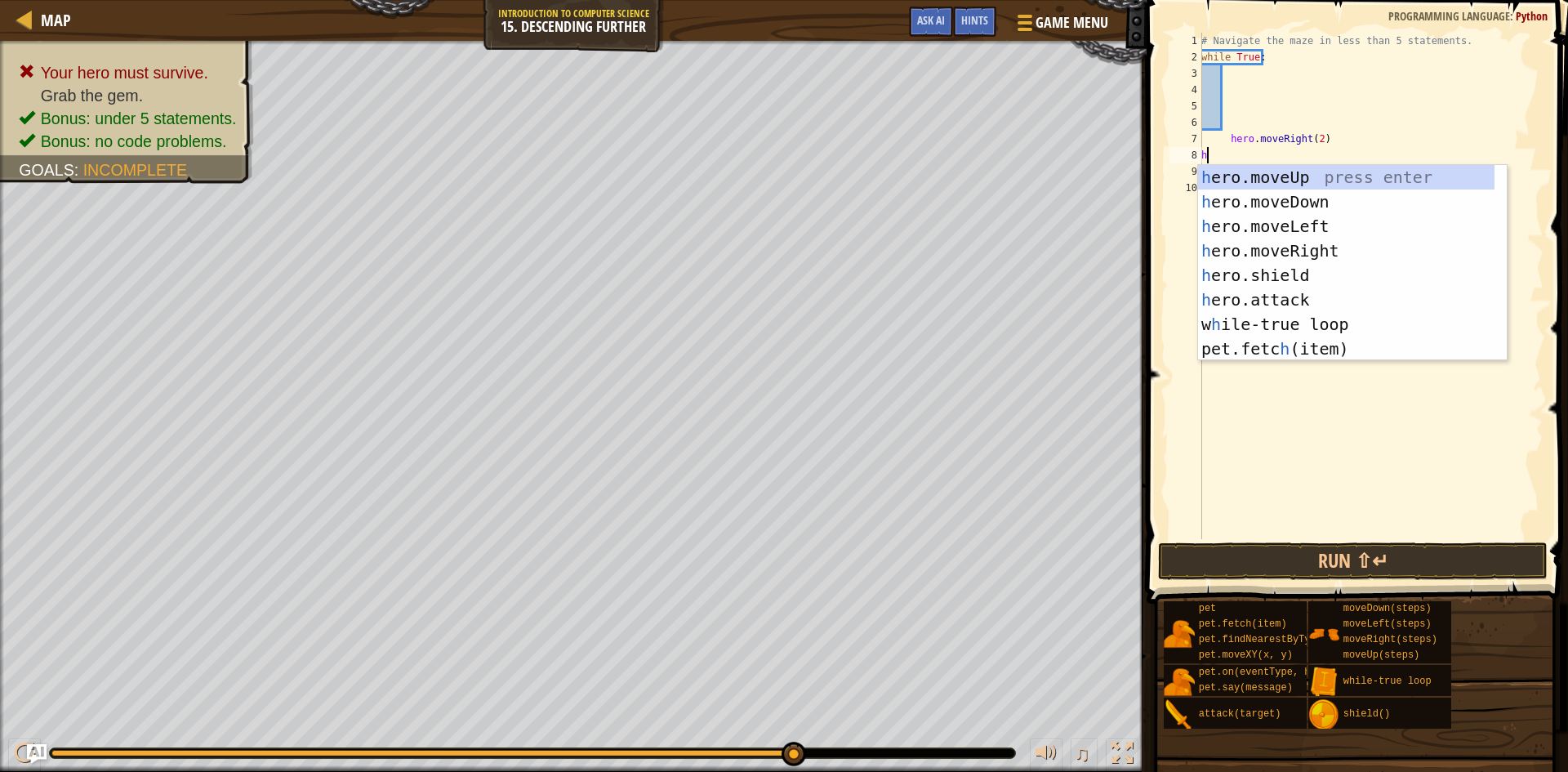
type textarea "he"
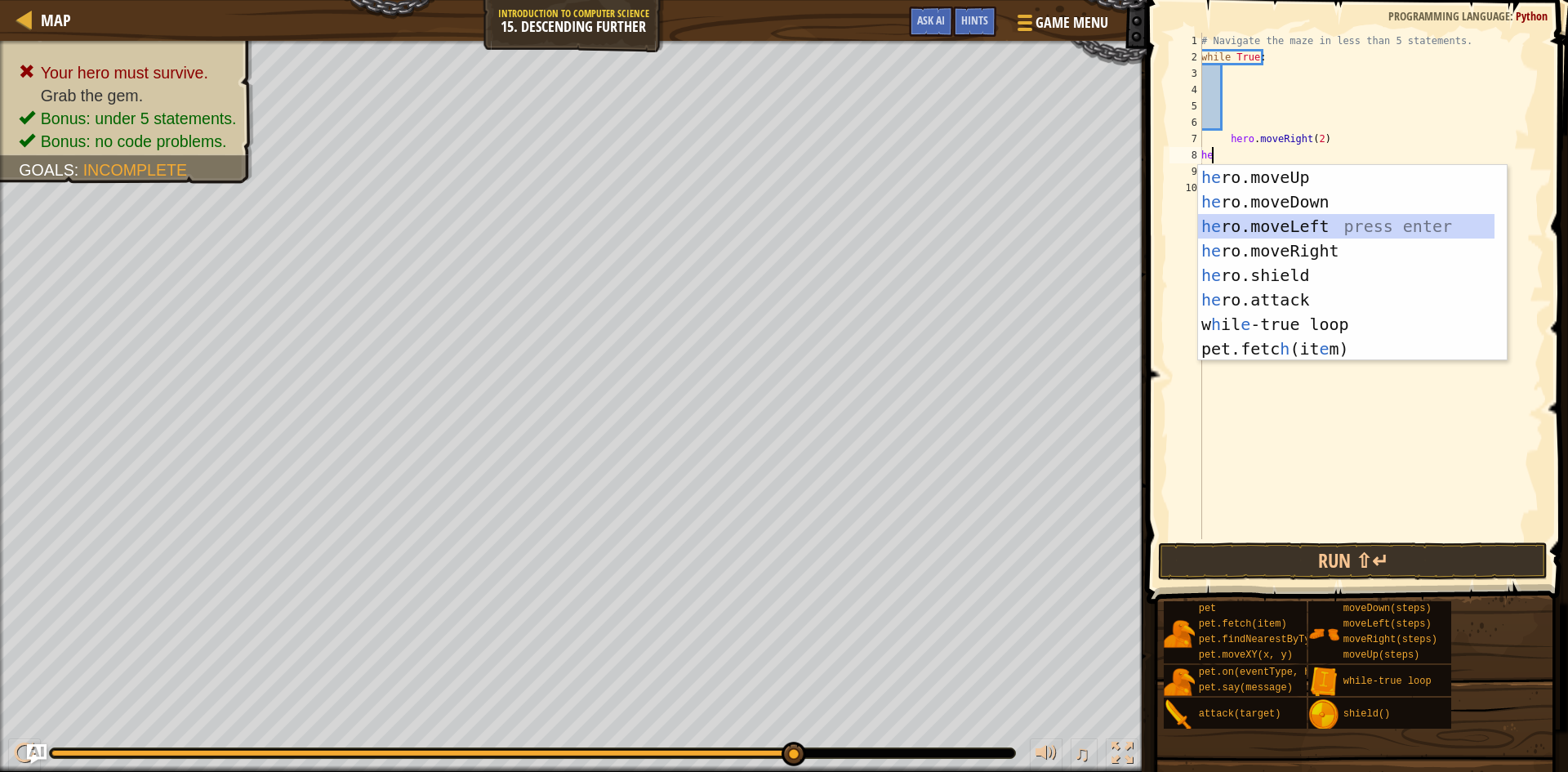
click at [1219, 219] on div "he ro.moveUp press enter he ro.moveDown press enter he ro.moveLeft press enter …" at bounding box center [1346, 288] width 296 height 245
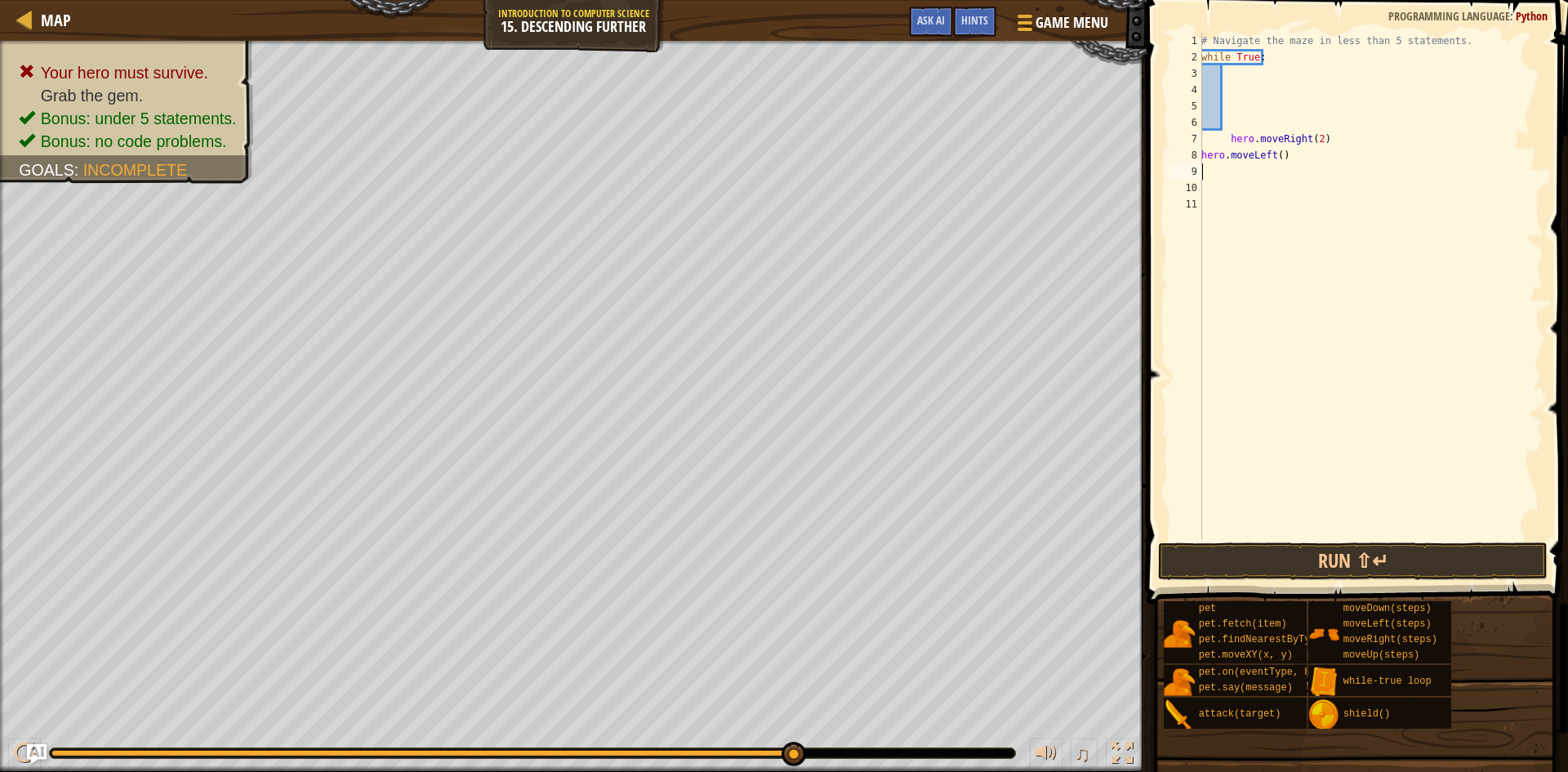
click at [1275, 156] on div "# Navigate the maze in less than 5 statements. while True : hero . moveRight ( …" at bounding box center [1370, 302] width 345 height 539
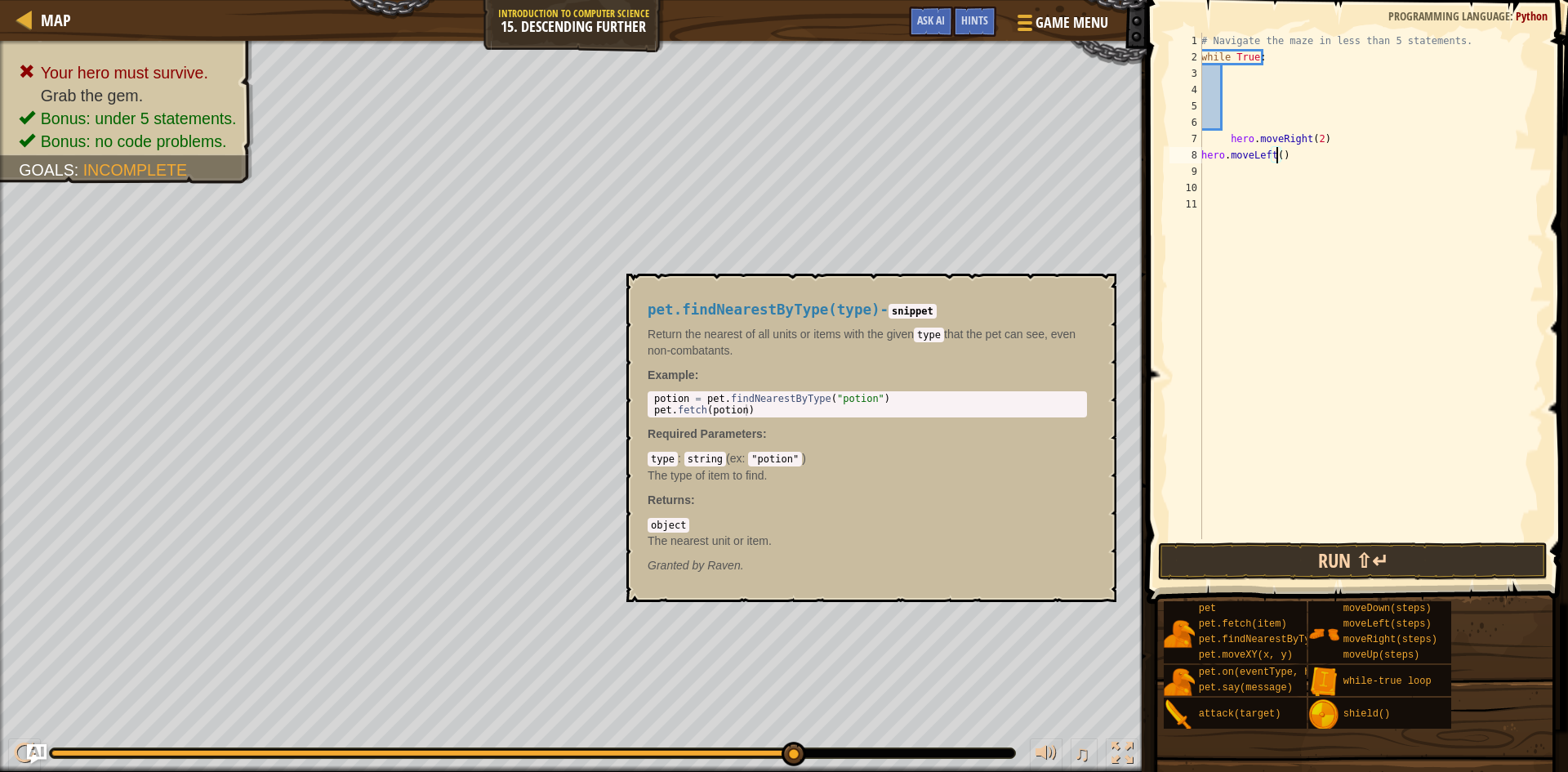
type textarea "hero.moveLeft()"
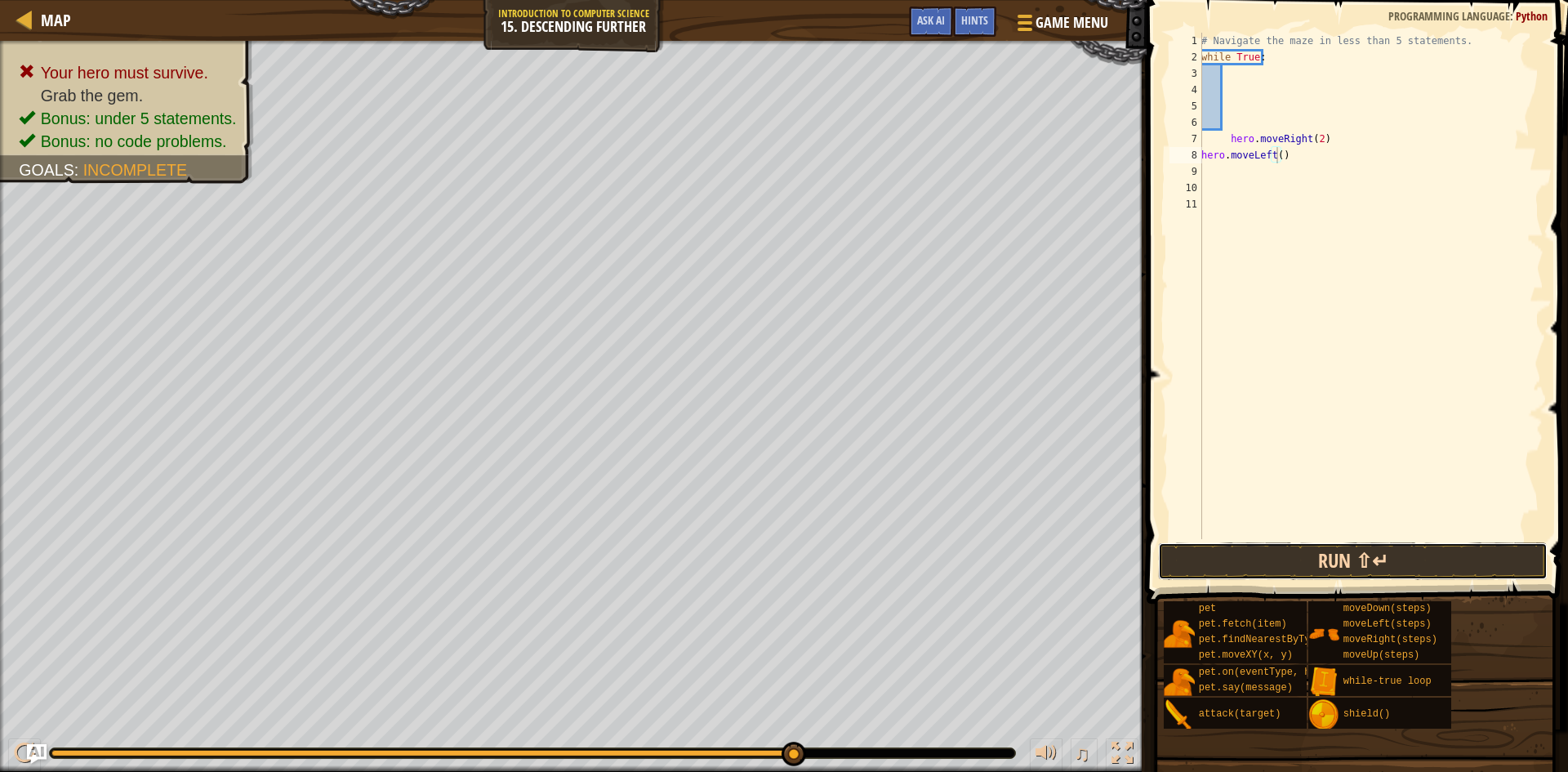
click at [1311, 559] on button "Run ⇧↵" at bounding box center [1353, 561] width 390 height 38
